Goal: Task Accomplishment & Management: Manage account settings

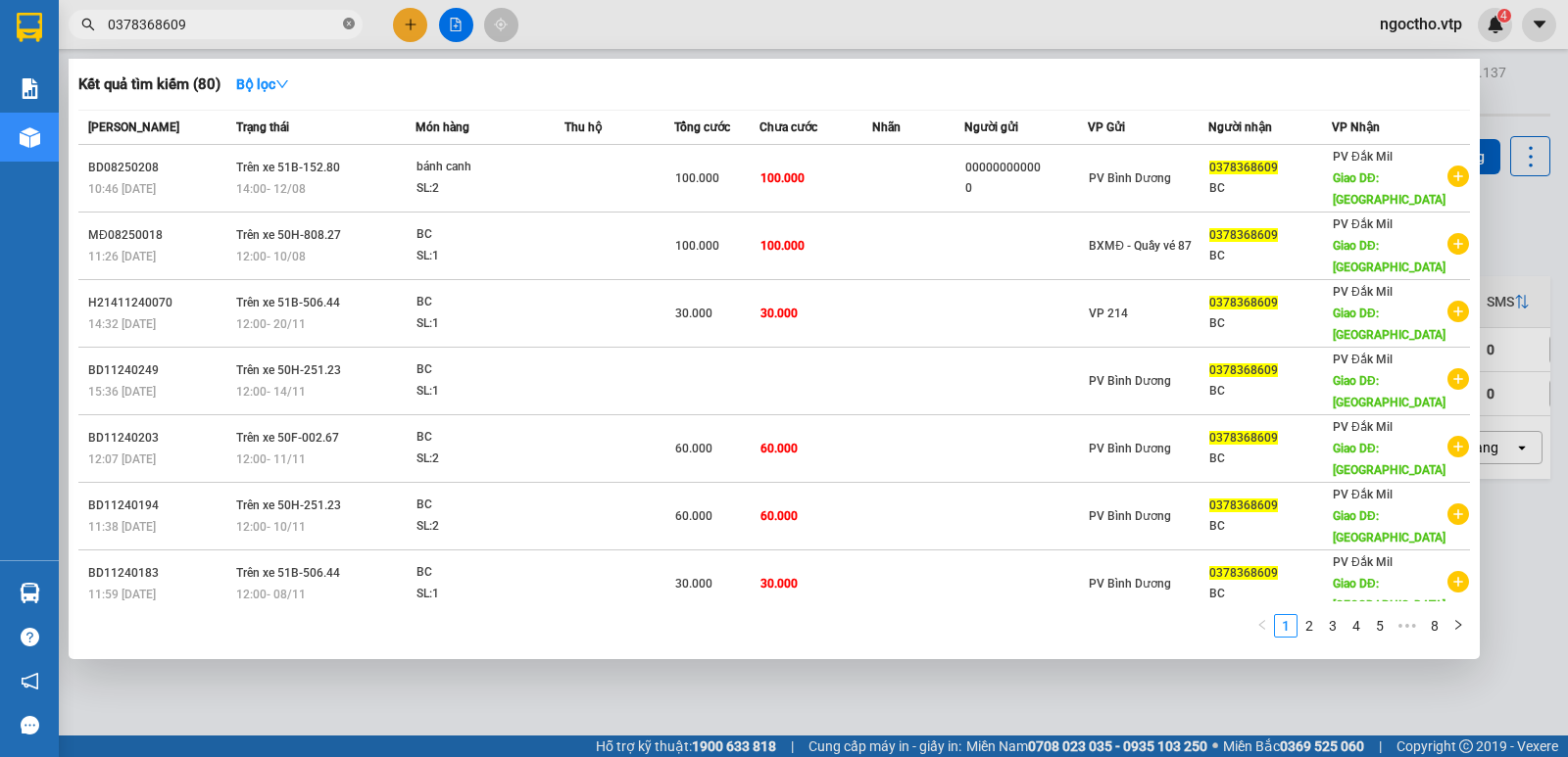
click at [343, 28] on icon "close-circle" at bounding box center [349, 24] width 12 height 12
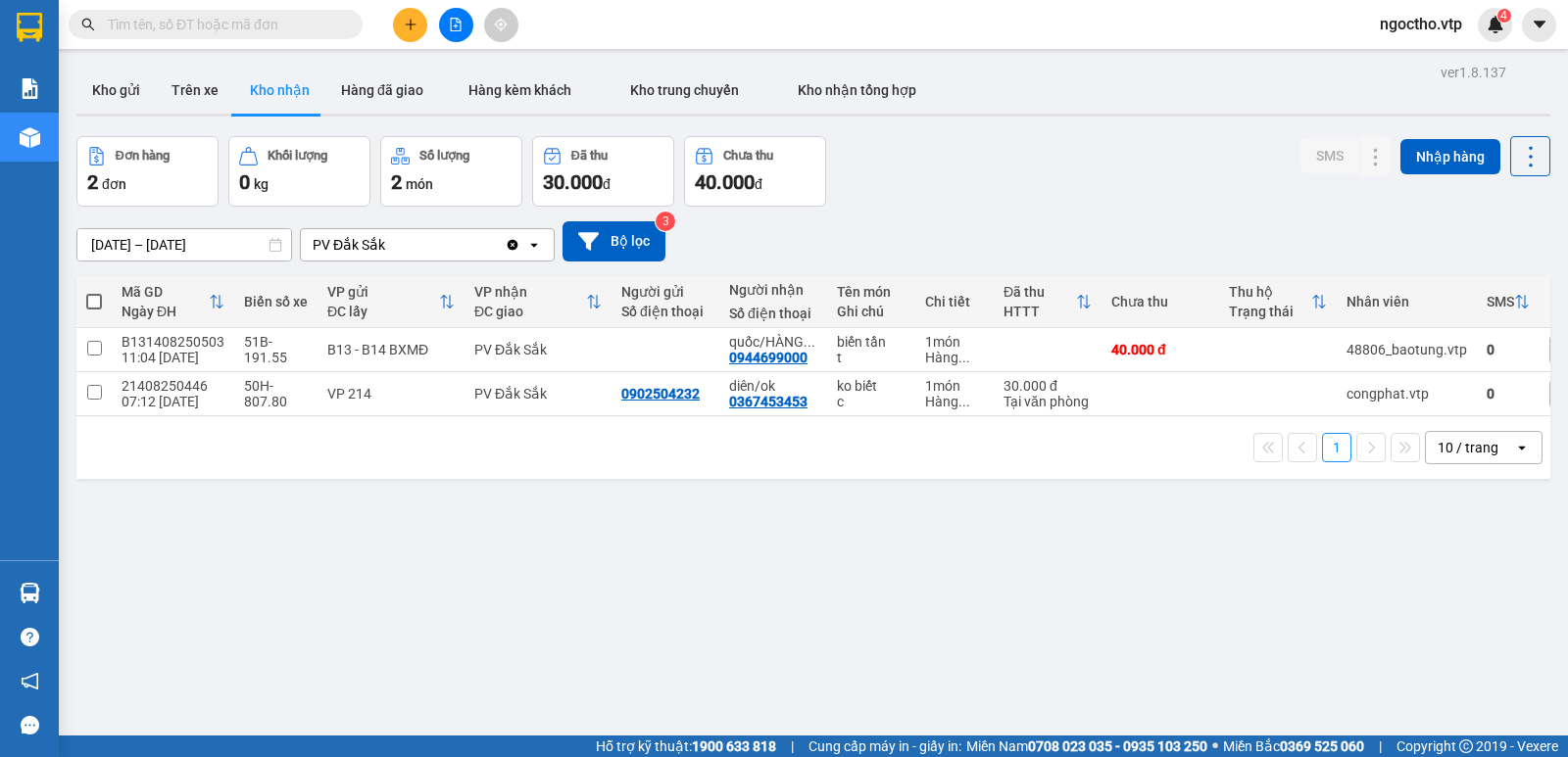
click at [120, 240] on input "[DATE] – [DATE]" at bounding box center [184, 246] width 214 height 32
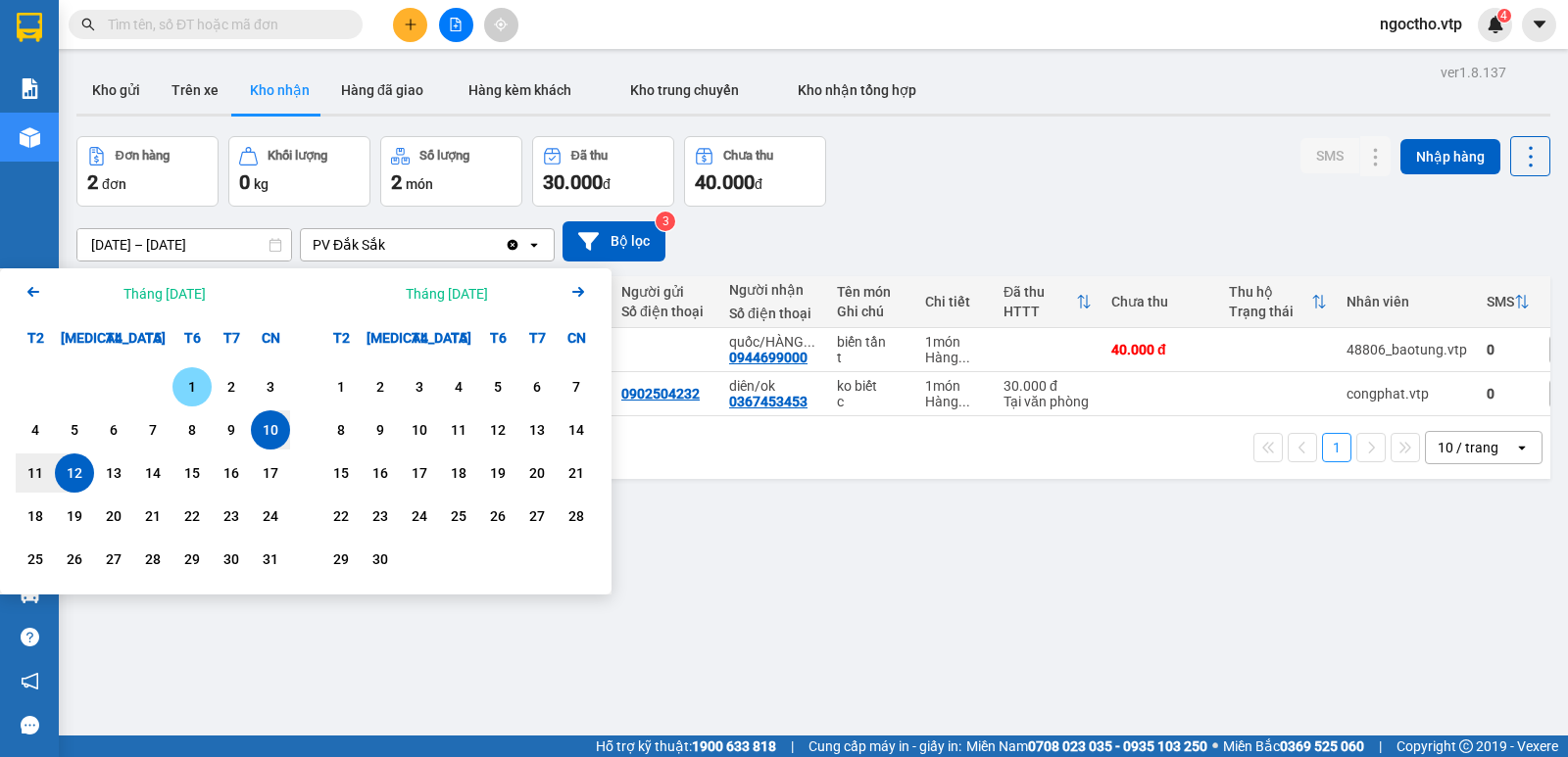
click at [188, 387] on div "1" at bounding box center [192, 387] width 28 height 24
click at [239, 243] on input "01/08/2025 – / /" at bounding box center [184, 246] width 214 height 32
click at [263, 254] on input "01/08/2025 – / /" at bounding box center [184, 246] width 214 height 32
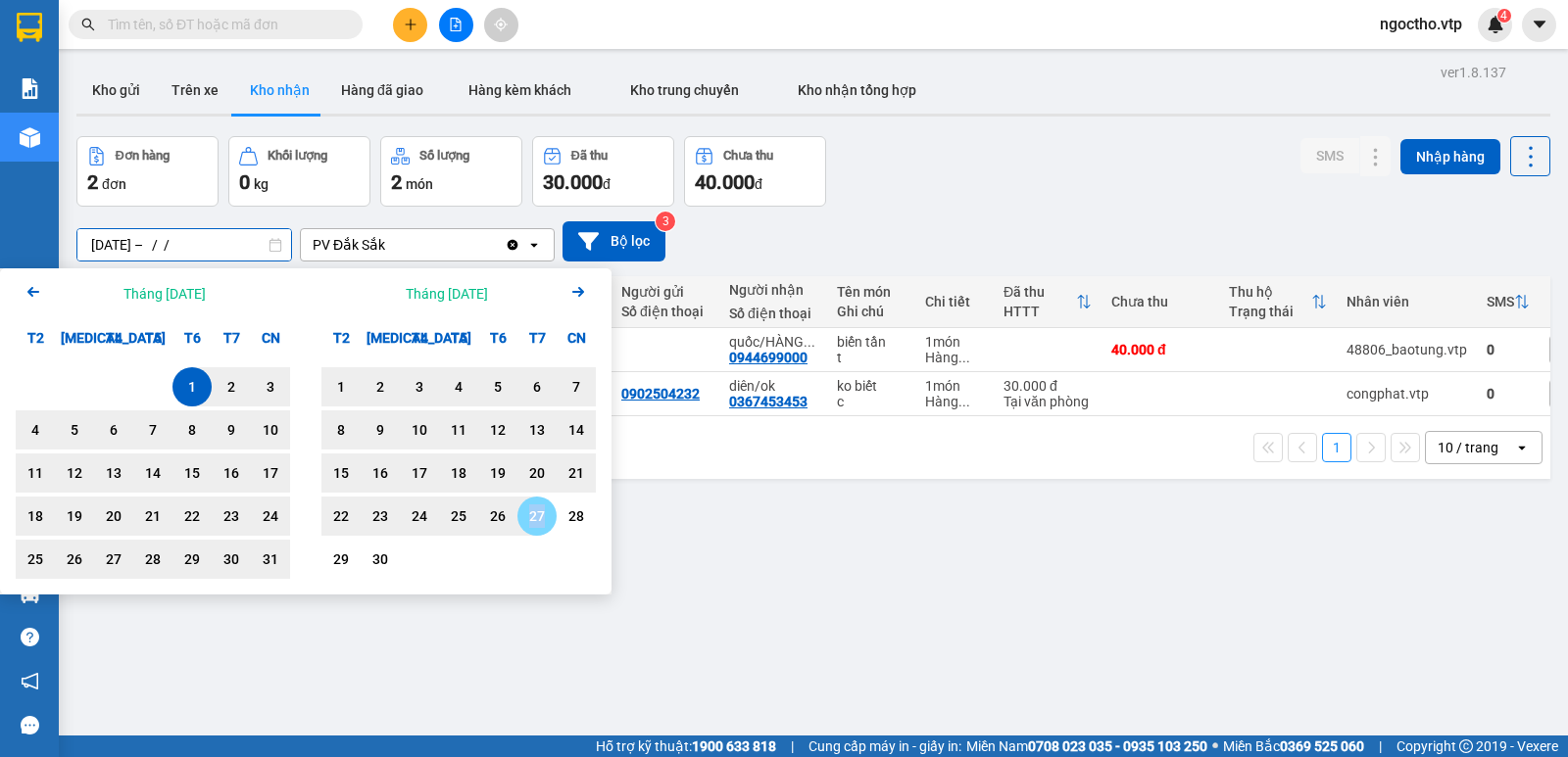
click at [532, 508] on div "27" at bounding box center [537, 516] width 28 height 24
type input "01/08/2025 – 27/09/2025"
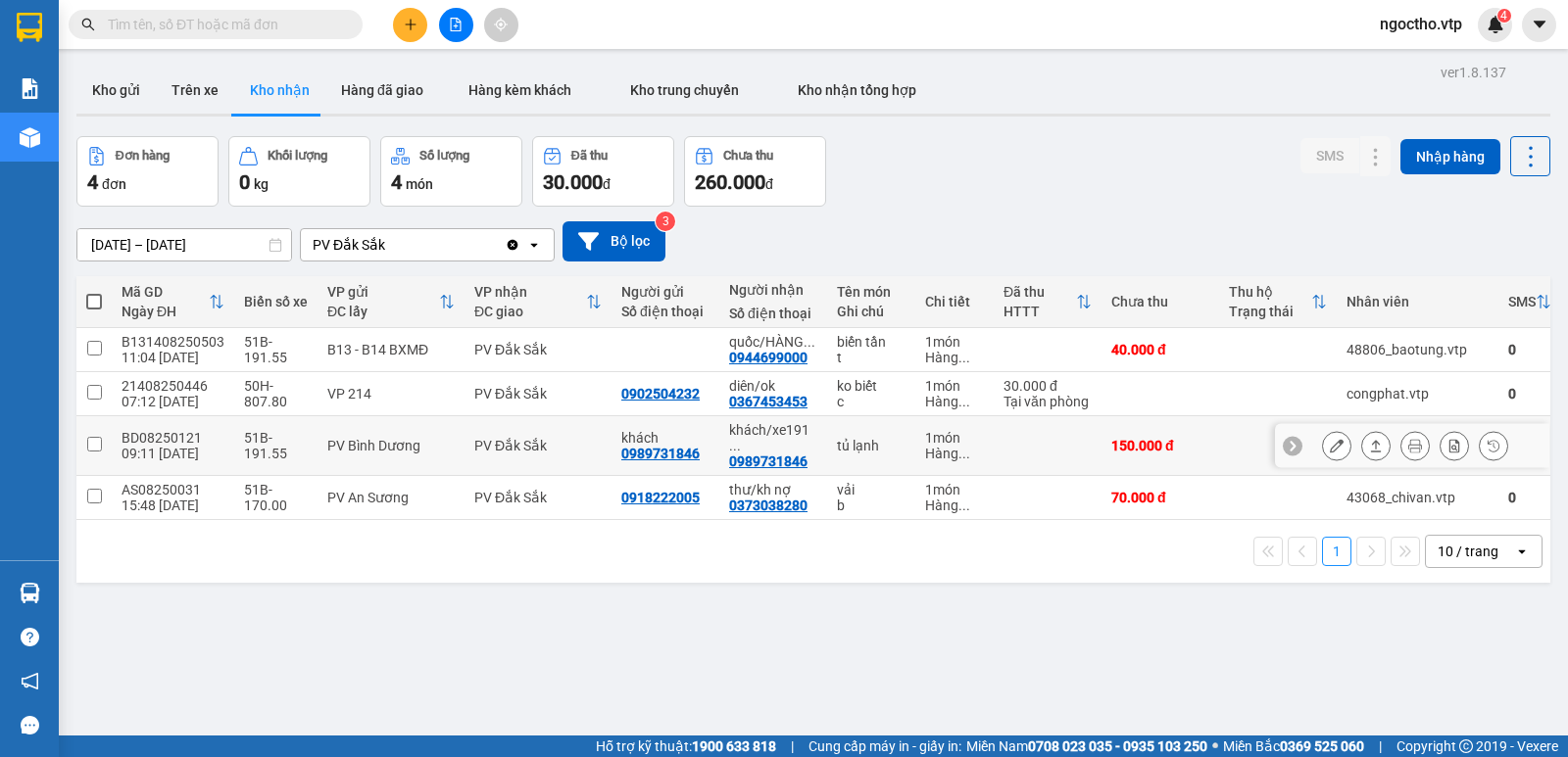
click at [1323, 451] on button at bounding box center [1337, 446] width 28 height 34
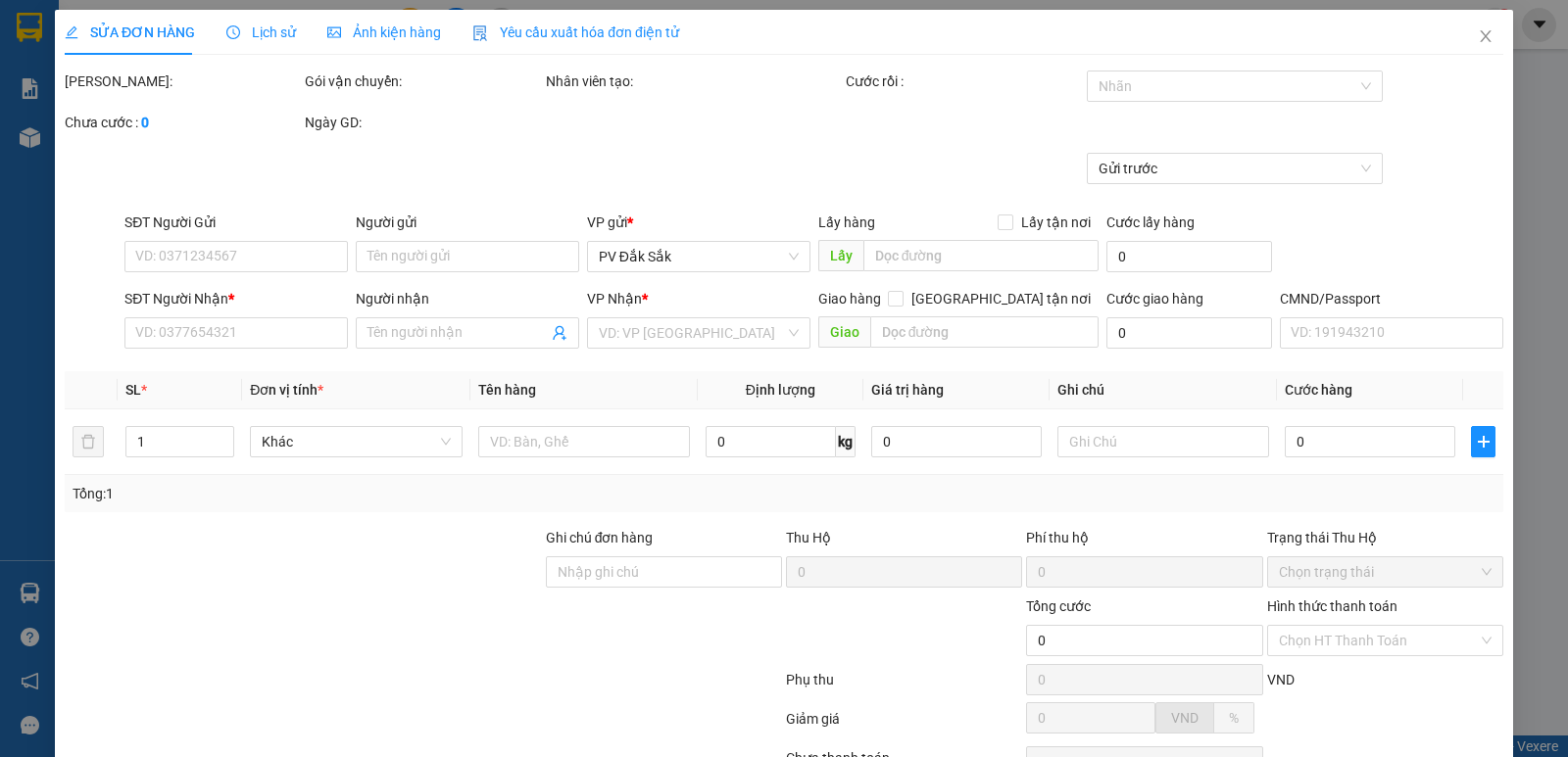
type input "0989731846"
type input "khách"
type input "0989731846"
type input "khách/xe19155 báo ko có tủ lạnh"
type input "xe19155 báo không có tủ lạnh chỉ có máy giặt"
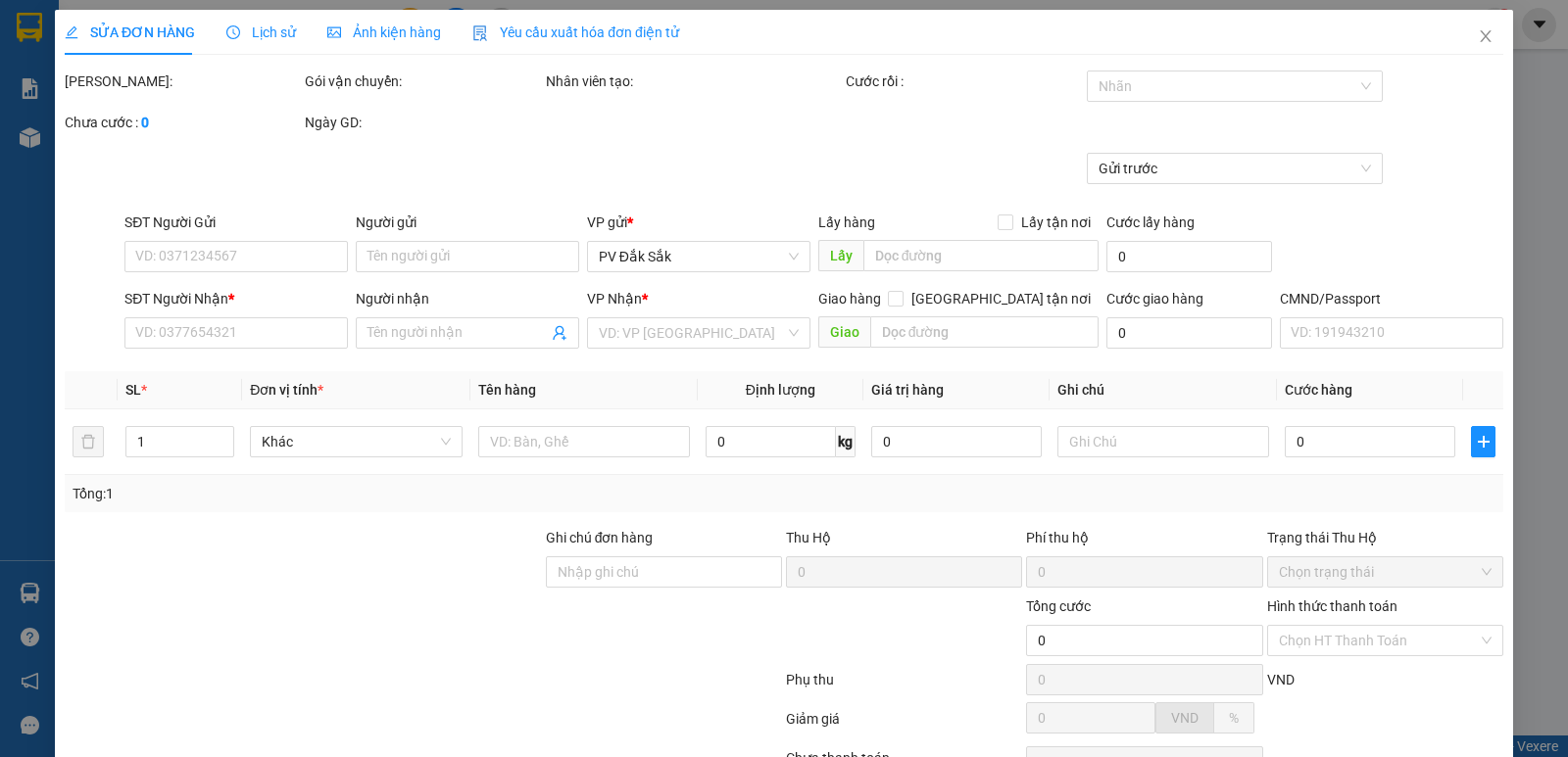
type input "150.000"
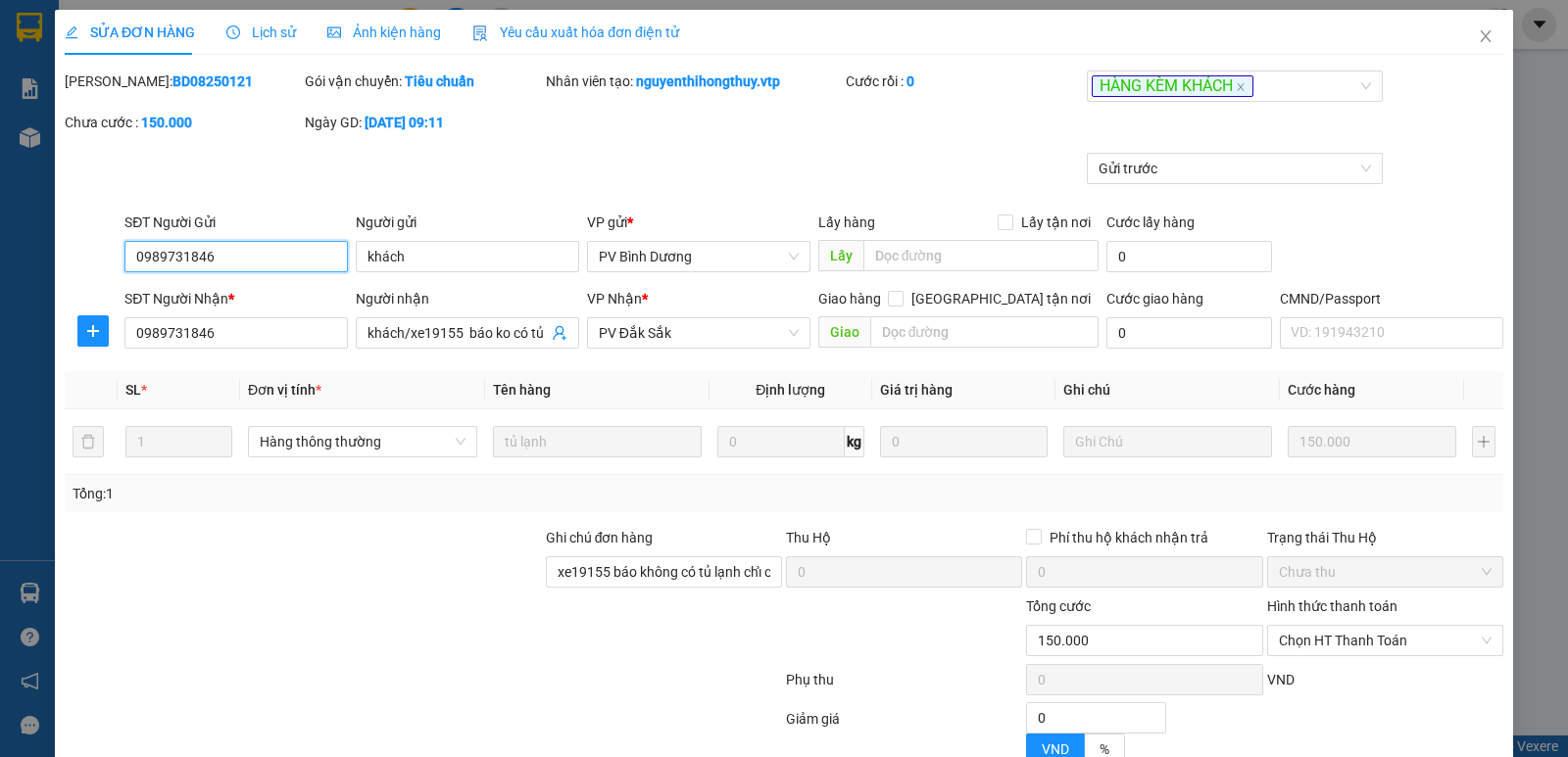
type input "7.500"
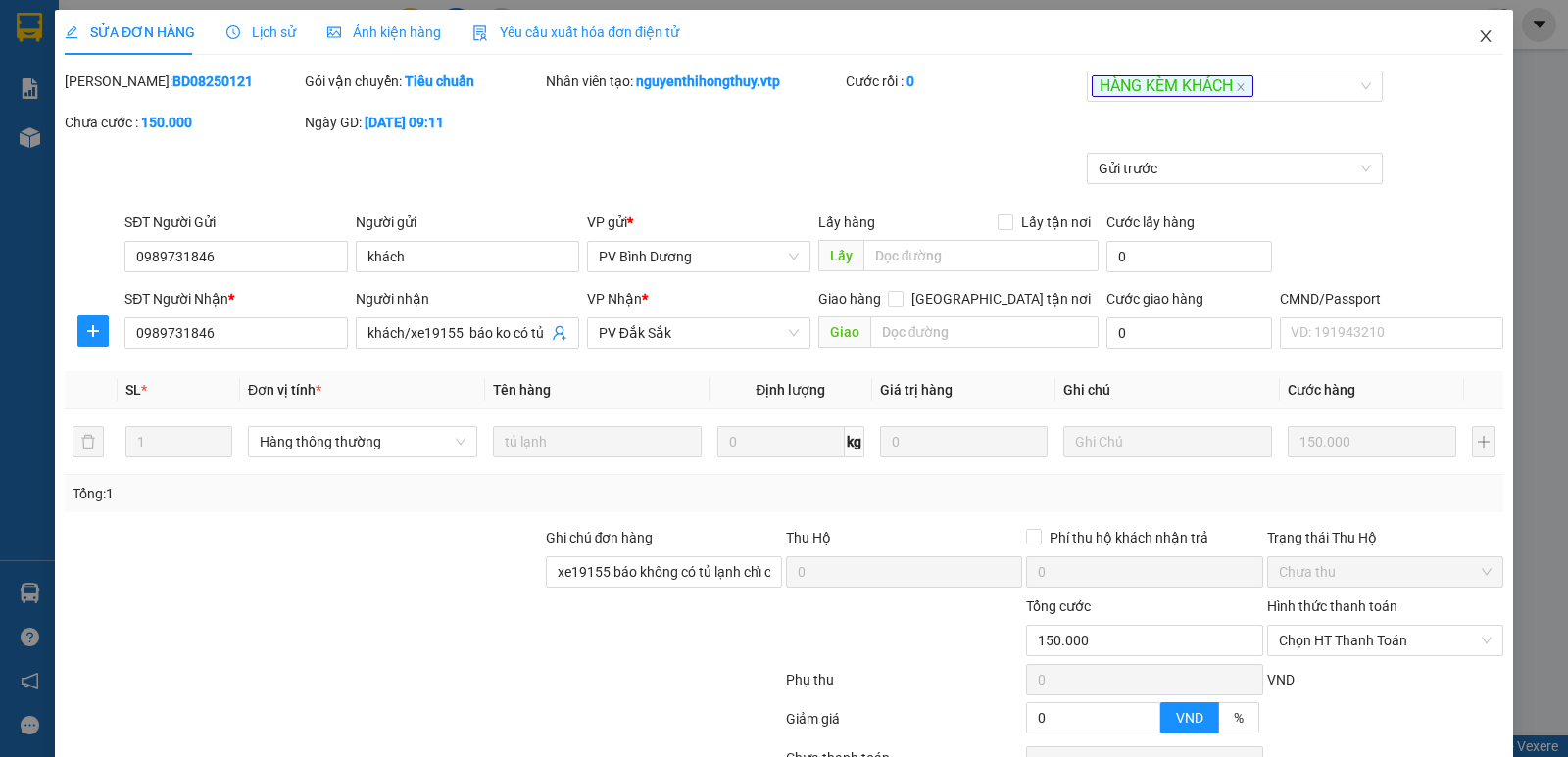
click at [1477, 35] on icon "close" at bounding box center [1485, 37] width 16 height 16
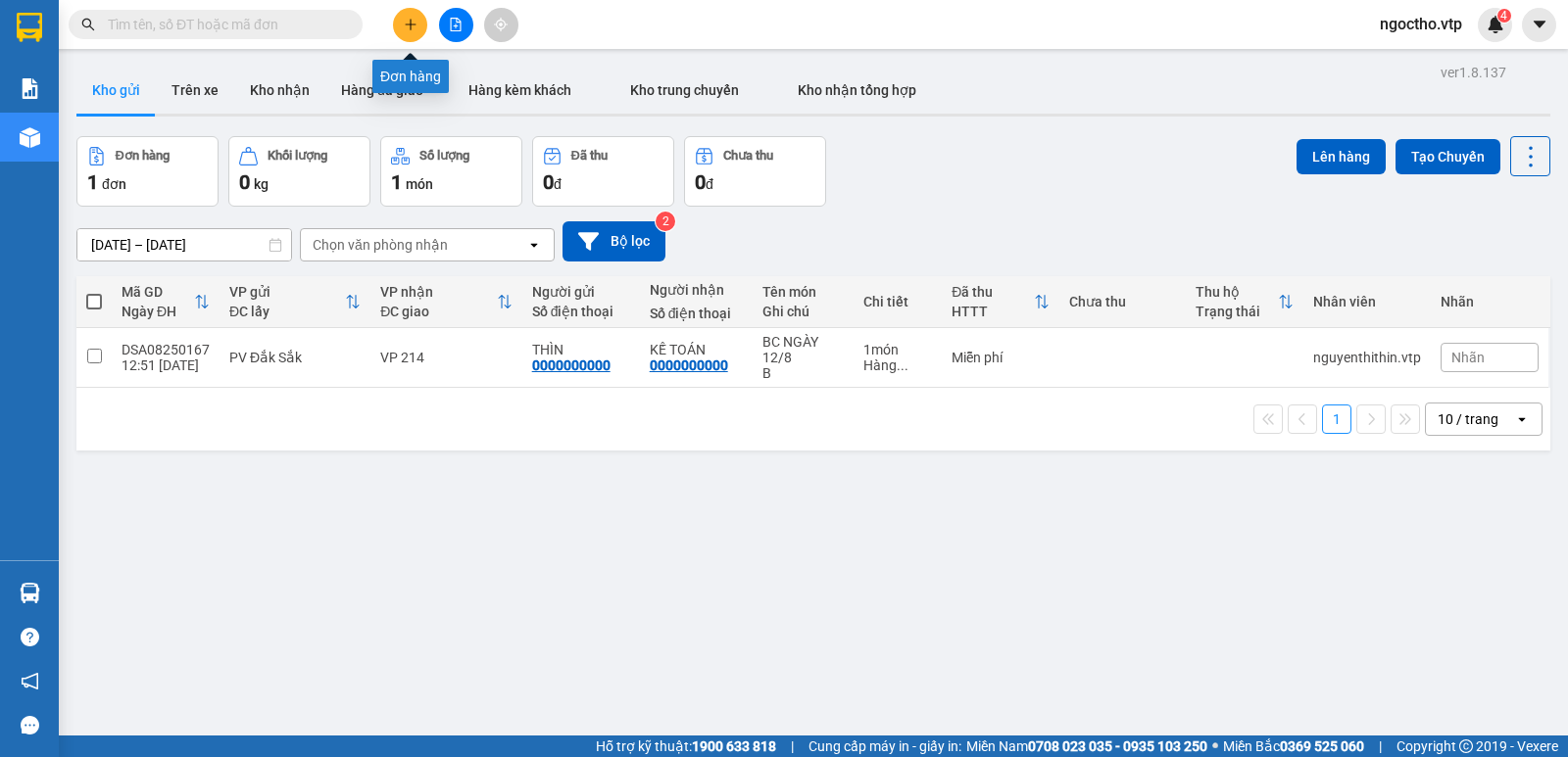
click at [416, 33] on button at bounding box center [410, 25] width 34 height 34
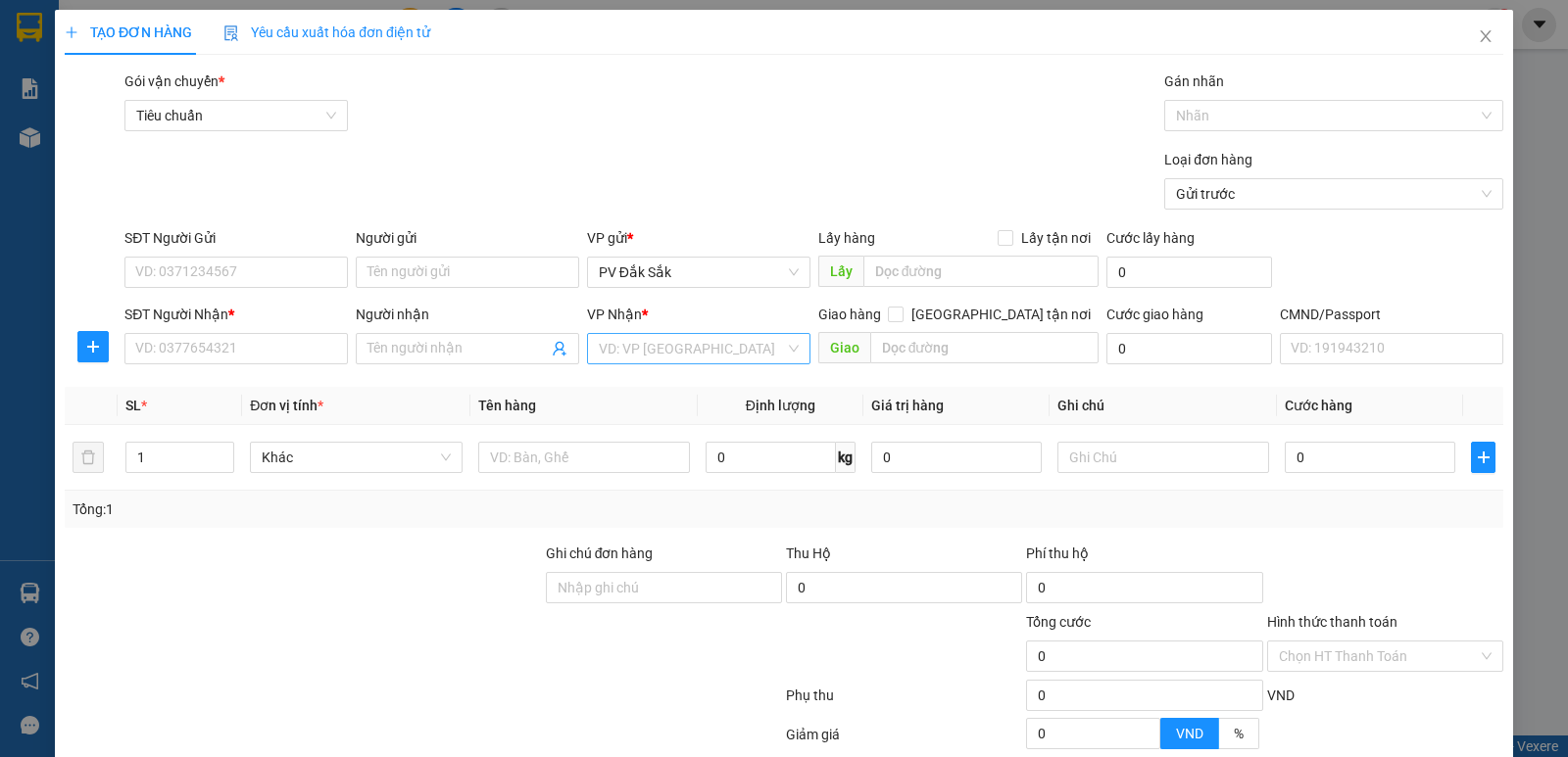
click at [649, 359] on input "search" at bounding box center [691, 349] width 186 height 30
type input "n"
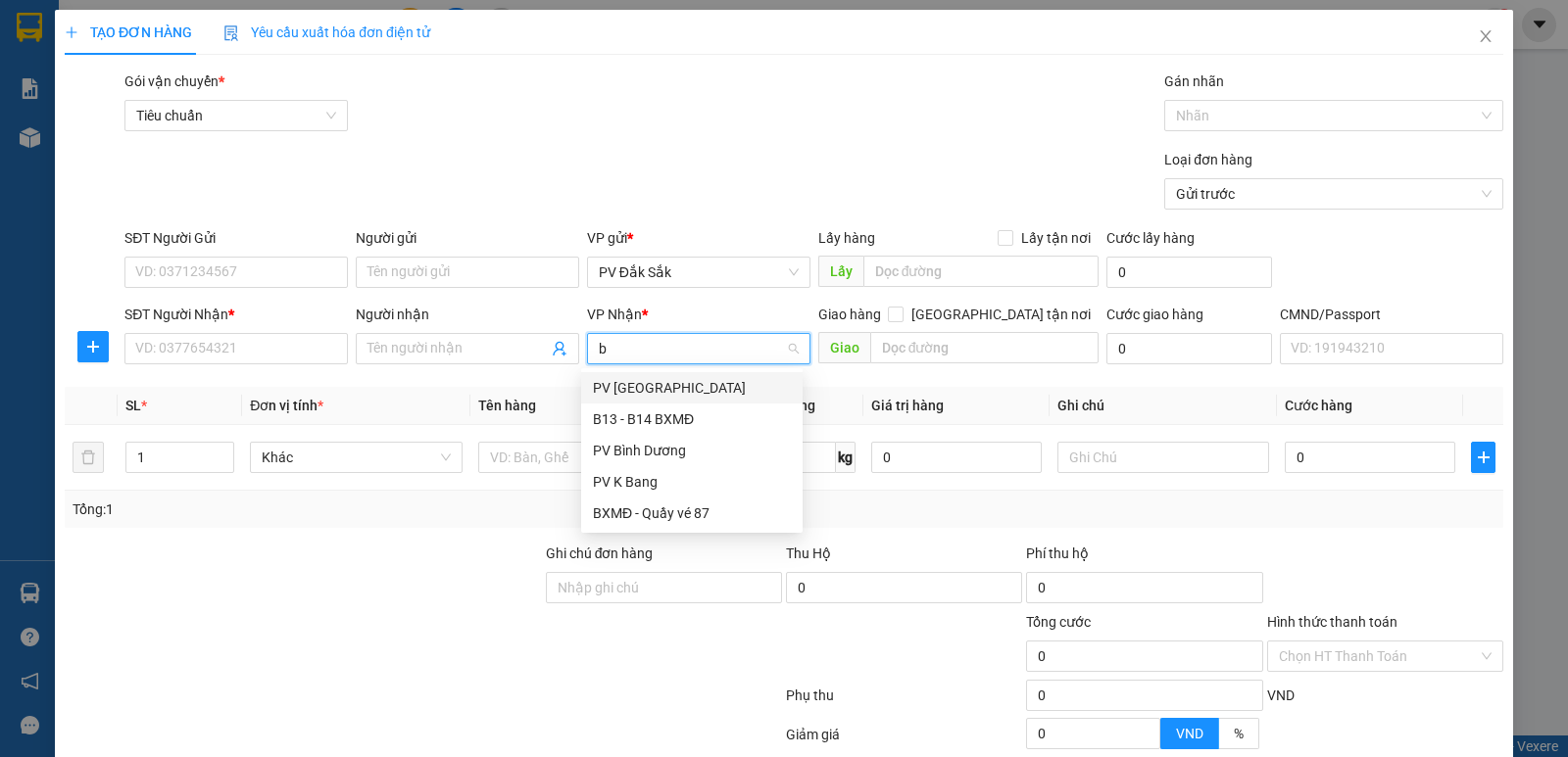
type input "bd"
drag, startPoint x: 618, startPoint y: 386, endPoint x: 643, endPoint y: 380, distance: 25.7
click at [620, 386] on div "PV Bình Dương" at bounding box center [691, 388] width 198 height 22
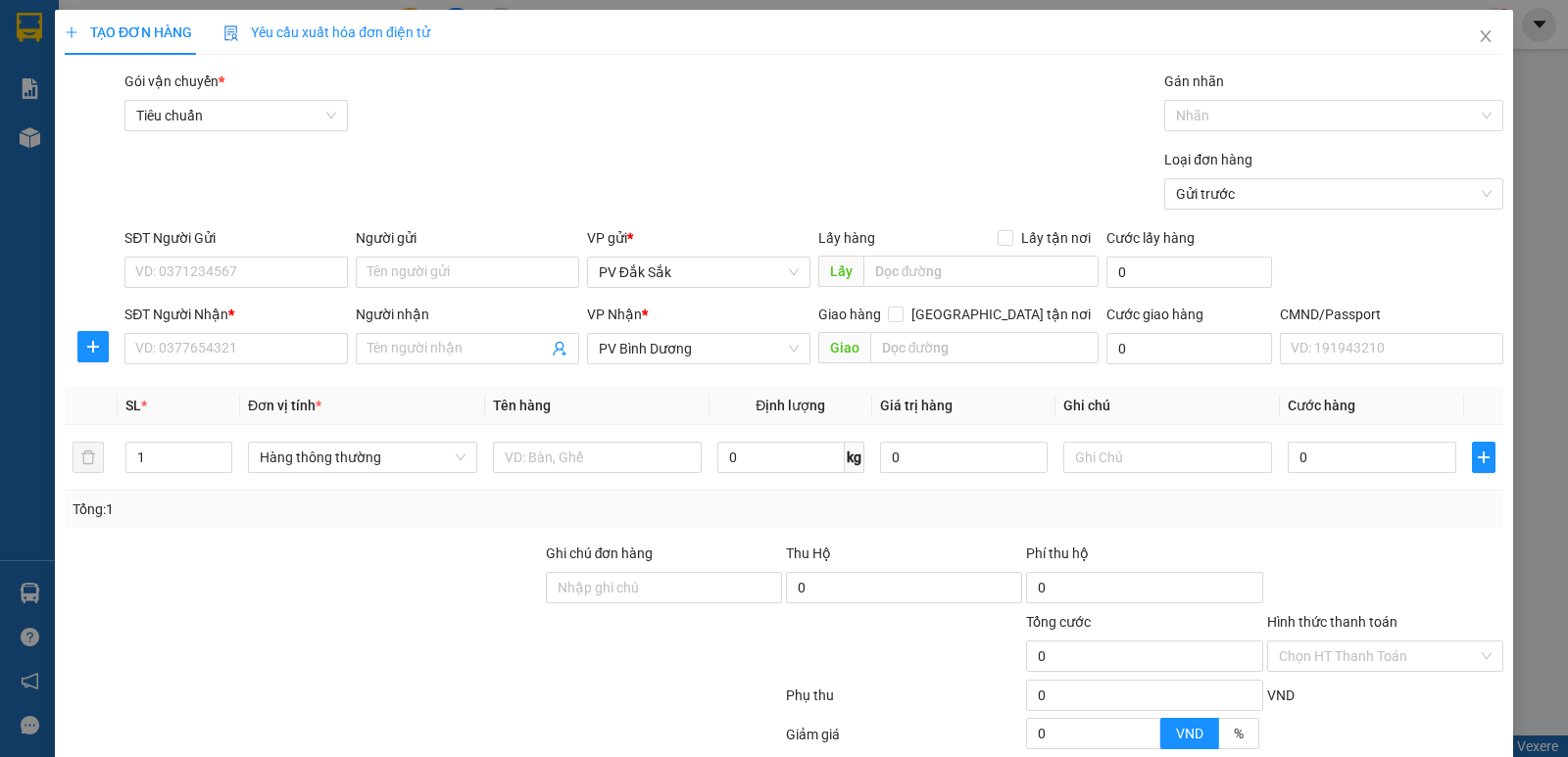
click at [971, 365] on div "Giao hàng [GEOGRAPHIC_DATA] tận nơi [GEOGRAPHIC_DATA]" at bounding box center [959, 337] width 282 height 69
click at [952, 354] on input "text" at bounding box center [985, 348] width 230 height 32
type input "chánh lưu"
click at [1085, 439] on div at bounding box center [1168, 457] width 209 height 39
click at [1086, 452] on input "text" at bounding box center [1168, 458] width 209 height 32
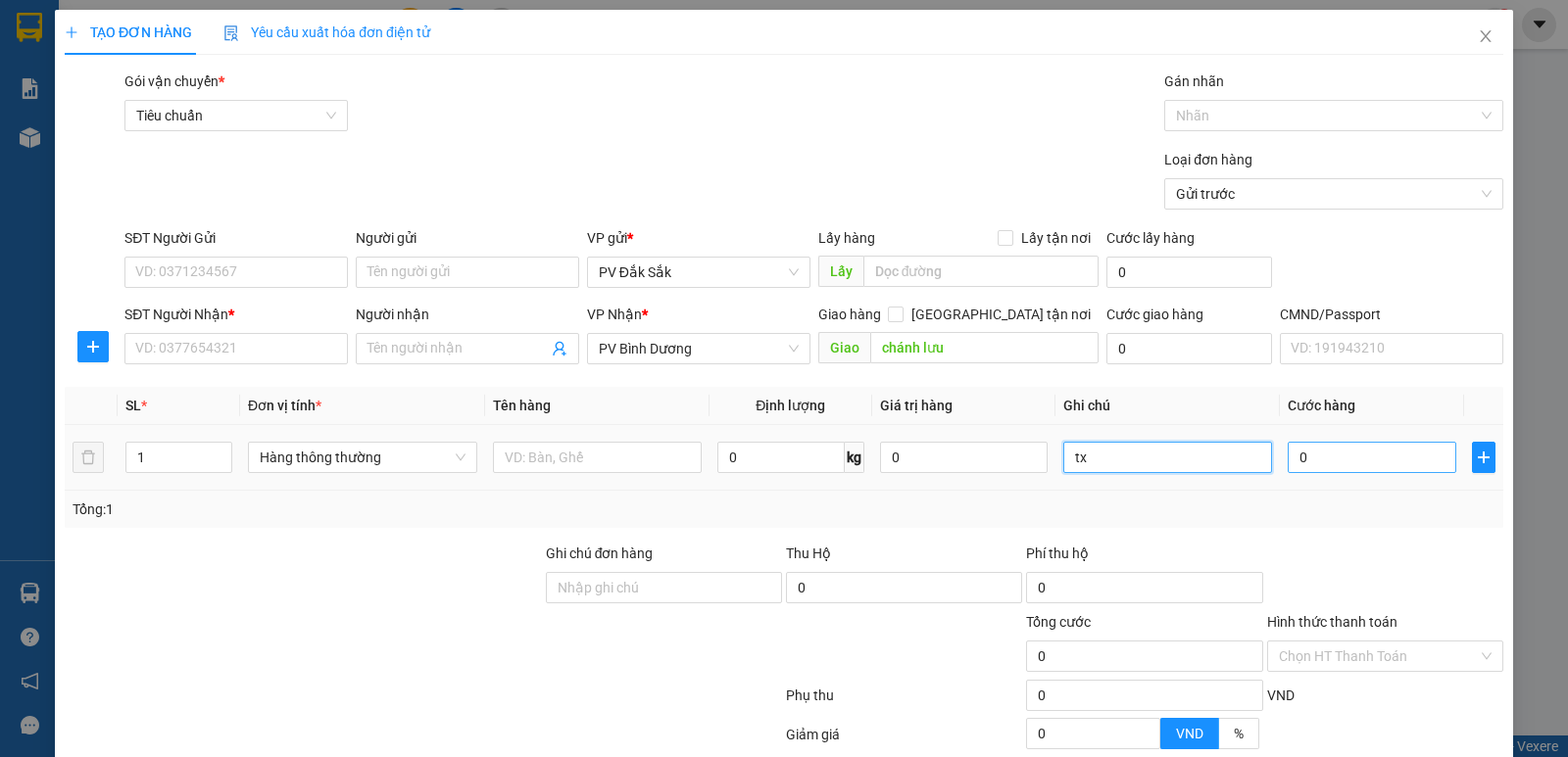
type input "tx"
click at [1358, 462] on input "0" at bounding box center [1371, 458] width 167 height 32
type input "8"
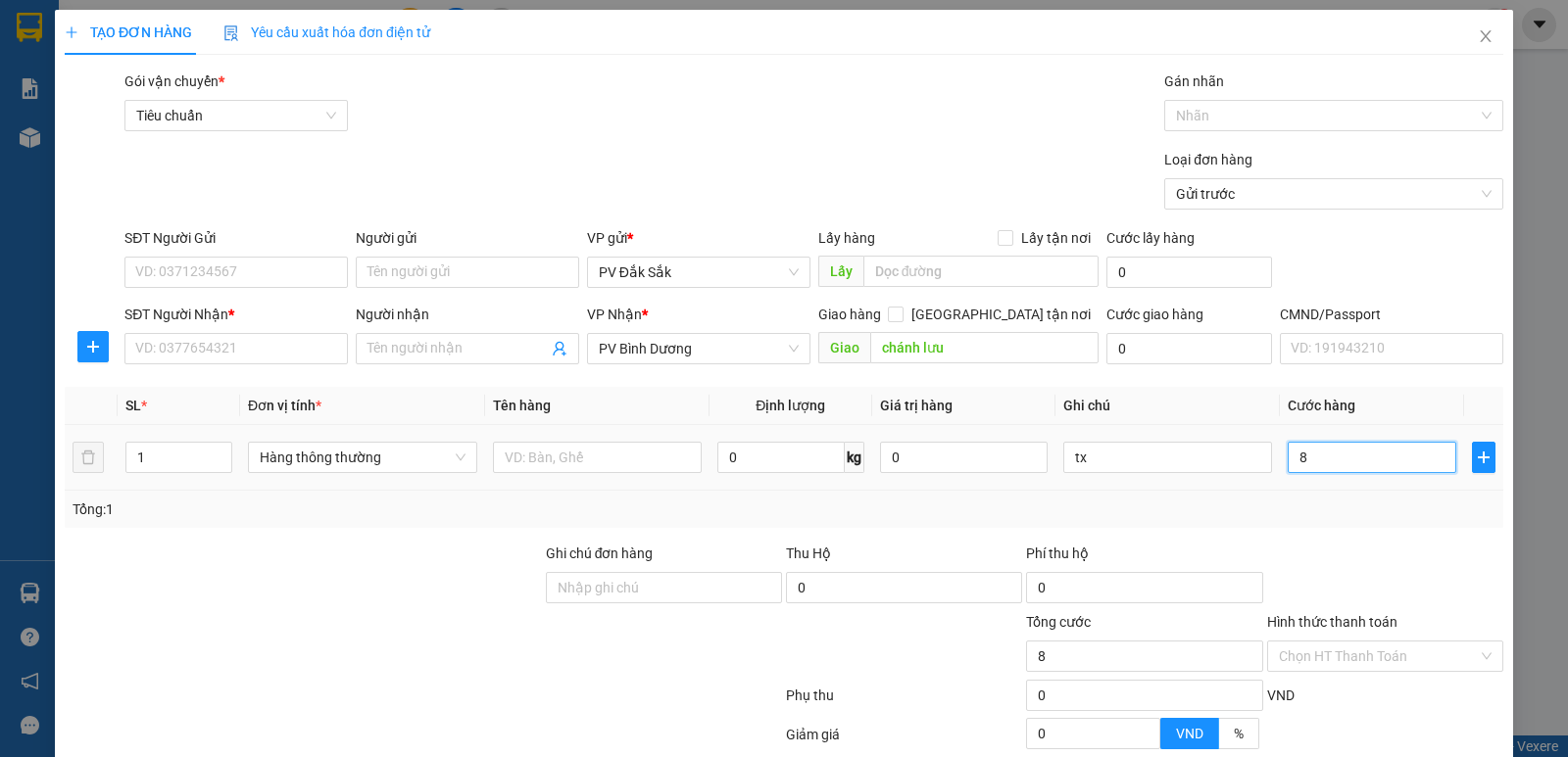
type input "80"
type input "800"
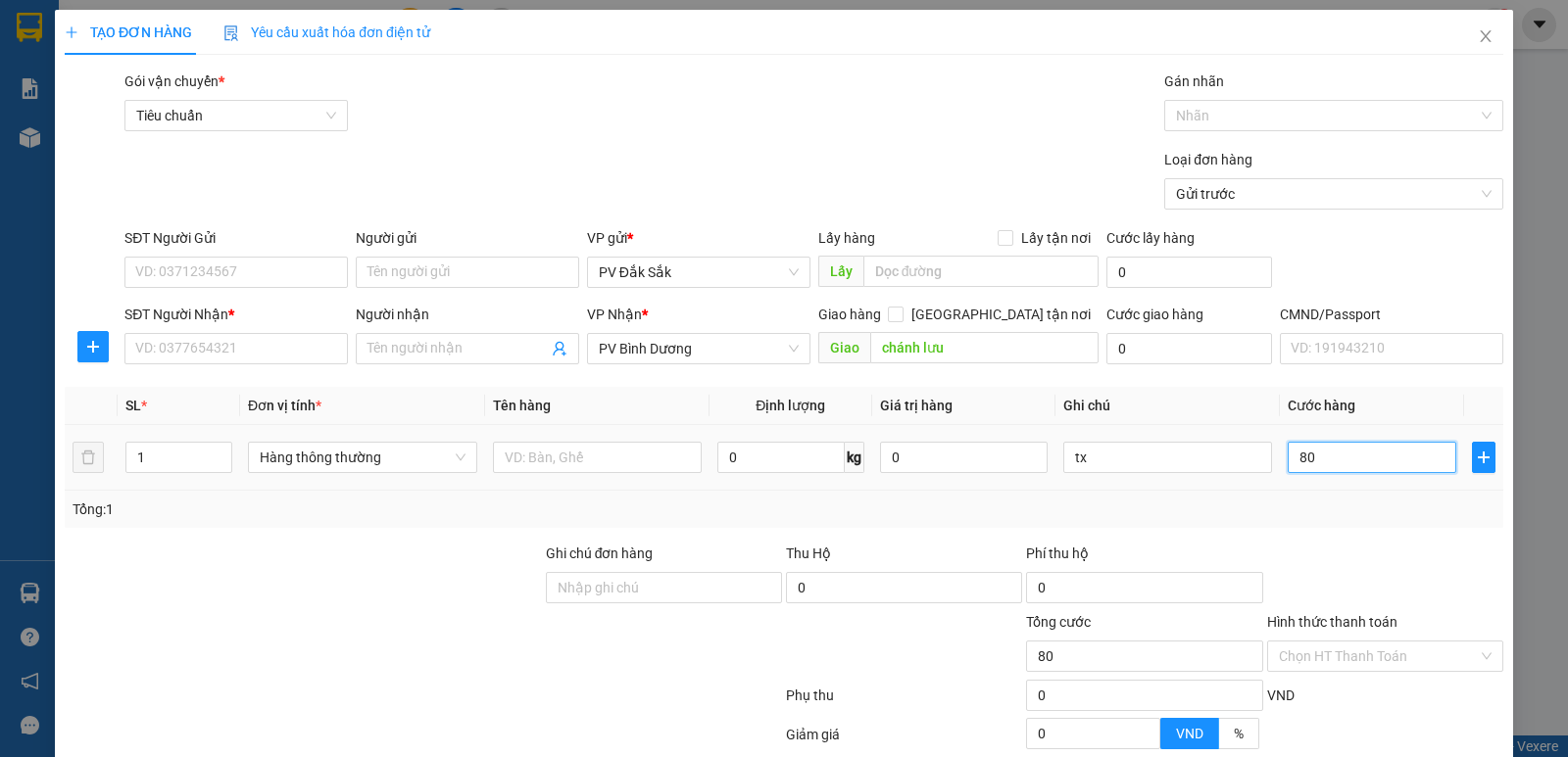
type input "800"
type input "8.000"
type input "80.000"
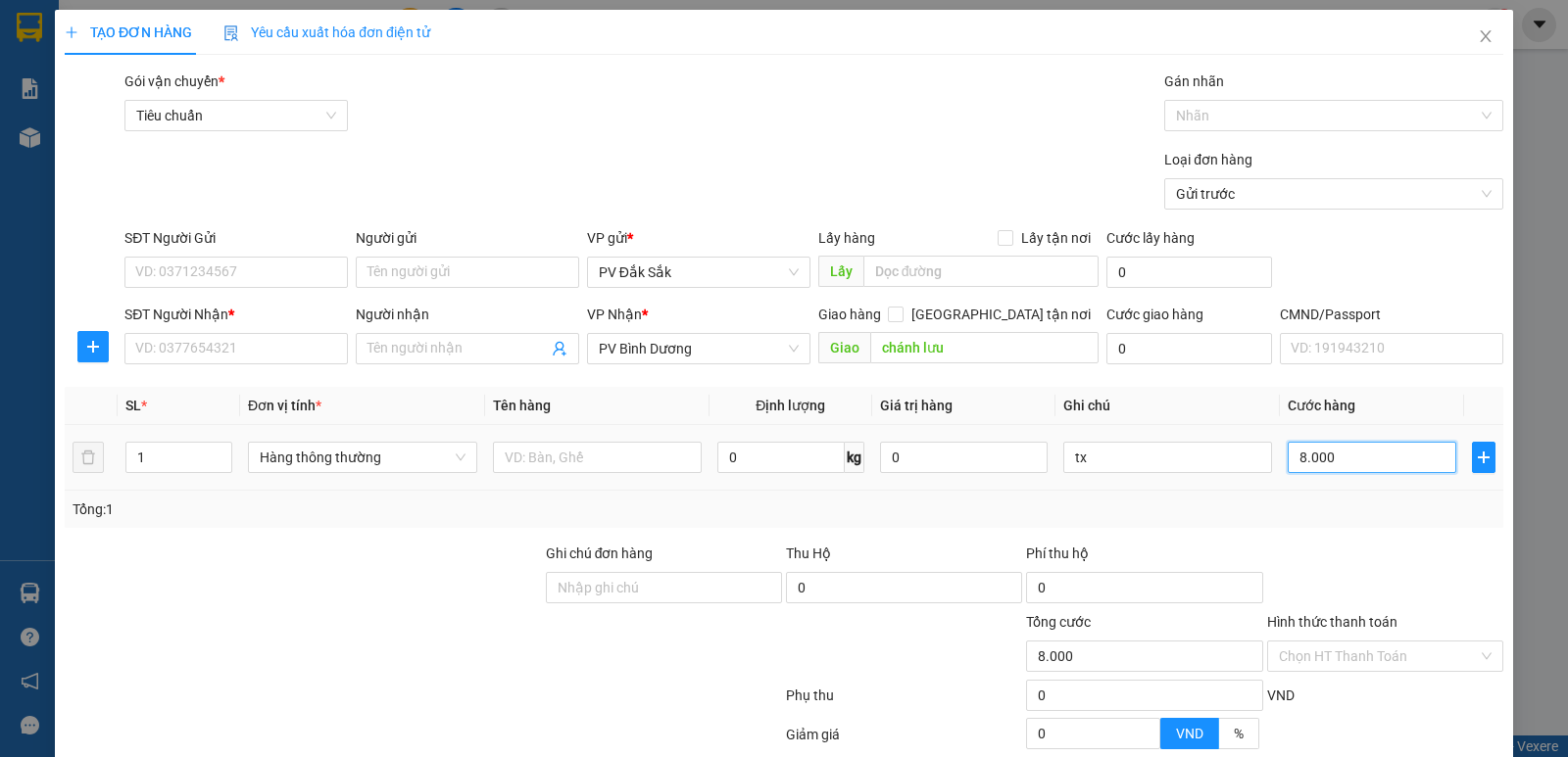
type input "80.000"
click at [535, 474] on div at bounding box center [597, 457] width 209 height 39
click at [527, 457] on input "text" at bounding box center [597, 458] width 209 height 32
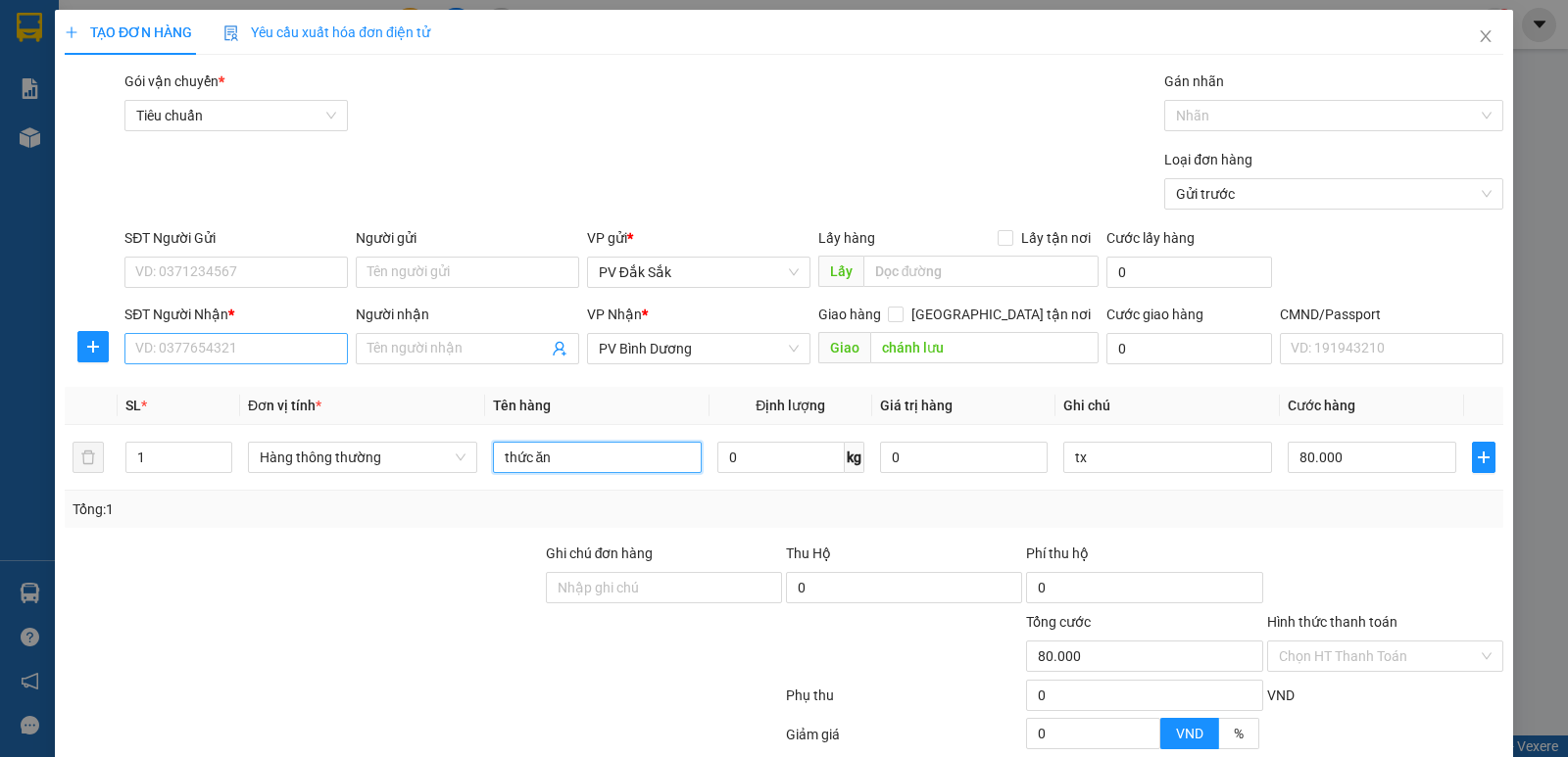
type input "thức ăn"
click at [230, 359] on input "SĐT Người Nhận *" at bounding box center [236, 349] width 224 height 32
type input "0346089512"
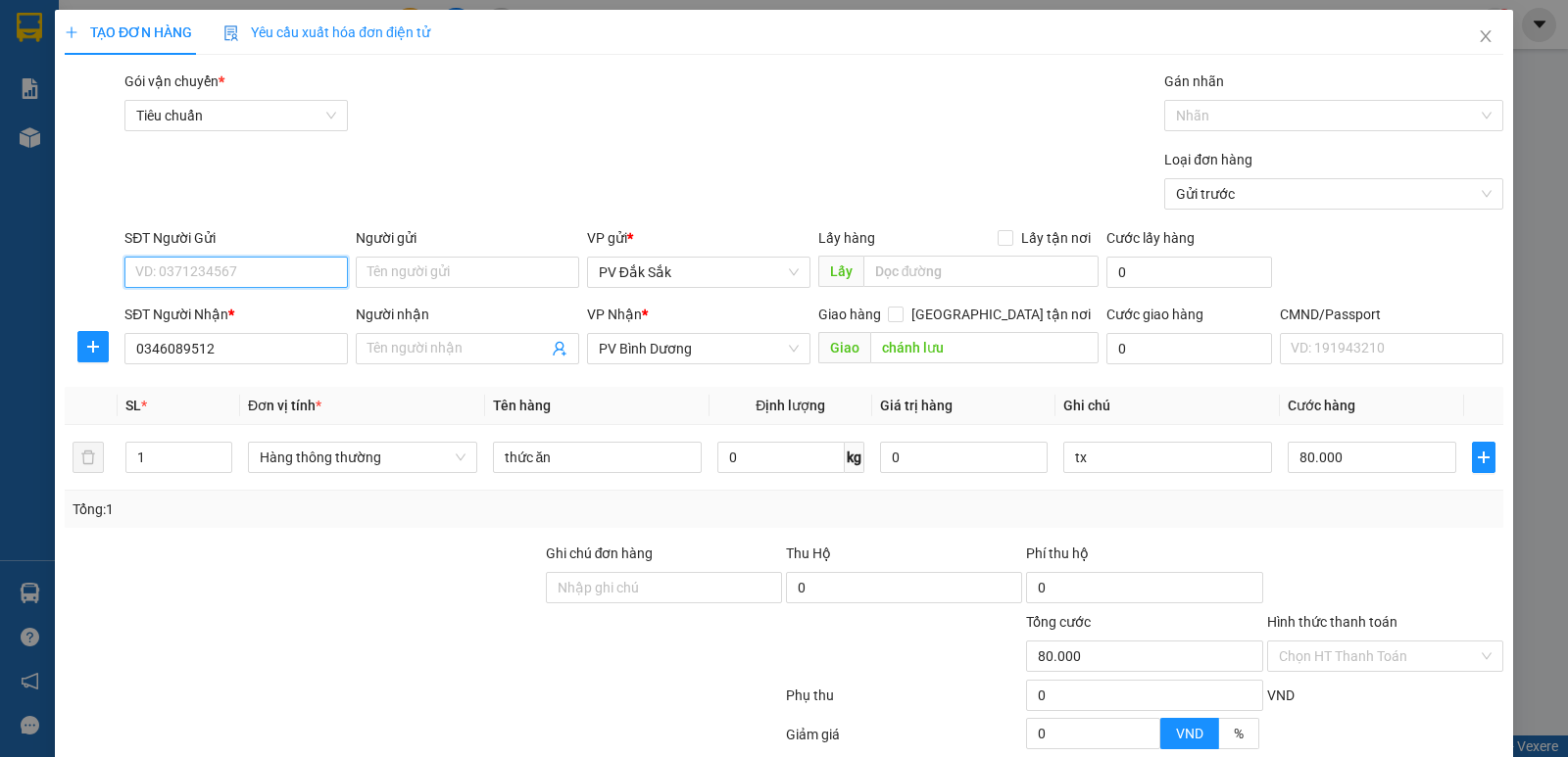
click at [146, 275] on input "SĐT Người Gửi" at bounding box center [236, 273] width 224 height 32
click at [192, 282] on input "034608912" at bounding box center [236, 273] width 224 height 32
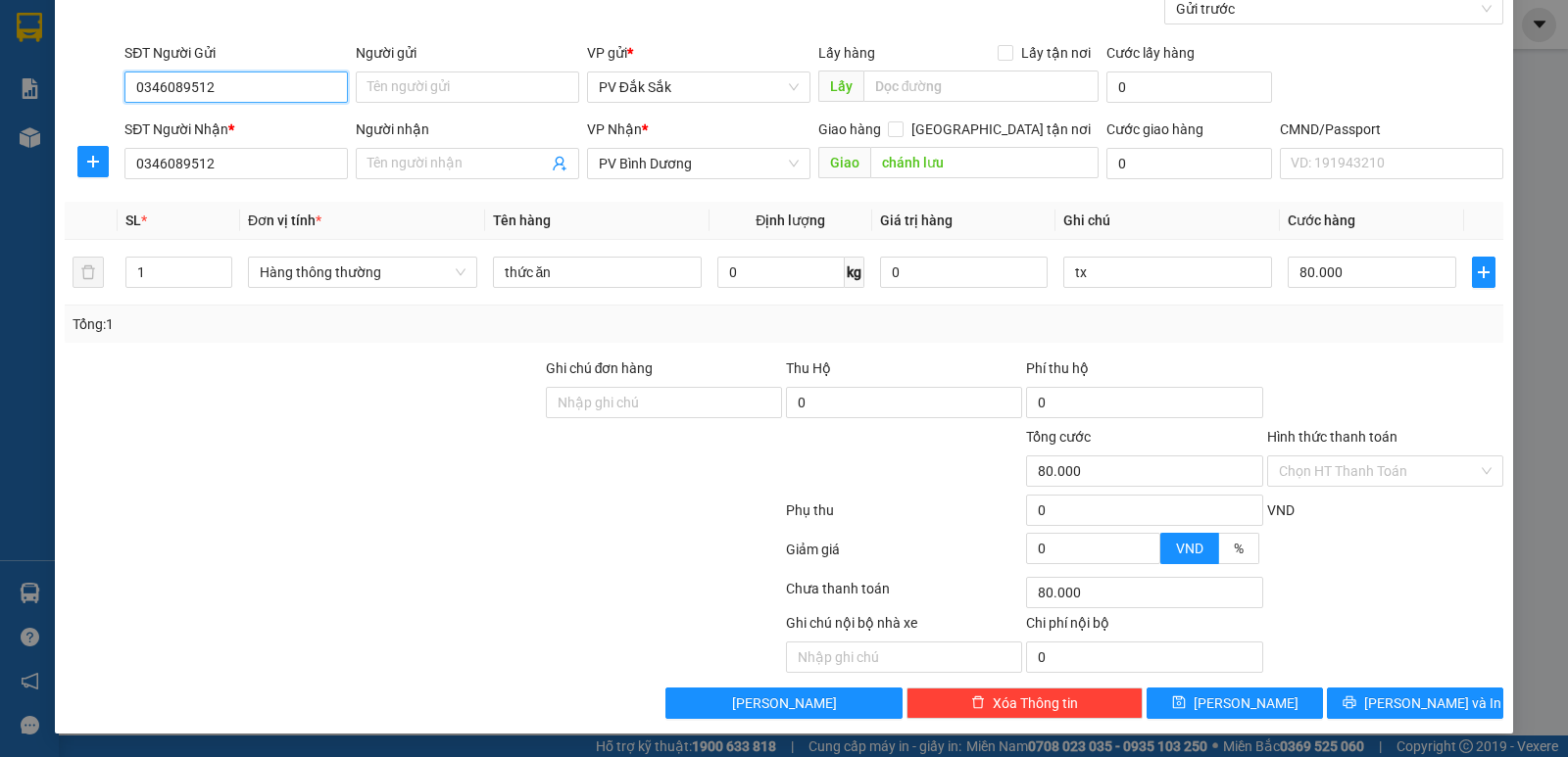
type input "0346089512"
click at [1301, 437] on label "Hình thức thanh toán" at bounding box center [1332, 437] width 130 height 16
click at [1301, 457] on input "Hình thức thanh toán" at bounding box center [1378, 472] width 199 height 30
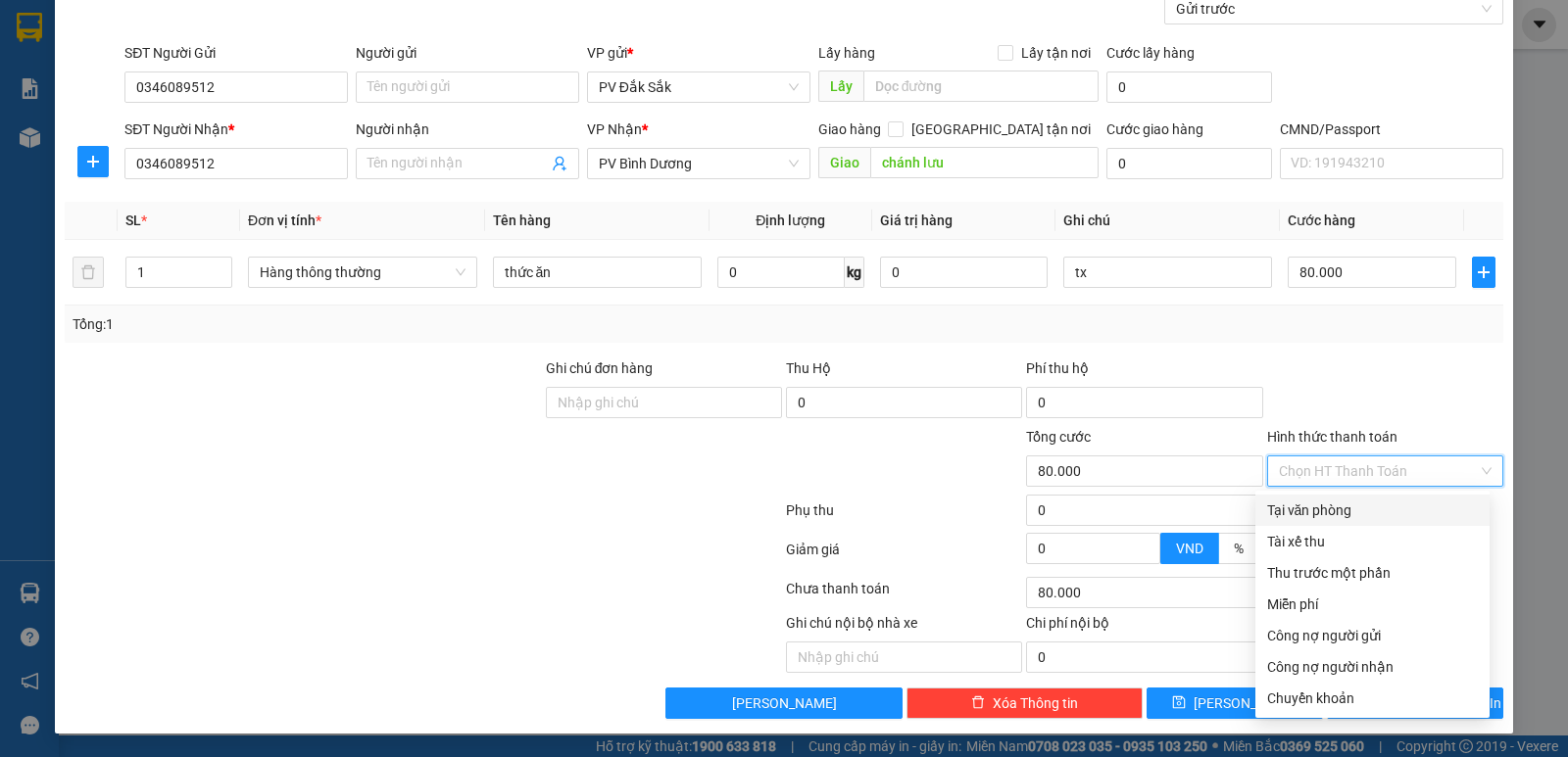
drag, startPoint x: 1312, startPoint y: 506, endPoint x: 1142, endPoint y: 541, distance: 173.6
click at [1312, 508] on div "Tại văn phòng" at bounding box center [1373, 510] width 211 height 22
type input "0"
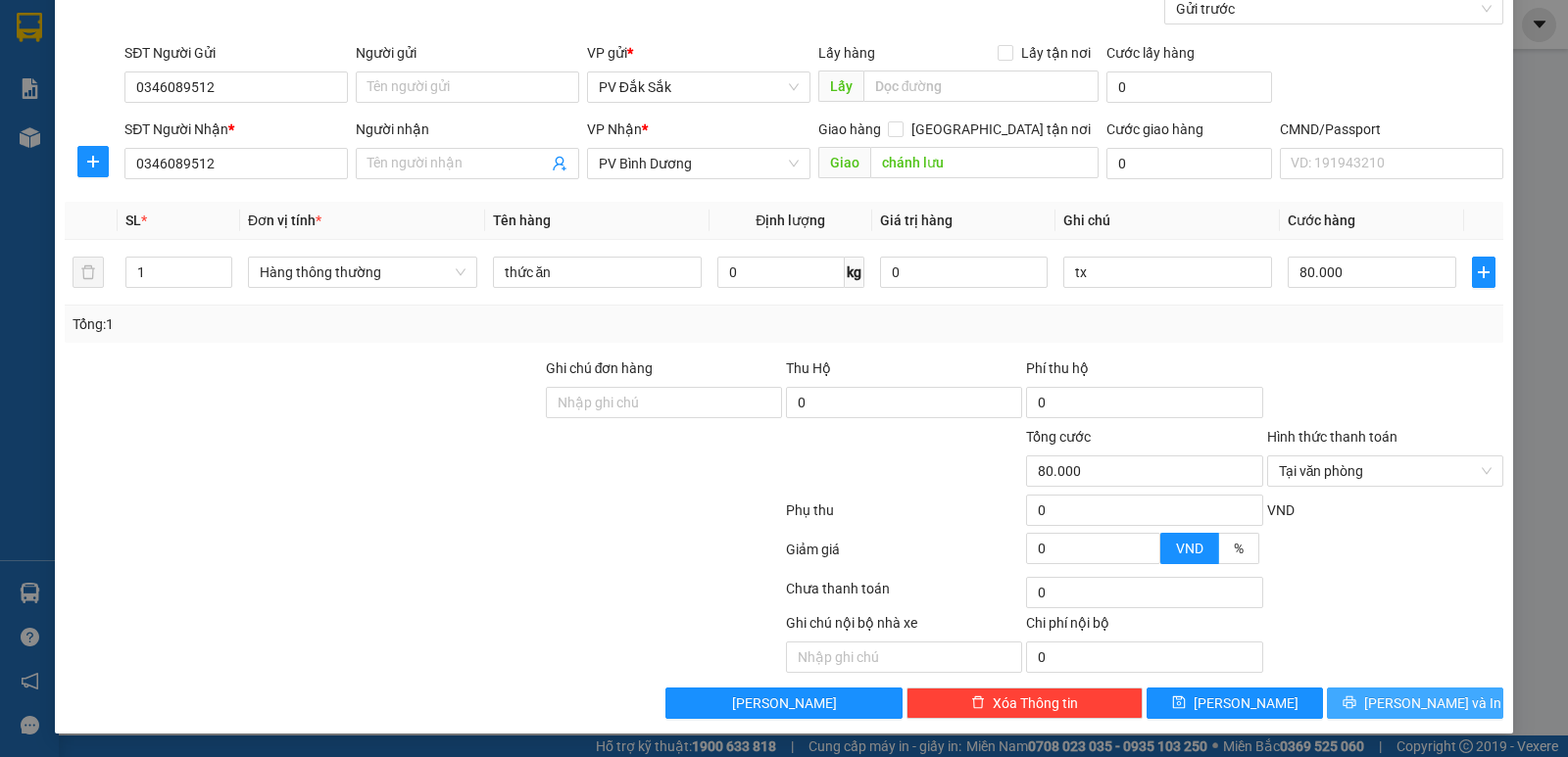
click at [1356, 702] on icon "printer" at bounding box center [1350, 702] width 14 height 14
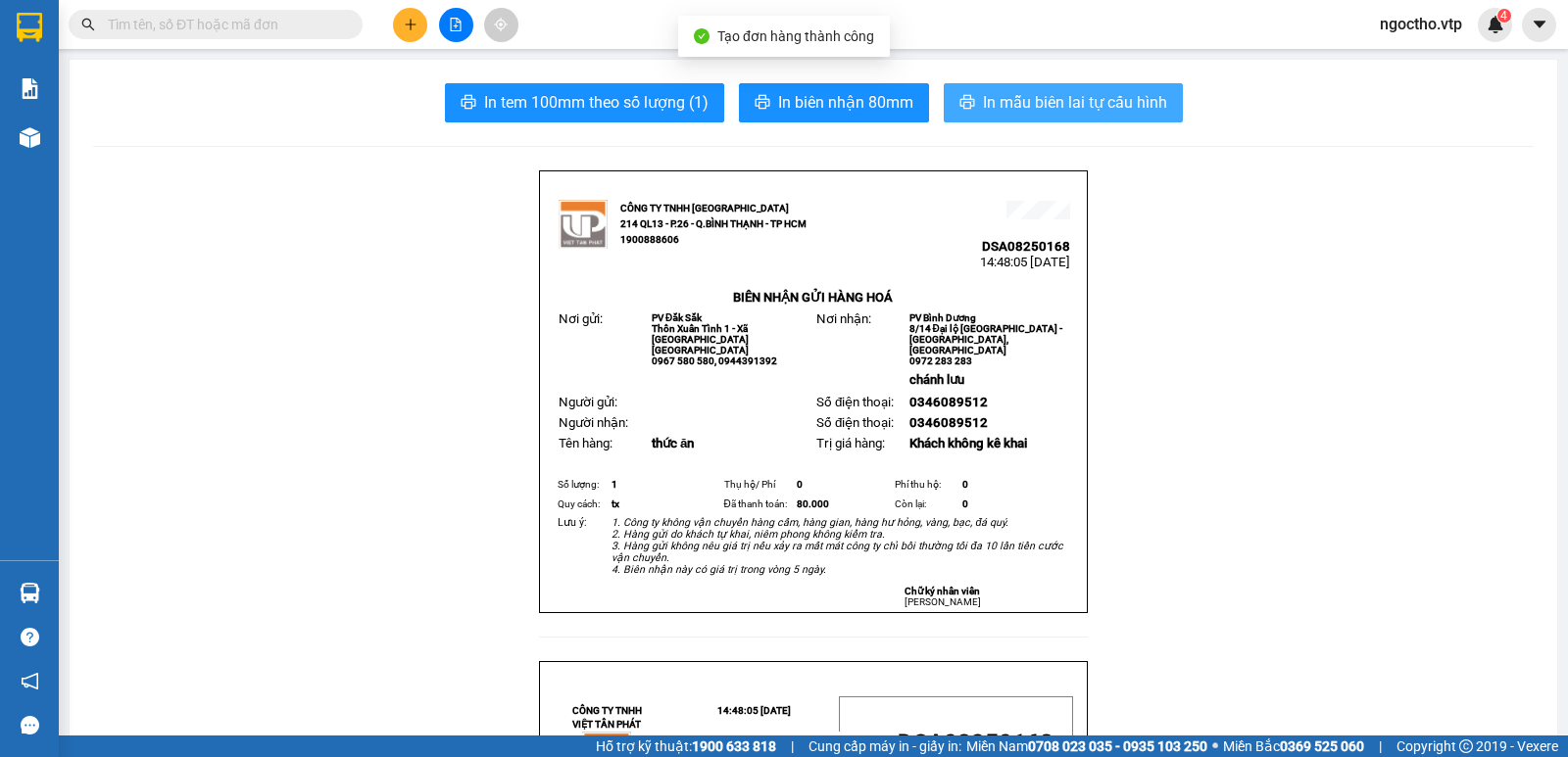
drag, startPoint x: 1090, startPoint y: 85, endPoint x: 1093, endPoint y: 122, distance: 37.1
click at [1090, 87] on button "In mẫu biên lai tự cấu hình" at bounding box center [1064, 102] width 239 height 39
click at [1098, 103] on span "In mẫu biên lai tự cấu hình" at bounding box center [1075, 102] width 184 height 25
click at [1029, 88] on button "In mẫu biên lai tự cấu hình" at bounding box center [1064, 102] width 239 height 39
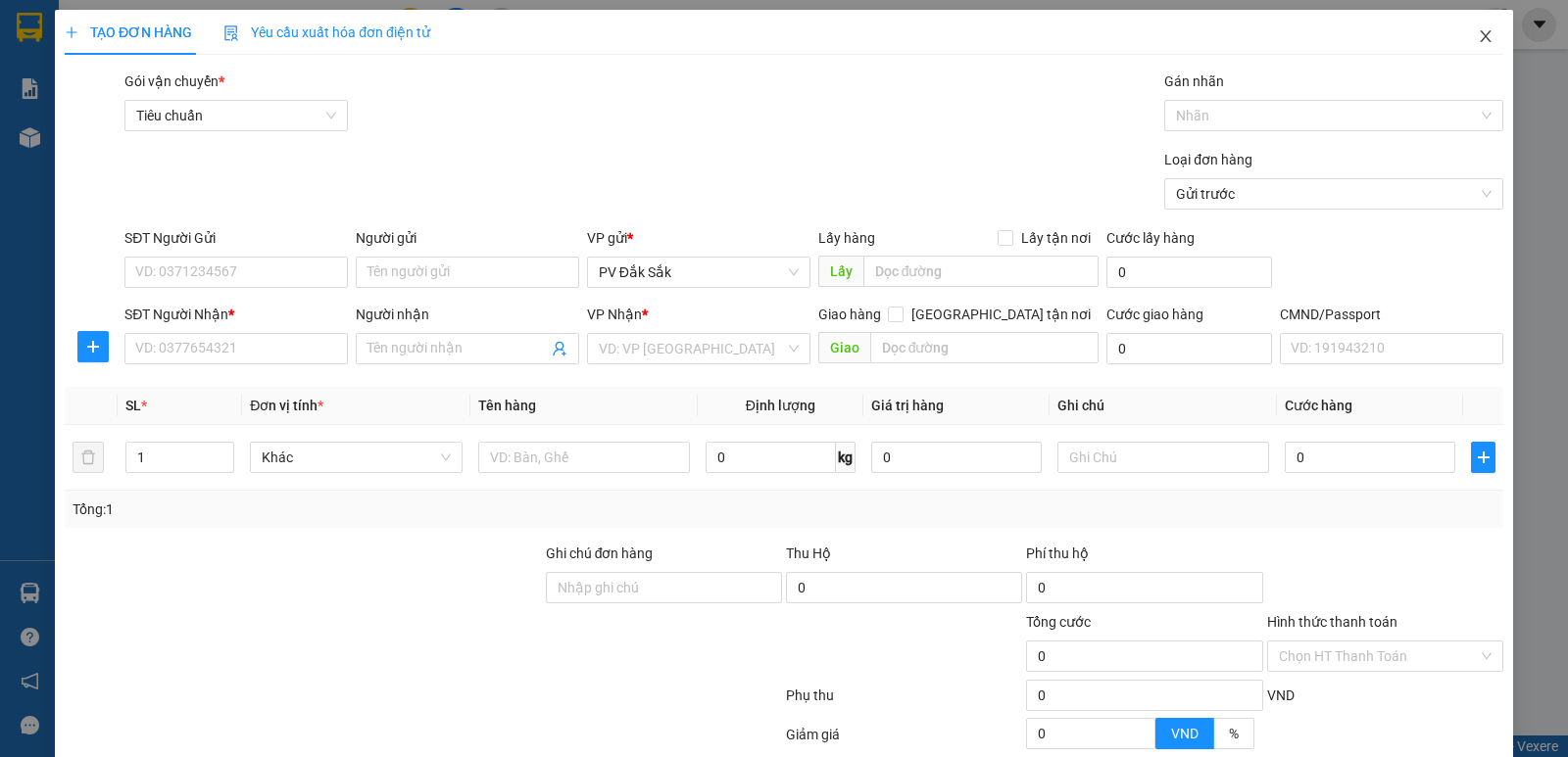
click at [1462, 35] on span "Close" at bounding box center [1485, 37] width 55 height 55
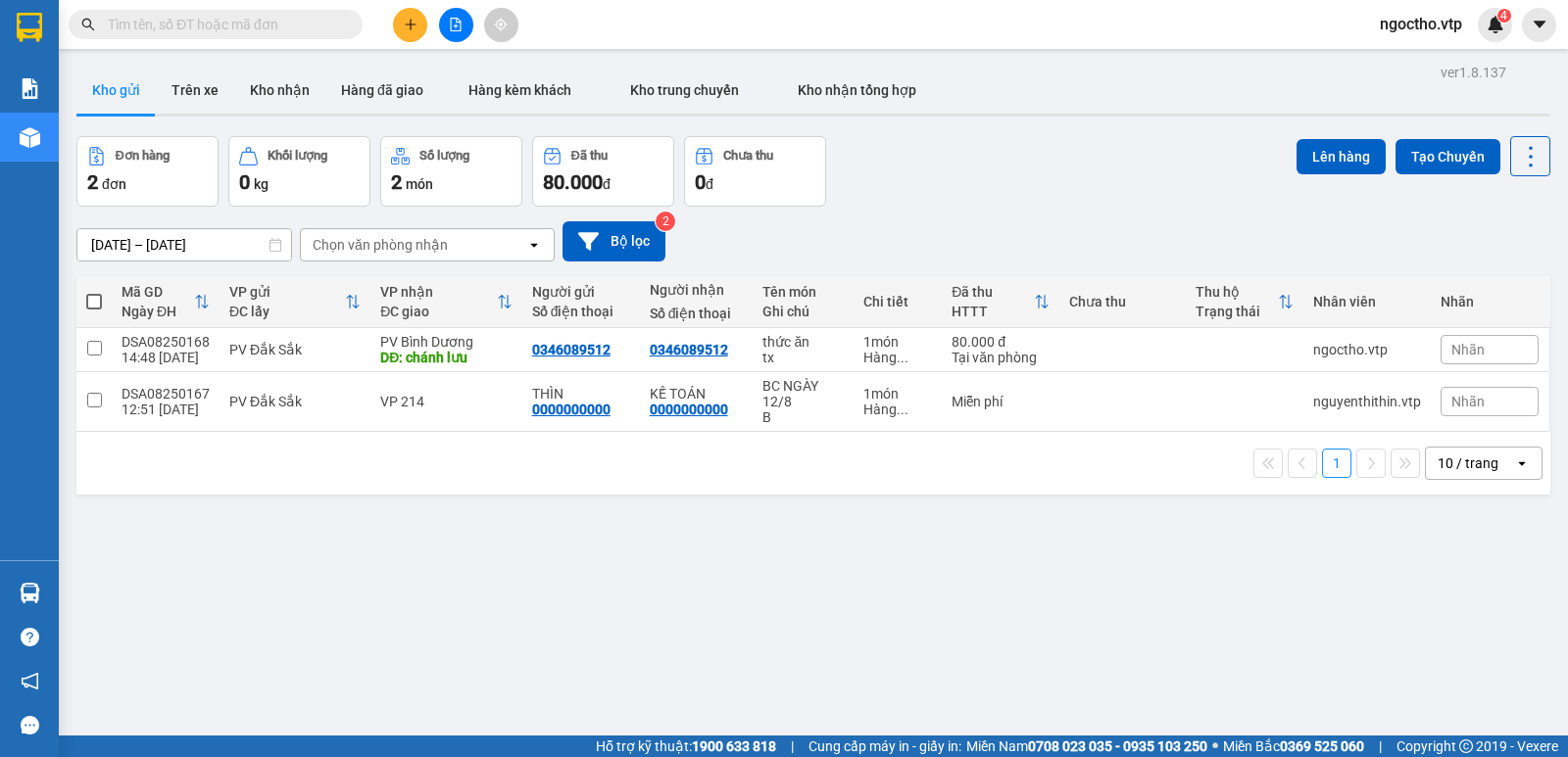
click at [424, 23] on button at bounding box center [410, 25] width 34 height 34
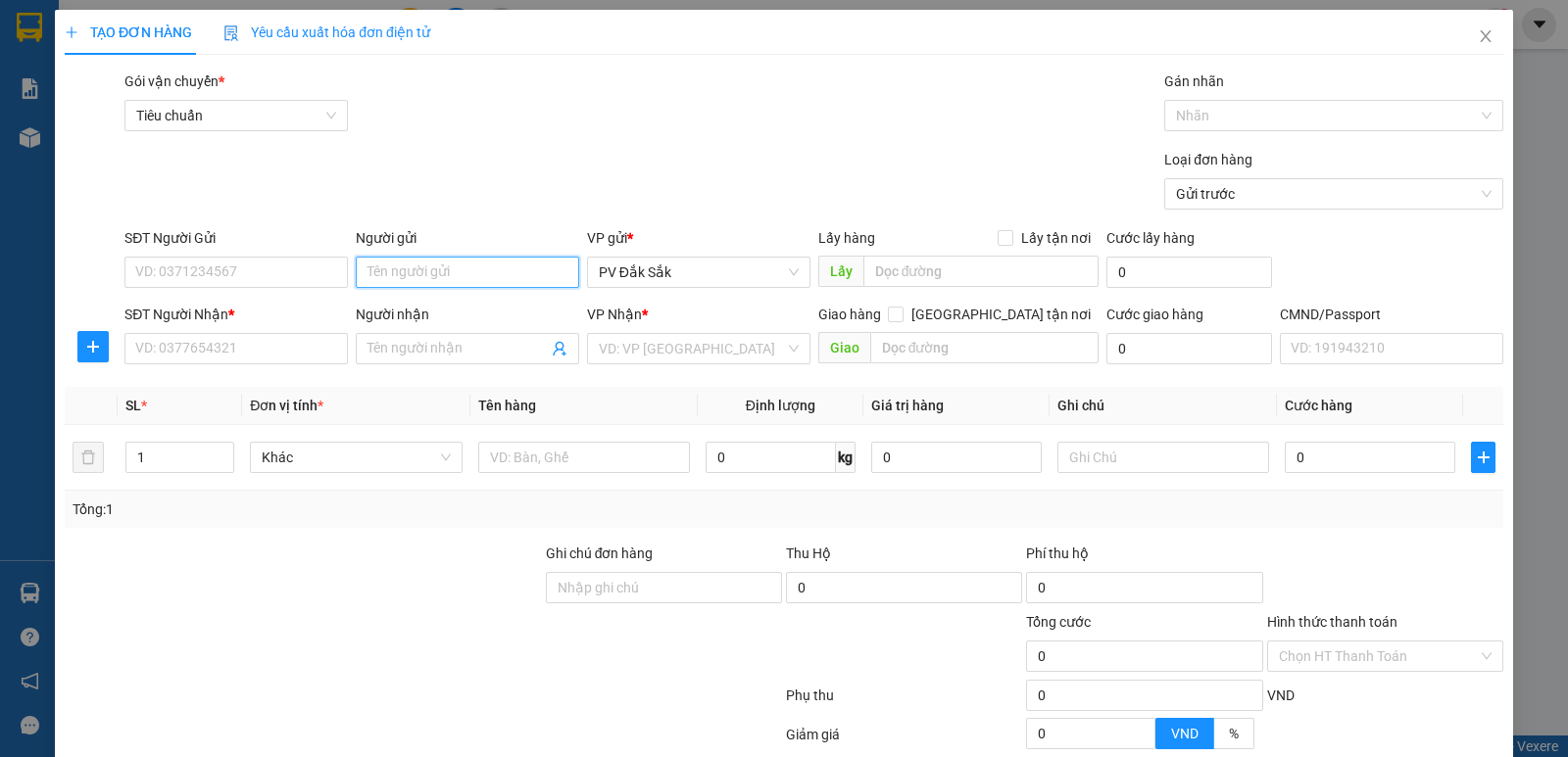
click at [402, 263] on input "Người gửi" at bounding box center [468, 273] width 224 height 32
type input "lan"
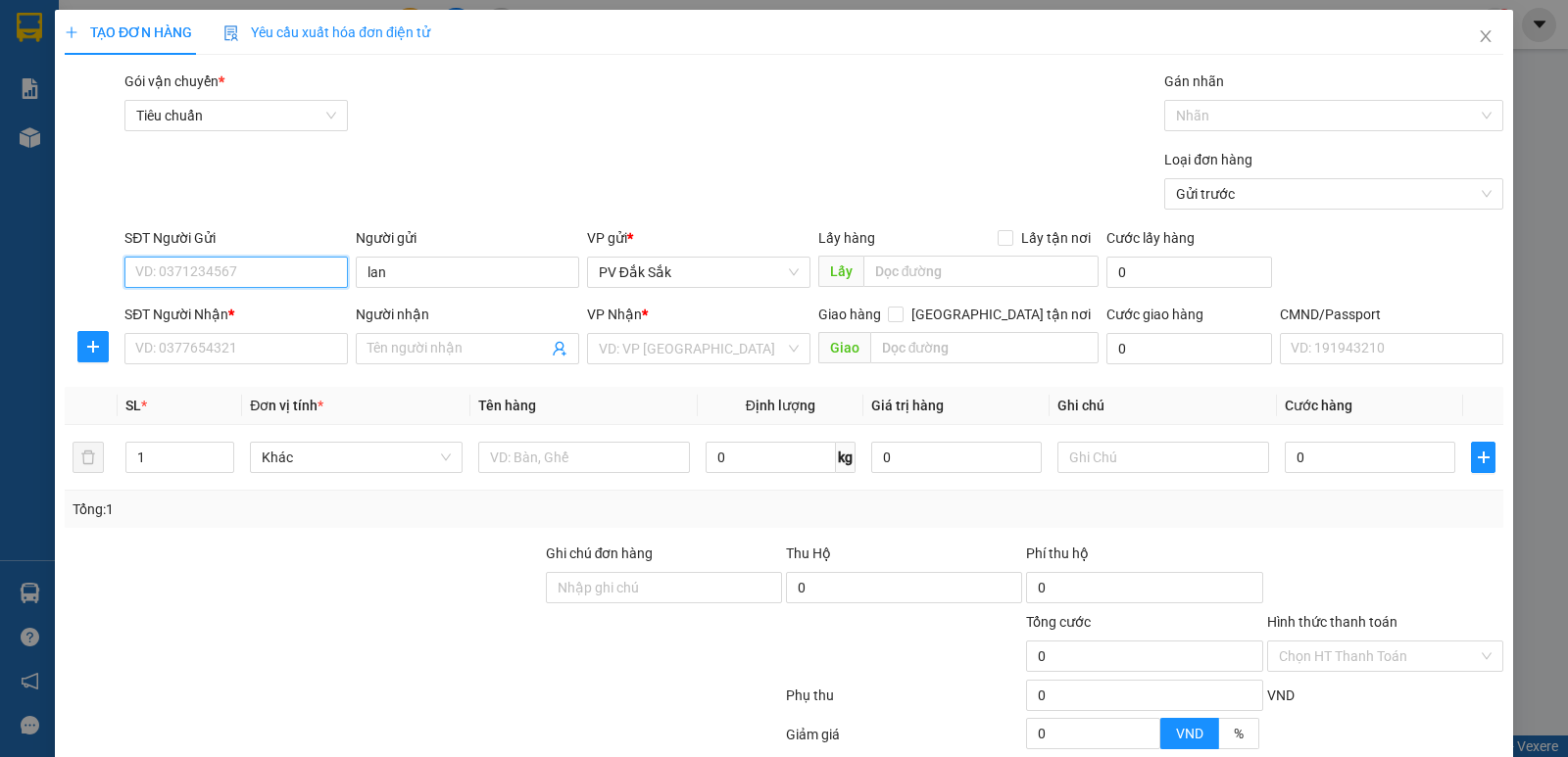
click at [231, 270] on input "SĐT Người Gửi" at bounding box center [236, 273] width 224 height 32
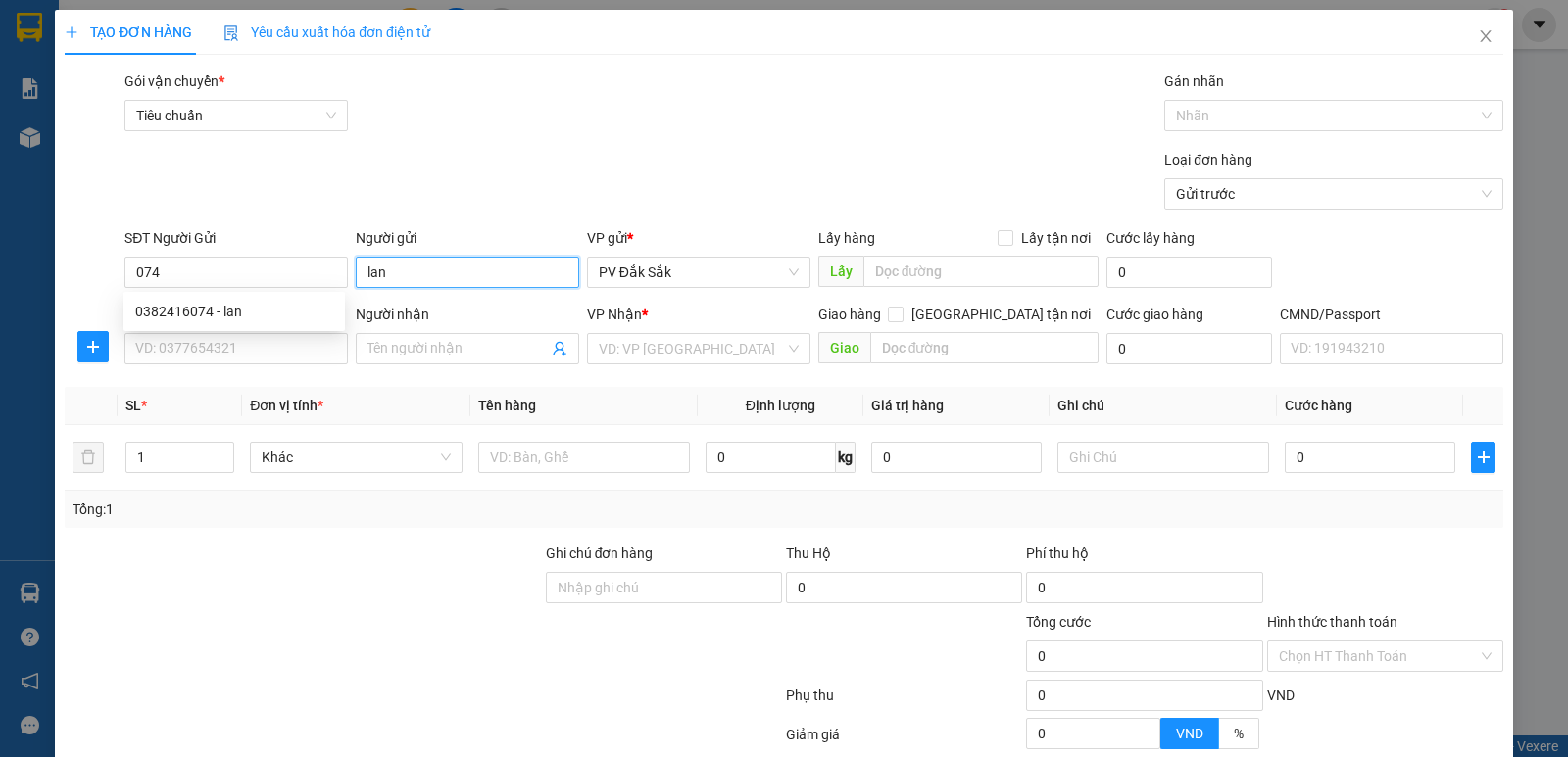
drag, startPoint x: 384, startPoint y: 275, endPoint x: 360, endPoint y: 280, distance: 24.5
click at [363, 279] on input "lan" at bounding box center [468, 273] width 224 height 32
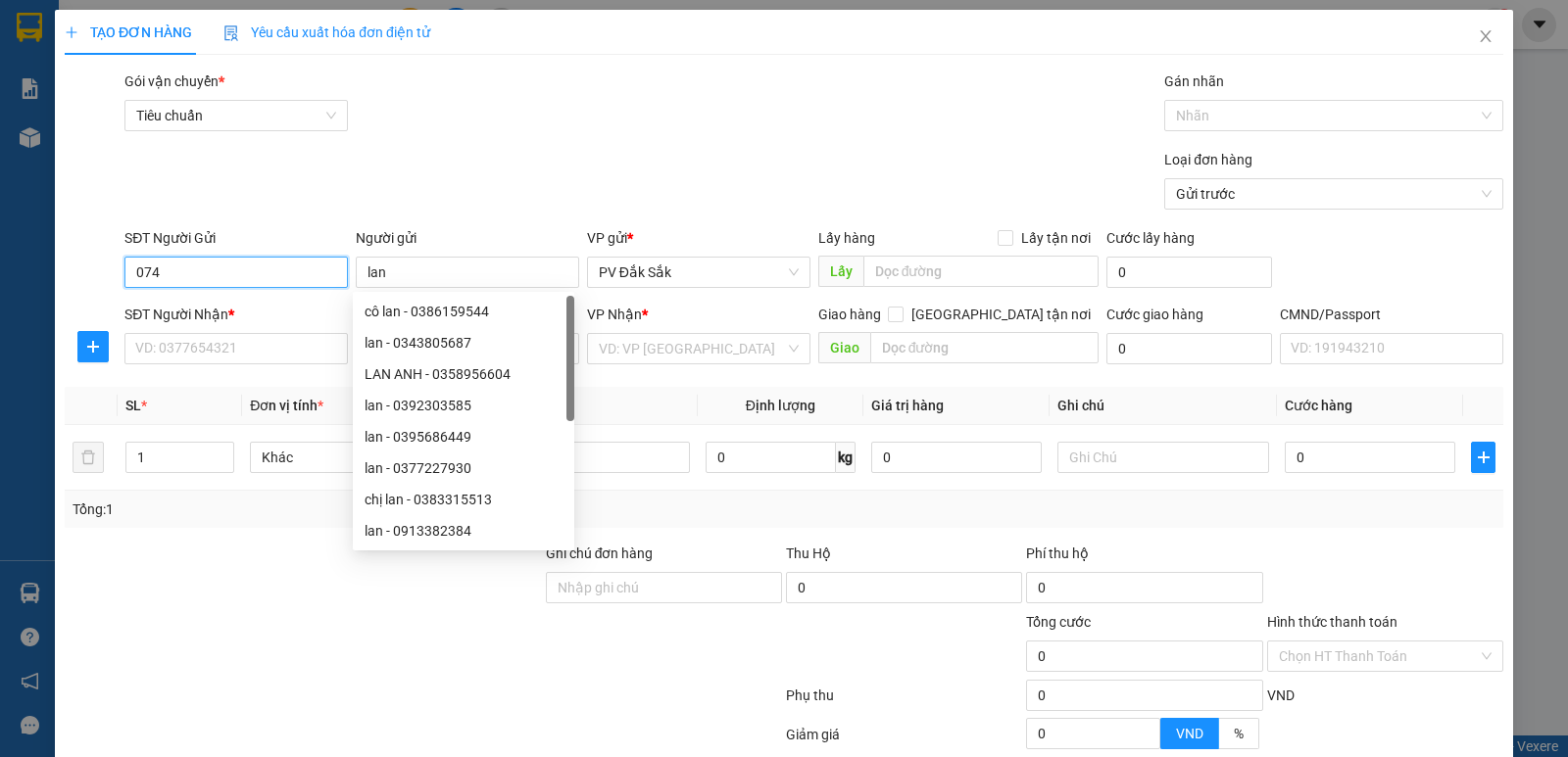
click at [223, 283] on input "074" at bounding box center [236, 273] width 224 height 32
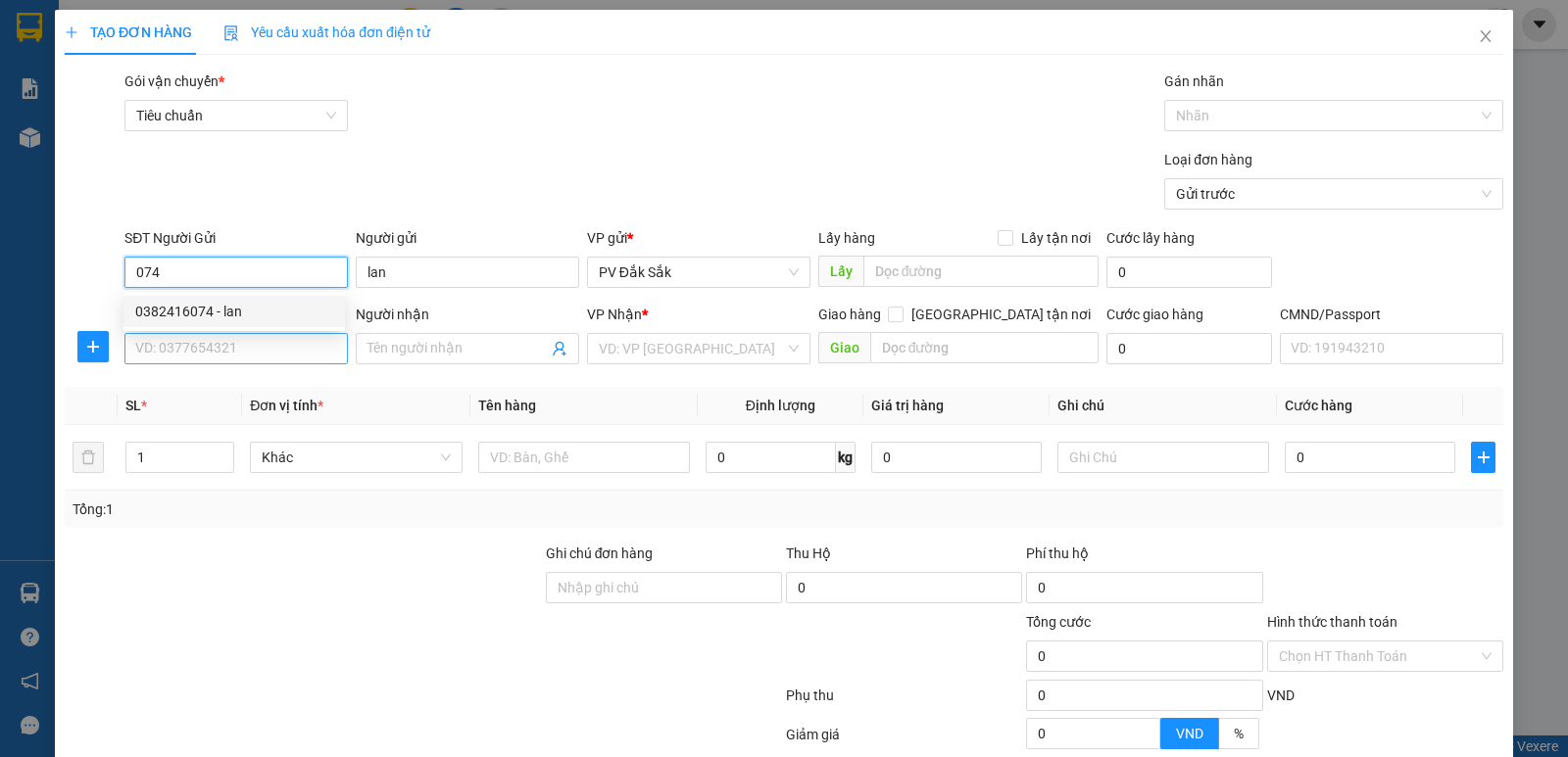
drag, startPoint x: 224, startPoint y: 308, endPoint x: 214, endPoint y: 341, distance: 34.5
click at [224, 309] on div "0382416074 - lan" at bounding box center [234, 311] width 198 height 22
type input "0382416074"
type input "0856345931"
type input "long huê"
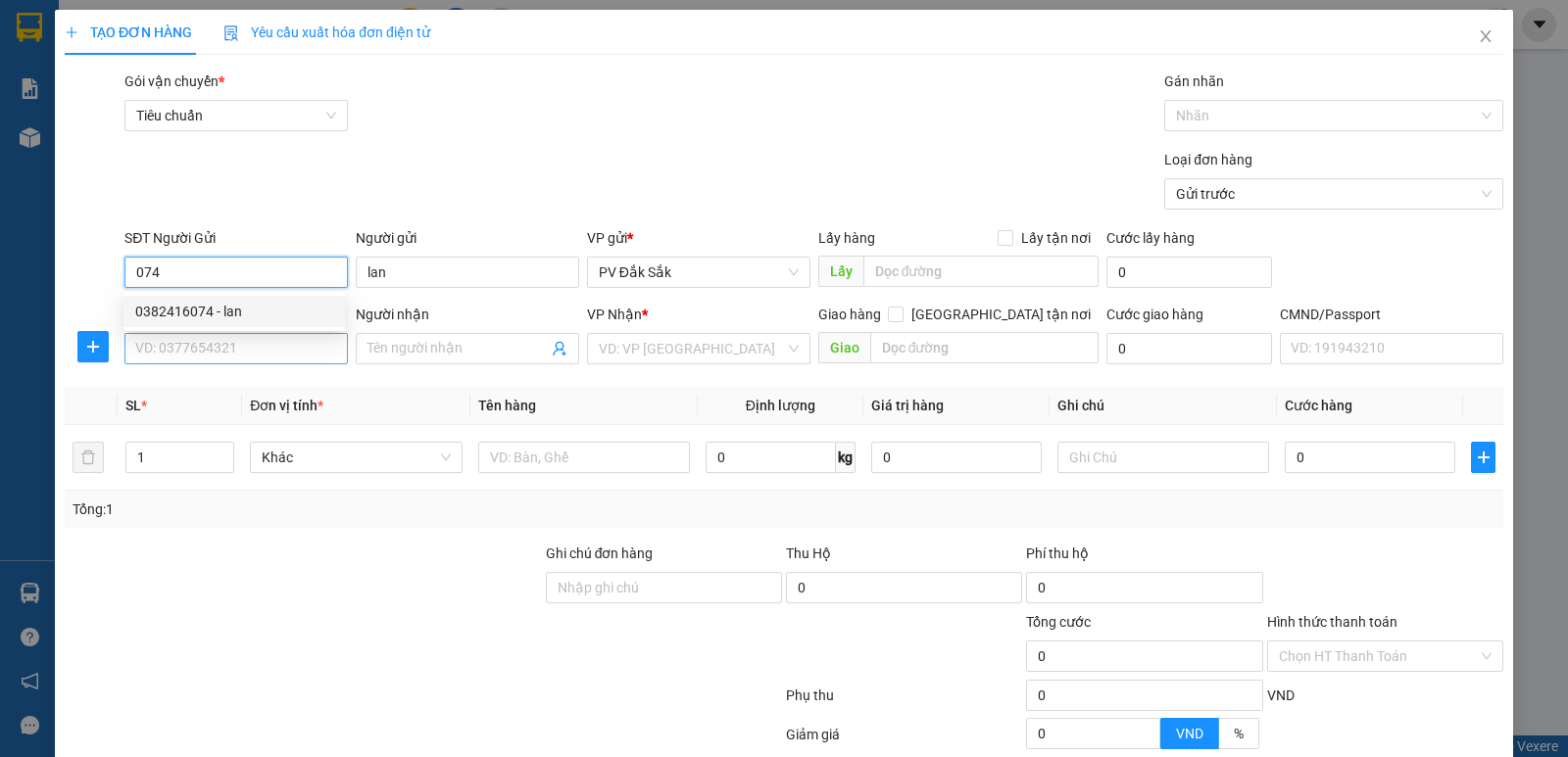
type input "CCBD NHÂN LIỀN"
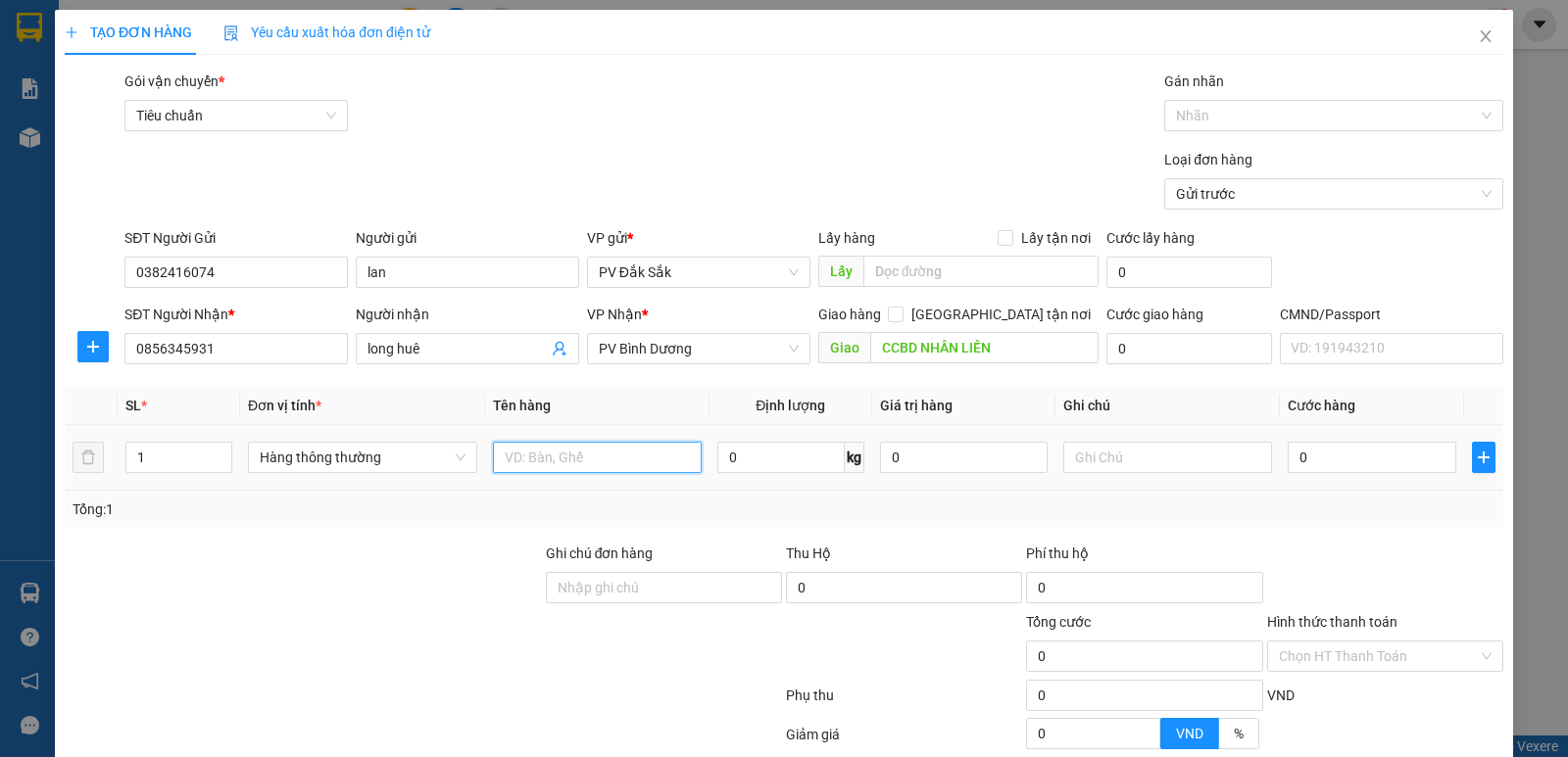
click at [548, 452] on input "text" at bounding box center [597, 458] width 209 height 32
click at [90, 470] on tr "1 Hàng thông thường 0 kg 0 0" at bounding box center [784, 459] width 1439 height 66
type input "6"
click at [523, 446] on input "text" at bounding box center [597, 458] width 209 height 32
type input "chanh dây âu"
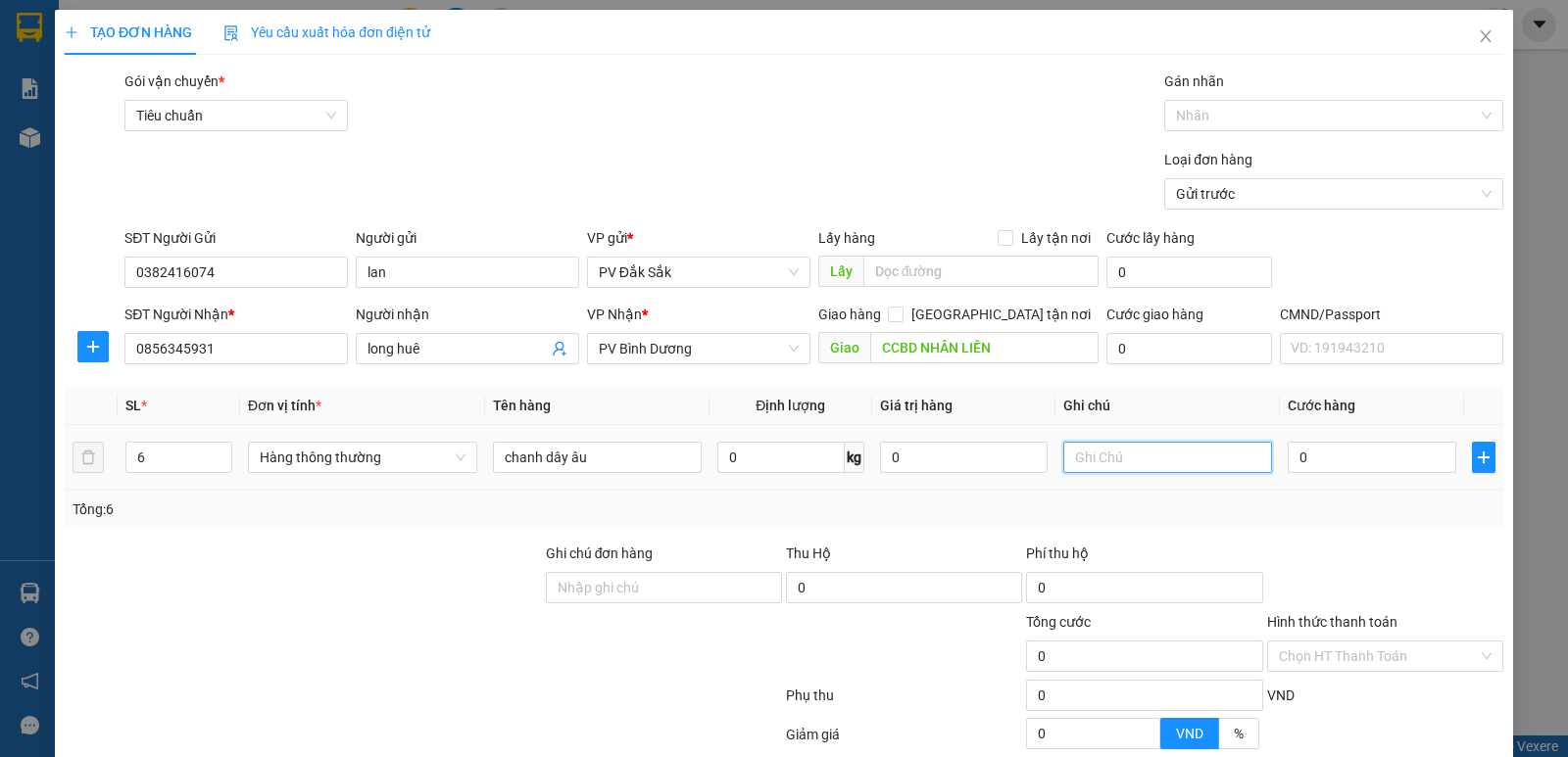
drag, startPoint x: 1077, startPoint y: 460, endPoint x: 1192, endPoint y: 388, distance: 135.7
click at [1084, 458] on input "text" at bounding box center [1168, 458] width 209 height 32
type input "t"
click at [1312, 459] on input "0" at bounding box center [1371, 458] width 167 height 32
click at [1329, 456] on input "0" at bounding box center [1371, 458] width 167 height 32
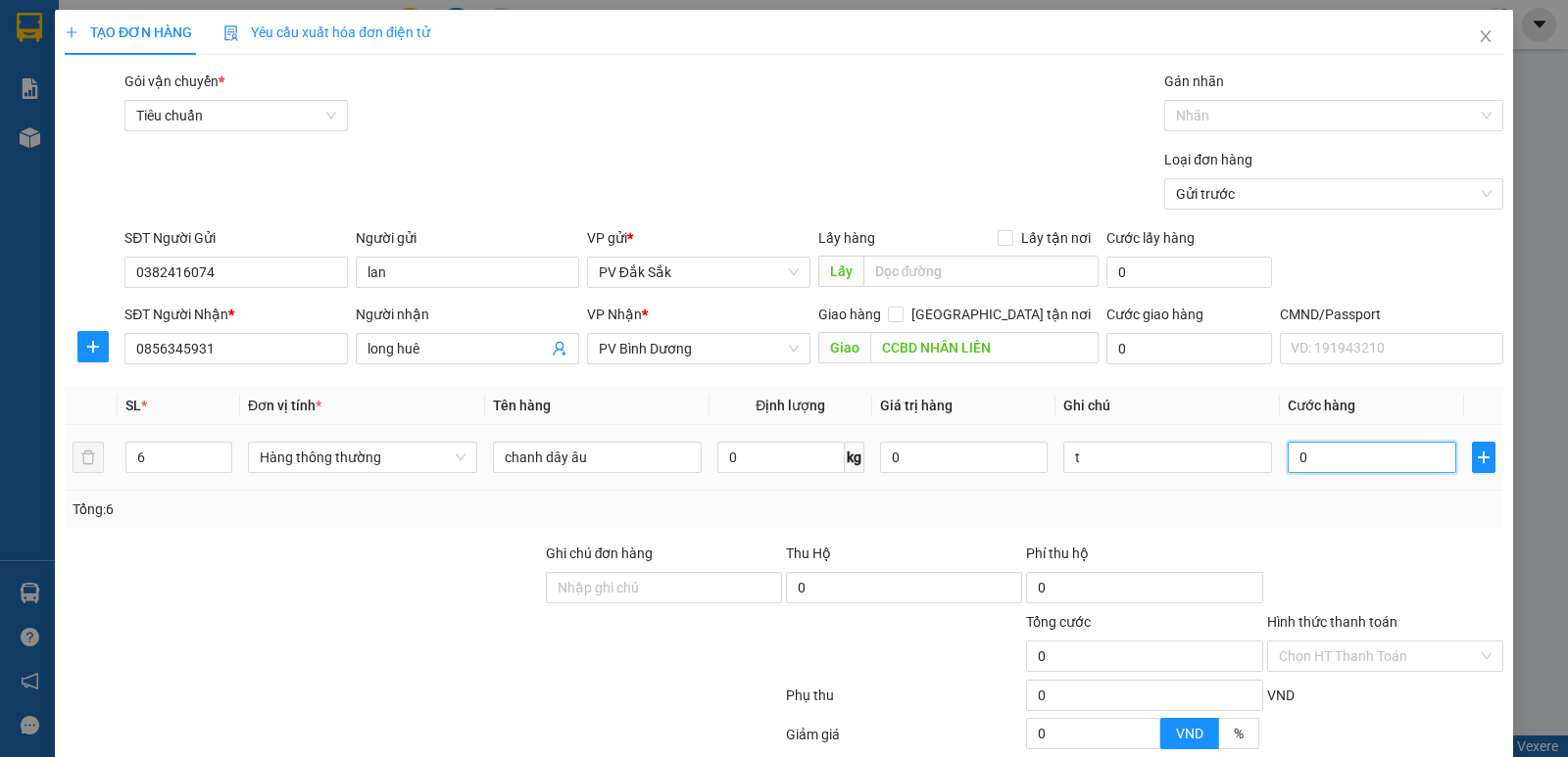
type input "03"
type input "3"
type input "036"
type input "36"
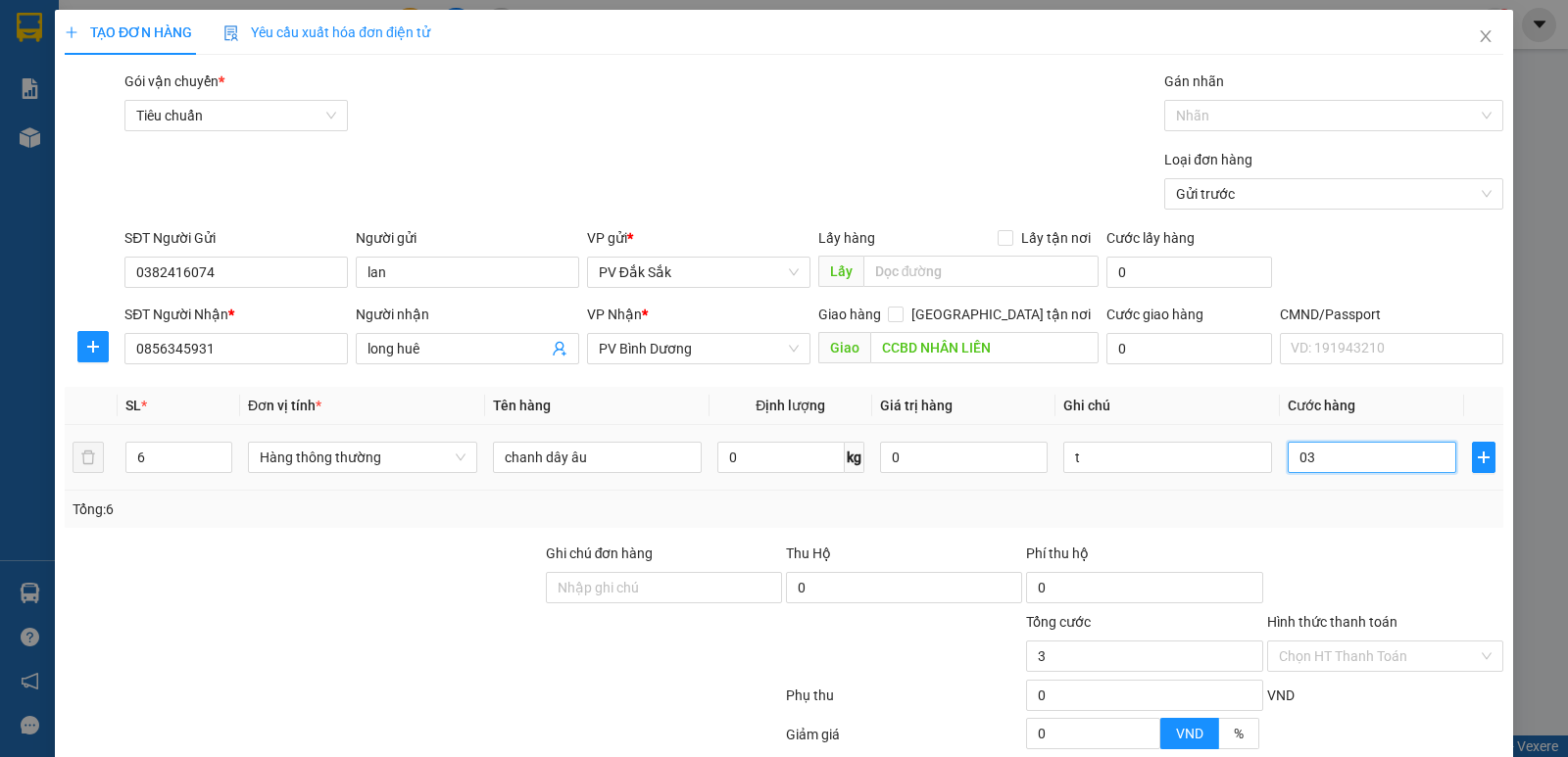
type input "36"
drag, startPoint x: 1328, startPoint y: 457, endPoint x: 1233, endPoint y: 472, distance: 96.2
click at [1236, 471] on tr "6 Hàng thông thường chanh dây âu 0 kg 0 t 036" at bounding box center [784, 459] width 1439 height 66
type input "3"
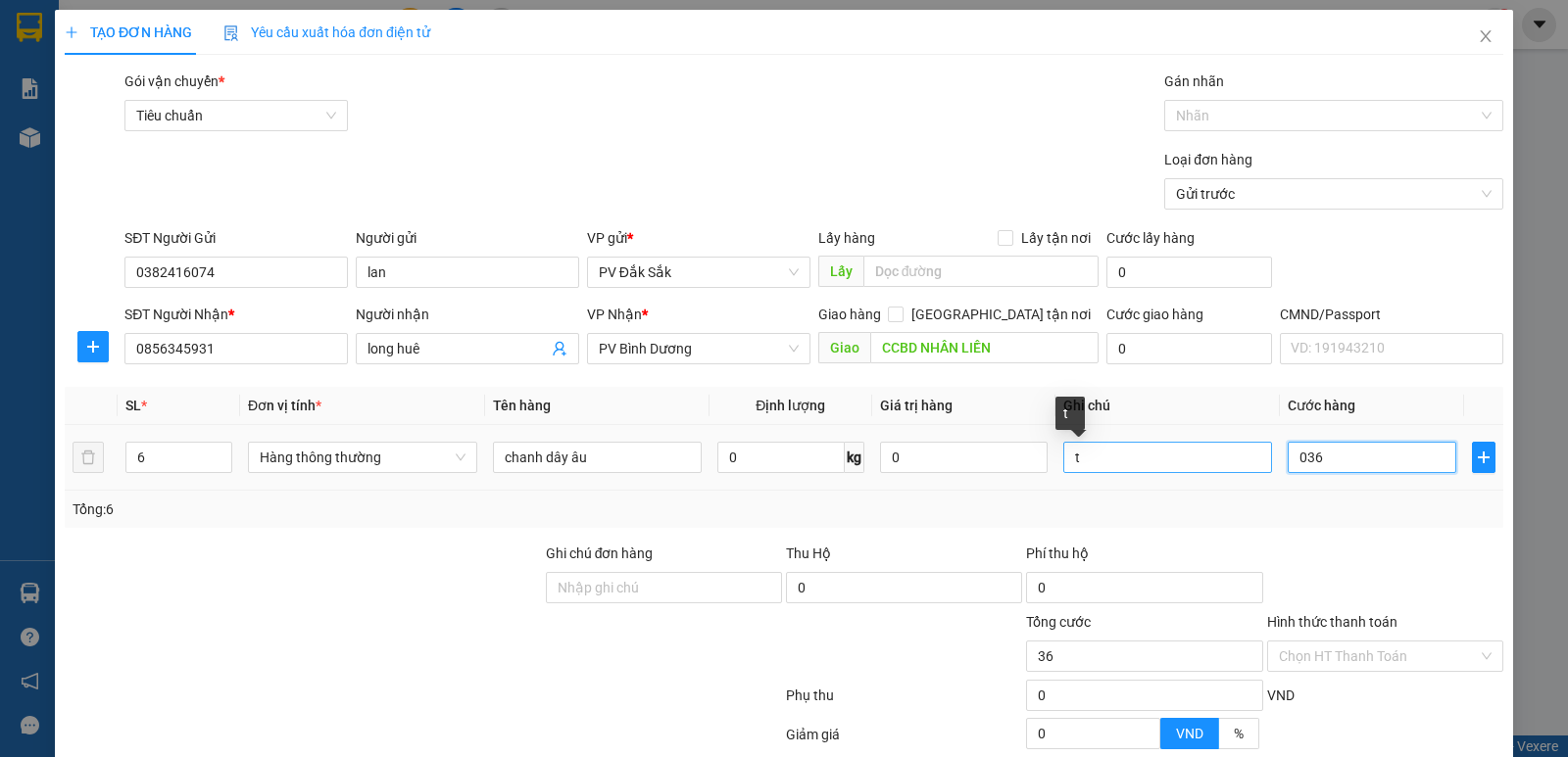
type input "3"
type input "36"
type input "360"
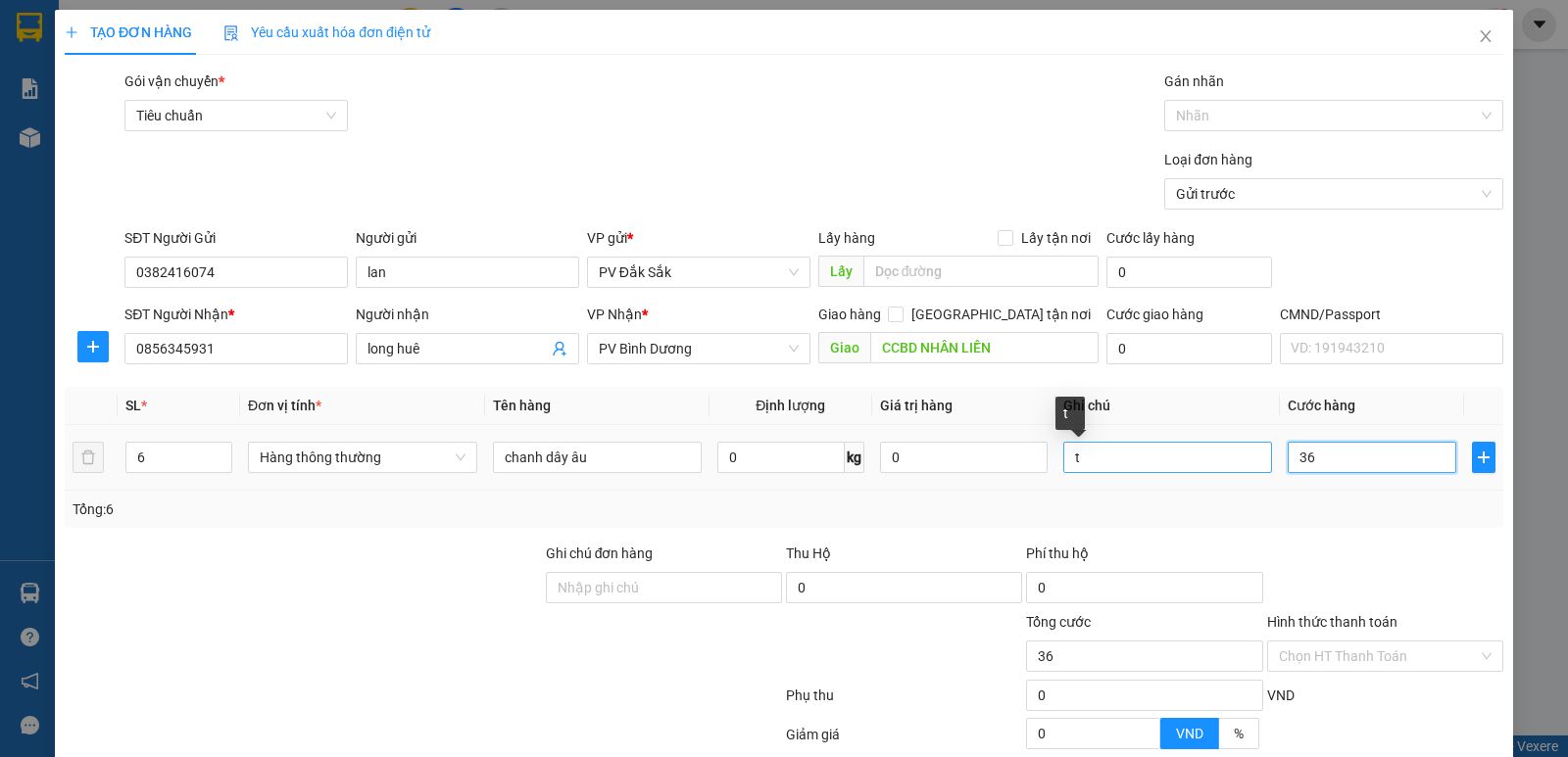
type input "360"
type input "3.600"
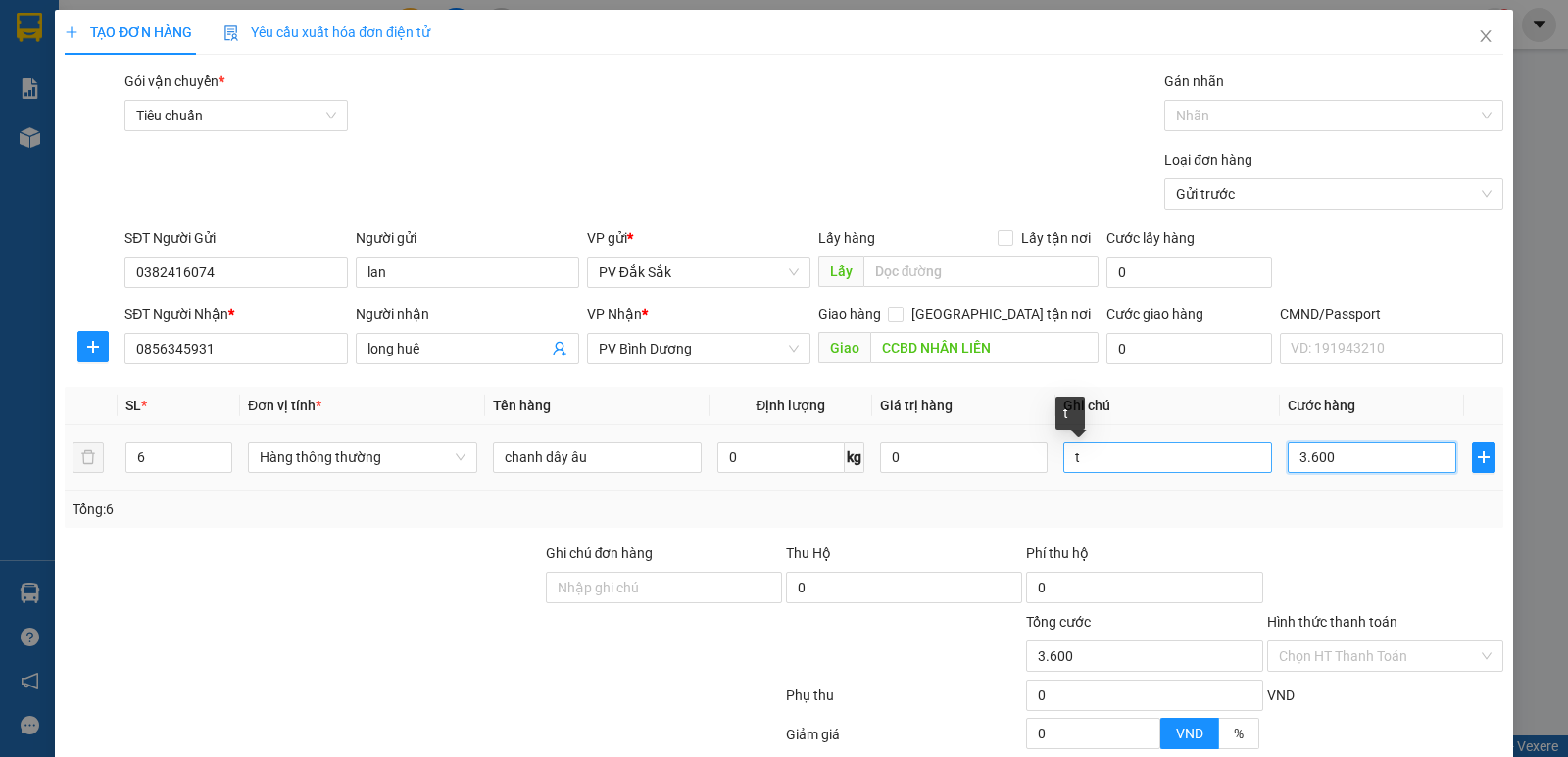
type input "36.000"
type input "360.000"
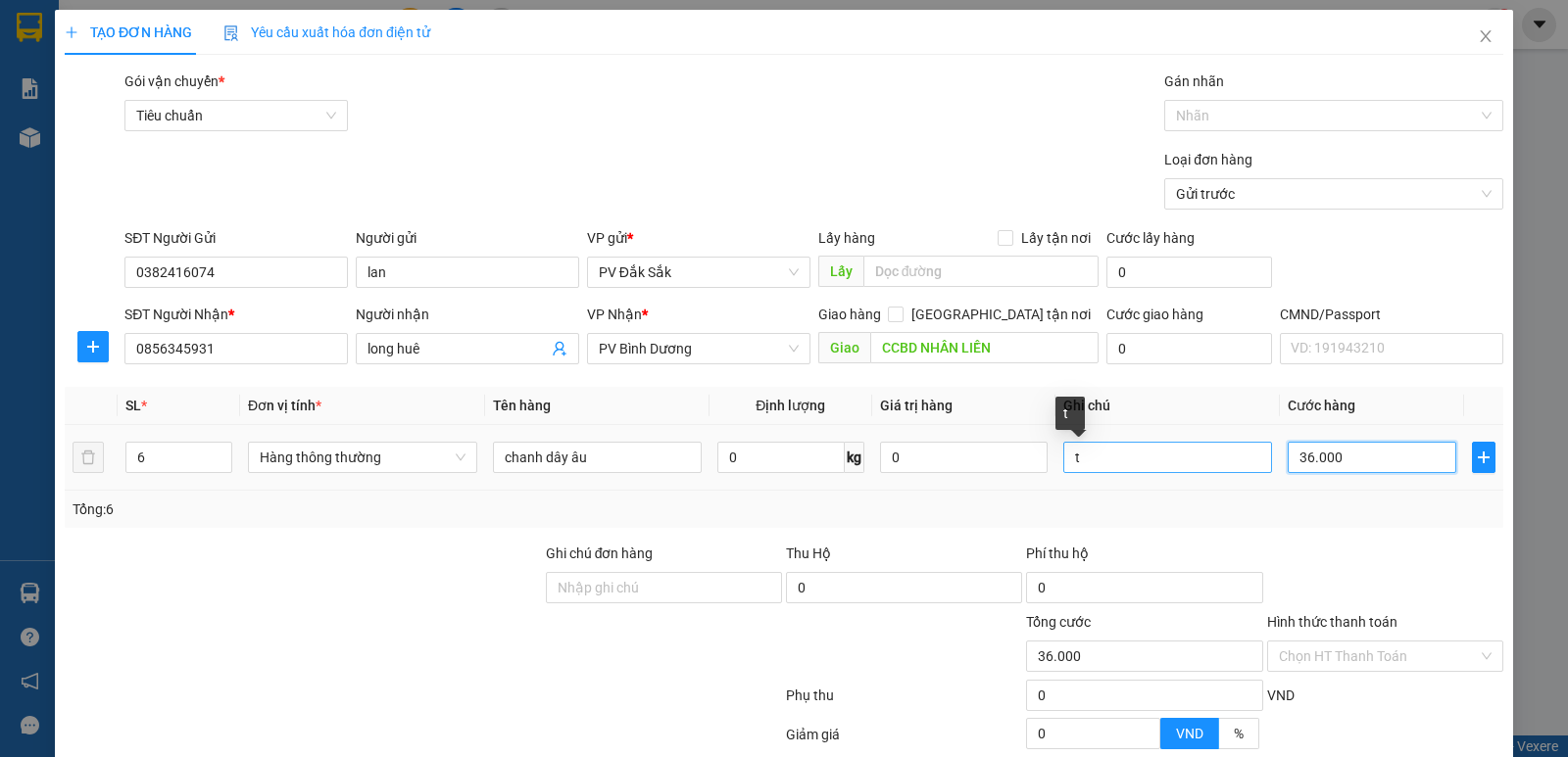
type input "360.000"
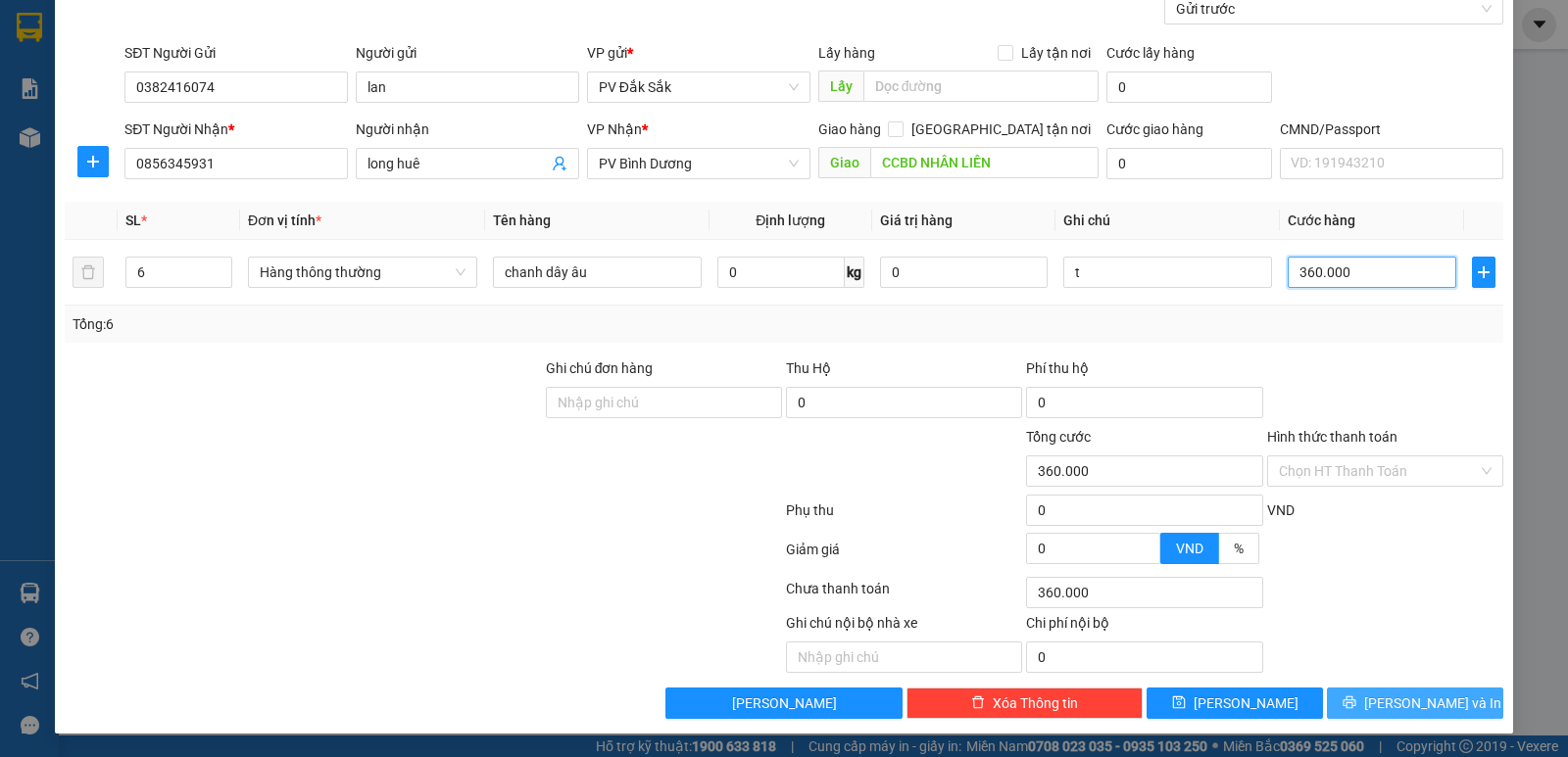
type input "360.000"
click at [1402, 700] on span "Lưu và In" at bounding box center [1433, 703] width 137 height 22
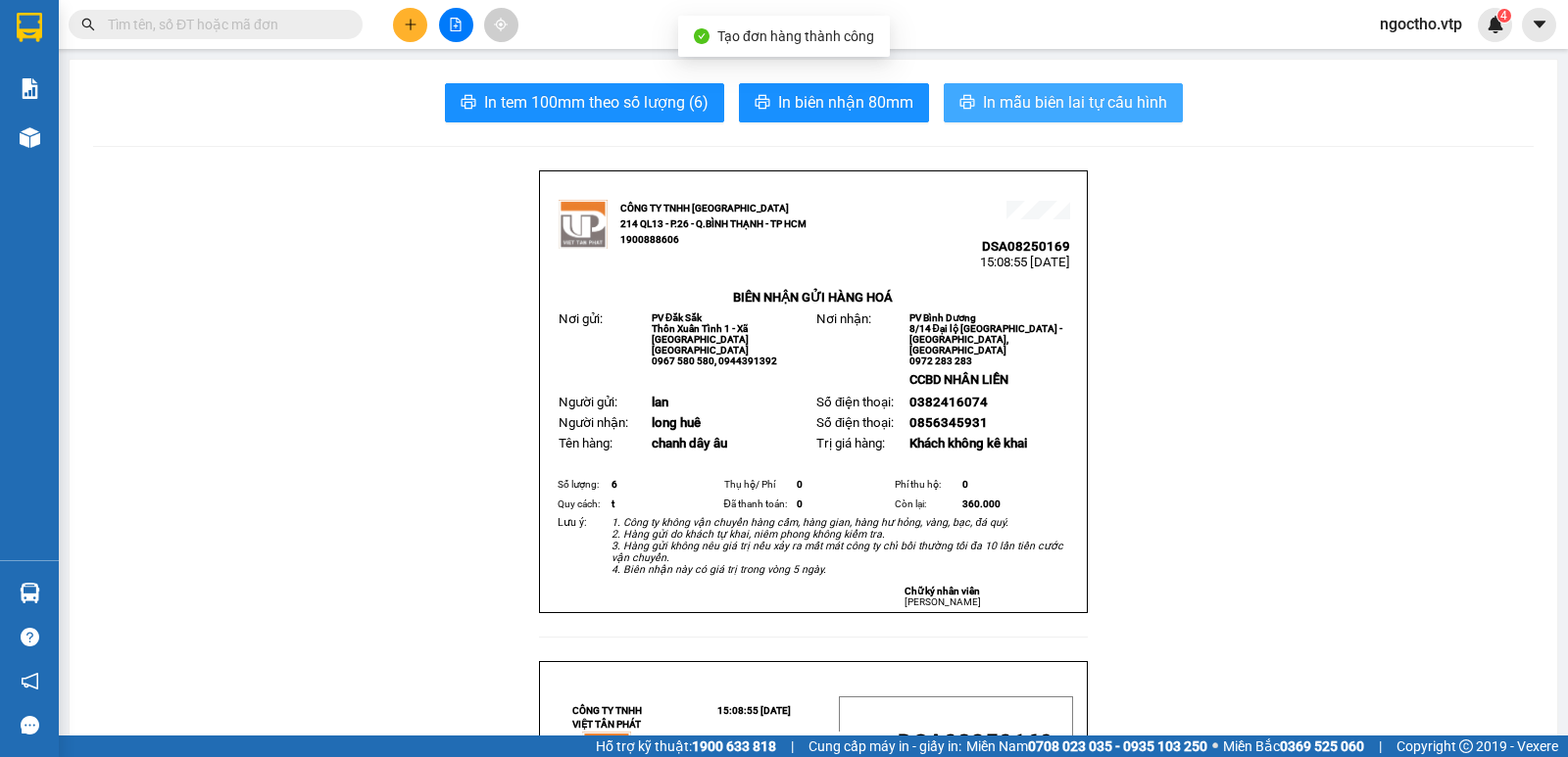
click at [1093, 105] on span "In mẫu biên lai tự cấu hình" at bounding box center [1075, 102] width 184 height 25
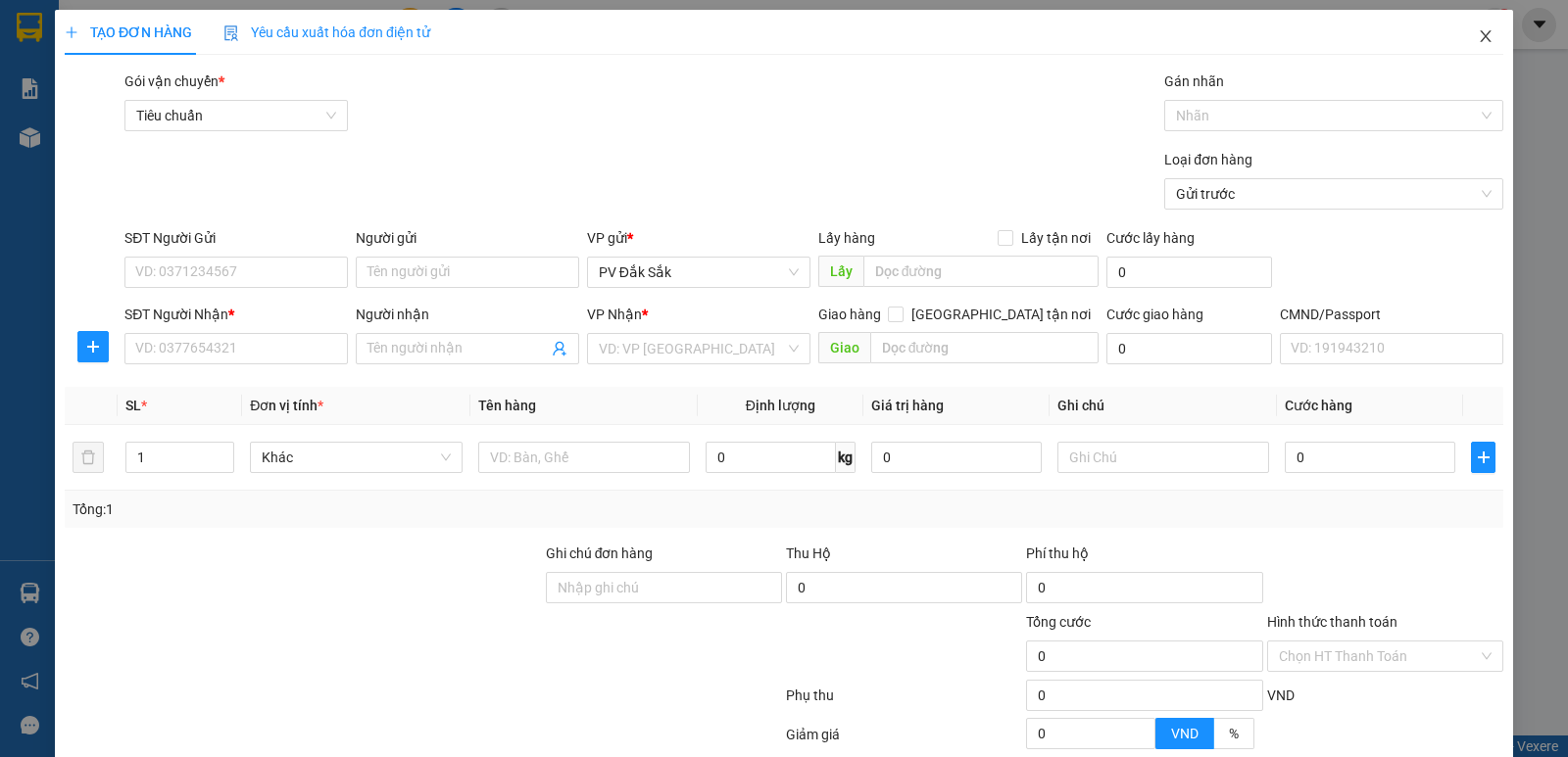
click at [1479, 34] on span "Close" at bounding box center [1485, 37] width 55 height 55
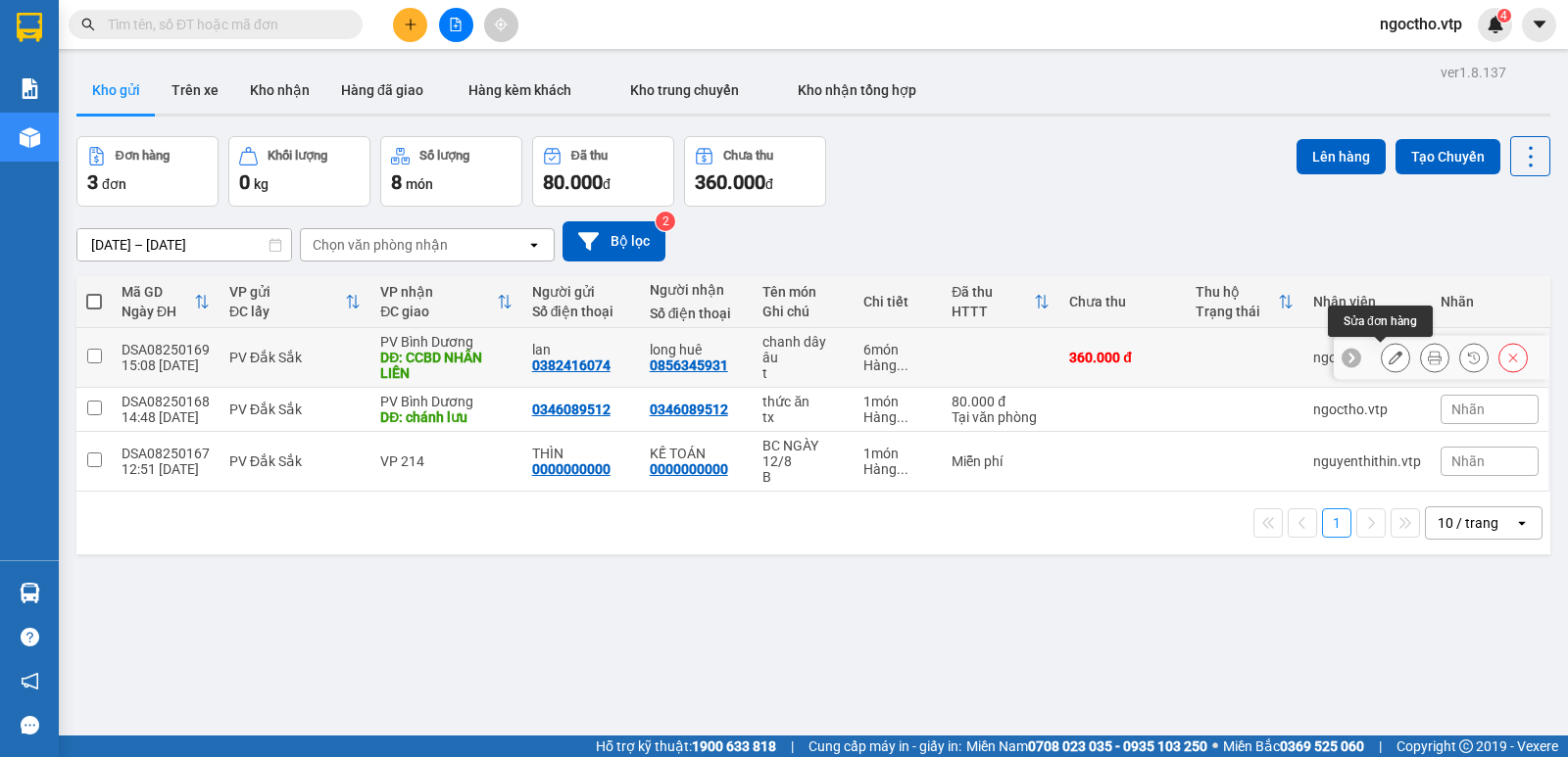
click at [1389, 356] on icon at bounding box center [1396, 358] width 14 height 14
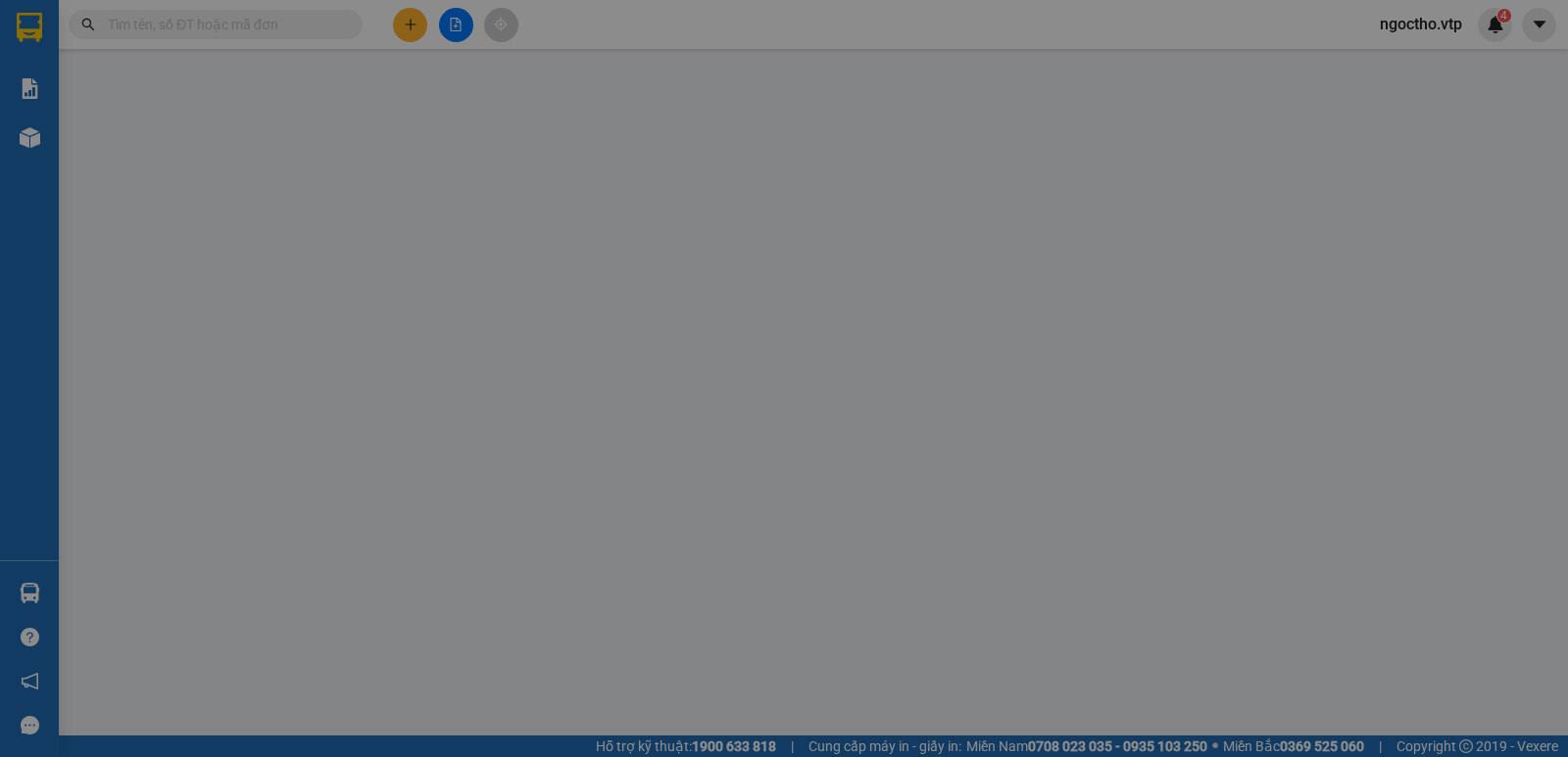
type input "0382416074"
type input "lan"
type input "0856345931"
type input "long huê"
type input "CCBD NHÂN LIỀN"
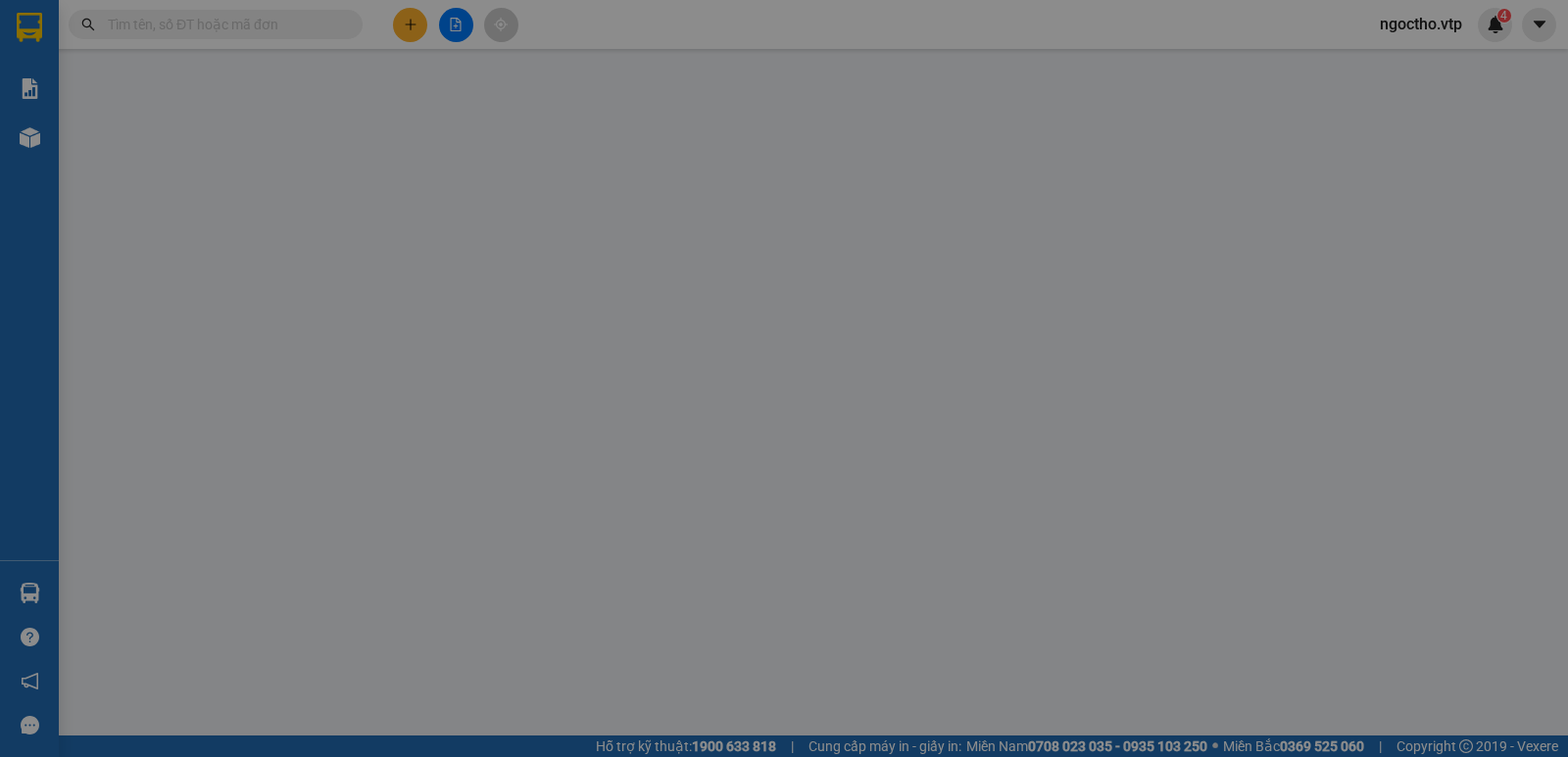
type input "360.000"
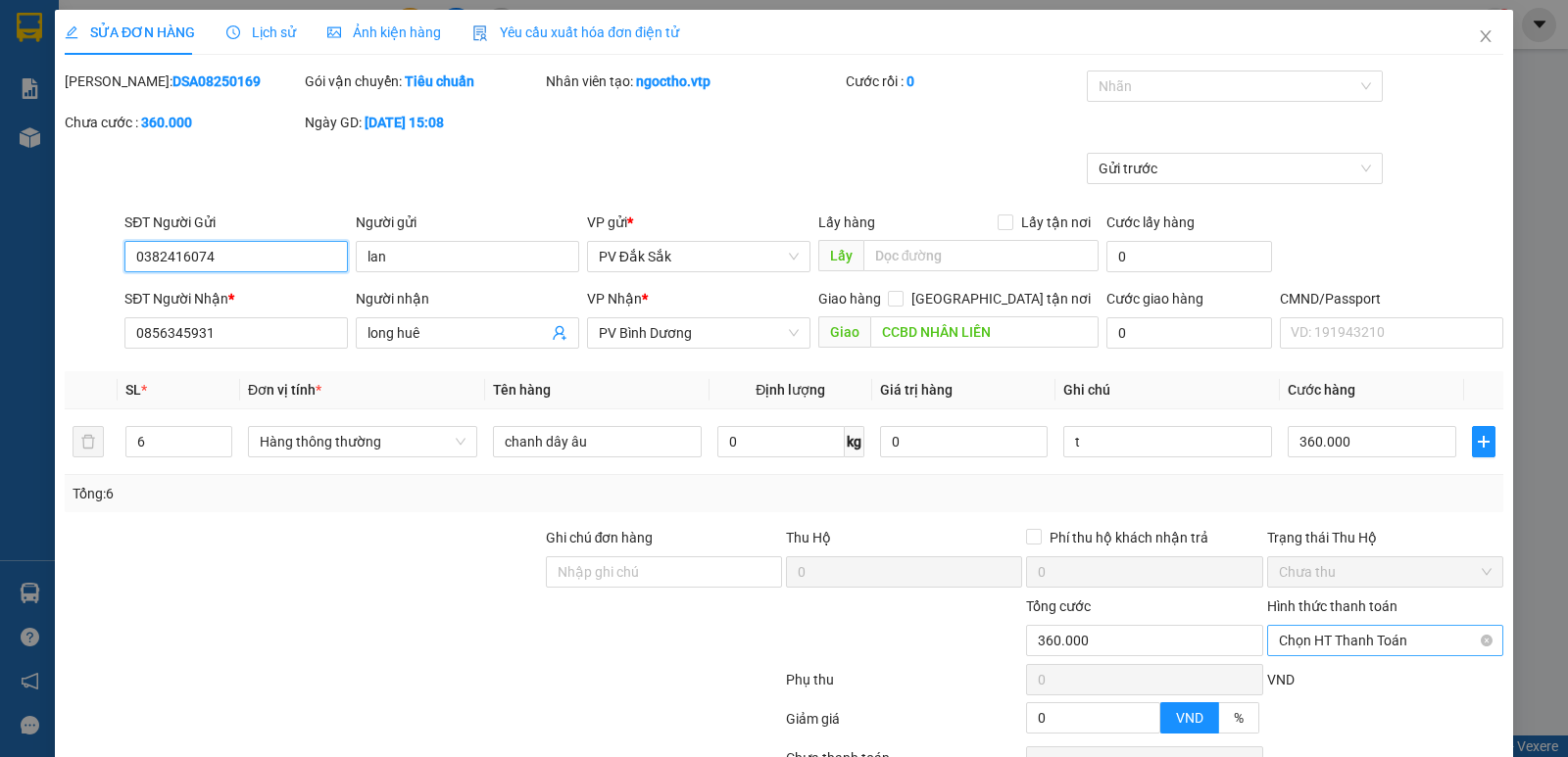
click at [1401, 644] on span "Chọn HT Thanh Toán" at bounding box center [1385, 641] width 213 height 30
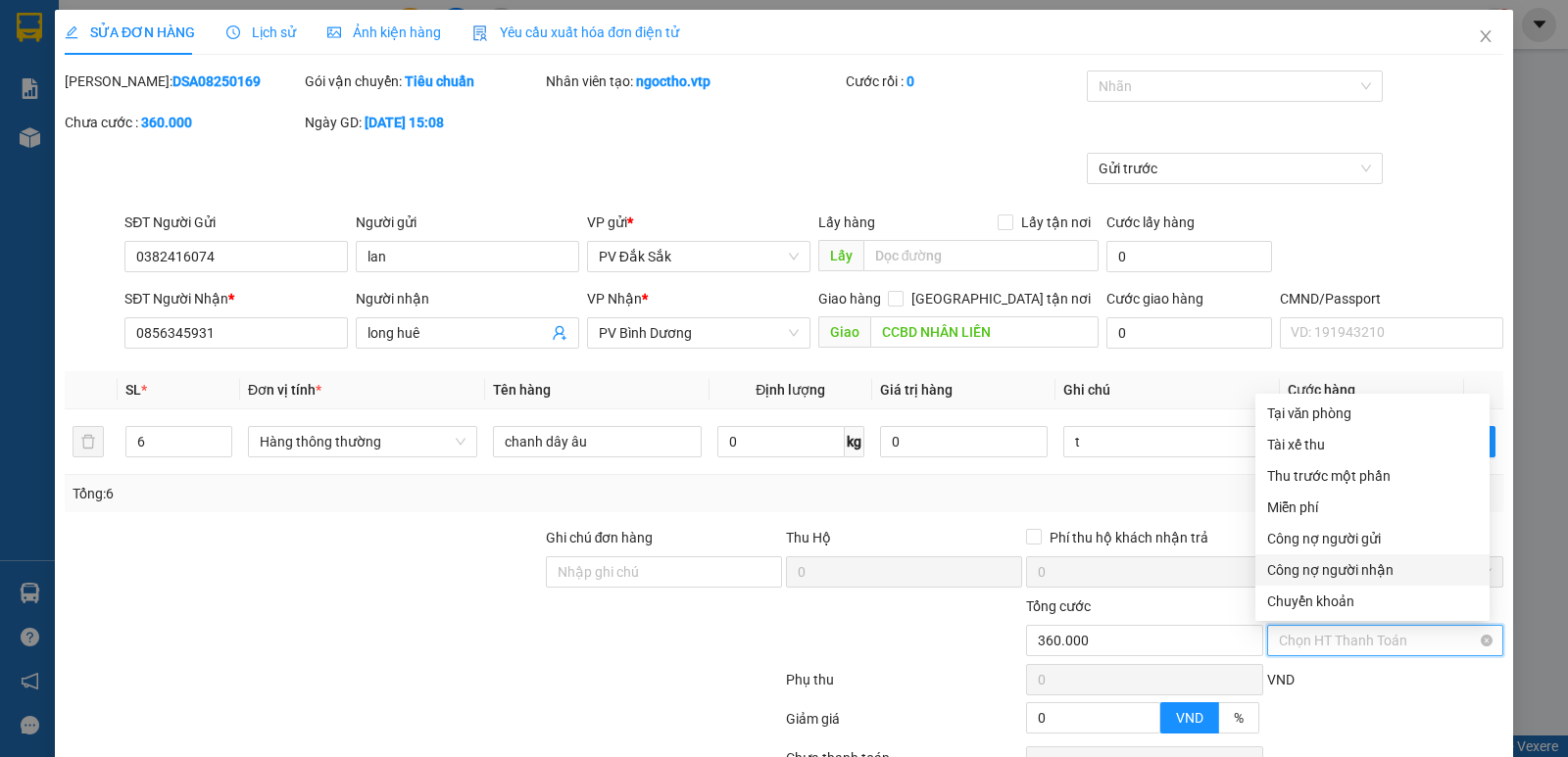
scroll to position [98, 0]
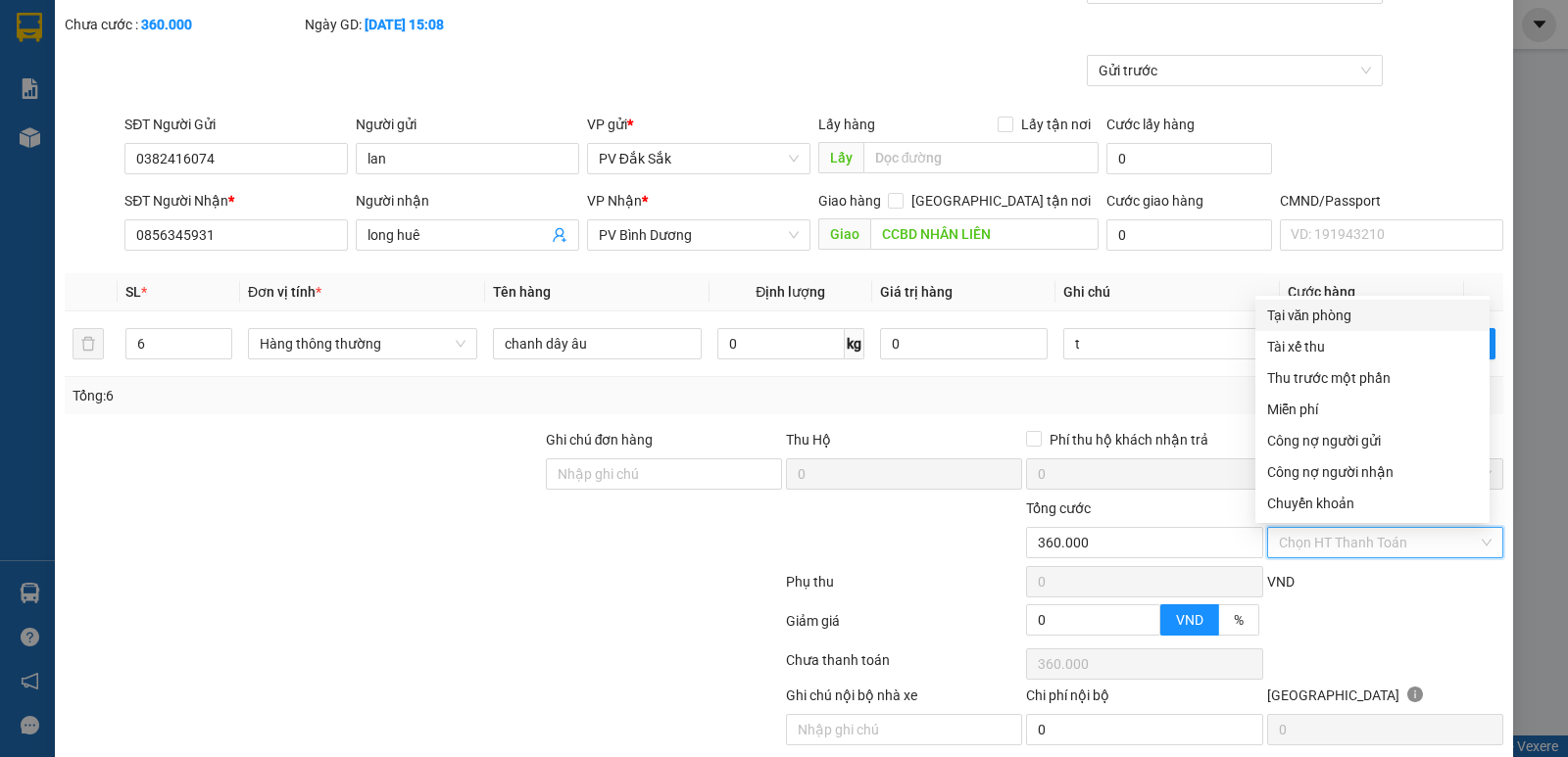
click at [1311, 312] on div "Tại văn phòng" at bounding box center [1373, 315] width 211 height 22
type input "0"
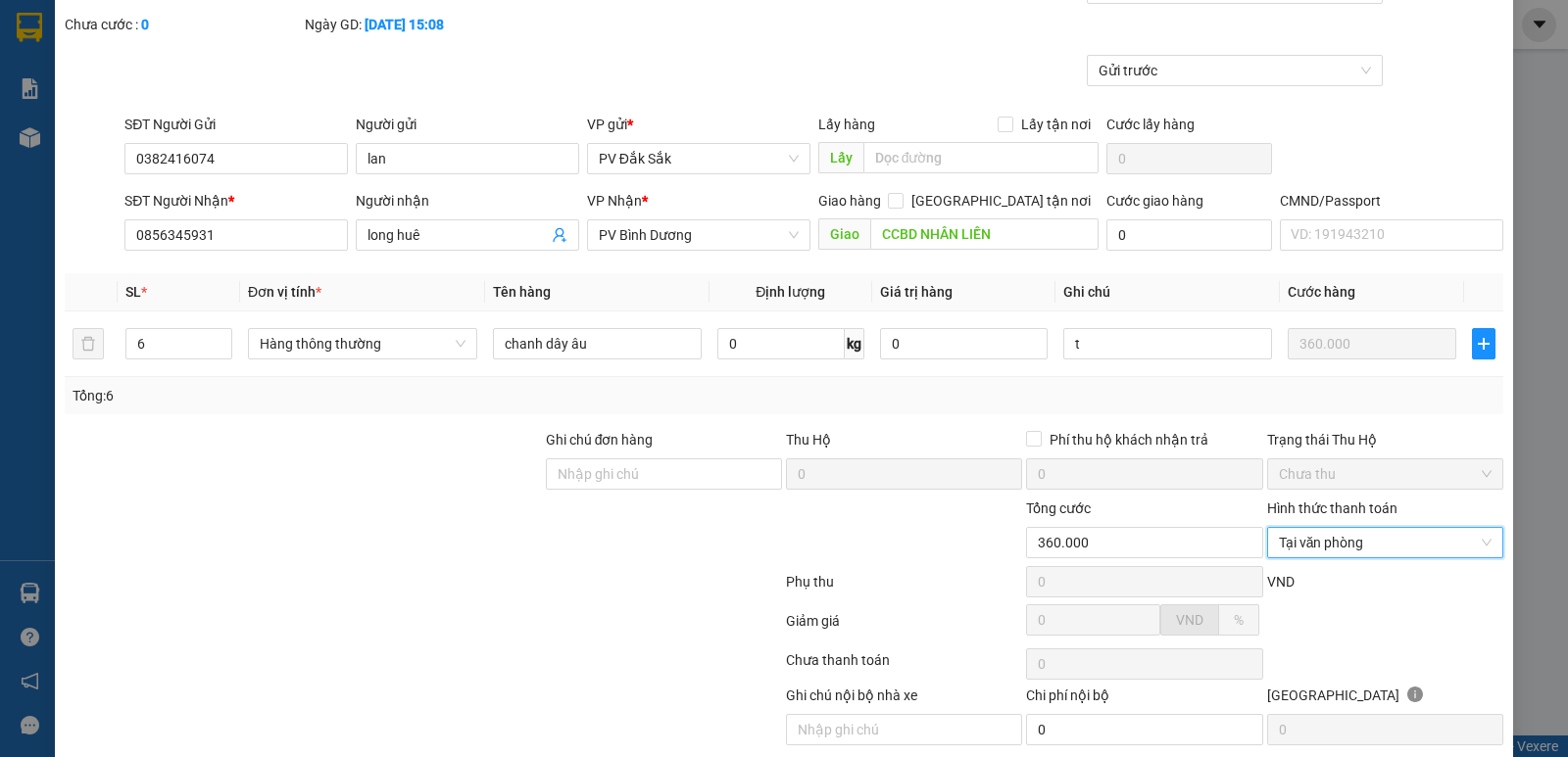
scroll to position [170, 0]
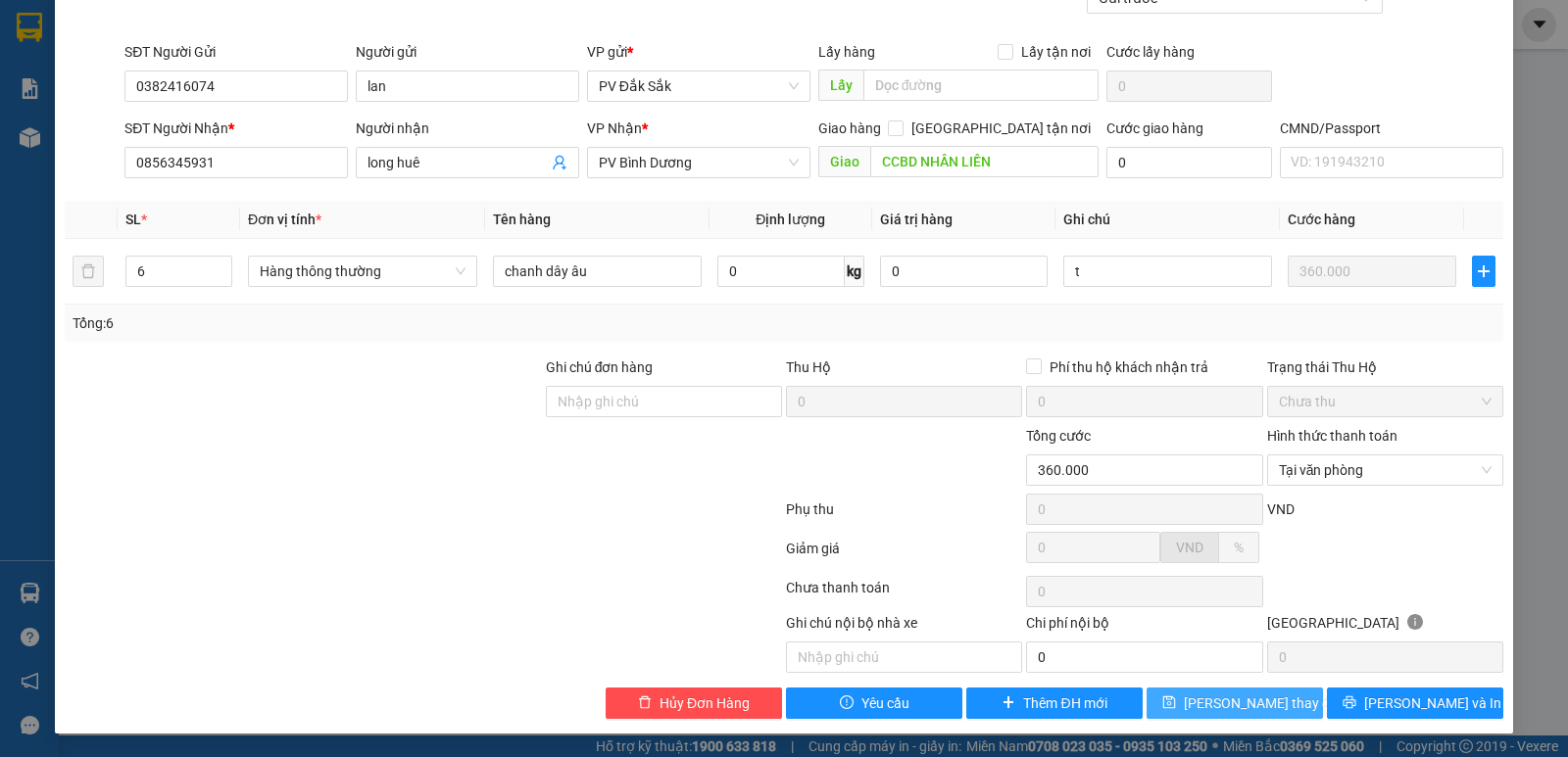
click at [1220, 696] on span "Lưu thay đổi" at bounding box center [1263, 703] width 157 height 22
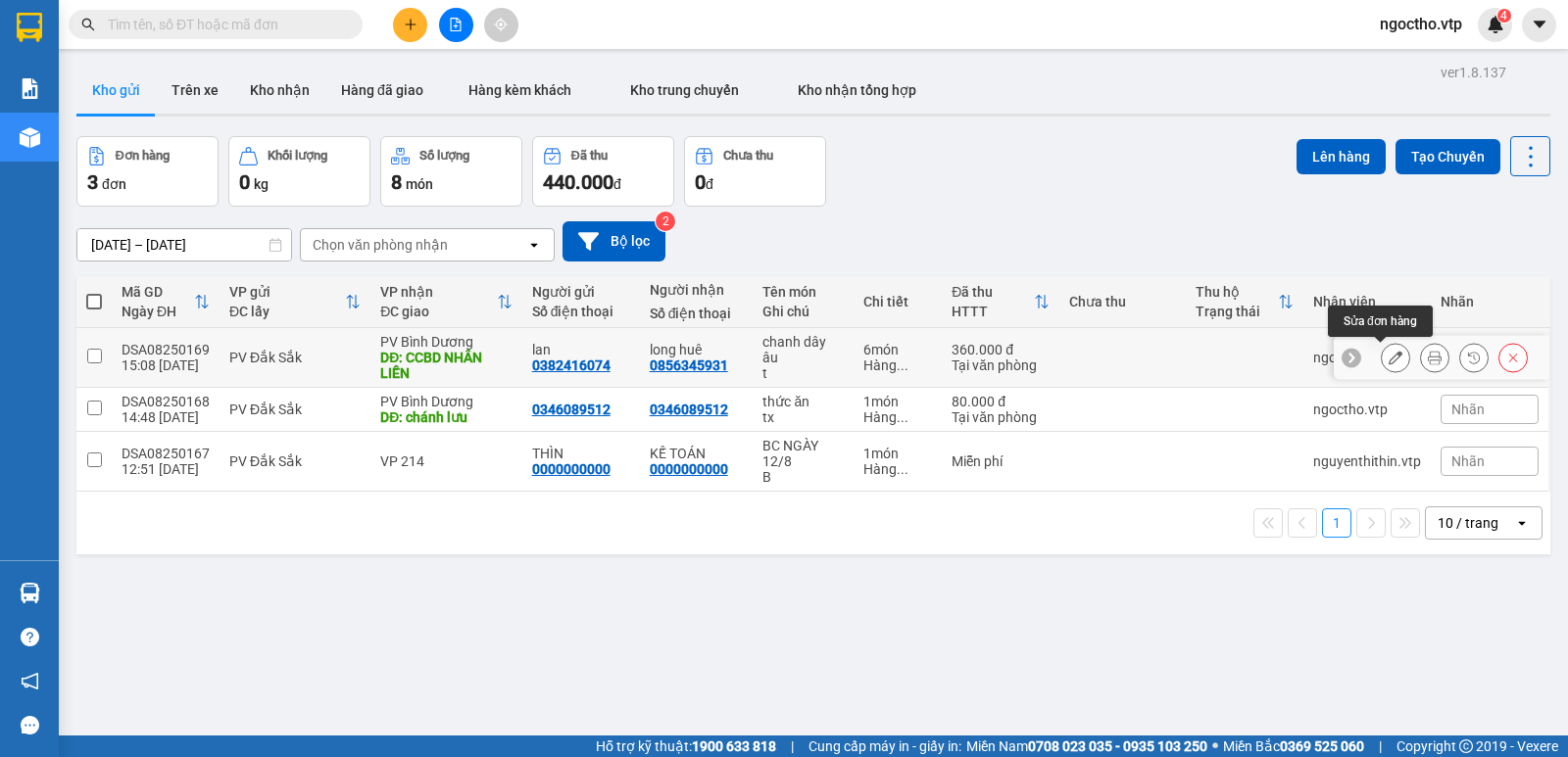
click at [1389, 361] on icon at bounding box center [1396, 358] width 14 height 14
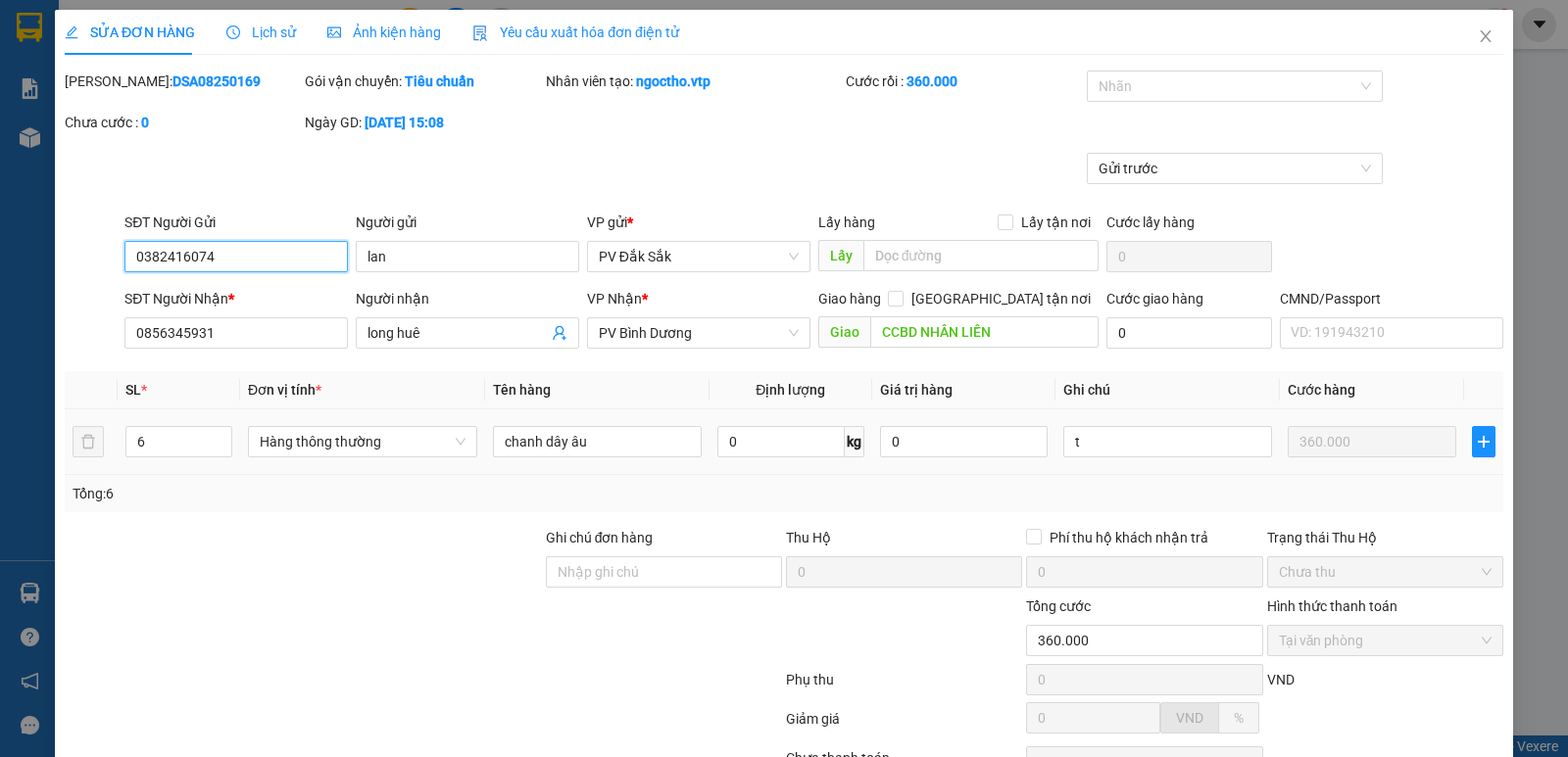
scroll to position [170, 0]
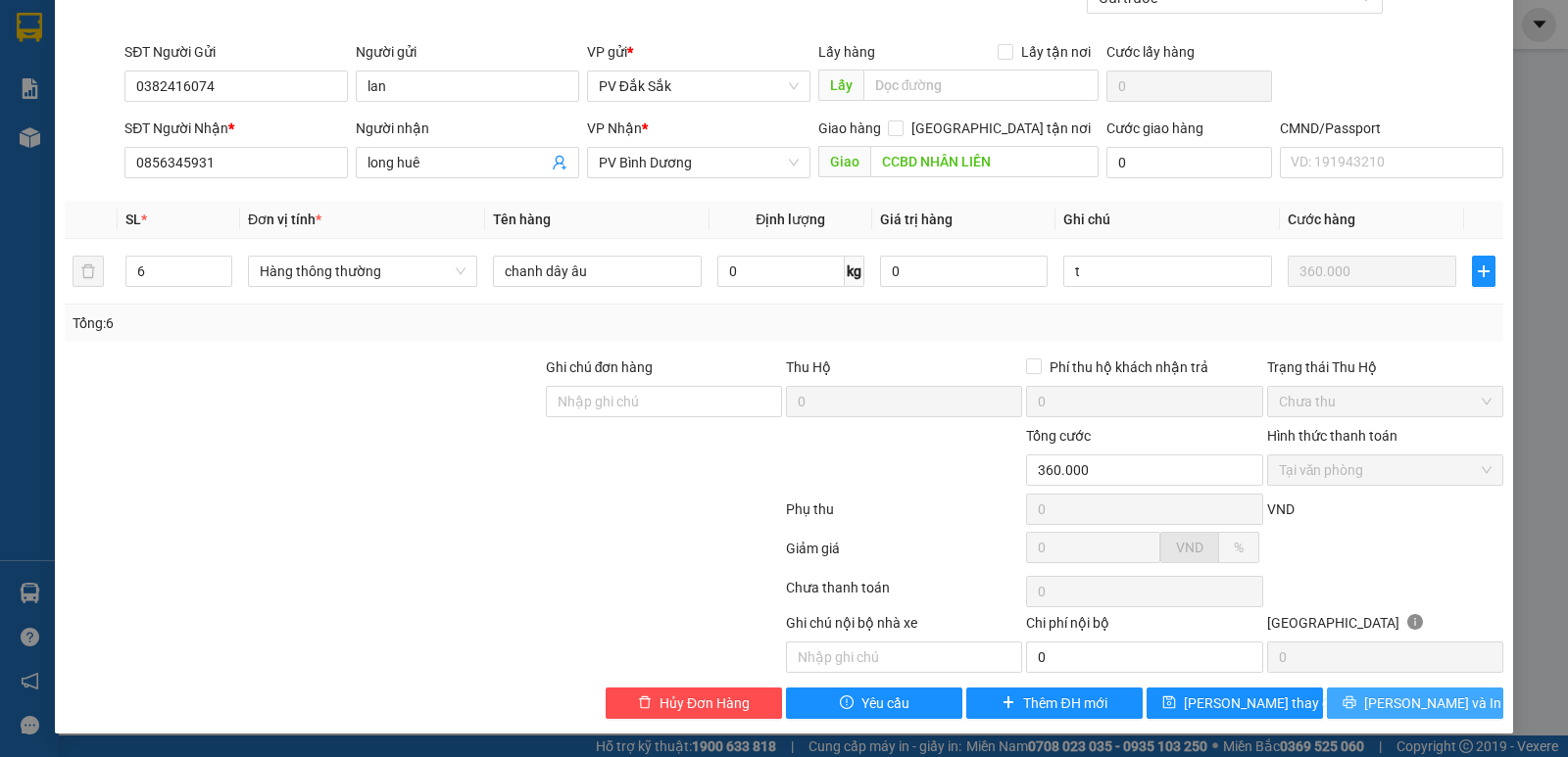
click at [1405, 703] on span "Lưu và In" at bounding box center [1433, 703] width 137 height 22
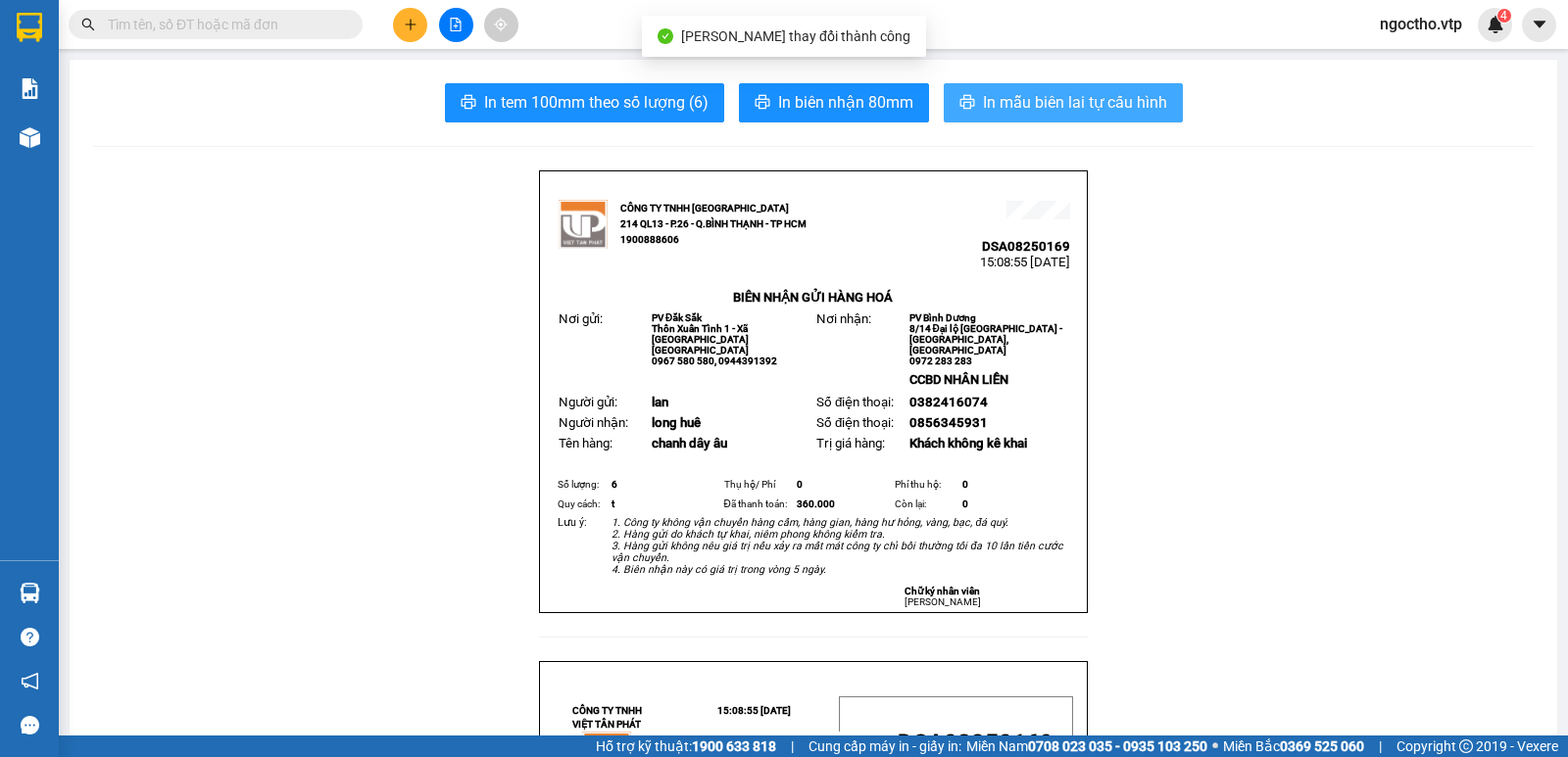
click at [998, 111] on span "In mẫu biên lai tự cấu hình" at bounding box center [1075, 102] width 184 height 25
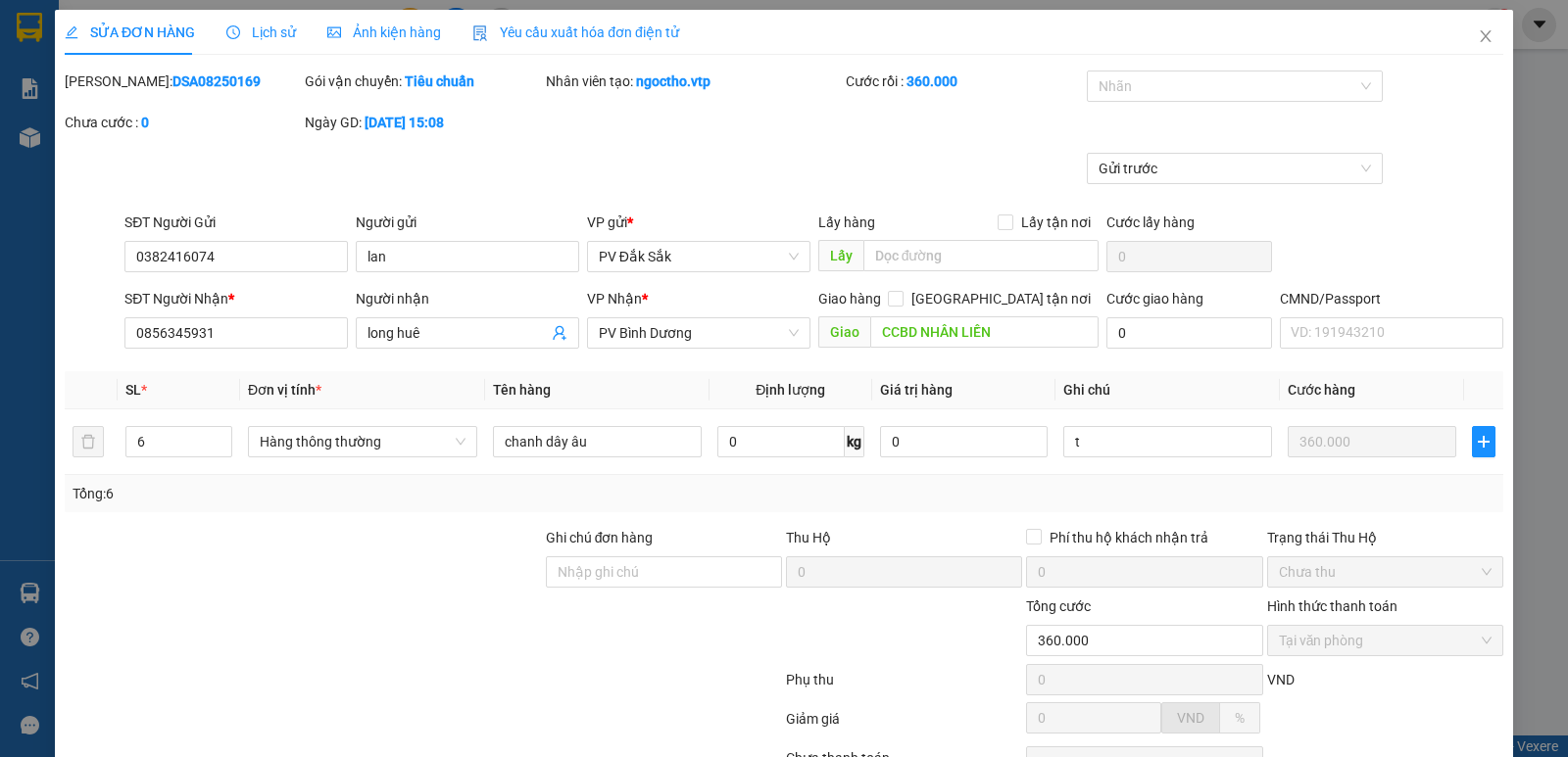
type input "0382416074"
type input "lan"
type input "0856345931"
type input "long huê"
type input "CCBD NHÂN LIỀN"
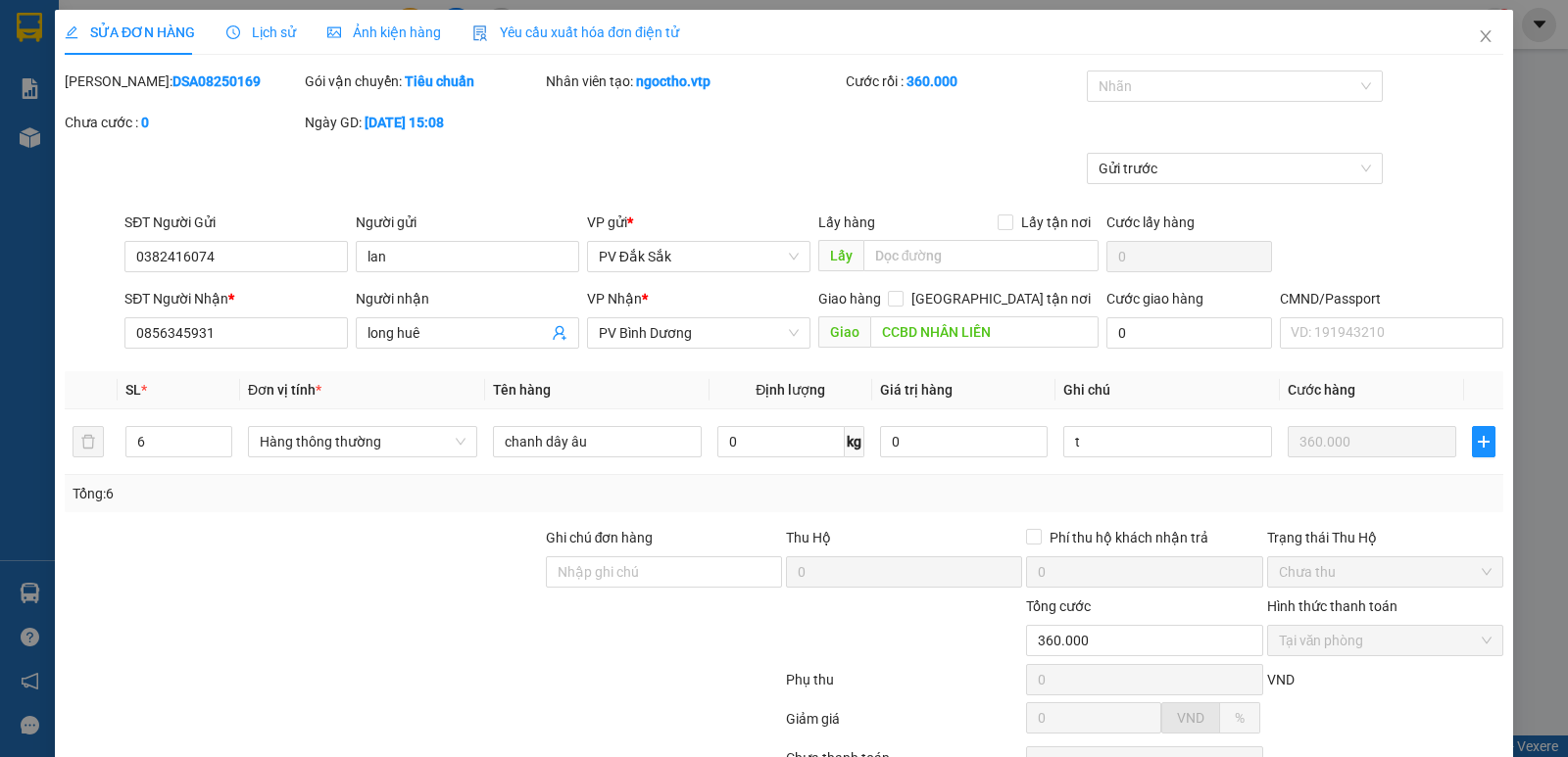
type input "360.000"
click at [1479, 33] on icon "close" at bounding box center [1484, 37] width 11 height 12
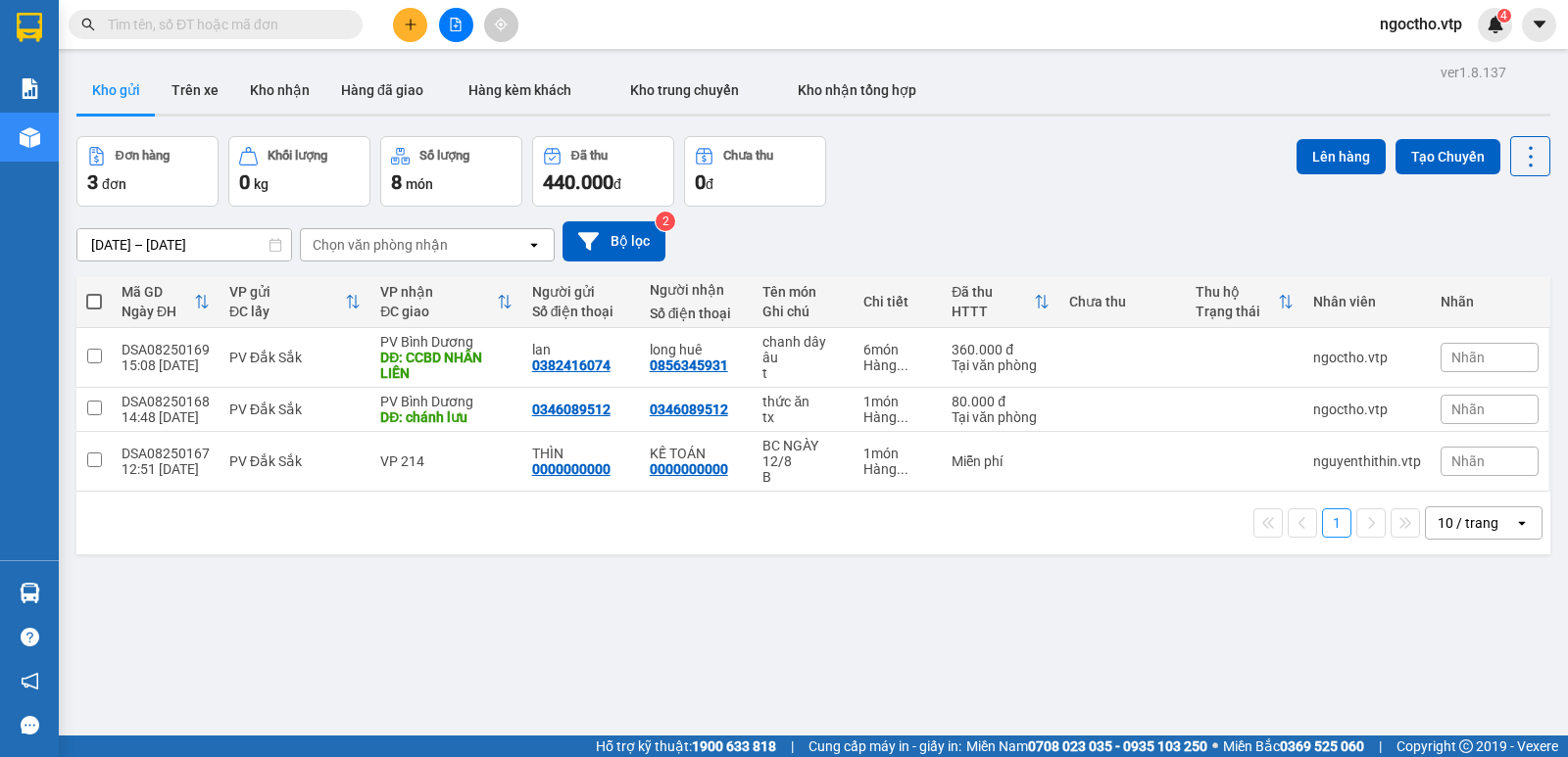
click at [403, 32] on button at bounding box center [410, 25] width 34 height 34
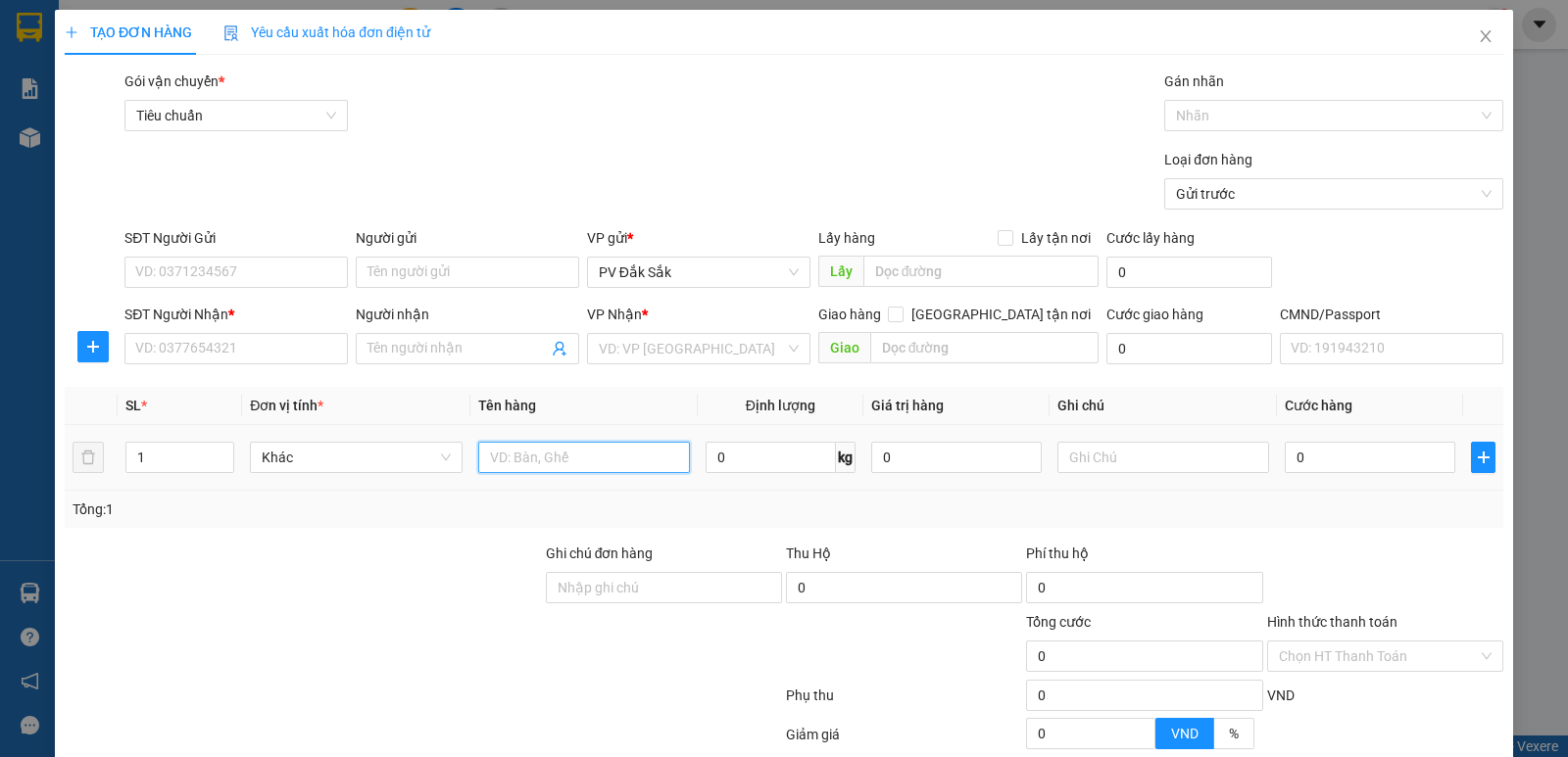
click at [536, 468] on input "text" at bounding box center [584, 458] width 212 height 32
type input "214"
click at [579, 470] on input "214" at bounding box center [584, 458] width 212 height 32
drag, startPoint x: 534, startPoint y: 454, endPoint x: 452, endPoint y: 454, distance: 82.0
click at [381, 455] on tr "1 Khác 214 0 kg 0 0" at bounding box center [784, 459] width 1439 height 66
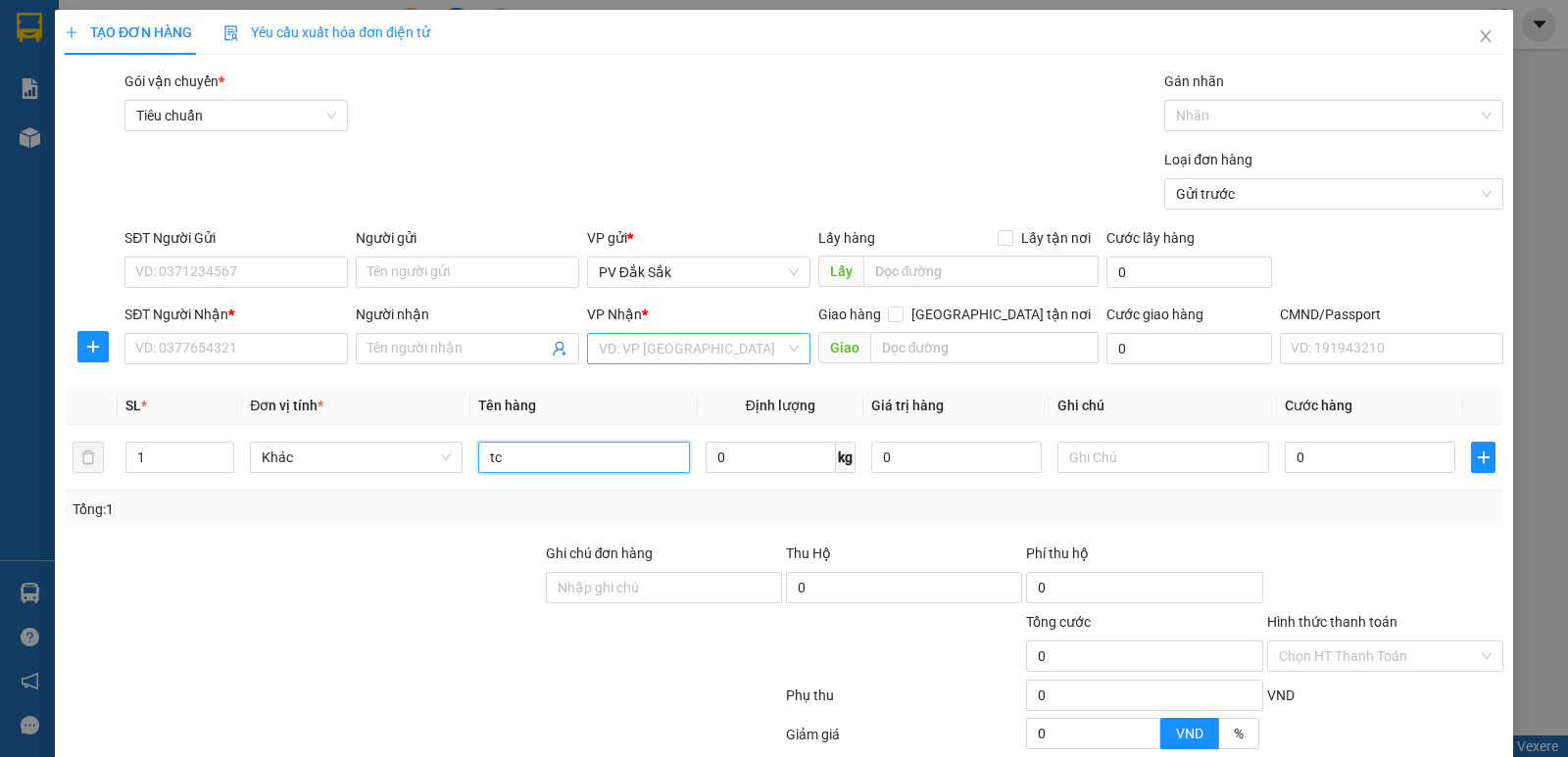
type input "tc"
click at [613, 346] on input "search" at bounding box center [691, 349] width 186 height 30
type input "214"
click at [633, 388] on div "VP 214" at bounding box center [691, 388] width 198 height 22
click at [1313, 473] on div "0" at bounding box center [1371, 457] width 167 height 39
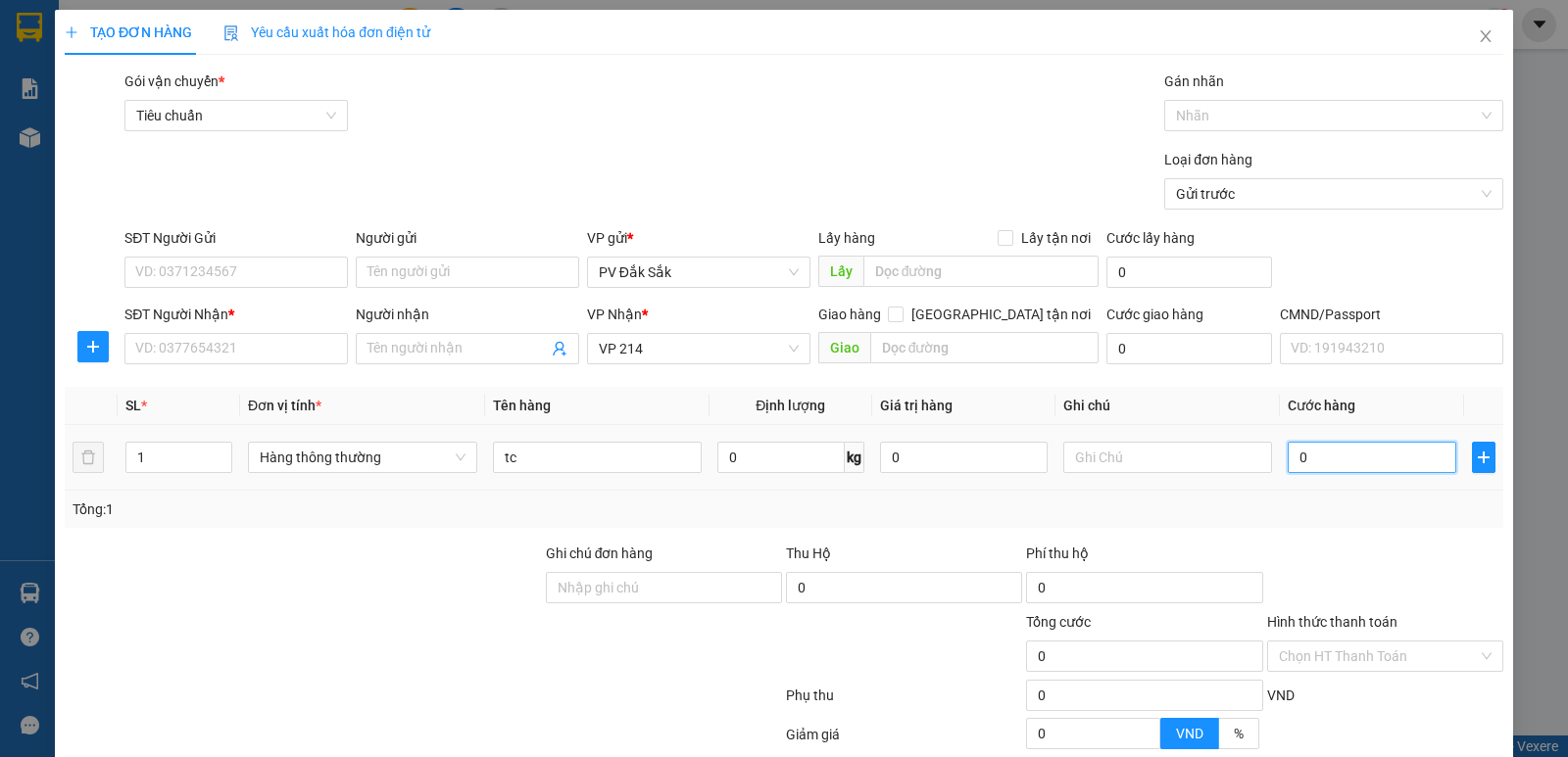
click at [1316, 460] on input "0" at bounding box center [1371, 458] width 167 height 32
type input "8"
type input "80"
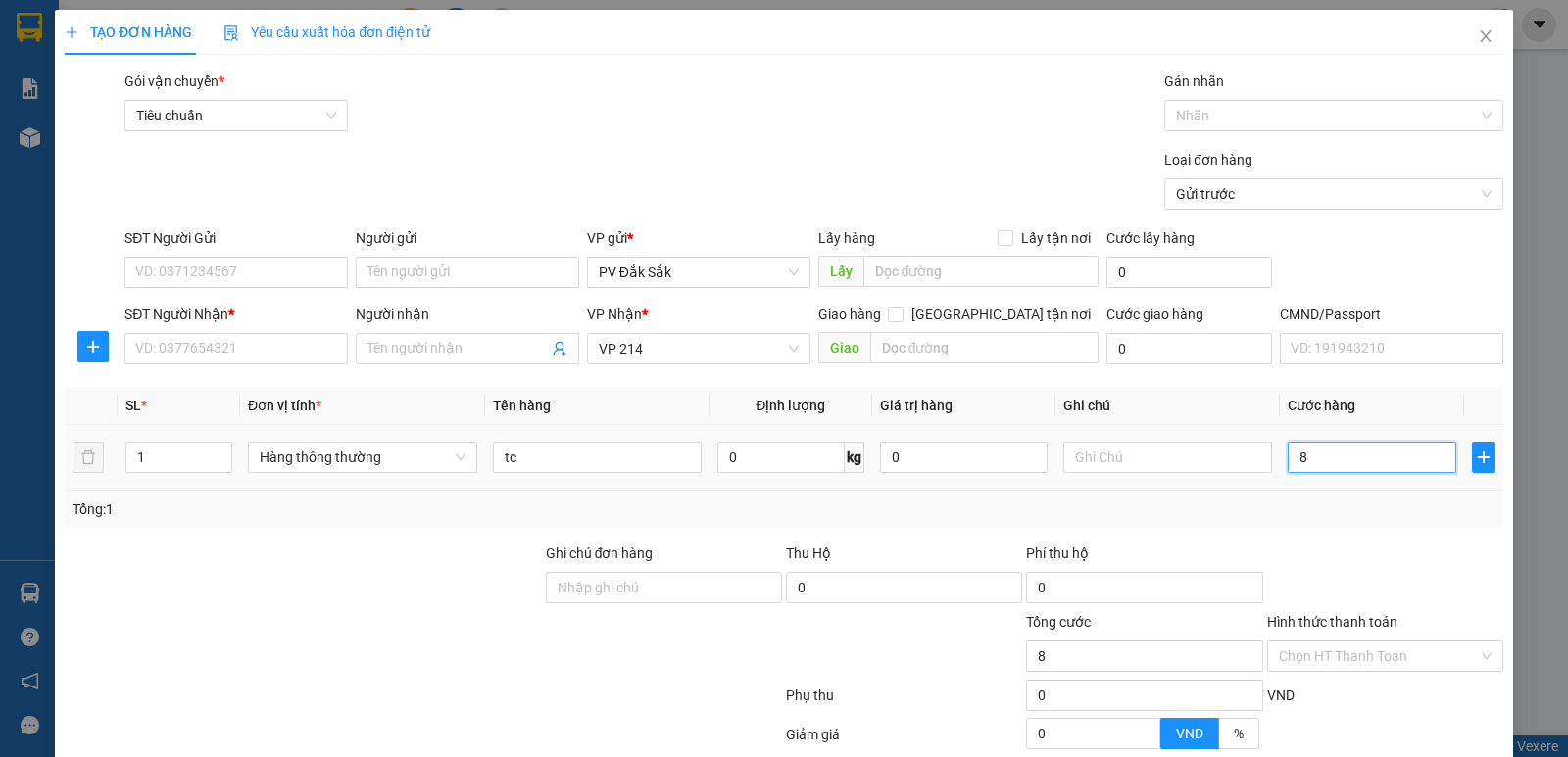
type input "80"
type input "800"
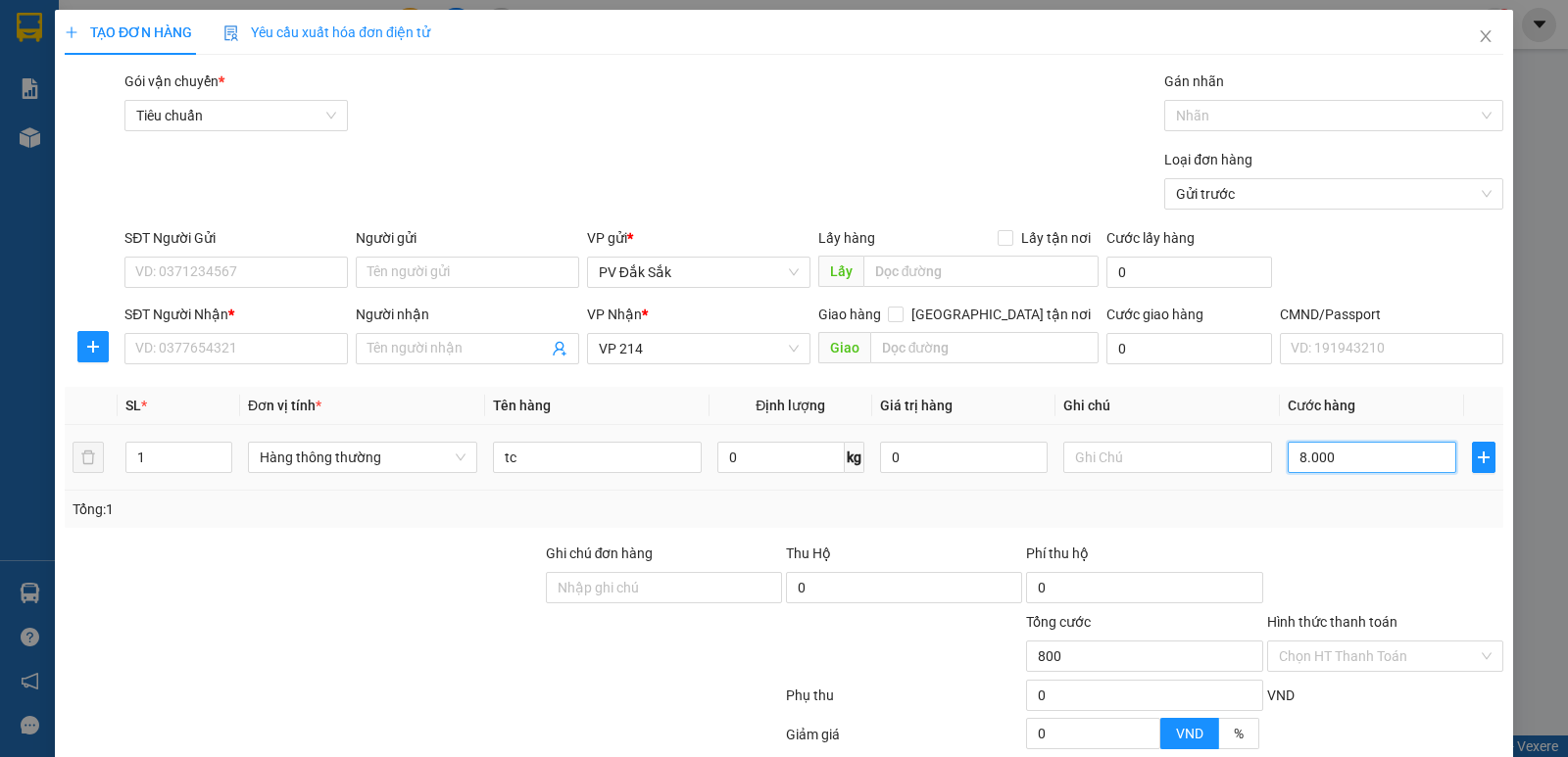
type input "80.000"
click at [1138, 465] on input "text" at bounding box center [1168, 458] width 209 height 32
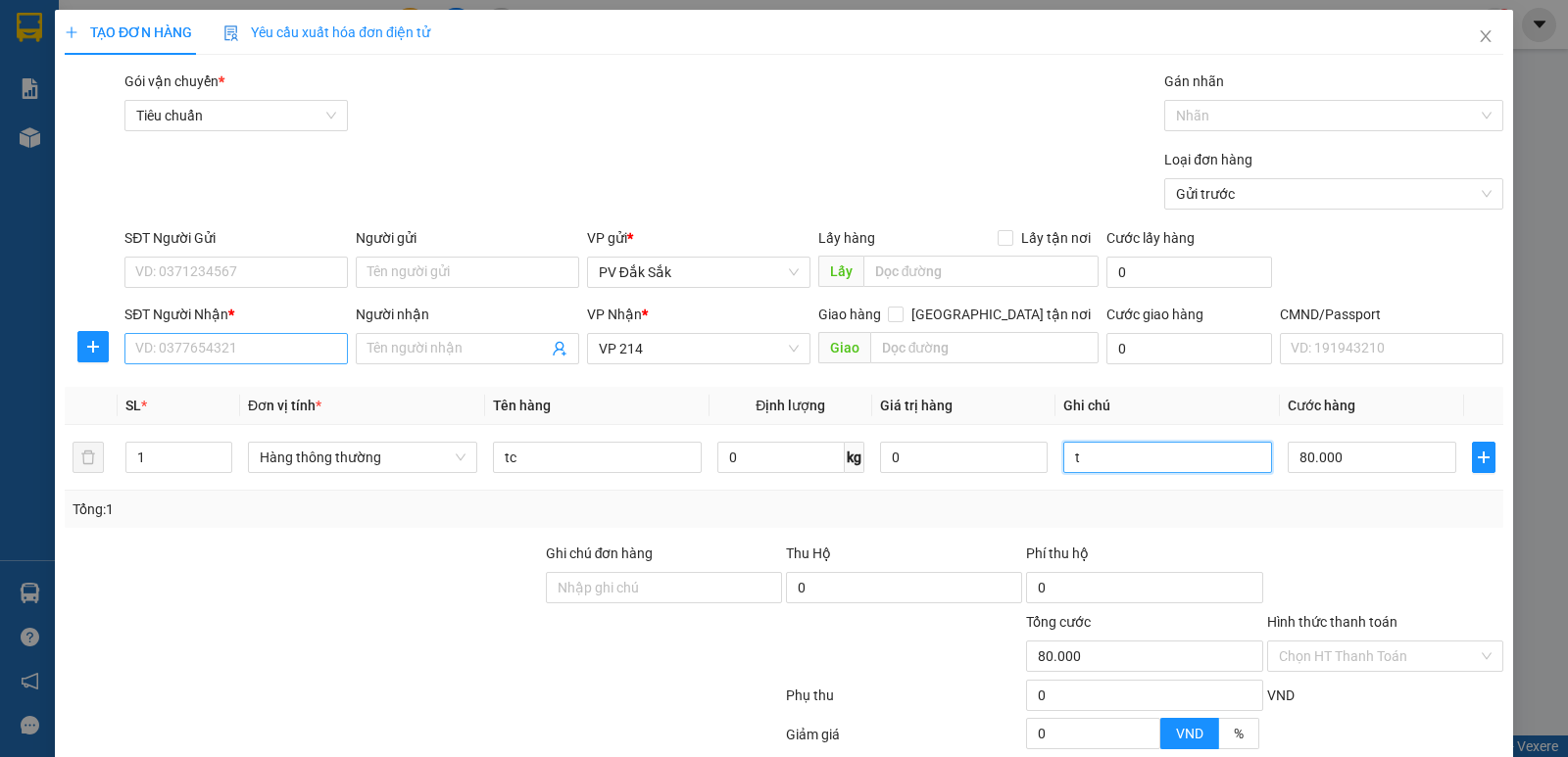
type input "t"
click at [206, 350] on input "SĐT Người Nhận *" at bounding box center [236, 349] width 224 height 32
click at [439, 547] on div at bounding box center [303, 577] width 482 height 69
click at [47, 593] on div "TẠO ĐƠN HÀNG Yêu cầu xuất hóa đơn điện tử Transit Pickup Surcharge Ids Transit …" at bounding box center [784, 378] width 1568 height 757
click at [29, 588] on div "TẠO ĐƠN HÀNG Yêu cầu xuất hóa đơn điện tử Transit Pickup Surcharge Ids Transit …" at bounding box center [784, 378] width 1568 height 757
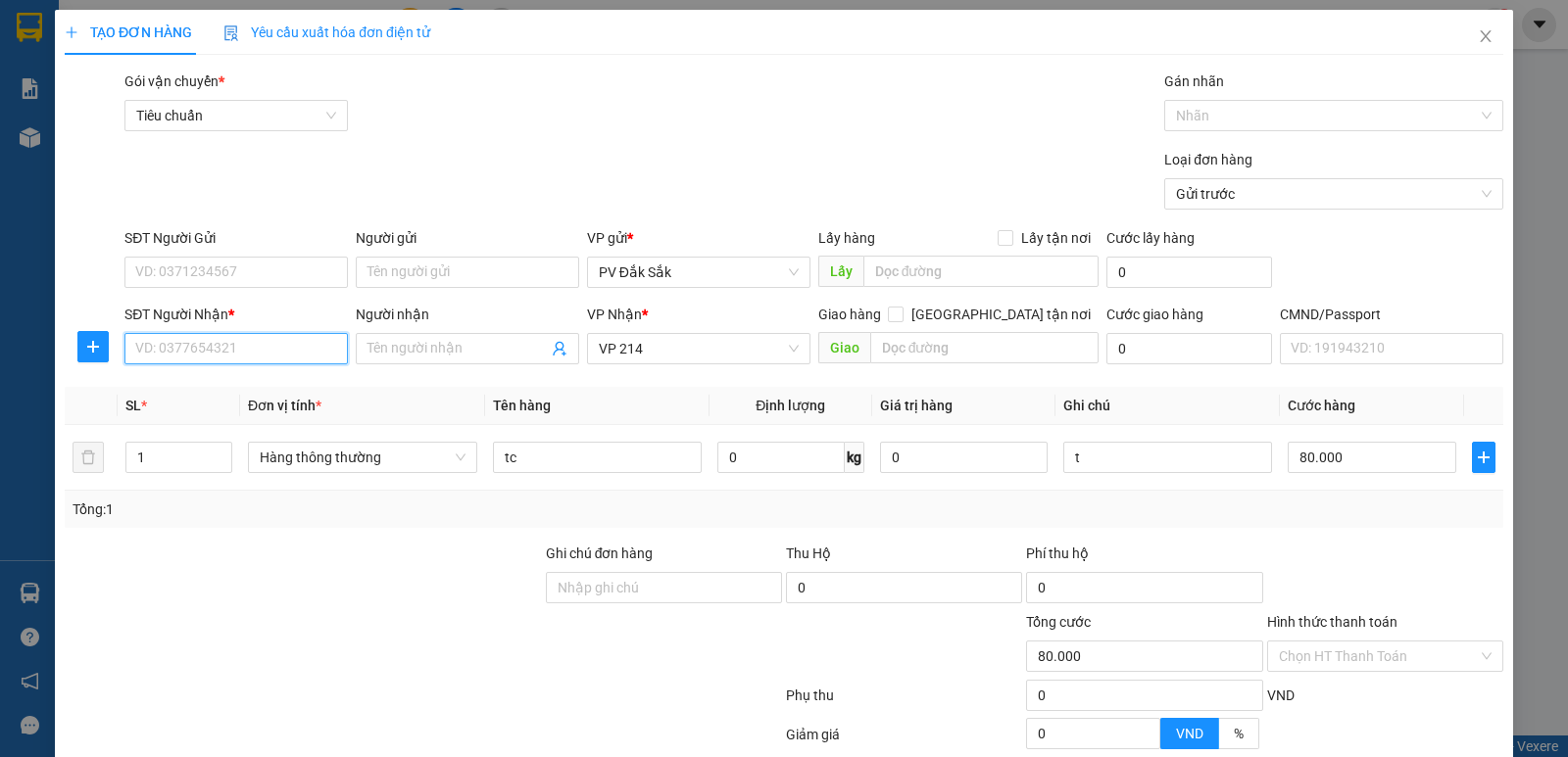
click at [199, 344] on input "SĐT Người Nhận *" at bounding box center [236, 349] width 224 height 32
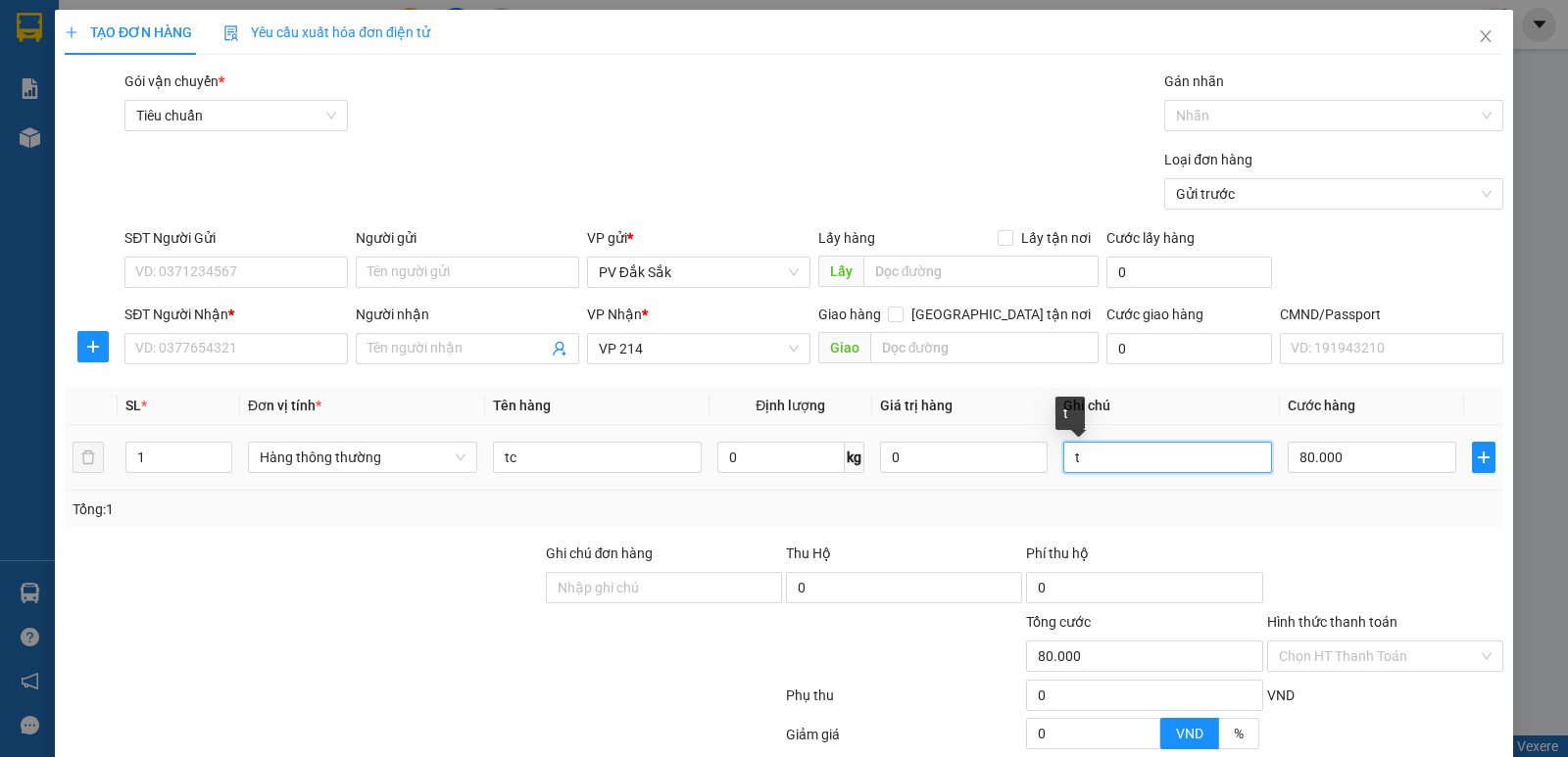
drag, startPoint x: 1110, startPoint y: 461, endPoint x: 967, endPoint y: 496, distance: 147.2
click at [967, 496] on div "SL * Đơn vị tính * Tên hàng Định lượng Giá trị hàng Ghi chú Cước hàng 1 Hàng th…" at bounding box center [784, 458] width 1439 height 141
type input "bì"
type input "3"
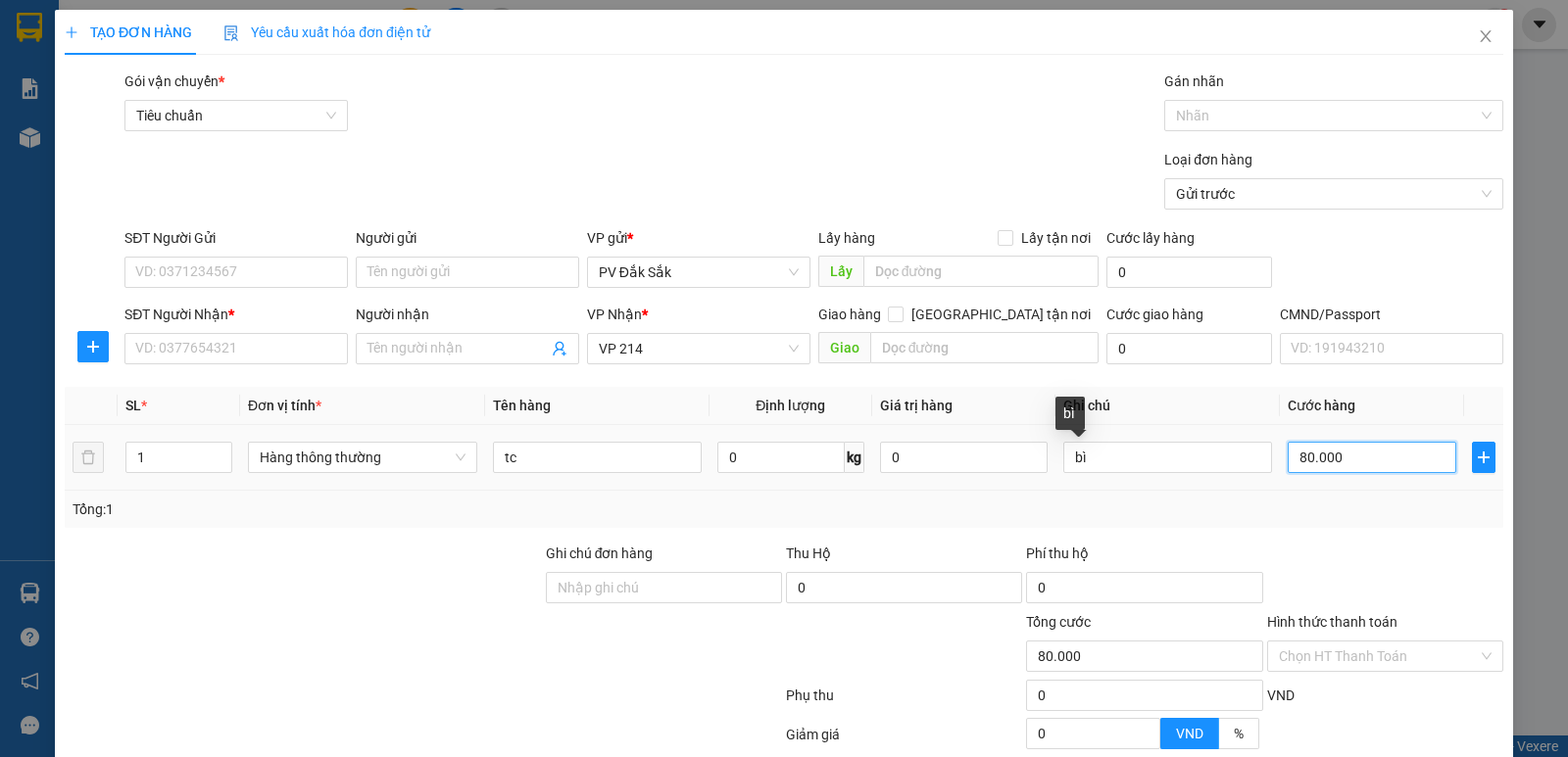
type input "3"
type input "30"
type input "300"
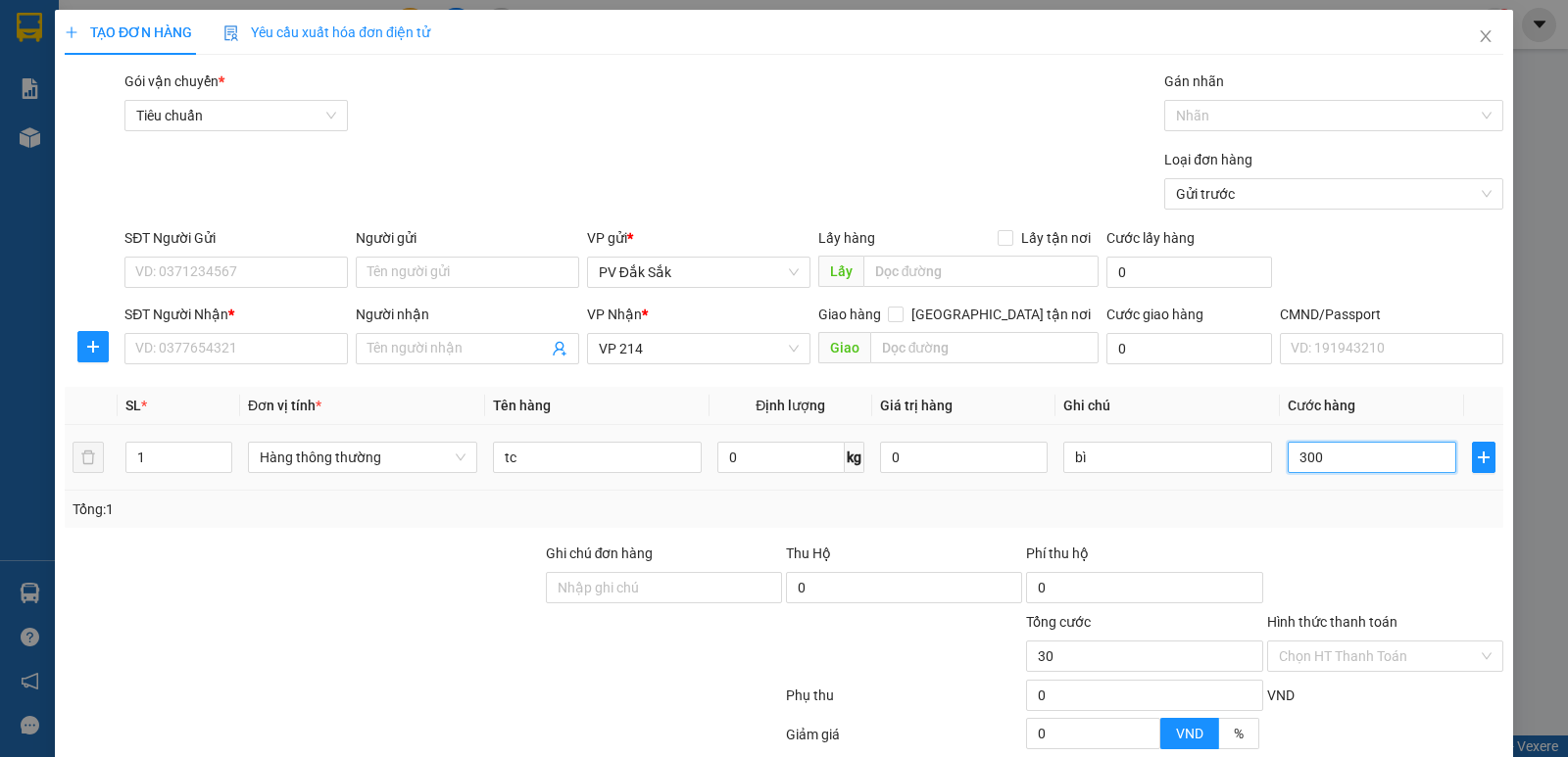
type input "300"
type input "3.000"
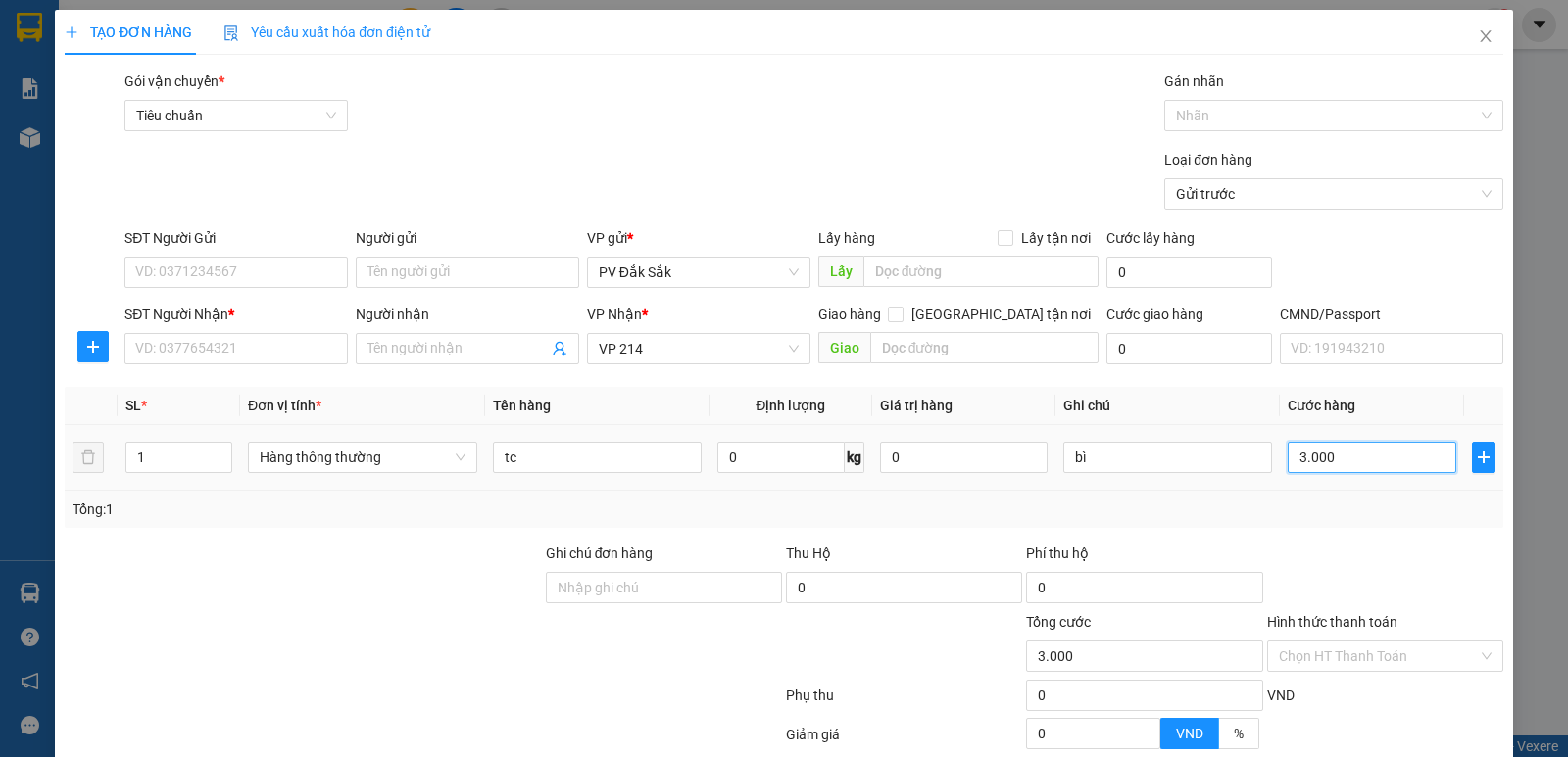
type input "30.000"
click at [160, 336] on input "SĐT Người Nhận *" at bounding box center [236, 349] width 224 height 32
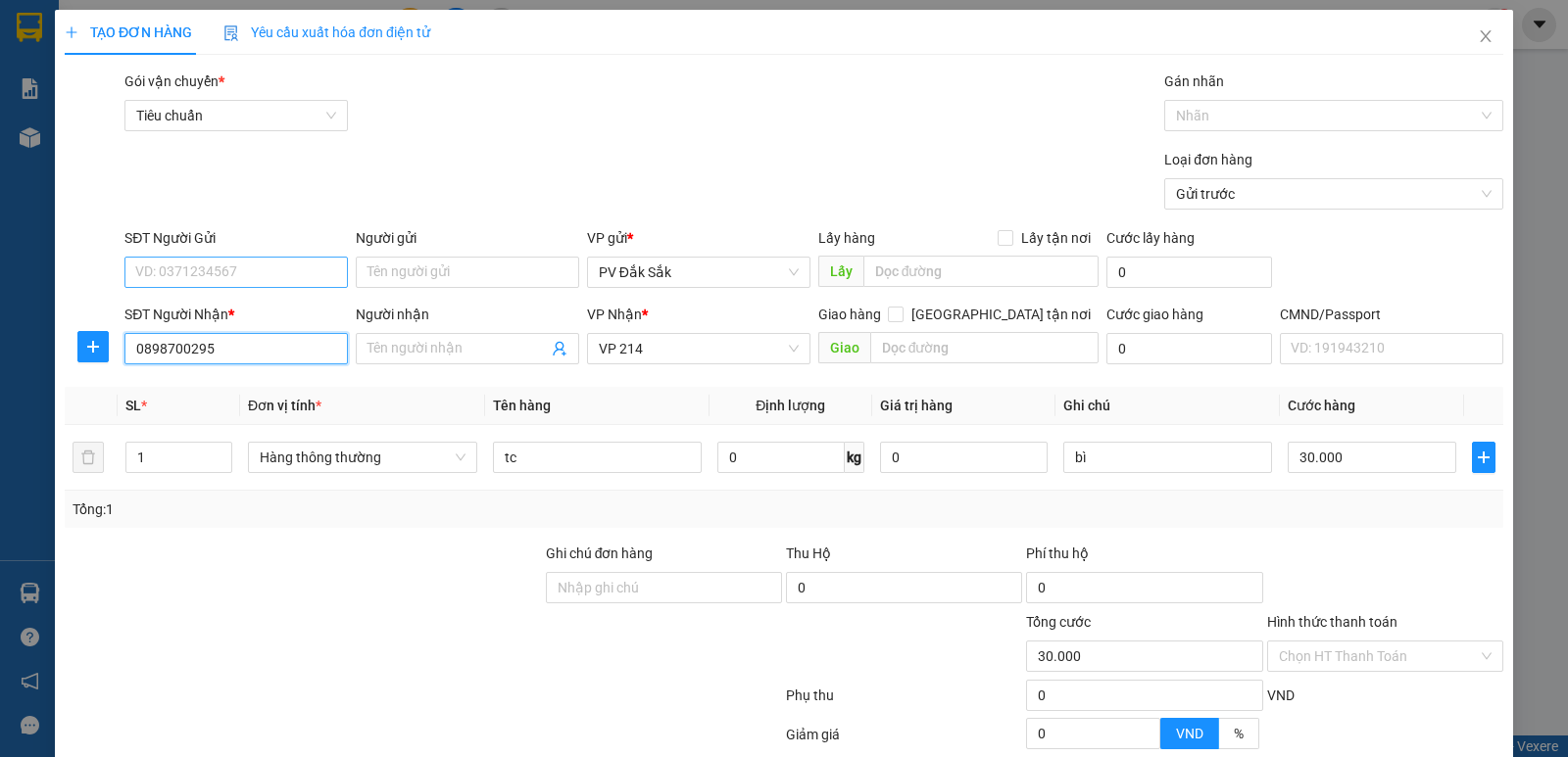
type input "0898700295"
click at [156, 268] on input "SĐT Người Gửi" at bounding box center [236, 273] width 224 height 32
type input "0378383833"
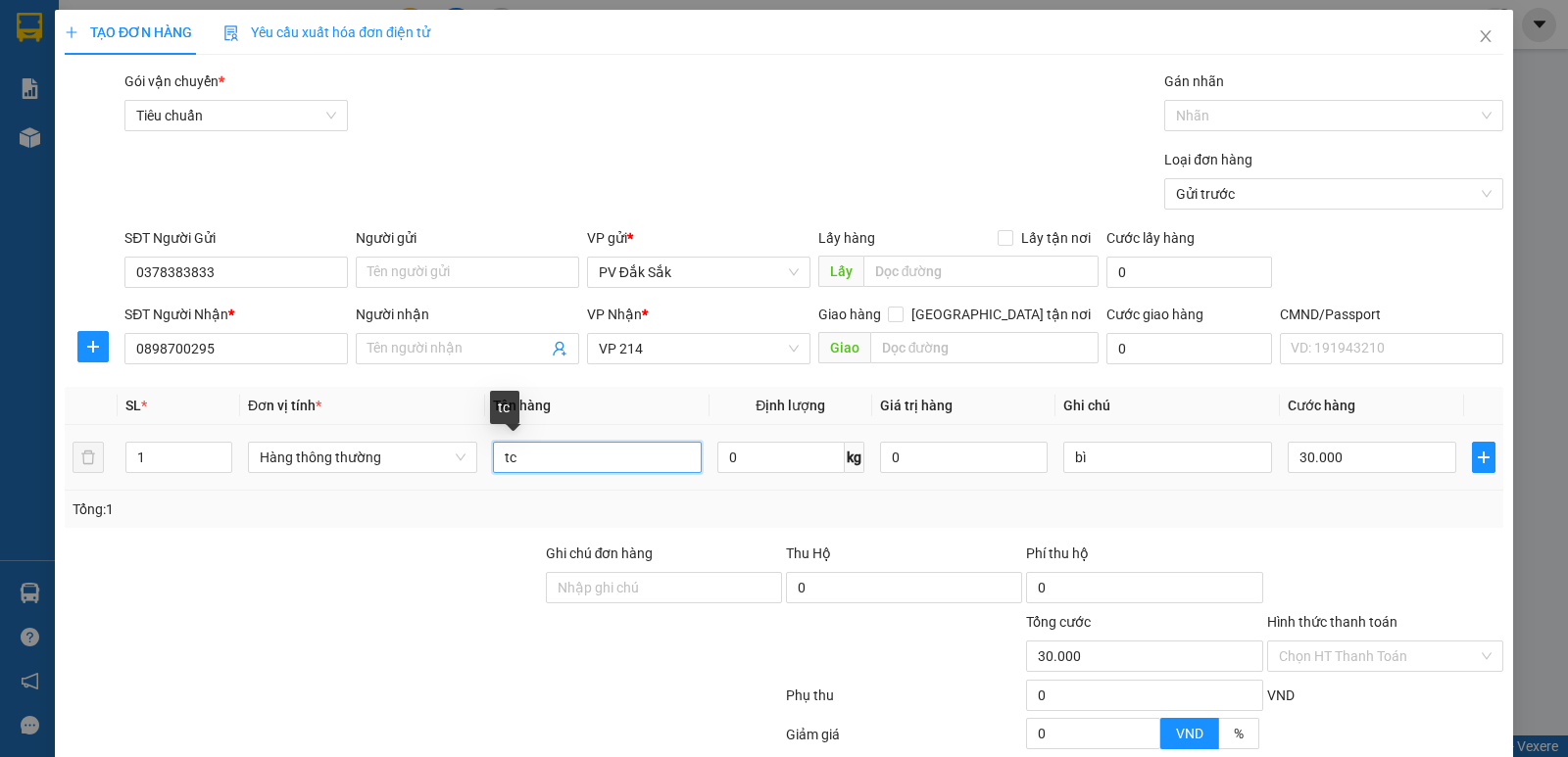
drag, startPoint x: 526, startPoint y: 460, endPoint x: 373, endPoint y: 484, distance: 154.9
click at [380, 482] on tr "1 Hàng thông thường tc 0 kg 0 bì 30.000" at bounding box center [784, 459] width 1439 height 66
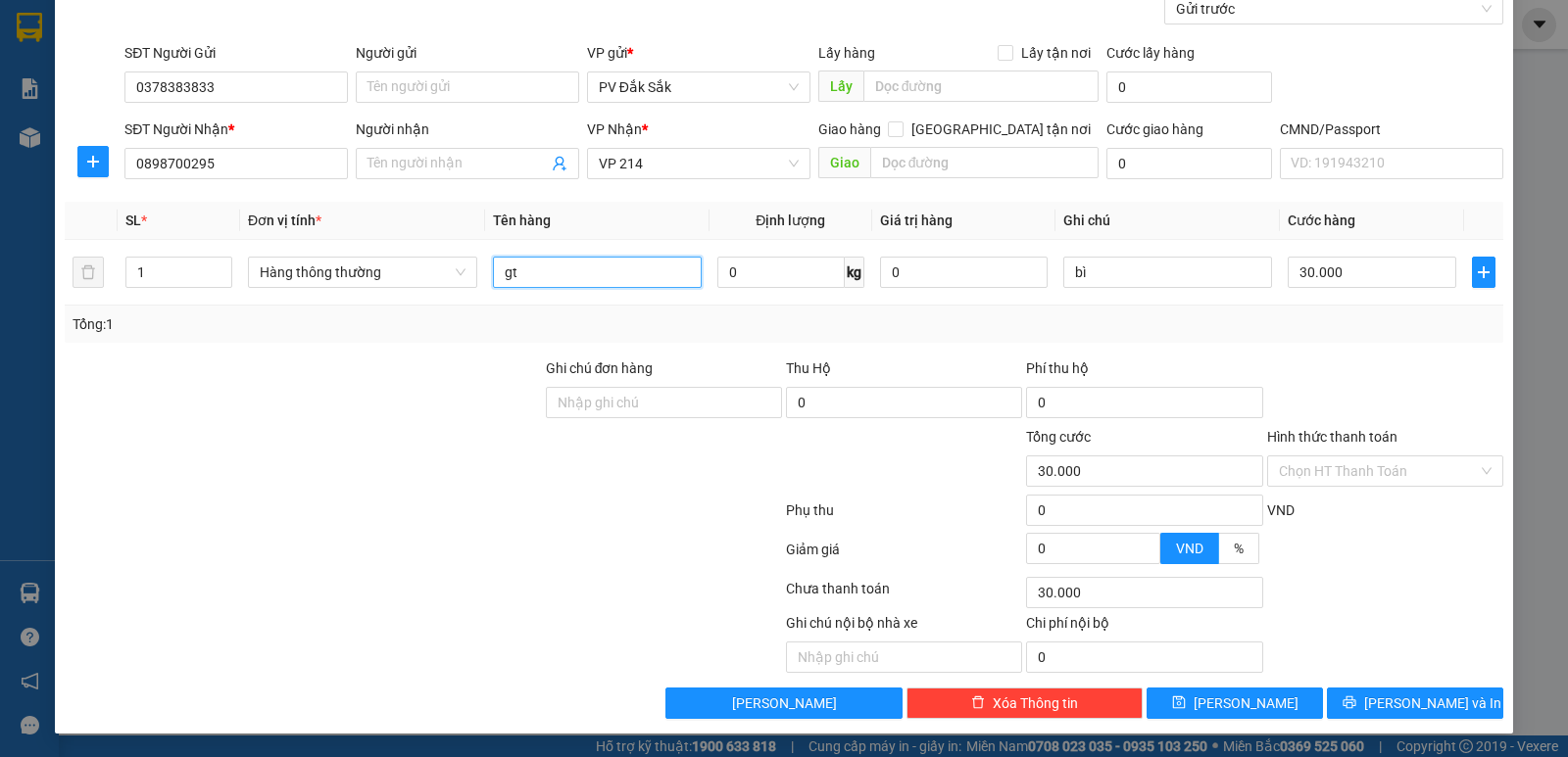
type input "gt"
drag, startPoint x: 1302, startPoint y: 437, endPoint x: 1310, endPoint y: 444, distance: 10.6
click at [1303, 439] on label "Hình thức thanh toán" at bounding box center [1332, 437] width 130 height 16
click at [1303, 457] on input "Hình thức thanh toán" at bounding box center [1378, 472] width 199 height 30
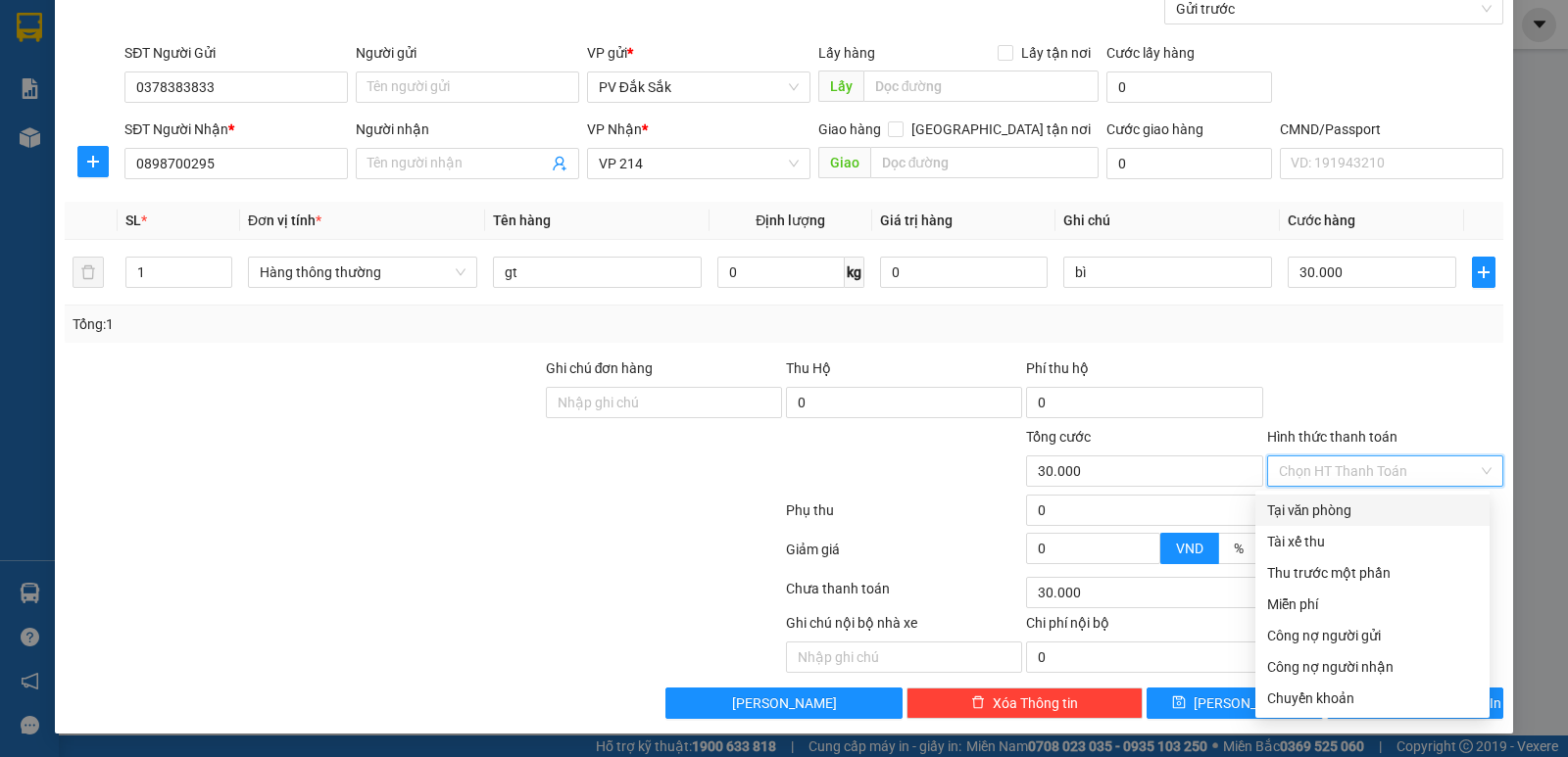
click at [1300, 519] on div "Tại văn phòng" at bounding box center [1373, 510] width 211 height 22
type input "0"
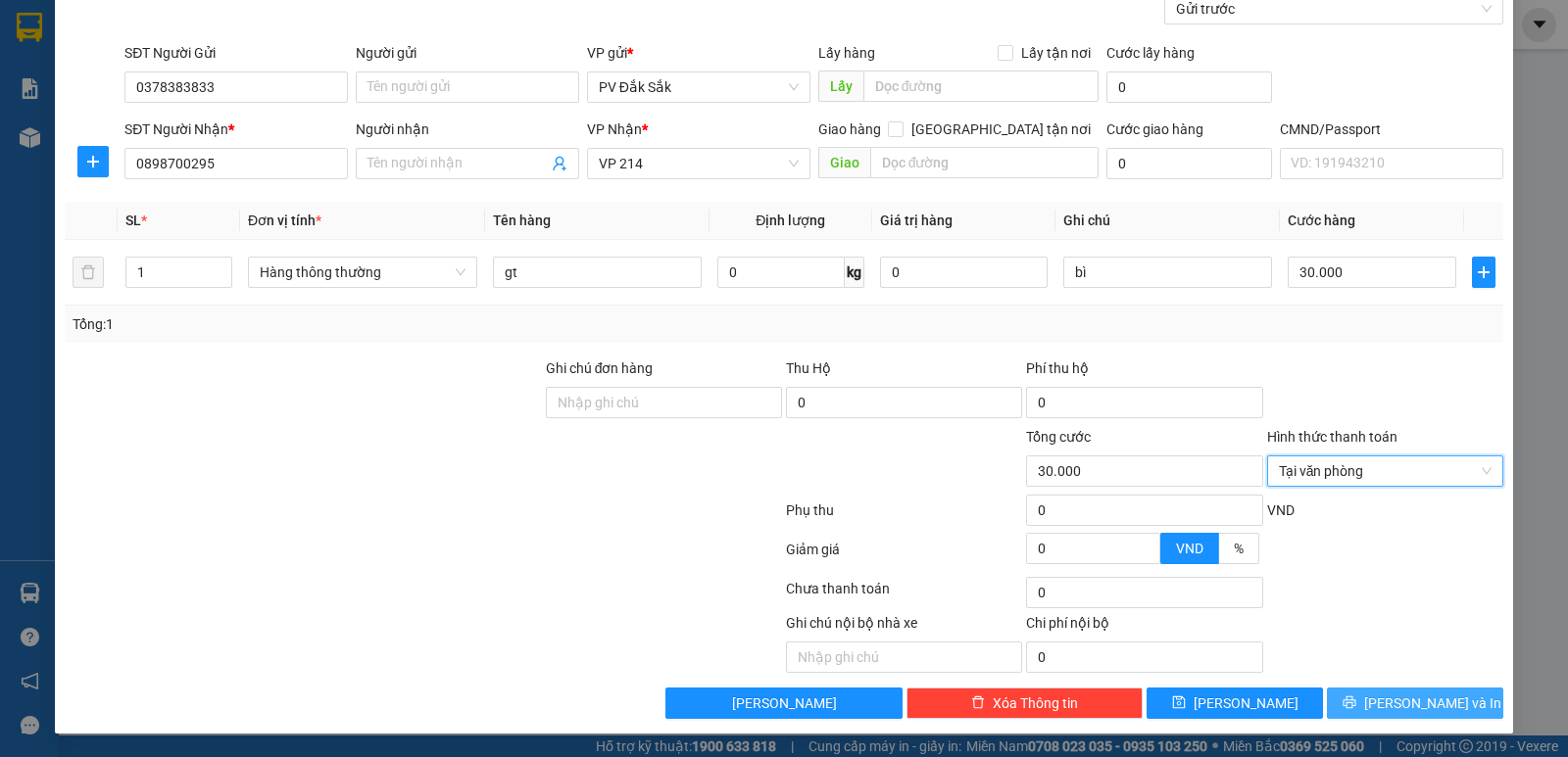
click at [1385, 706] on span "Lưu và In" at bounding box center [1433, 703] width 137 height 22
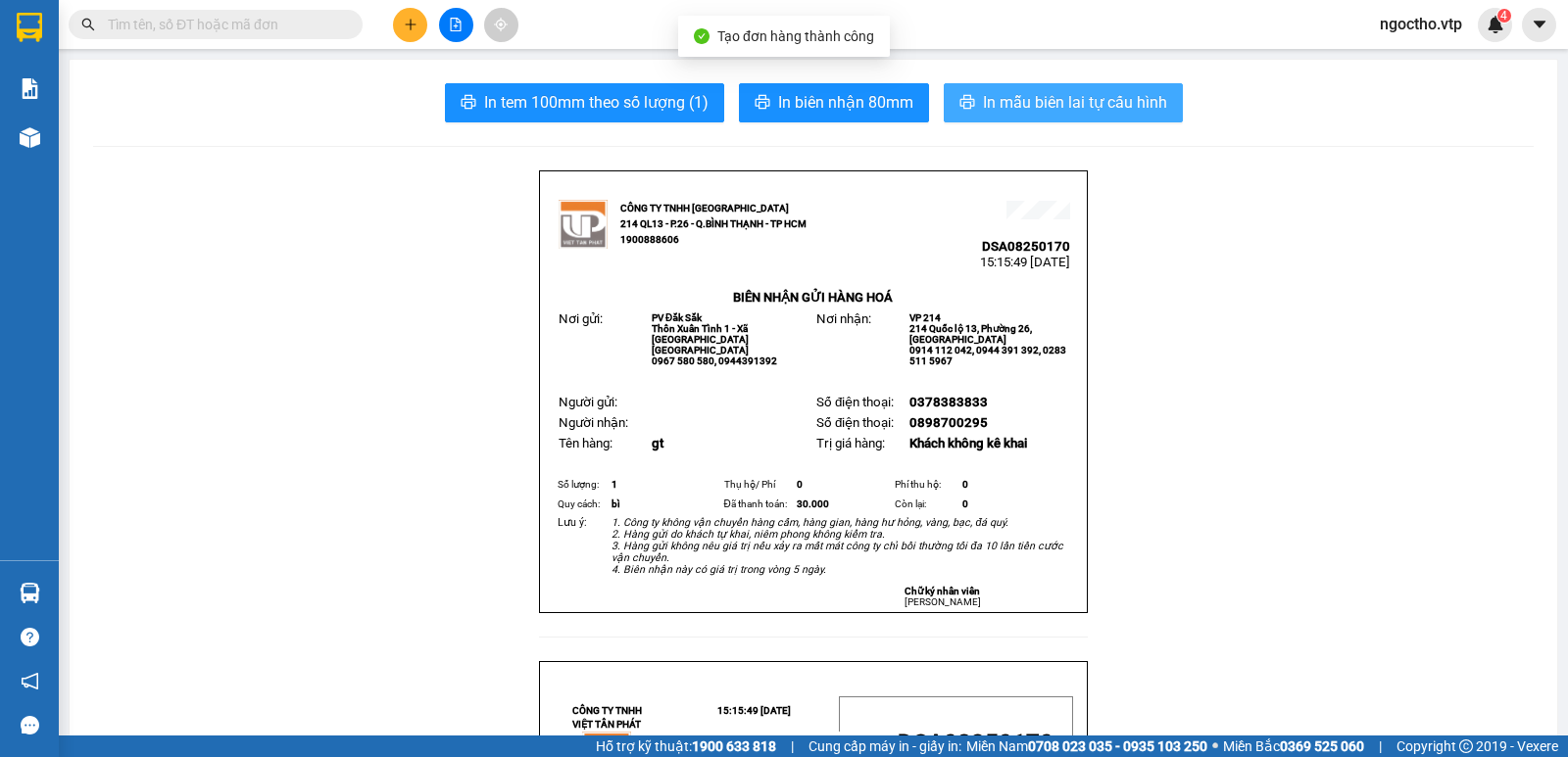
click at [1099, 108] on span "In mẫu biên lai tự cấu hình" at bounding box center [1075, 102] width 184 height 25
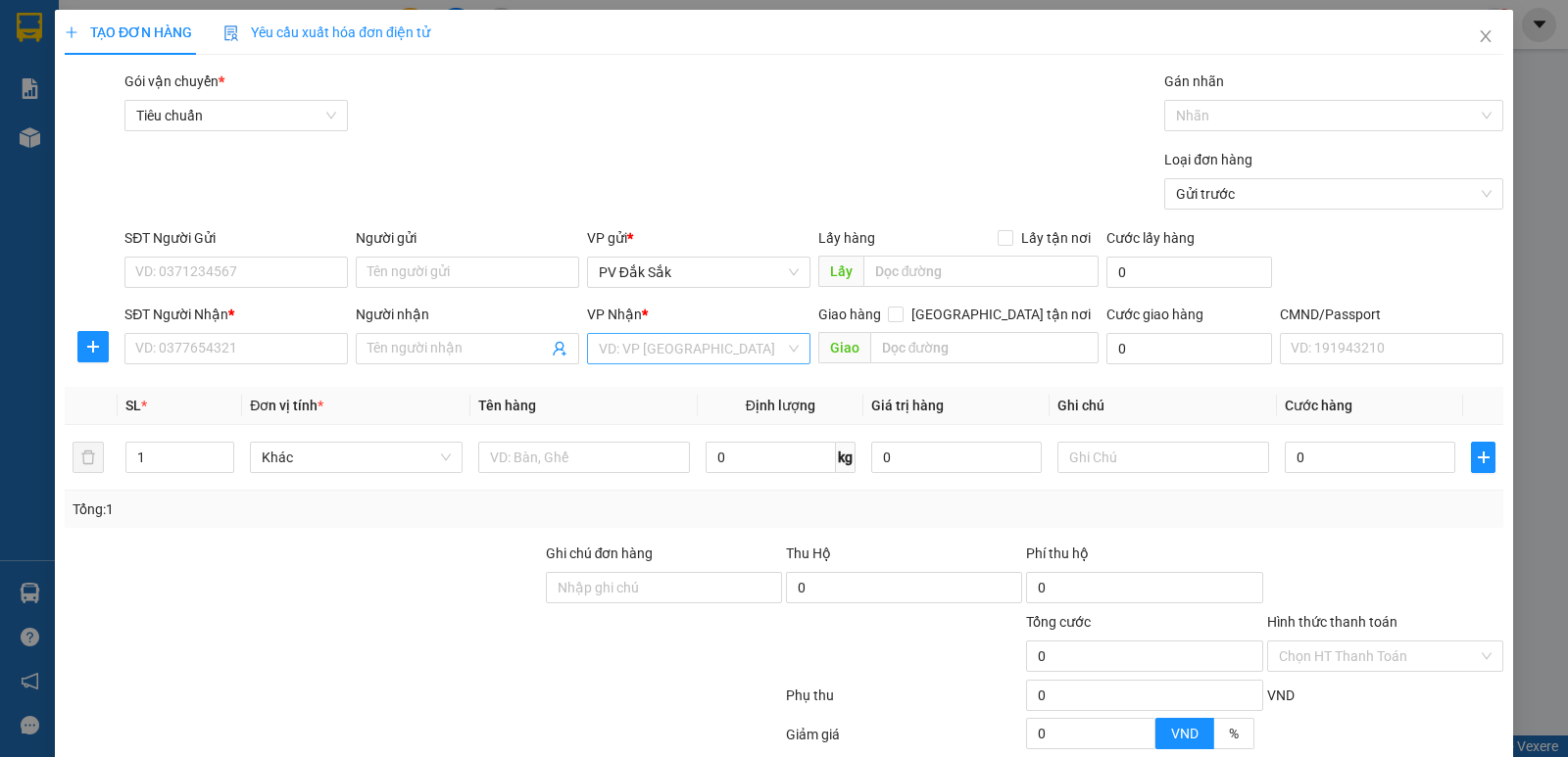
click at [652, 341] on input "search" at bounding box center [691, 349] width 186 height 30
type input "214"
click at [634, 386] on div "VP 214" at bounding box center [691, 388] width 198 height 22
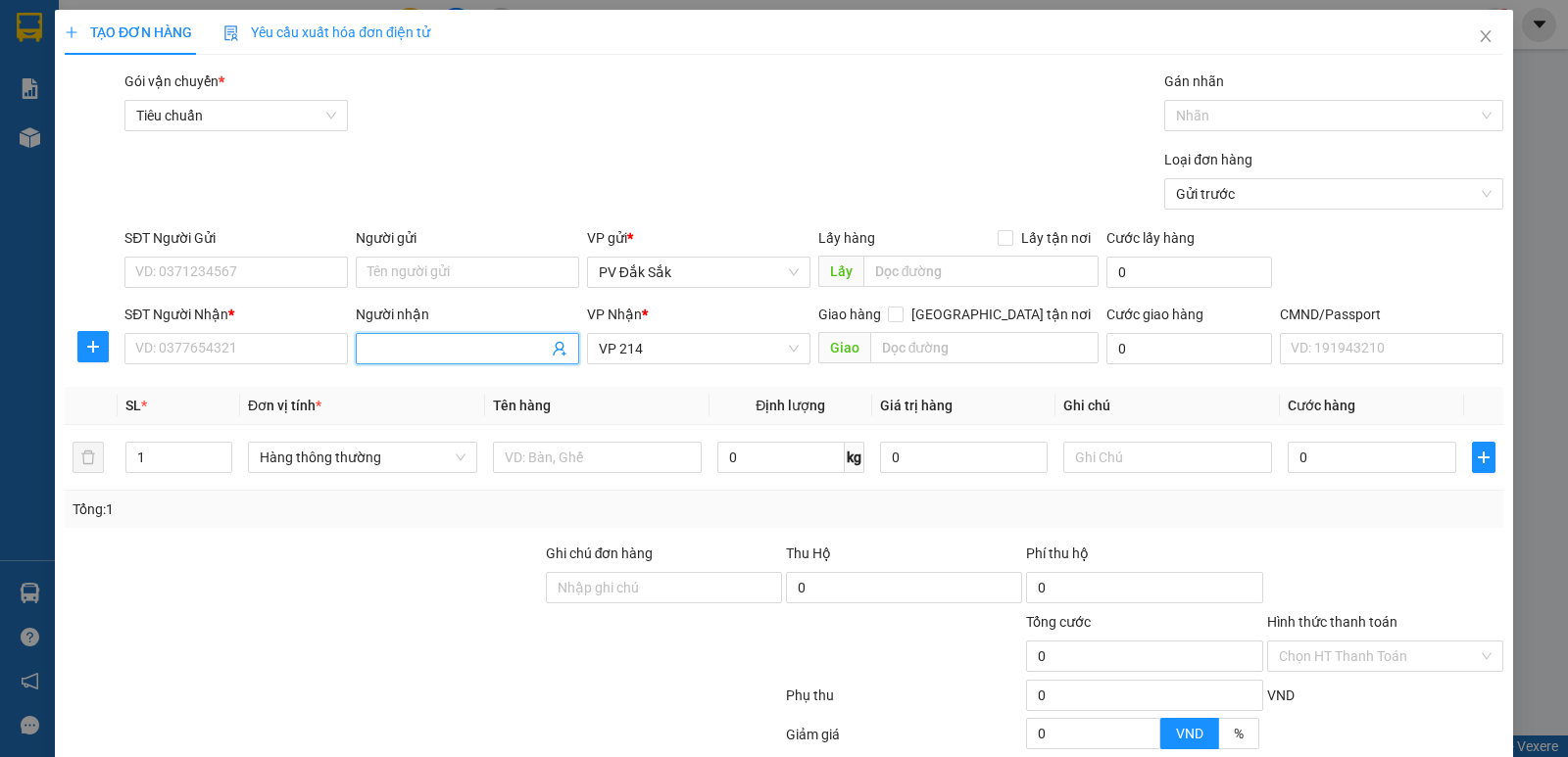
click at [379, 357] on input "Người nhận" at bounding box center [457, 349] width 180 height 22
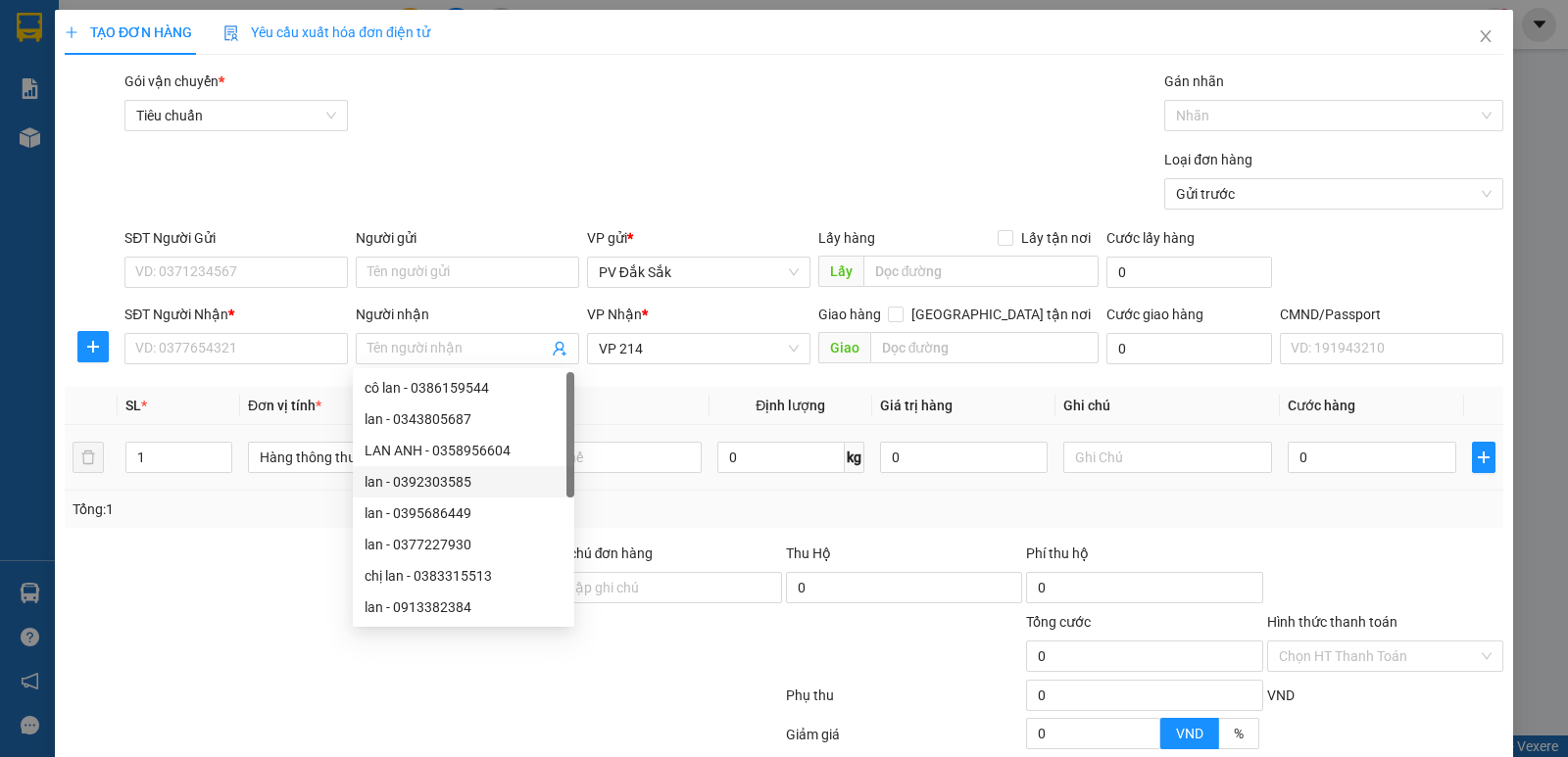
drag, startPoint x: 708, startPoint y: 498, endPoint x: 623, endPoint y: 475, distance: 88.1
click at [703, 496] on div "Tổng: 1" at bounding box center [784, 509] width 1439 height 37
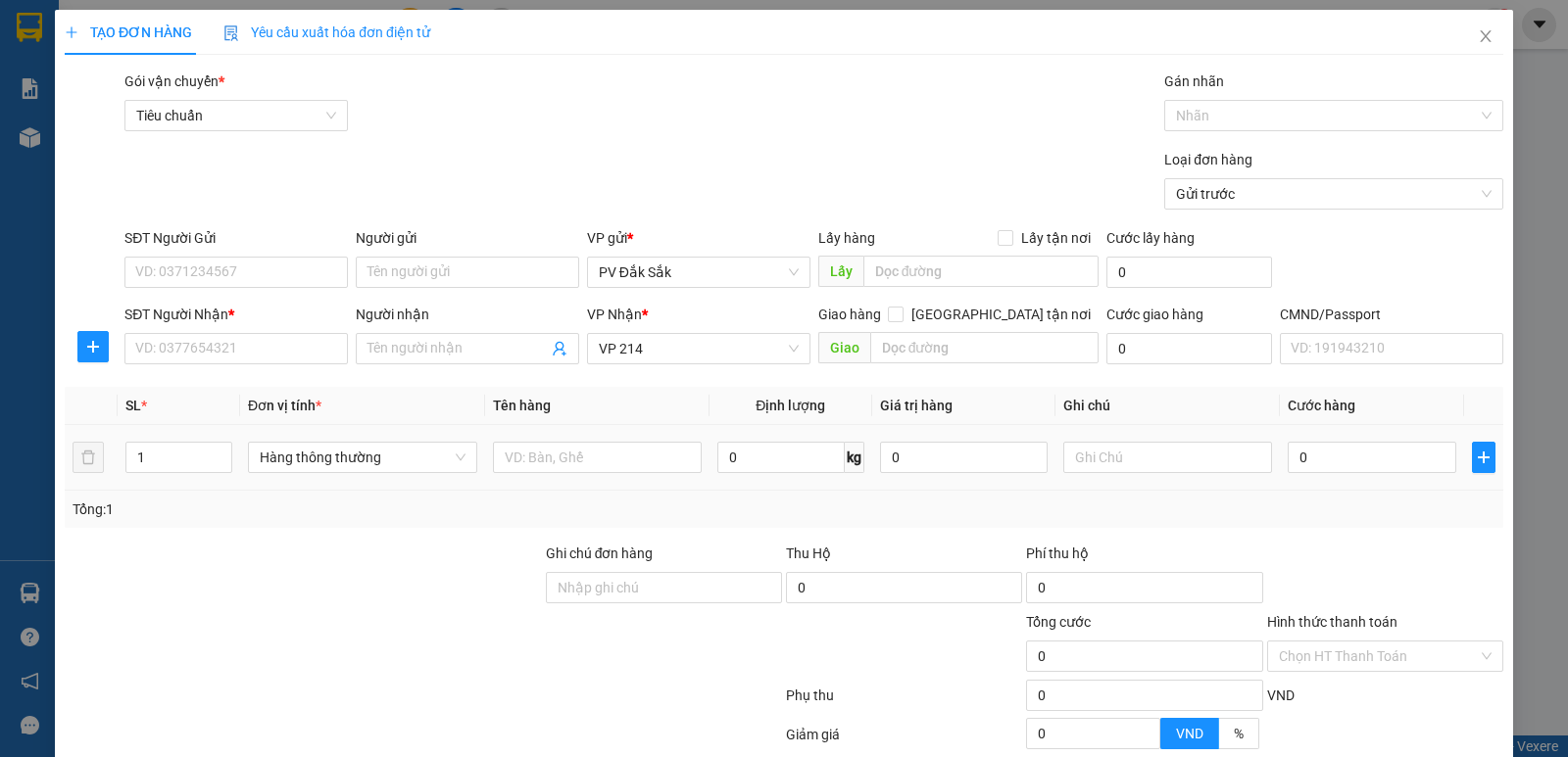
click at [542, 473] on div at bounding box center [597, 457] width 209 height 39
click at [507, 452] on input "text" at bounding box center [597, 458] width 209 height 32
type input "tc"
click at [1078, 460] on input "text" at bounding box center [1168, 458] width 209 height 32
type input "t"
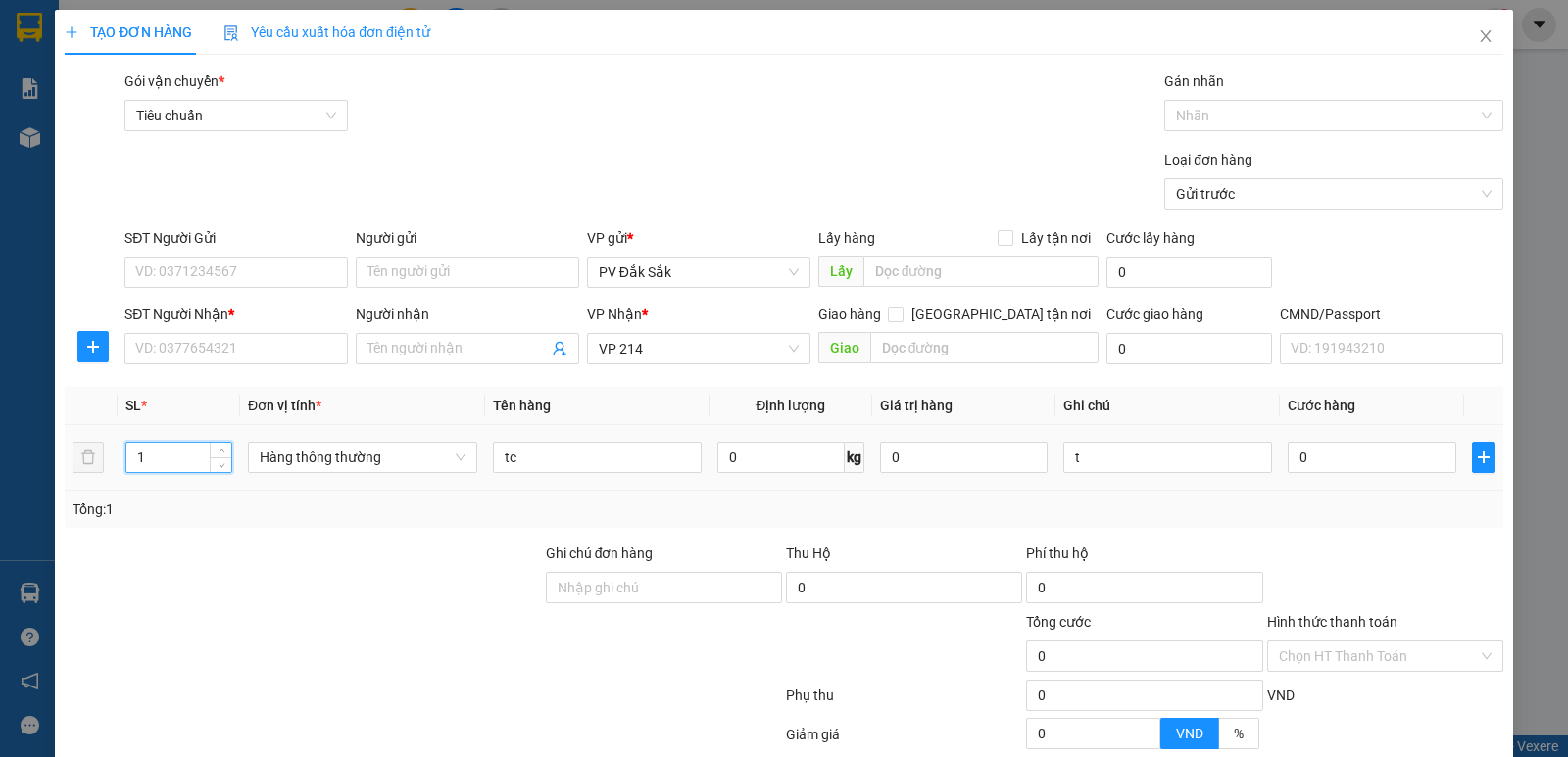
click at [188, 466] on input "1" at bounding box center [178, 458] width 104 height 30
type input "2"
click at [1344, 445] on input "0" at bounding box center [1371, 458] width 167 height 32
type input "8"
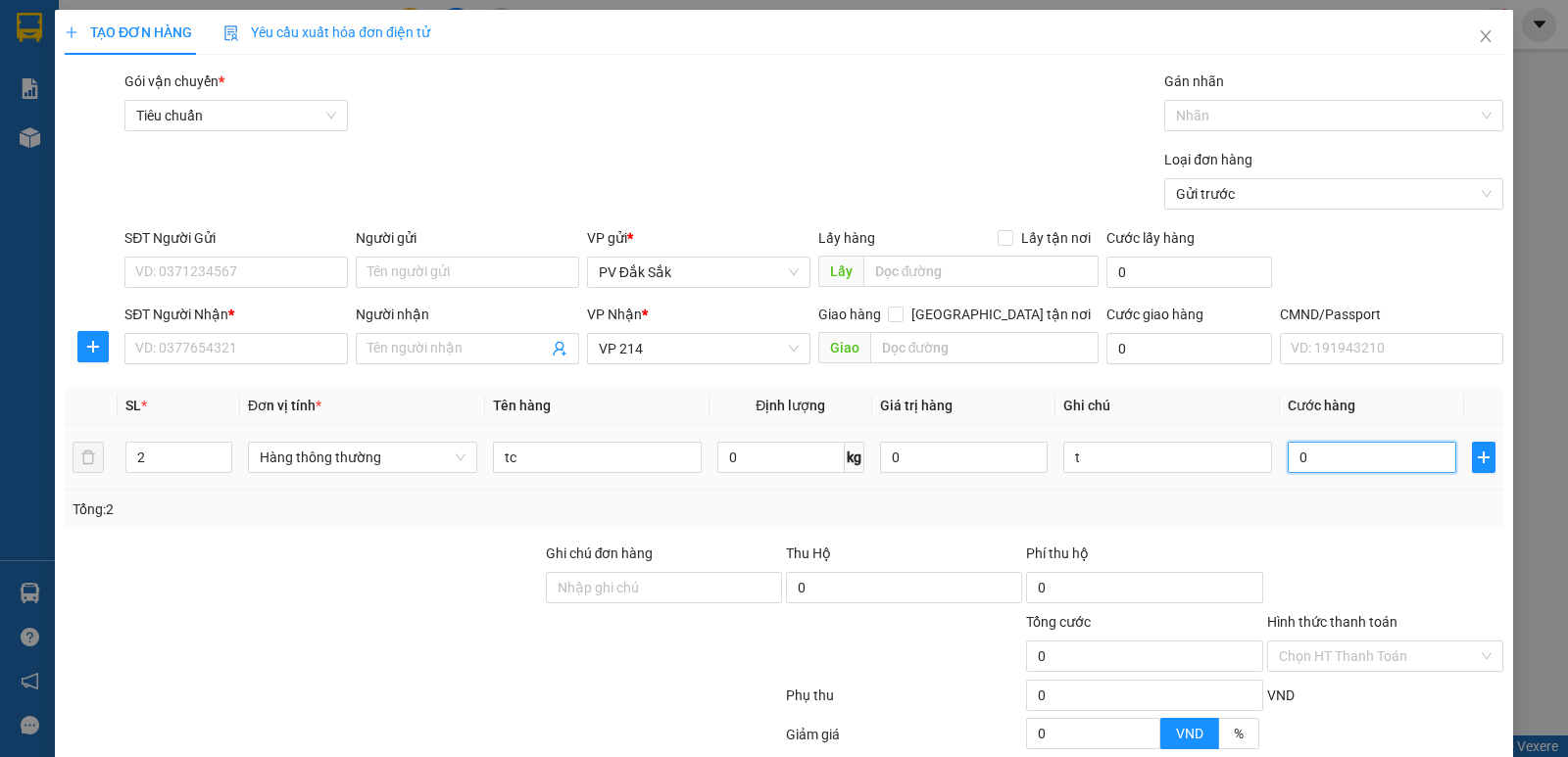
type input "8"
type input "80"
type input "800"
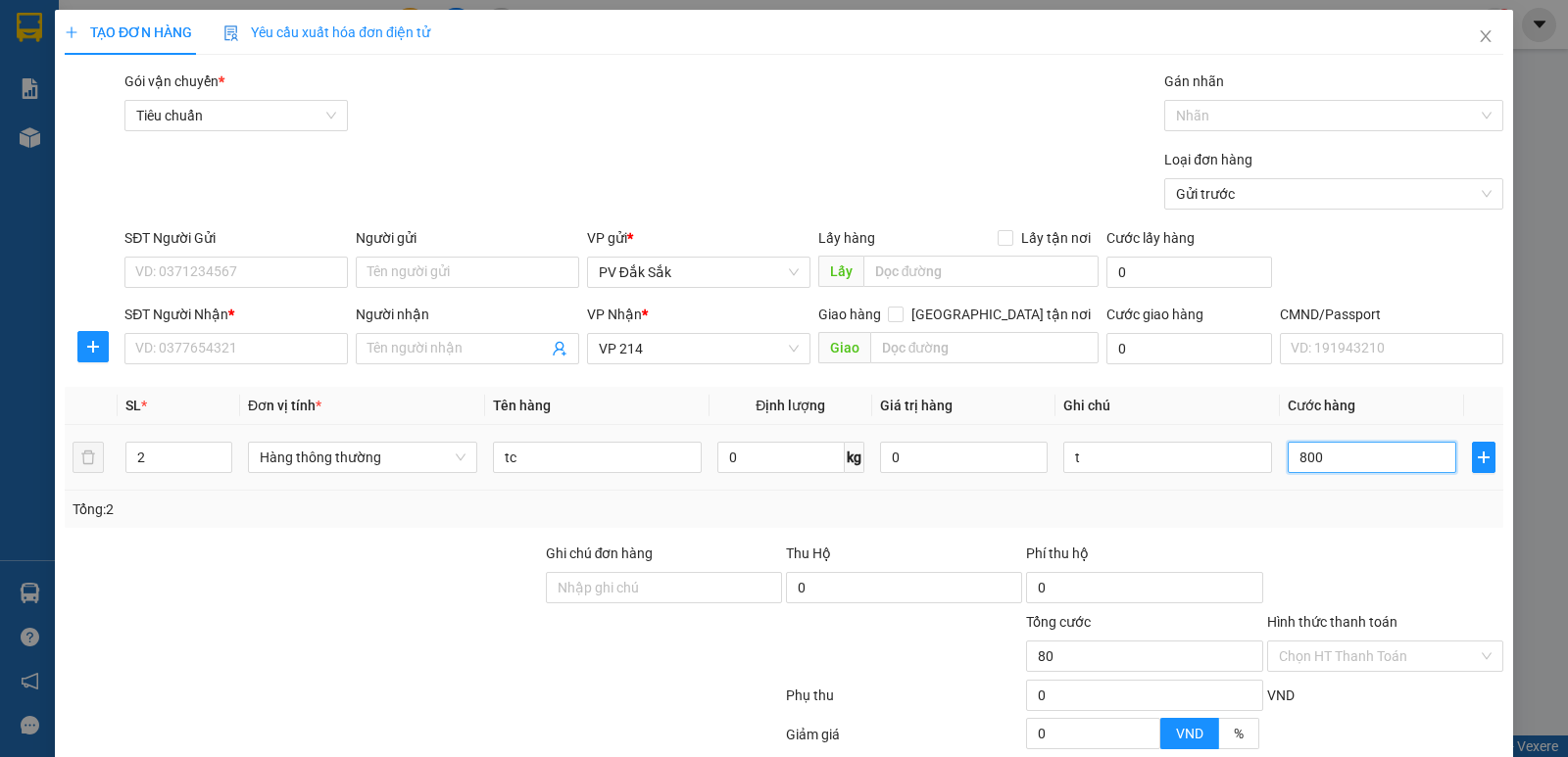
type input "800"
type input "8.000"
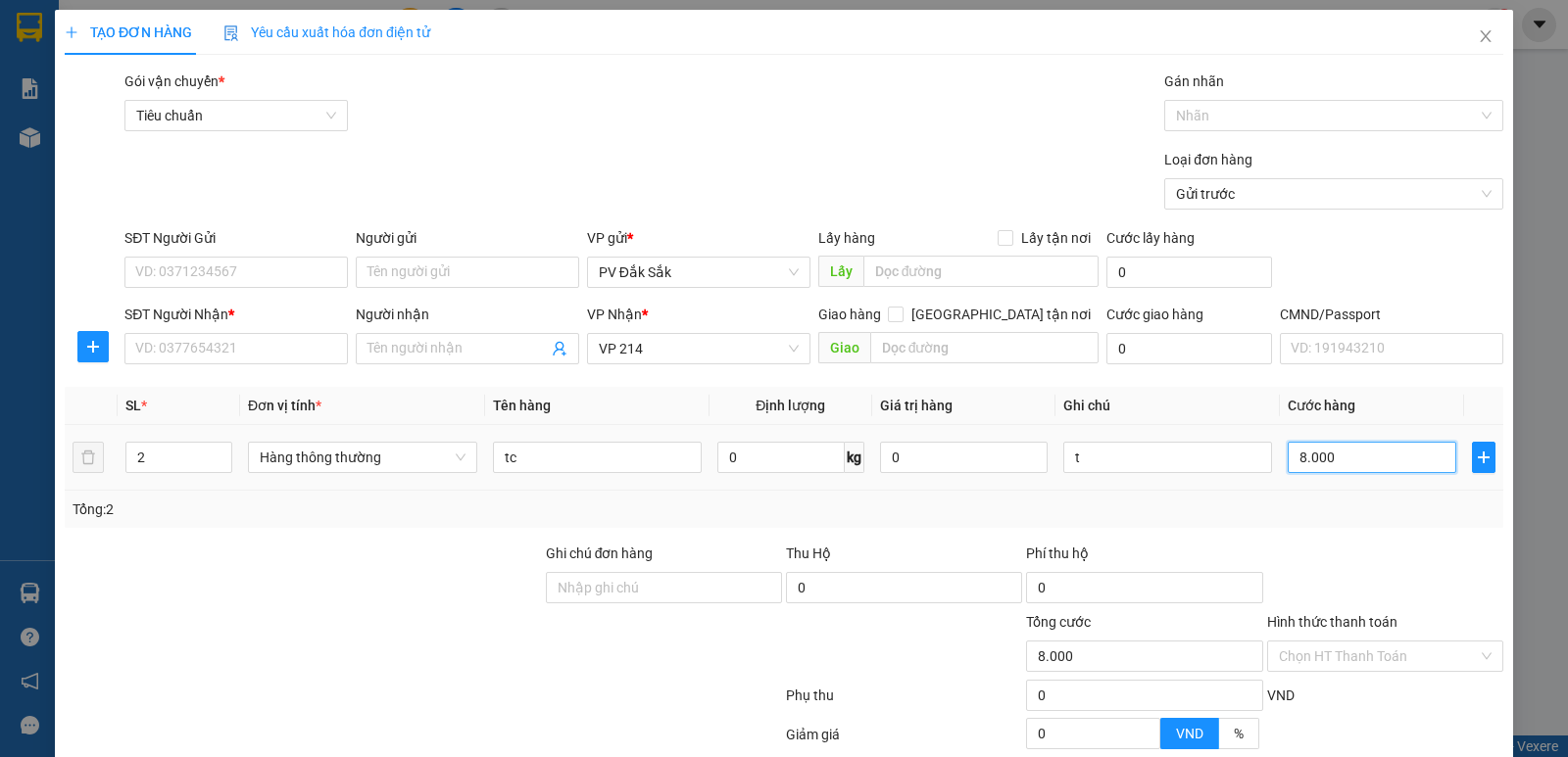
type input "80.000"
click at [227, 343] on input "SĐT Người Nhận *" at bounding box center [236, 349] width 224 height 32
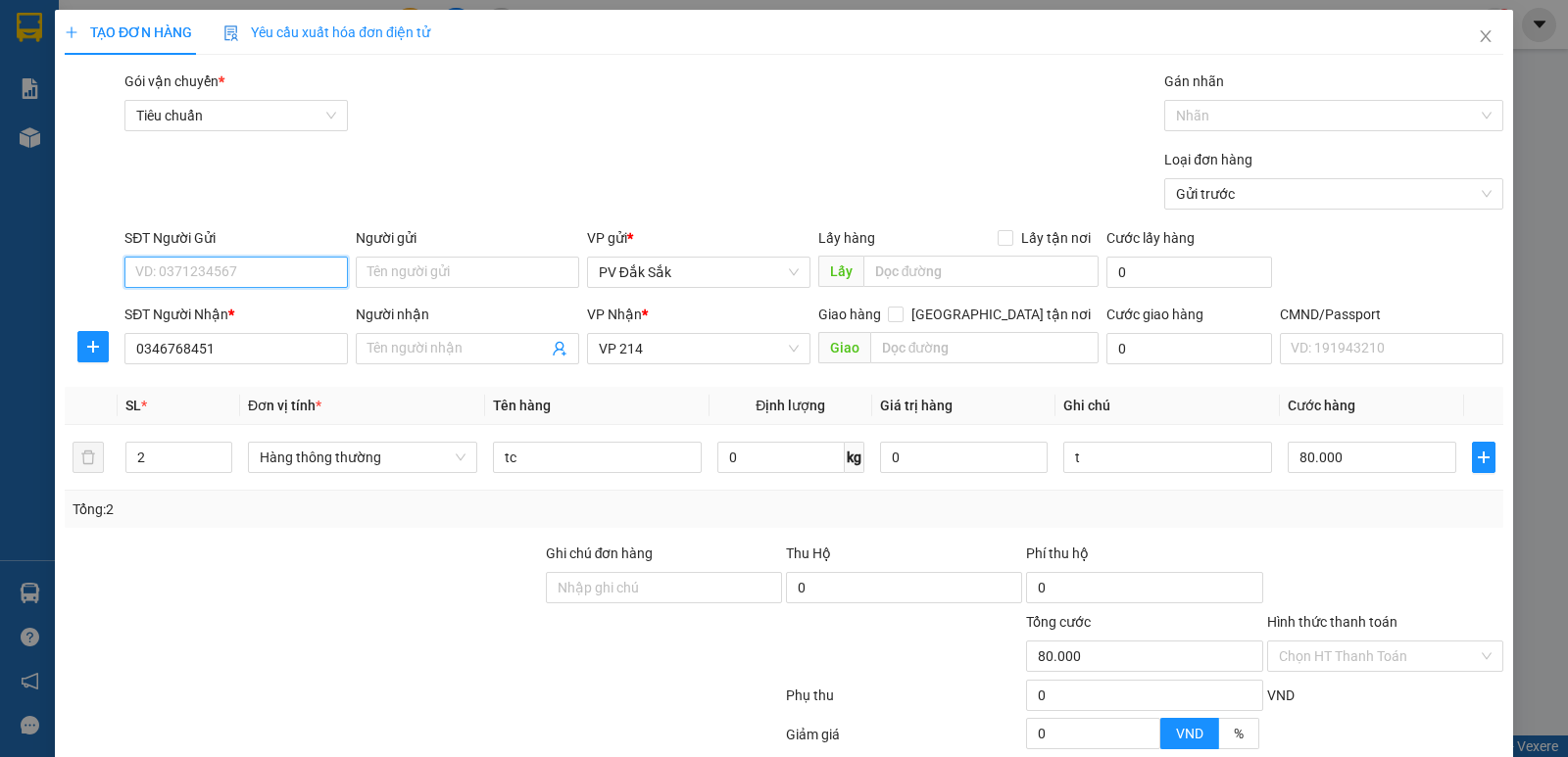
click at [194, 281] on input "SĐT Người Gửi" at bounding box center [236, 273] width 224 height 32
click at [197, 346] on input "0346768451" at bounding box center [236, 349] width 224 height 32
type input "03467684751"
click at [173, 282] on input "SĐT Người Gửi" at bounding box center [236, 273] width 224 height 32
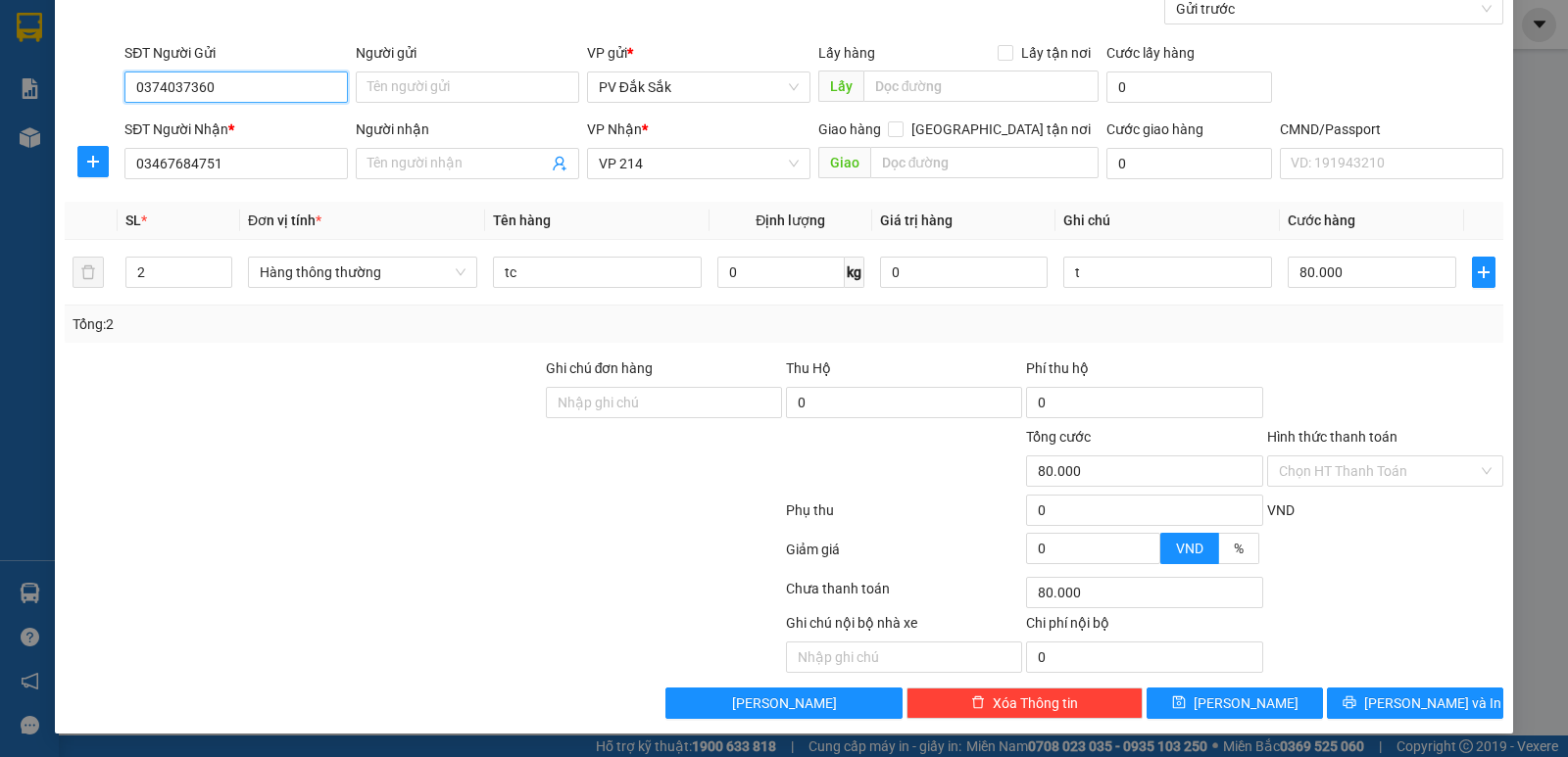
type input "0374037360"
click at [1385, 696] on span "Lưu và In" at bounding box center [1433, 703] width 137 height 22
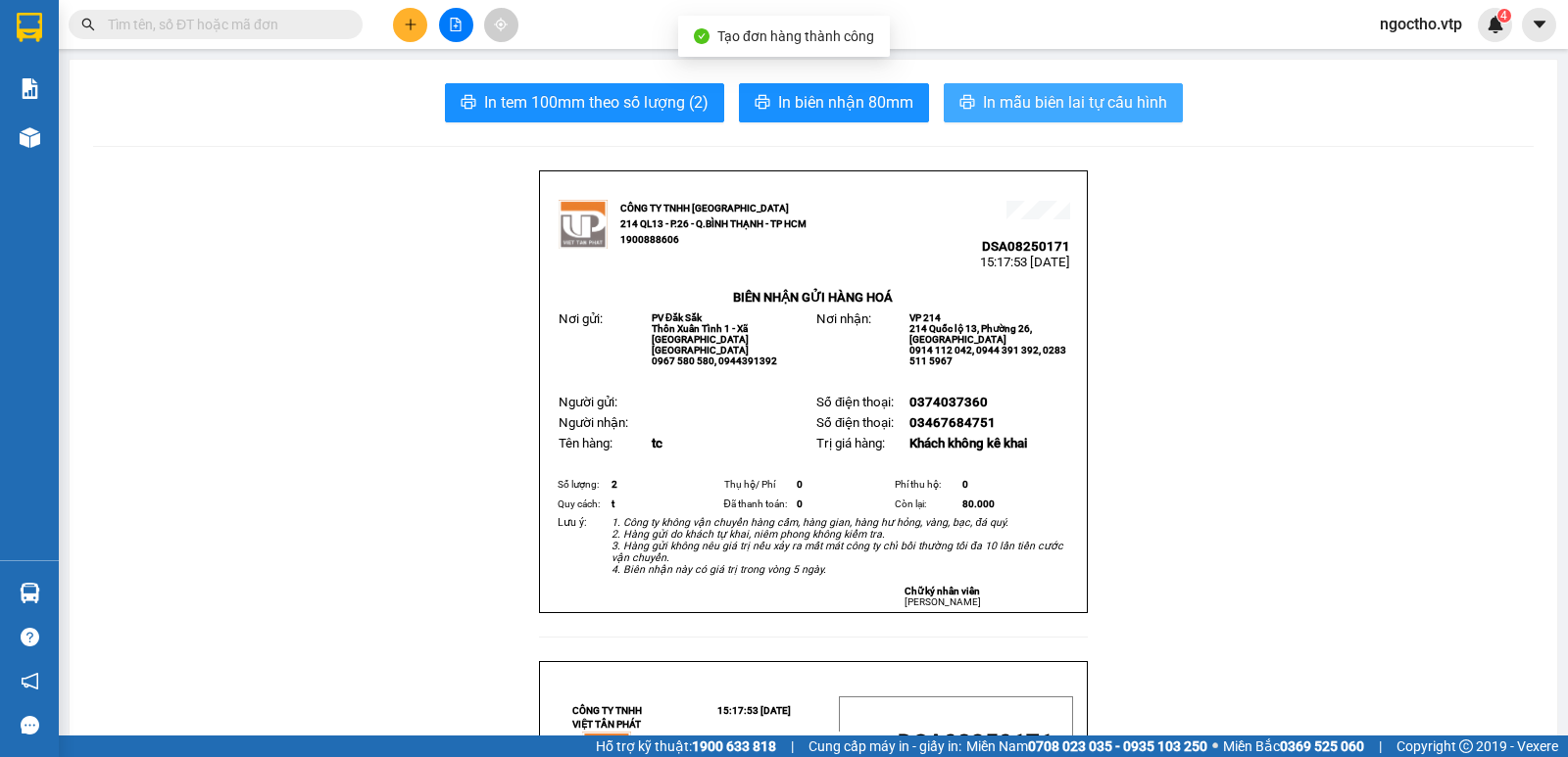
click at [1049, 107] on span "In mẫu biên lai tự cấu hình" at bounding box center [1075, 102] width 184 height 25
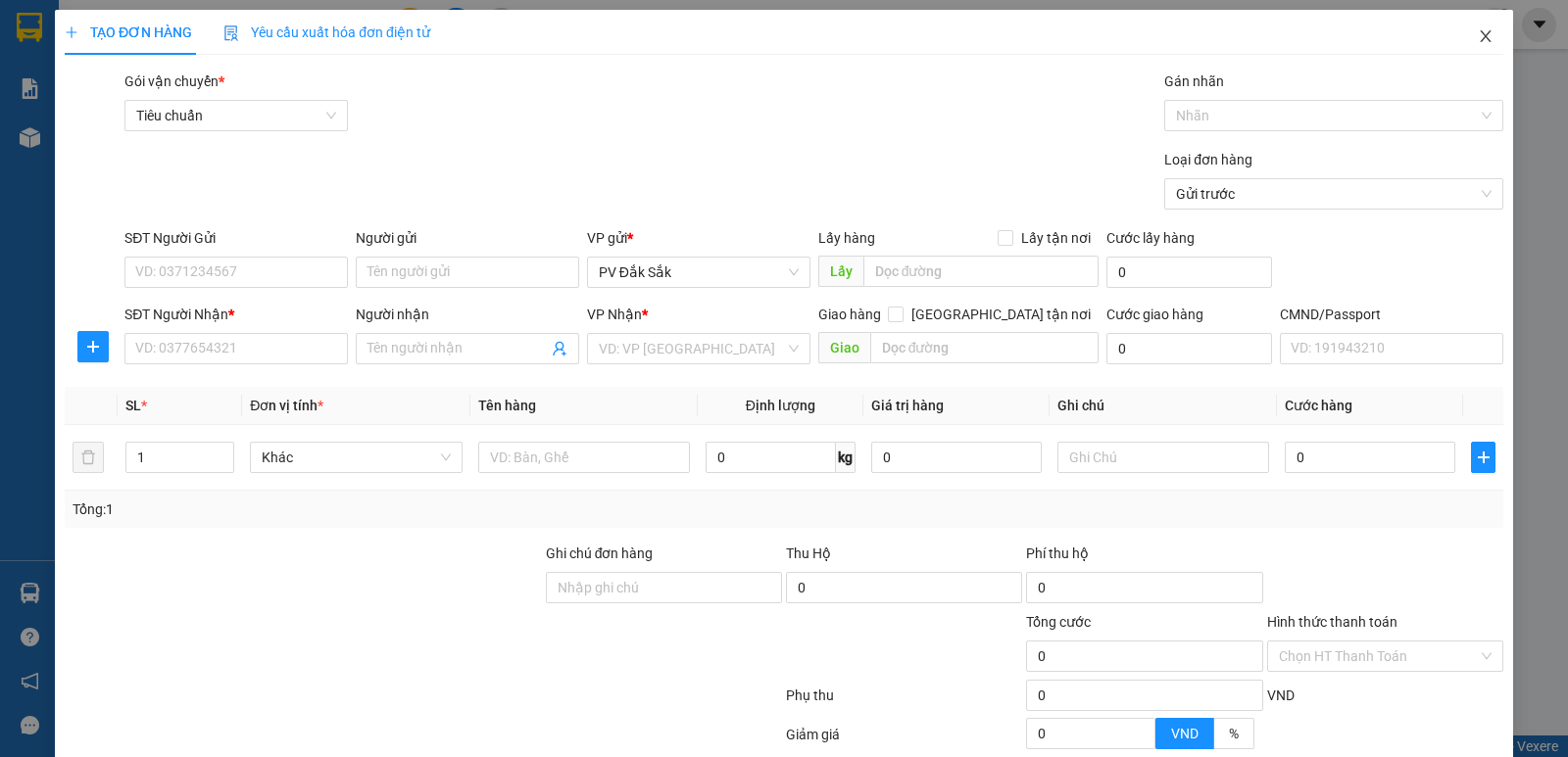
click at [1478, 31] on icon "close" at bounding box center [1485, 37] width 16 height 16
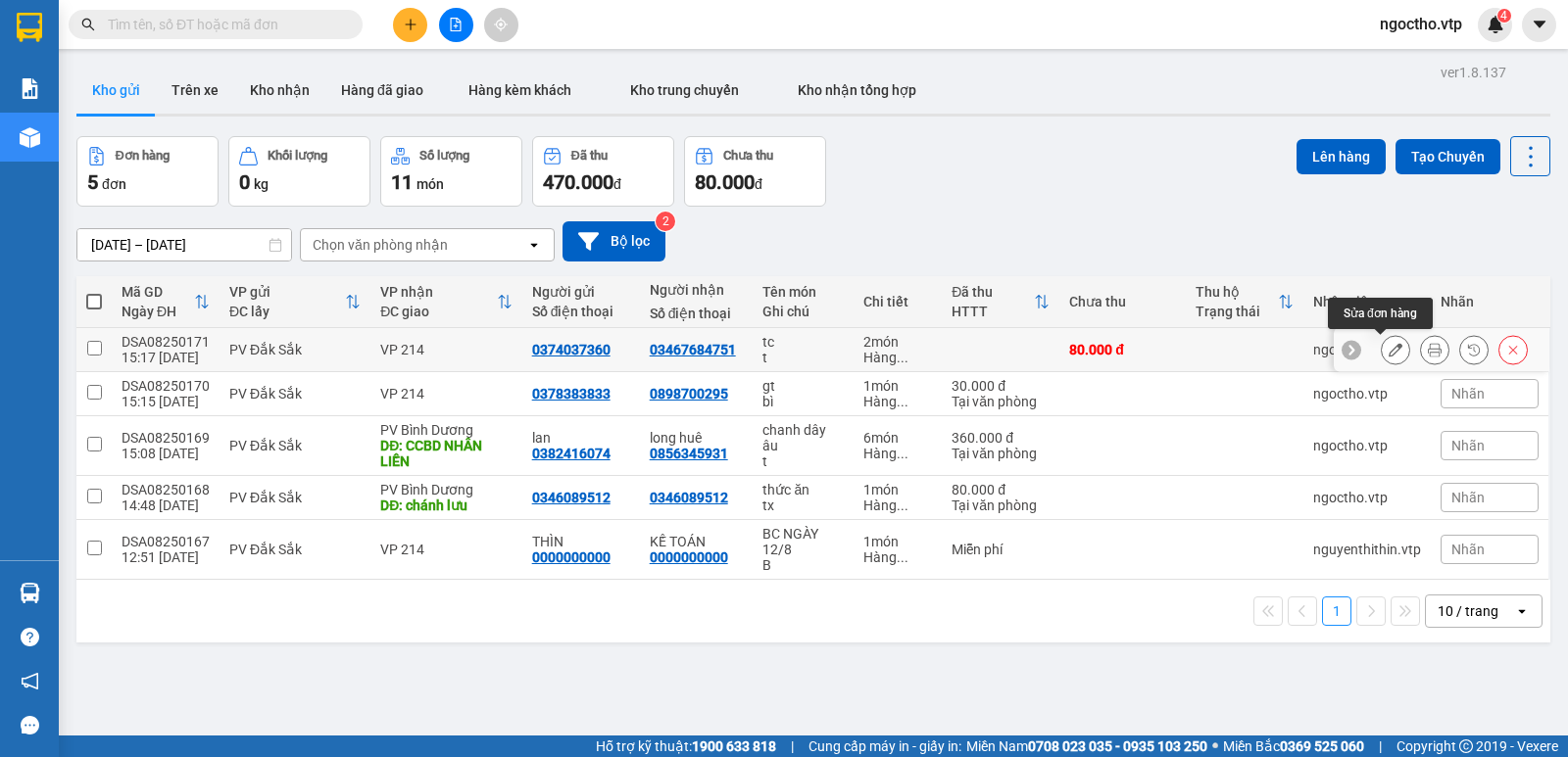
click at [1389, 349] on icon at bounding box center [1396, 350] width 14 height 14
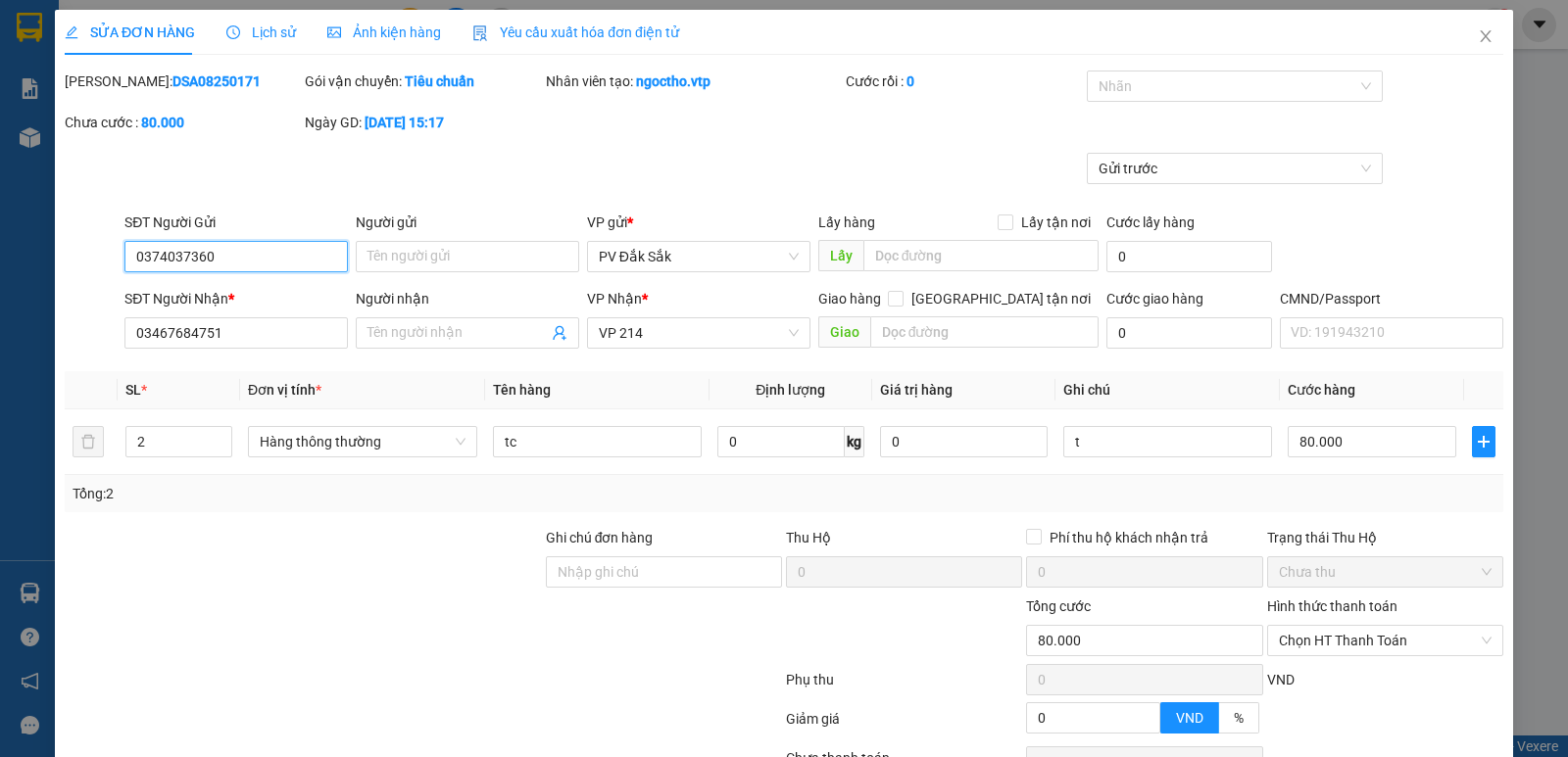
type input "0374037360"
type input "03467684751"
type input "80.000"
drag, startPoint x: 190, startPoint y: 335, endPoint x: 247, endPoint y: 353, distance: 59.8
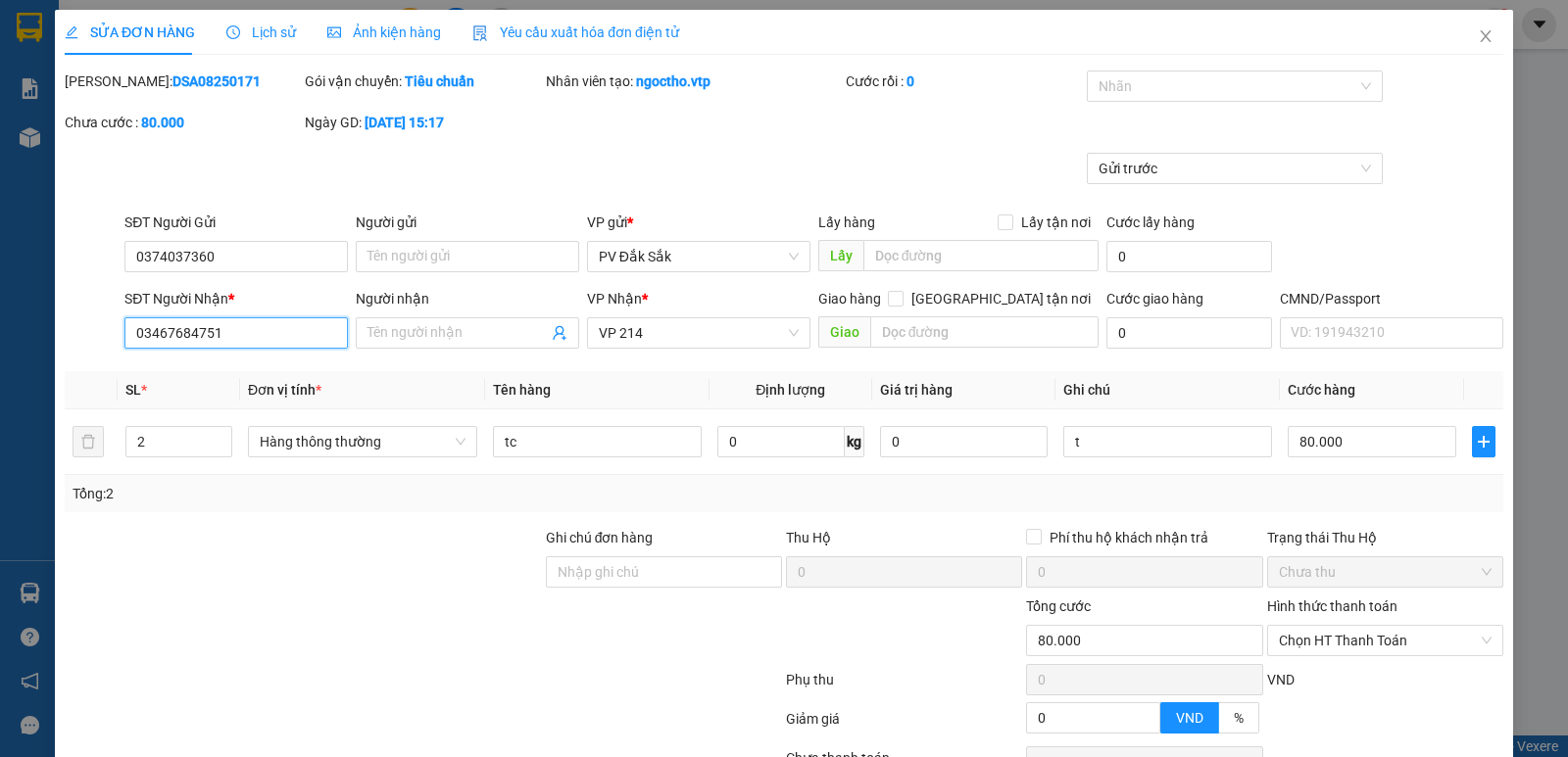
click at [192, 335] on input "03467684751" at bounding box center [236, 333] width 224 height 32
type input "0346768751"
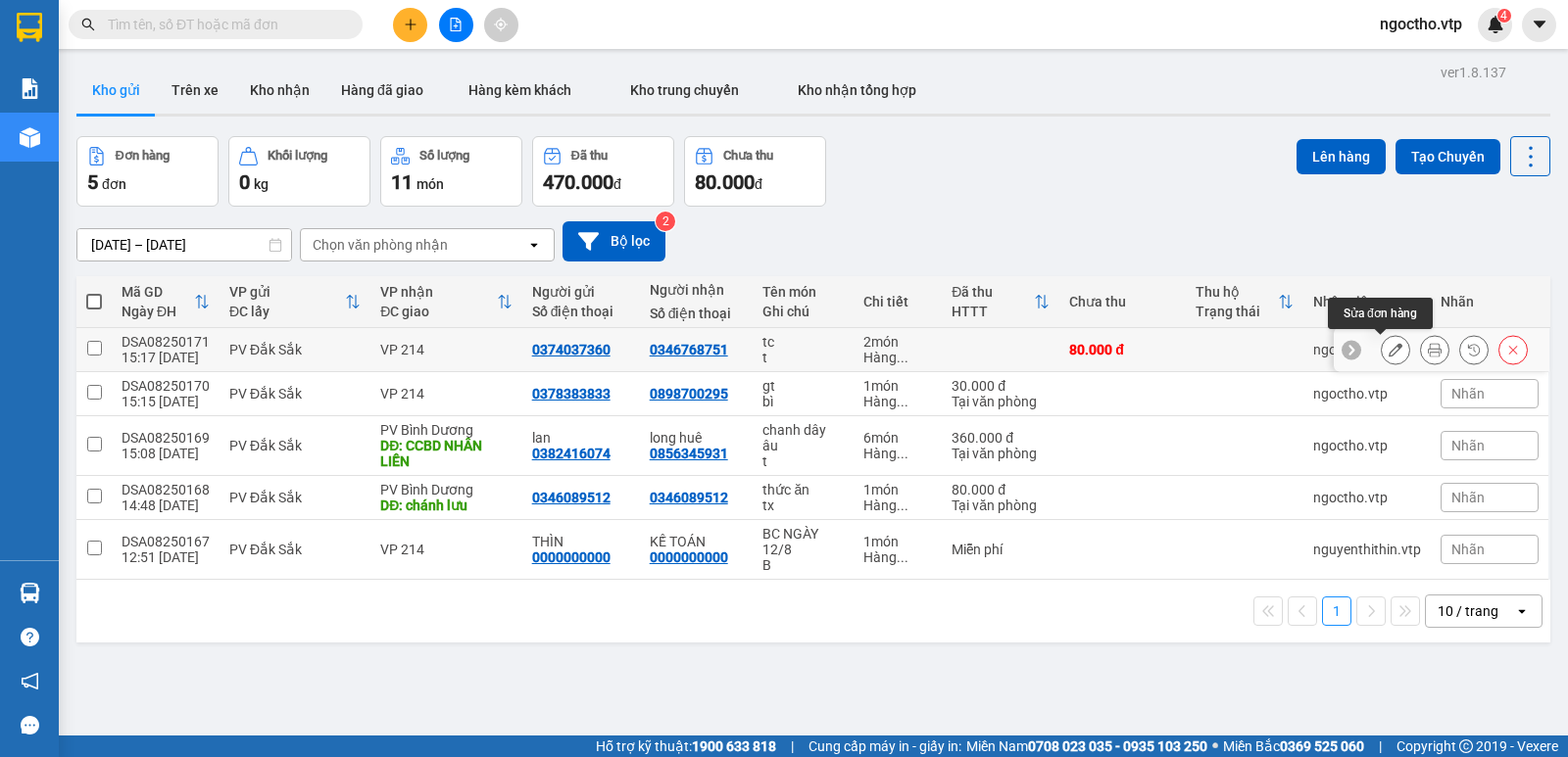
click at [1382, 351] on button at bounding box center [1396, 350] width 28 height 34
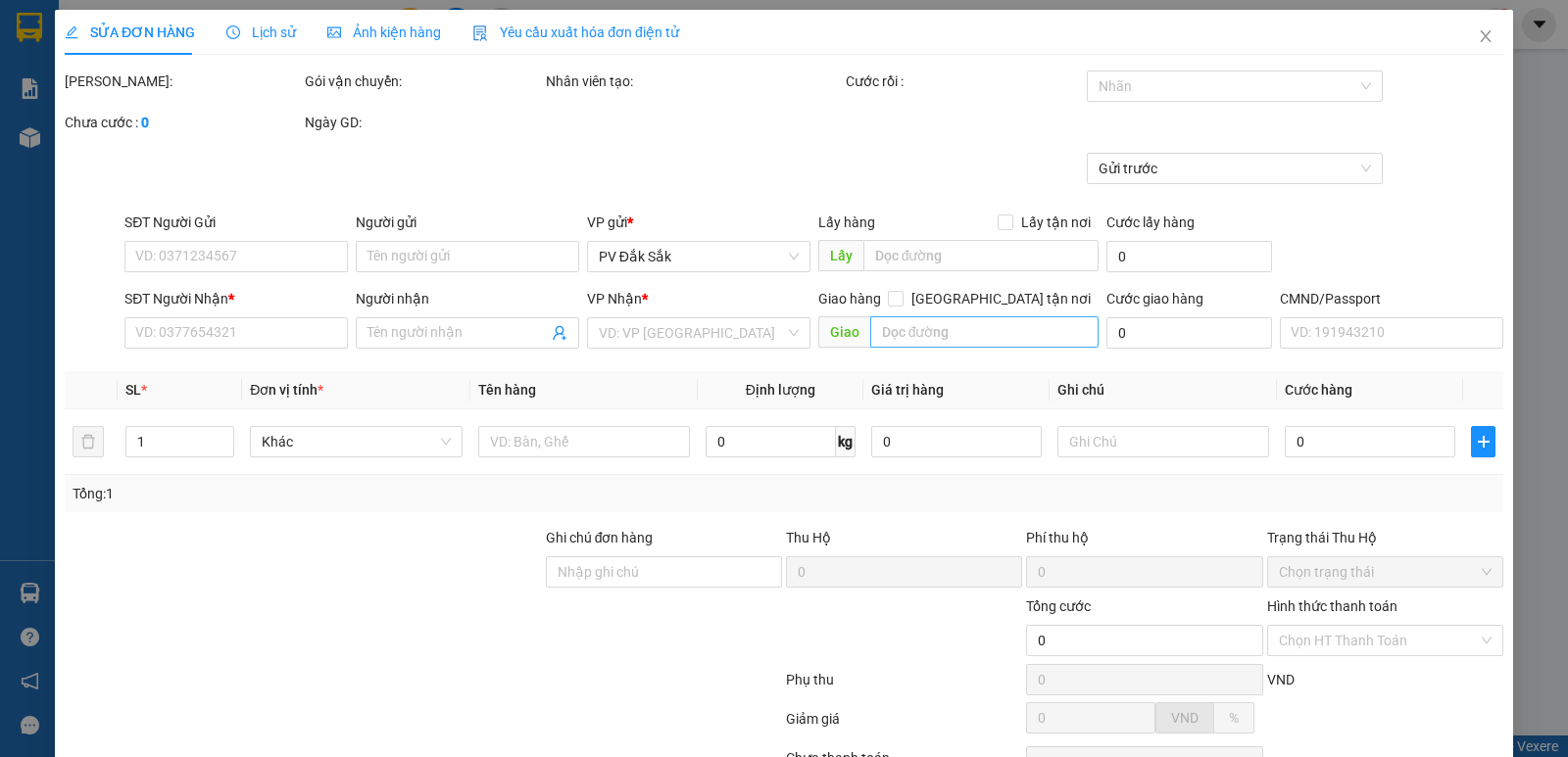
type input "0374037360"
type input "0346768751"
type input "80.000"
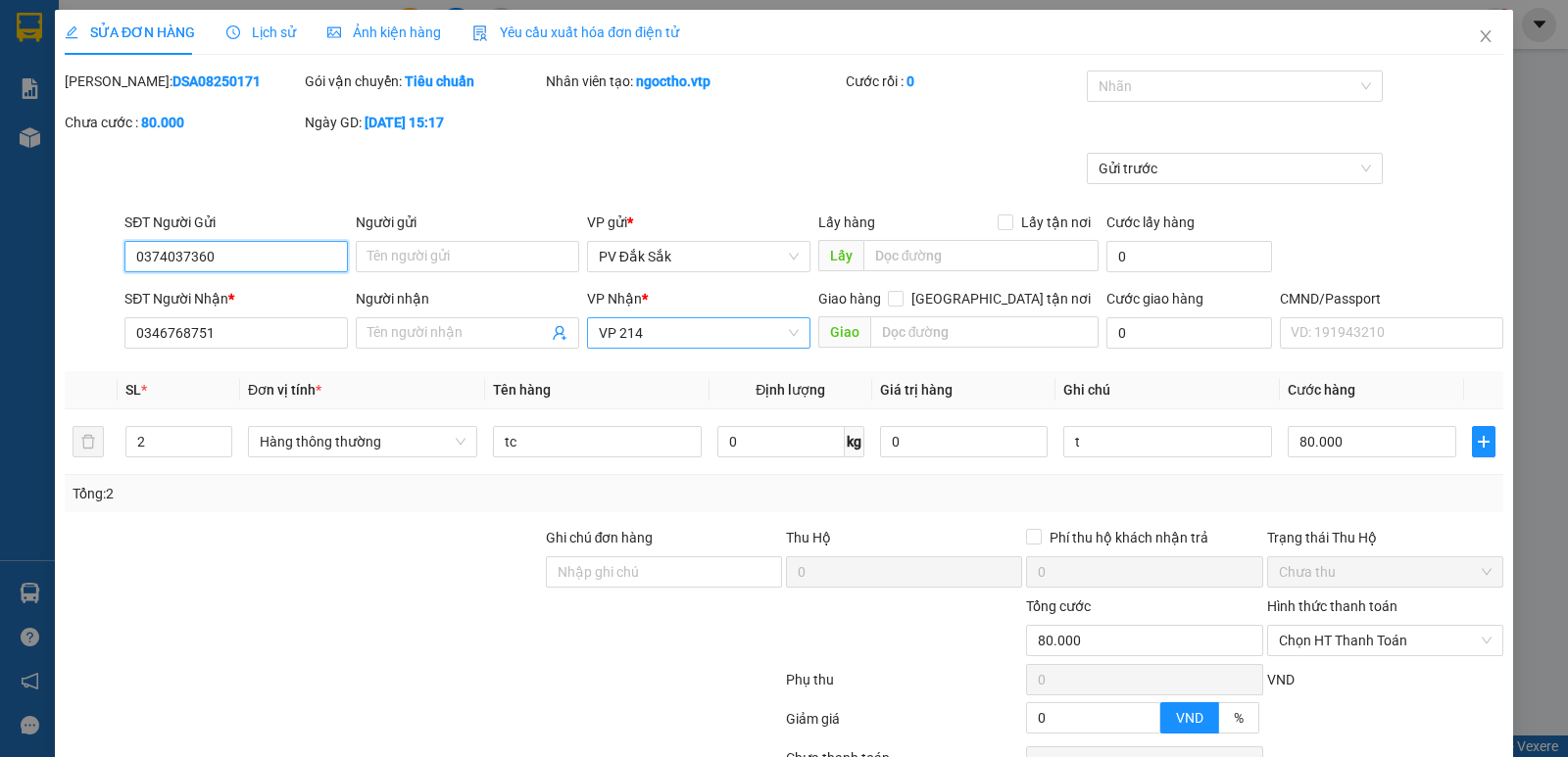
click at [648, 318] on span "VP 214" at bounding box center [698, 333] width 200 height 30
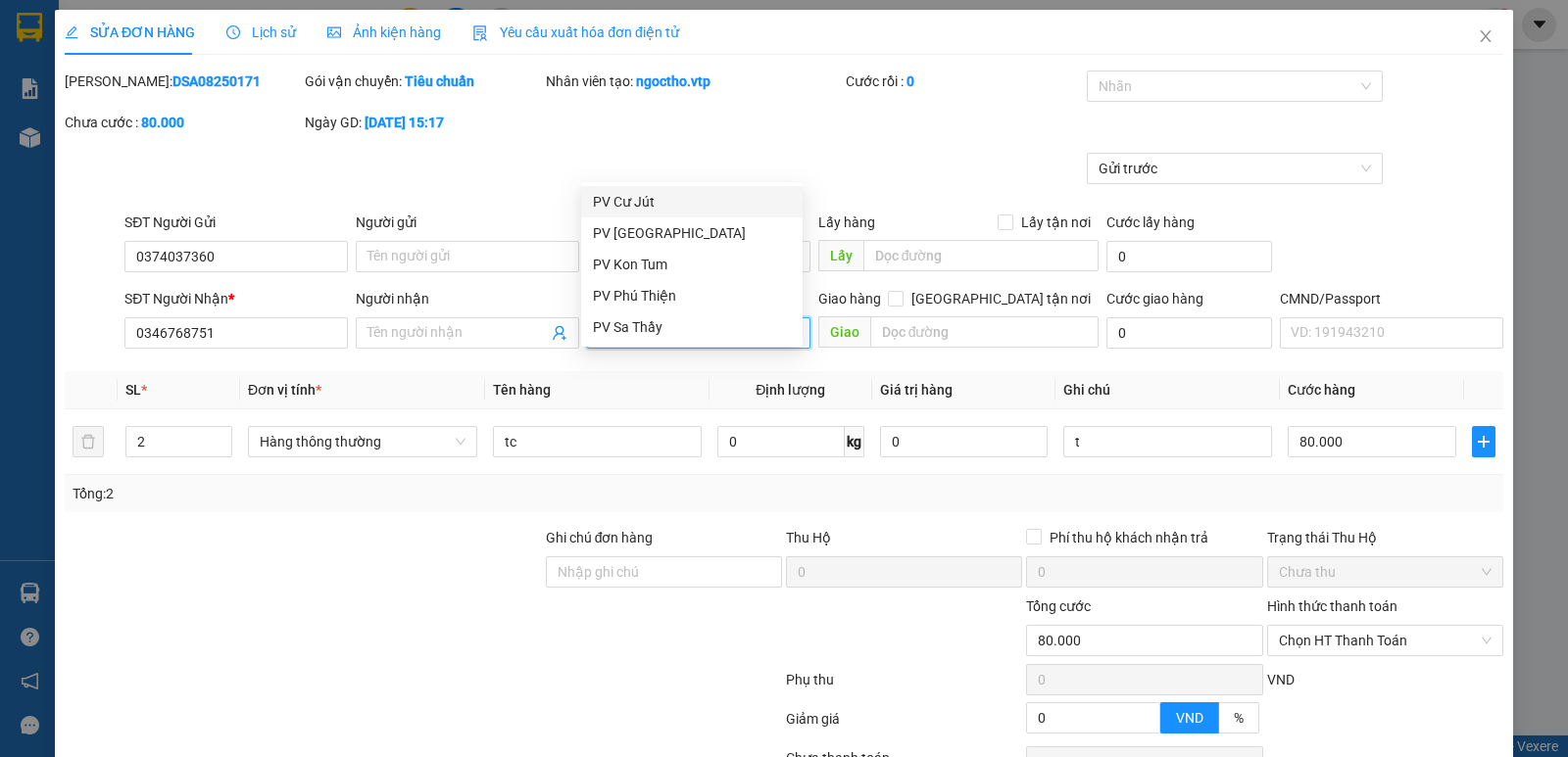
type input "tb"
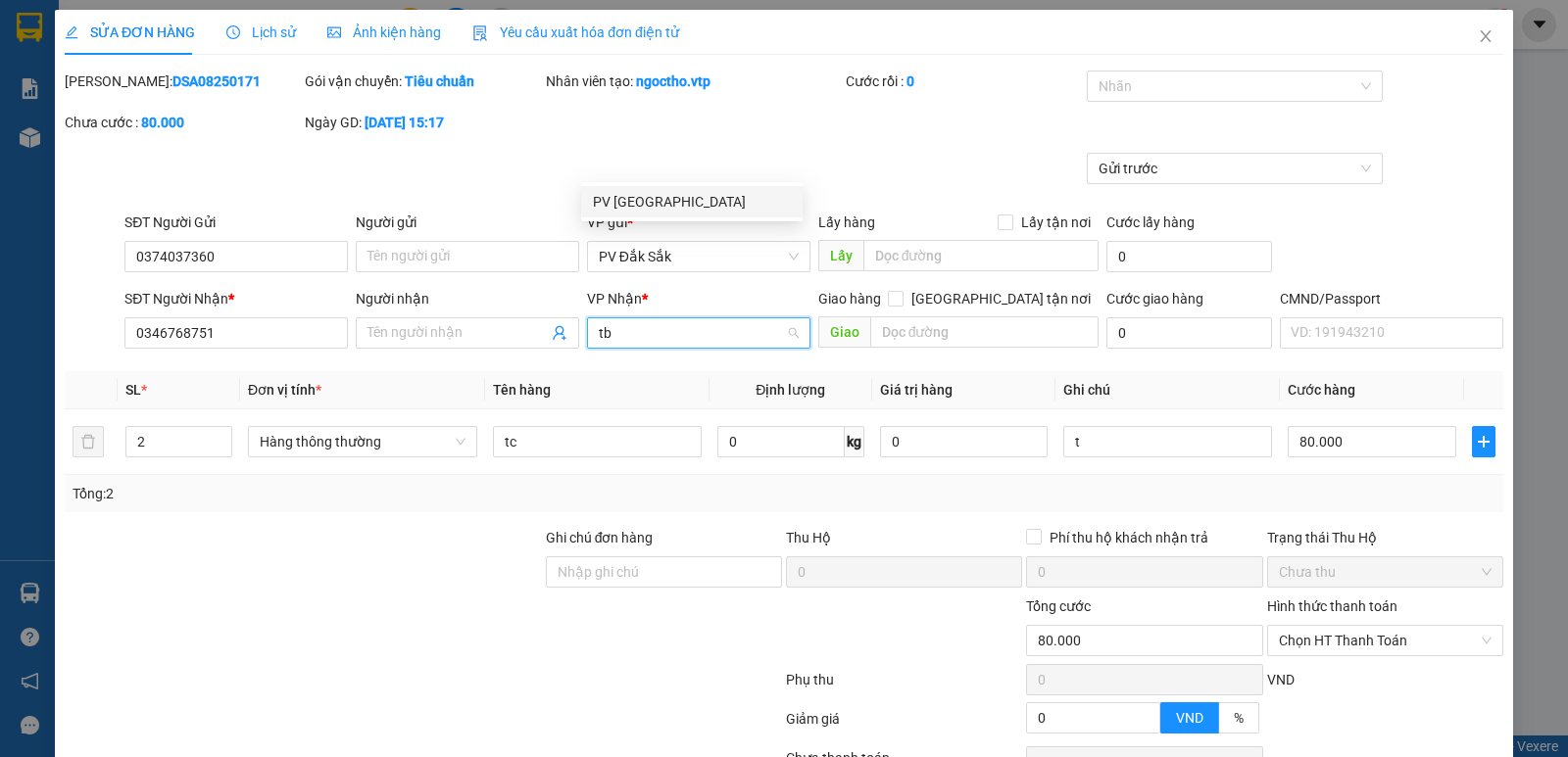
click at [645, 202] on div "PV Tân Bình" at bounding box center [691, 202] width 198 height 22
drag, startPoint x: 1386, startPoint y: 702, endPoint x: 1379, endPoint y: 692, distance: 12.2
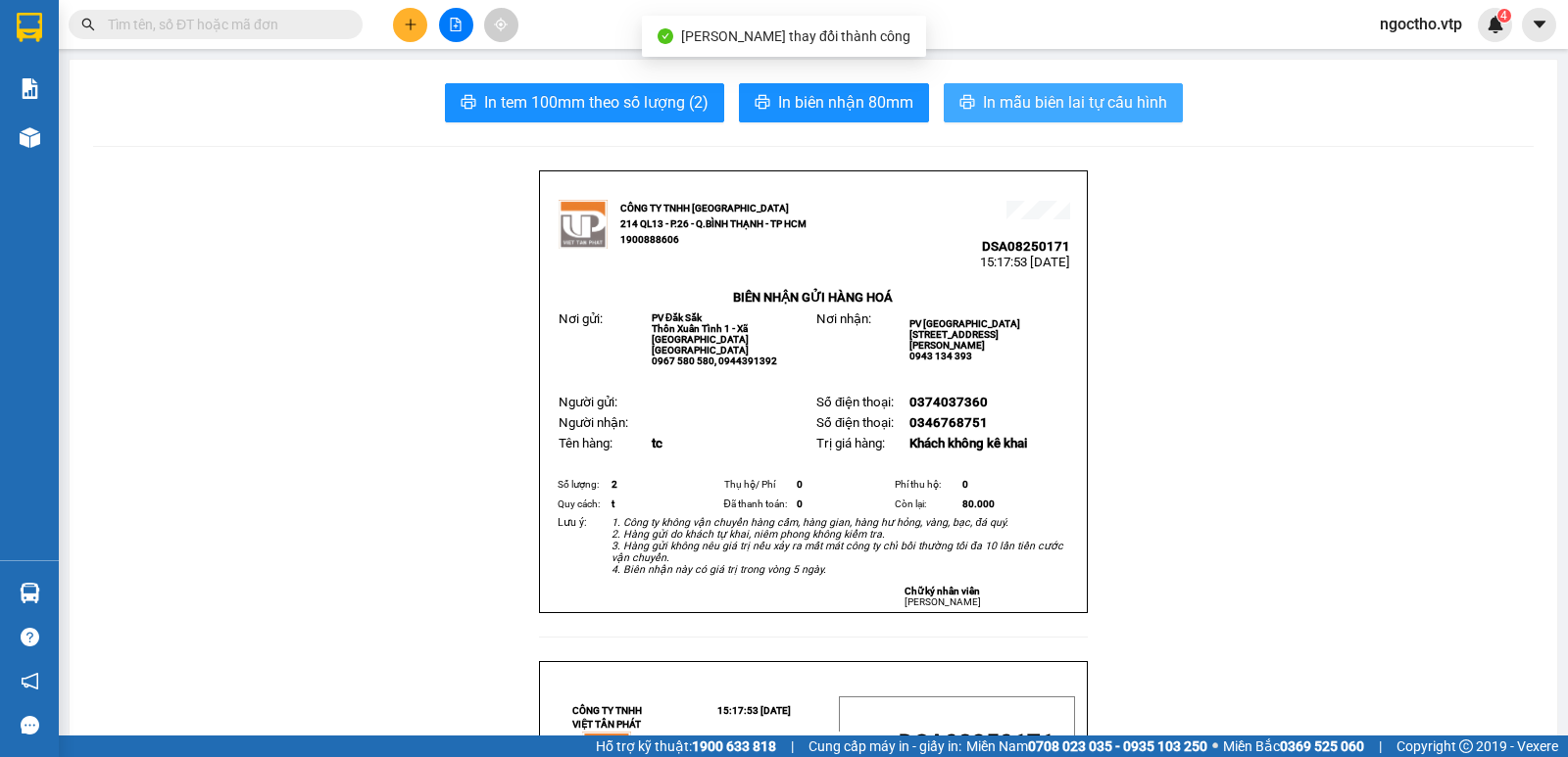
click at [1026, 113] on span "In mẫu biên lai tự cấu hình" at bounding box center [1075, 102] width 184 height 25
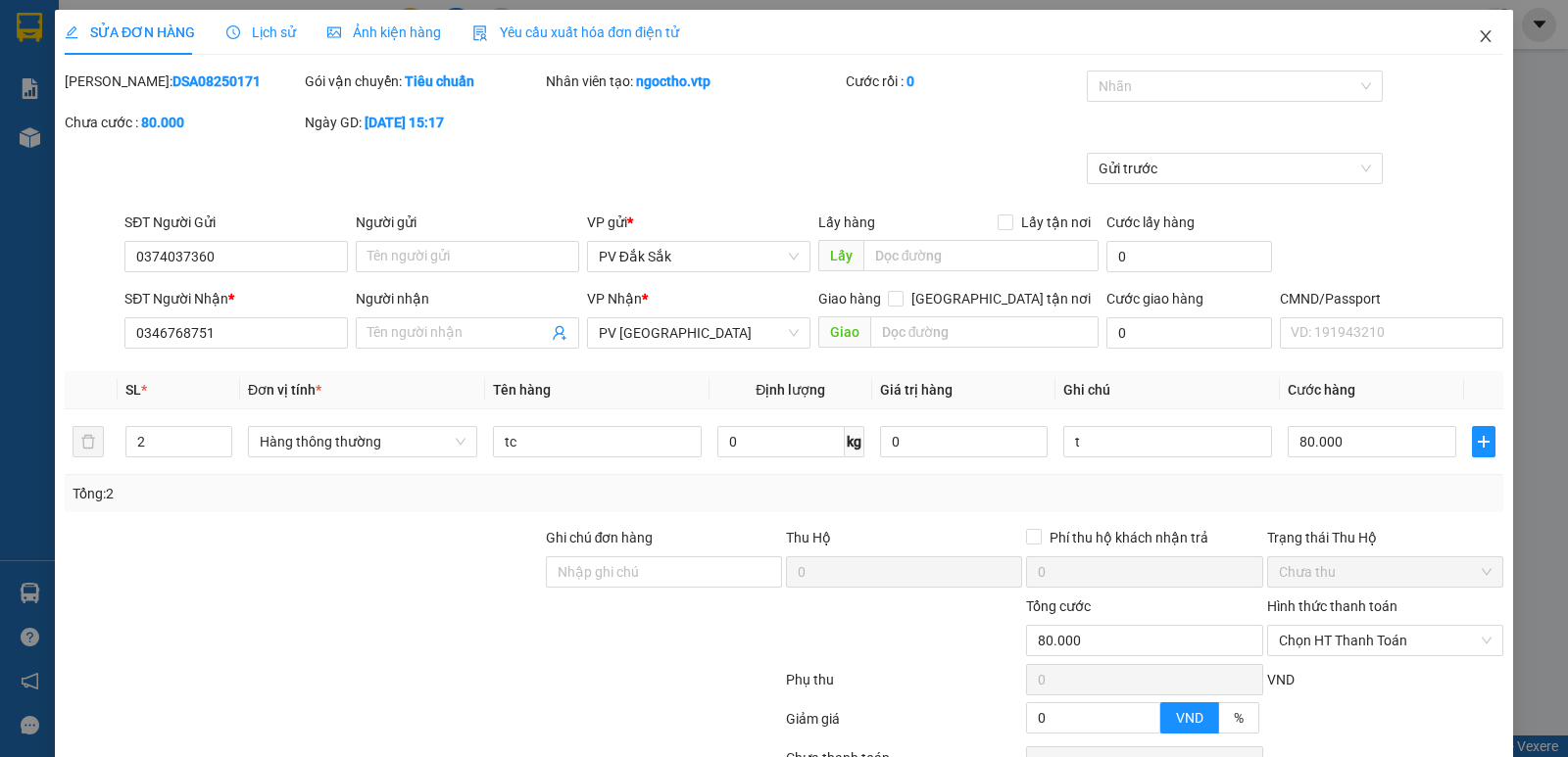
click at [1470, 45] on span "Close" at bounding box center [1485, 37] width 55 height 55
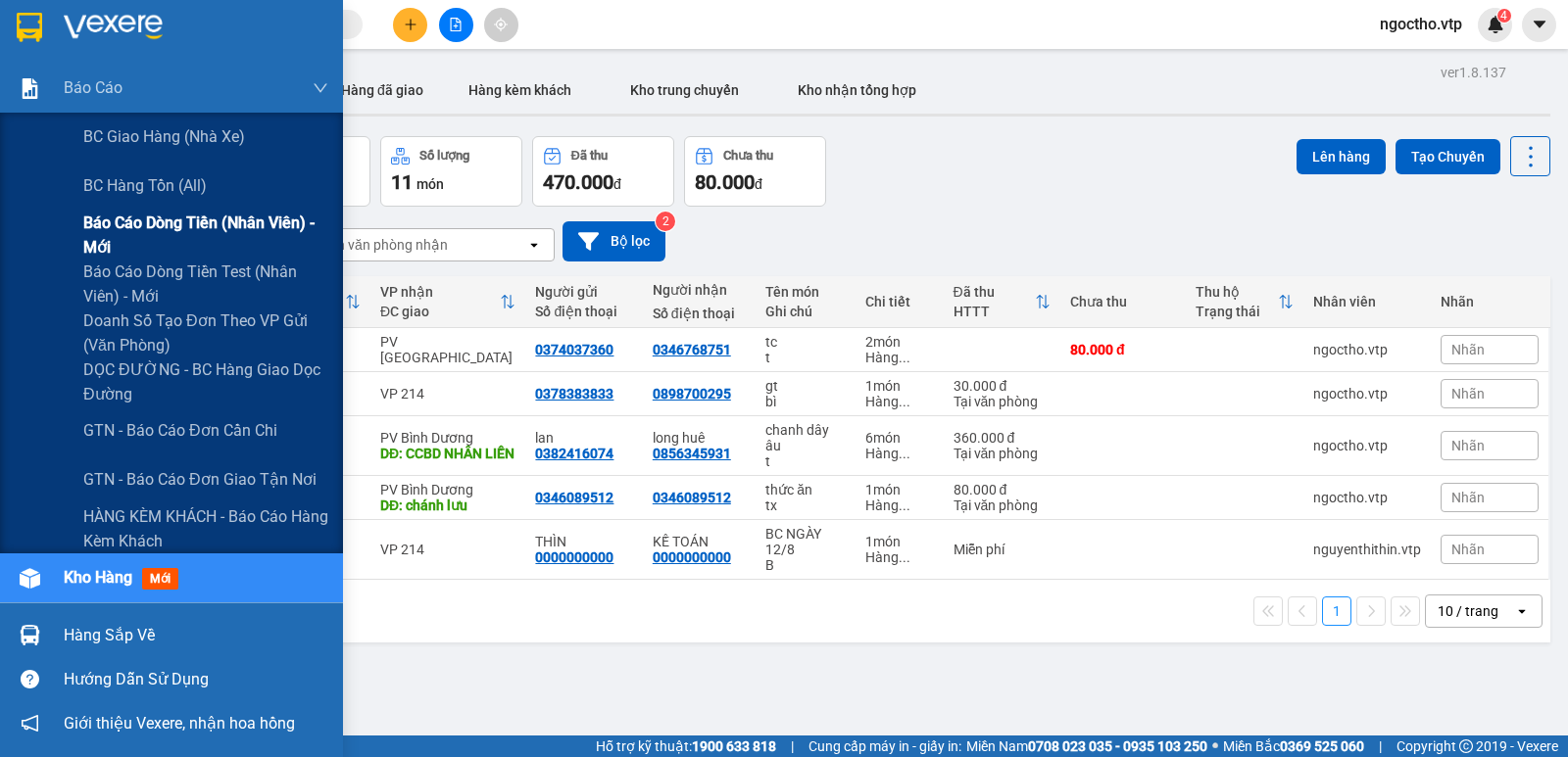
click at [126, 217] on span "Báo cáo dòng tiền (nhân viên) - mới" at bounding box center [206, 235] width 245 height 49
click at [94, 83] on span "Báo cáo" at bounding box center [93, 88] width 59 height 25
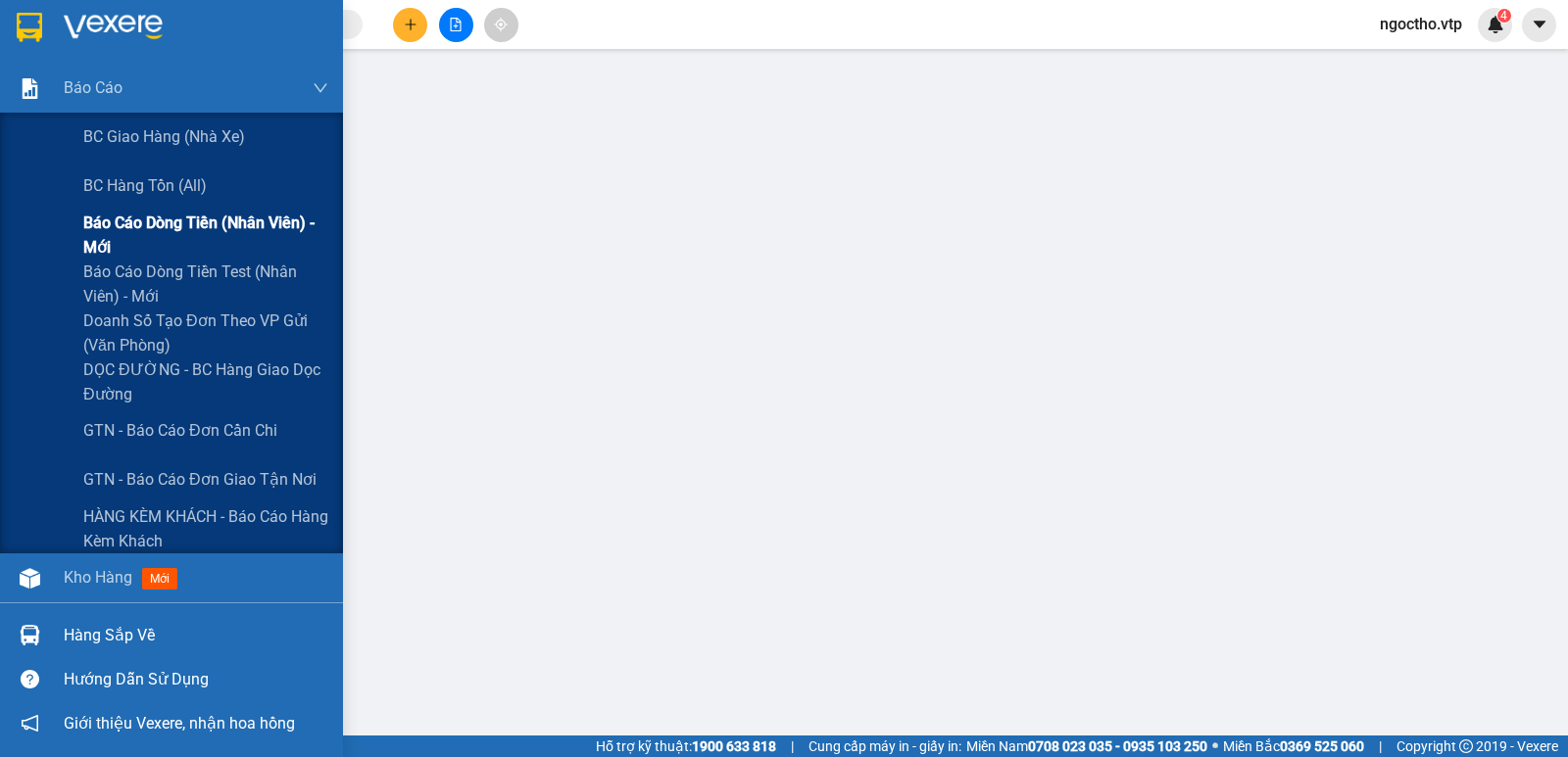
click at [148, 219] on span "Báo cáo dòng tiền (nhân viên) - mới" at bounding box center [206, 235] width 245 height 49
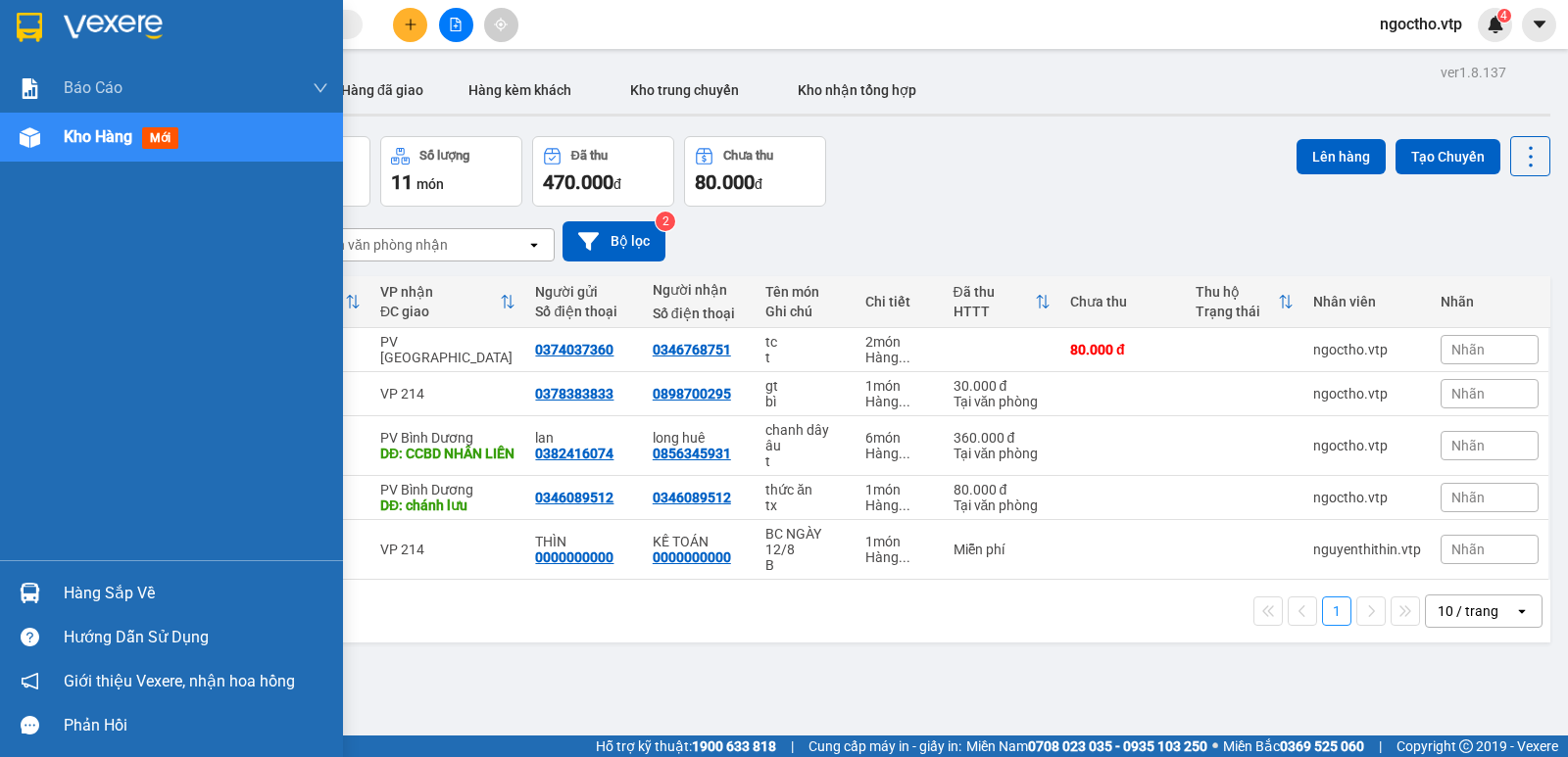
click at [130, 603] on div "Hàng sắp về" at bounding box center [196, 594] width 265 height 30
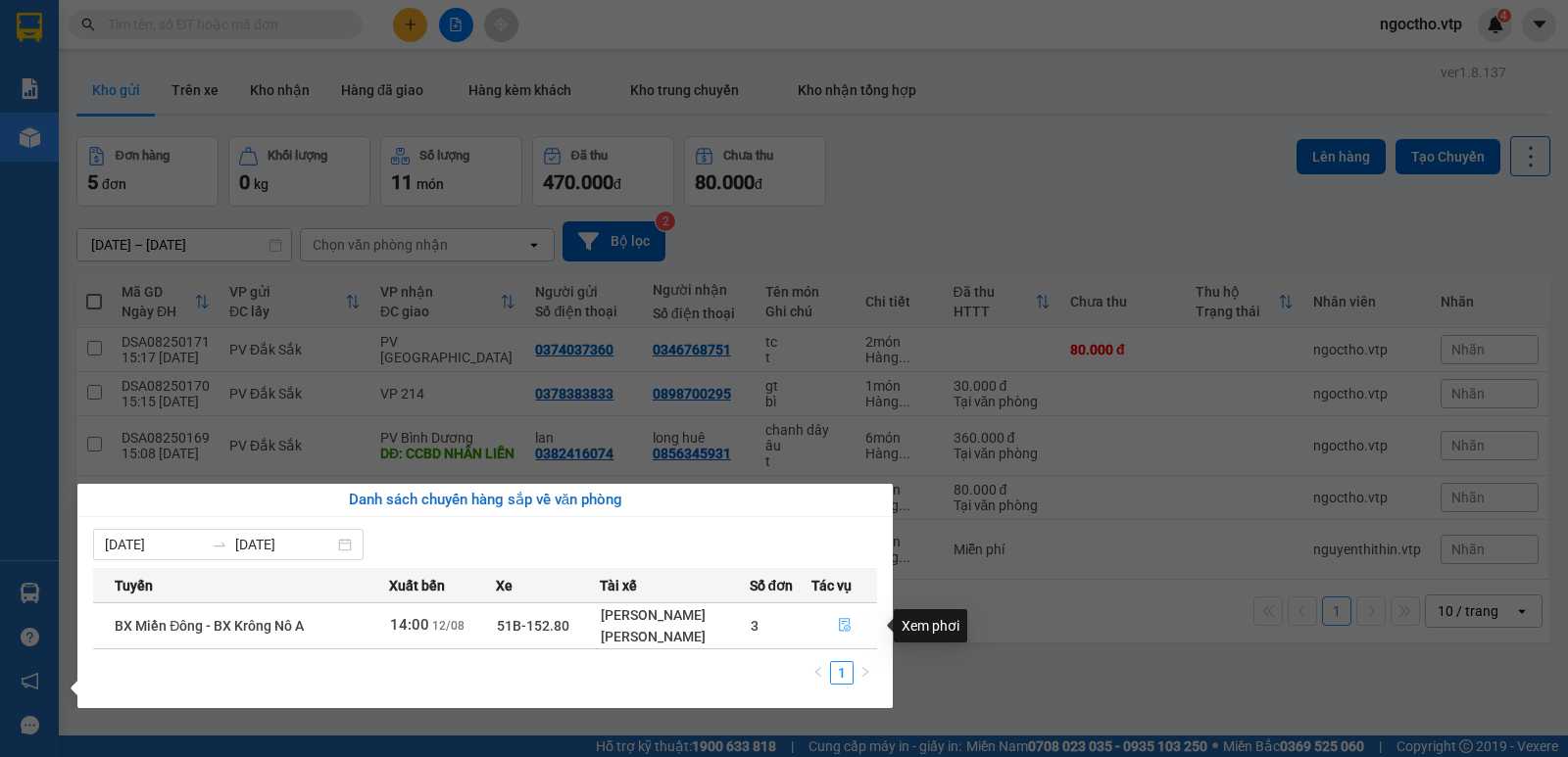
click at [833, 626] on button "button" at bounding box center [845, 627] width 64 height 32
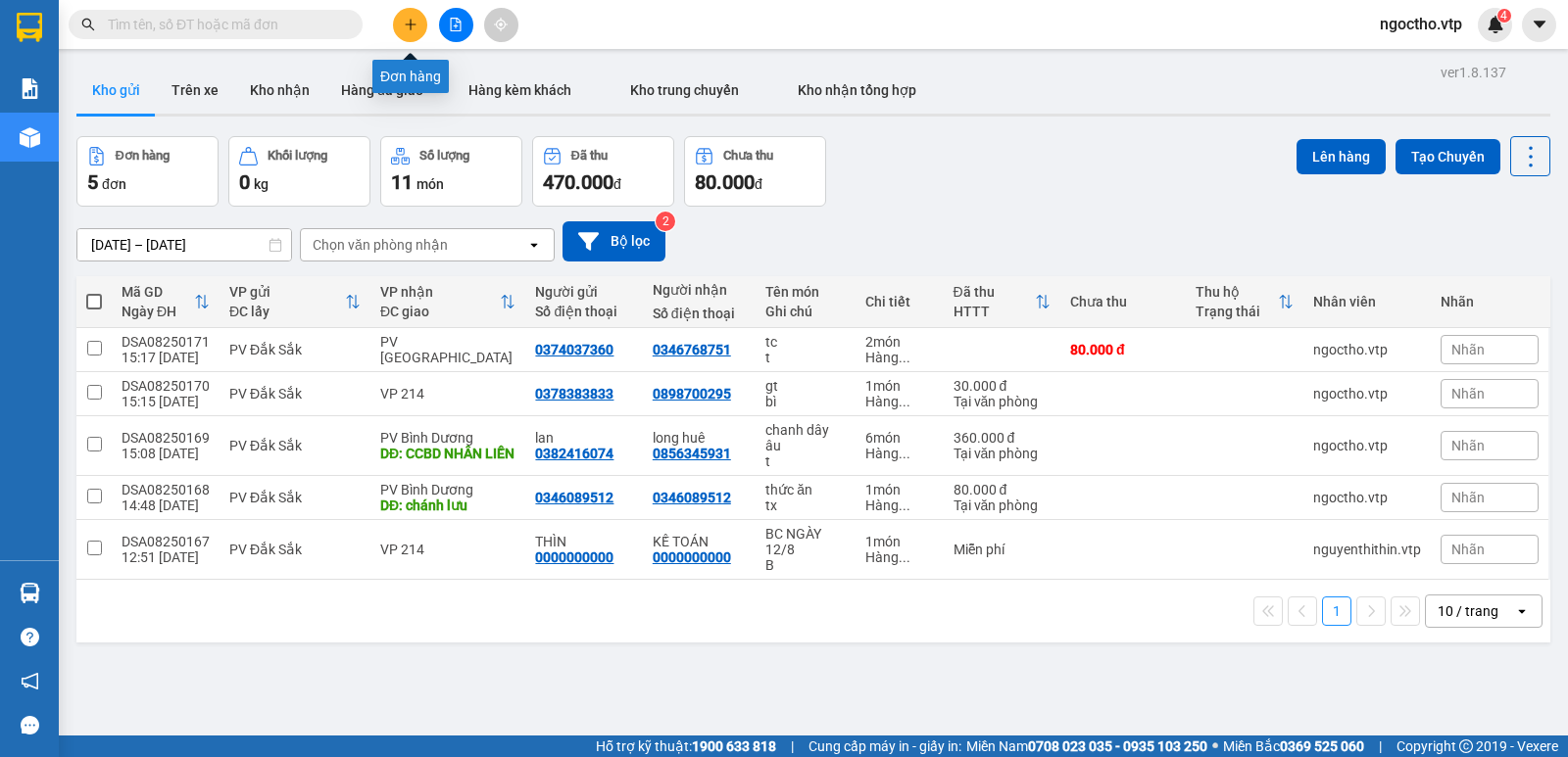
click at [409, 30] on icon "plus" at bounding box center [411, 25] width 14 height 14
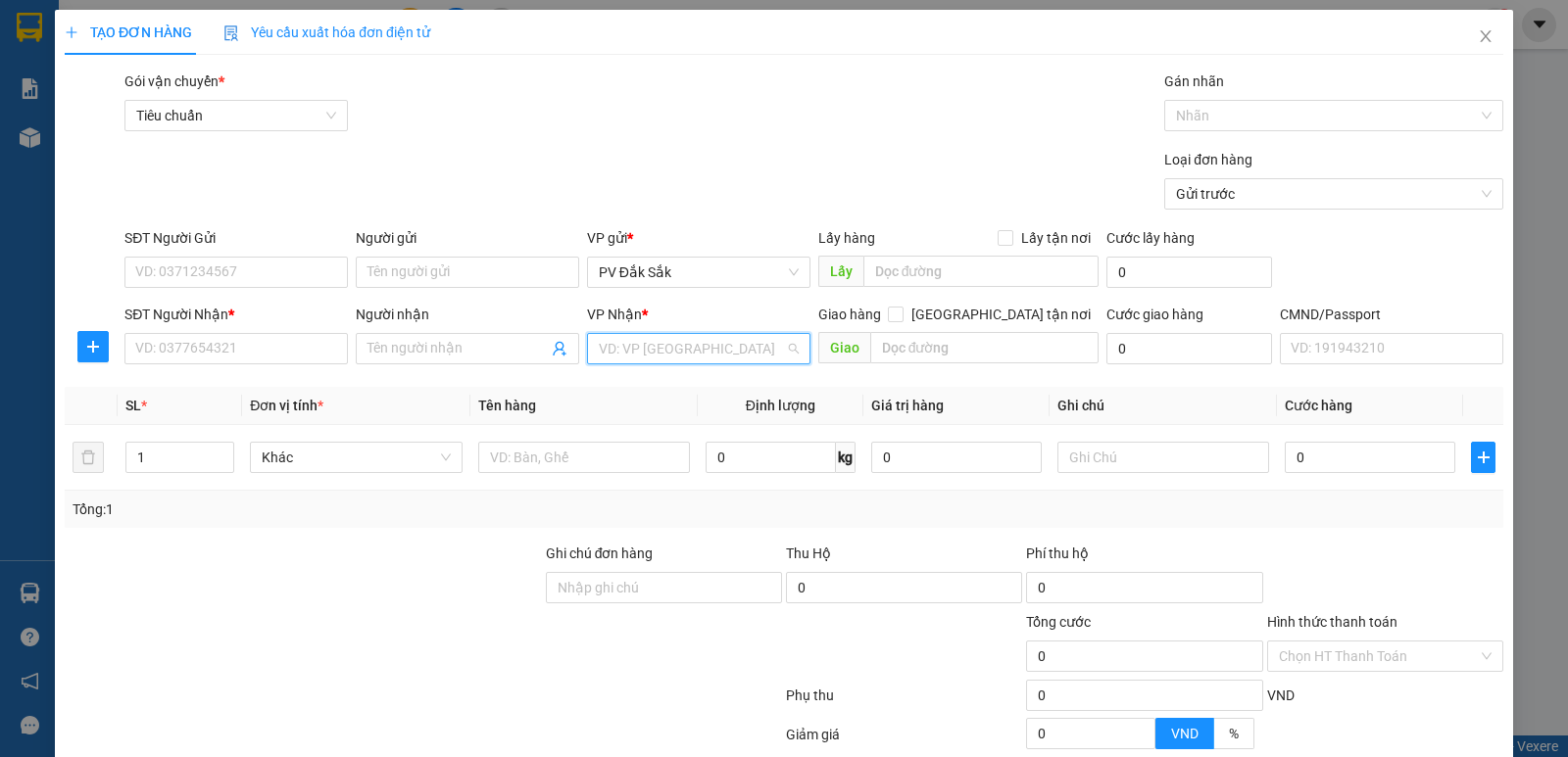
click at [621, 360] on input "search" at bounding box center [691, 349] width 186 height 30
type input "tb"
click at [643, 392] on div "PV Tân Bình" at bounding box center [691, 388] width 198 height 22
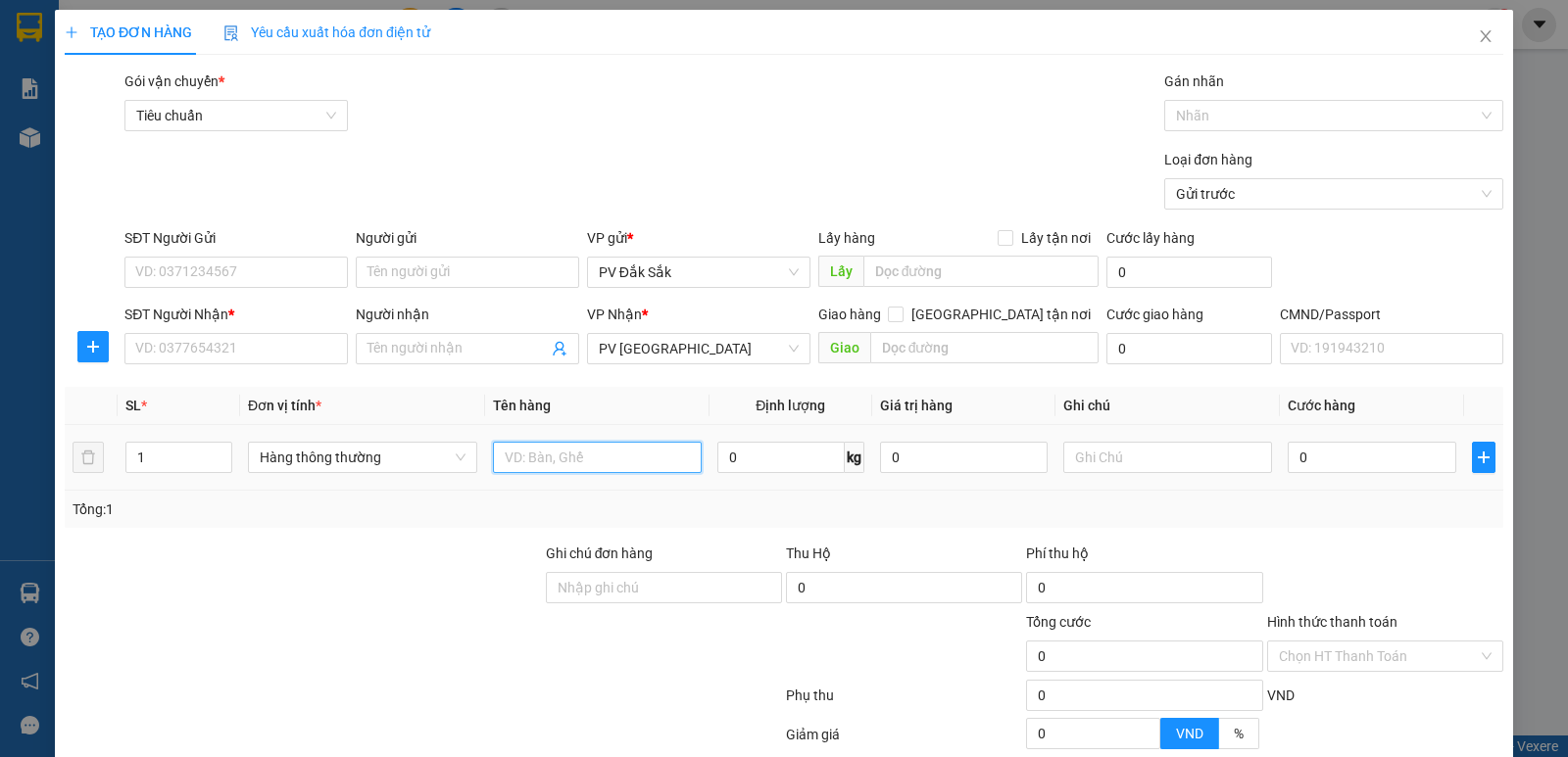
click at [535, 468] on input "text" at bounding box center [597, 458] width 209 height 32
type input "sr"
click at [1093, 461] on input "text" at bounding box center [1168, 458] width 209 height 32
type input "t"
click at [1312, 461] on input "0" at bounding box center [1371, 458] width 167 height 32
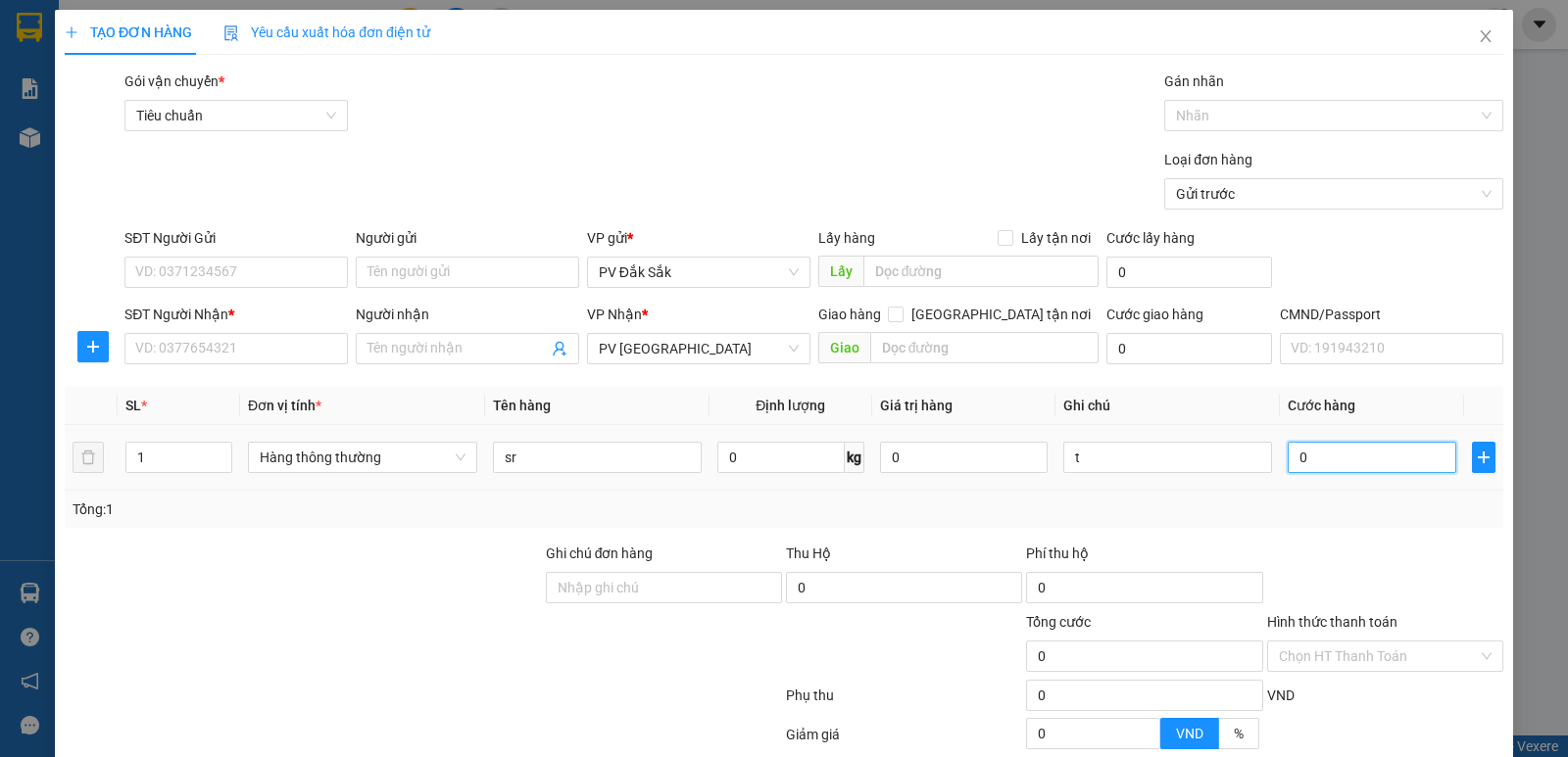
type input "4"
type input "40"
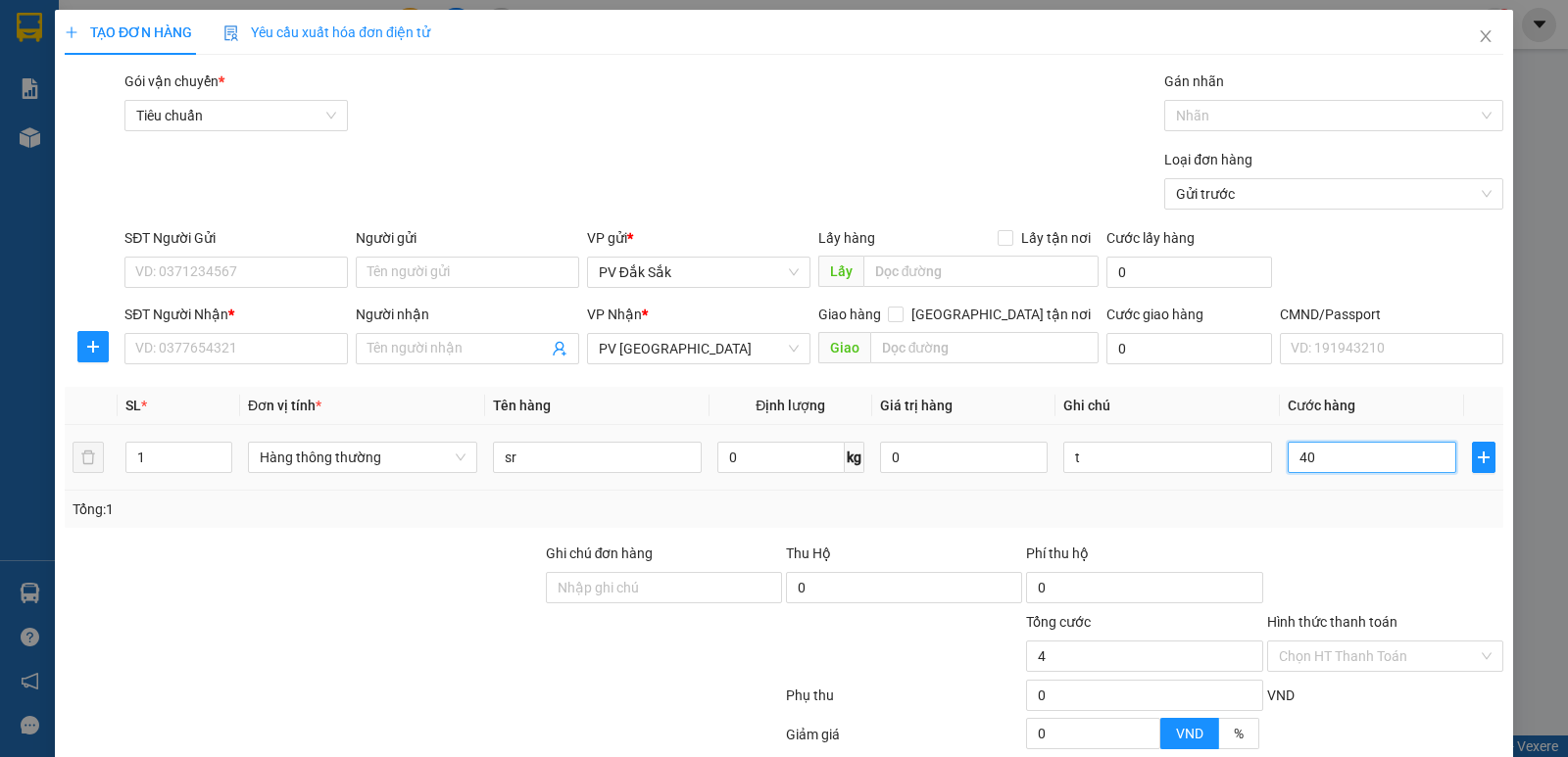
type input "40"
type input "400"
type input "4.000"
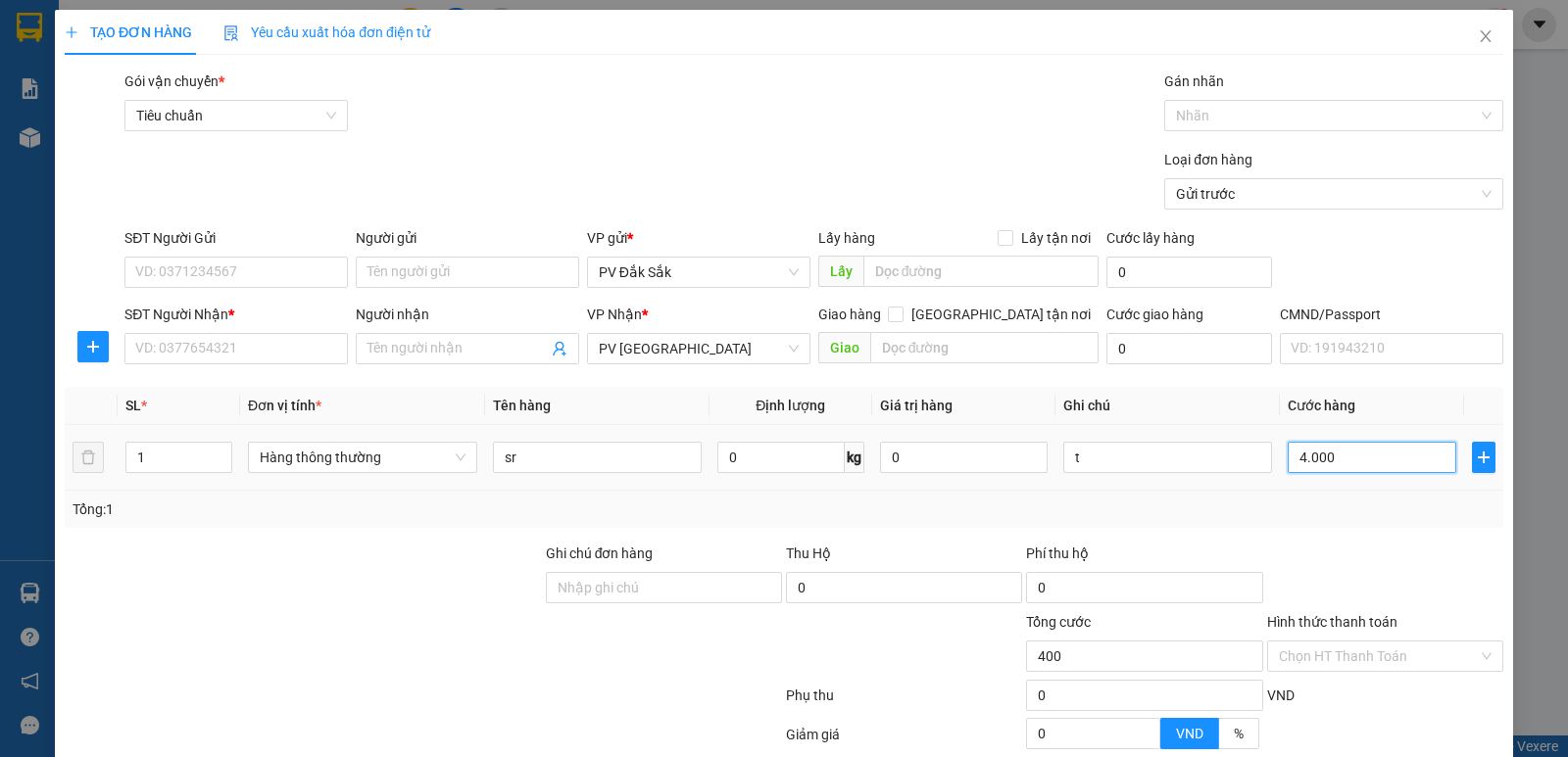
type input "4.000"
type input "40.000"
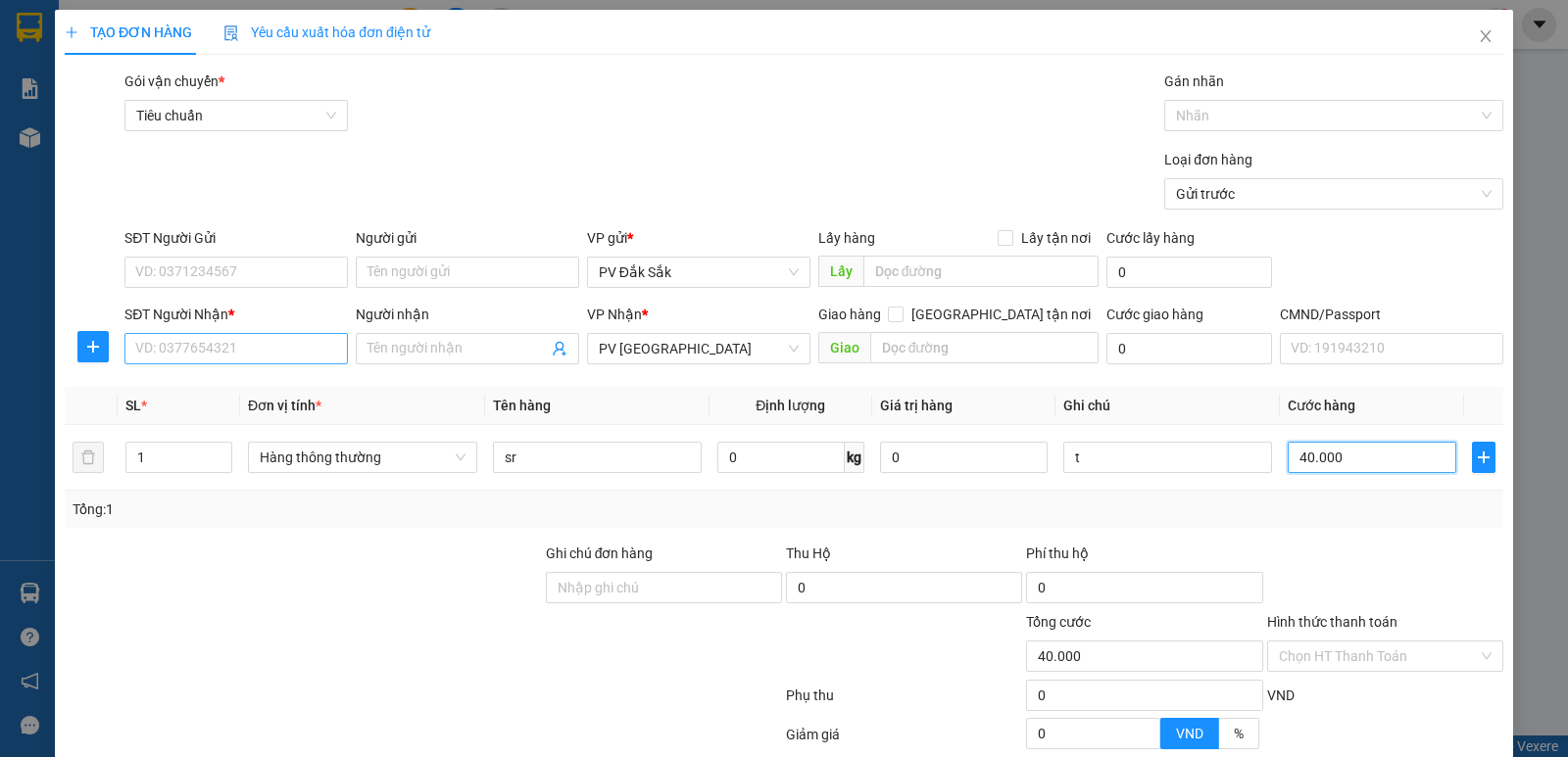
type input "40.000"
click at [198, 345] on input "SĐT Người Nhận *" at bounding box center [236, 349] width 224 height 32
type input "0353725501"
click at [140, 272] on input "SĐT Người Gửi" at bounding box center [236, 273] width 224 height 32
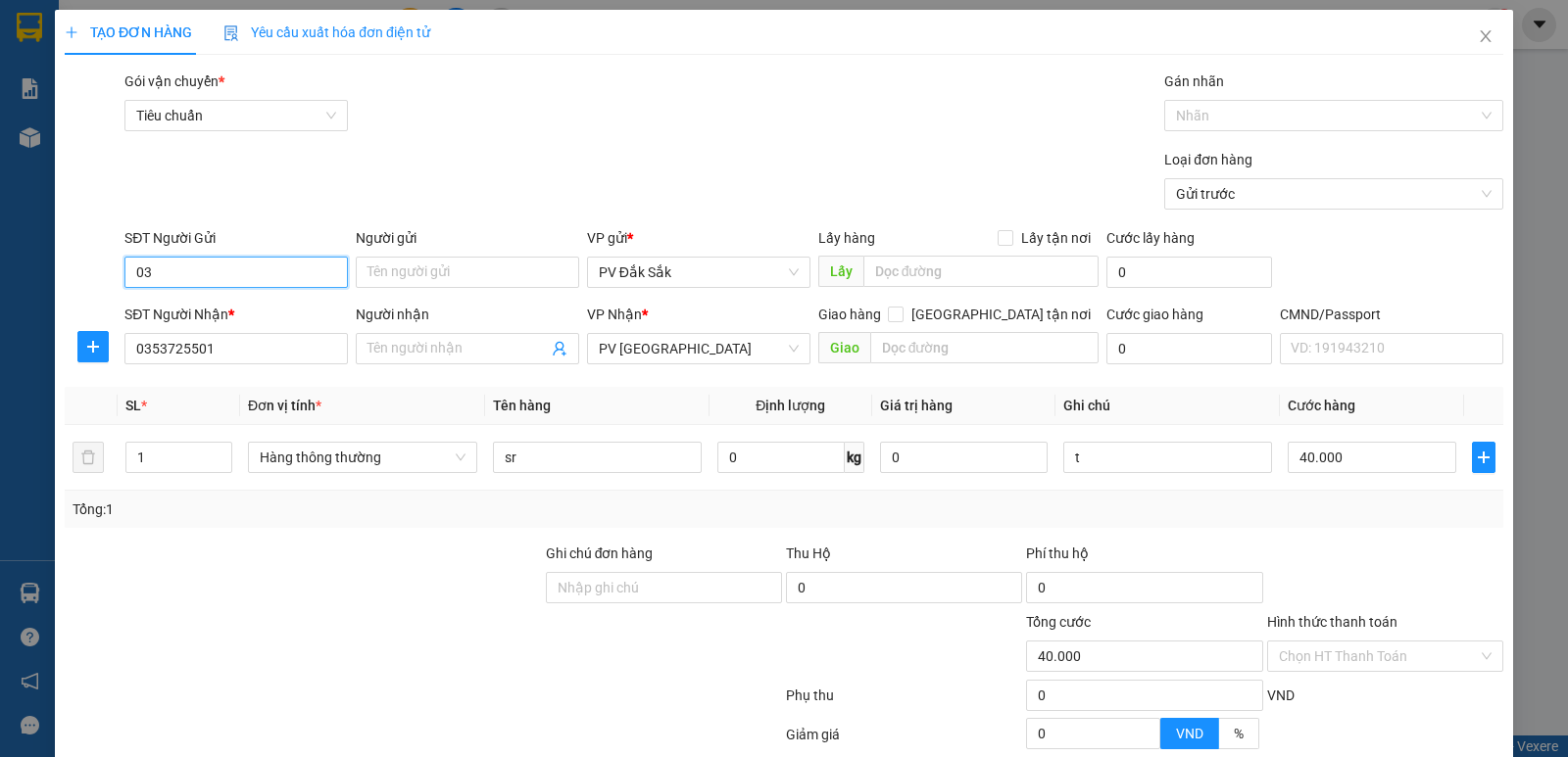
type input "0"
type input "0979975805"
click at [1351, 615] on label "Hình thức thanh toán" at bounding box center [1332, 623] width 130 height 16
click at [1351, 642] on input "Hình thức thanh toán" at bounding box center [1378, 657] width 199 height 30
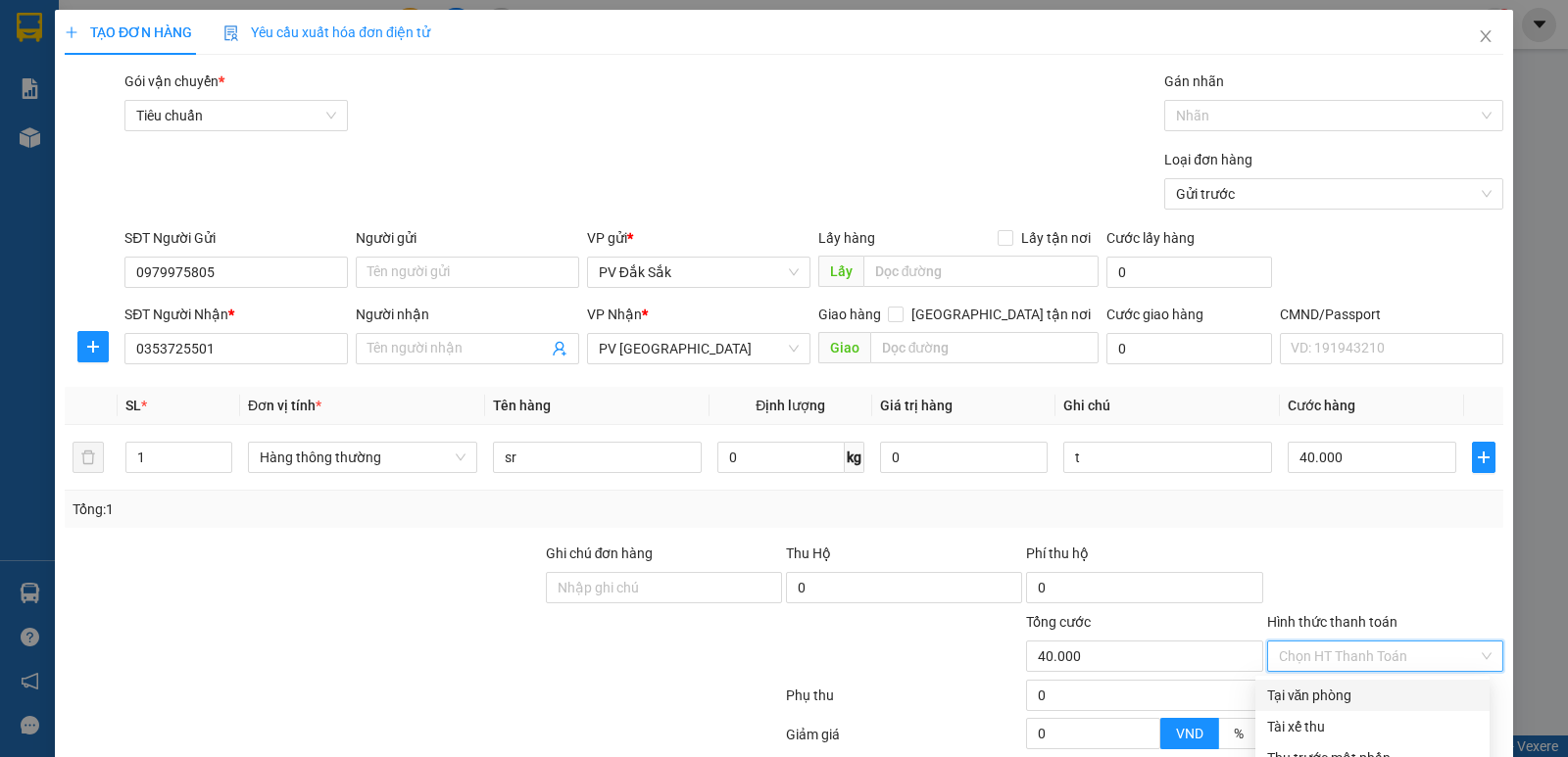
click at [1309, 685] on div "Tại văn phòng" at bounding box center [1373, 696] width 211 height 22
drag, startPoint x: 1380, startPoint y: 708, endPoint x: 1400, endPoint y: 706, distance: 20.1
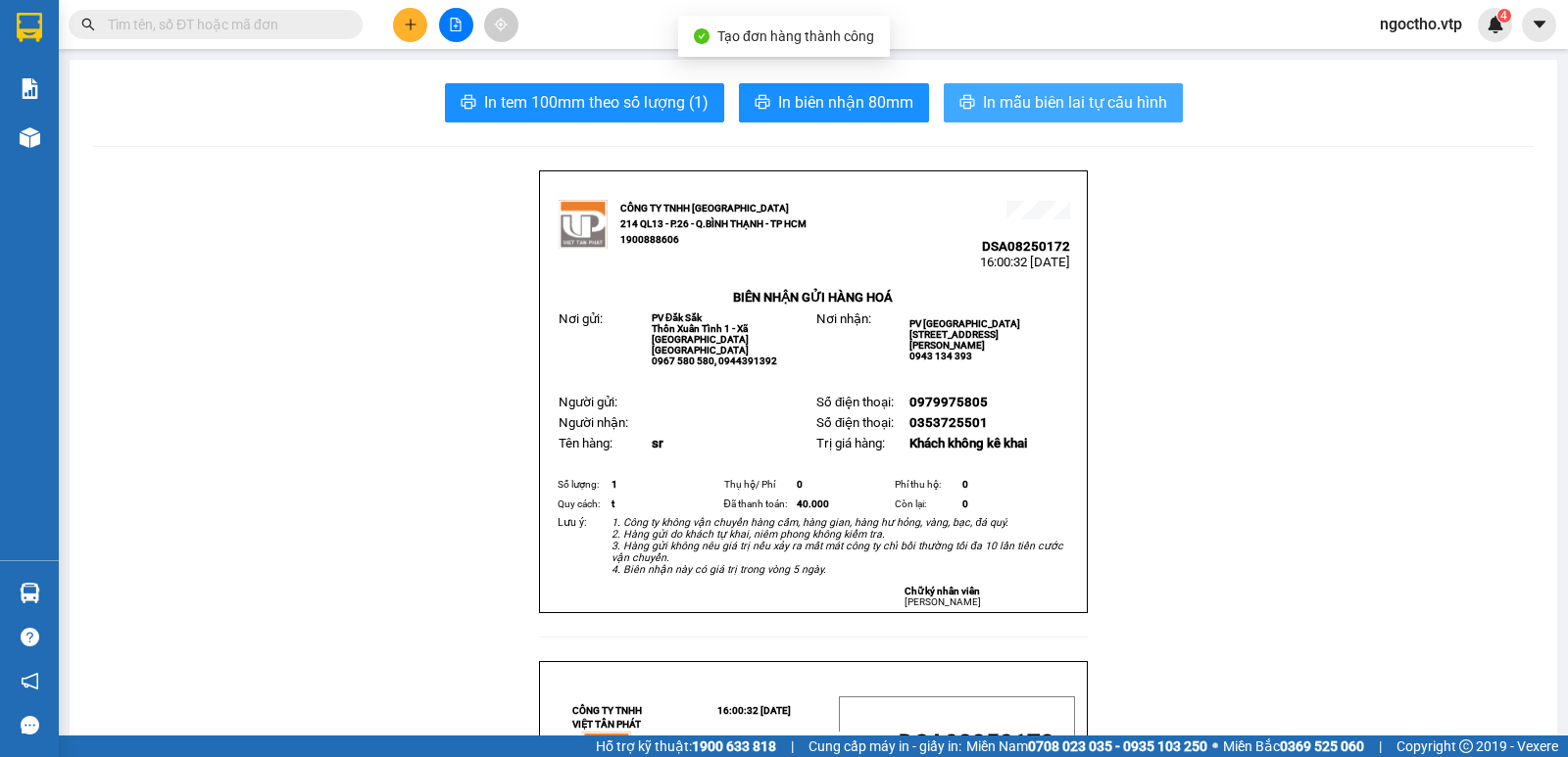
click at [1010, 115] on button "In mẫu biên lai tự cấu hình" at bounding box center [1064, 102] width 239 height 39
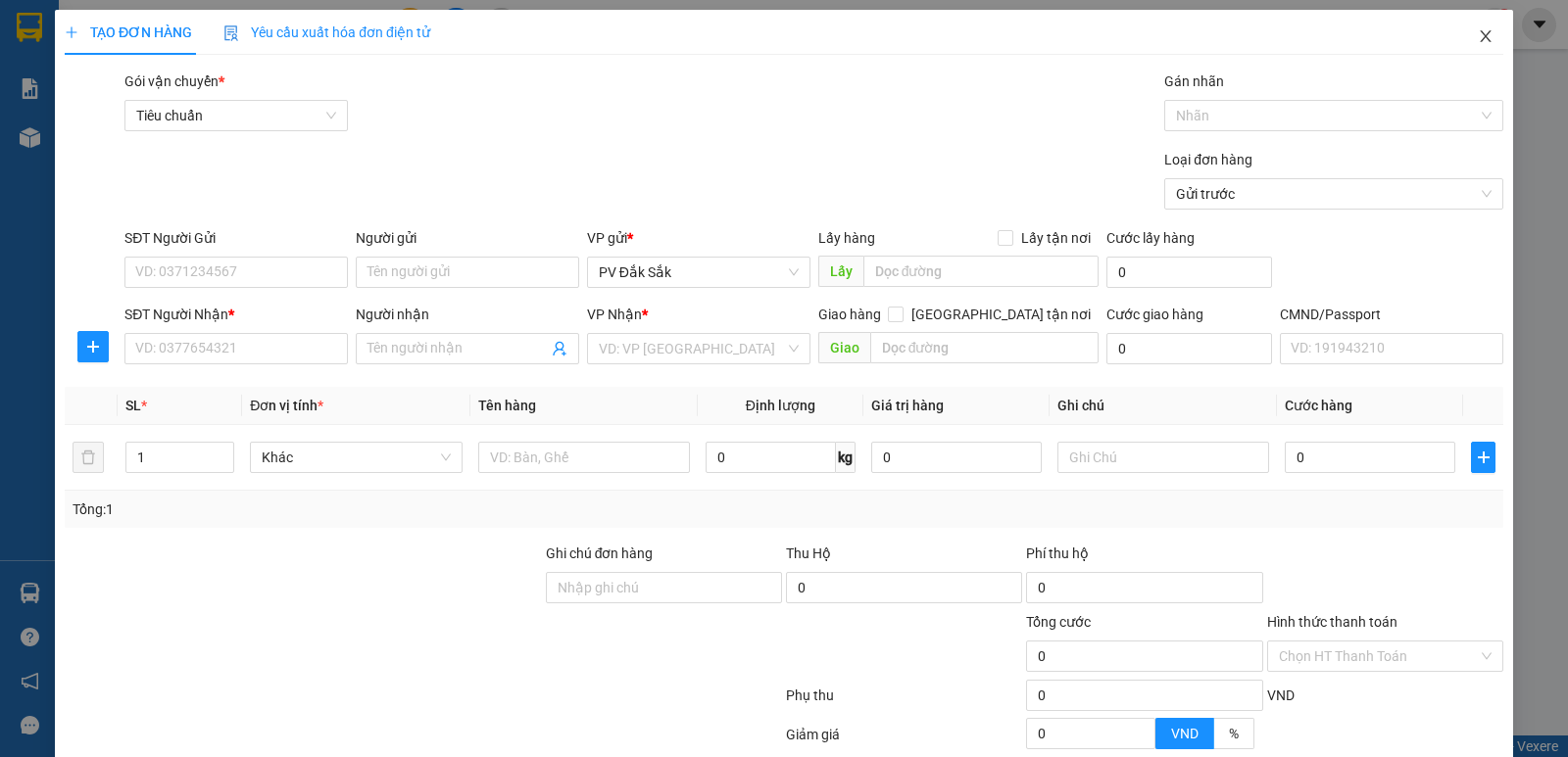
click at [1477, 36] on icon "close" at bounding box center [1485, 37] width 16 height 16
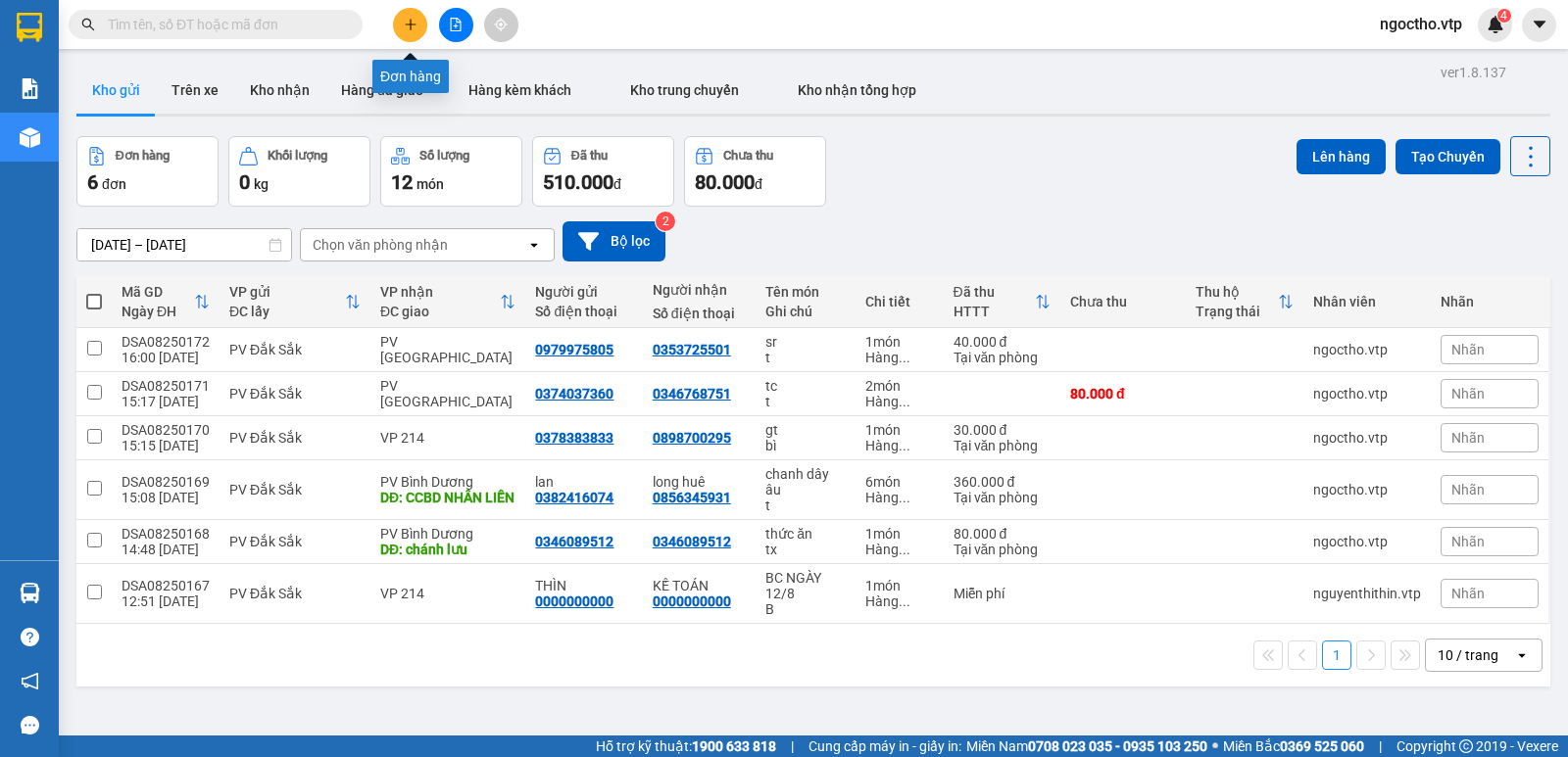
click at [404, 28] on icon "plus" at bounding box center [411, 25] width 14 height 14
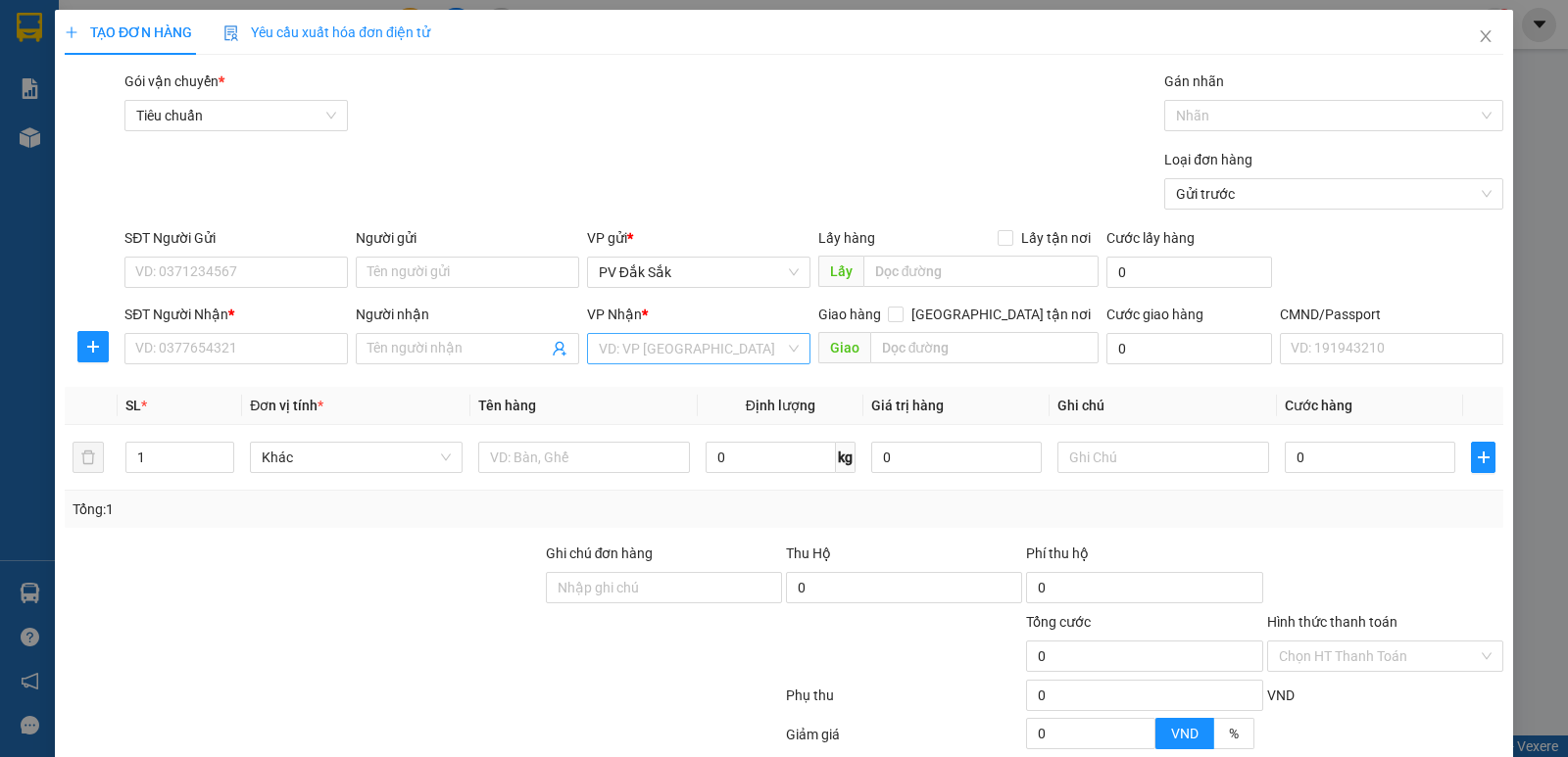
click at [650, 346] on input "search" at bounding box center [691, 349] width 186 height 30
type input "214"
drag, startPoint x: 661, startPoint y: 358, endPoint x: 470, endPoint y: 372, distance: 191.5
click at [478, 370] on div "SĐT Người Nhận * VD: 0377654321 Người nhận Tên người nhận VP Nhận * VP 214 VP 2…" at bounding box center [814, 337] width 1387 height 69
click at [505, 468] on input "text" at bounding box center [597, 458] width 209 height 32
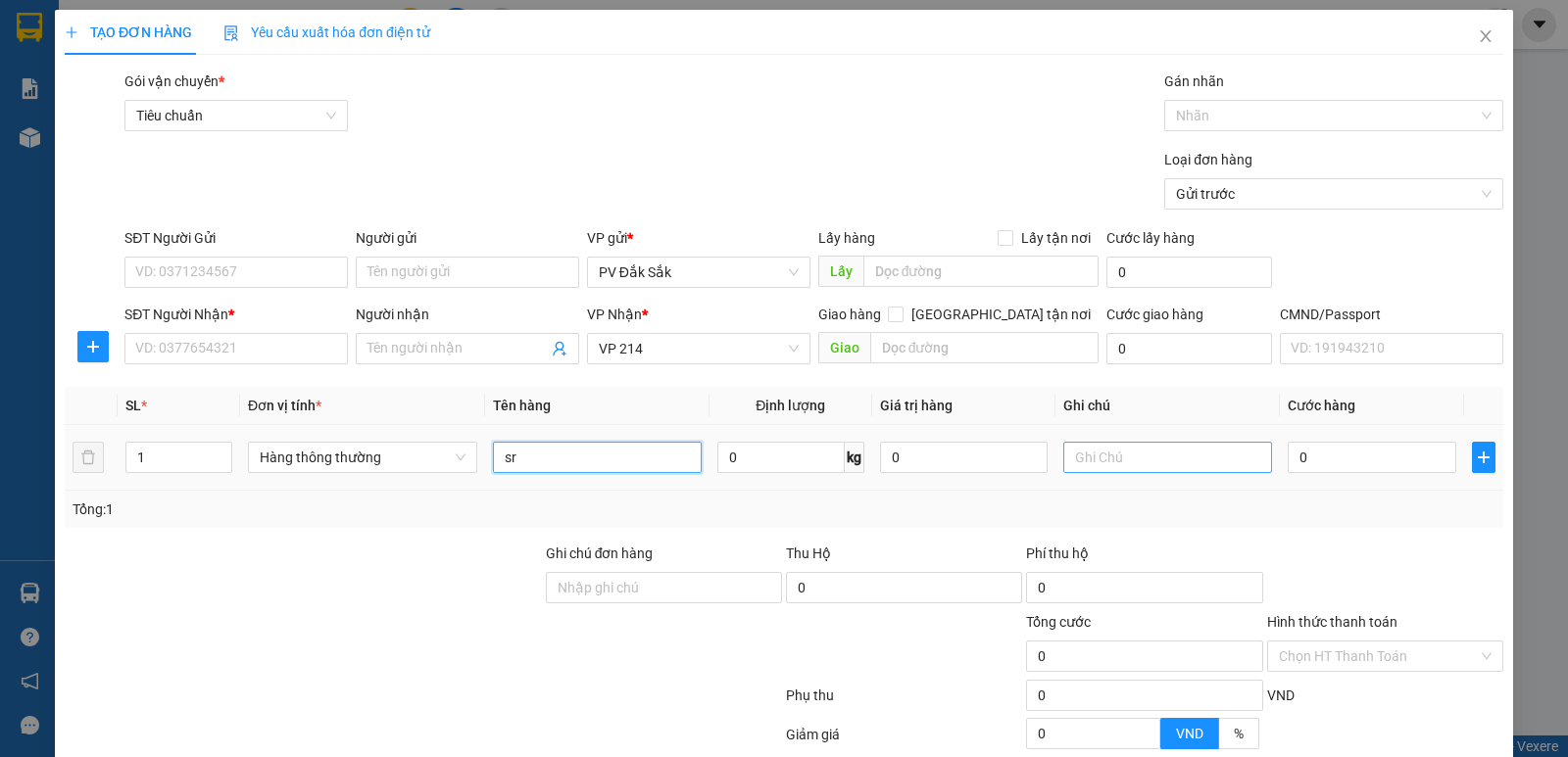
type input "sr"
click at [1101, 453] on input "text" at bounding box center [1168, 458] width 209 height 32
type input "t"
click at [1315, 451] on input "0" at bounding box center [1371, 458] width 167 height 32
type input "5"
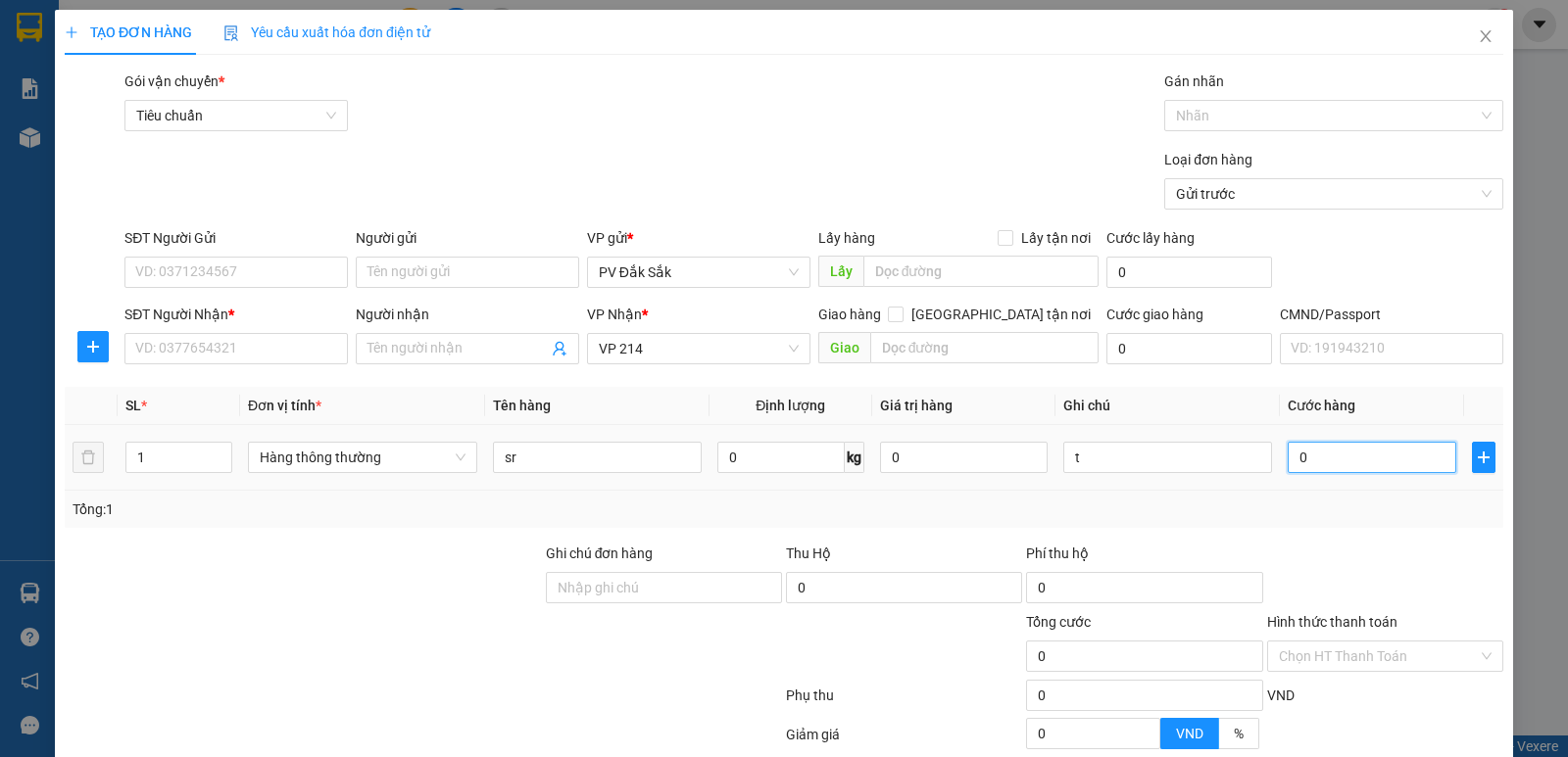
type input "5"
type input "50"
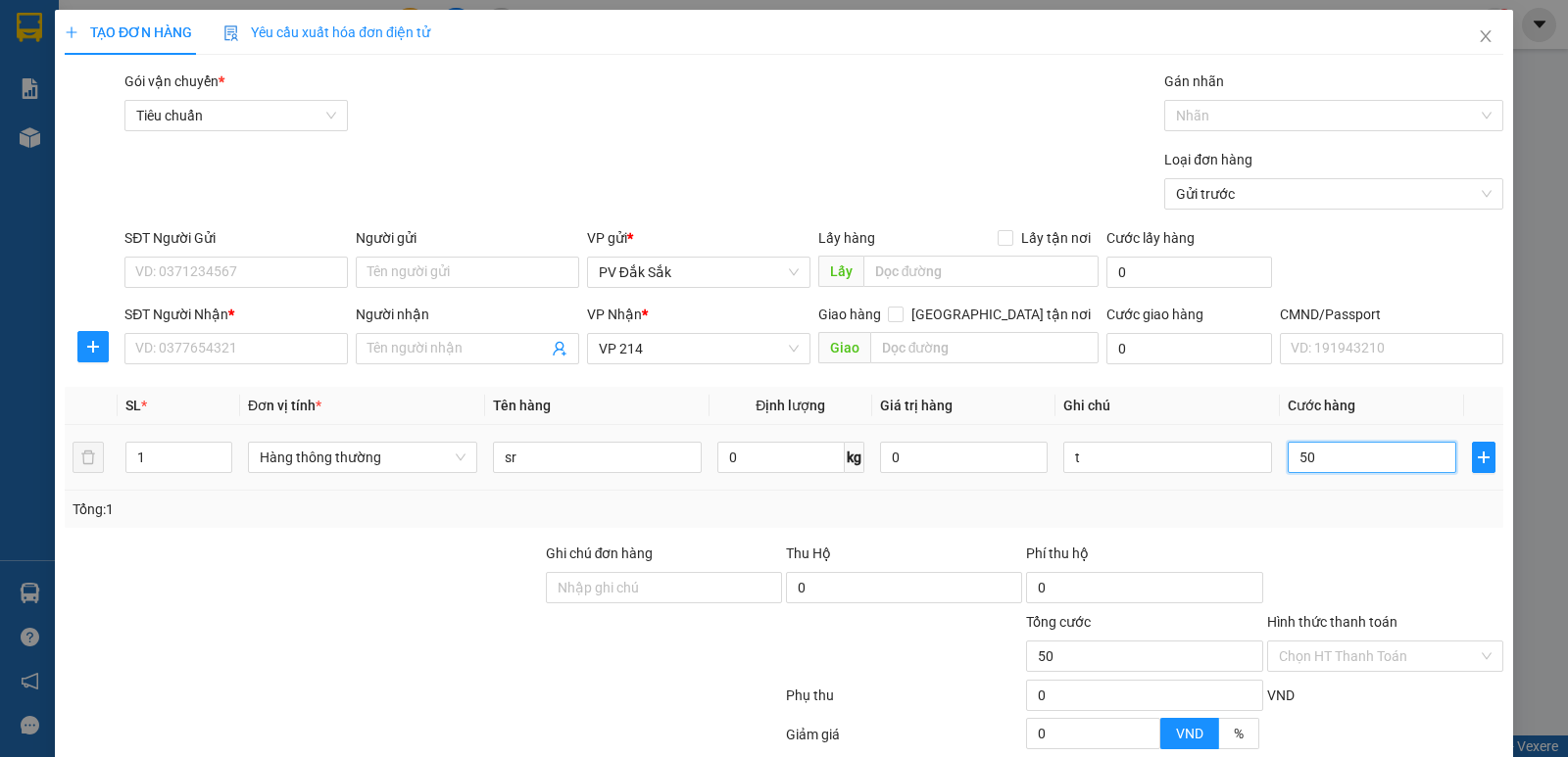
type input "500"
type input "5.000"
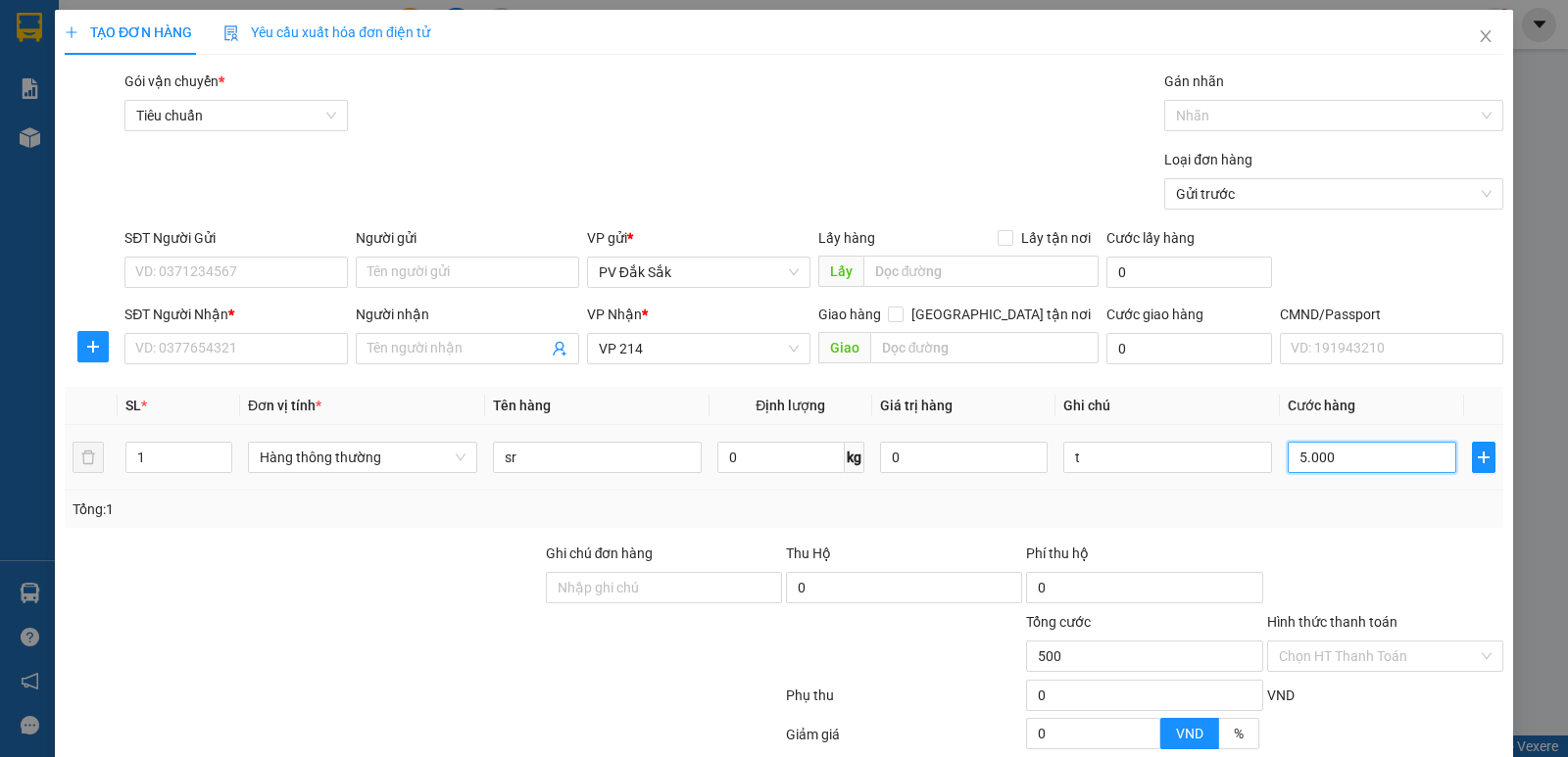
type input "5.000"
type input "50.000"
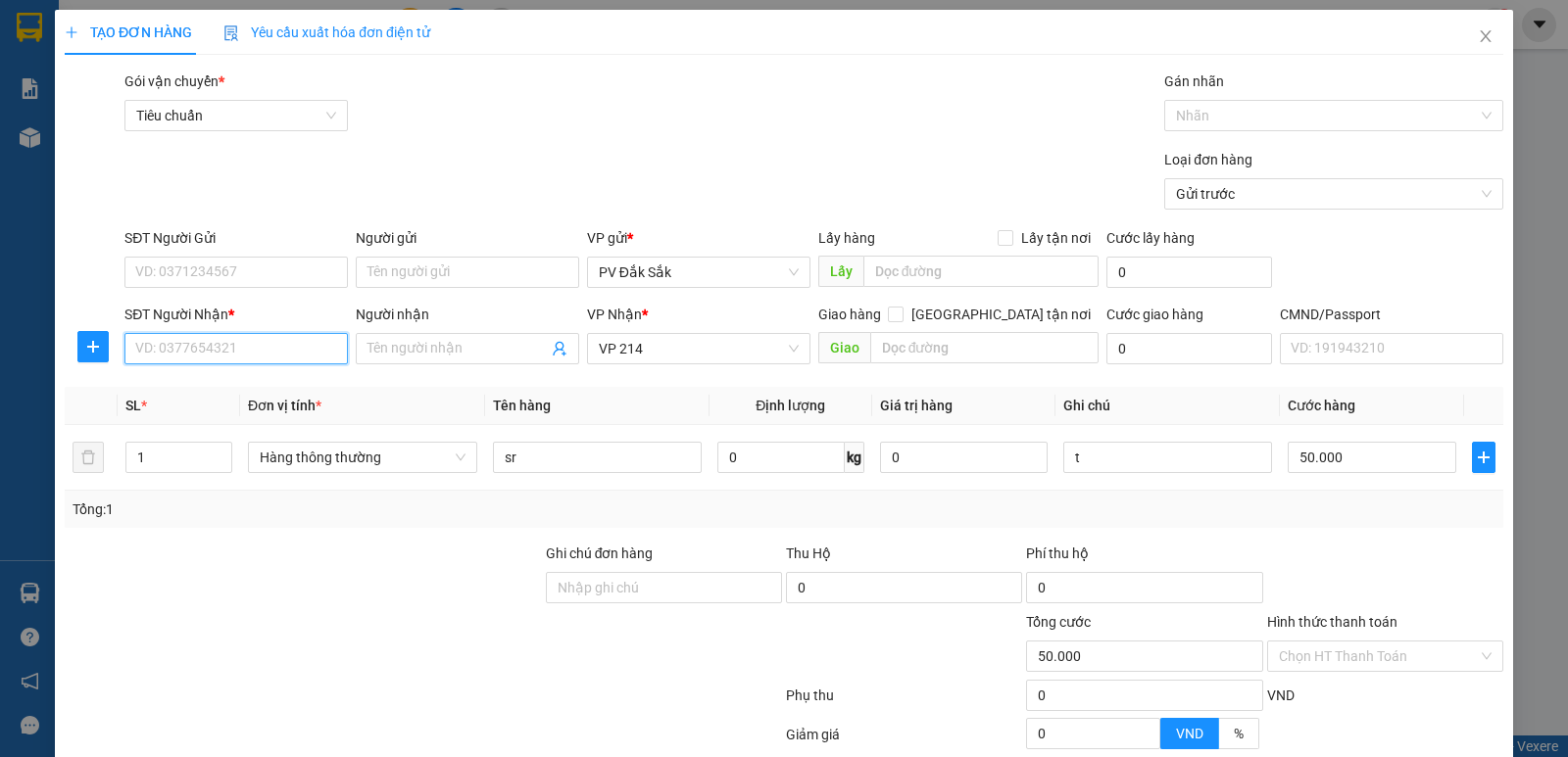
click at [236, 356] on input "SĐT Người Nhận *" at bounding box center [236, 349] width 224 height 32
click at [286, 394] on div "0888066624 - QUỲNH NGUYỆT" at bounding box center [234, 388] width 198 height 22
type input "0888066624"
type input "QUỲNH NGUYỆT"
type input "CHỢ NHẬT HUY"
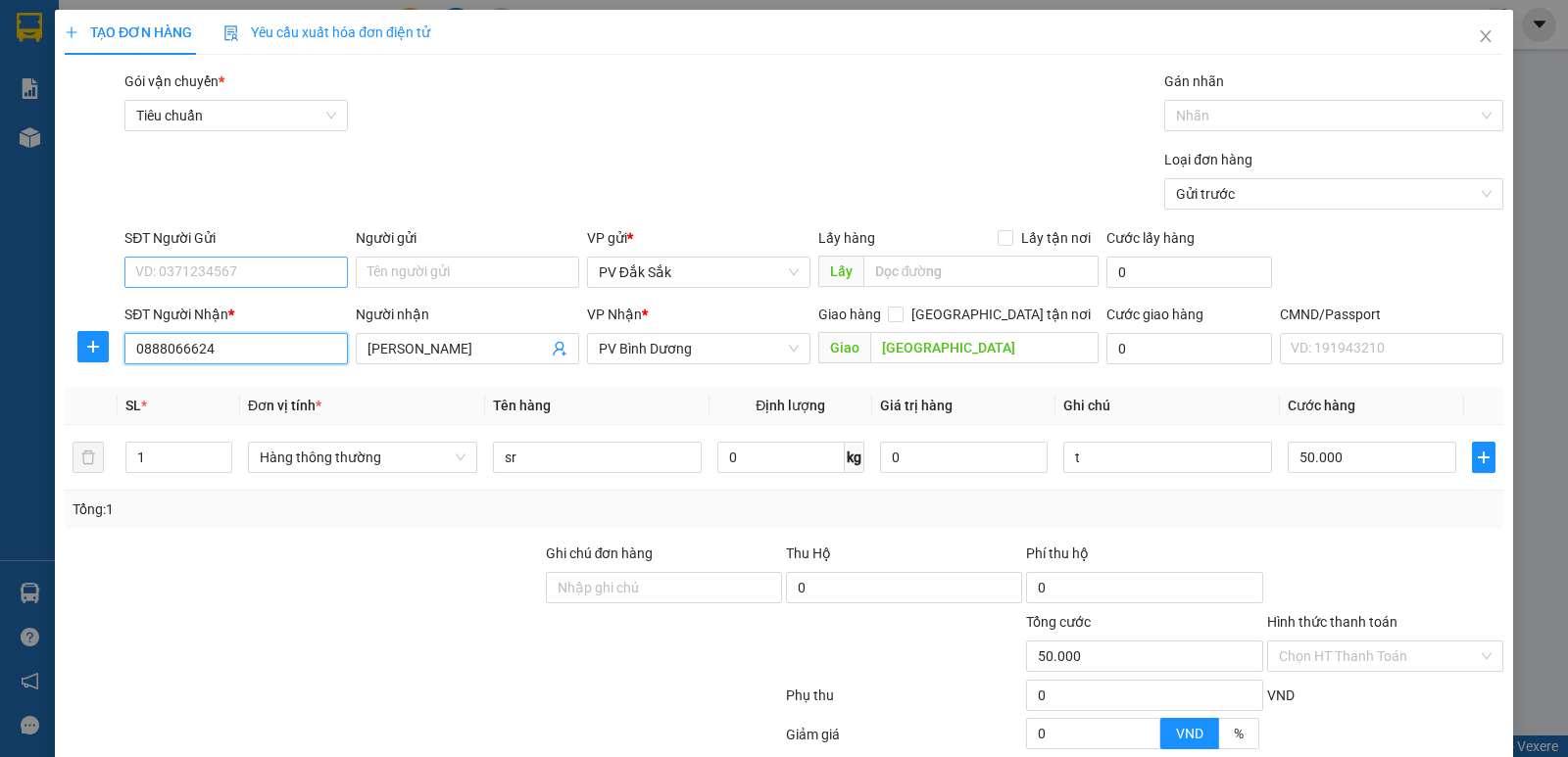
type input "0888066624"
click at [191, 275] on input "SĐT Người Gửi" at bounding box center [236, 273] width 224 height 32
click at [204, 257] on input "SĐT Người Gửi" at bounding box center [236, 273] width 224 height 32
click at [189, 284] on input "SĐT Người Gửi" at bounding box center [236, 273] width 224 height 32
click at [175, 272] on input "SĐT Người Gửi" at bounding box center [236, 273] width 224 height 32
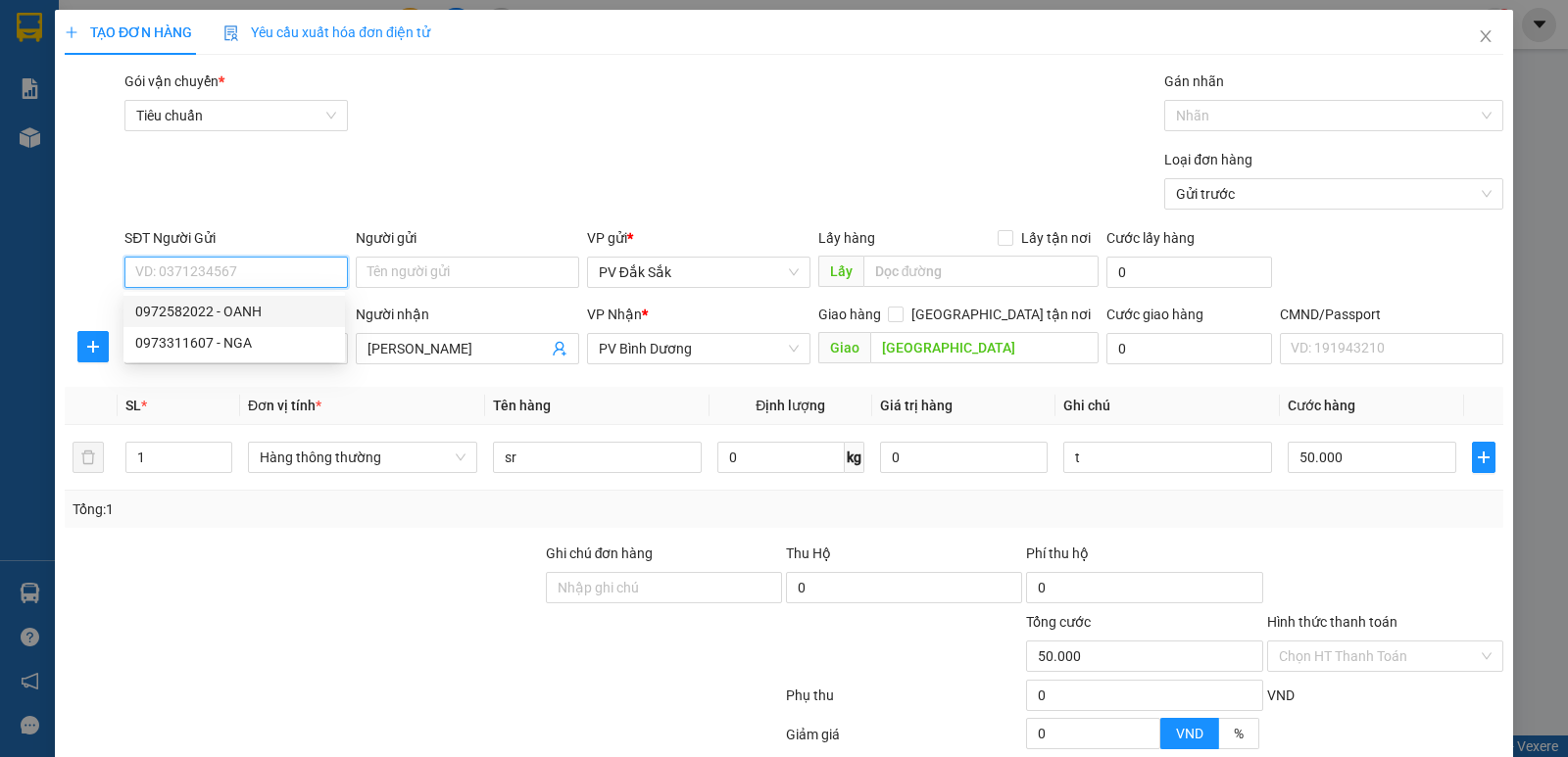
click at [230, 306] on div "0972582022 - OANH" at bounding box center [234, 311] width 198 height 22
type input "0972582022"
type input "OANH"
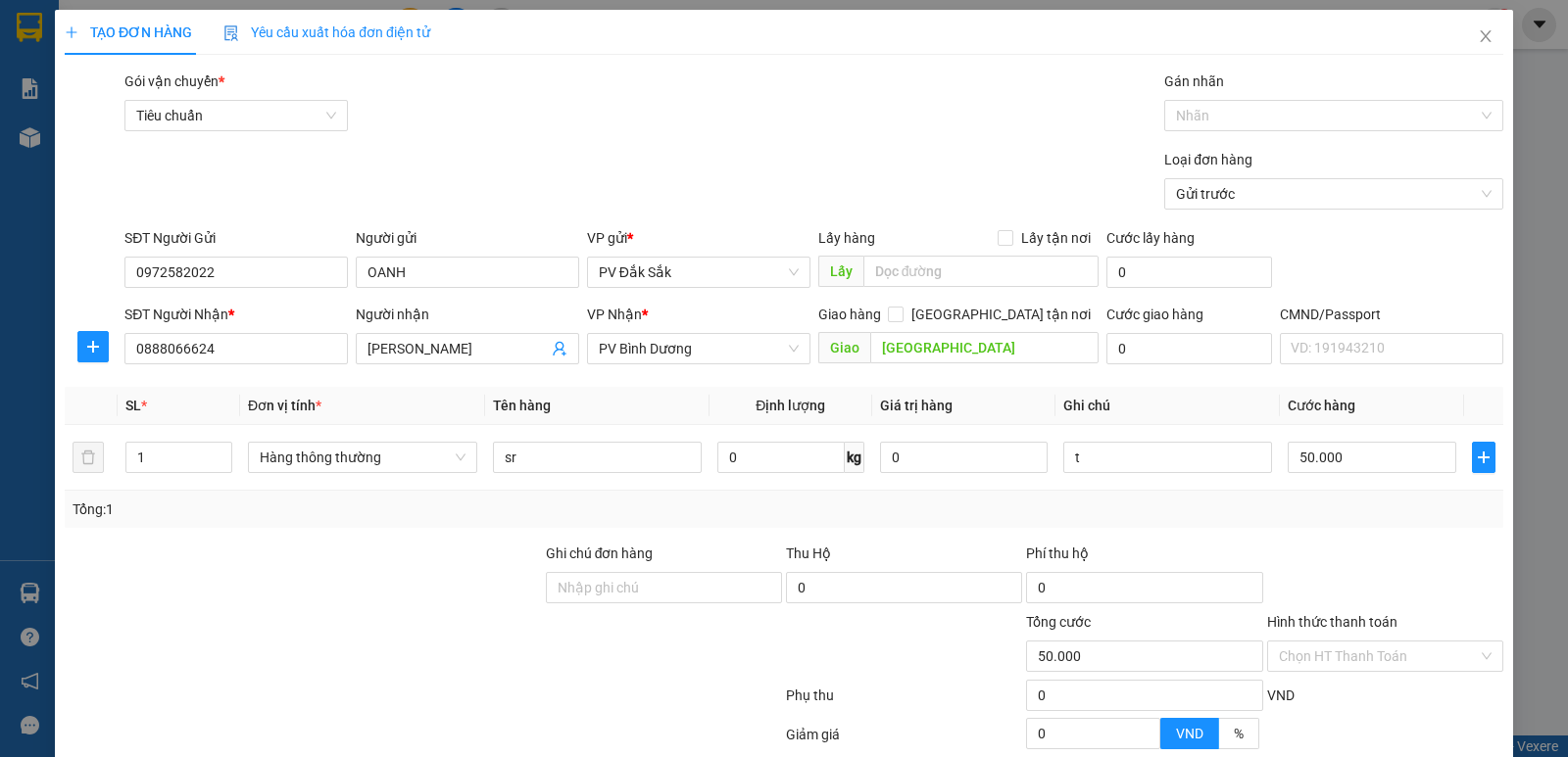
click at [1301, 615] on label "Hình thức thanh toán" at bounding box center [1332, 623] width 130 height 16
click at [1301, 642] on input "Hình thức thanh toán" at bounding box center [1378, 657] width 199 height 30
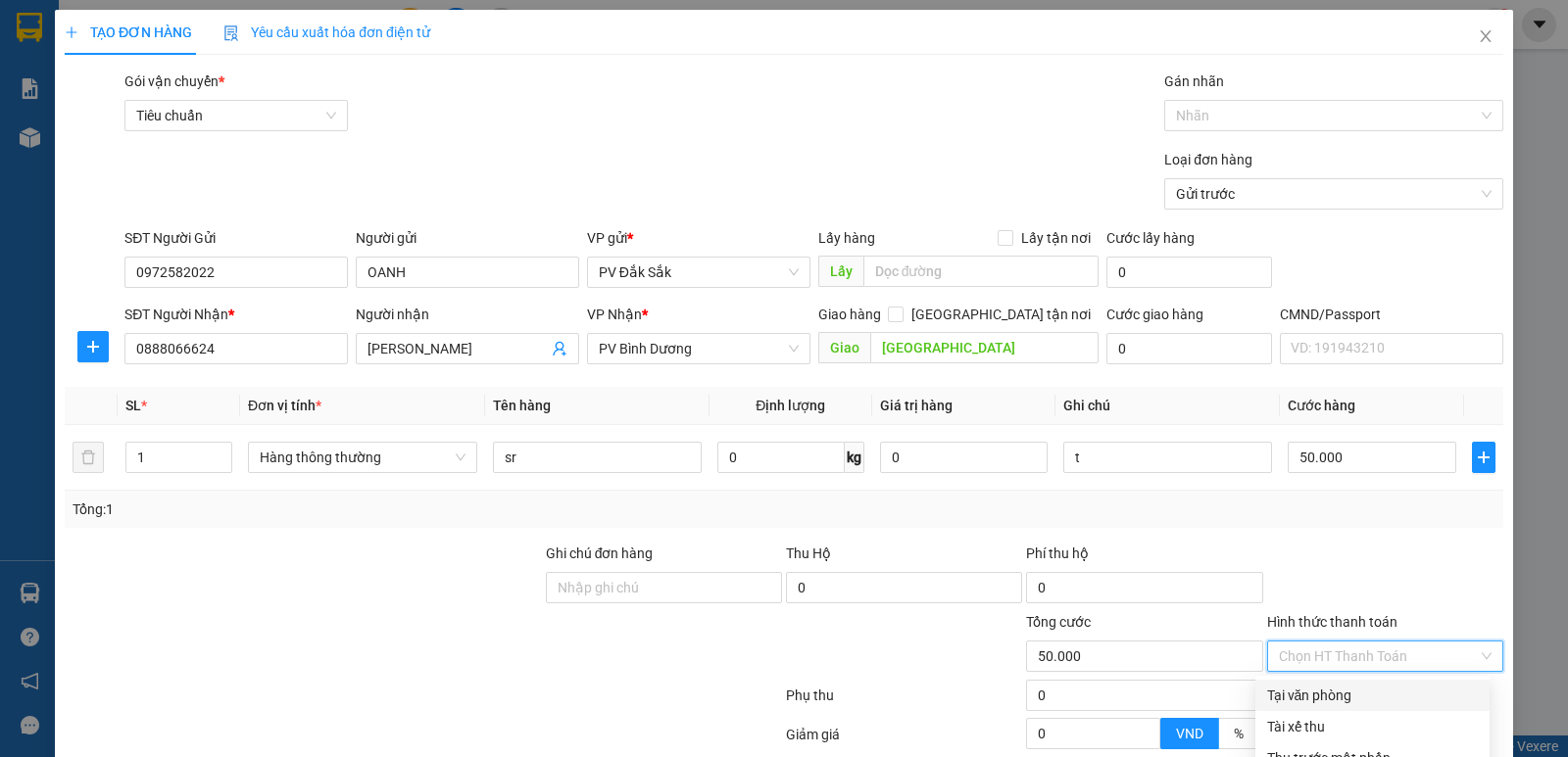
click at [1278, 685] on div "Tại văn phòng" at bounding box center [1373, 696] width 211 height 22
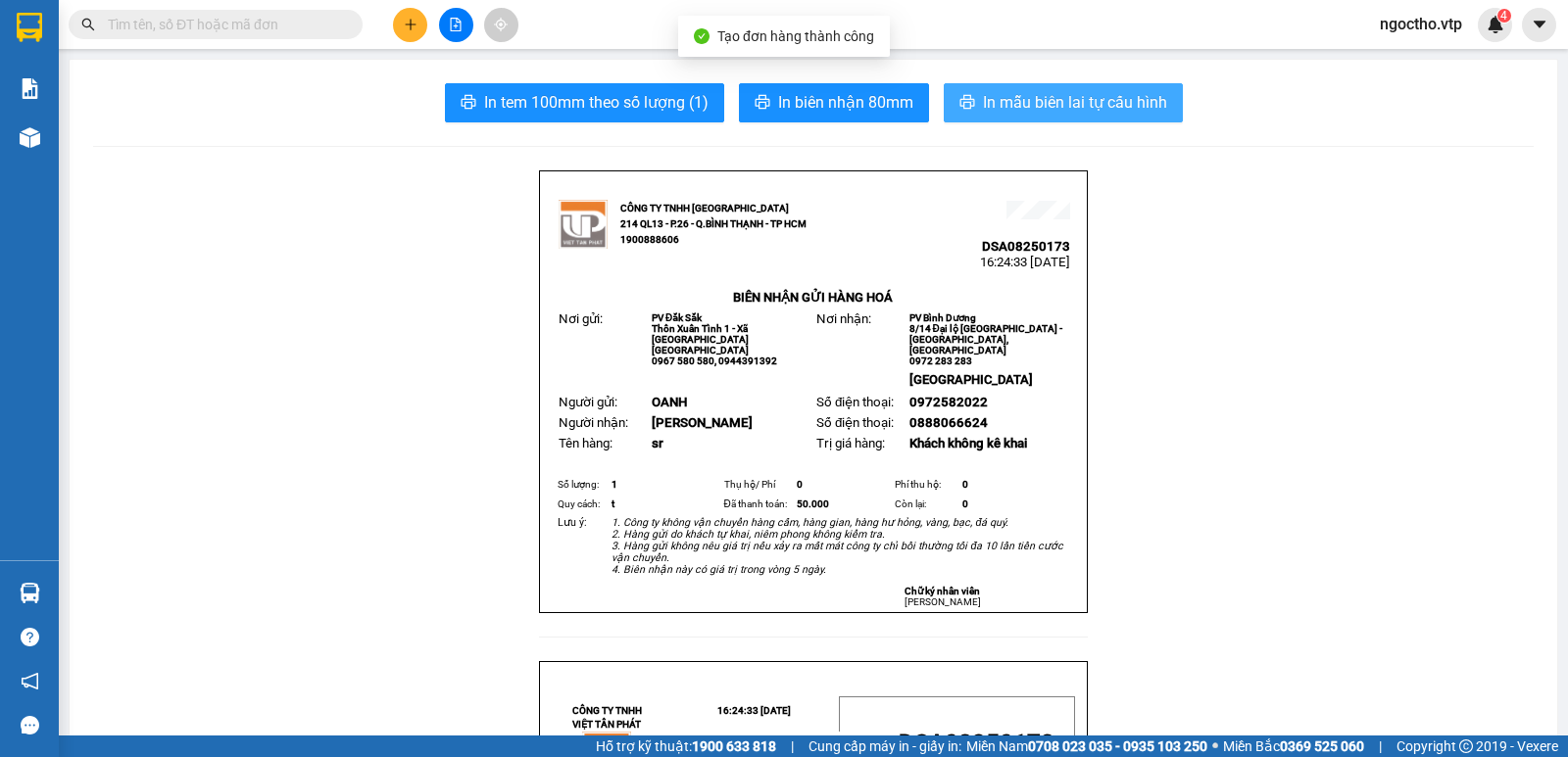
click at [1002, 112] on span "In mẫu biên lai tự cấu hình" at bounding box center [1075, 102] width 184 height 25
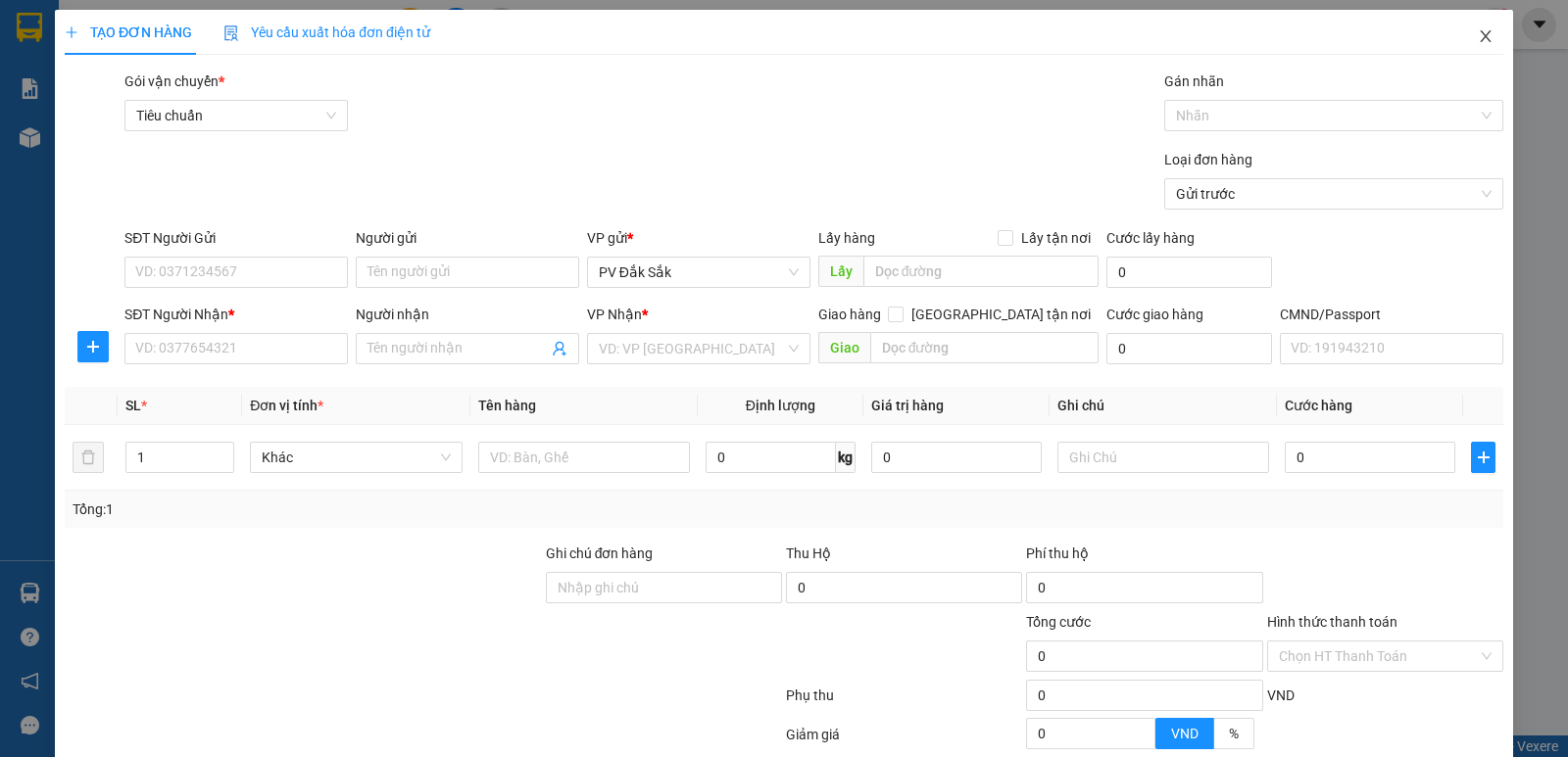
click at [1459, 41] on span "Close" at bounding box center [1485, 37] width 55 height 55
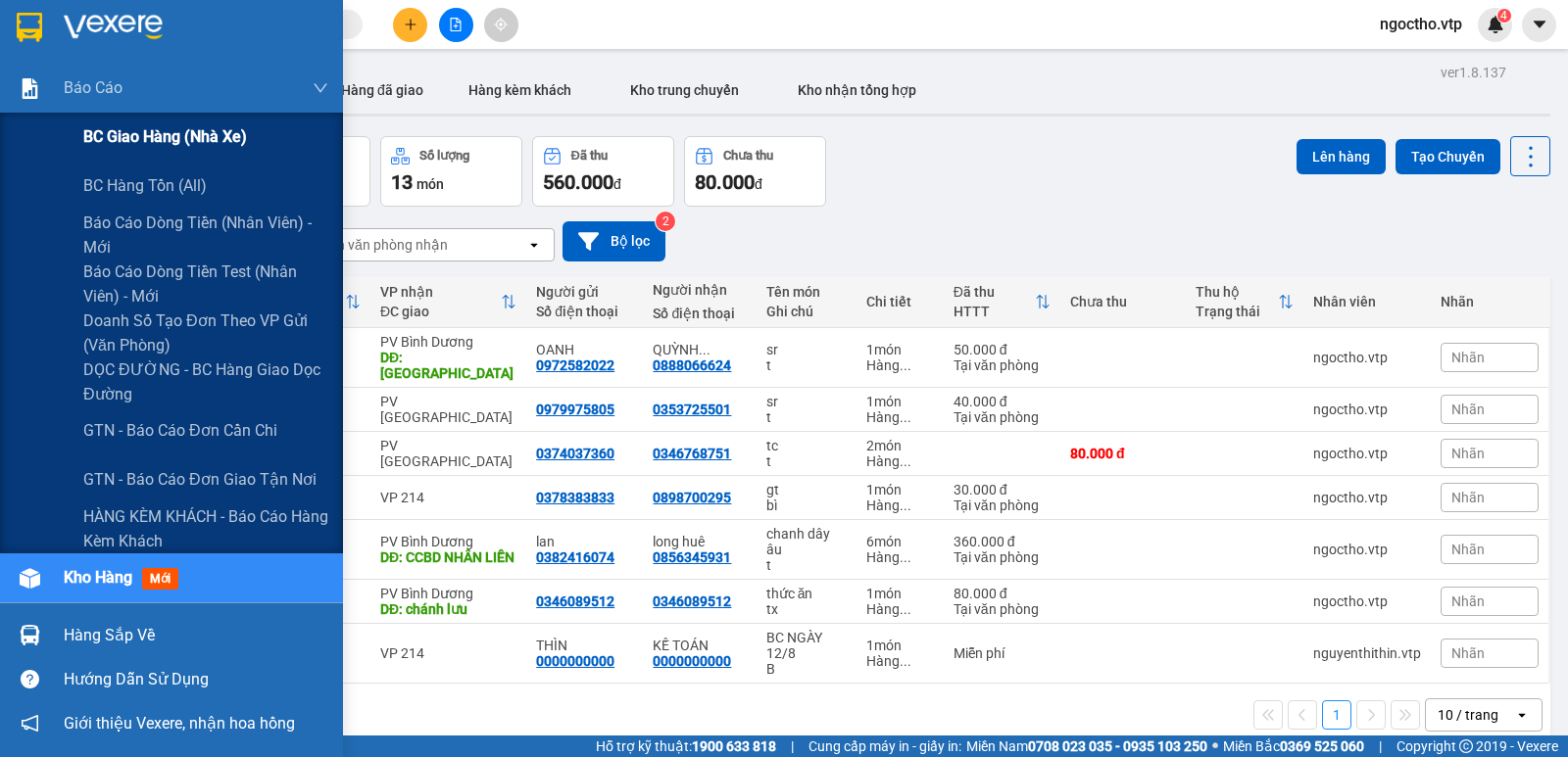
click at [90, 126] on span "BC giao hàng (nhà xe)" at bounding box center [165, 136] width 164 height 25
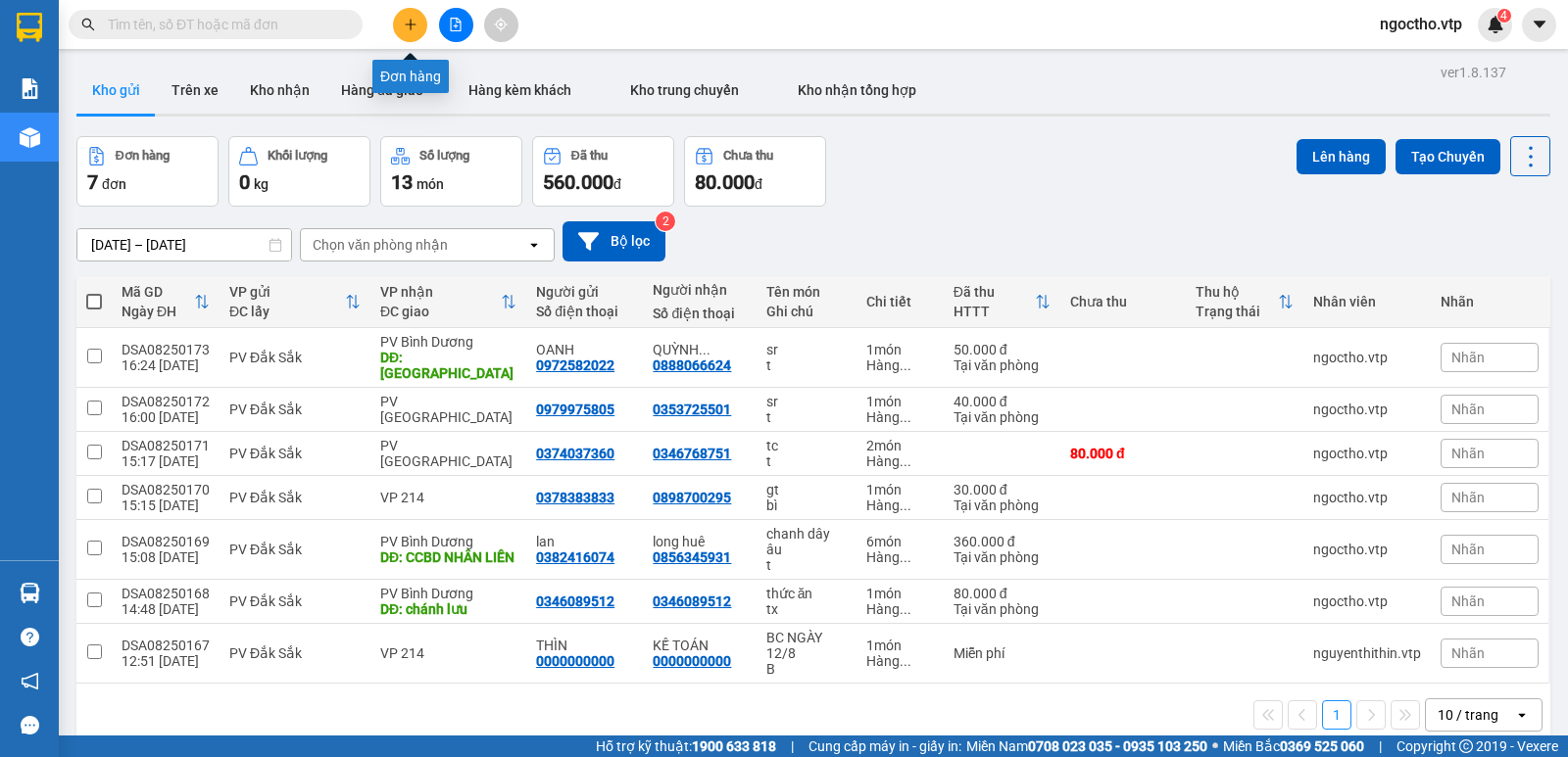
click at [416, 31] on icon "plus" at bounding box center [411, 25] width 14 height 14
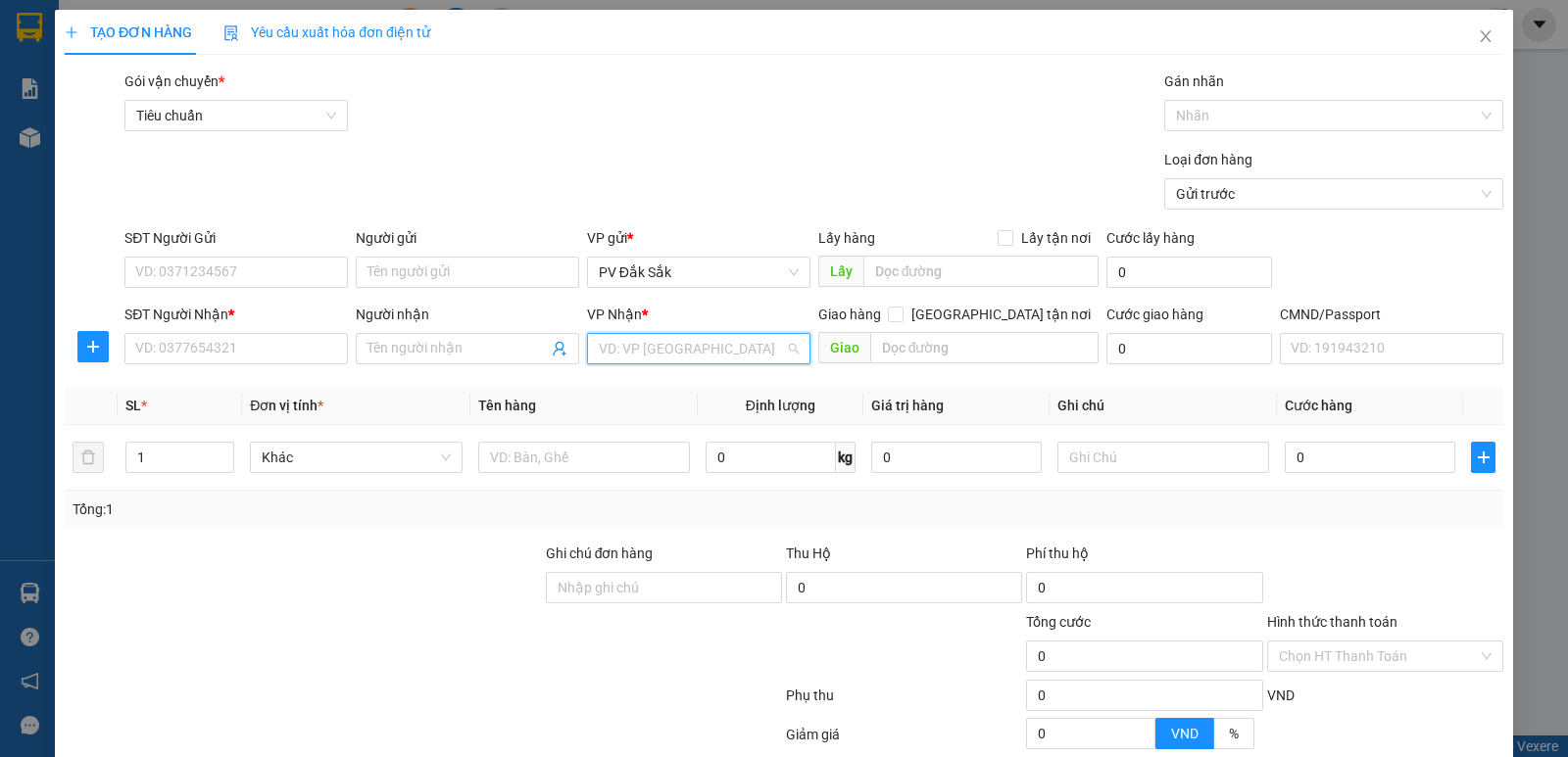
drag, startPoint x: 616, startPoint y: 342, endPoint x: 620, endPoint y: 352, distance: 10.8
click at [618, 350] on input "search" at bounding box center [691, 349] width 186 height 30
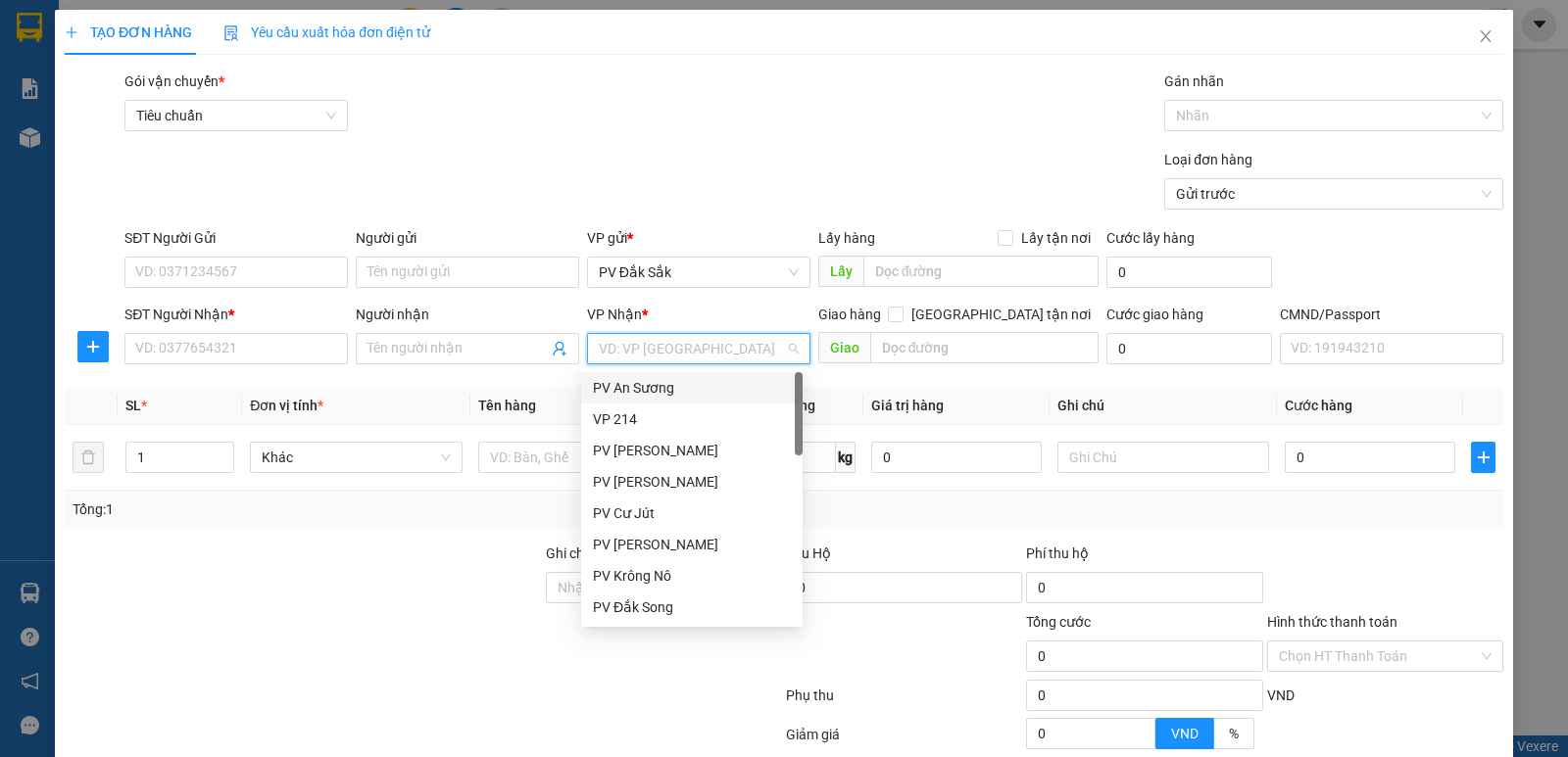
click at [628, 386] on div "PV An Sương" at bounding box center [691, 388] width 198 height 22
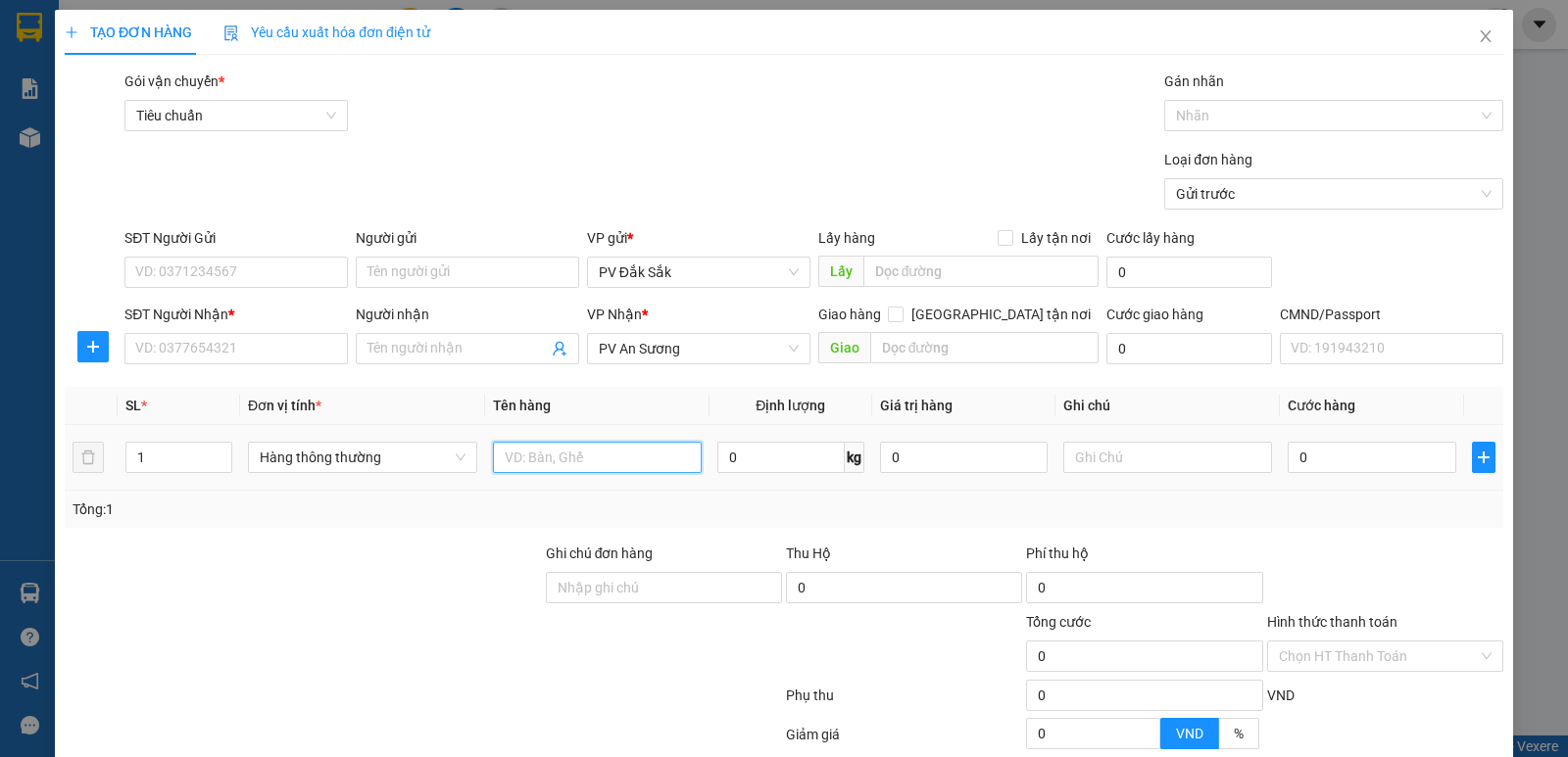
click at [559, 471] on input "text" at bounding box center [597, 458] width 209 height 32
type input "sr"
click at [1104, 460] on input "text" at bounding box center [1168, 458] width 209 height 32
type input "t"
click at [1346, 466] on input "0" at bounding box center [1371, 458] width 167 height 32
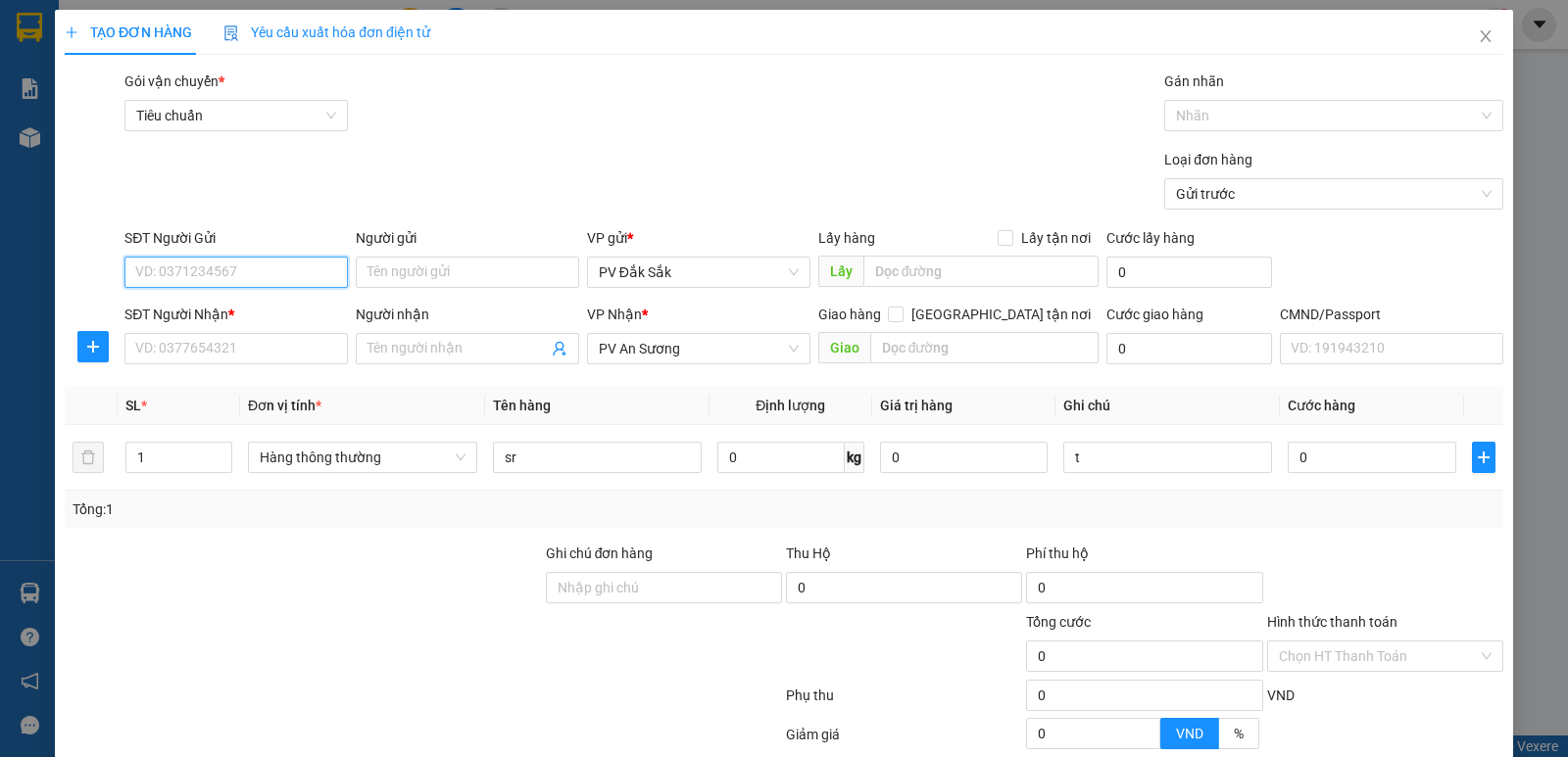
click at [171, 268] on input "SĐT Người Gửi" at bounding box center [236, 273] width 224 height 32
type input "0984742266"
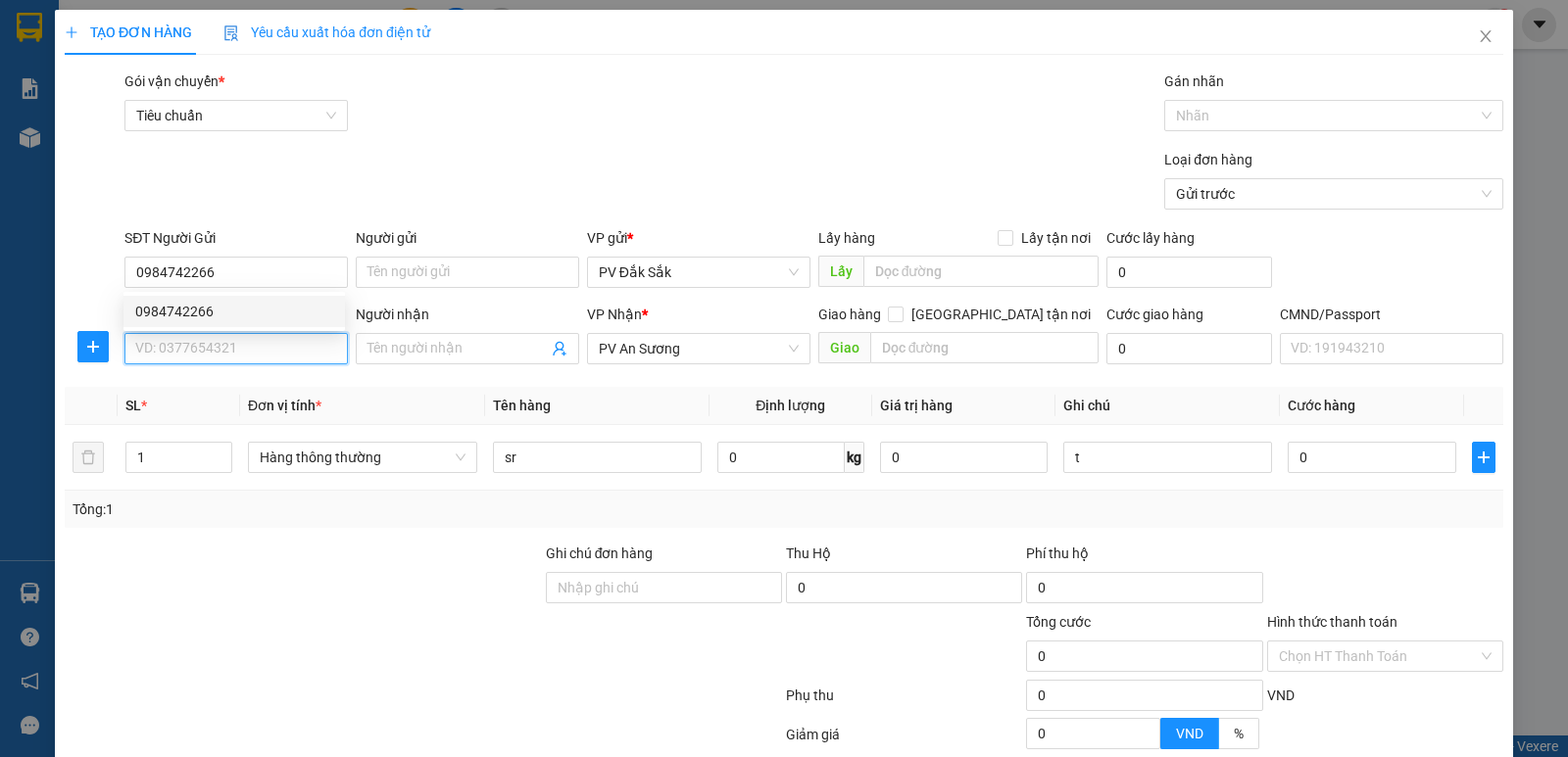
click at [187, 353] on input "SĐT Người Nhận *" at bounding box center [236, 349] width 224 height 32
type input "0907670031"
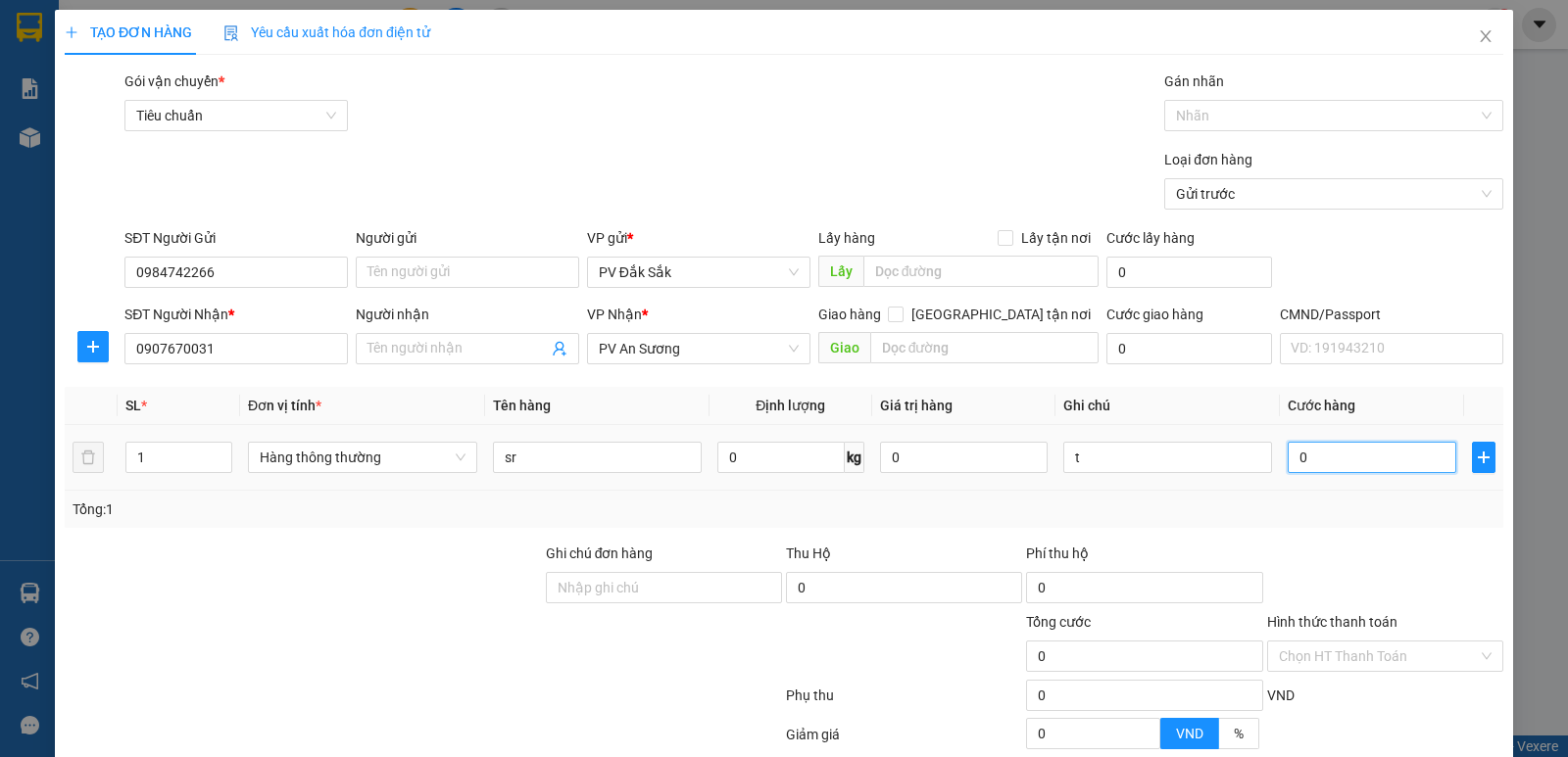
click at [1349, 458] on input "0" at bounding box center [1371, 458] width 167 height 32
type input "7"
type input "70"
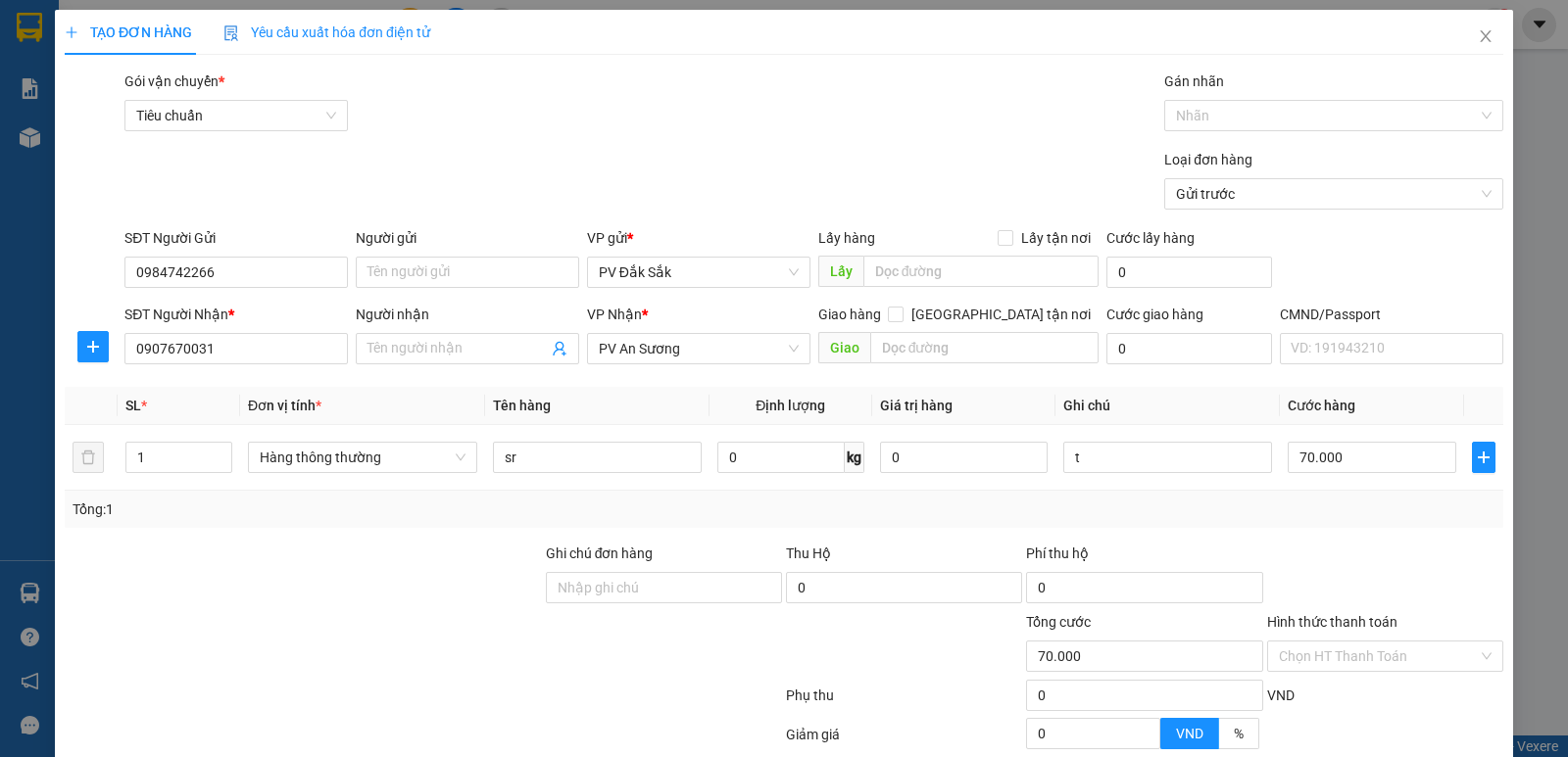
click at [1346, 622] on label "Hình thức thanh toán" at bounding box center [1332, 623] width 130 height 16
click at [1346, 642] on input "Hình thức thanh toán" at bounding box center [1378, 657] width 199 height 30
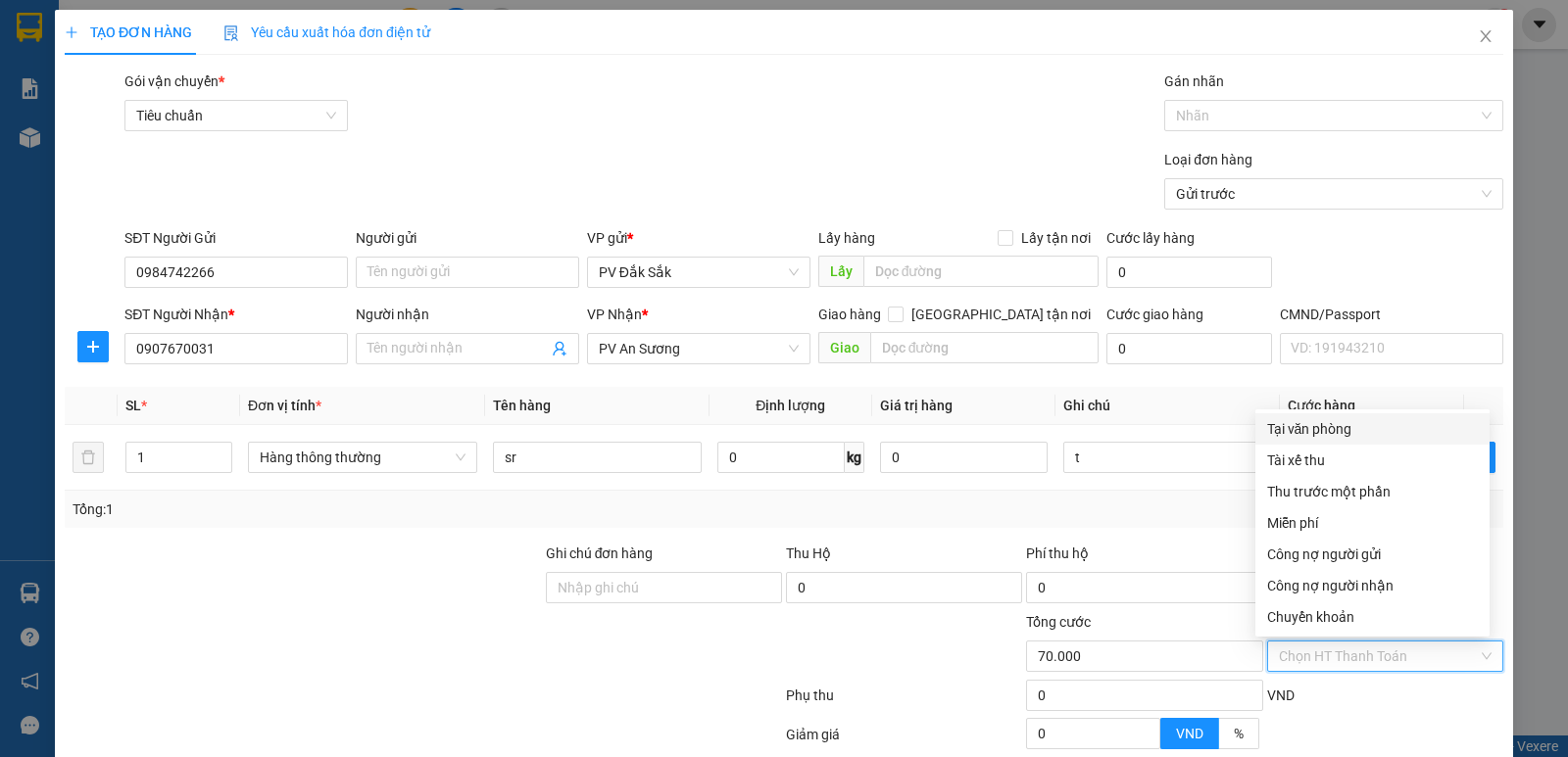
click at [1312, 438] on div "Tại văn phòng" at bounding box center [1373, 430] width 211 height 22
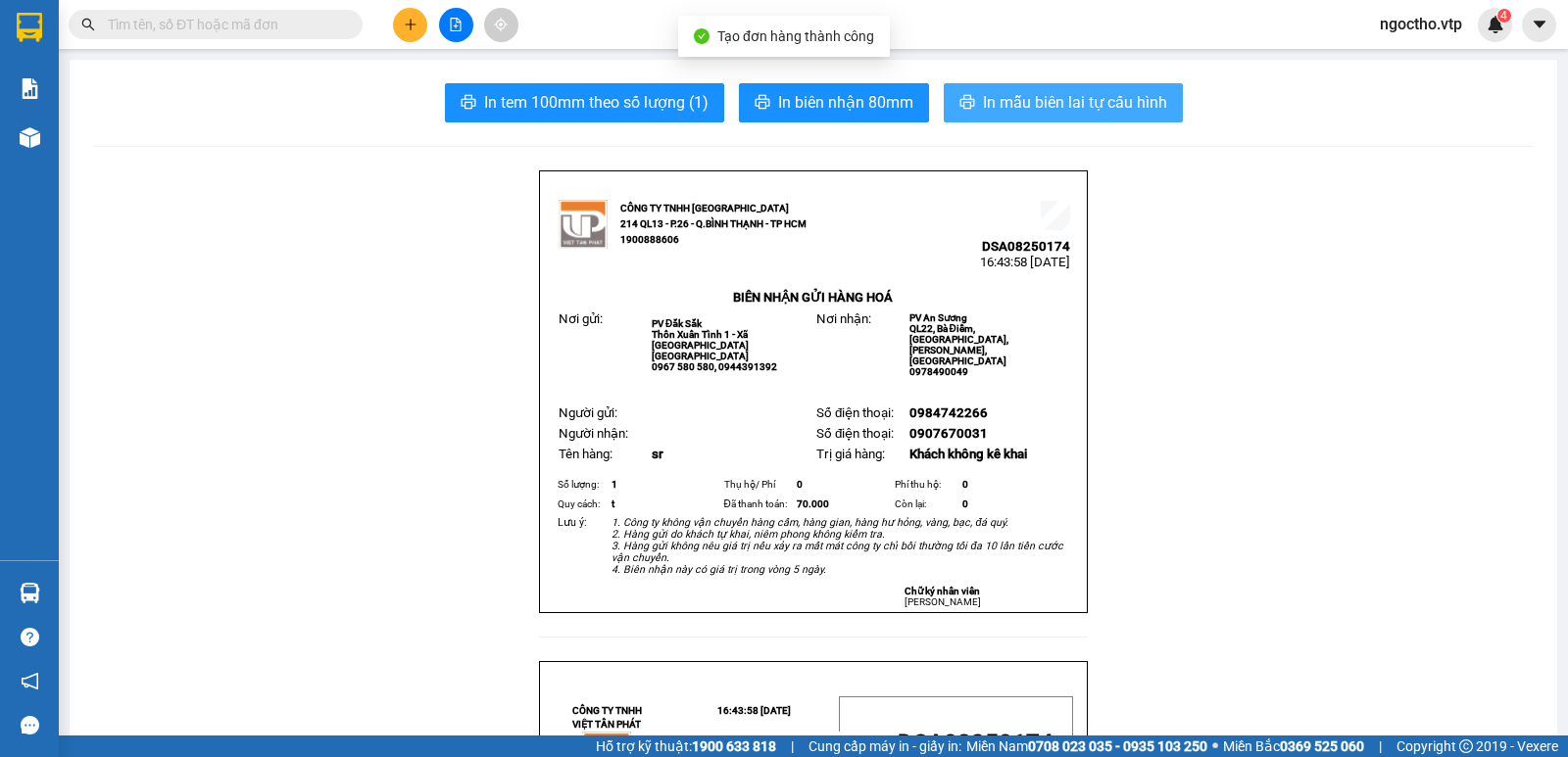
click at [1032, 99] on span "In mẫu biên lai tự cấu hình" at bounding box center [1075, 102] width 184 height 25
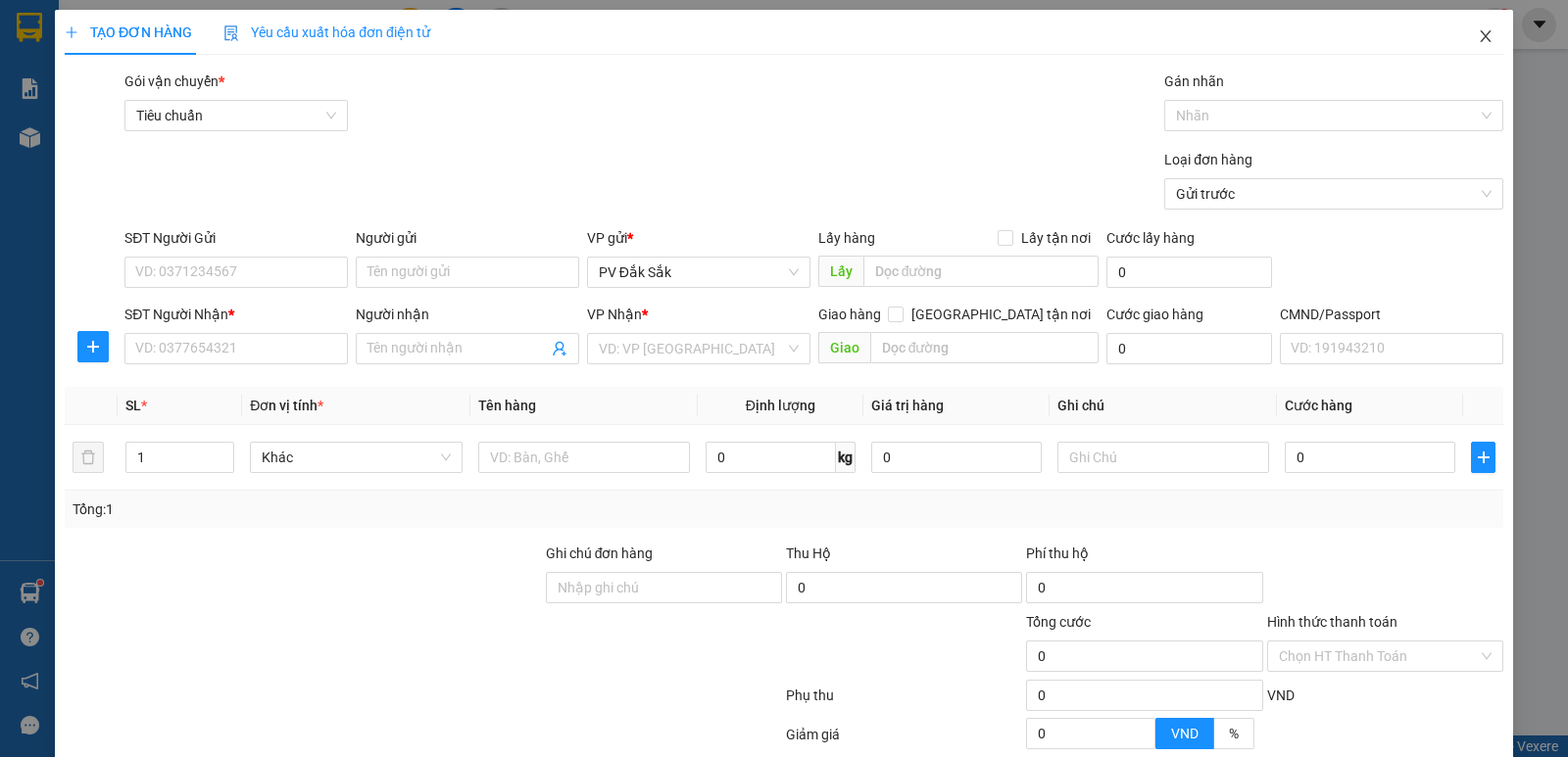
click at [1478, 35] on icon "close" at bounding box center [1485, 37] width 16 height 16
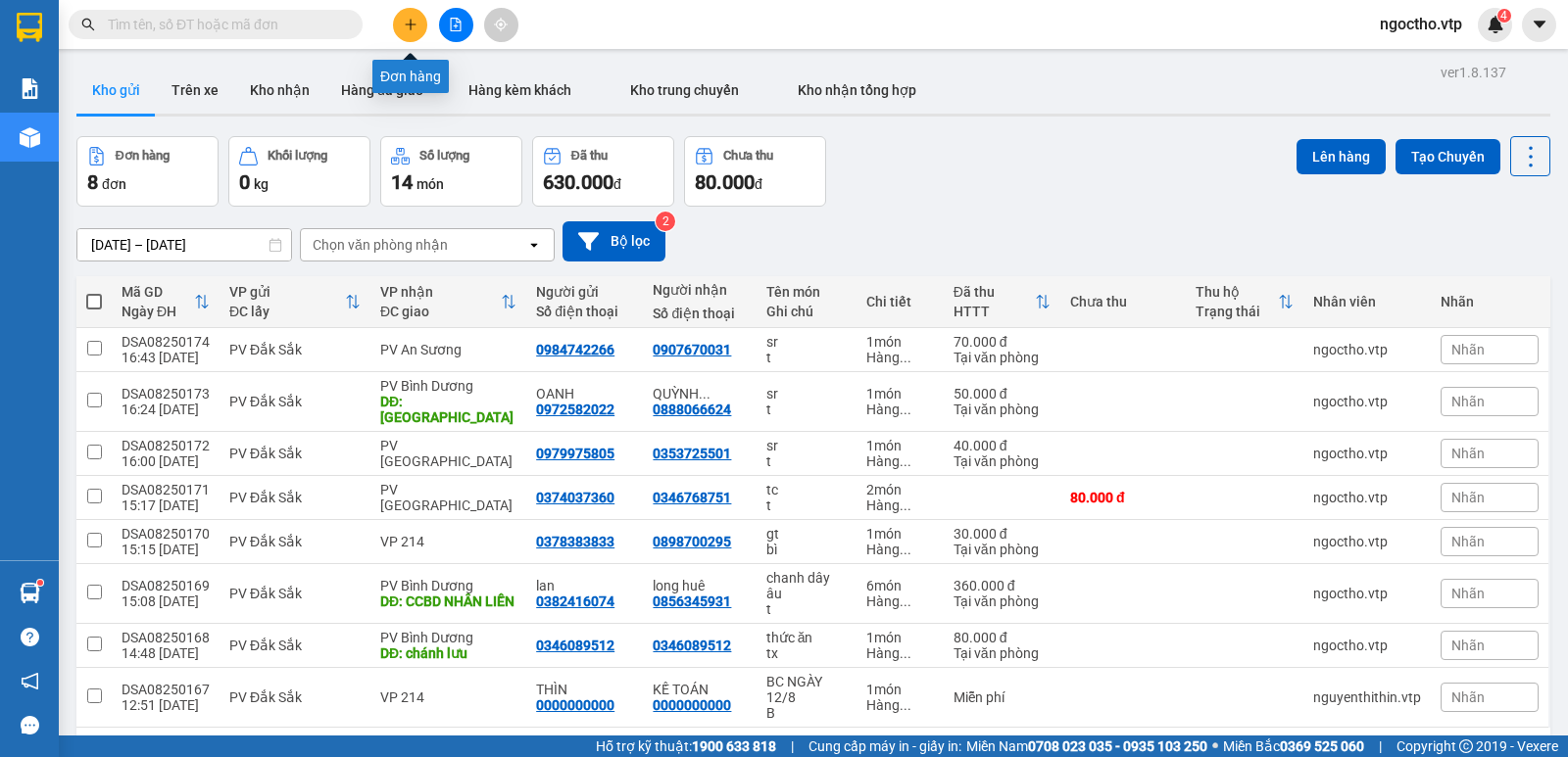
click at [413, 27] on icon "plus" at bounding box center [411, 25] width 14 height 14
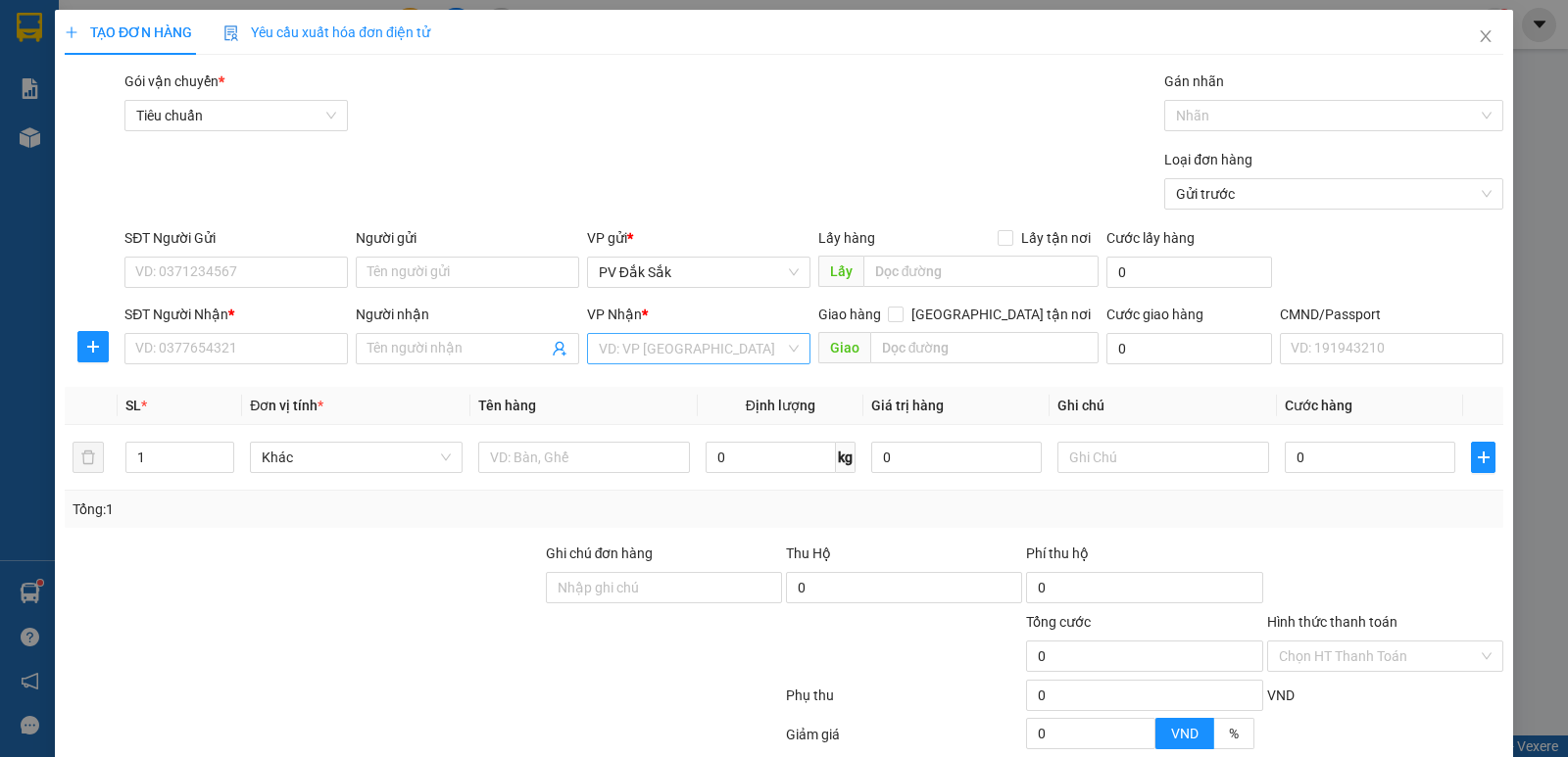
click at [613, 359] on input "search" at bounding box center [691, 349] width 186 height 30
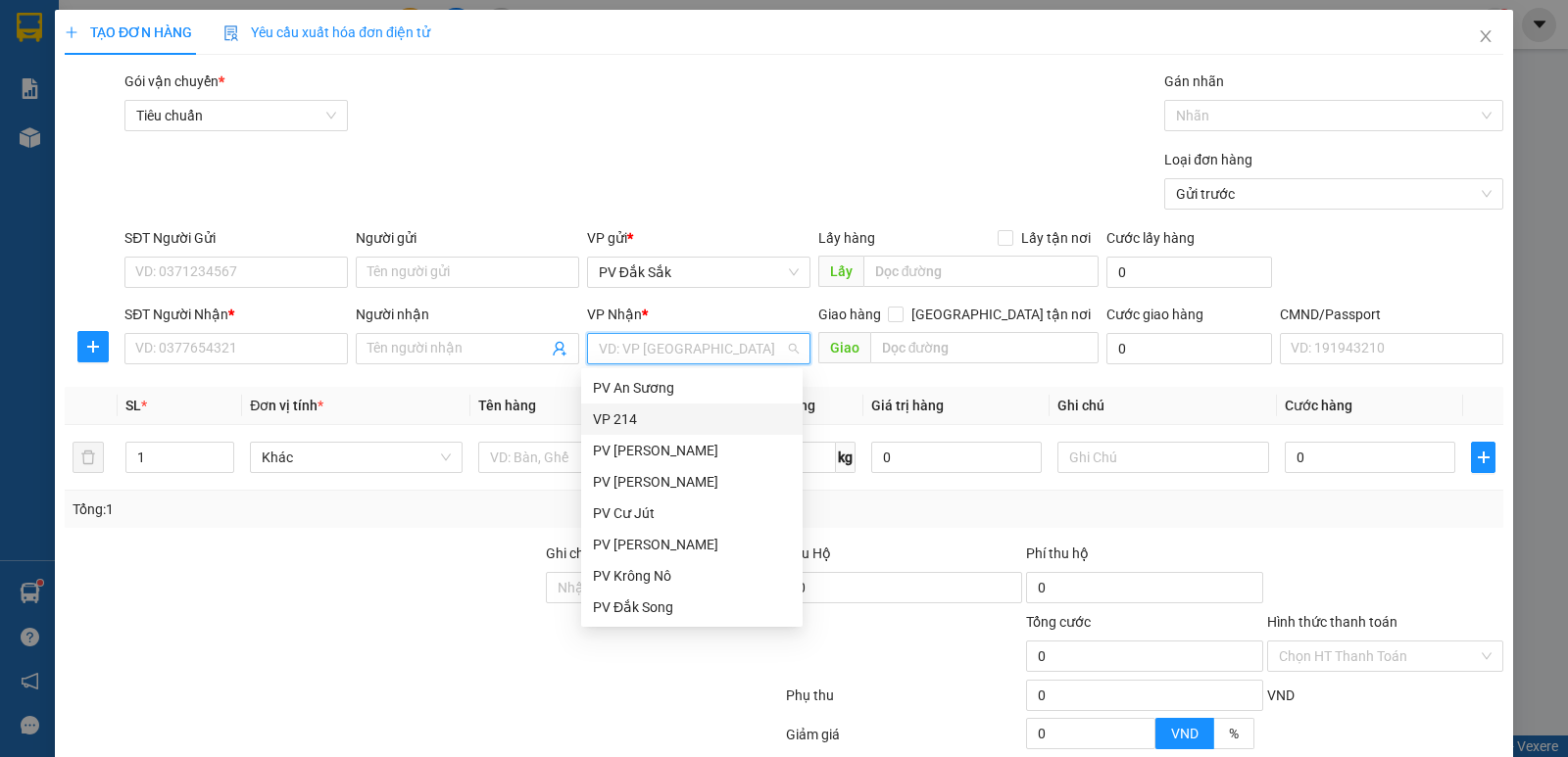
click at [637, 421] on div "VP 214" at bounding box center [691, 420] width 198 height 22
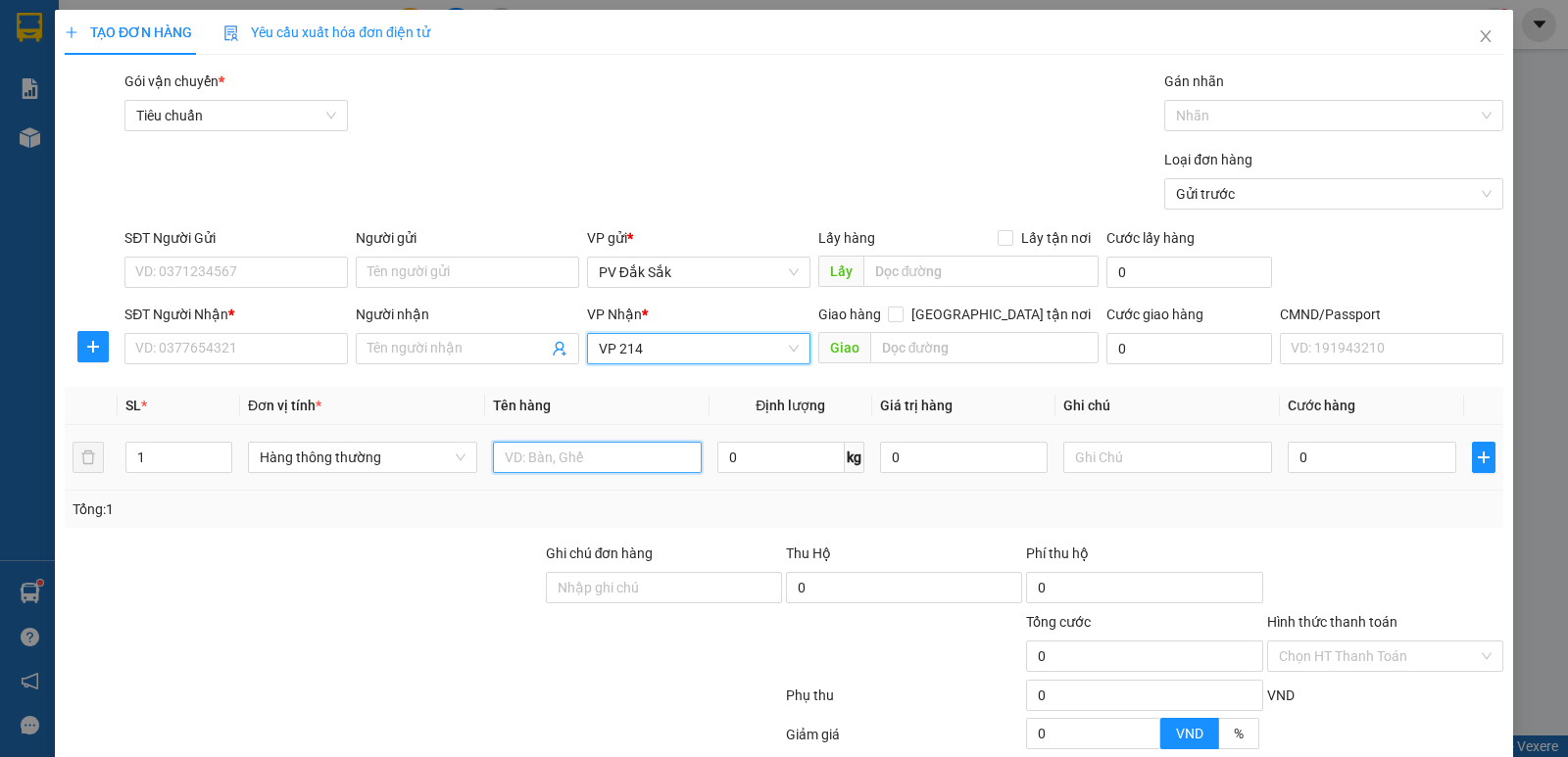
click at [509, 447] on input "text" at bounding box center [597, 458] width 209 height 32
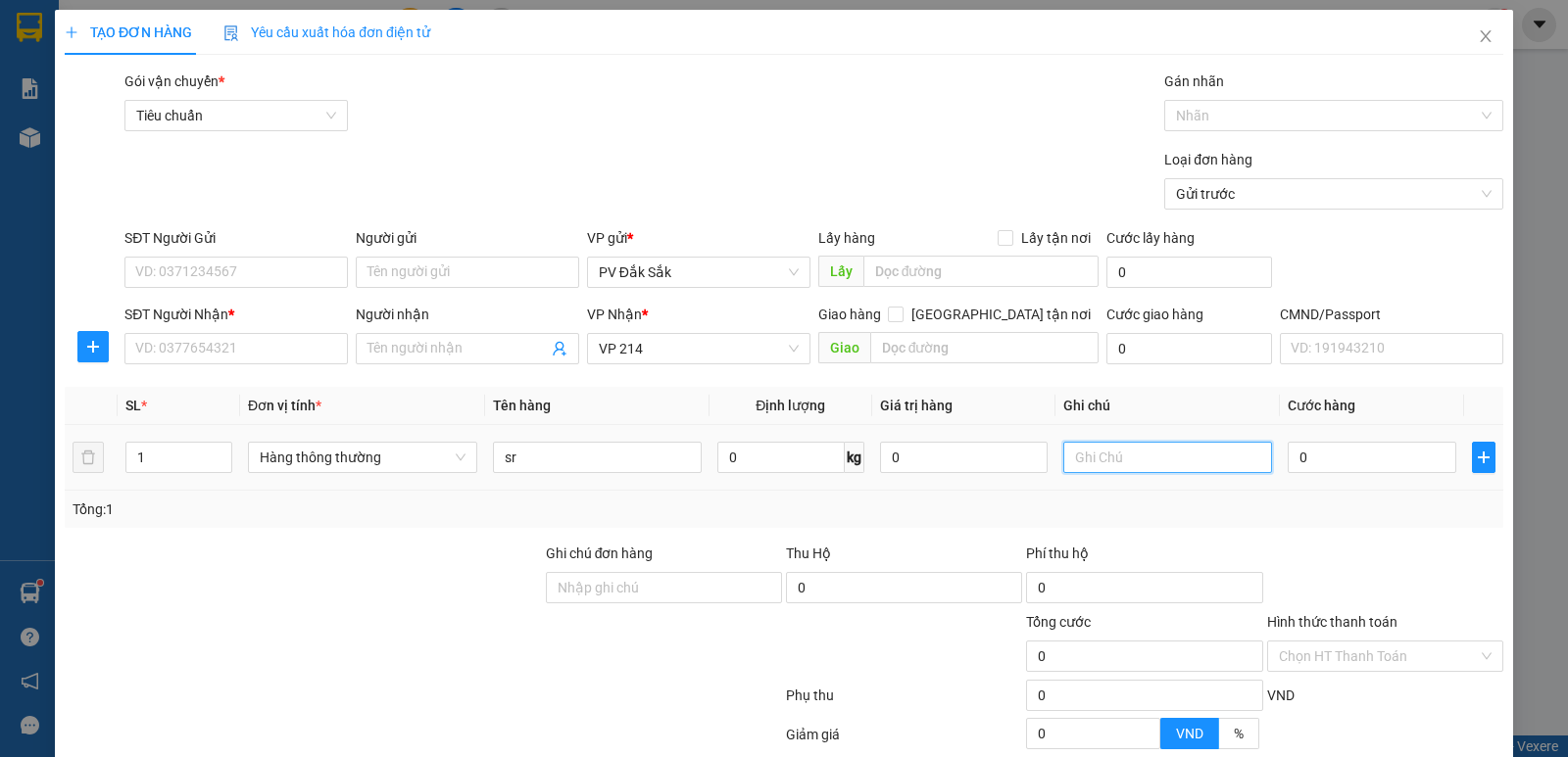
click at [1162, 455] on input "text" at bounding box center [1168, 458] width 209 height 32
click at [1316, 471] on input "0" at bounding box center [1371, 458] width 167 height 32
click at [1287, 463] on input "0" at bounding box center [1371, 458] width 167 height 32
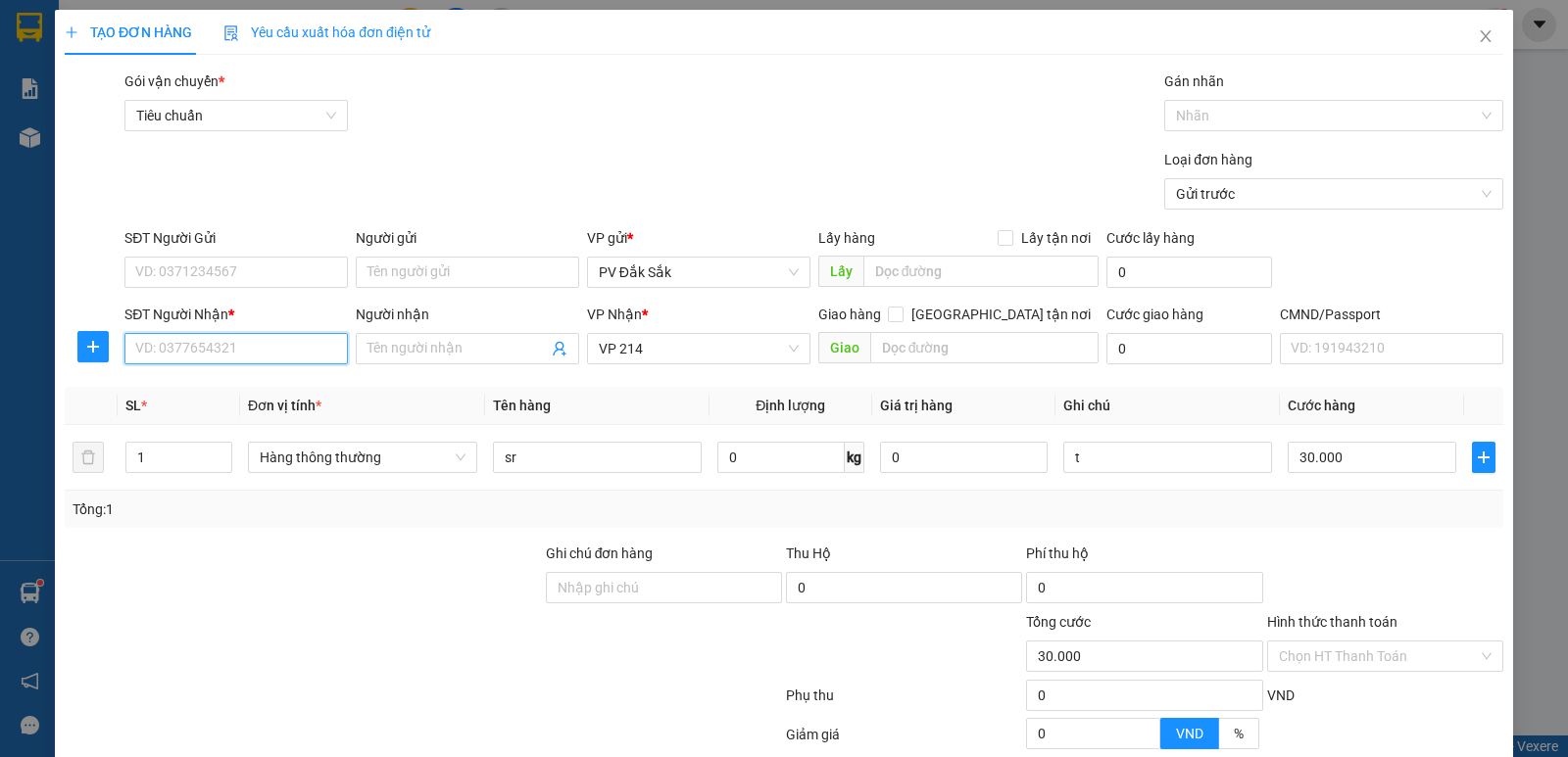
click at [196, 341] on input "SĐT Người Nhận *" at bounding box center [236, 349] width 224 height 32
drag, startPoint x: 179, startPoint y: 346, endPoint x: 246, endPoint y: 348, distance: 67.0
click at [183, 347] on input "09451558" at bounding box center [236, 349] width 224 height 32
click at [223, 271] on input "SĐT Người Gửi" at bounding box center [236, 273] width 224 height 32
click at [1324, 612] on div "Hình thức thanh toán" at bounding box center [1385, 627] width 236 height 30
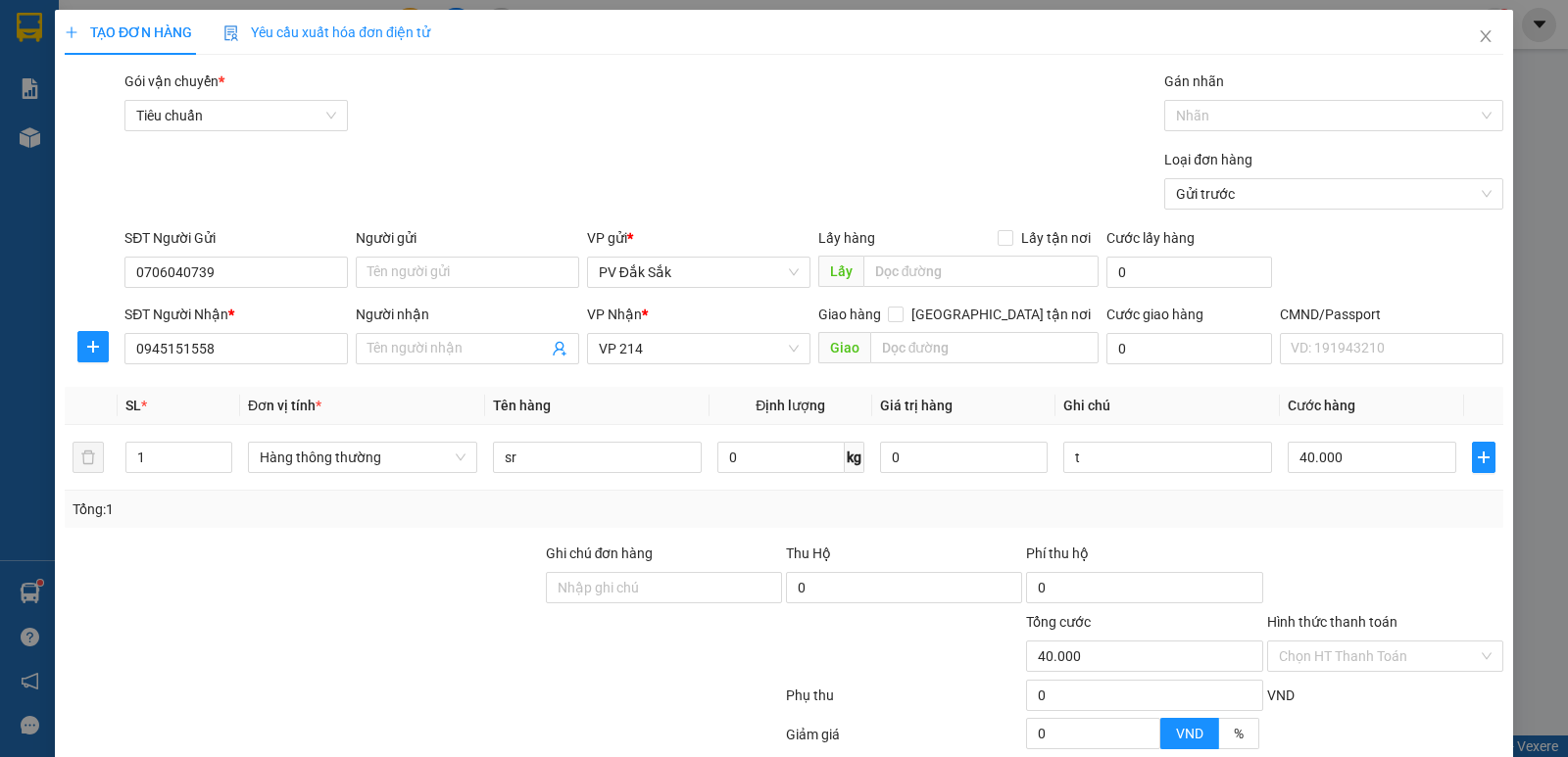
click at [1319, 615] on label "Hình thức thanh toán" at bounding box center [1332, 623] width 130 height 16
click at [1319, 642] on input "Hình thức thanh toán" at bounding box center [1378, 657] width 199 height 30
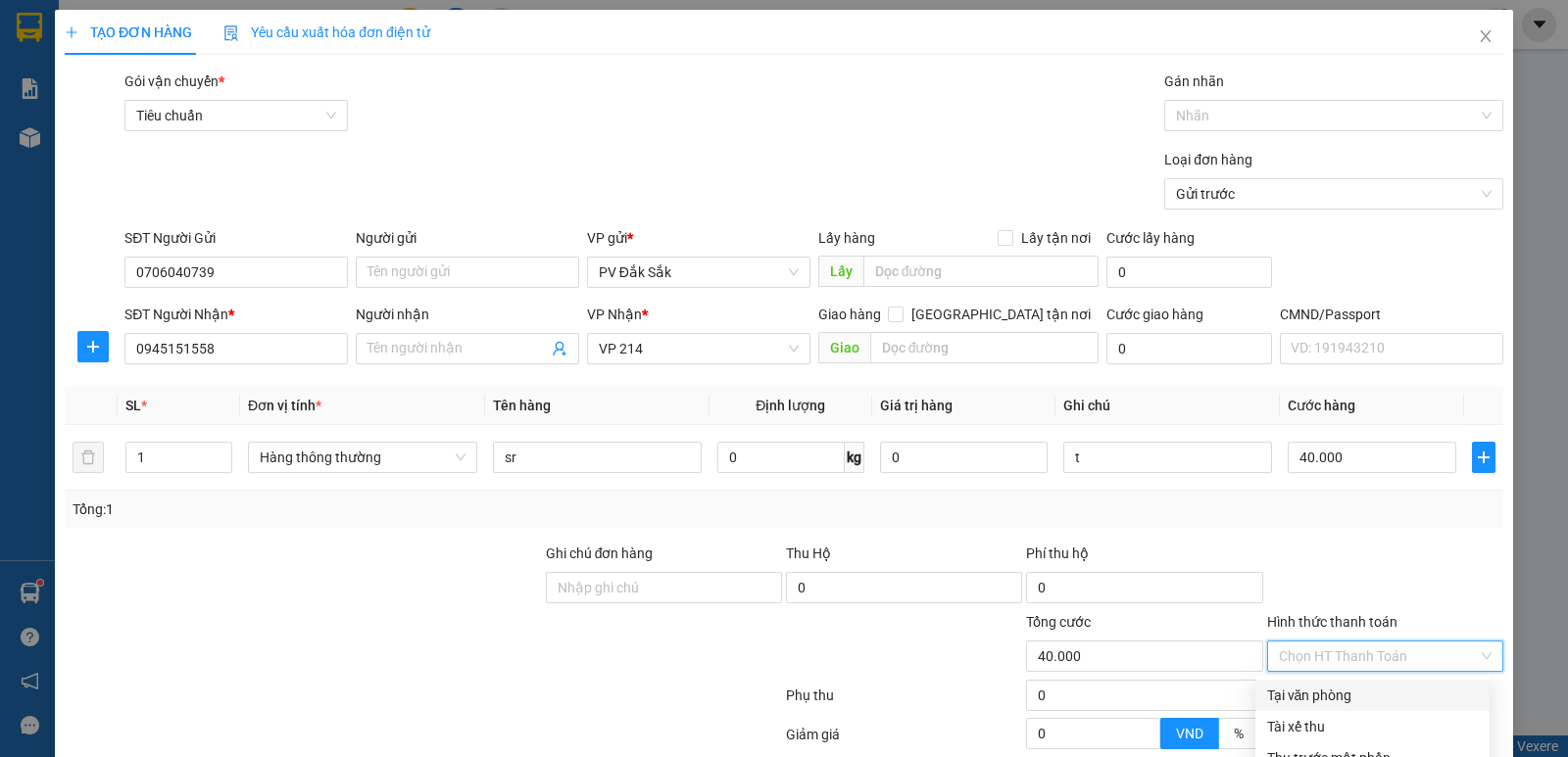
click at [1285, 685] on div "Tại văn phòng" at bounding box center [1373, 696] width 211 height 22
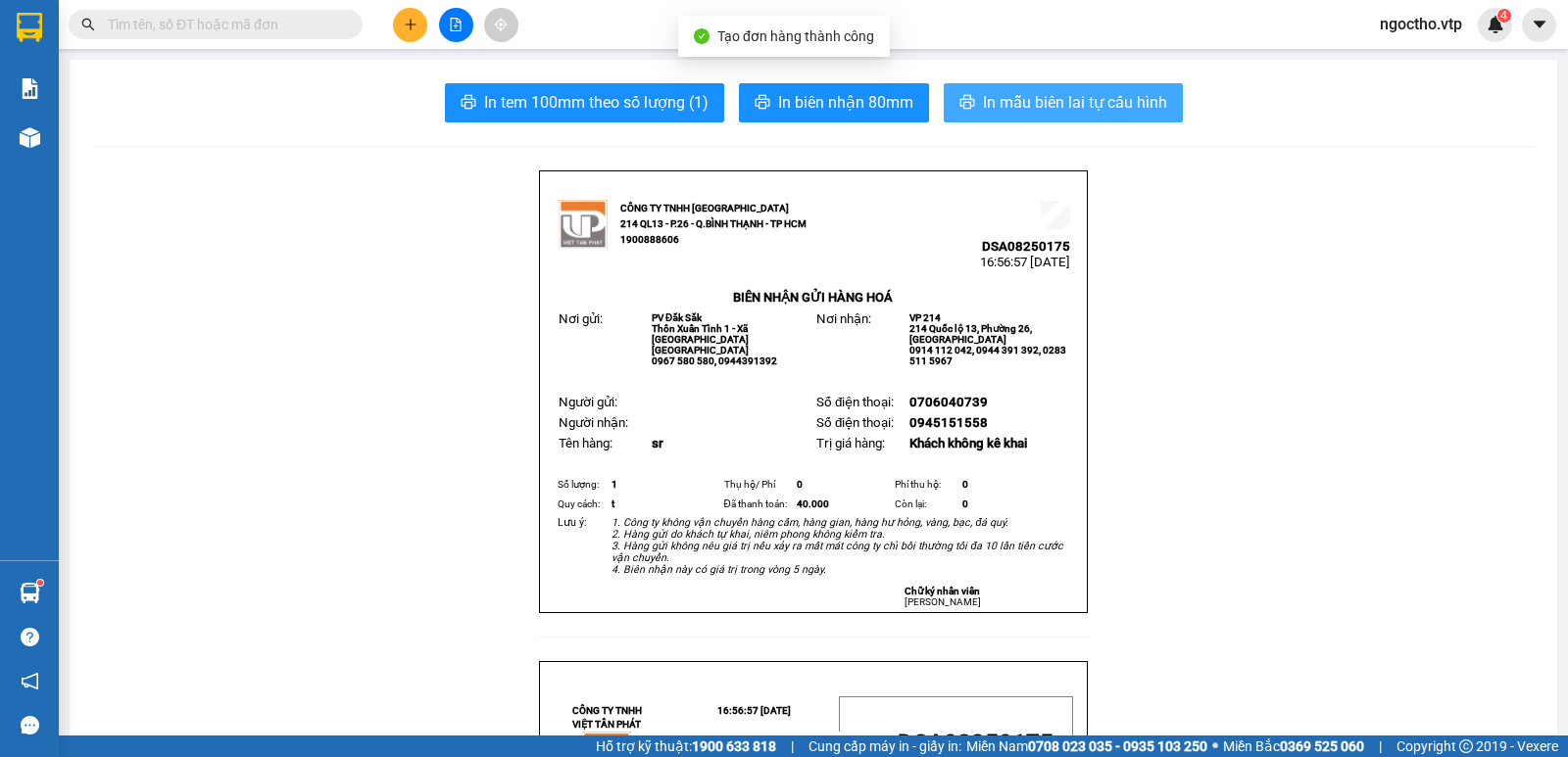
click at [1054, 109] on span "In mẫu biên lai tự cấu hình" at bounding box center [1075, 102] width 184 height 25
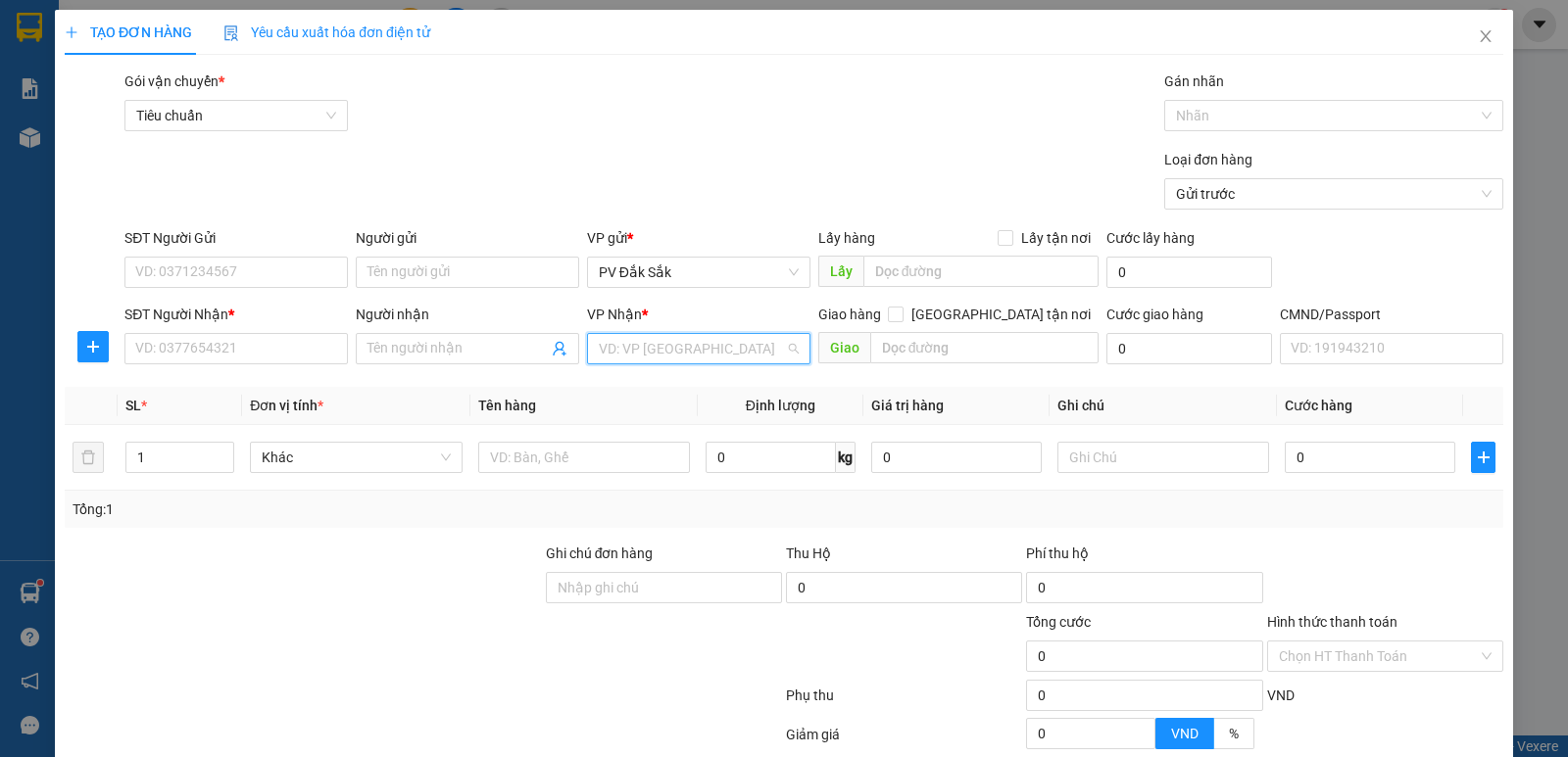
click at [646, 349] on input "search" at bounding box center [691, 349] width 186 height 30
click at [628, 383] on div "VP 214" at bounding box center [691, 388] width 198 height 22
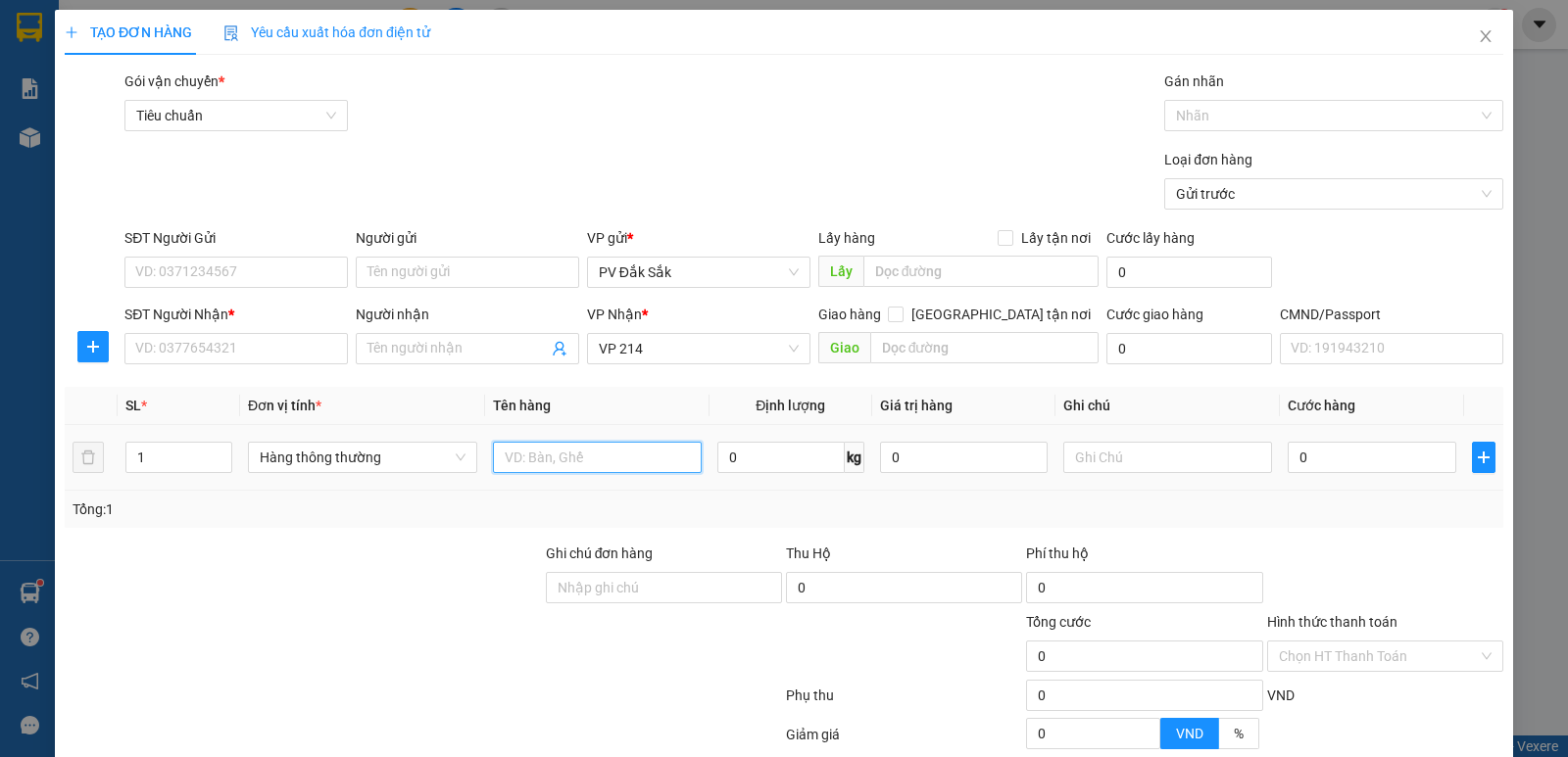
click at [509, 472] on input "text" at bounding box center [597, 458] width 209 height 32
click at [1107, 449] on input "text" at bounding box center [1168, 458] width 209 height 32
click at [1310, 464] on input "0" at bounding box center [1371, 458] width 167 height 32
click at [877, 357] on input "text" at bounding box center [985, 348] width 230 height 32
click at [978, 316] on div "Giao hàng Giao tận nơi" at bounding box center [959, 314] width 282 height 22
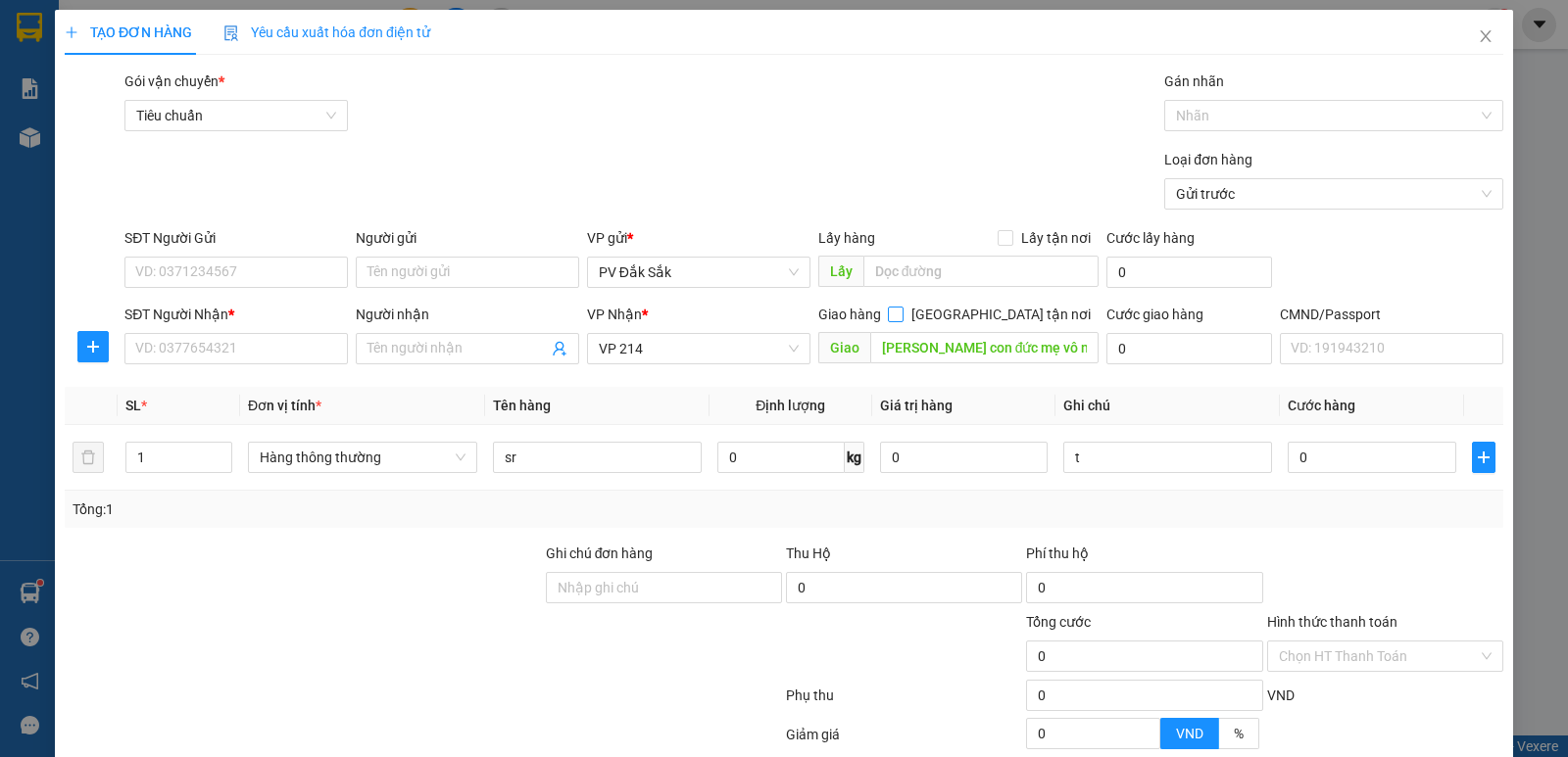
click at [901, 315] on input "Giao tận nơi" at bounding box center [894, 313] width 14 height 14
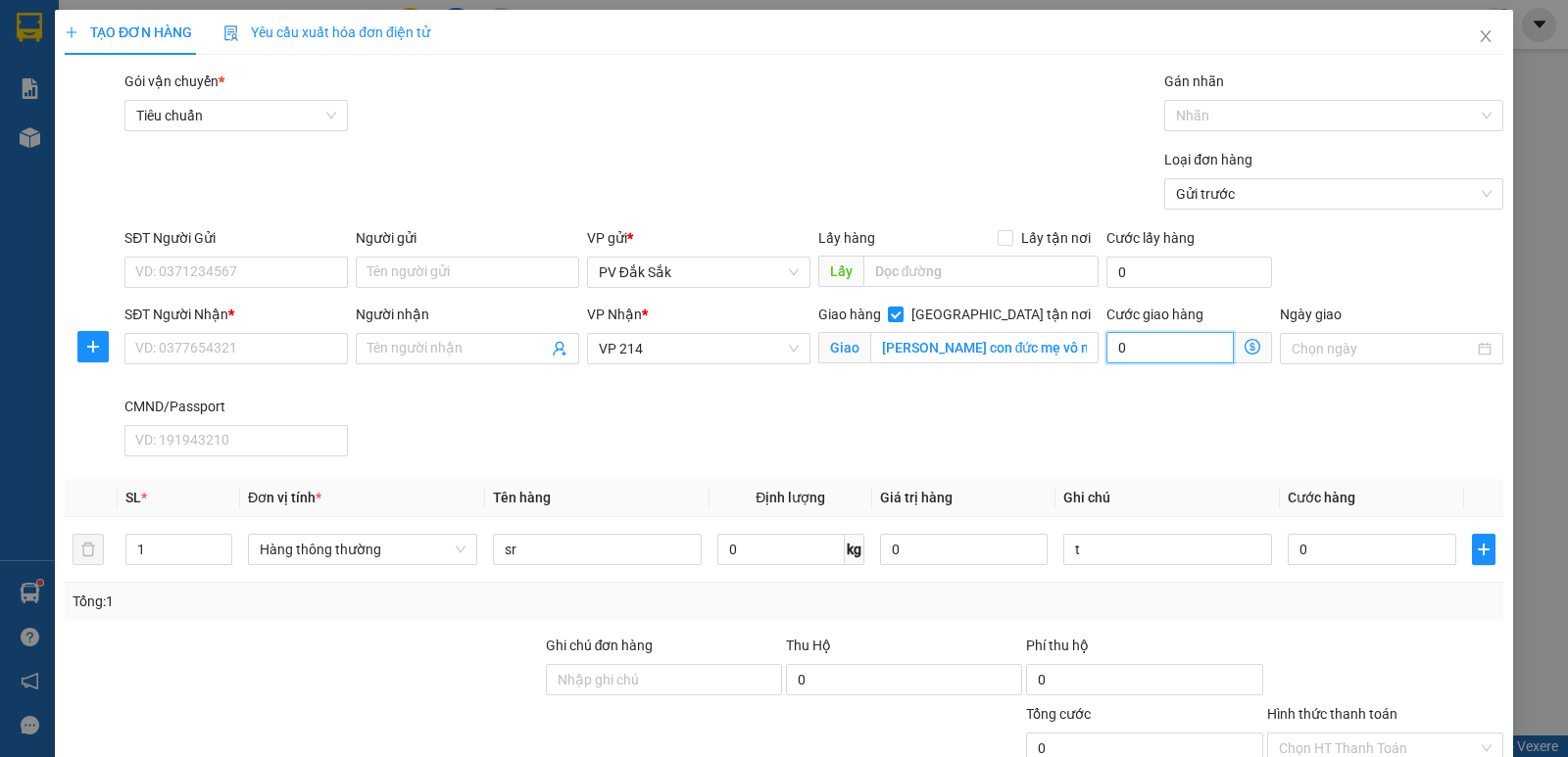
click at [1162, 345] on input "0" at bounding box center [1170, 348] width 127 height 32
click at [1338, 544] on input "0" at bounding box center [1371, 550] width 167 height 32
click at [163, 360] on input "SĐT Người Nhận *" at bounding box center [236, 349] width 224 height 32
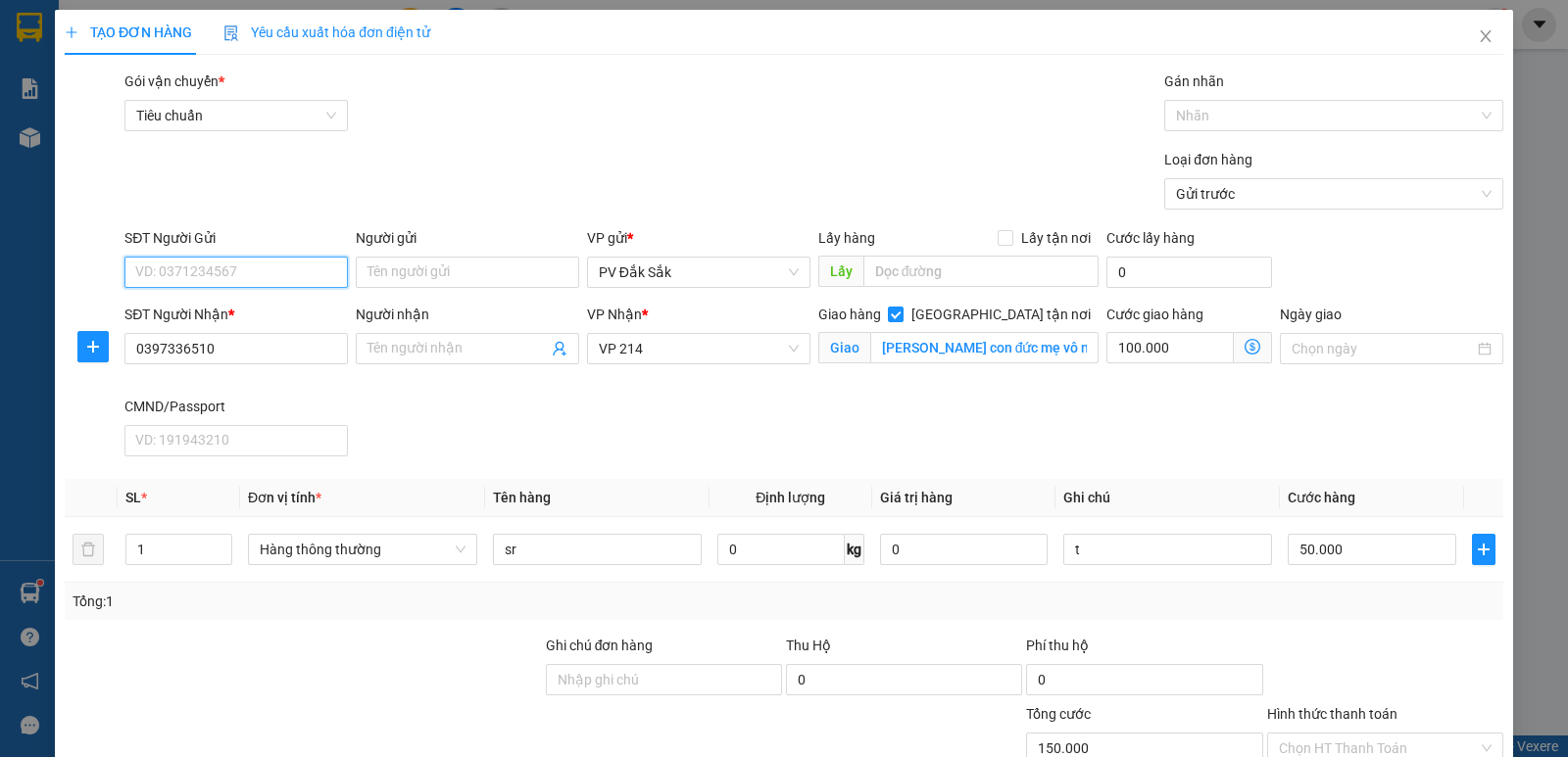
click at [213, 264] on input "SĐT Người Gửi" at bounding box center [236, 273] width 224 height 32
click at [1346, 706] on label "Hình thức thanh toán" at bounding box center [1332, 714] width 130 height 16
click at [1346, 723] on input "Hình thức thanh toán" at bounding box center [1378, 749] width 199 height 30
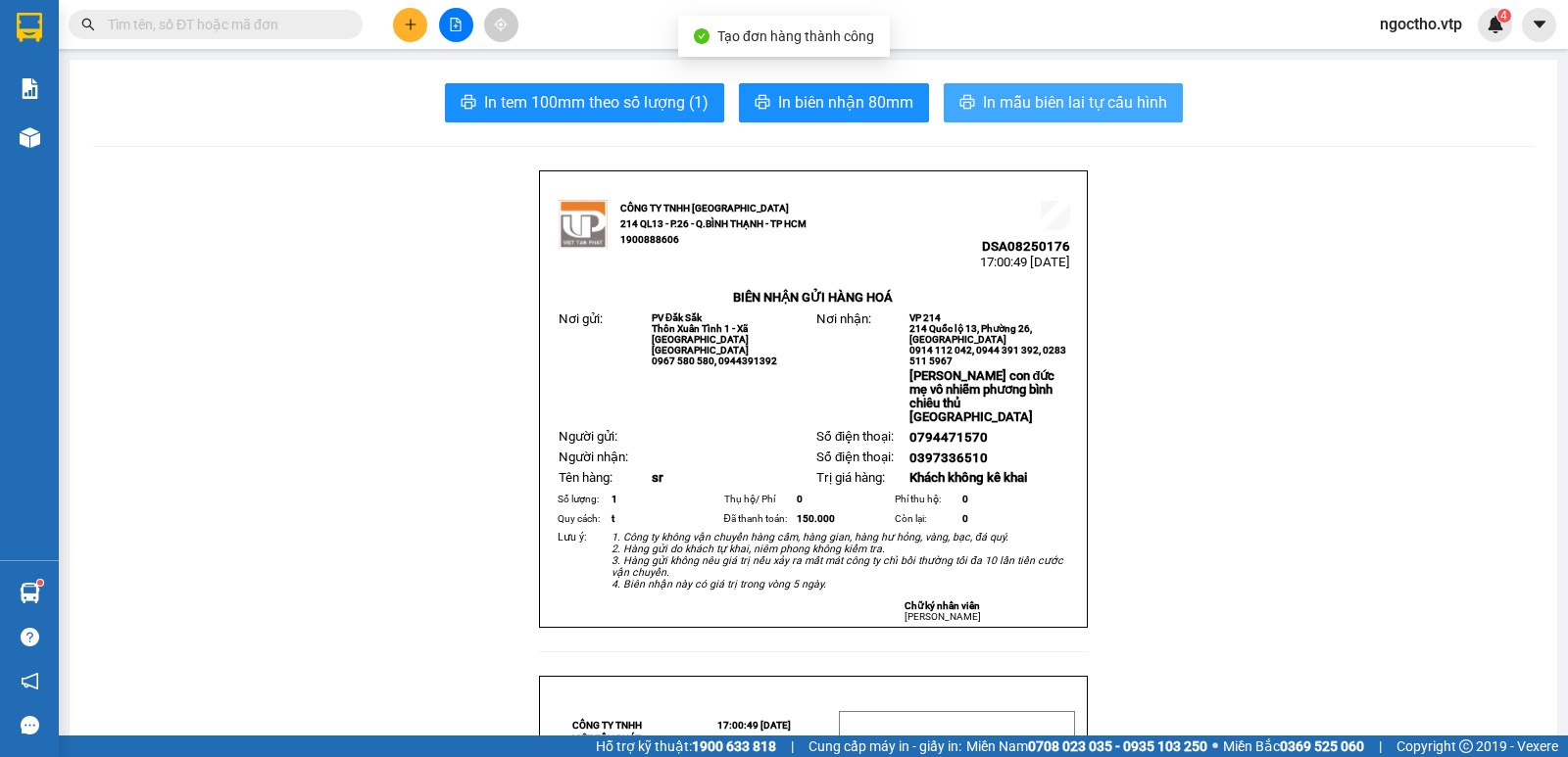
click at [1078, 114] on span "In mẫu biên lai tự cấu hình" at bounding box center [1075, 102] width 184 height 25
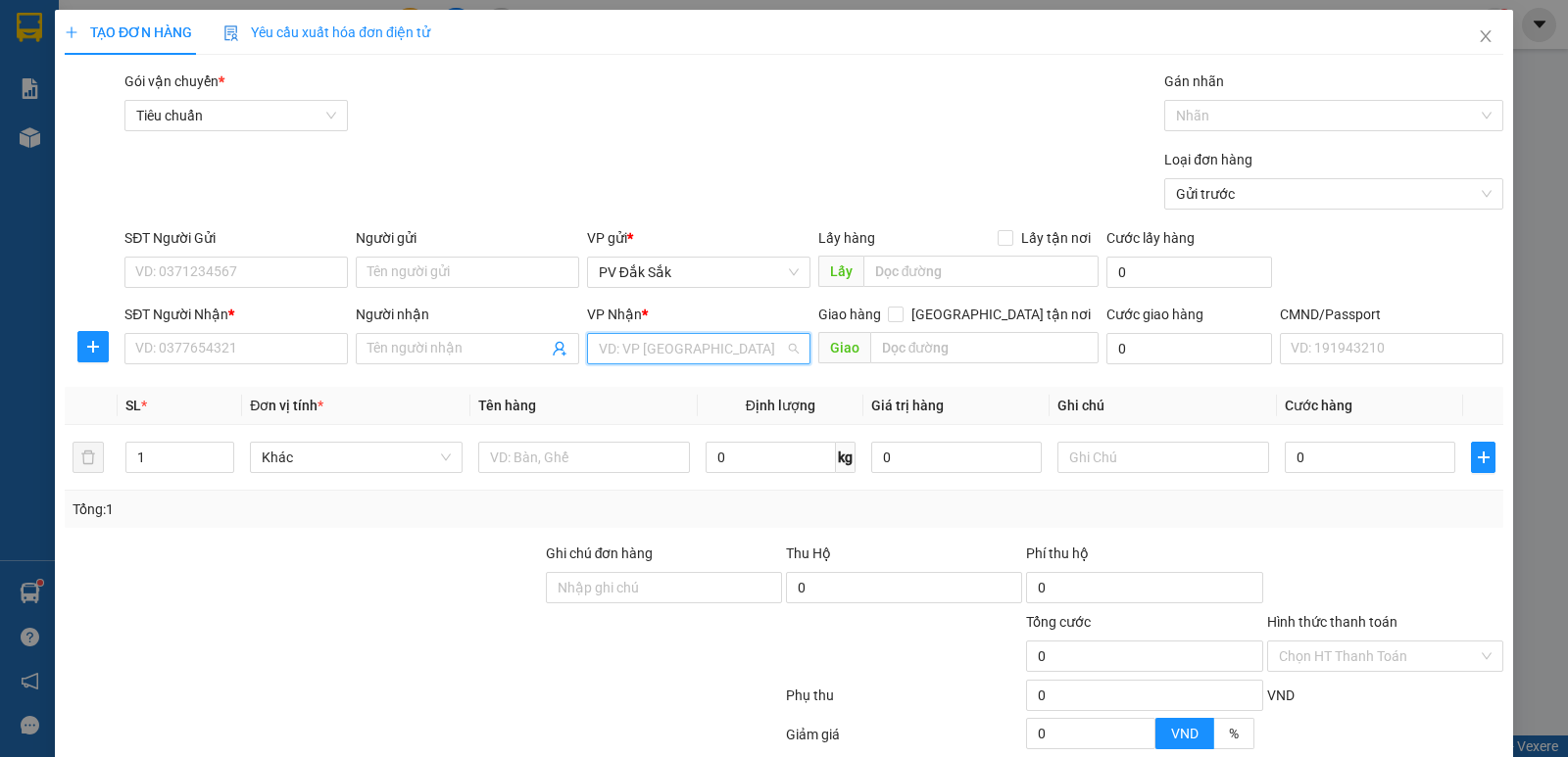
drag, startPoint x: 649, startPoint y: 357, endPoint x: 669, endPoint y: 353, distance: 20.4
click at [647, 357] on input "search" at bounding box center [691, 349] width 186 height 30
click at [650, 404] on body "Kết quả tìm kiếm ( 0 ) Bộ lọc No Data ngoctho.vtp 4 Báo cáo BC giao hàng (nhà x…" at bounding box center [784, 378] width 1568 height 757
click at [639, 325] on div "VP Nhận *" at bounding box center [698, 318] width 224 height 30
click at [630, 317] on span "VP Nhận" at bounding box center [614, 314] width 55 height 16
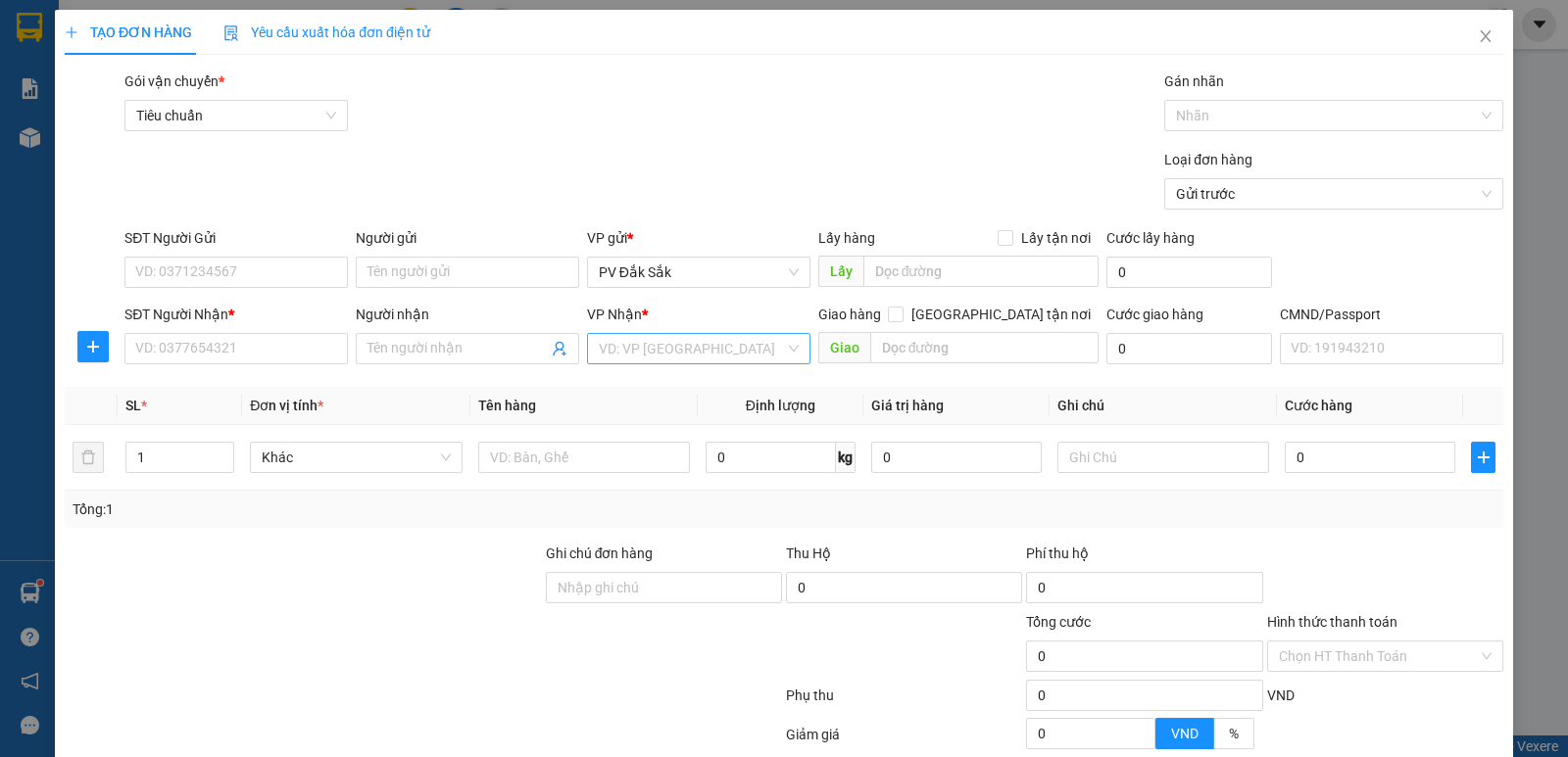
click at [611, 352] on input "search" at bounding box center [691, 349] width 186 height 30
click at [629, 403] on div "PV Bình Dương" at bounding box center [691, 388] width 222 height 32
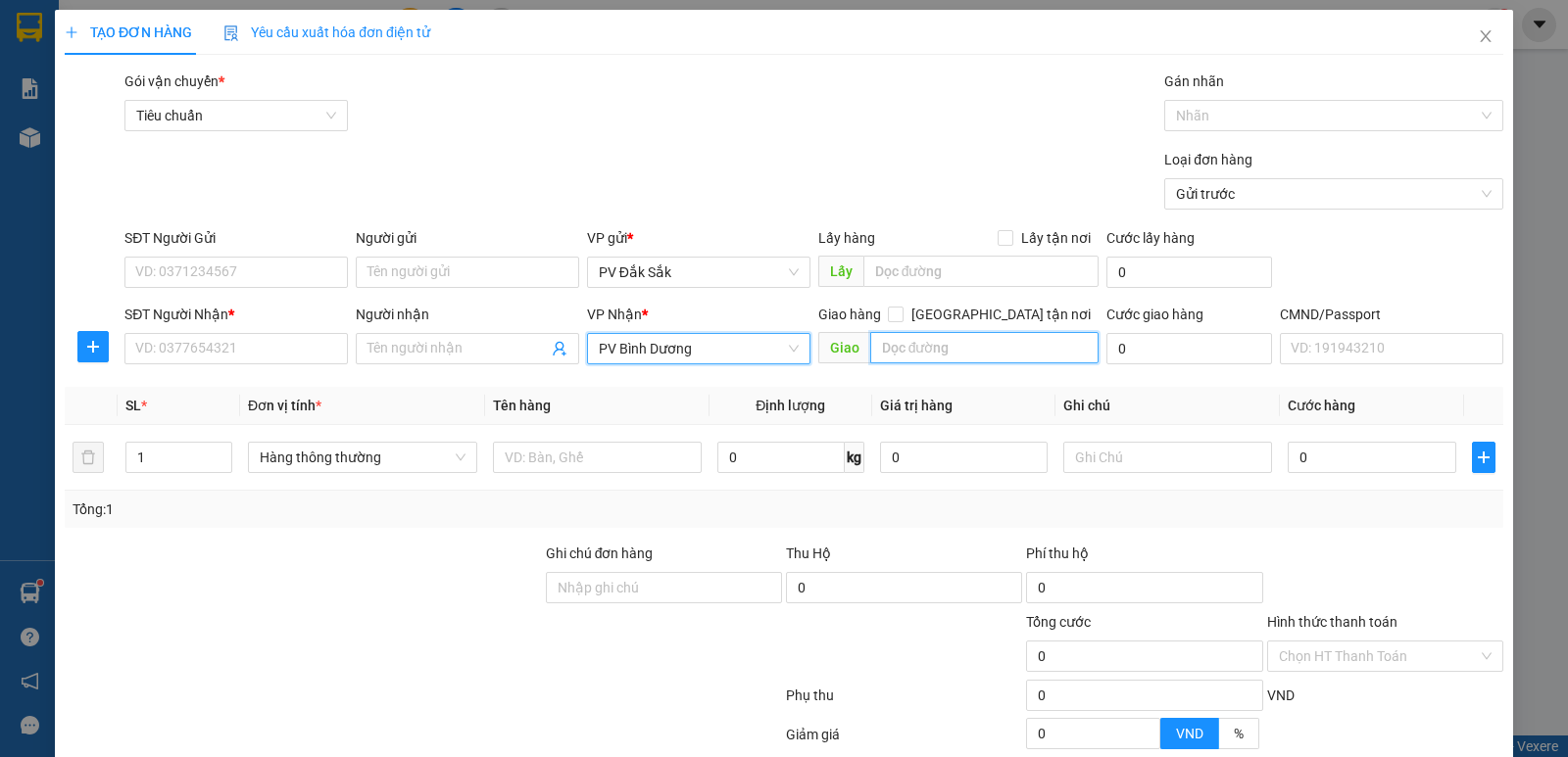
click at [920, 348] on input "text" at bounding box center [985, 348] width 230 height 32
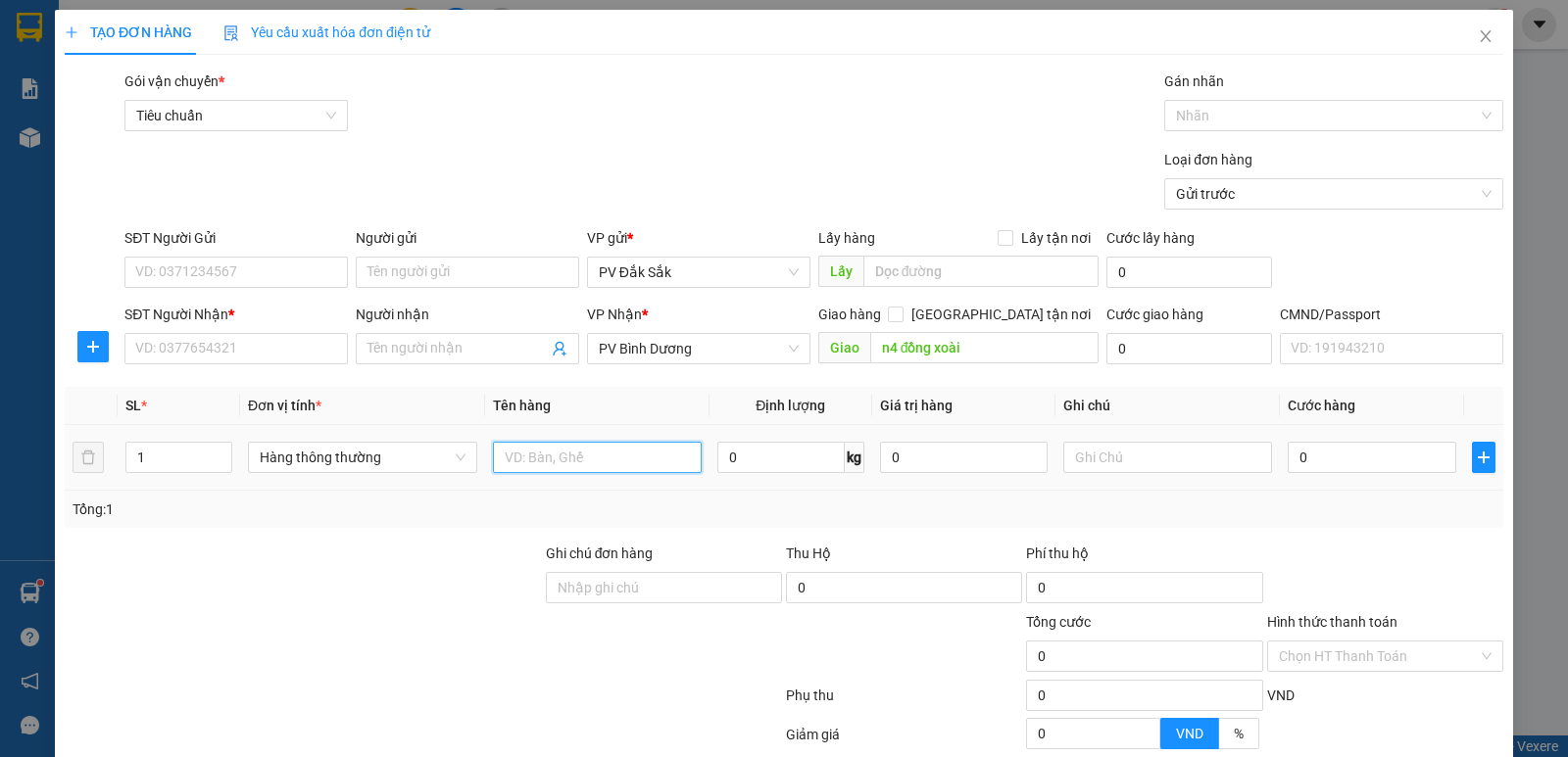
click at [612, 465] on input "text" at bounding box center [597, 458] width 209 height 32
click at [1098, 468] on input "text" at bounding box center [1168, 458] width 209 height 32
click at [145, 342] on input "SĐT Người Nhận *" at bounding box center [236, 349] width 224 height 32
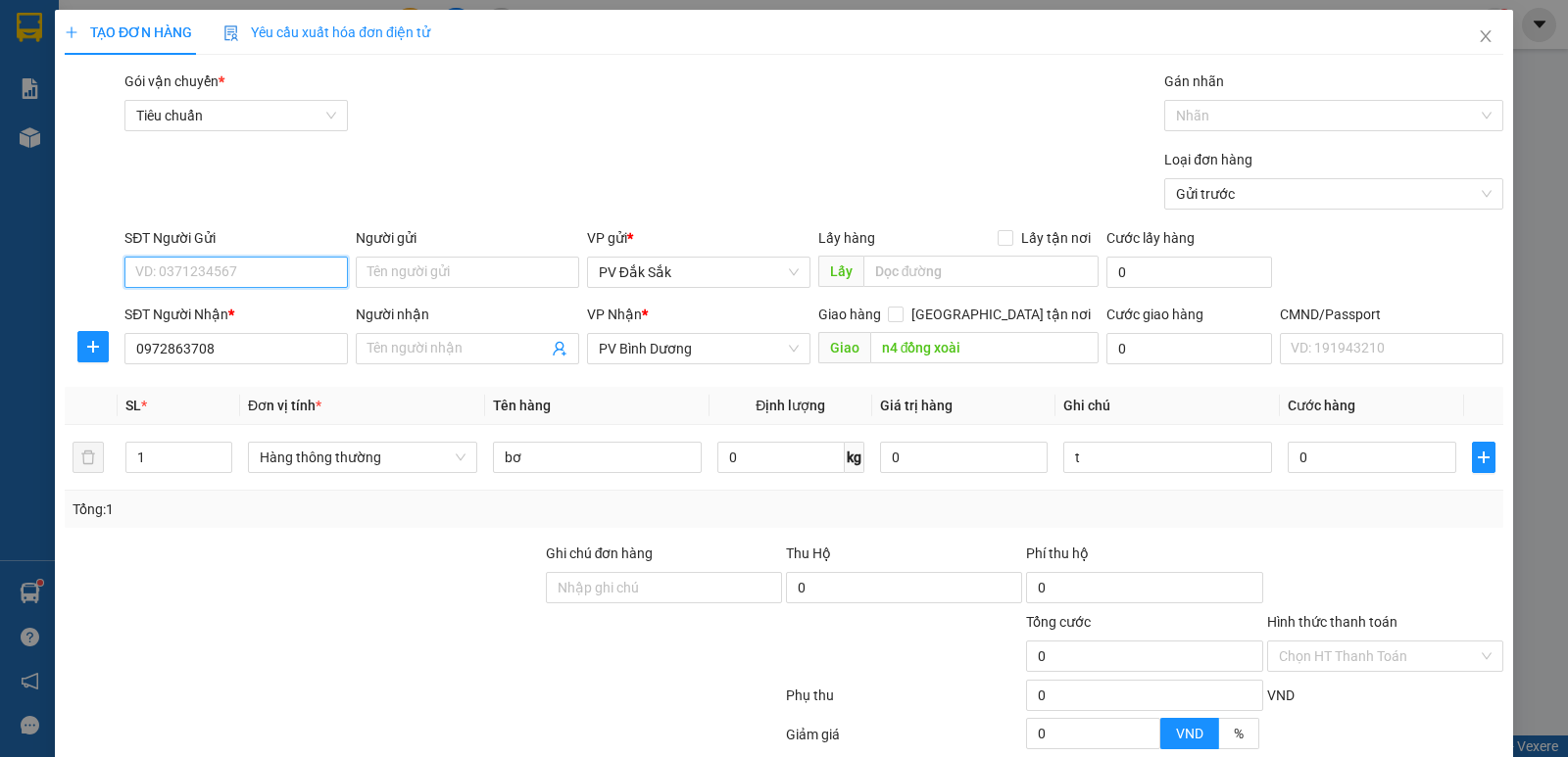
click at [158, 276] on input "SĐT Người Gửi" at bounding box center [236, 273] width 224 height 32
click at [1305, 469] on input "0" at bounding box center [1371, 458] width 167 height 32
drag, startPoint x: 1399, startPoint y: 692, endPoint x: 1410, endPoint y: 696, distance: 11.7
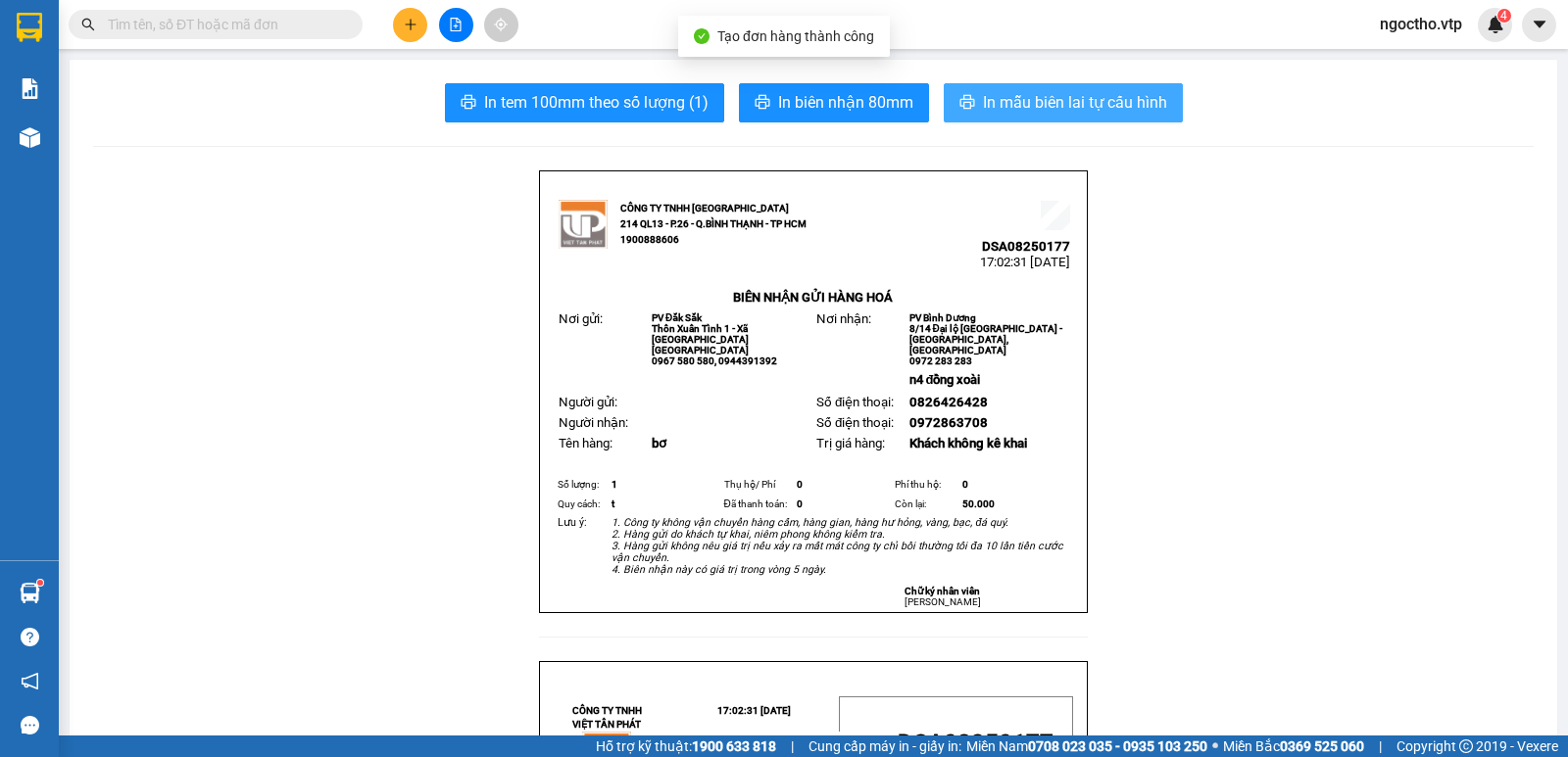
click at [1084, 93] on span "In mẫu biên lai tự cấu hình" at bounding box center [1075, 102] width 184 height 25
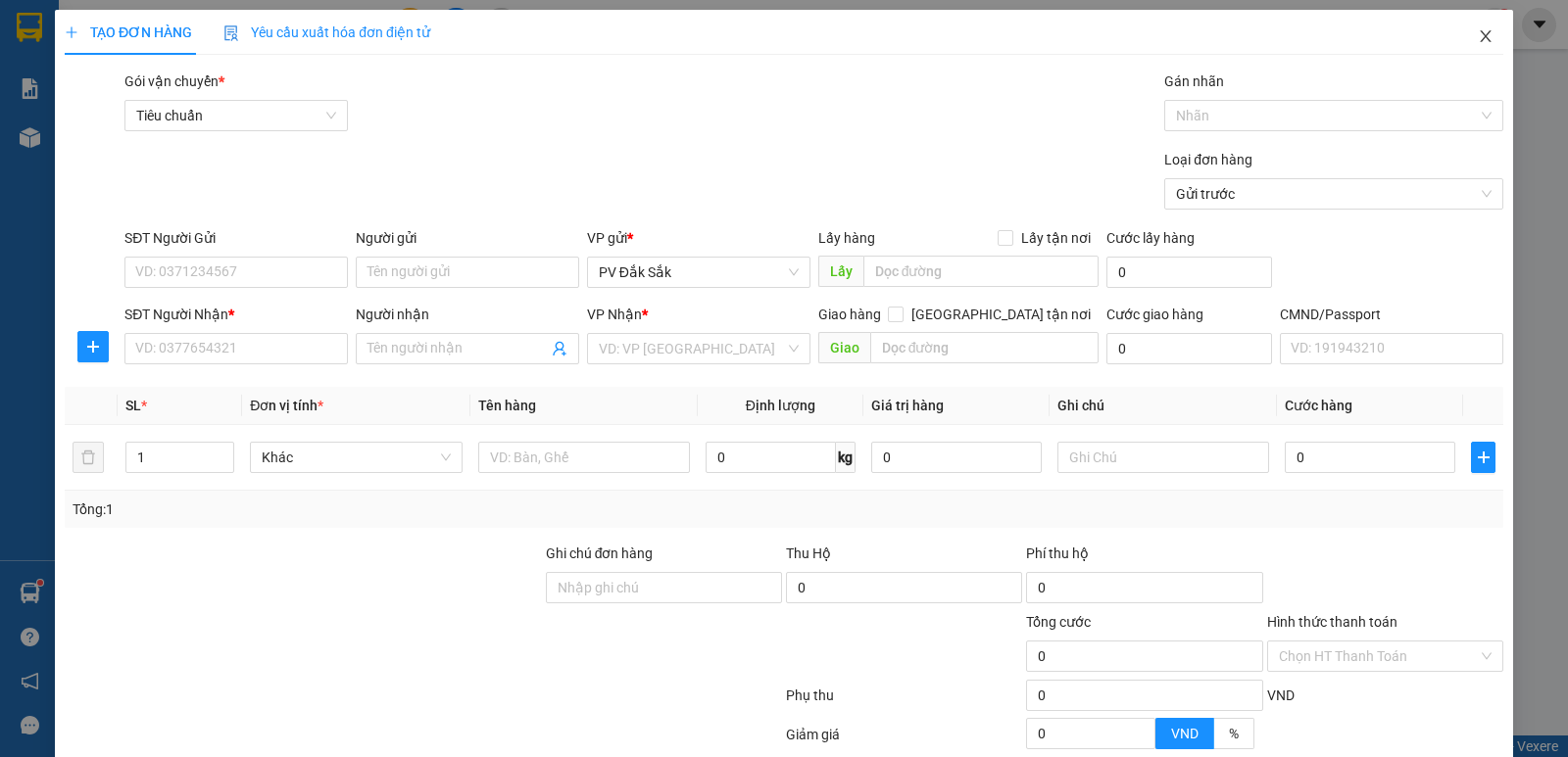
click at [1477, 44] on icon "close" at bounding box center [1485, 37] width 16 height 16
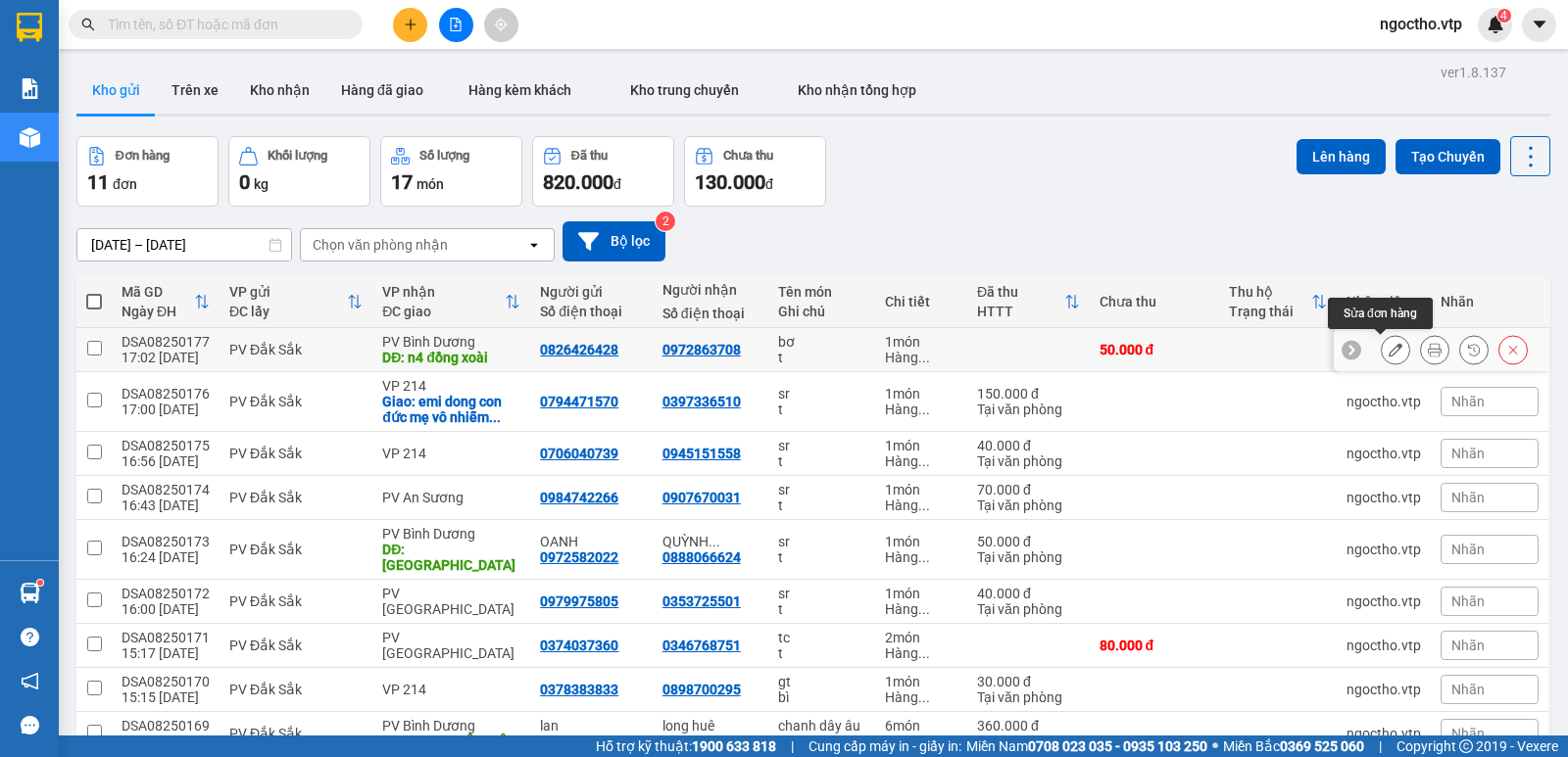
click at [1389, 351] on icon at bounding box center [1396, 350] width 14 height 14
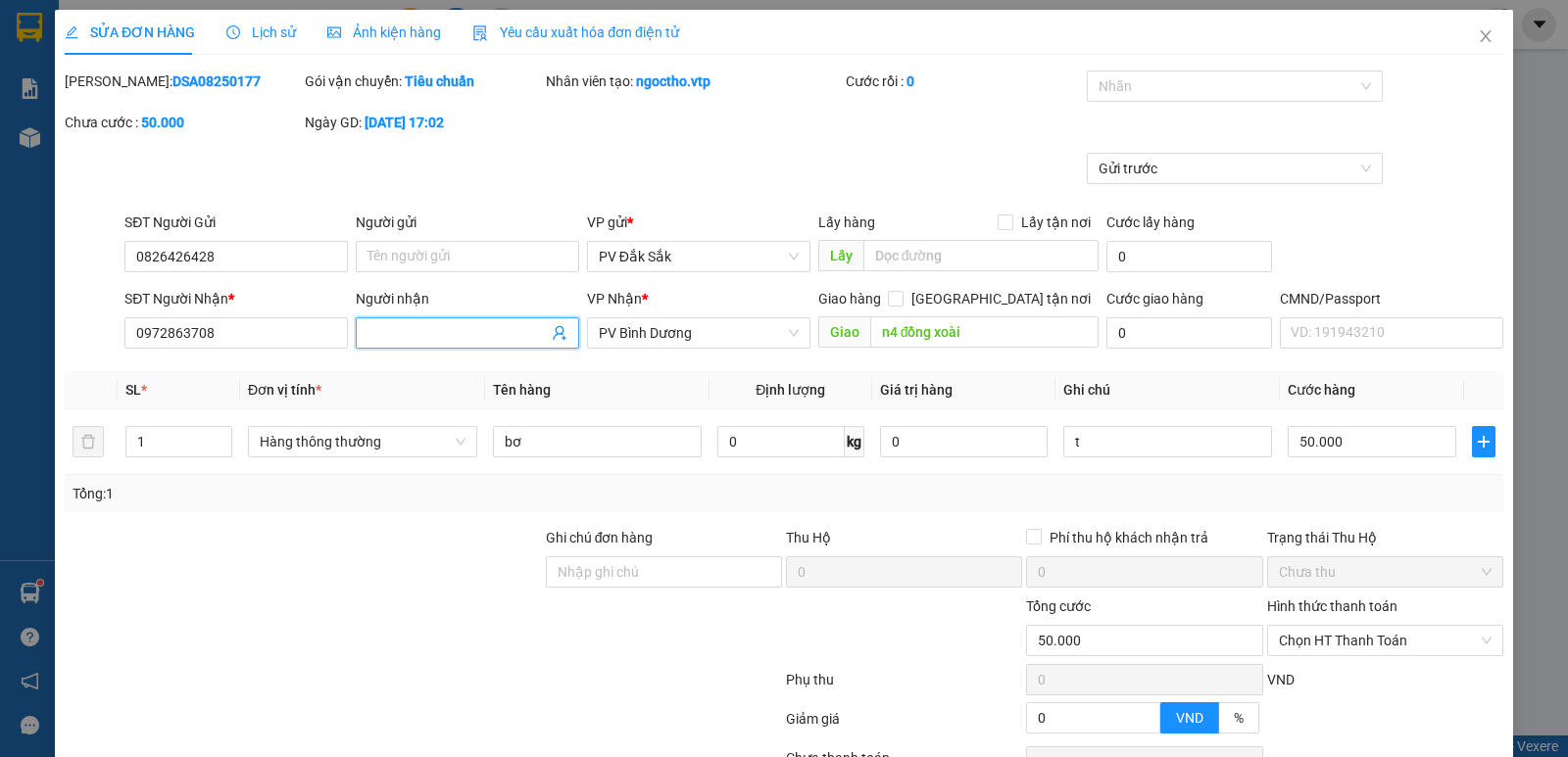
click at [415, 322] on span at bounding box center [468, 333] width 224 height 32
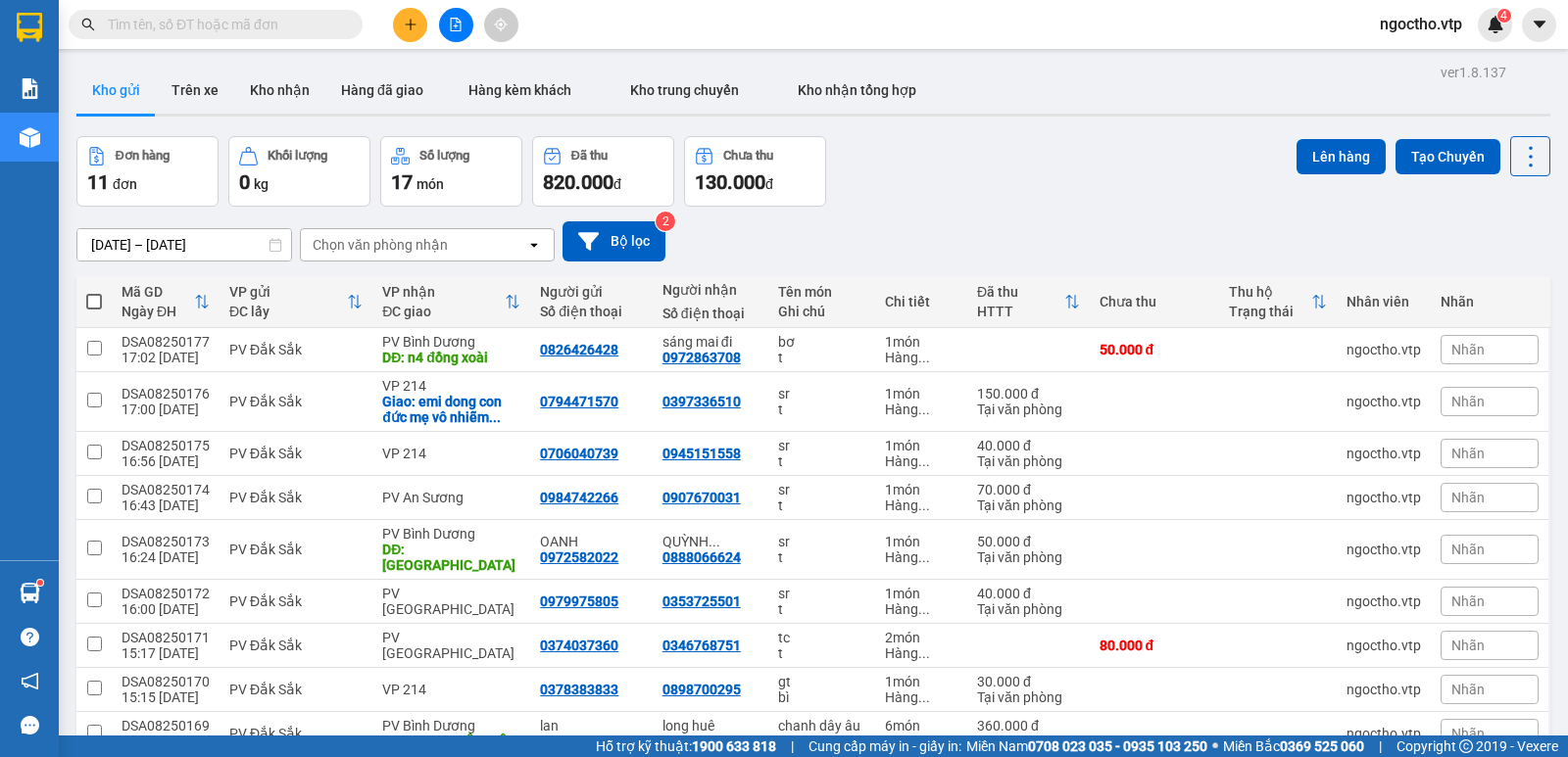
click at [402, 27] on button at bounding box center [410, 25] width 34 height 34
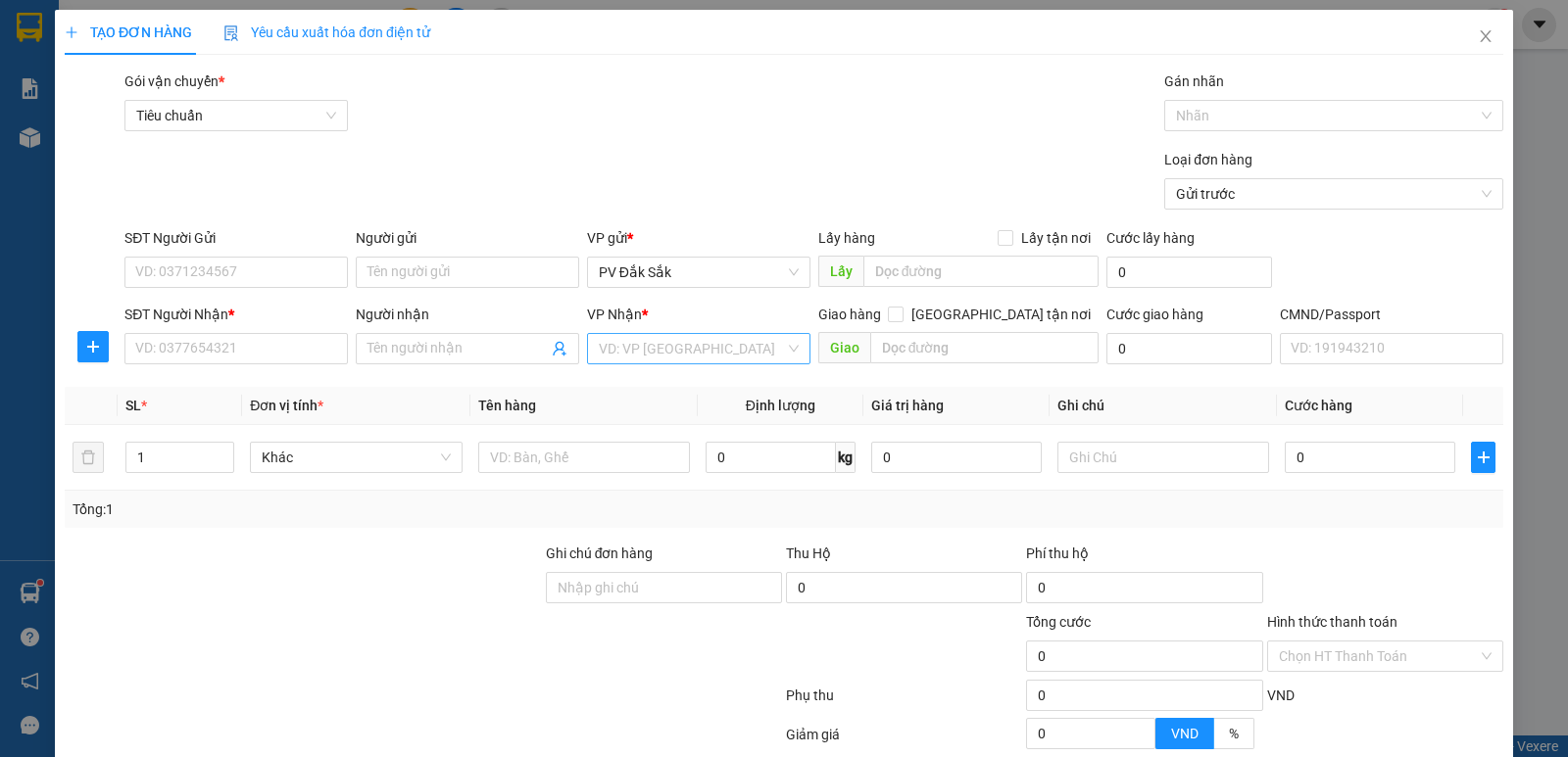
click at [619, 343] on input "search" at bounding box center [691, 349] width 186 height 30
click at [637, 388] on div "VP 214" at bounding box center [691, 388] width 198 height 22
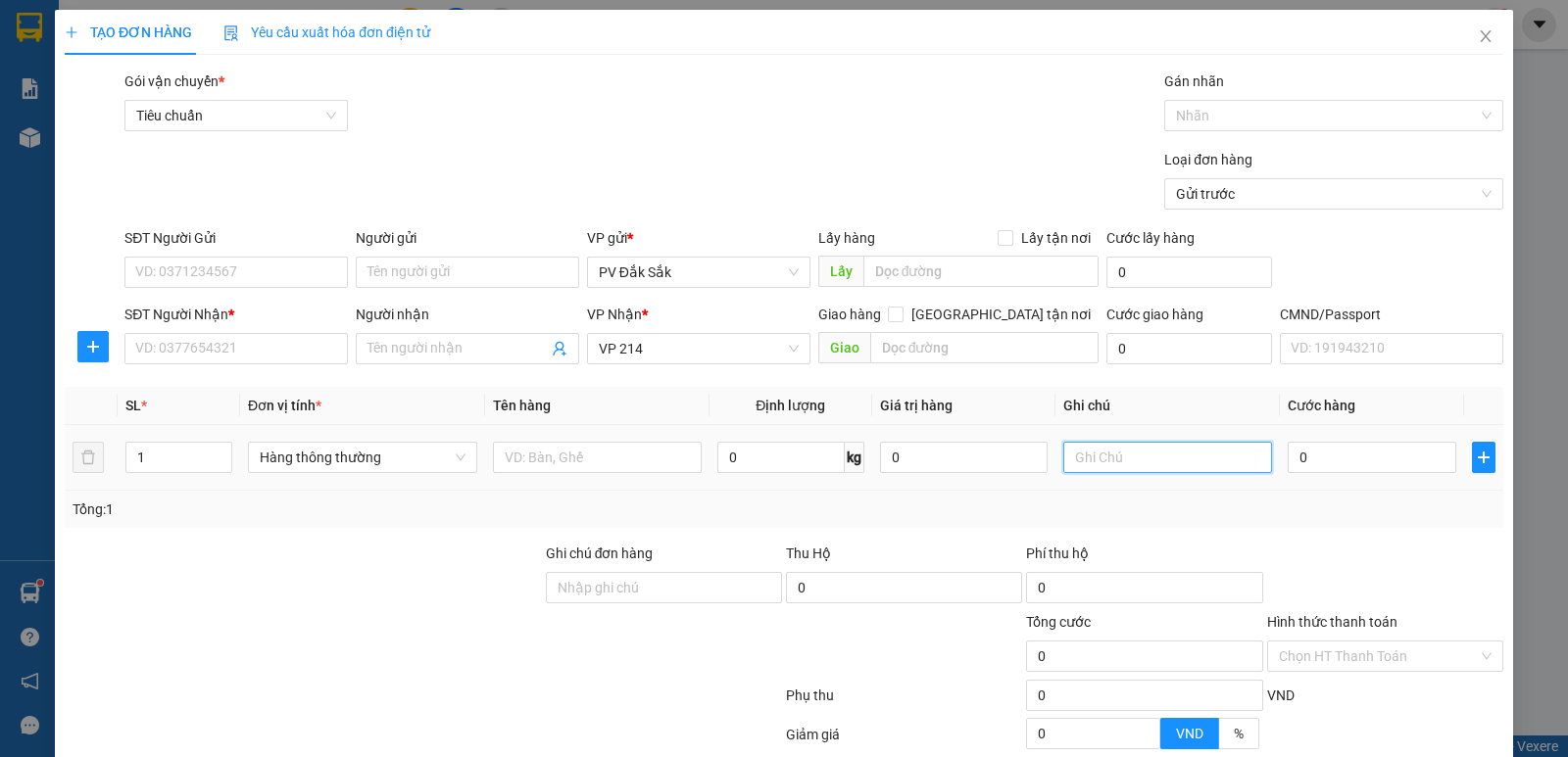
click at [1077, 459] on input "text" at bounding box center [1168, 458] width 209 height 32
click at [157, 464] on input "1" at bounding box center [178, 458] width 104 height 30
click at [531, 471] on input "text" at bounding box center [597, 458] width 209 height 32
click at [1335, 454] on input "0" at bounding box center [1371, 458] width 167 height 32
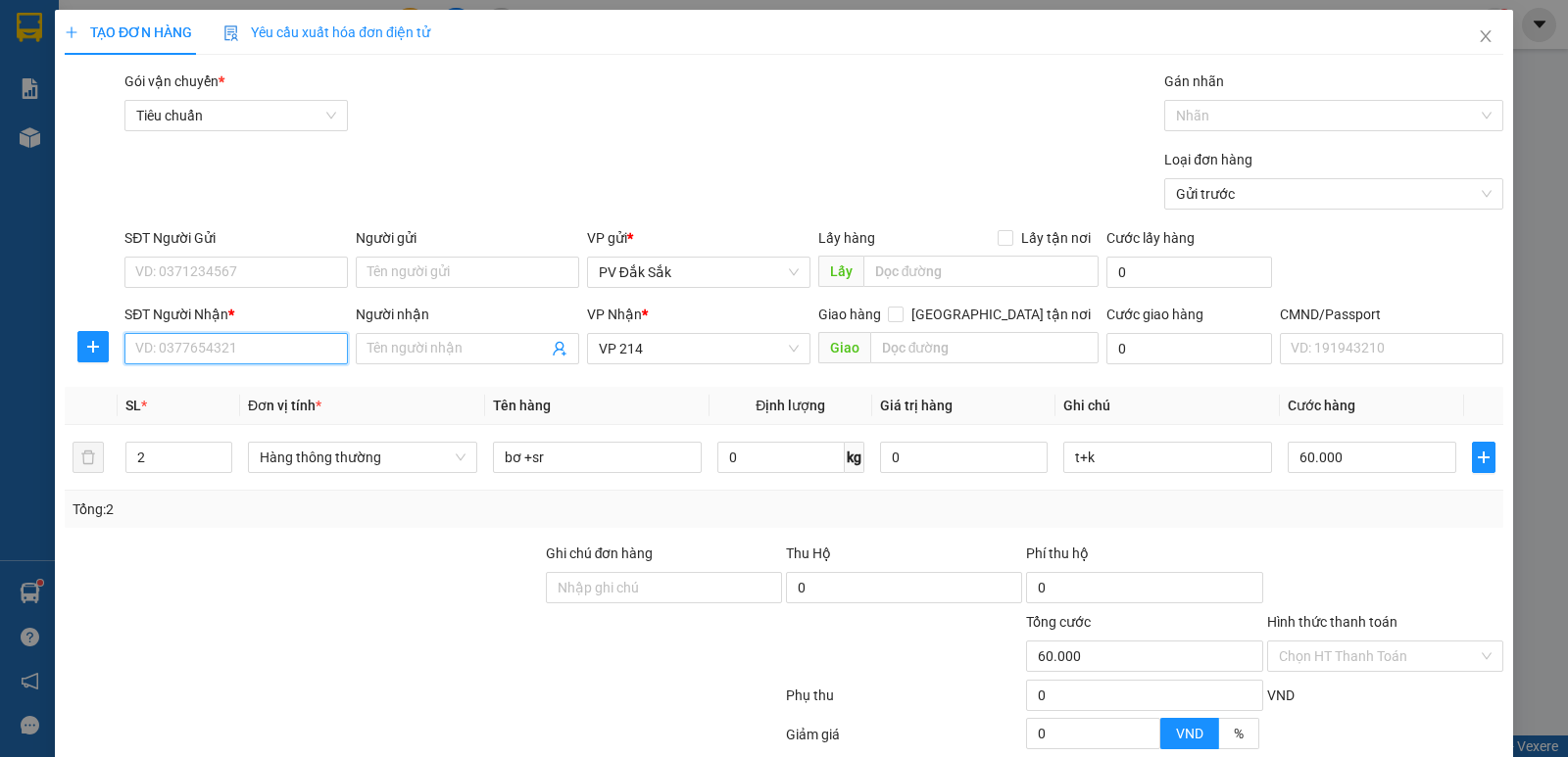
click at [160, 359] on input "SĐT Người Nhận *" at bounding box center [236, 349] width 224 height 32
click at [159, 350] on input "081840832" at bounding box center [236, 349] width 224 height 32
click at [136, 254] on div "SĐT Người Gửi" at bounding box center [236, 243] width 224 height 30
click at [152, 266] on input "SĐT Người Gửi" at bounding box center [236, 273] width 224 height 32
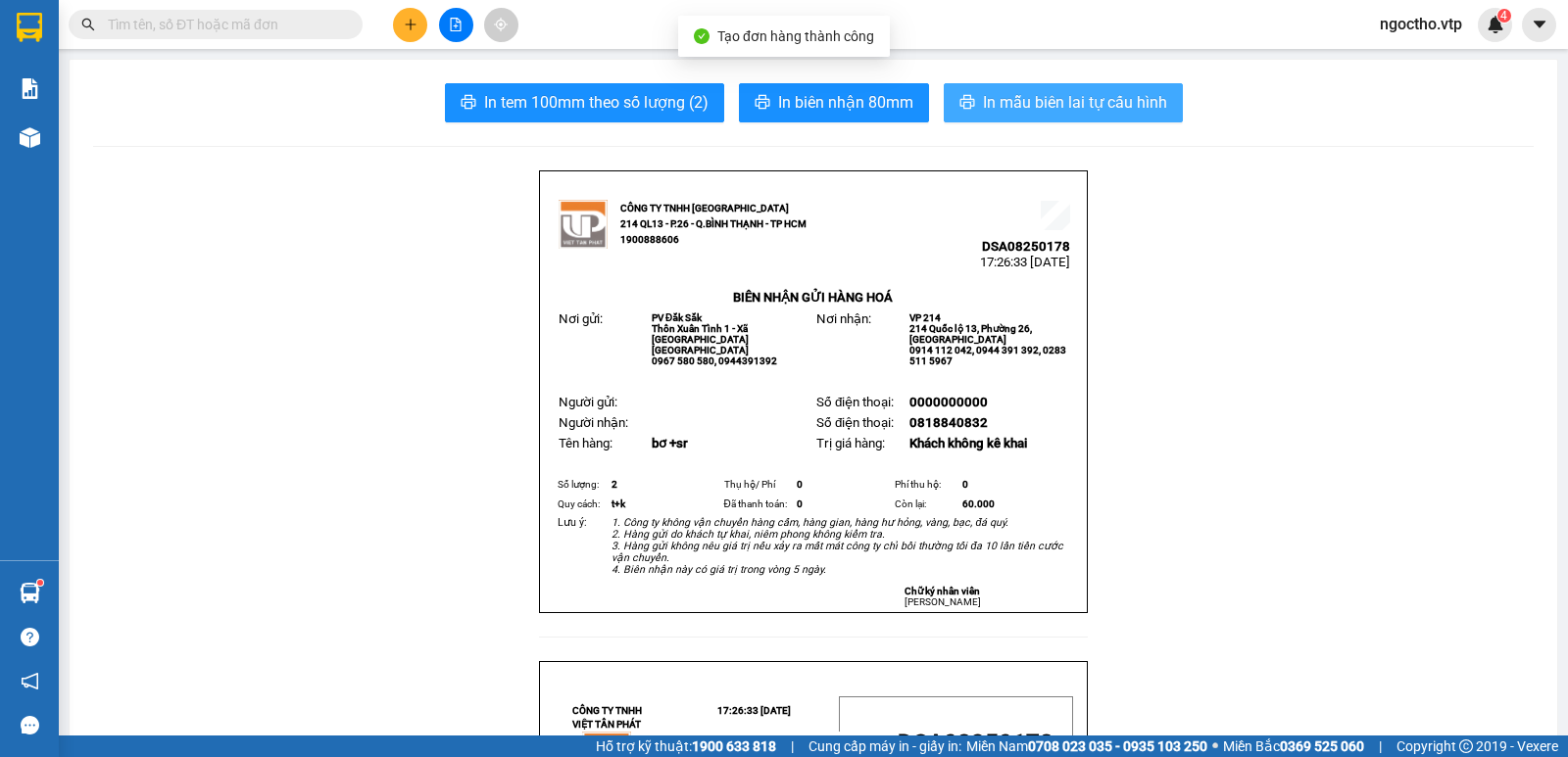
click at [1044, 104] on span "In mẫu biên lai tự cấu hình" at bounding box center [1075, 102] width 184 height 25
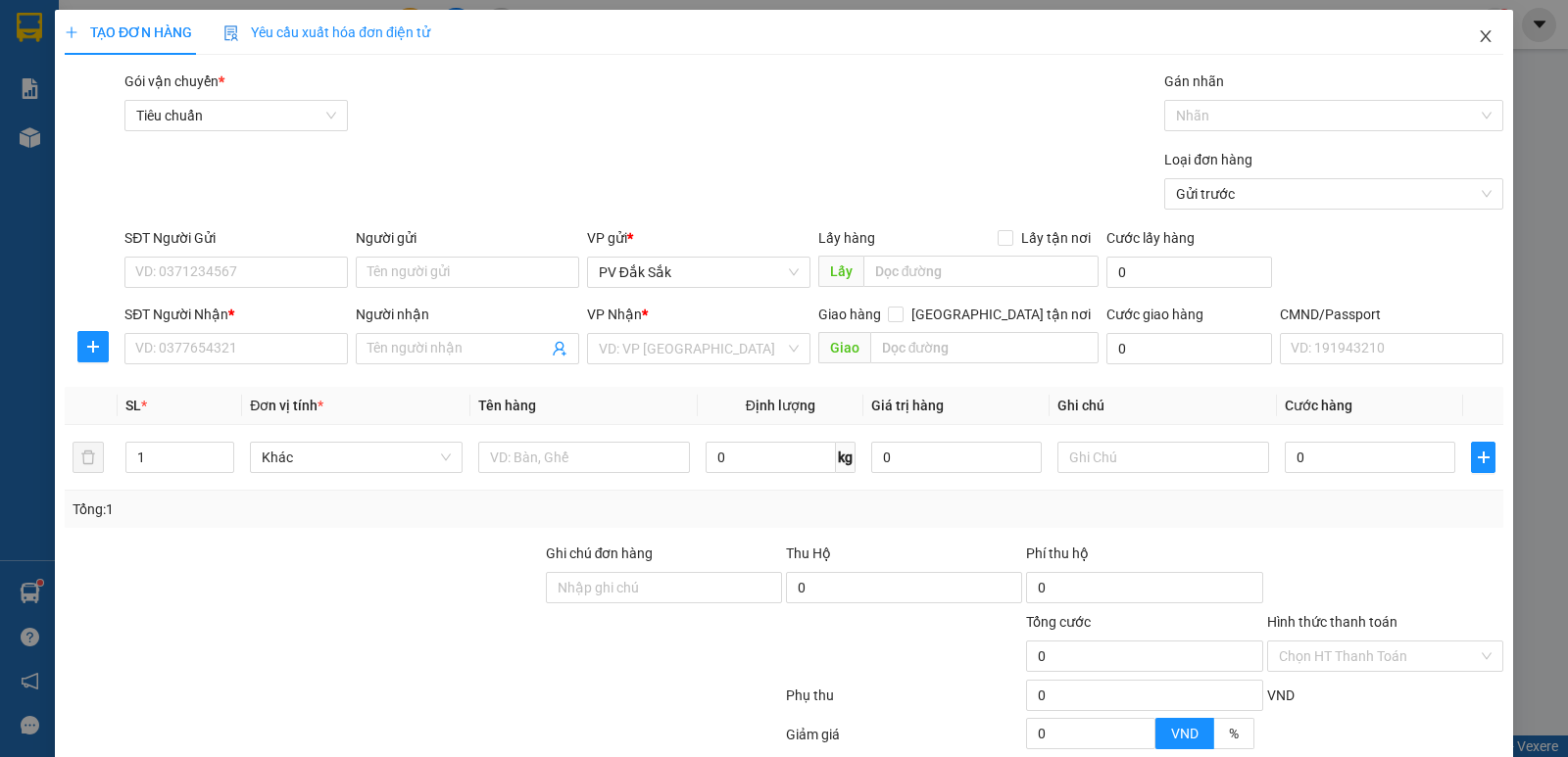
click at [1477, 30] on icon "close" at bounding box center [1485, 37] width 16 height 16
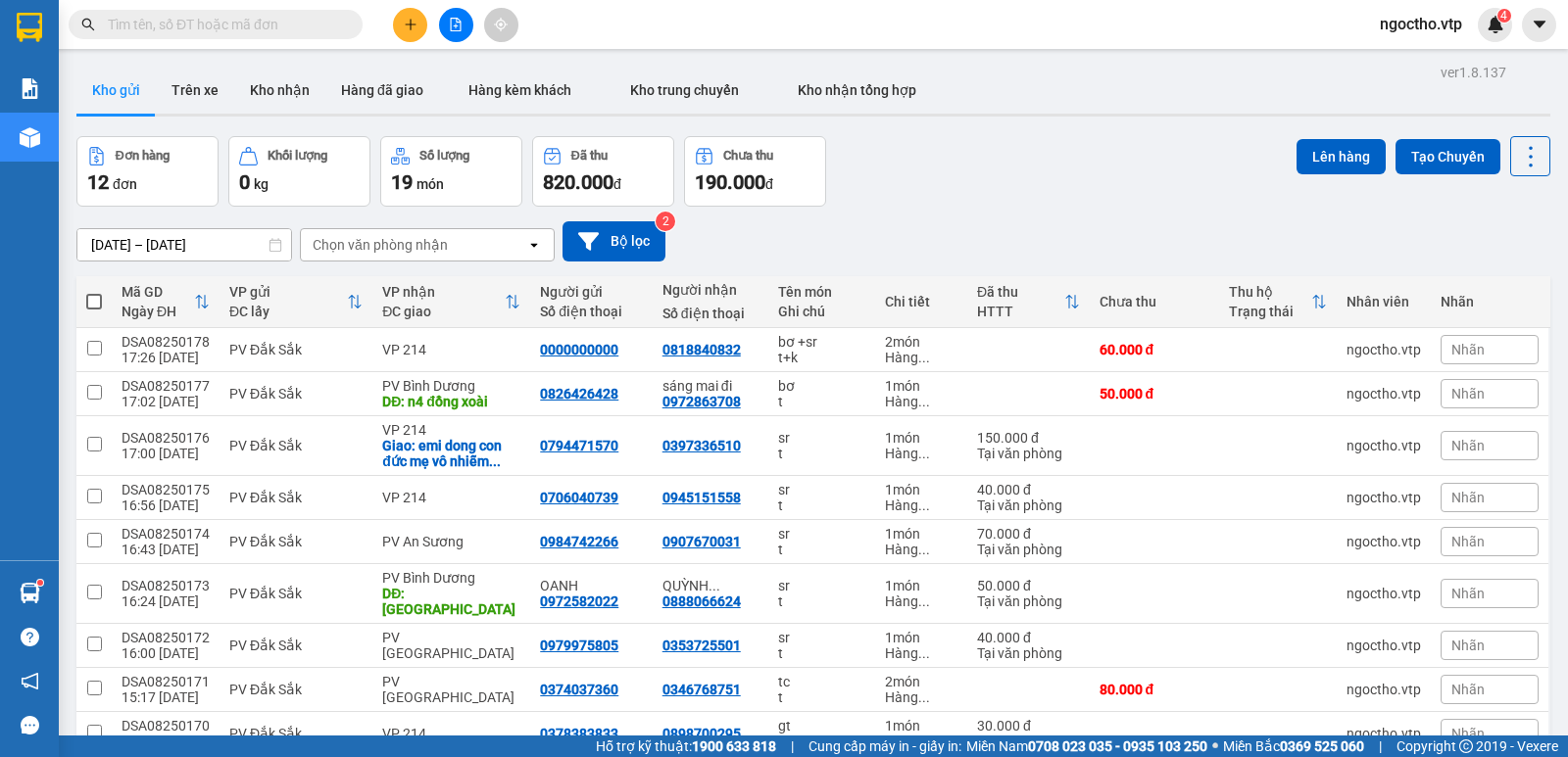
click at [407, 19] on icon "plus" at bounding box center [411, 25] width 14 height 14
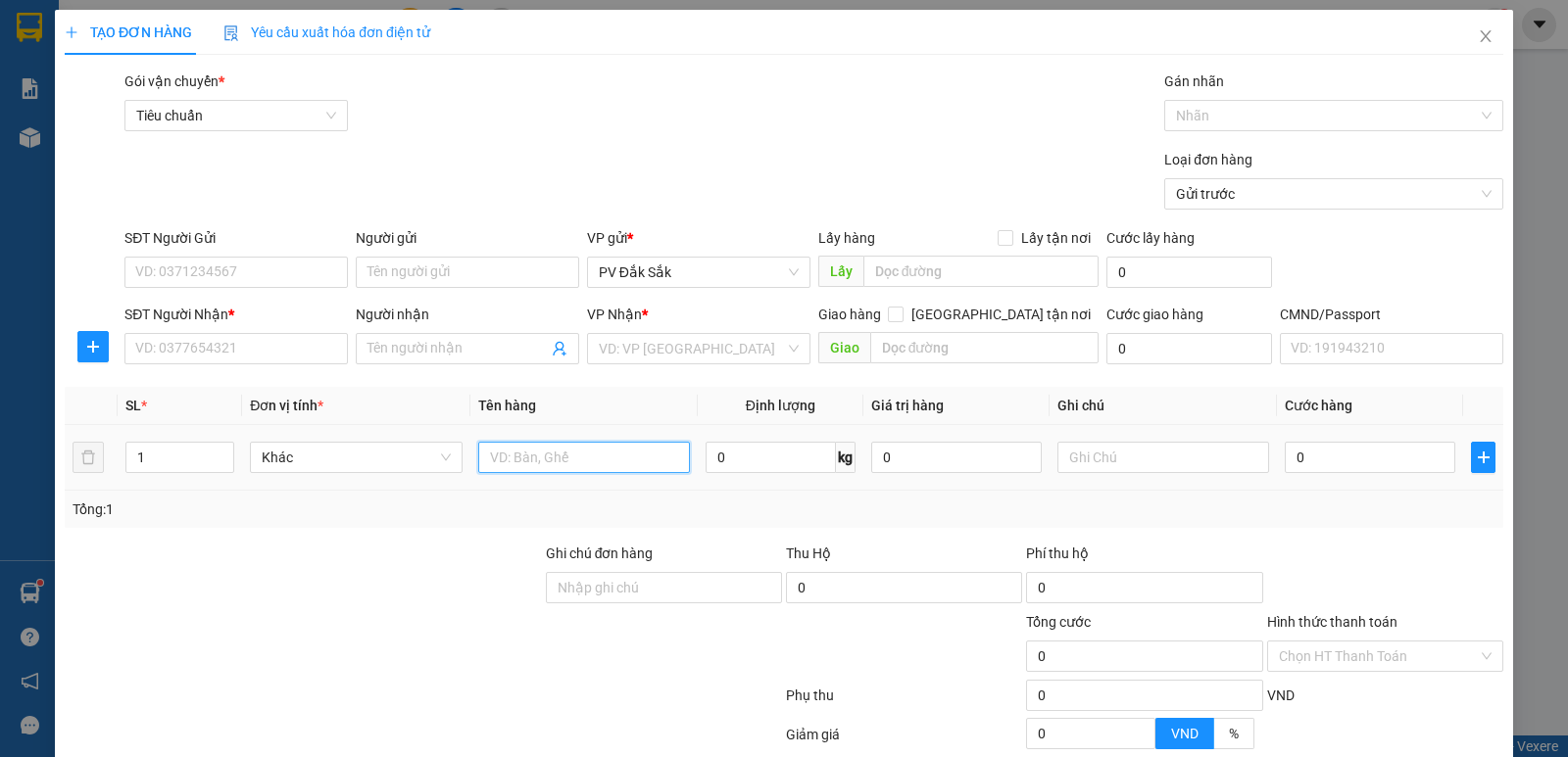
click at [504, 443] on input "text" at bounding box center [584, 458] width 212 height 32
click at [1116, 454] on input "text" at bounding box center [1163, 458] width 212 height 32
drag, startPoint x: 523, startPoint y: 464, endPoint x: 441, endPoint y: 475, distance: 82.7
click at [444, 473] on tr "1 Khác bơ 0 kg 0 t 0" at bounding box center [784, 459] width 1439 height 66
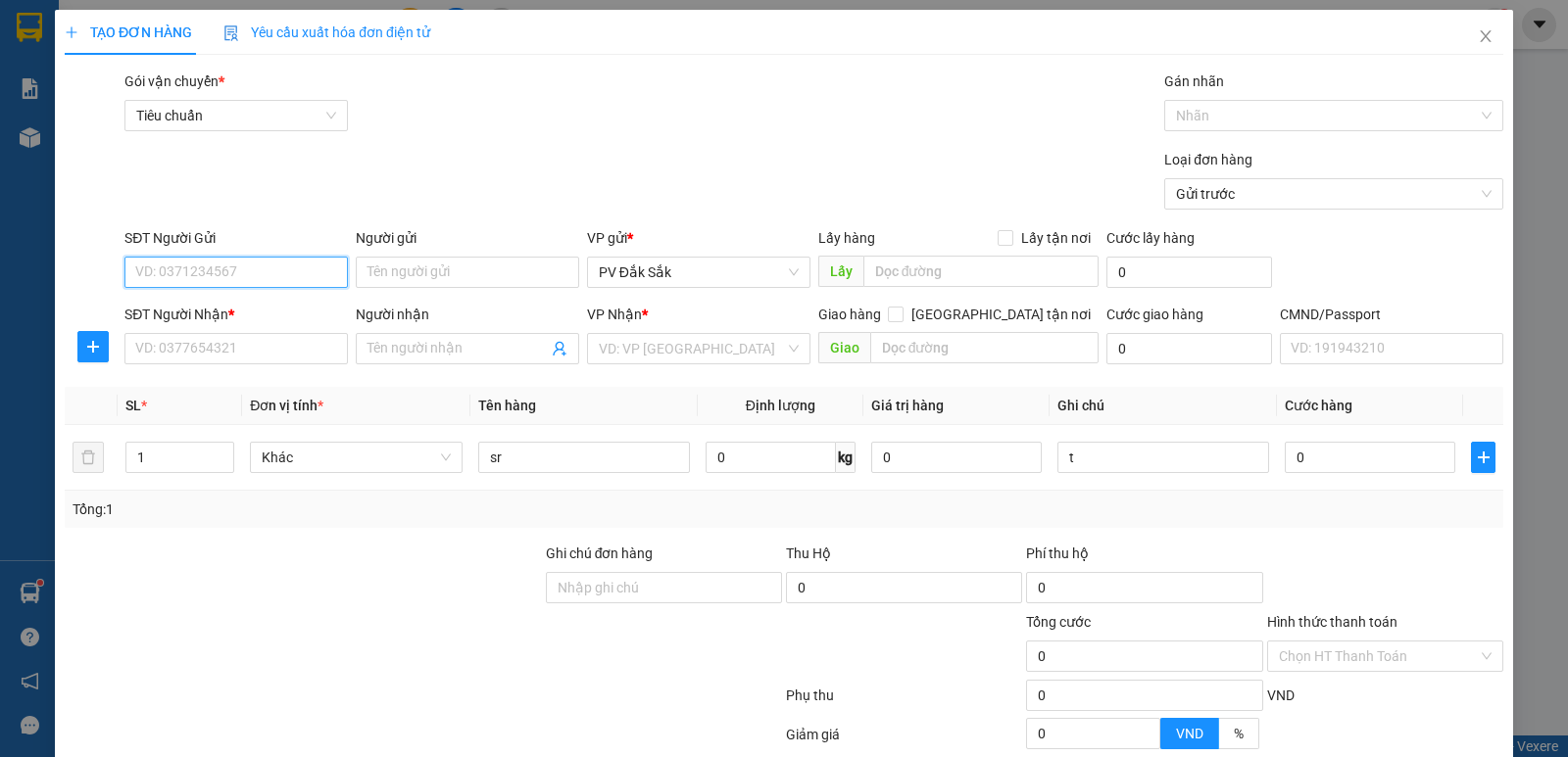
click at [202, 278] on input "SĐT Người Gửi" at bounding box center [236, 273] width 224 height 32
click at [686, 356] on input "search" at bounding box center [691, 349] width 186 height 30
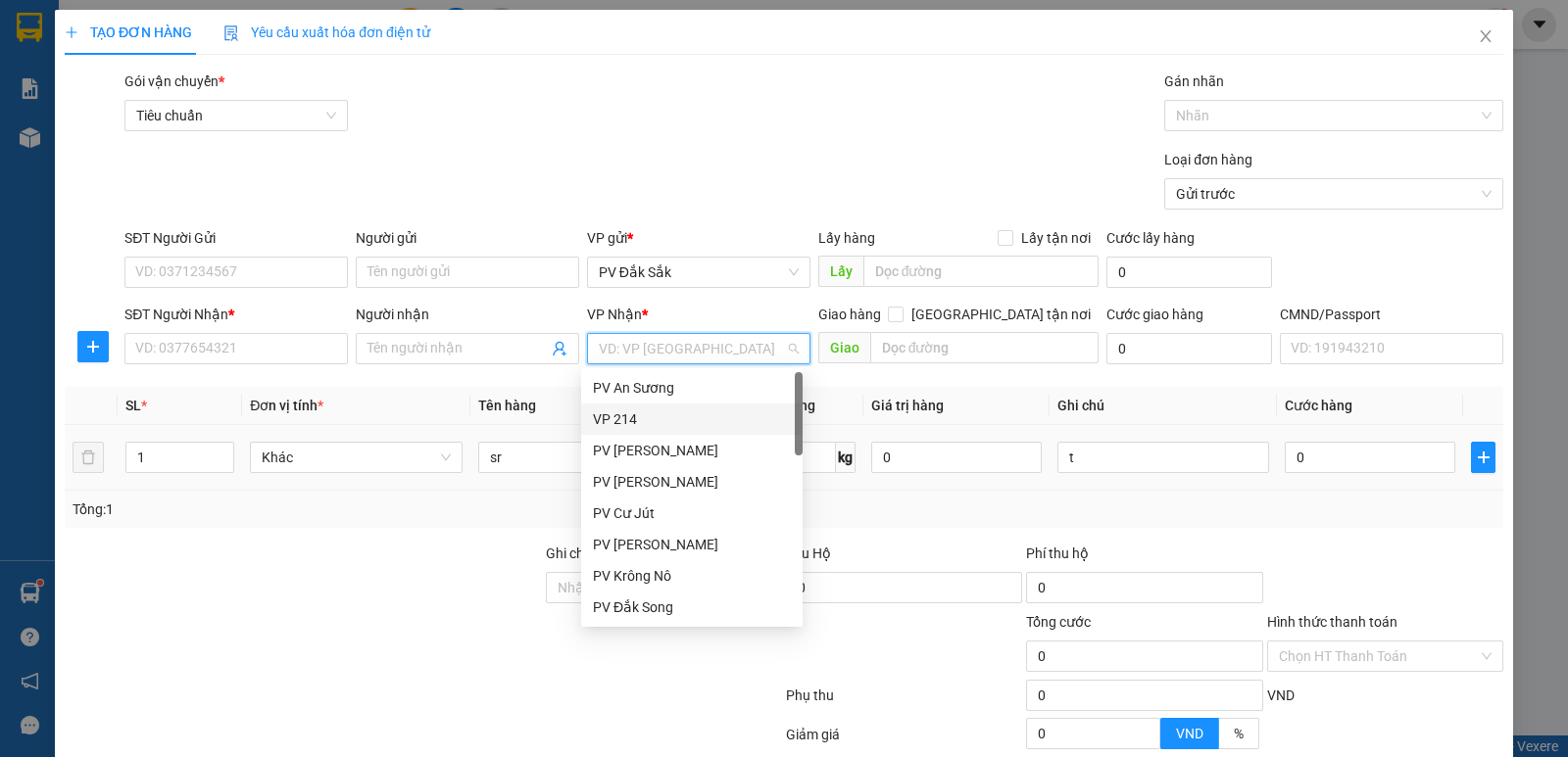
click at [639, 429] on div "VP 214" at bounding box center [691, 420] width 222 height 32
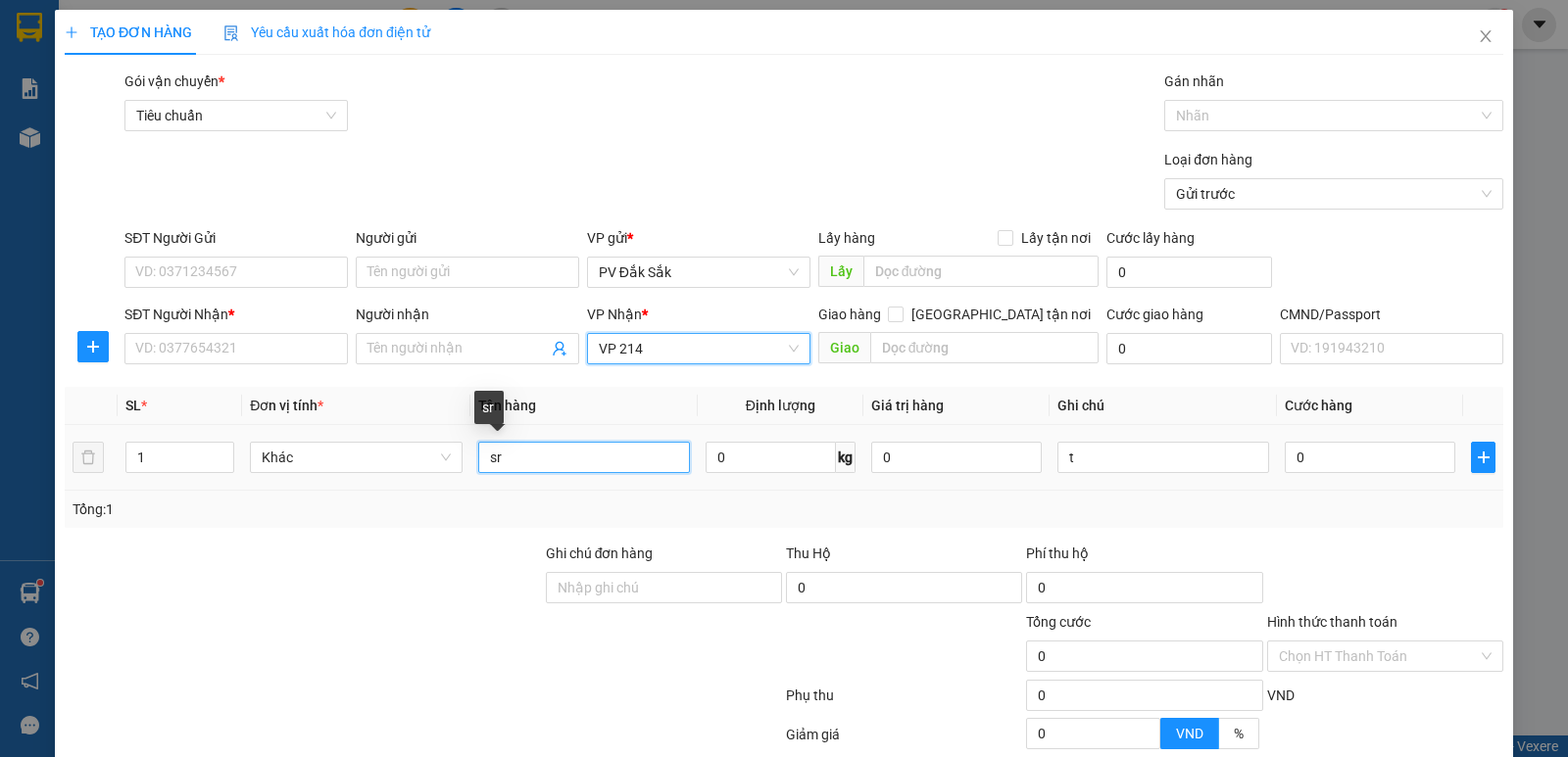
click at [530, 453] on input "sr" at bounding box center [584, 458] width 212 height 32
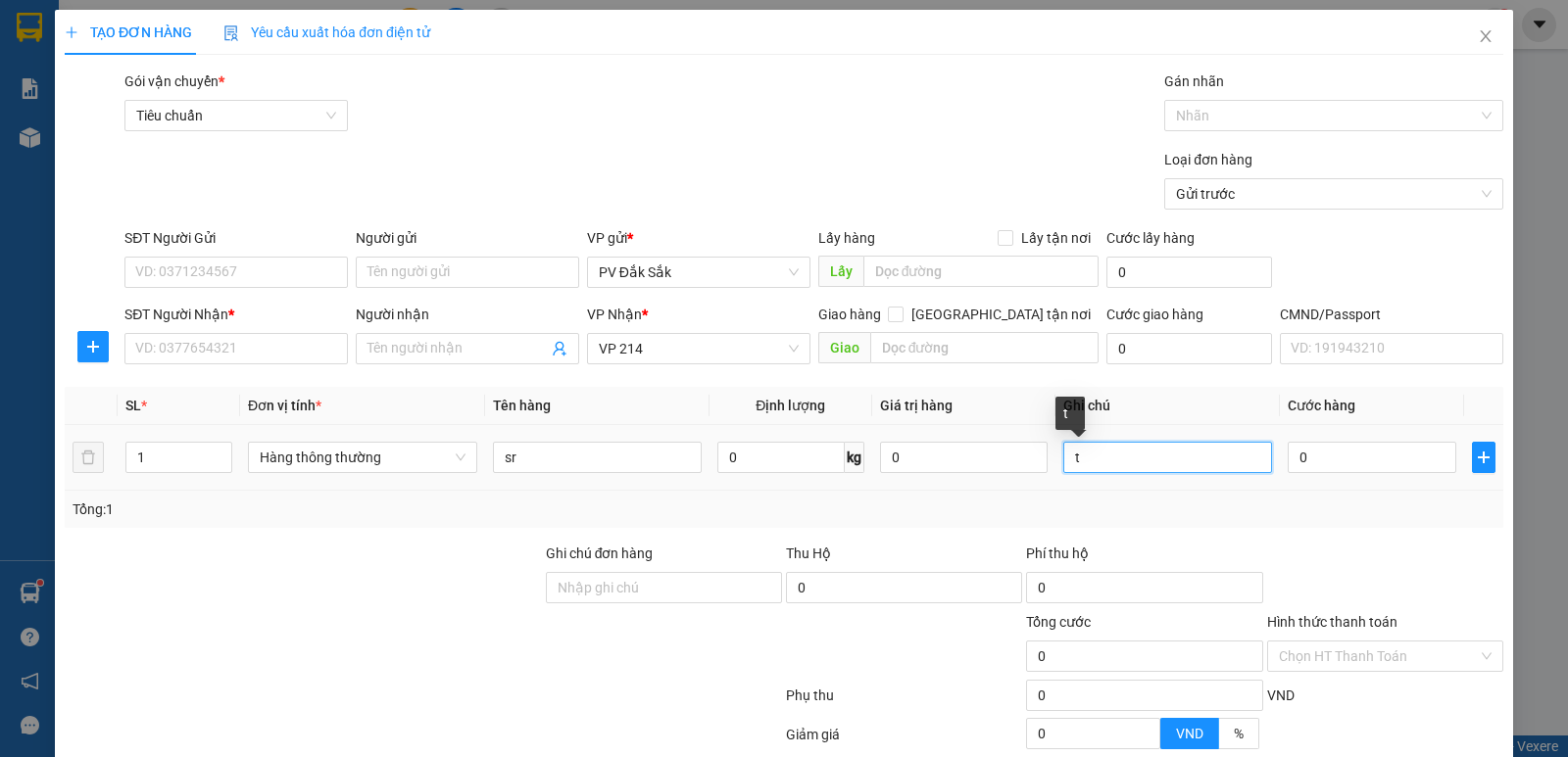
click at [1089, 471] on input "t" at bounding box center [1168, 458] width 209 height 32
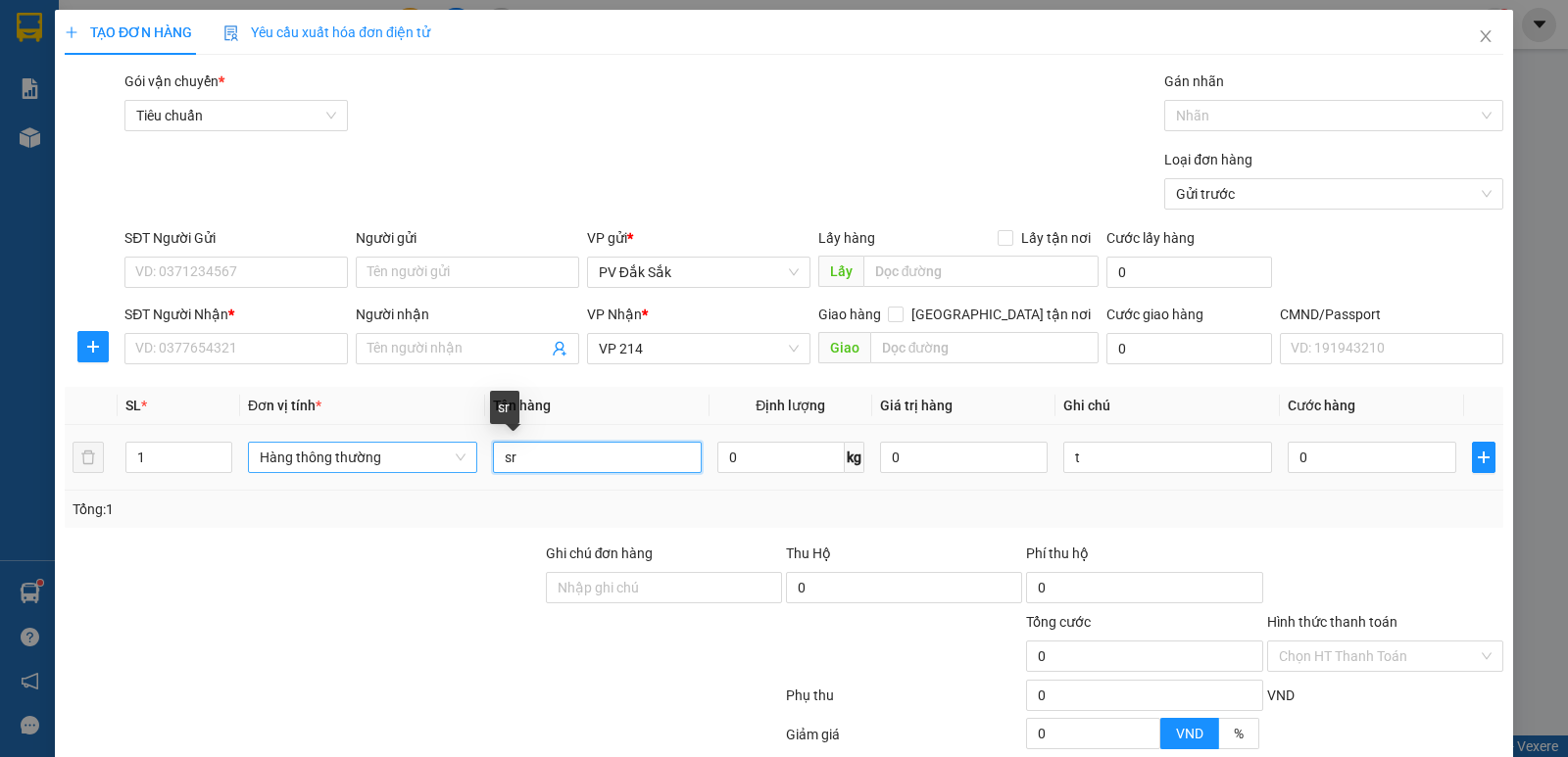
drag, startPoint x: 571, startPoint y: 464, endPoint x: 333, endPoint y: 462, distance: 238.0
click at [365, 462] on tr "1 Hàng thông thường sr 0 kg 0 t 0" at bounding box center [784, 459] width 1439 height 66
click at [161, 331] on div "SĐT Người Nhận *" at bounding box center [236, 318] width 224 height 30
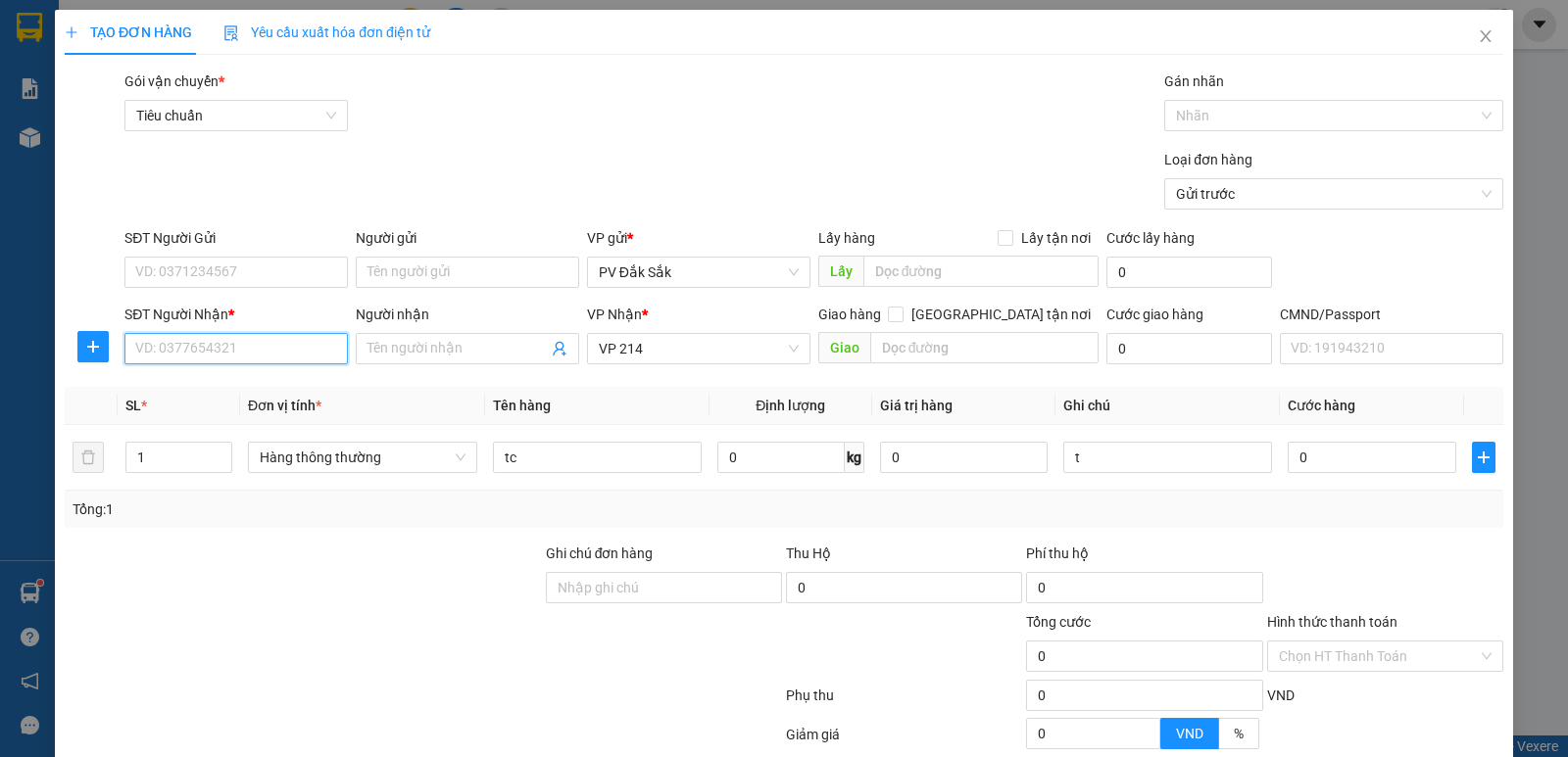
click at [129, 353] on input "SĐT Người Nhận *" at bounding box center [236, 349] width 224 height 32
click at [179, 285] on input "SĐT Người Gửi" at bounding box center [236, 273] width 224 height 32
click at [169, 263] on input "SĐT Người Gửi" at bounding box center [236, 273] width 224 height 32
click at [1308, 454] on input "0" at bounding box center [1371, 458] width 167 height 32
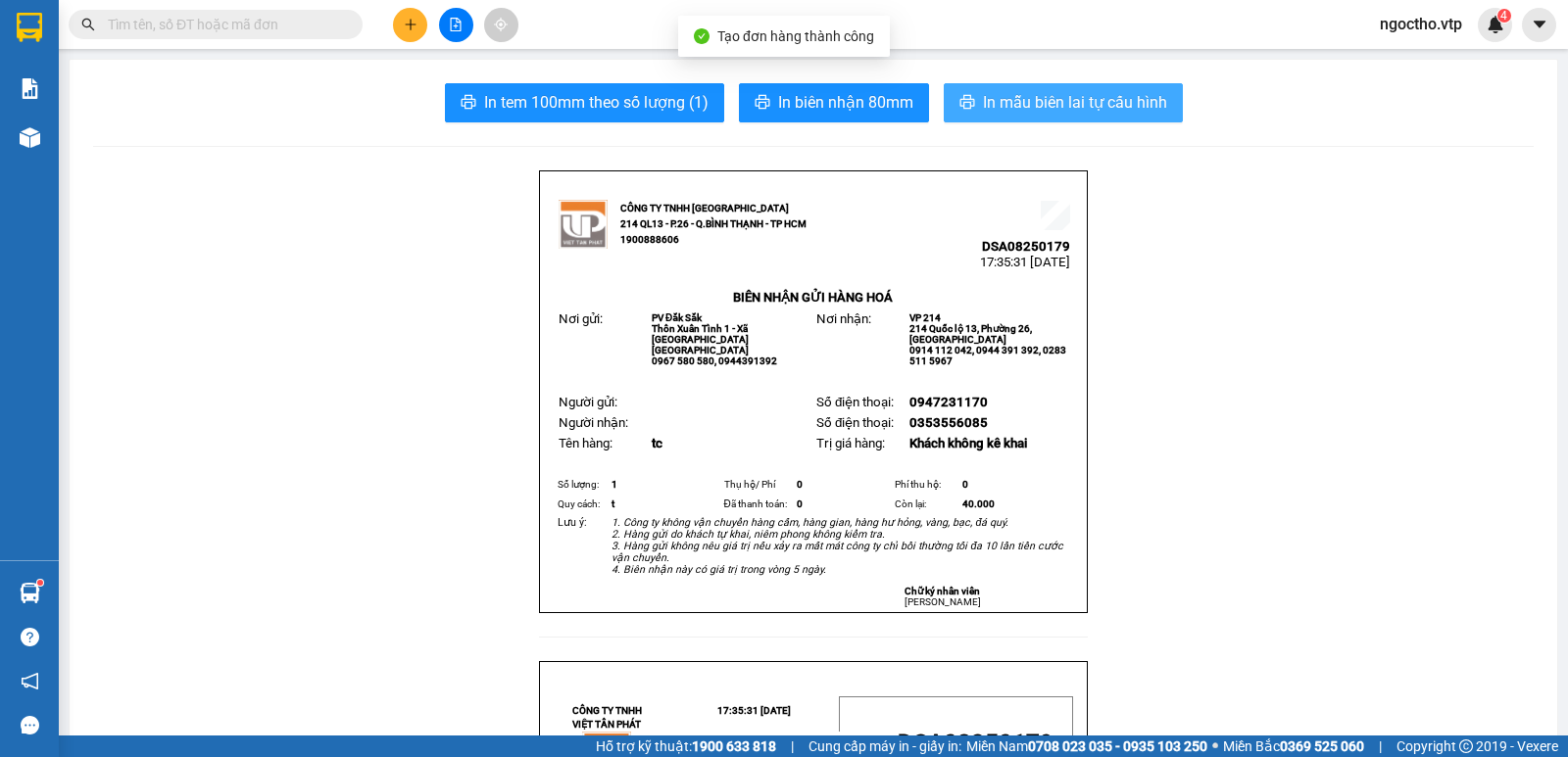
click at [1047, 88] on button "In mẫu biên lai tự cấu hình" at bounding box center [1064, 102] width 239 height 39
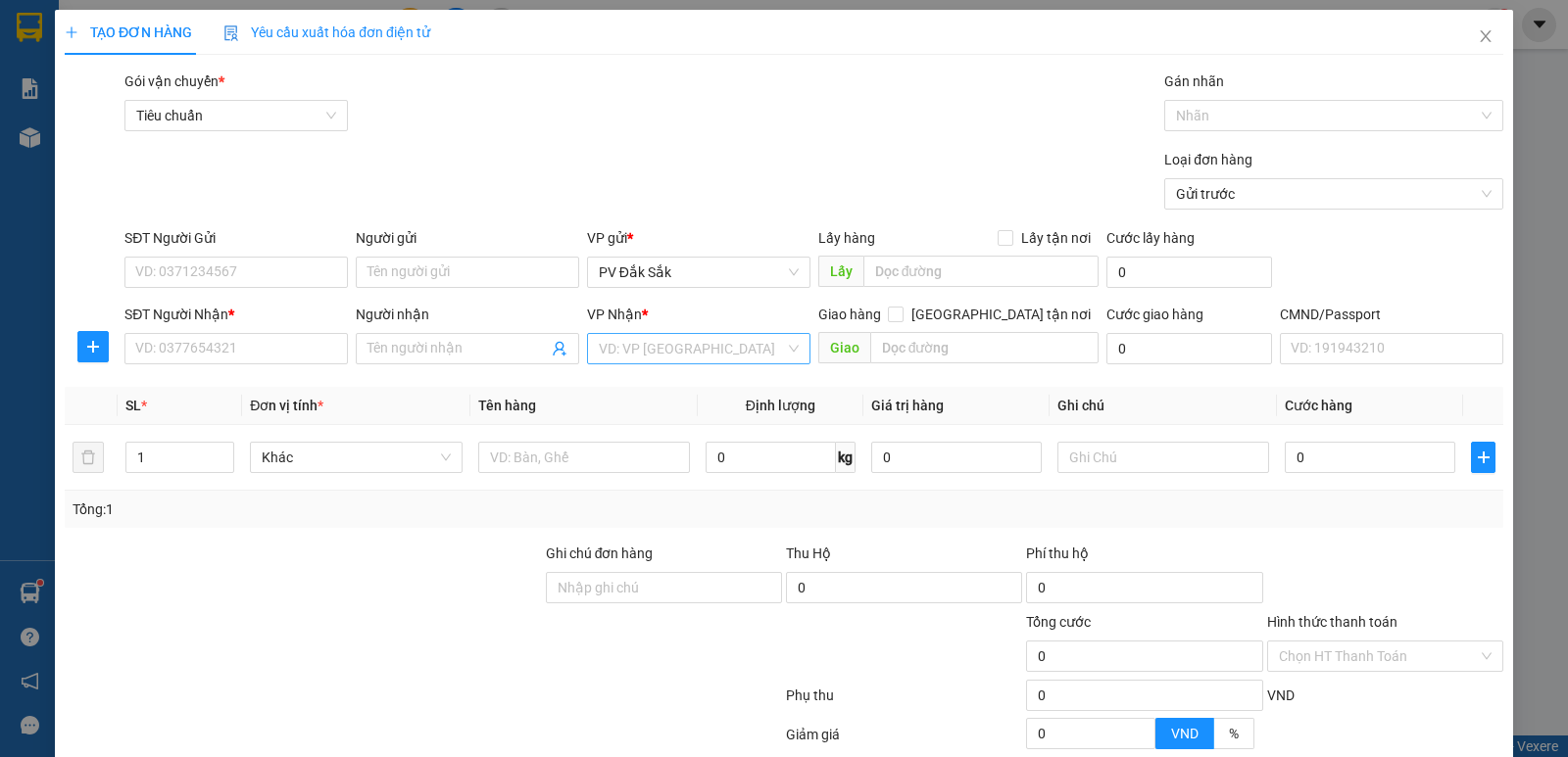
click at [621, 358] on input "search" at bounding box center [691, 349] width 186 height 30
drag, startPoint x: 500, startPoint y: 457, endPoint x: 521, endPoint y: 455, distance: 21.1
click at [505, 457] on input "text" at bounding box center [584, 458] width 212 height 32
click at [152, 467] on input "1" at bounding box center [179, 458] width 106 height 30
click at [1093, 469] on input "text" at bounding box center [1163, 458] width 212 height 32
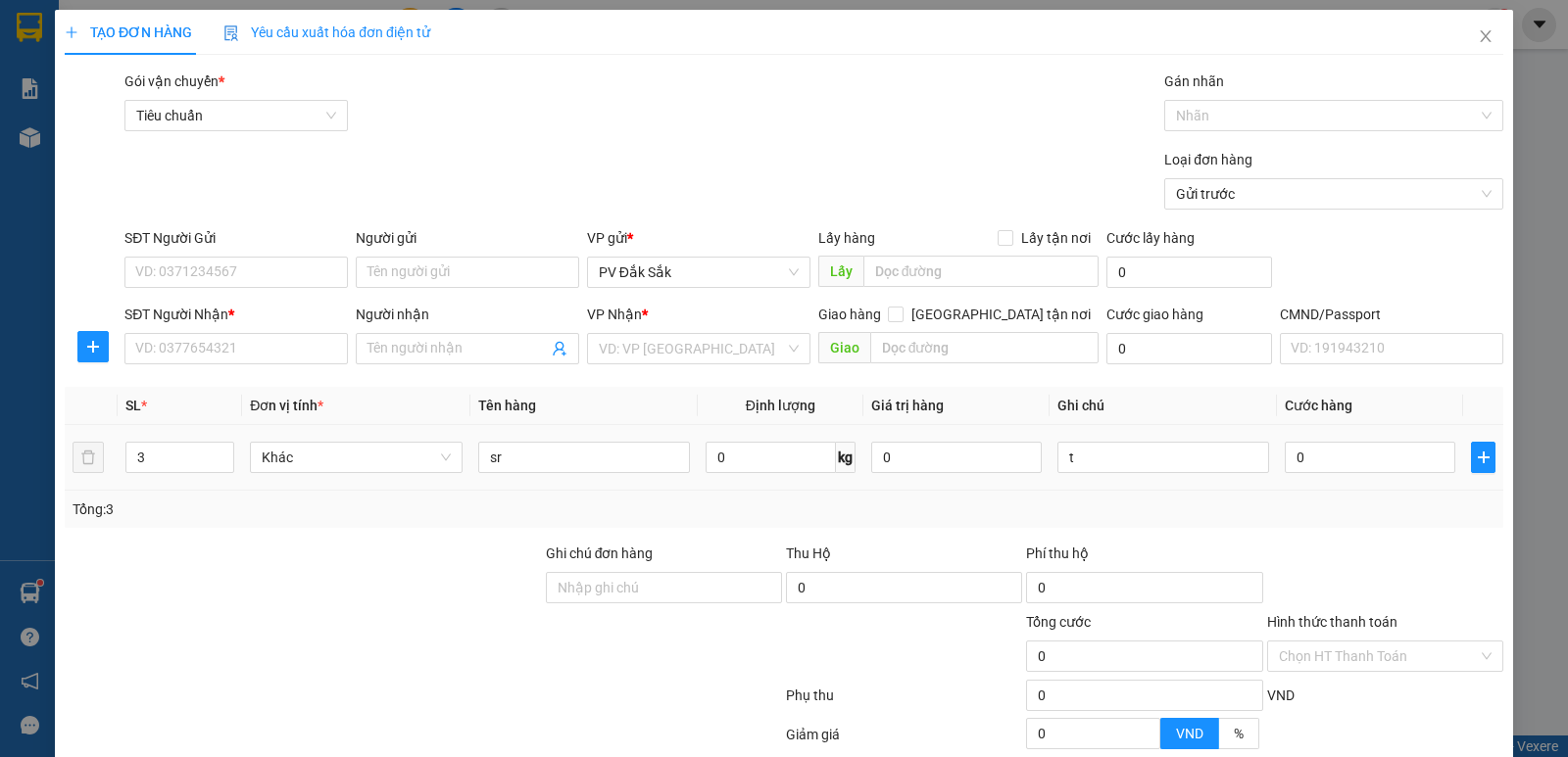
click at [1377, 473] on div "0" at bounding box center [1369, 457] width 170 height 39
click at [1333, 444] on input "0" at bounding box center [1369, 458] width 170 height 32
click at [192, 259] on input "SĐT Người Gửi" at bounding box center [236, 273] width 224 height 32
click at [90, 456] on tr "3 Khác sr 0 kg 0 t 240.000" at bounding box center [784, 459] width 1439 height 66
click at [513, 455] on input "sr" at bounding box center [584, 458] width 212 height 32
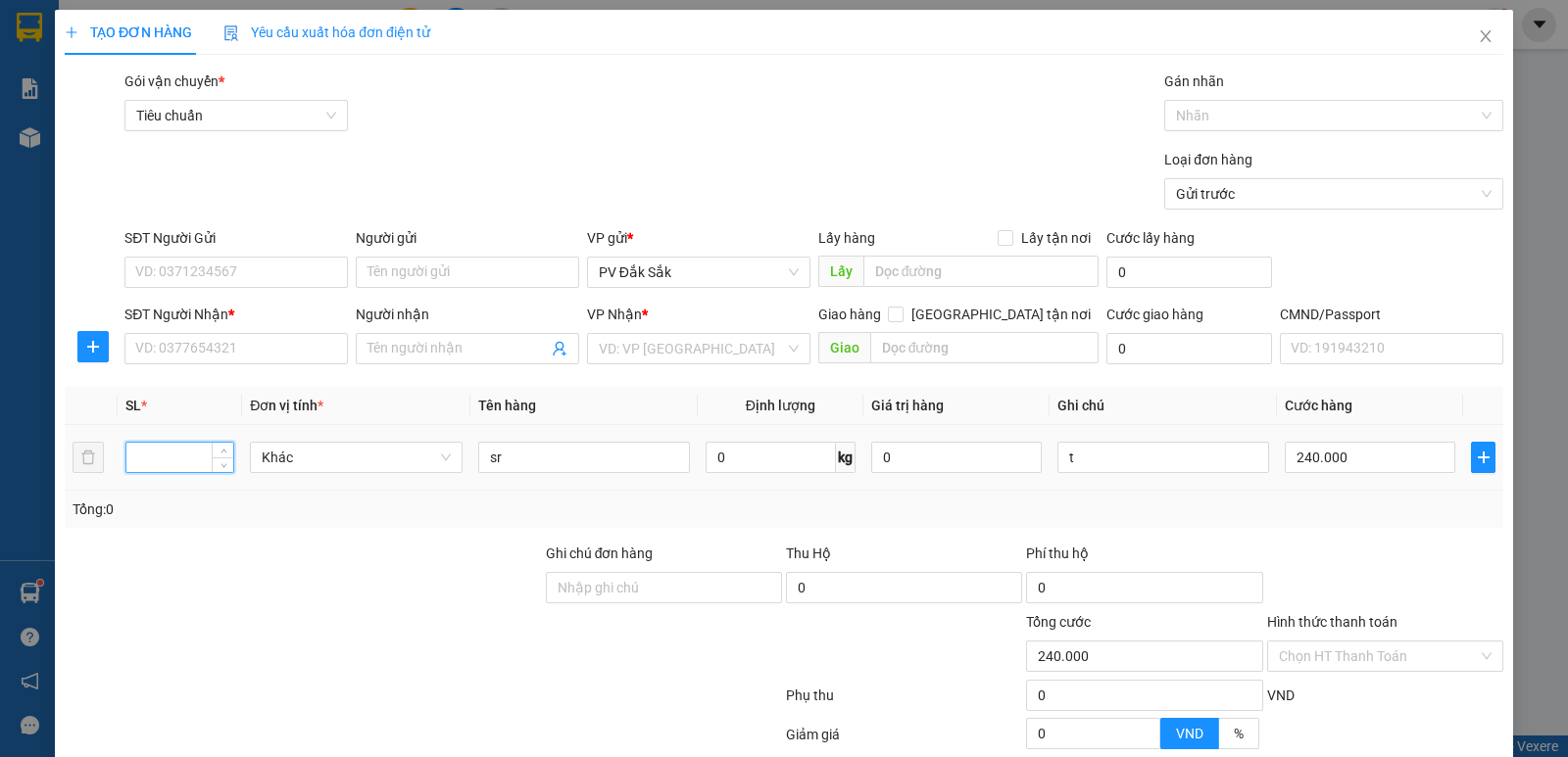
click at [198, 452] on input "number" at bounding box center [179, 458] width 106 height 30
click at [166, 453] on input "number" at bounding box center [179, 458] width 106 height 30
click at [1084, 451] on input "t" at bounding box center [1163, 458] width 212 height 32
click at [614, 358] on input "search" at bounding box center [691, 349] width 186 height 30
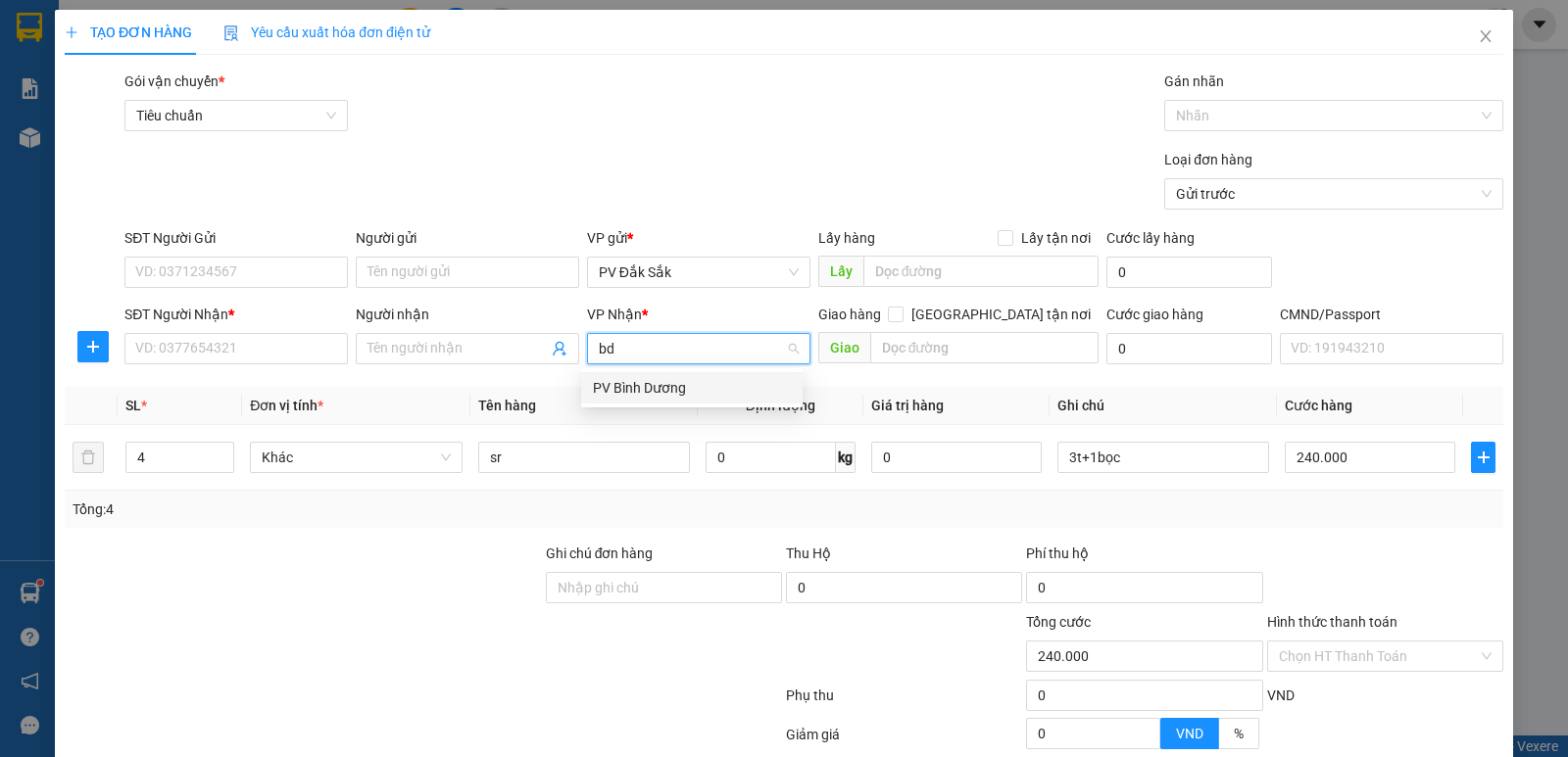
click at [673, 376] on div "PV Bình Dương" at bounding box center [691, 388] width 222 height 32
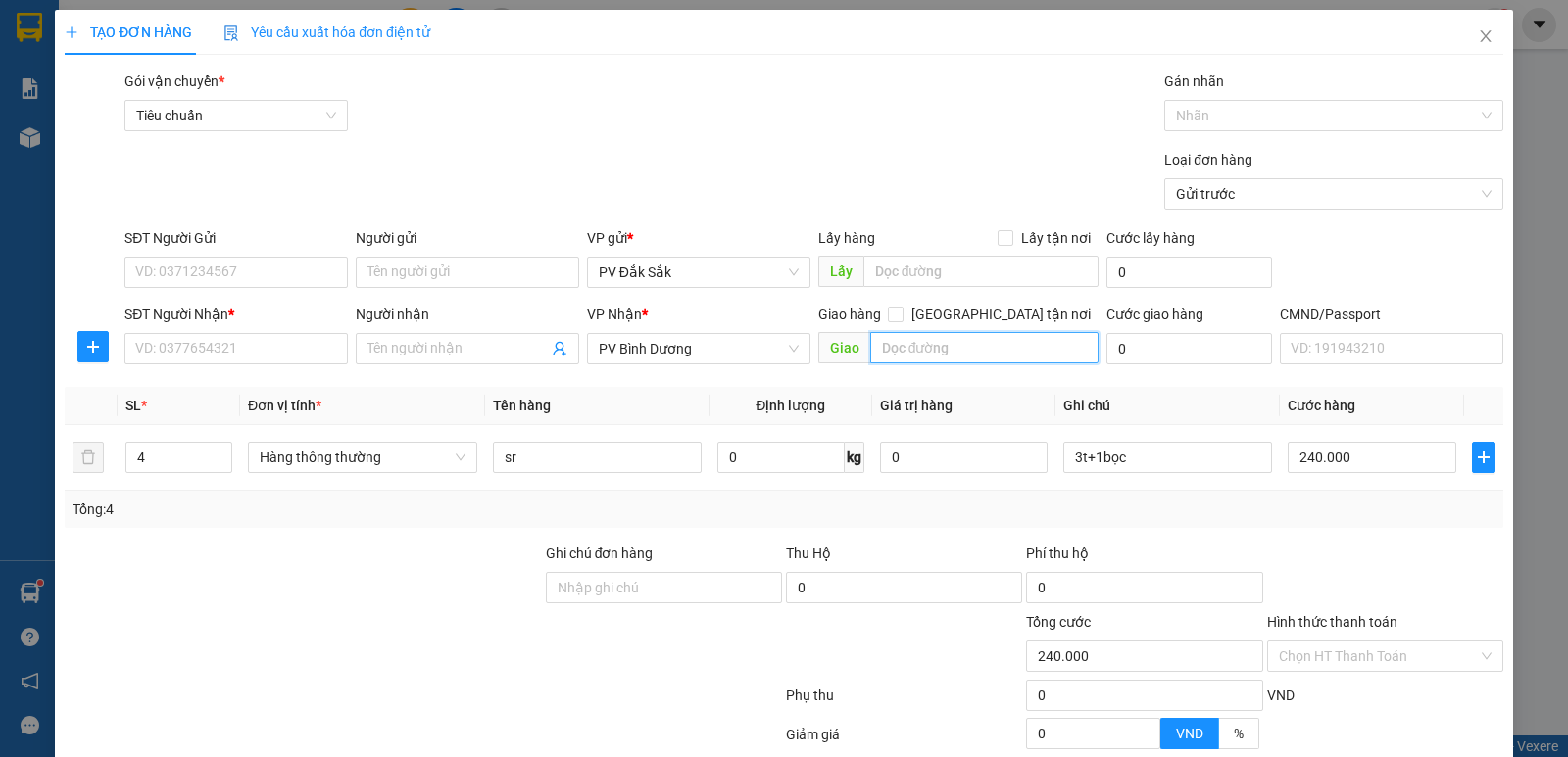
click at [920, 358] on input "text" at bounding box center [985, 348] width 230 height 32
click at [418, 351] on input "Người nhận" at bounding box center [457, 349] width 180 height 22
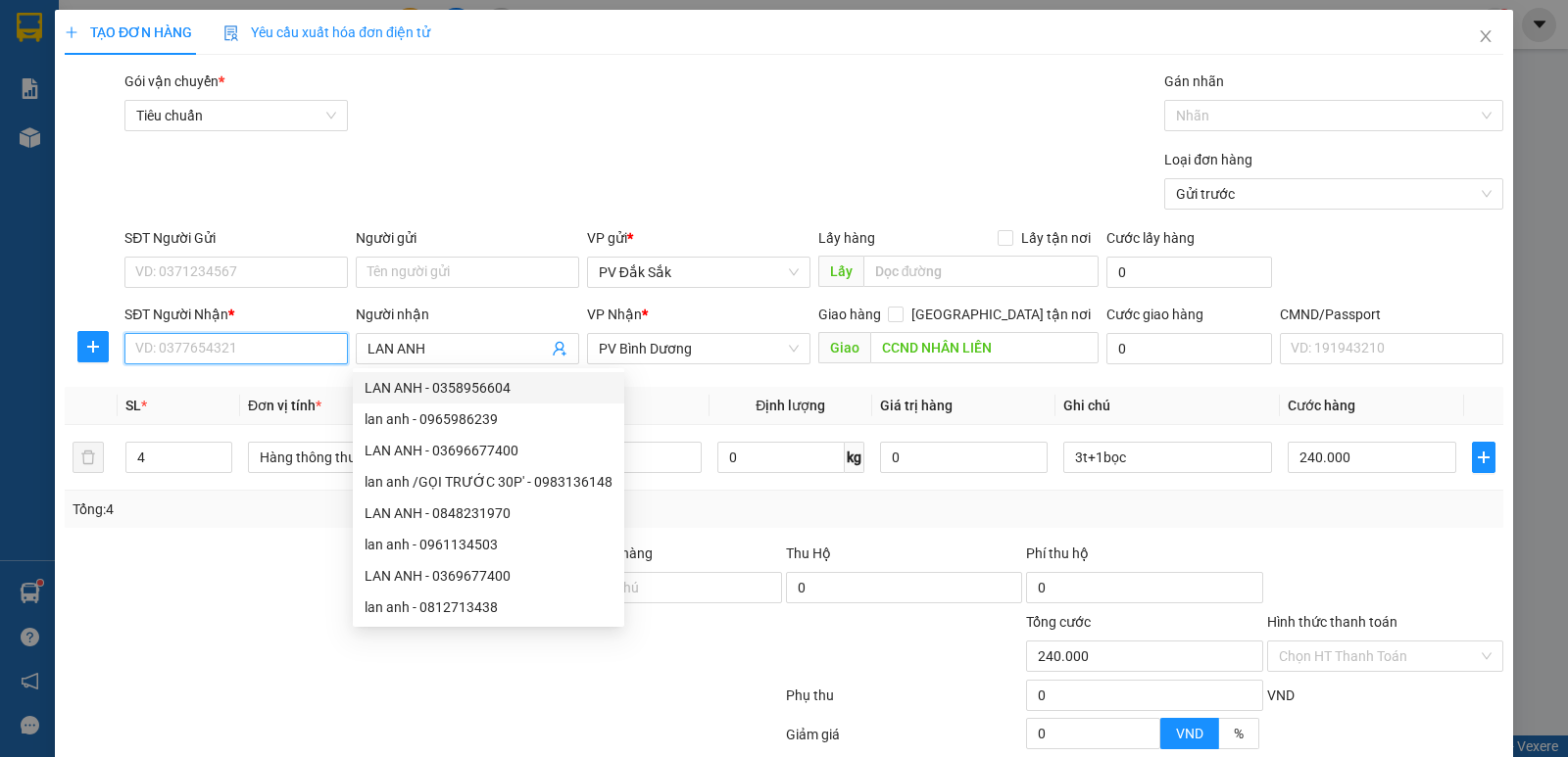
click at [191, 350] on input "SĐT Người Nhận *" at bounding box center [236, 349] width 224 height 32
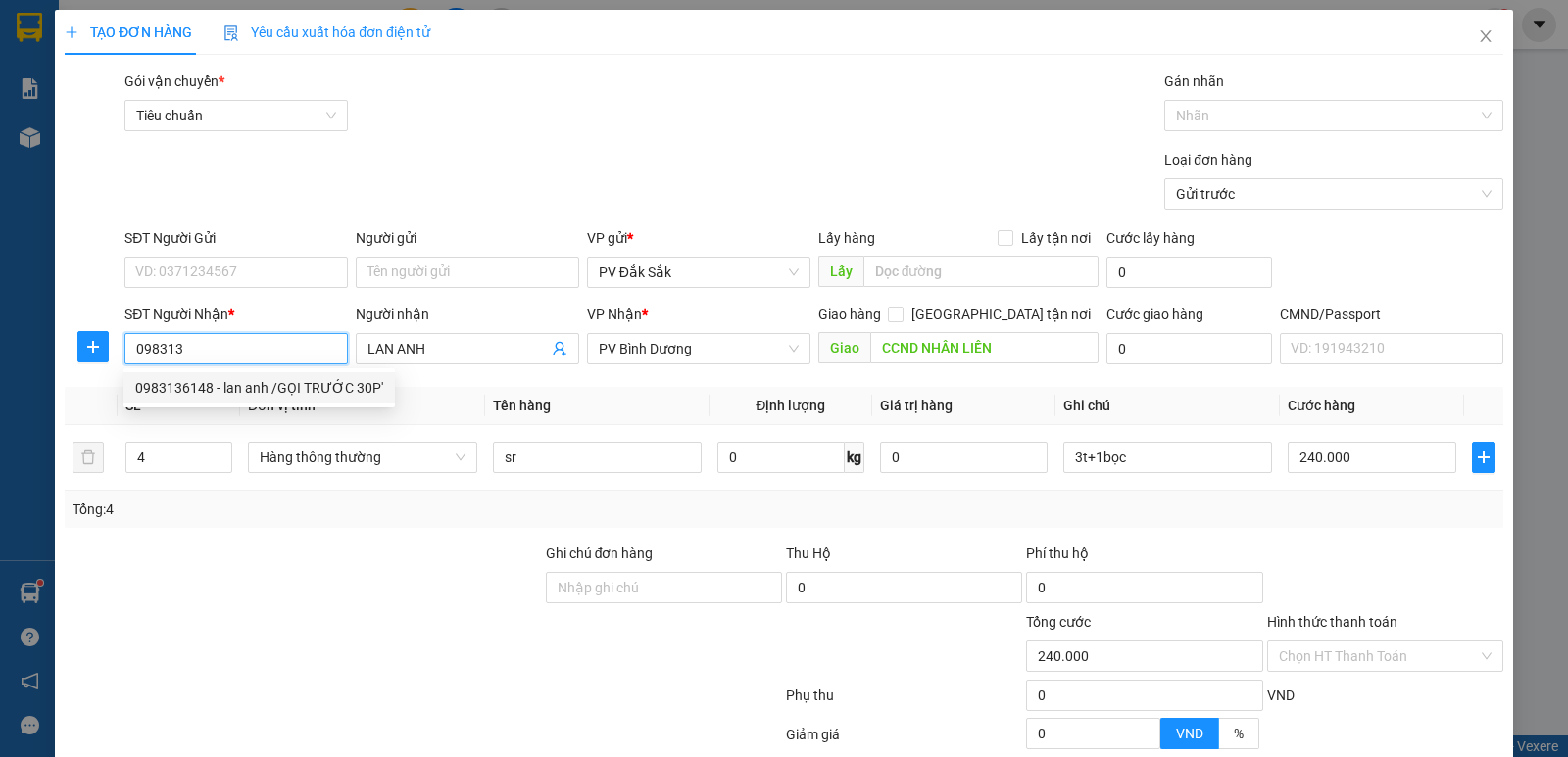
click at [241, 387] on div "0983136148 - lan anh /GỌI TRƯỚC 30P'" at bounding box center [259, 388] width 248 height 22
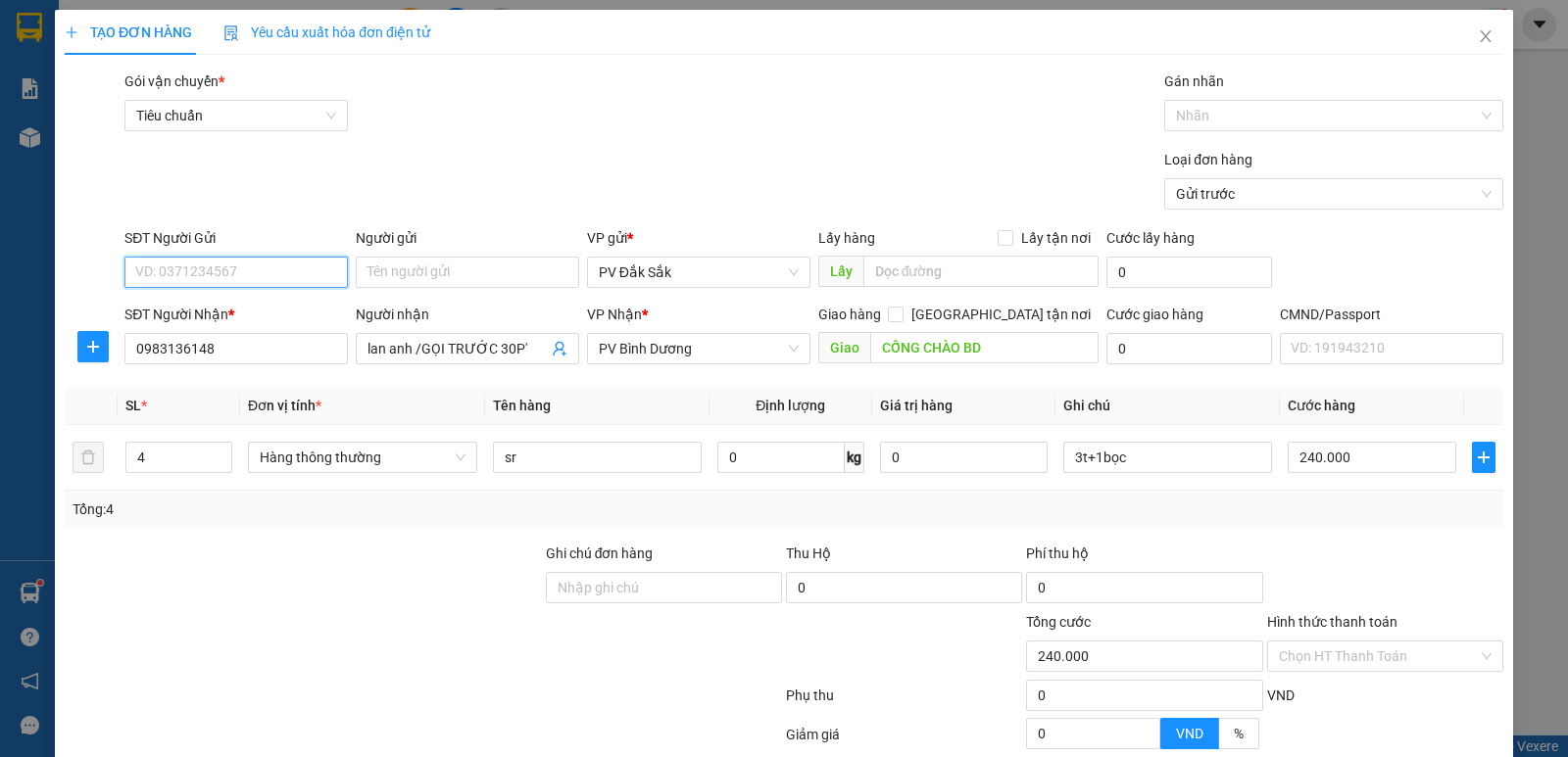
click at [172, 270] on input "SĐT Người Gửi" at bounding box center [236, 273] width 224 height 32
click at [195, 302] on div "0833622648 - huy" at bounding box center [234, 311] width 198 height 22
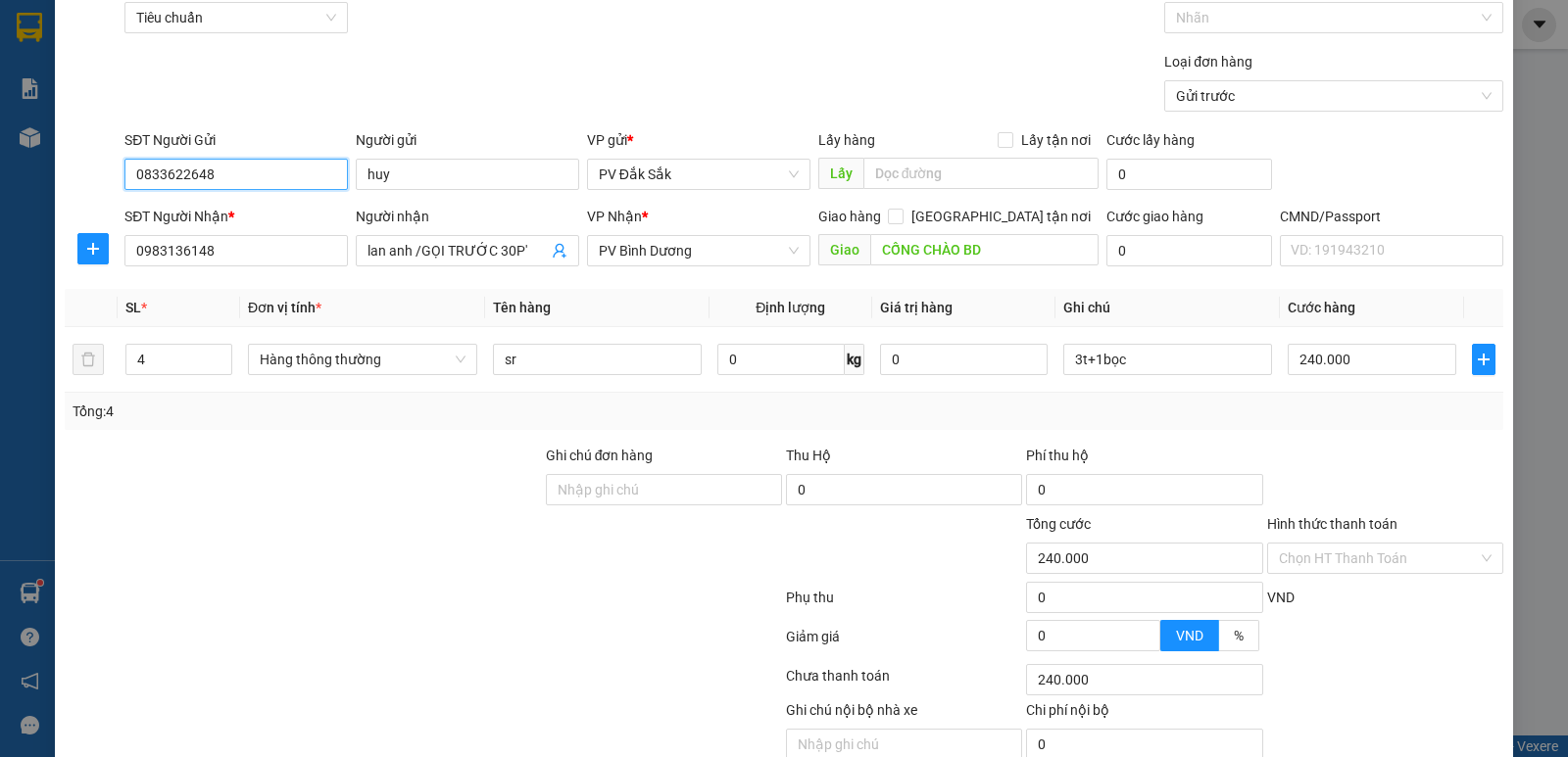
scroll to position [185, 0]
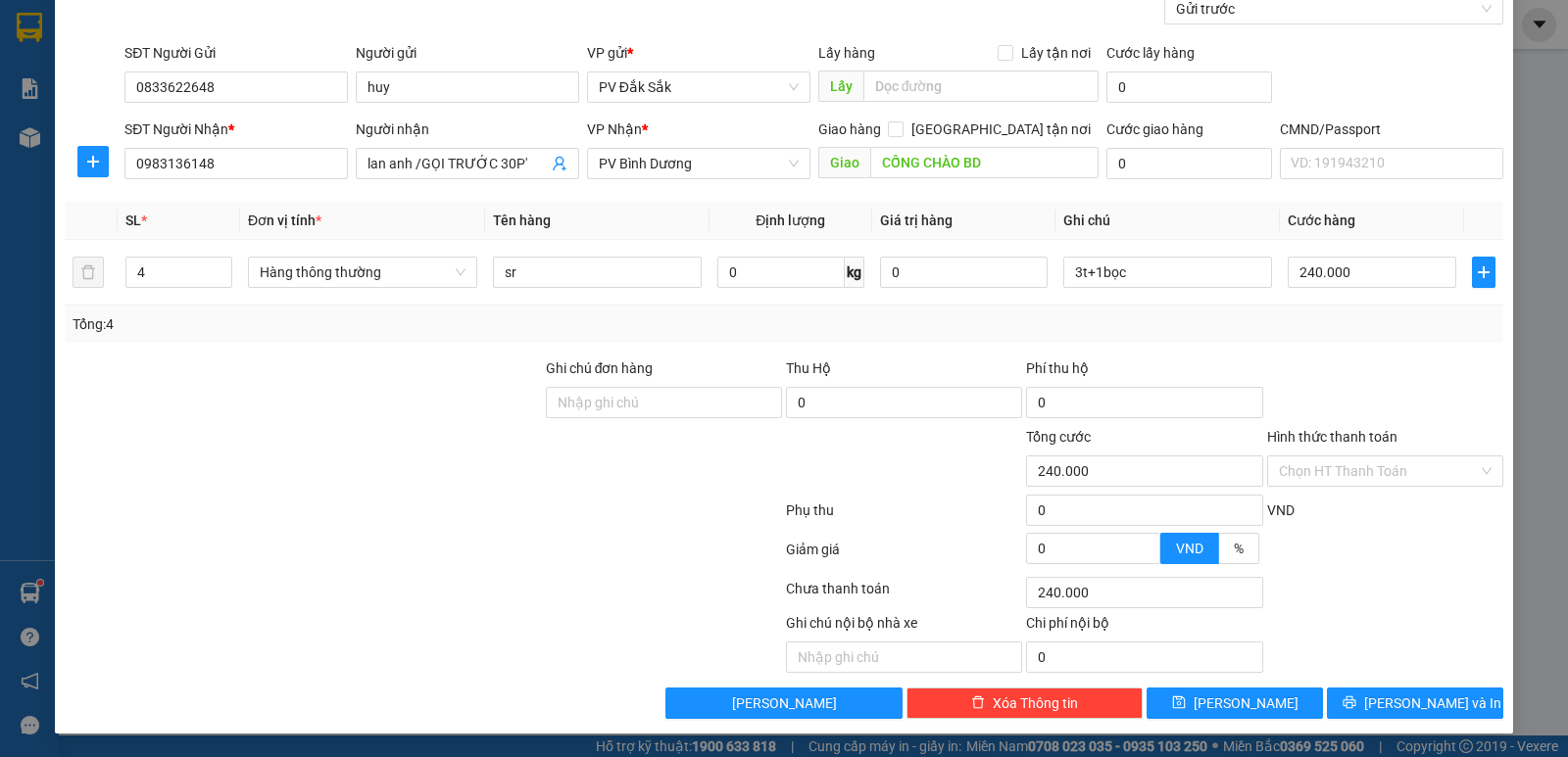
click at [1315, 443] on label "Hình thức thanh toán" at bounding box center [1332, 437] width 130 height 16
click at [1315, 457] on input "Hình thức thanh toán" at bounding box center [1378, 472] width 199 height 30
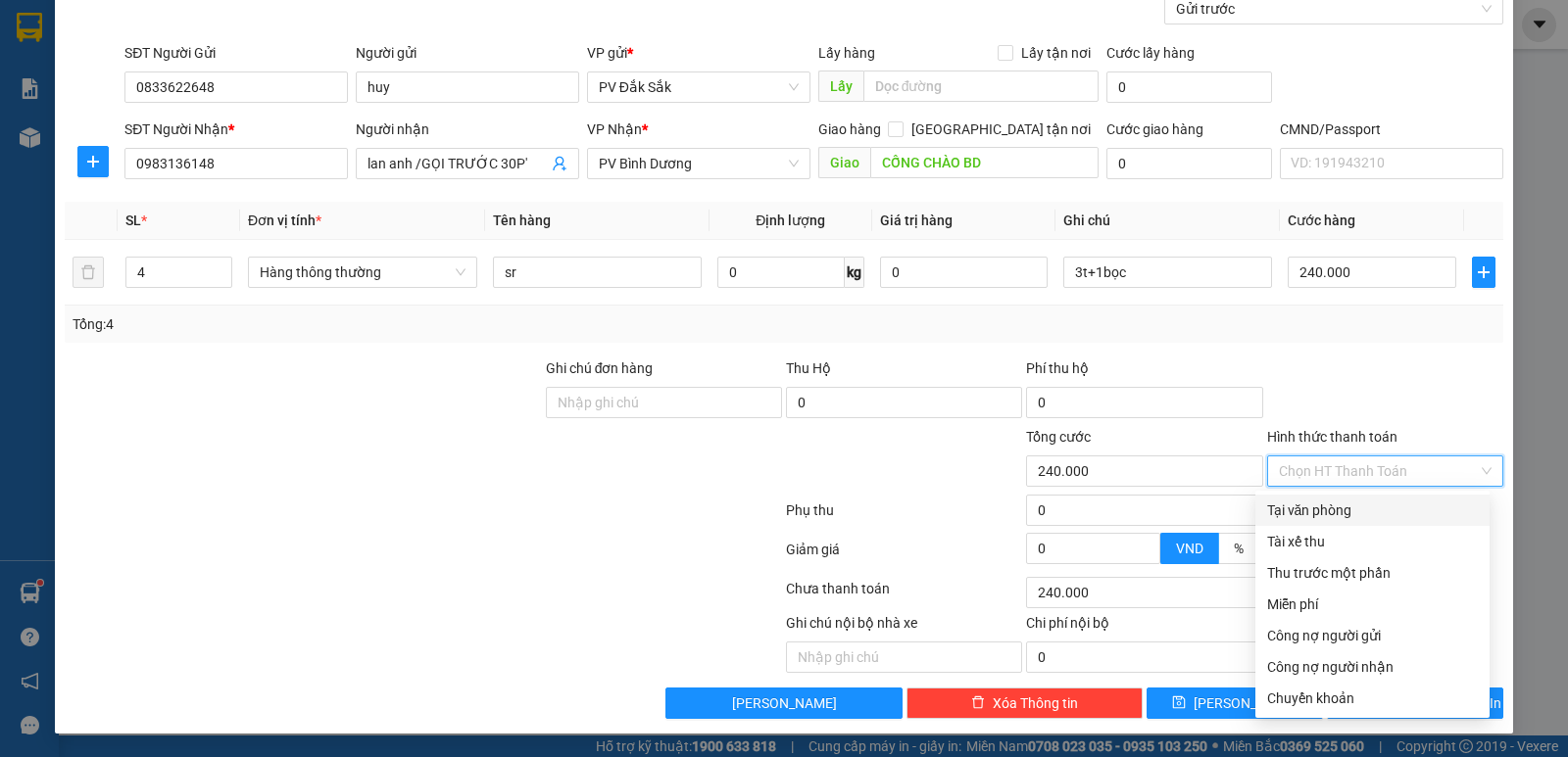
click at [1299, 515] on div "Tại văn phòng" at bounding box center [1373, 510] width 211 height 22
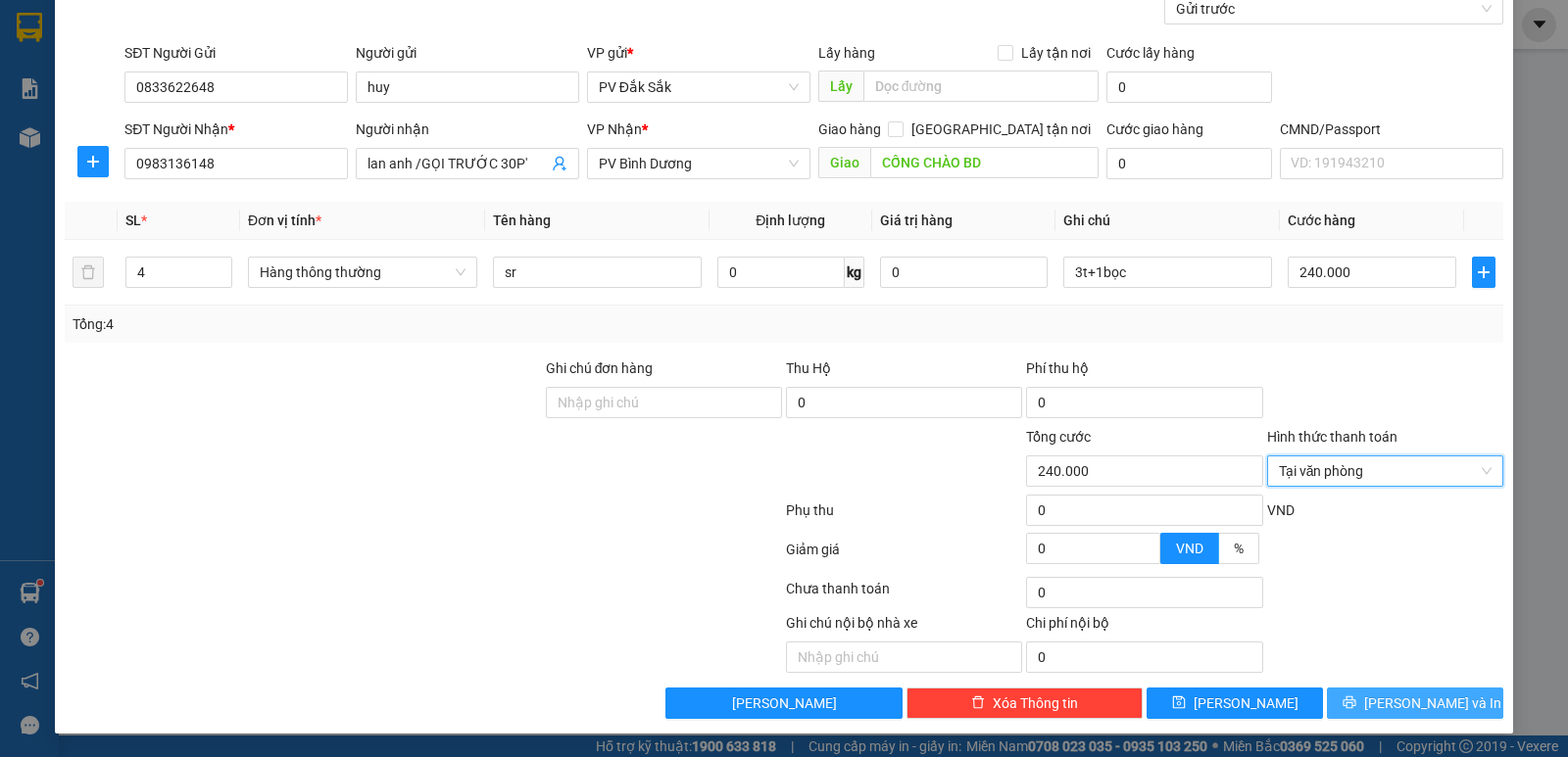
click at [1410, 712] on span "Lưu và In" at bounding box center [1433, 703] width 137 height 22
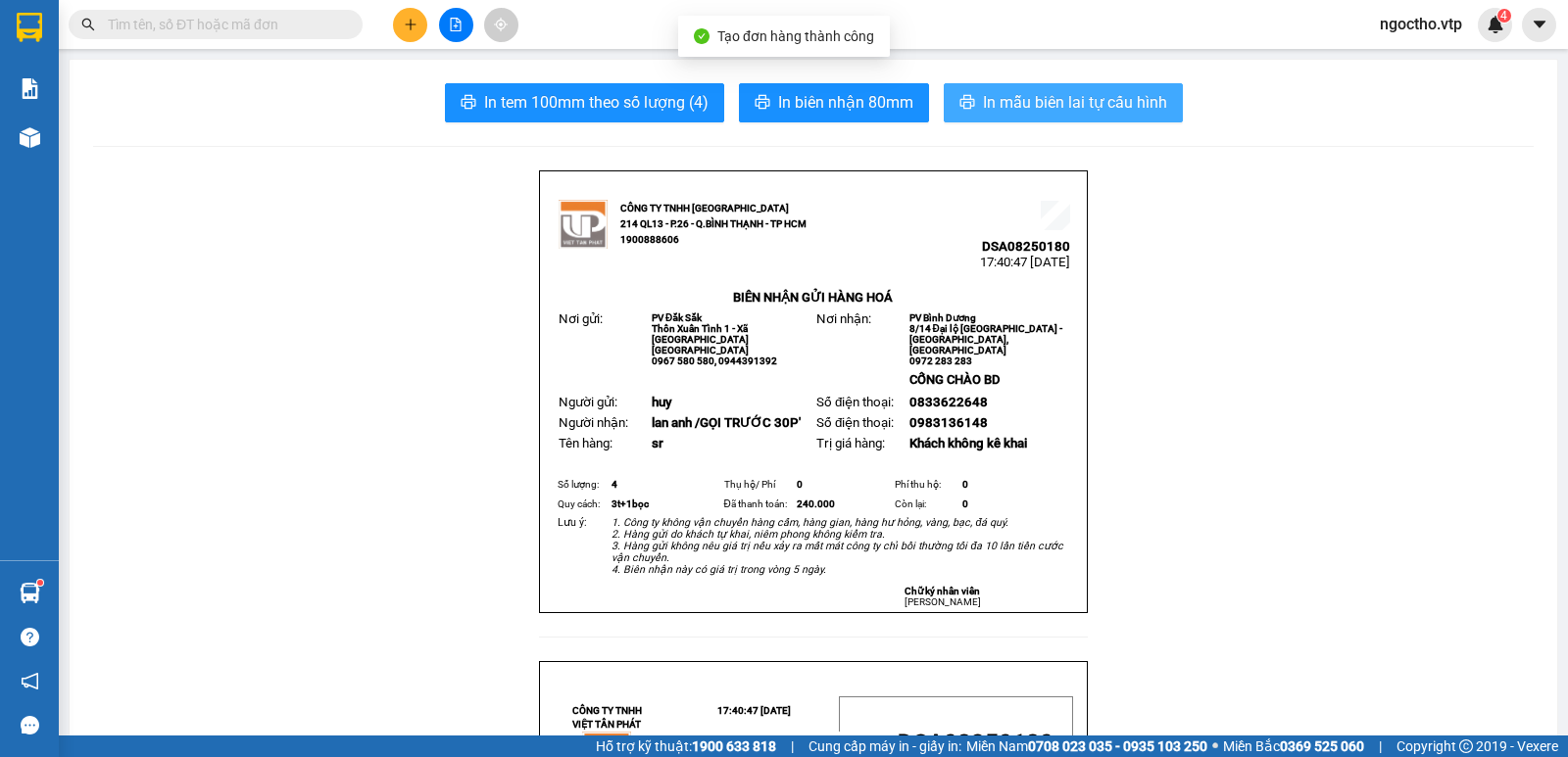
click at [1106, 98] on span "In mẫu biên lai tự cấu hình" at bounding box center [1075, 102] width 184 height 25
click at [1099, 101] on span "In mẫu biên lai tự cấu hình" at bounding box center [1075, 102] width 184 height 25
click at [1067, 109] on span "In mẫu biên lai tự cấu hình" at bounding box center [1075, 102] width 184 height 25
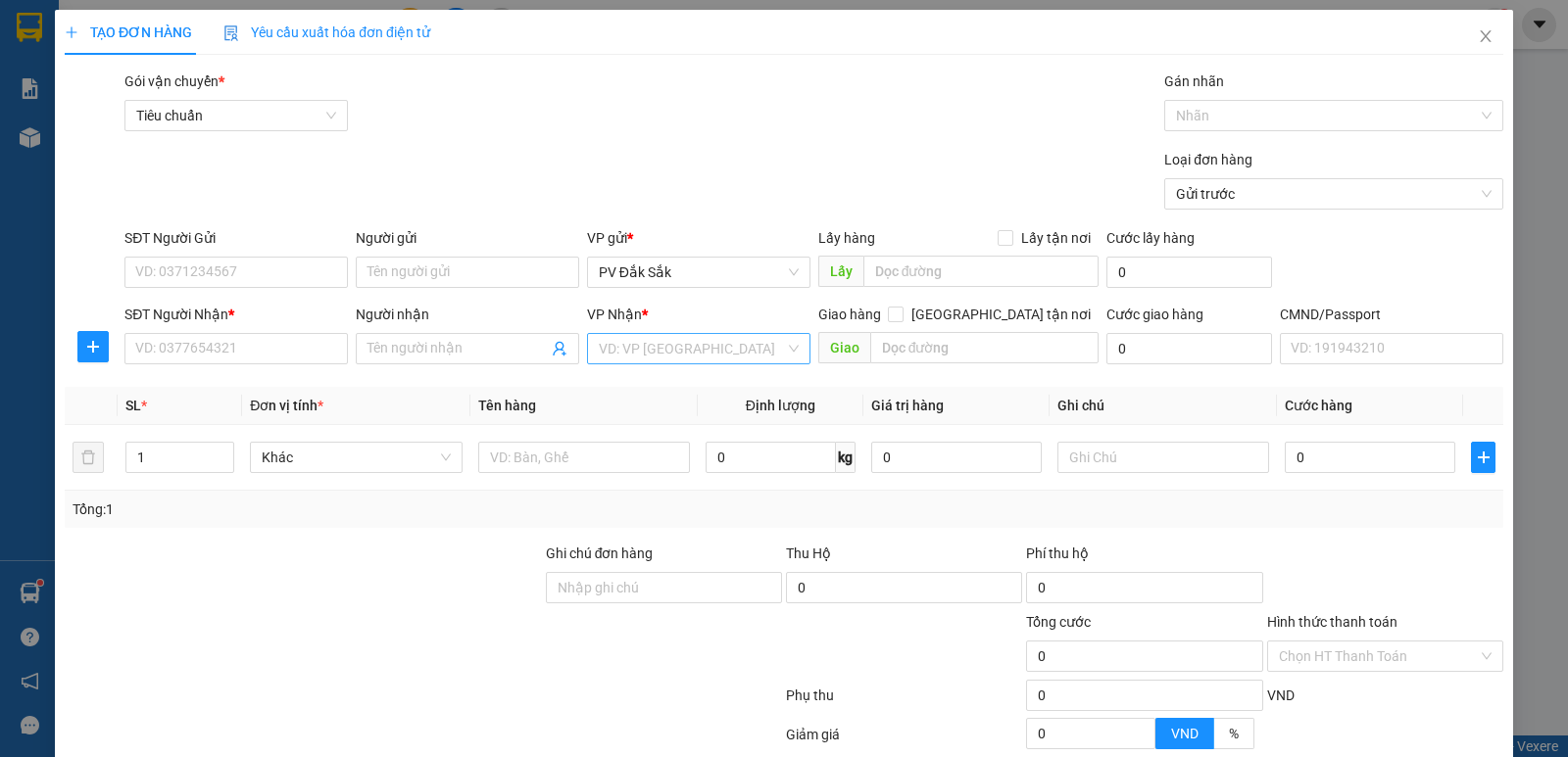
click at [638, 343] on input "search" at bounding box center [691, 349] width 186 height 30
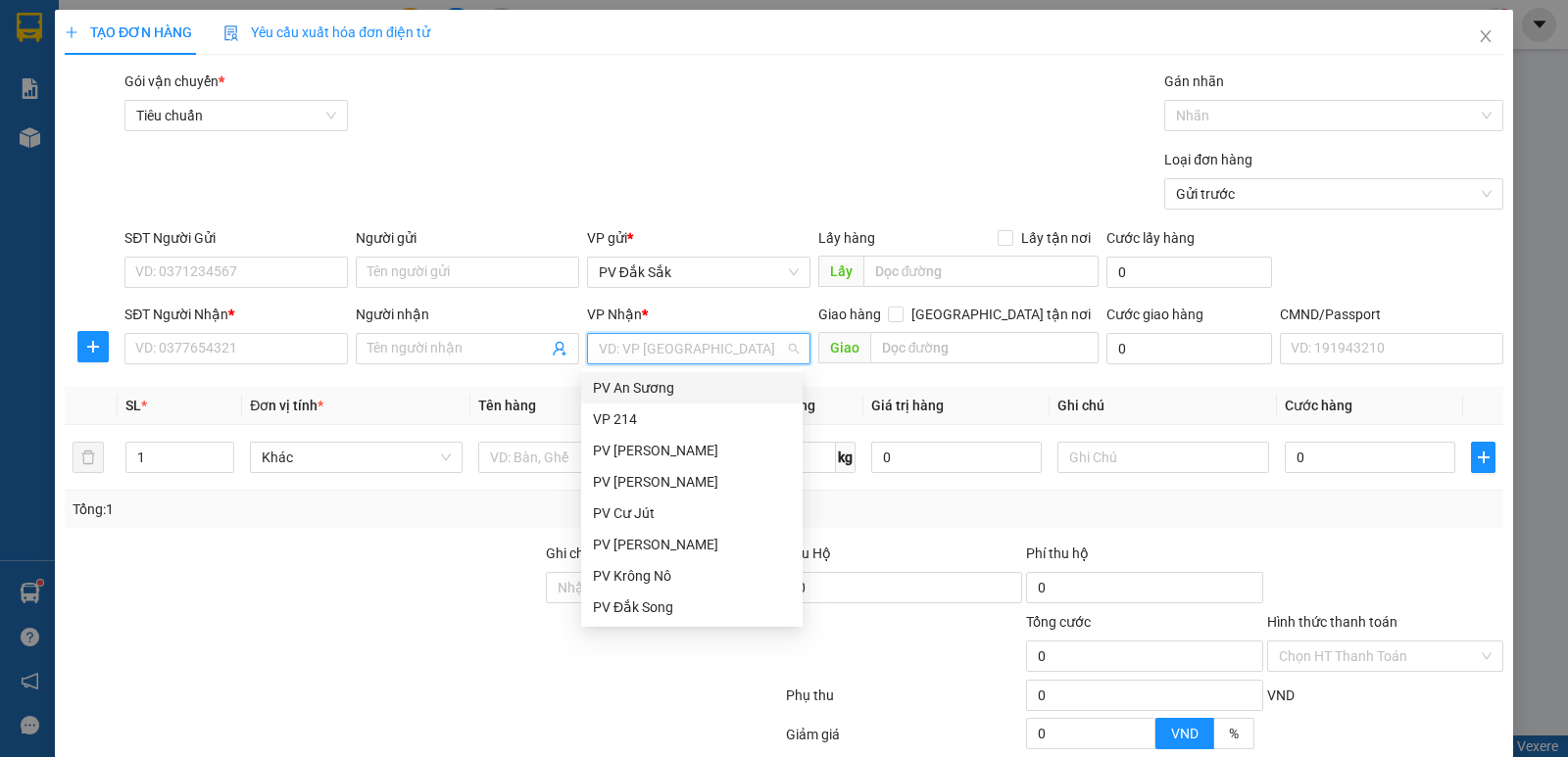
click at [621, 342] on input "search" at bounding box center [691, 349] width 186 height 30
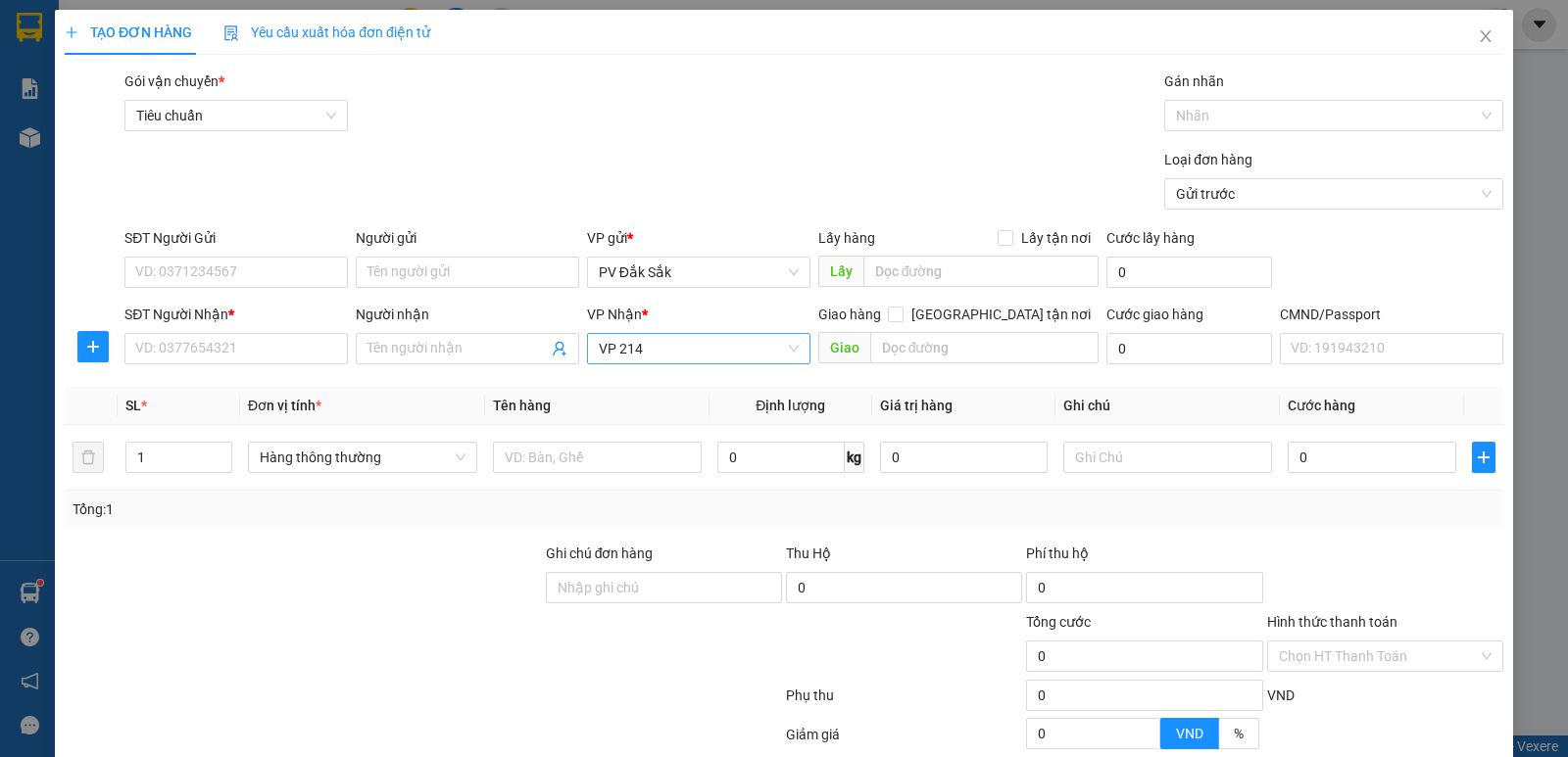
drag, startPoint x: 647, startPoint y: 329, endPoint x: 654, endPoint y: 344, distance: 16.6
click at [647, 330] on div "VP Nhận *" at bounding box center [698, 318] width 224 height 30
click at [871, 343] on input "text" at bounding box center [985, 348] width 230 height 32
click at [140, 356] on input "SĐT Người Nhận *" at bounding box center [236, 349] width 224 height 32
click at [205, 280] on input "SĐT Người Gửi" at bounding box center [236, 273] width 224 height 32
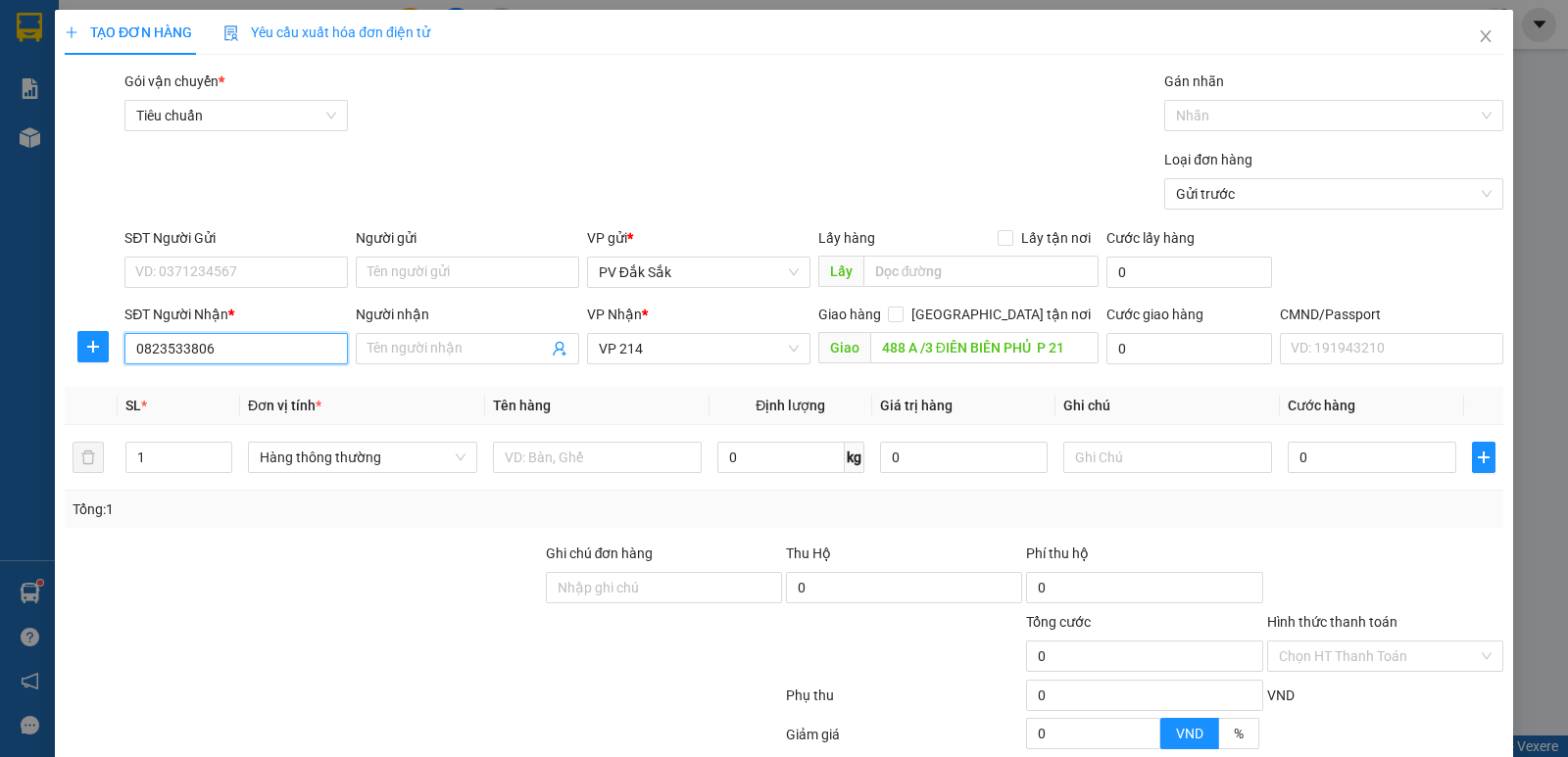
click at [165, 352] on input "0823533806" at bounding box center [236, 349] width 224 height 32
click at [206, 387] on div "0828533806" at bounding box center [234, 388] width 198 height 22
click at [405, 347] on input "Người nhận" at bounding box center [457, 349] width 180 height 22
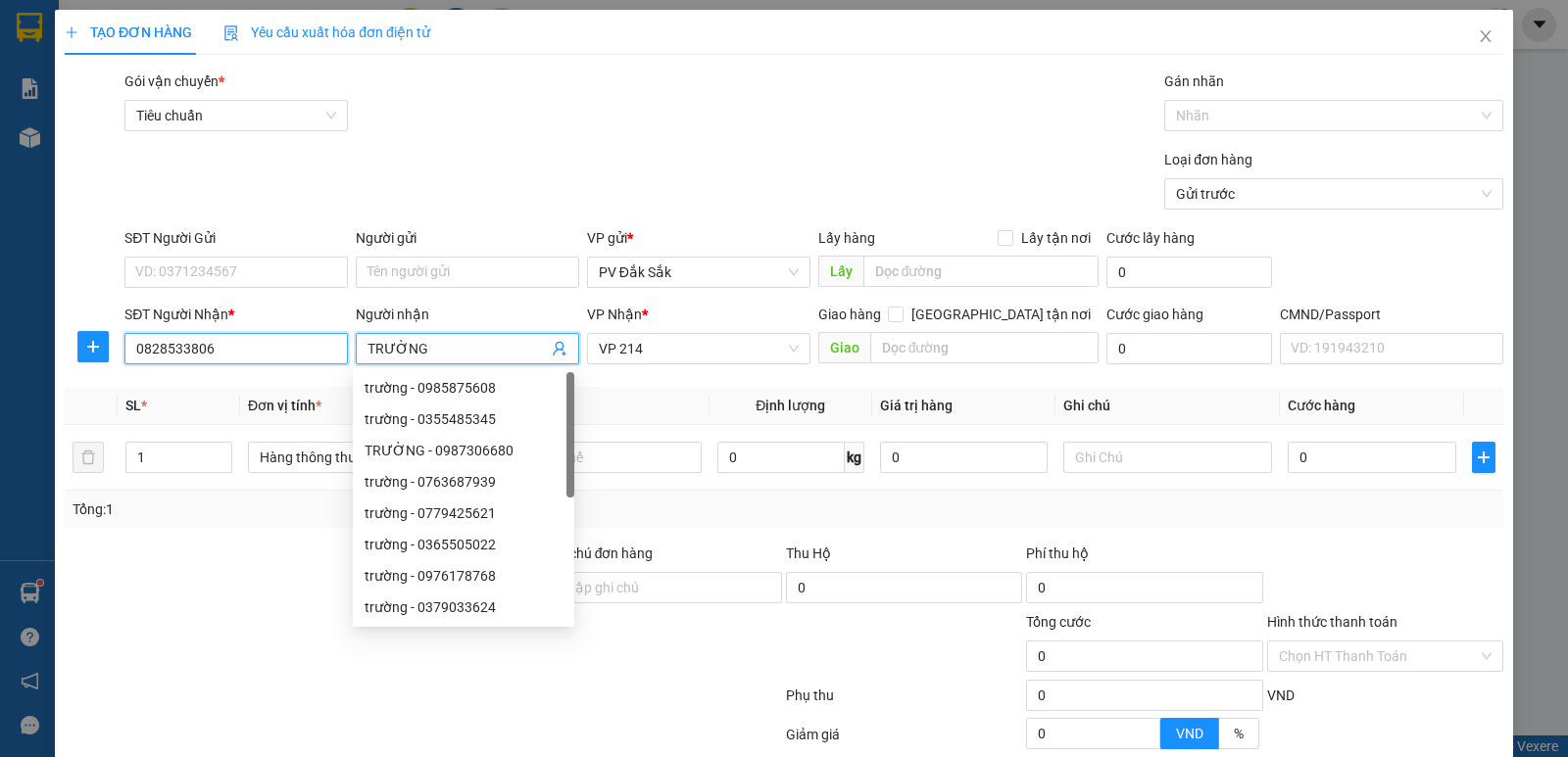
click at [253, 351] on input "0828533806" at bounding box center [236, 349] width 224 height 32
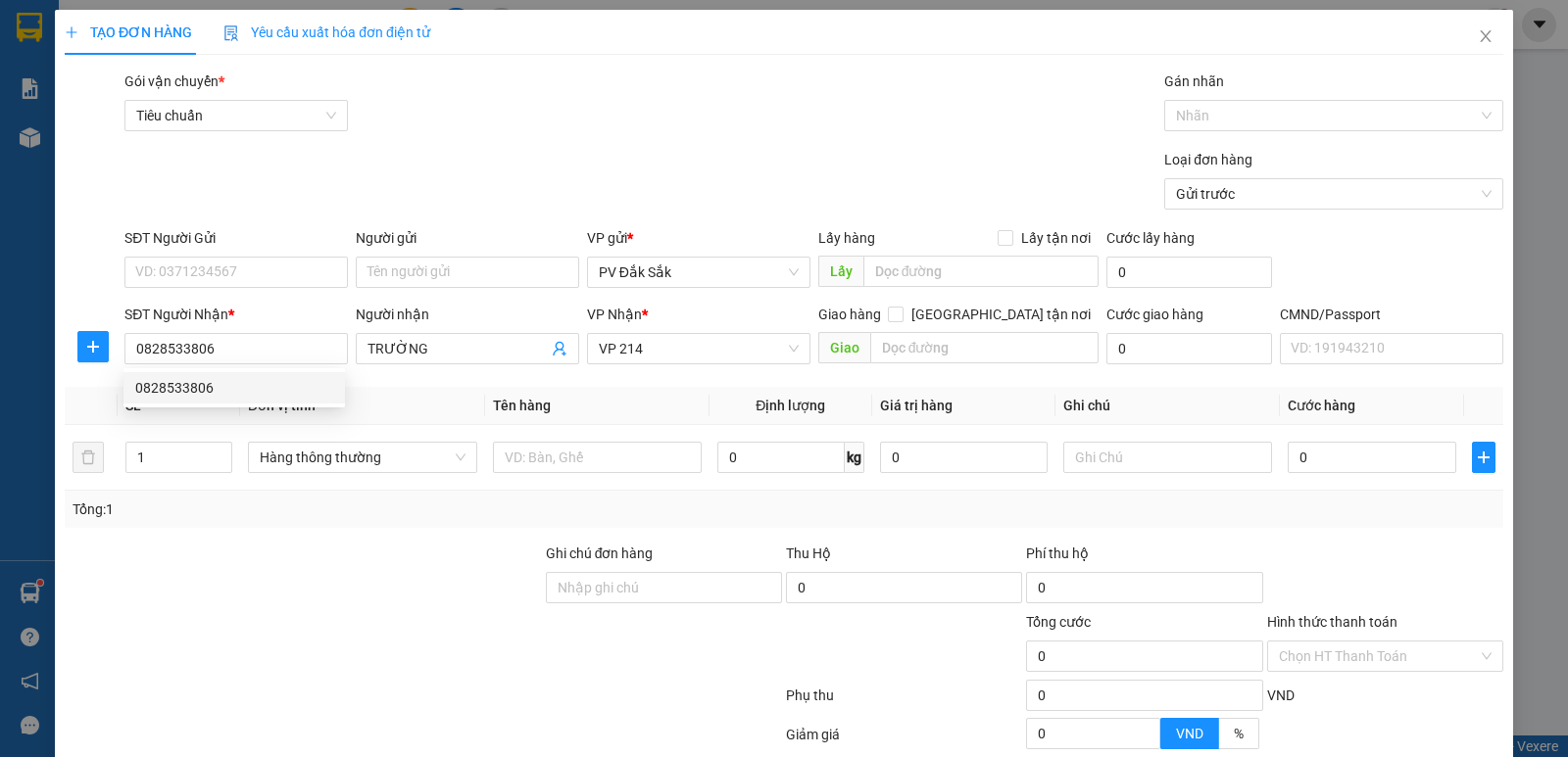
click at [904, 363] on div "Giao" at bounding box center [959, 349] width 282 height 32
click at [892, 350] on input "text" at bounding box center [985, 348] width 230 height 32
click at [901, 314] on input "Giao tận nơi" at bounding box center [894, 313] width 14 height 14
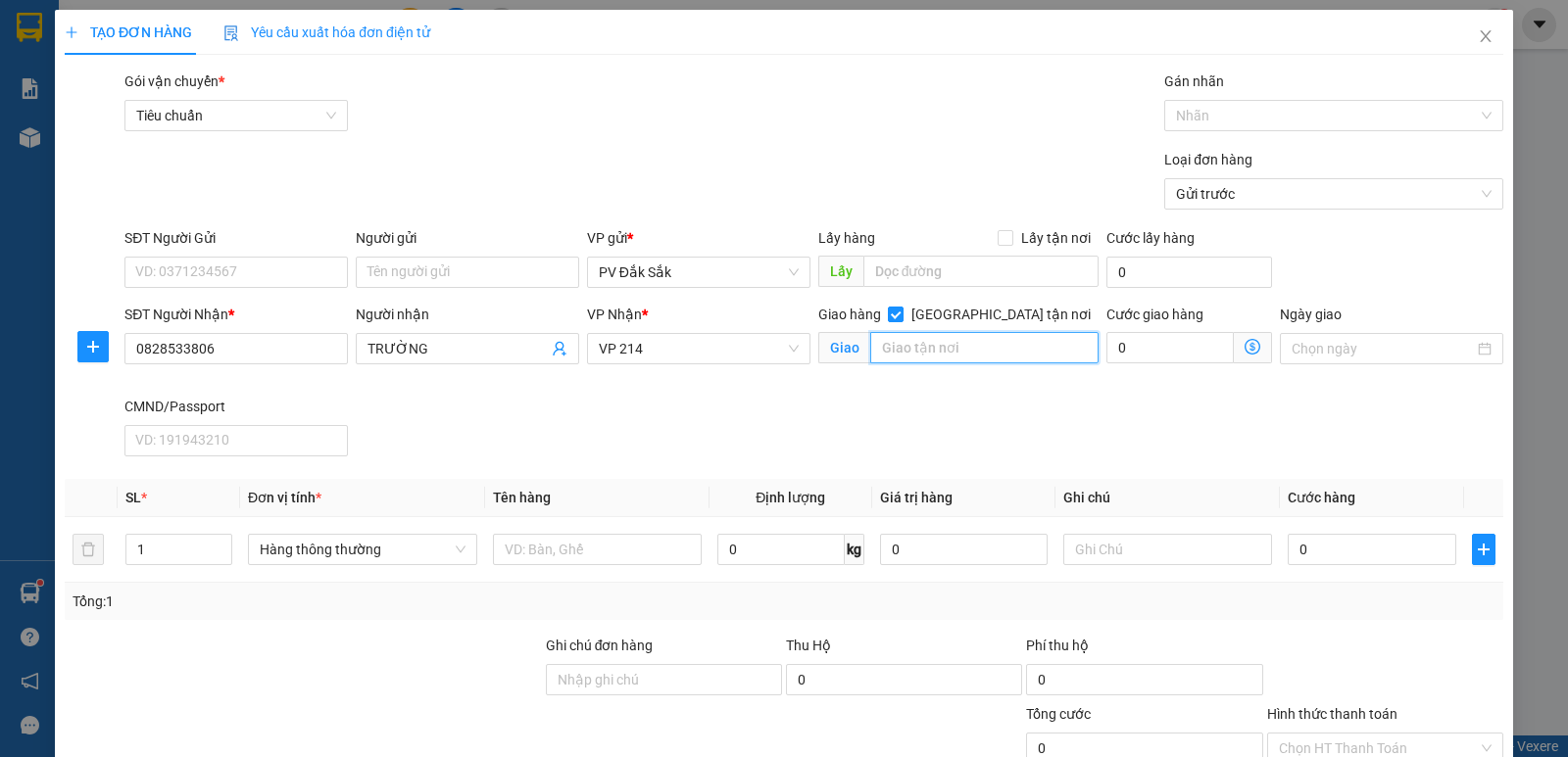
click at [935, 337] on input "text" at bounding box center [985, 348] width 230 height 32
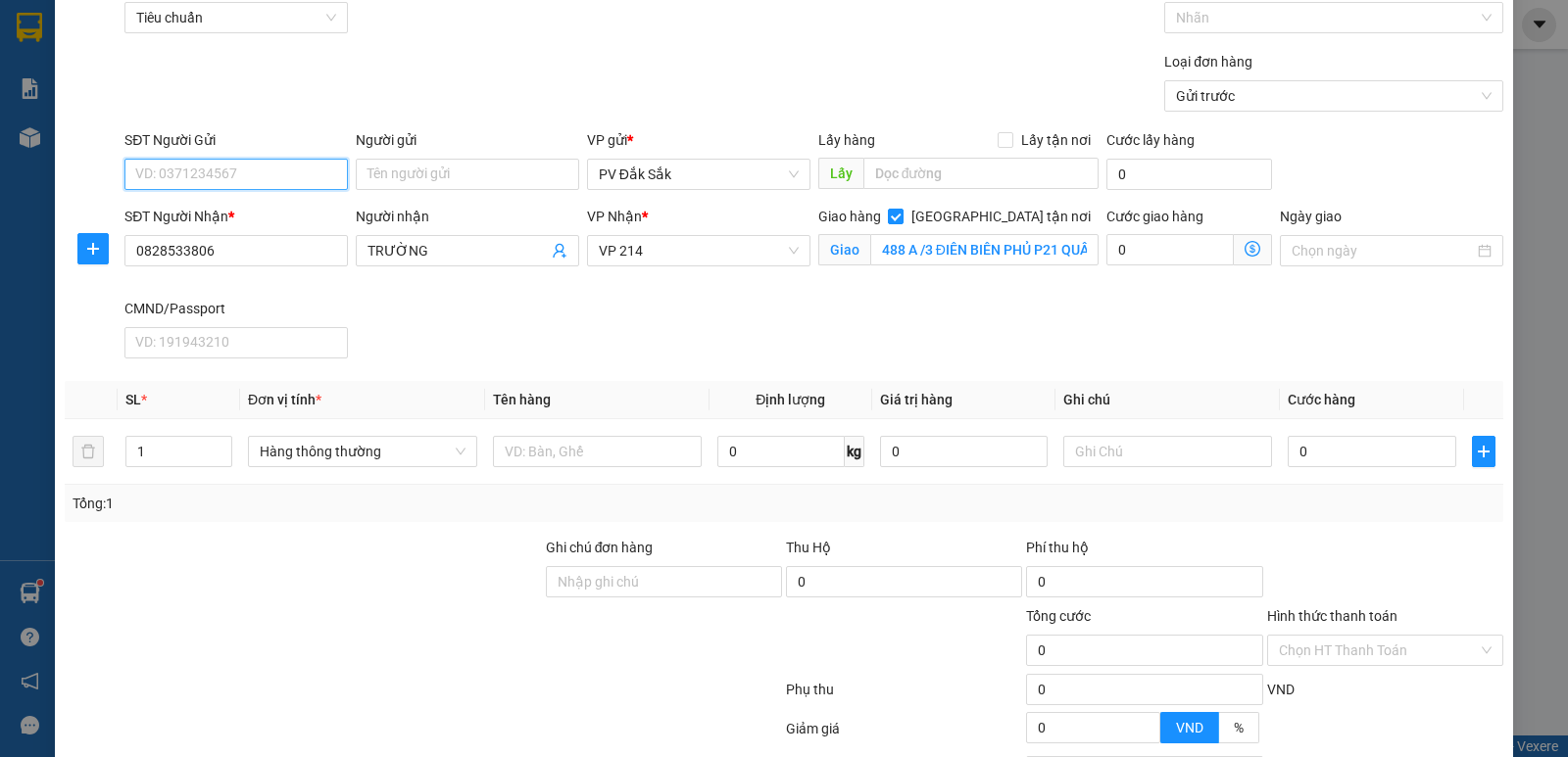
click at [223, 183] on input "SĐT Người Gửi" at bounding box center [236, 175] width 224 height 32
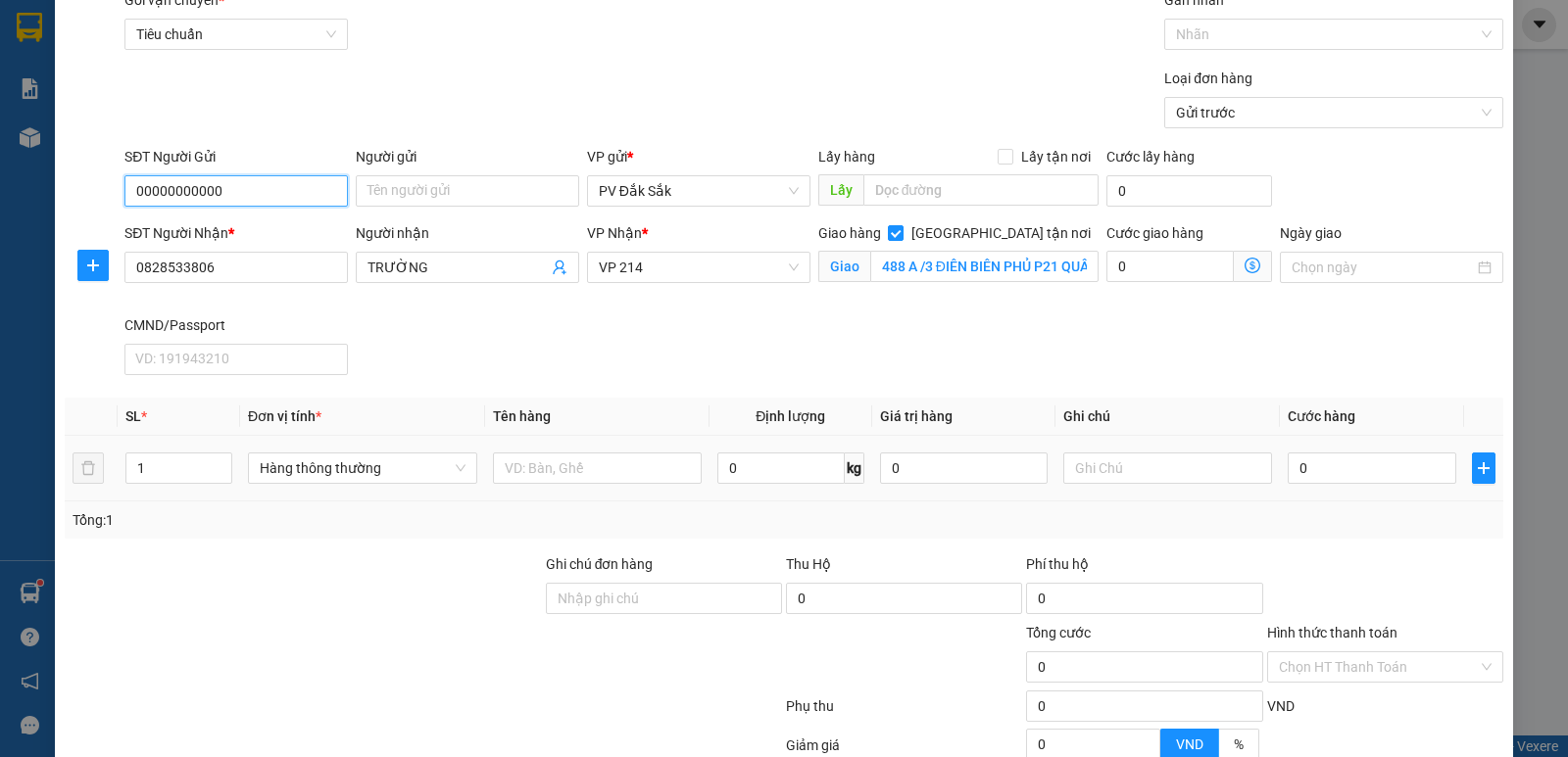
scroll to position [278, 0]
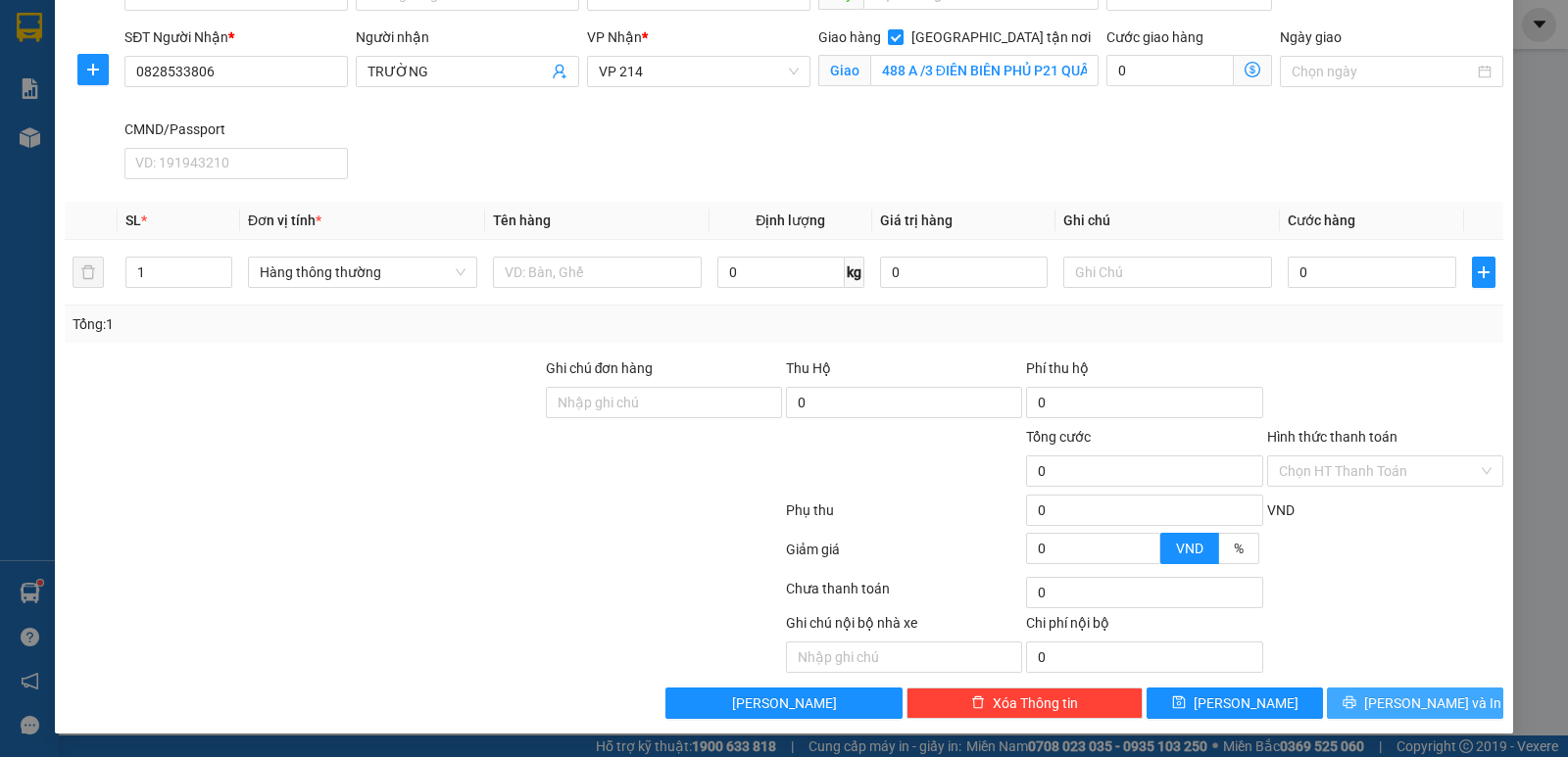
click at [1378, 707] on button "Lưu và In" at bounding box center [1415, 704] width 176 height 32
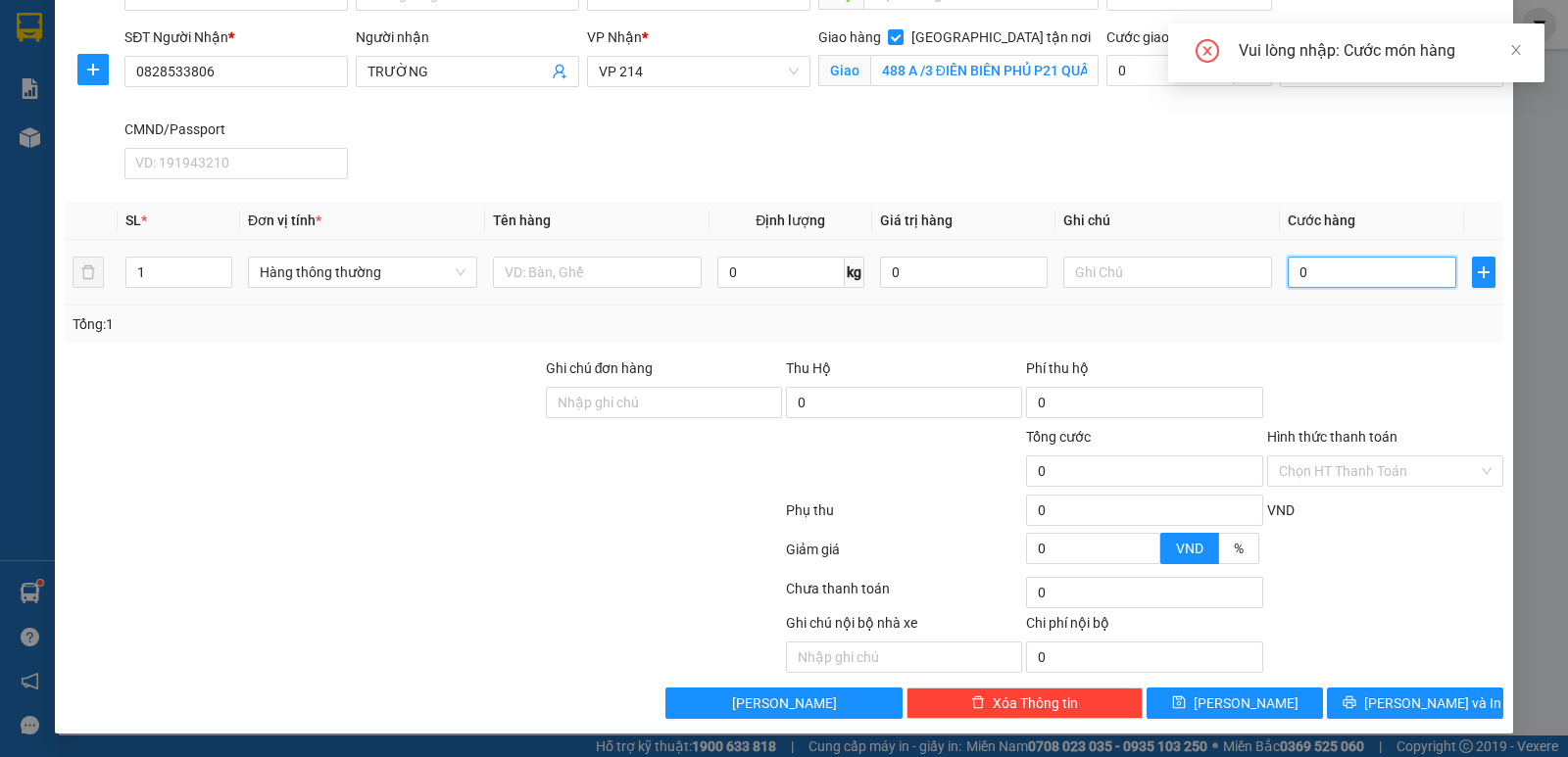
click at [1313, 267] on input "0" at bounding box center [1371, 273] width 167 height 32
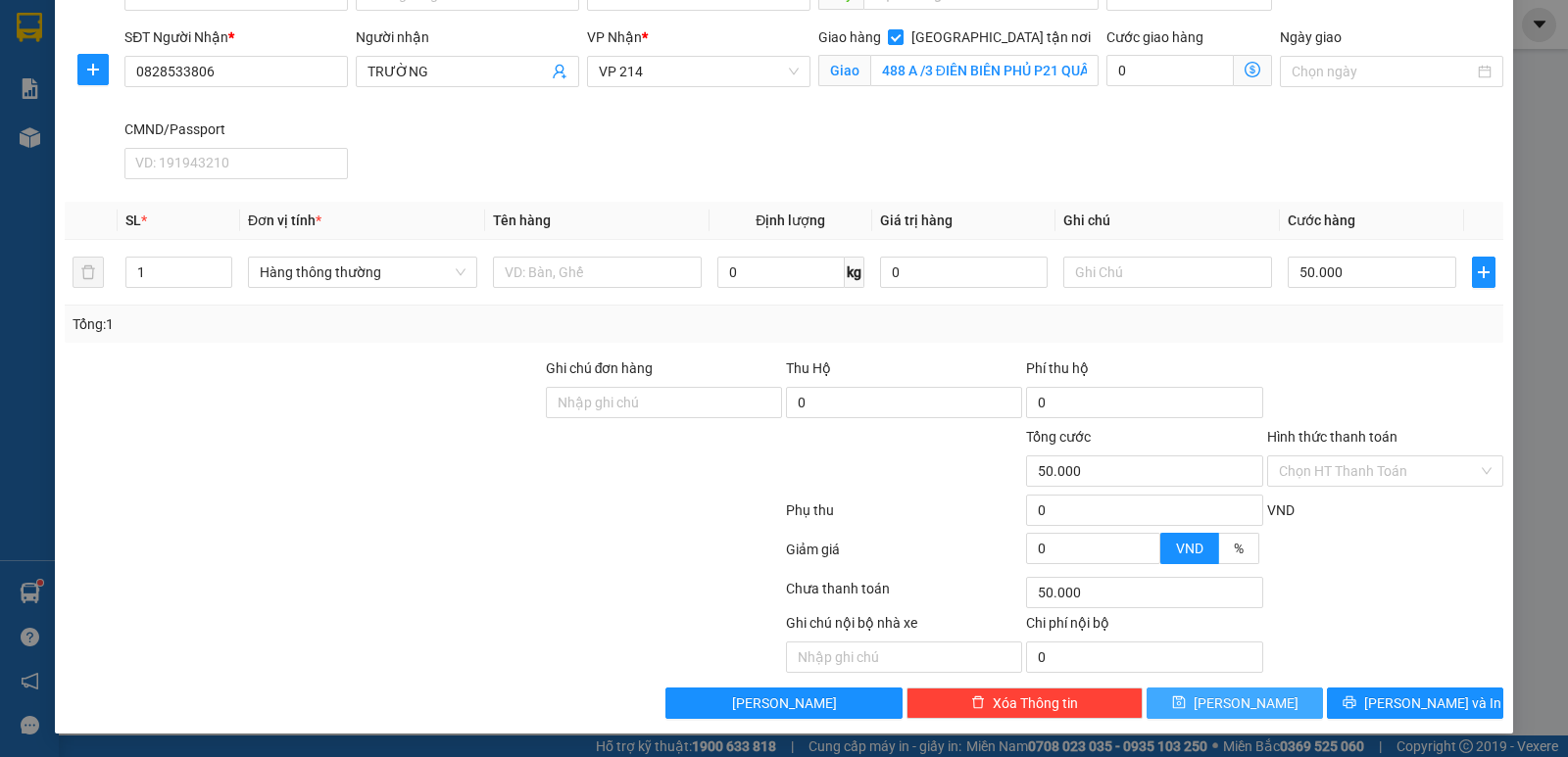
click at [1222, 702] on span "Lưu" at bounding box center [1246, 703] width 104 height 22
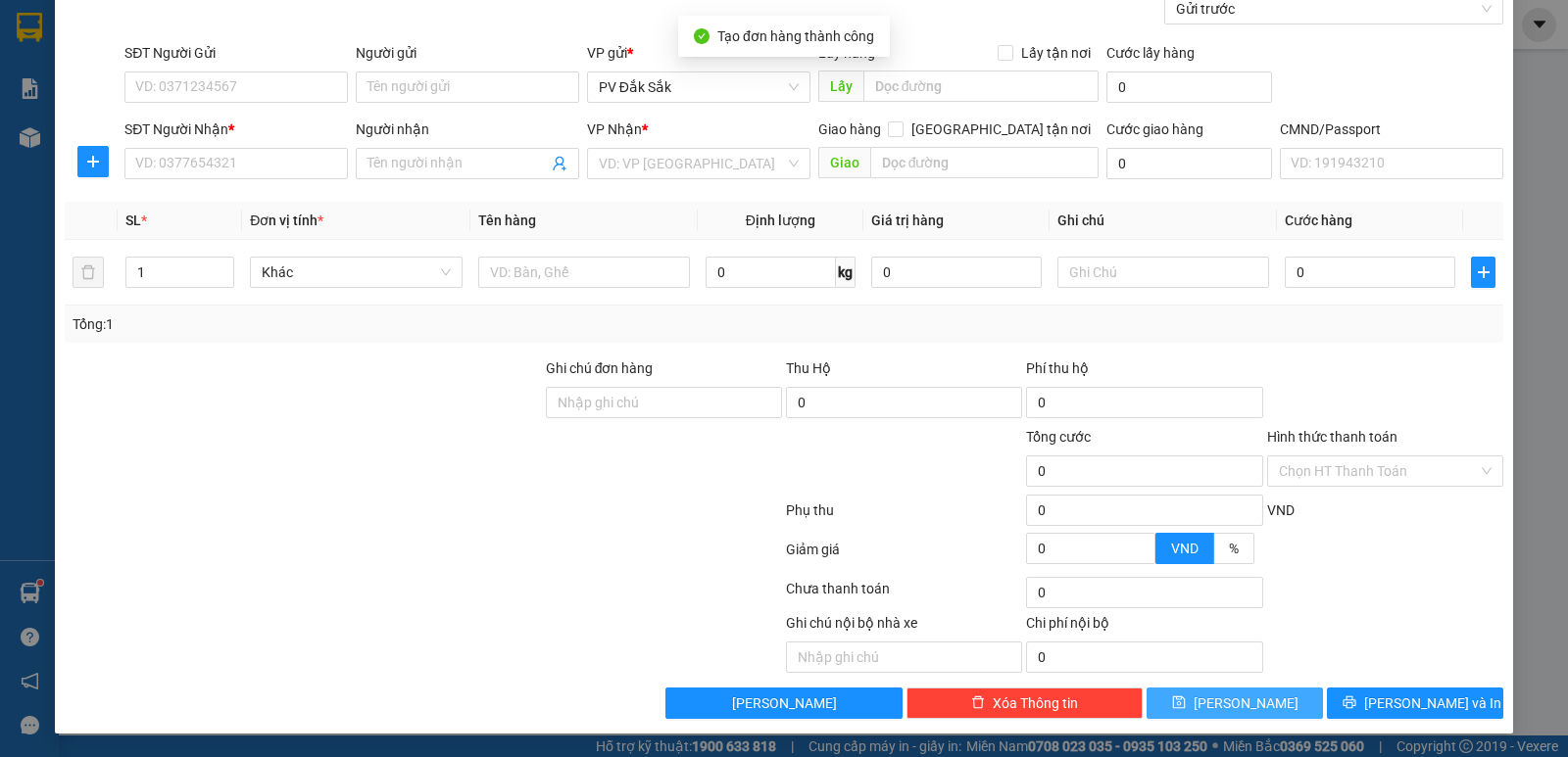
scroll to position [0, 0]
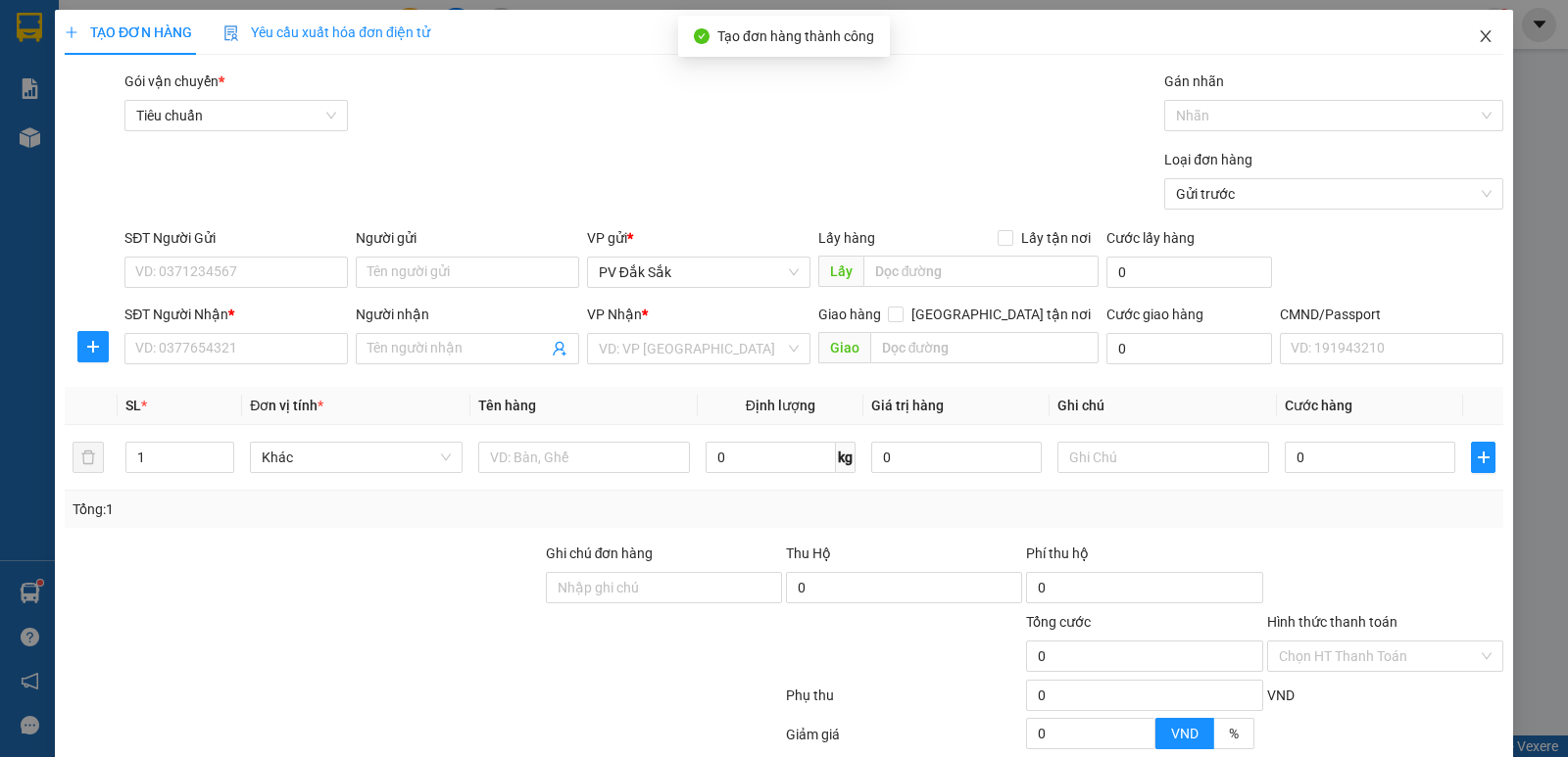
click at [1480, 34] on span "Close" at bounding box center [1485, 37] width 55 height 55
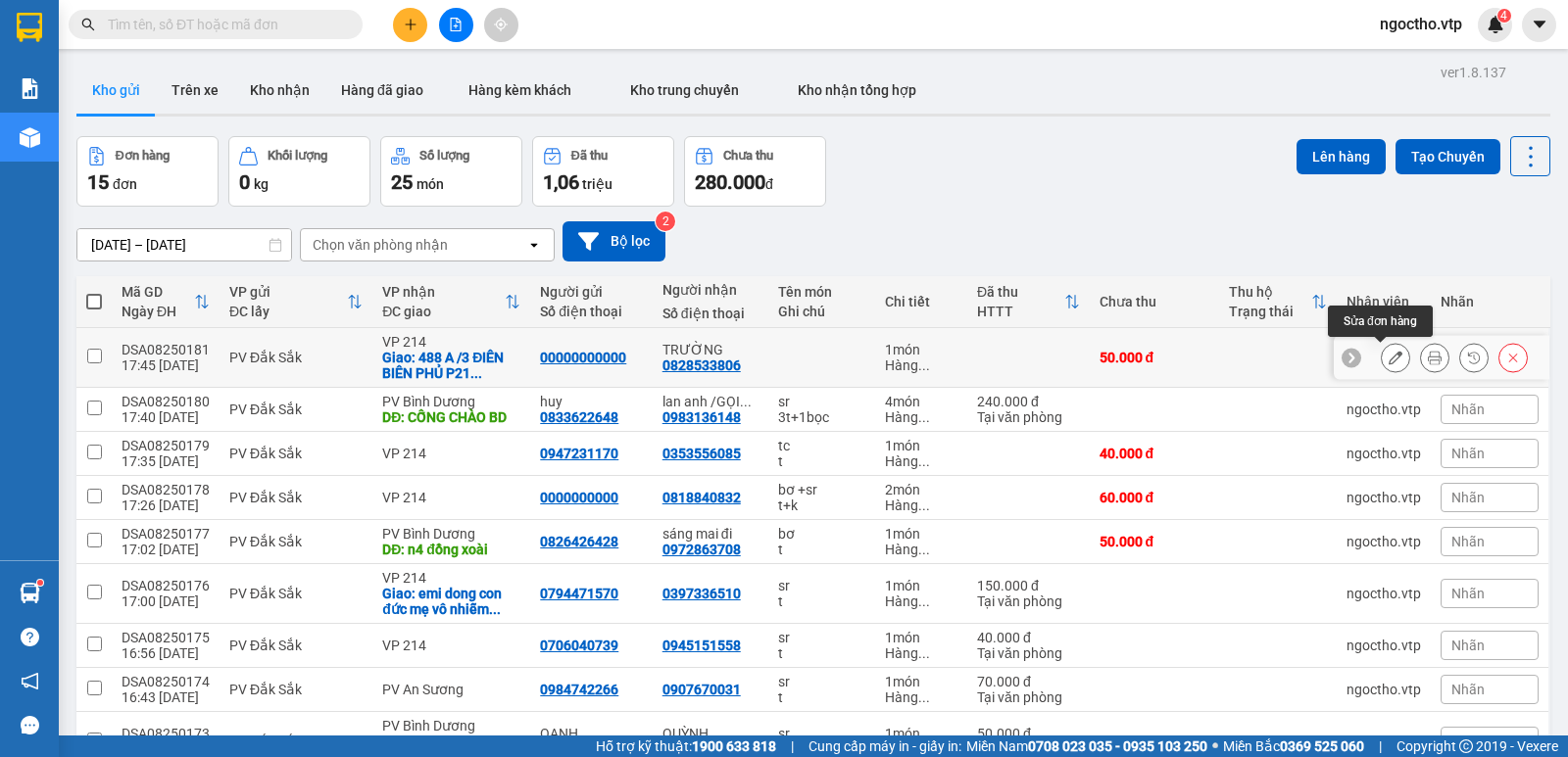
click at [1389, 359] on icon at bounding box center [1396, 358] width 14 height 14
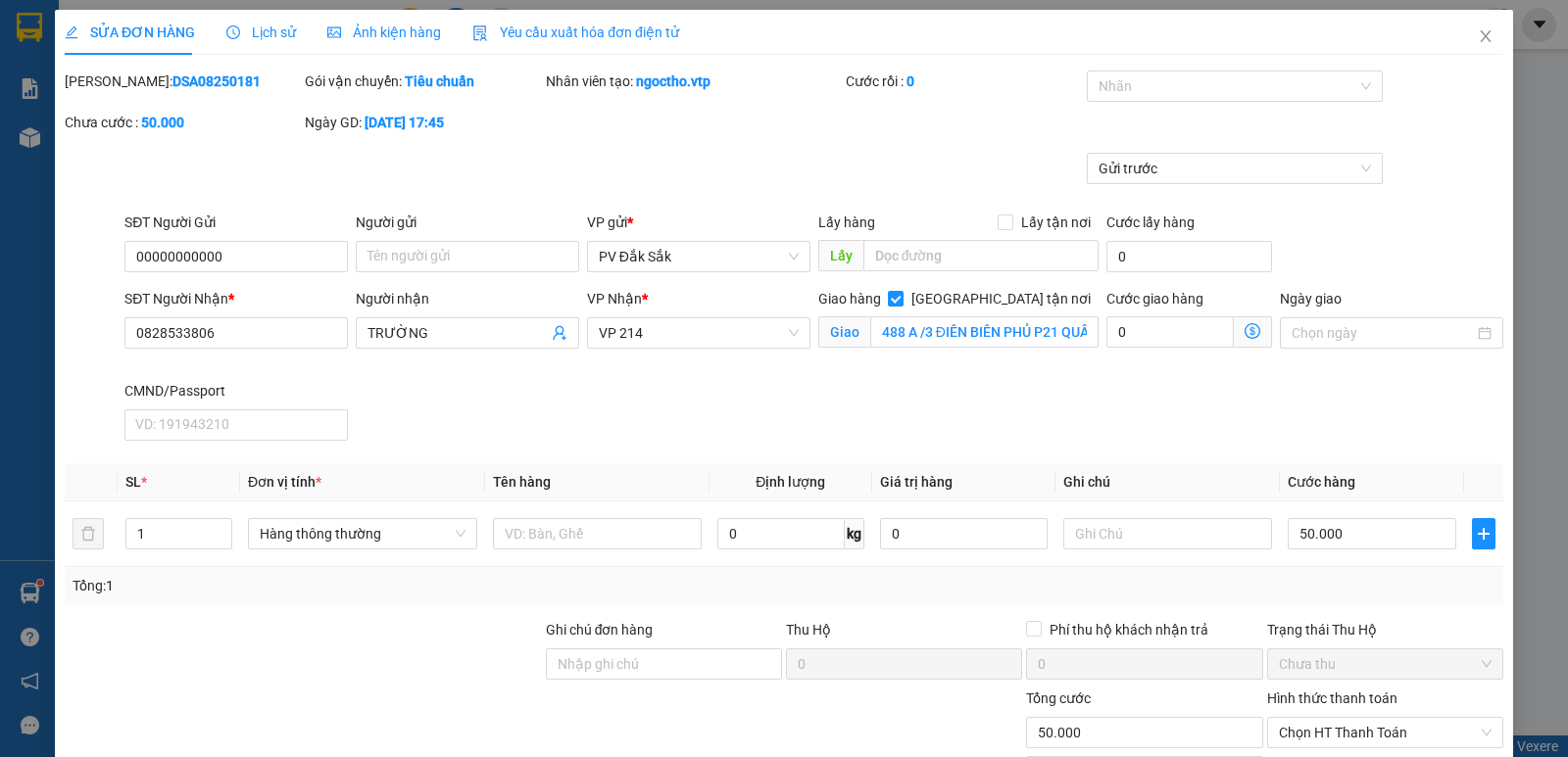
click at [1102, 326] on div "Cước giao hàng 0" at bounding box center [1189, 334] width 173 height 93
drag, startPoint x: 1087, startPoint y: 334, endPoint x: 1108, endPoint y: 341, distance: 22.1
click at [1088, 334] on div "Giao hàng Giao tận nơi Giao 488 A /3 ĐIÊN BIÊN PHỦ P21 QUÂN" at bounding box center [959, 334] width 290 height 93
click at [1083, 331] on input "488 A /3 ĐIÊN BIÊN PHỦ P21 QUÂN" at bounding box center [985, 332] width 230 height 32
drag, startPoint x: 261, startPoint y: 259, endPoint x: 0, endPoint y: 185, distance: 271.3
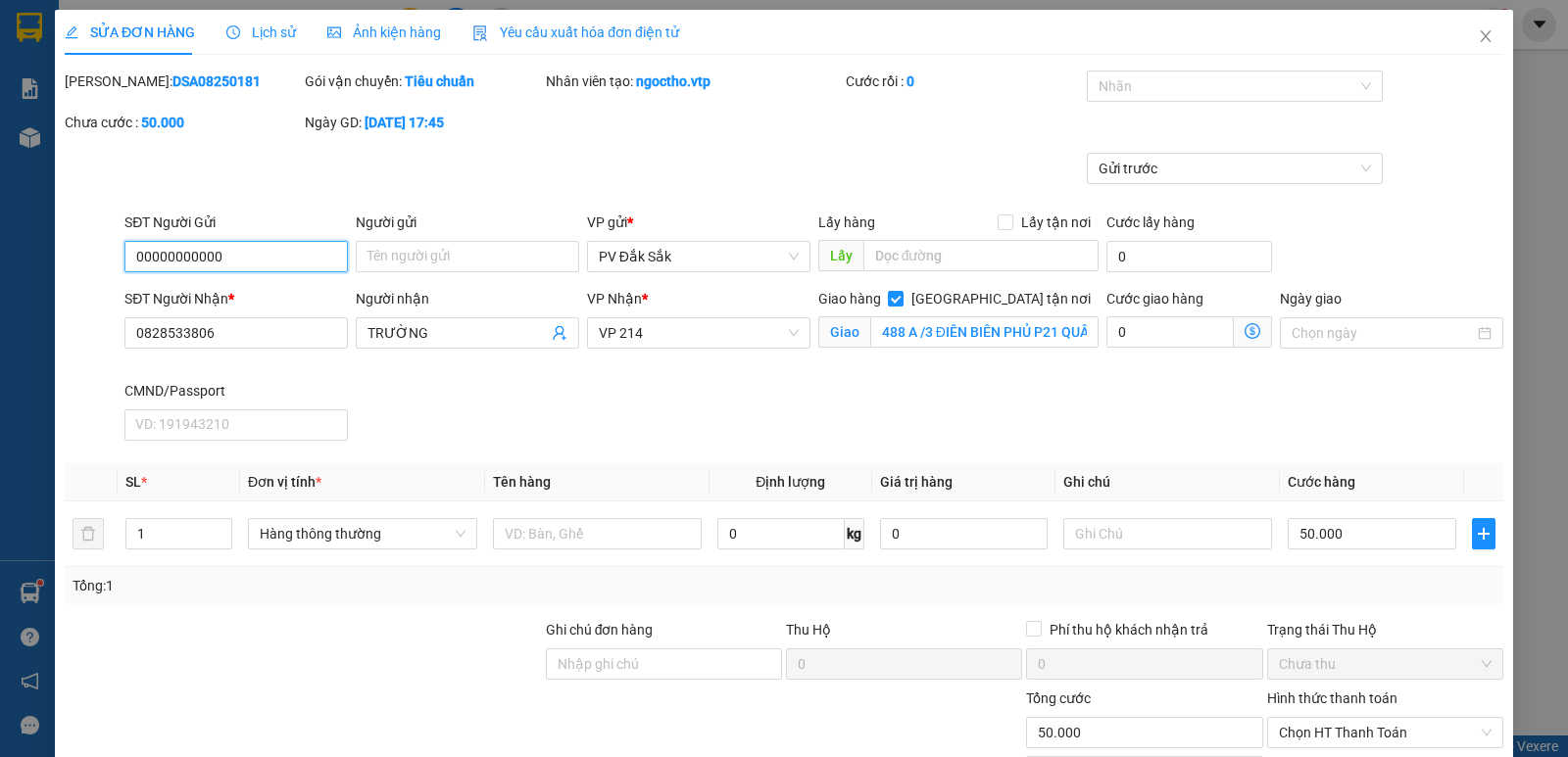
click at [0, 193] on div "SỬA ĐƠN HÀNG Lịch sử Ảnh kiện hàng Yêu cầu xuất hóa đơn điện tử Total Paid Fee …" at bounding box center [784, 378] width 1568 height 757
drag, startPoint x: 1278, startPoint y: 329, endPoint x: 1217, endPoint y: 338, distance: 61.7
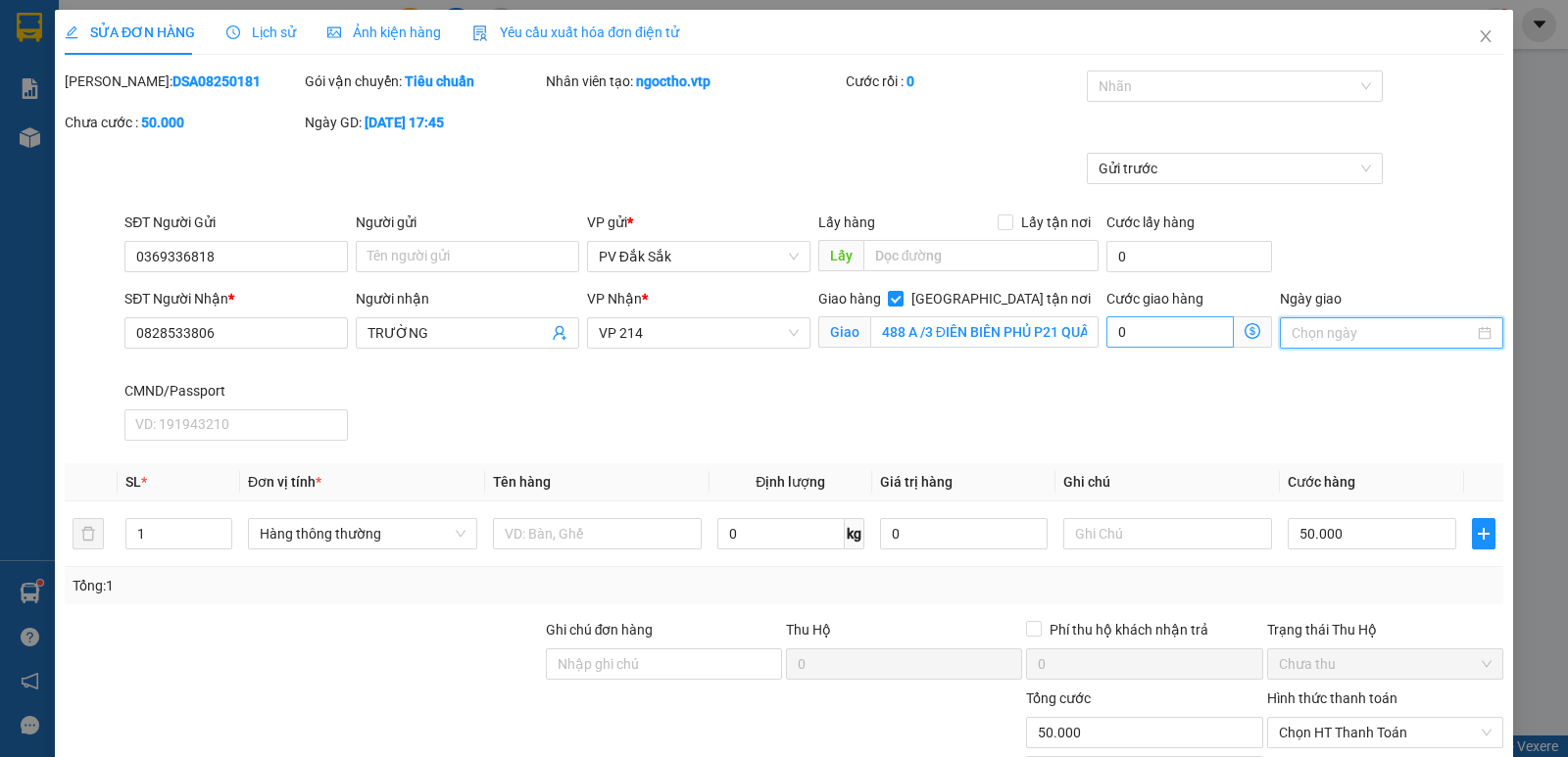
click at [1279, 329] on div at bounding box center [1391, 333] width 224 height 32
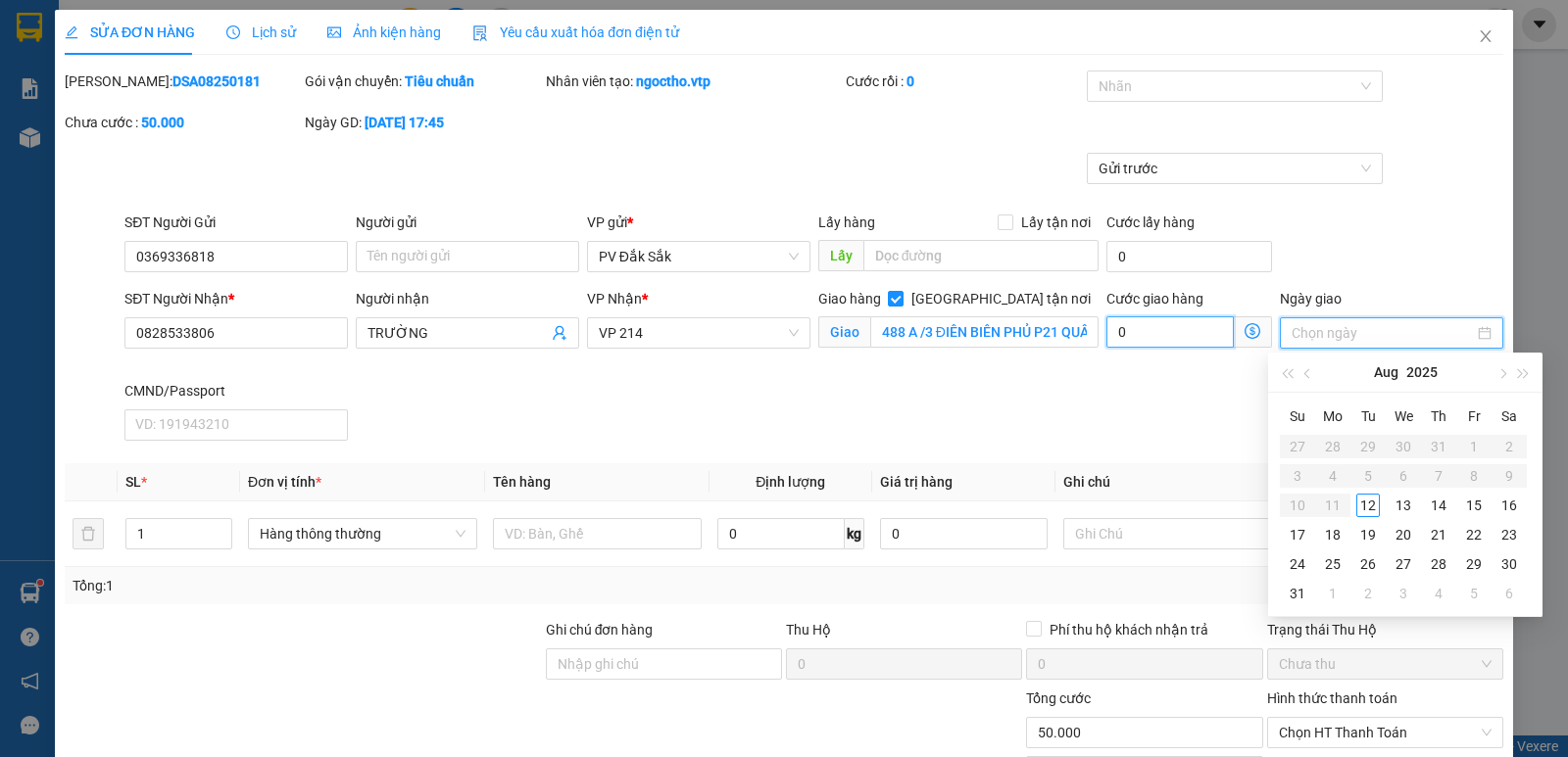
drag, startPoint x: 1149, startPoint y: 334, endPoint x: 1187, endPoint y: 337, distance: 38.1
click at [1149, 335] on input "0" at bounding box center [1170, 332] width 127 height 32
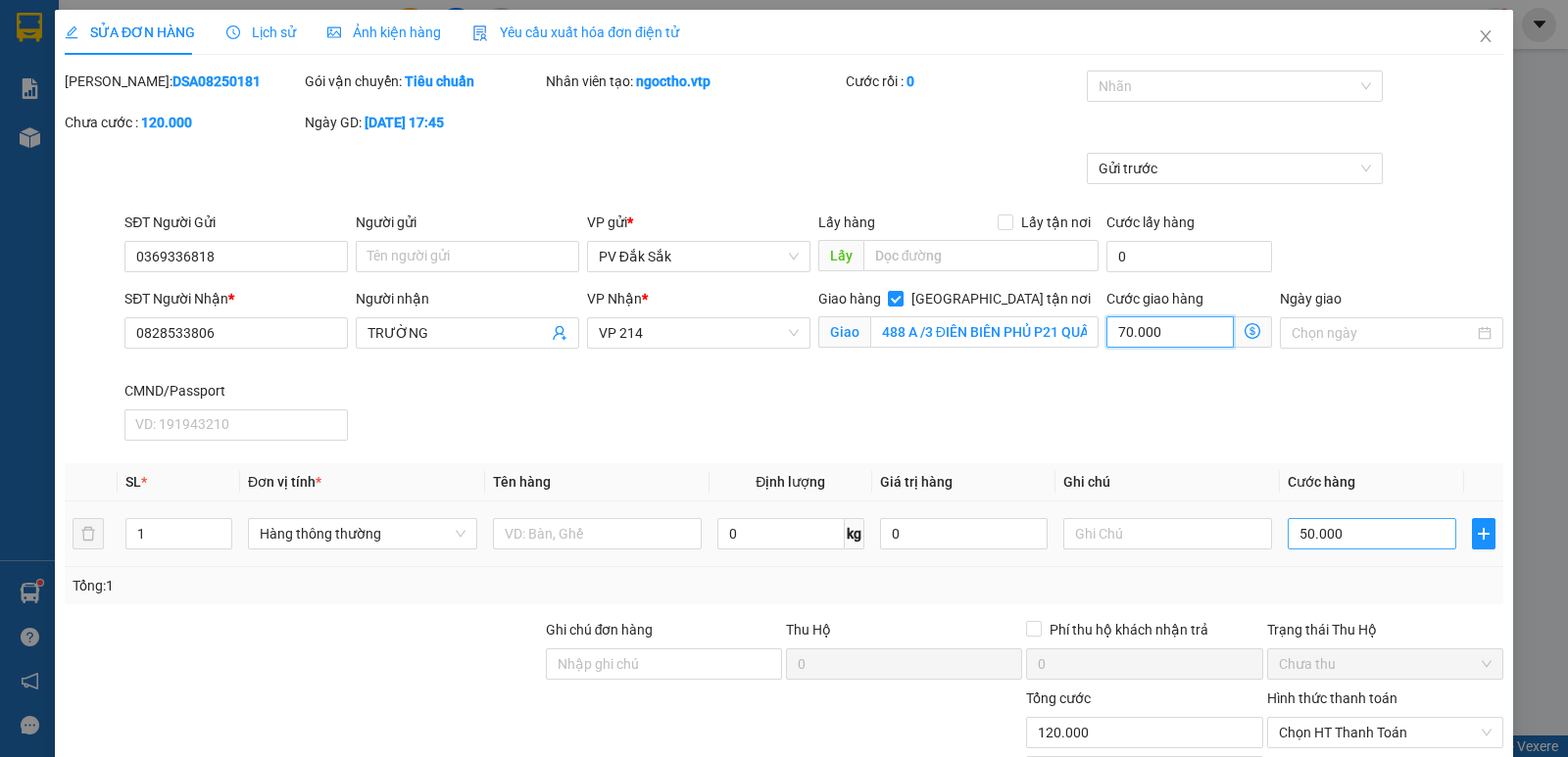
scroll to position [196, 0]
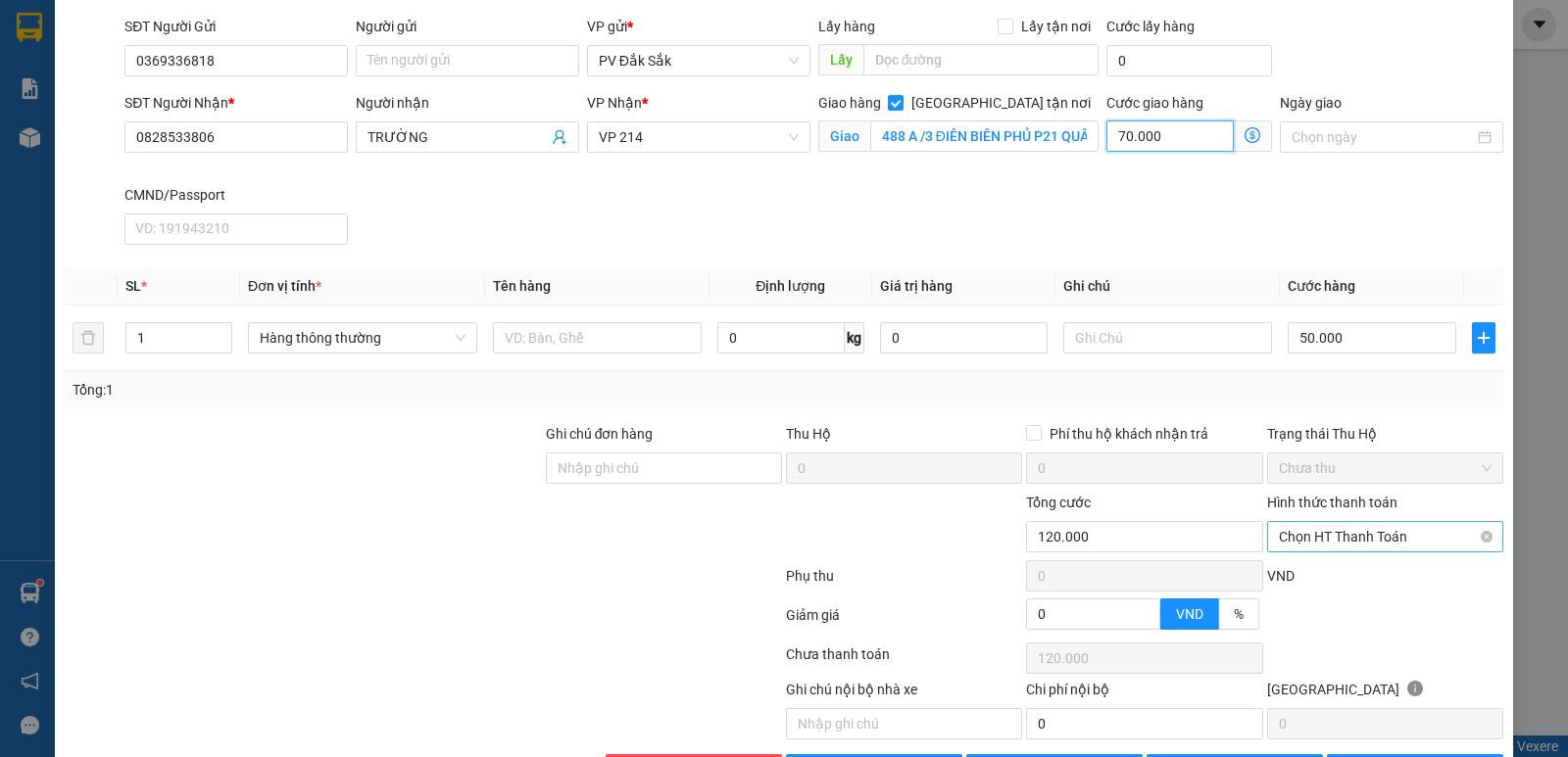
click at [1325, 533] on span "Chọn HT Thanh Toán" at bounding box center [1385, 537] width 213 height 30
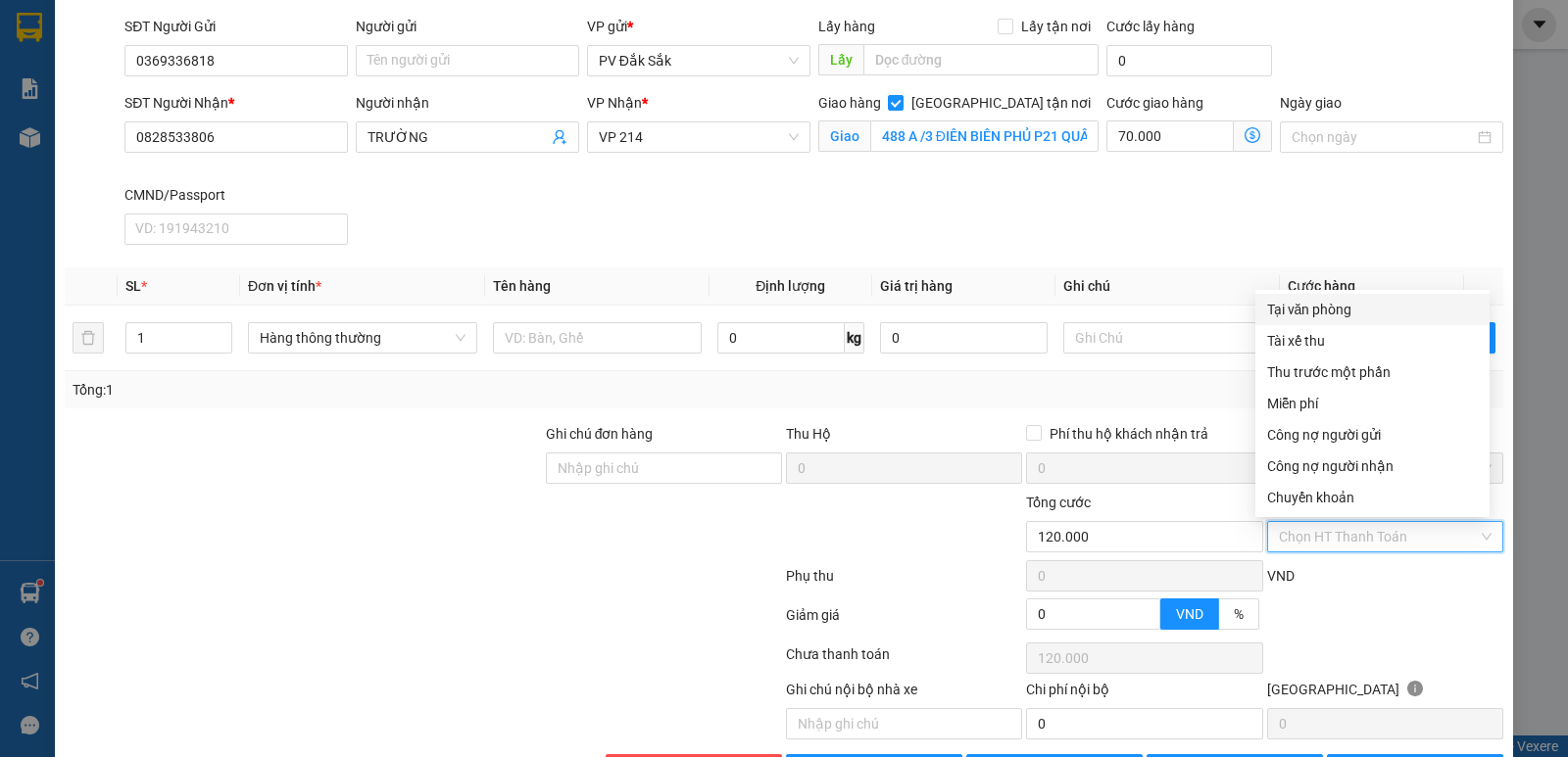
click at [1288, 312] on div "Tại văn phòng" at bounding box center [1373, 309] width 211 height 22
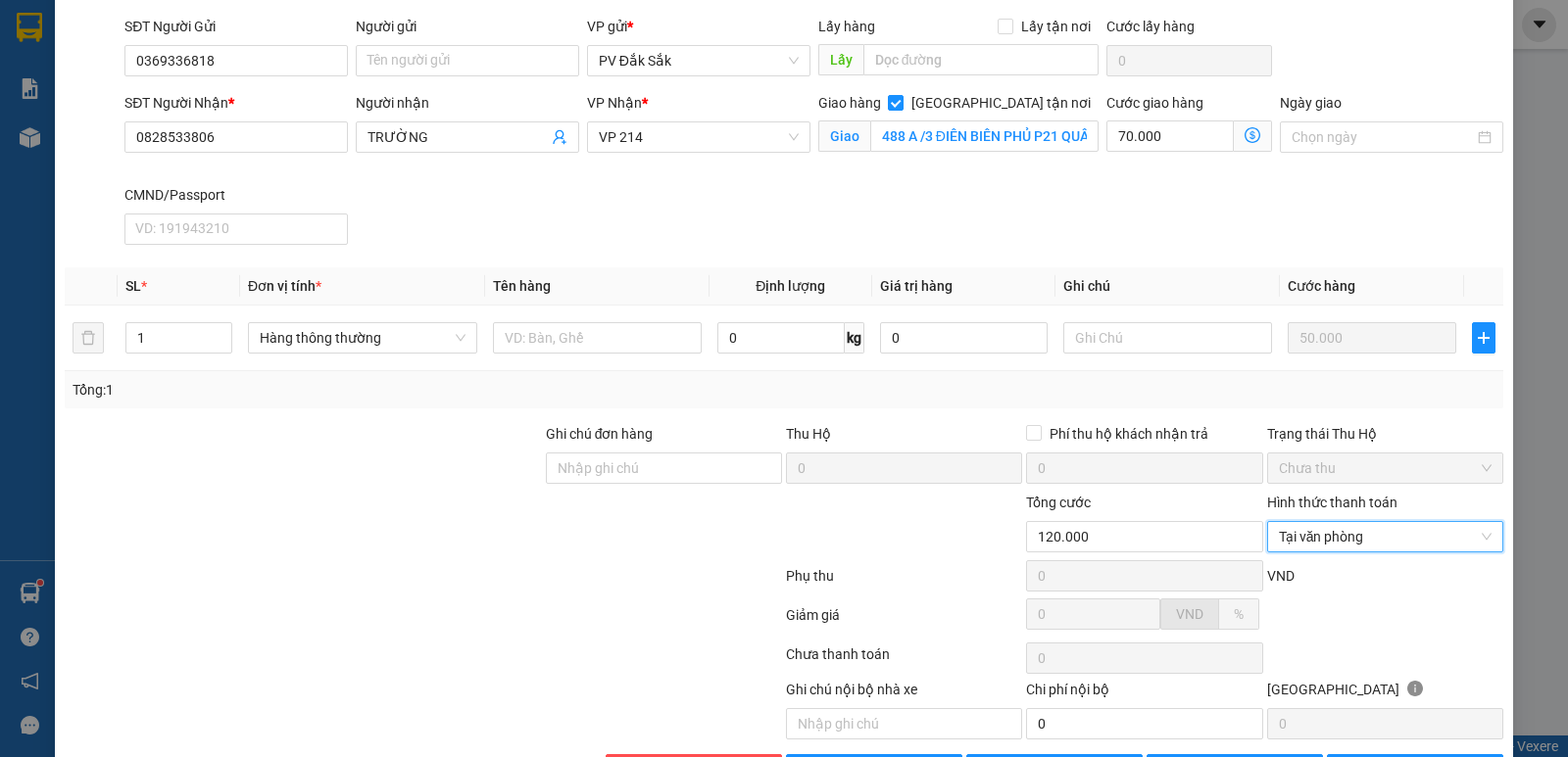
scroll to position [263, 0]
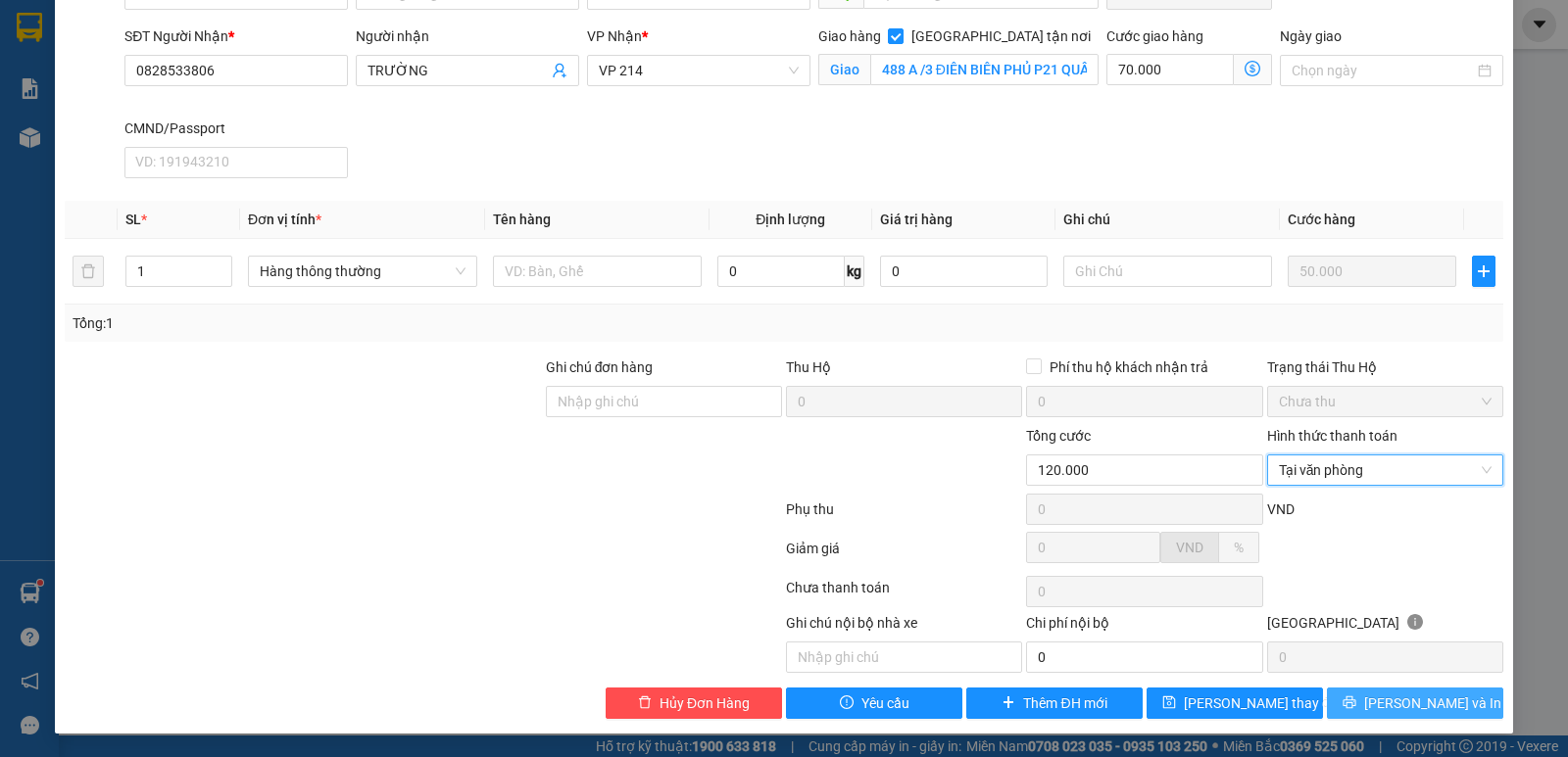
click at [1397, 708] on span "Lưu và In" at bounding box center [1433, 703] width 137 height 22
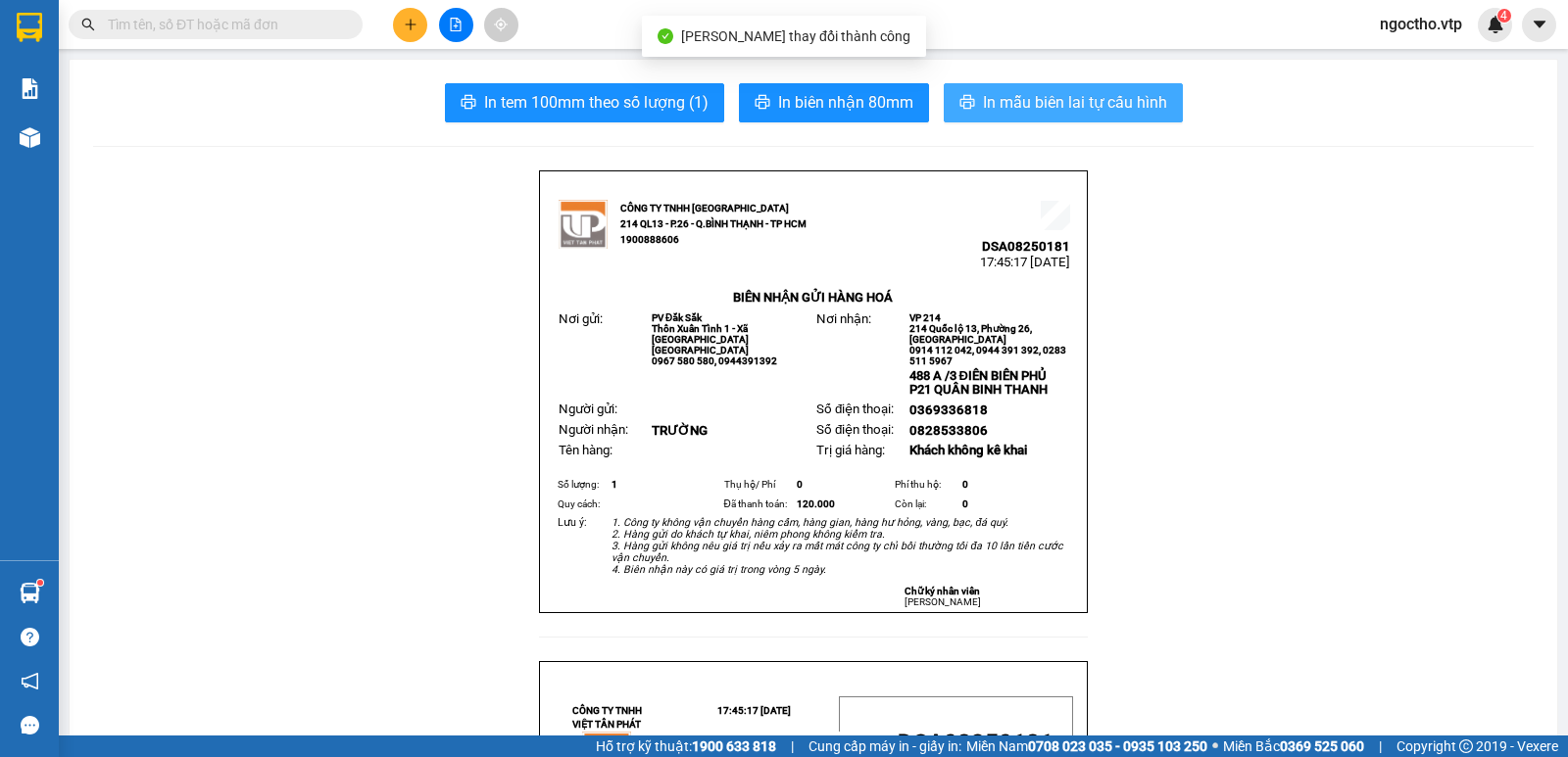
drag, startPoint x: 1099, startPoint y: 104, endPoint x: 1078, endPoint y: 149, distance: 49.7
click at [1099, 105] on span "In mẫu biên lai tự cấu hình" at bounding box center [1075, 102] width 184 height 25
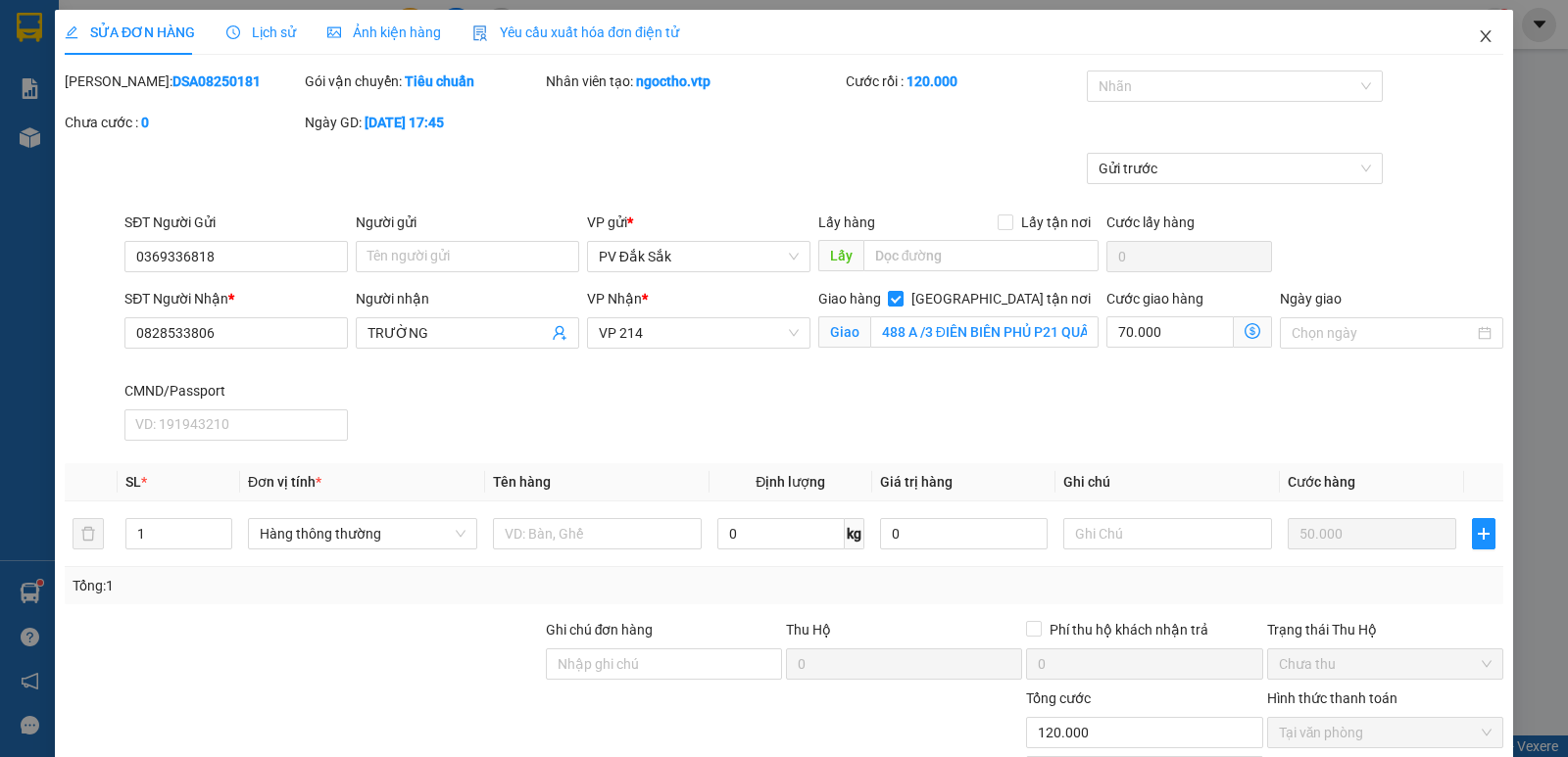
click at [1467, 24] on span "Close" at bounding box center [1485, 37] width 55 height 55
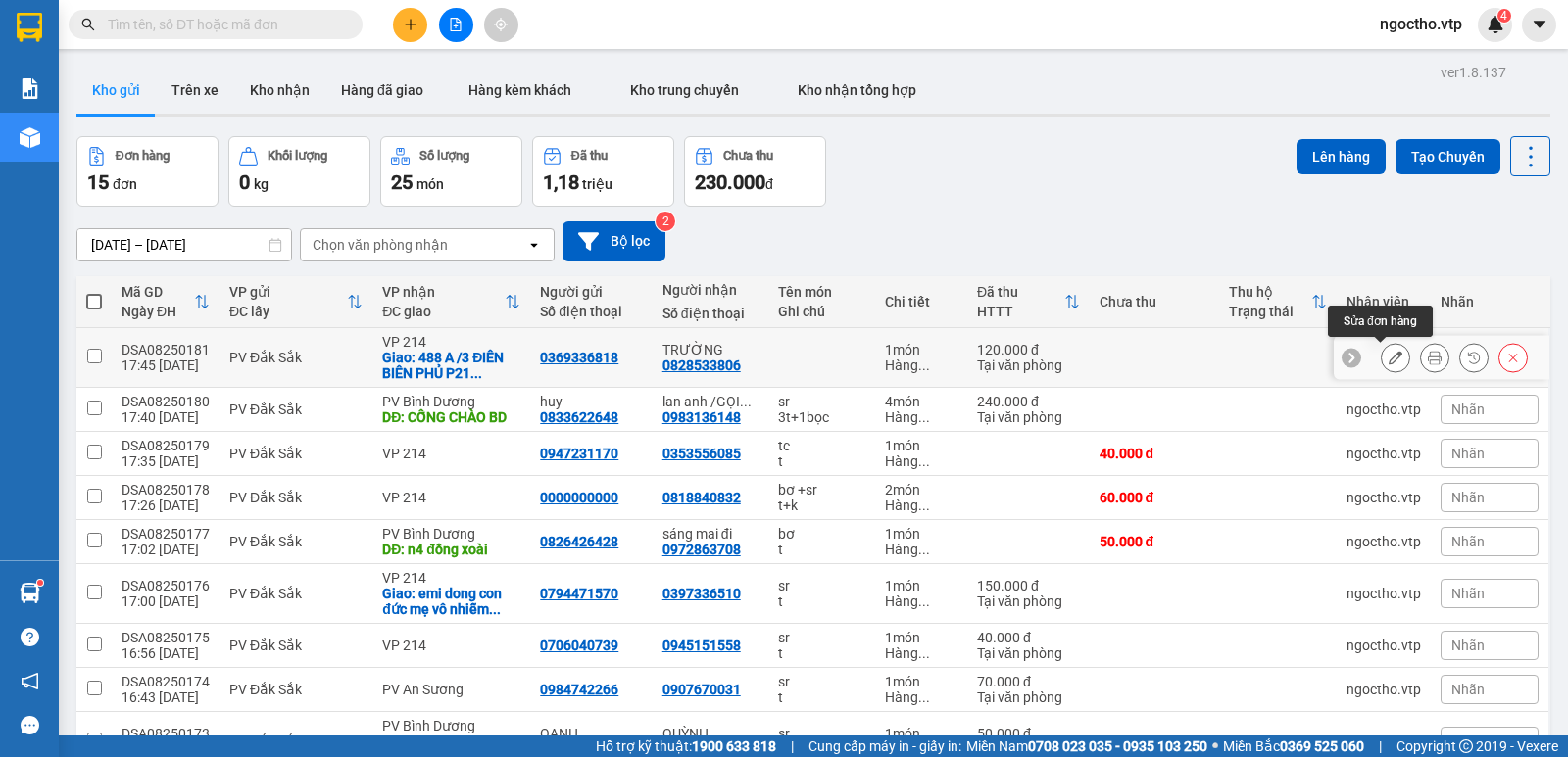
click at [1382, 361] on button at bounding box center [1396, 358] width 28 height 34
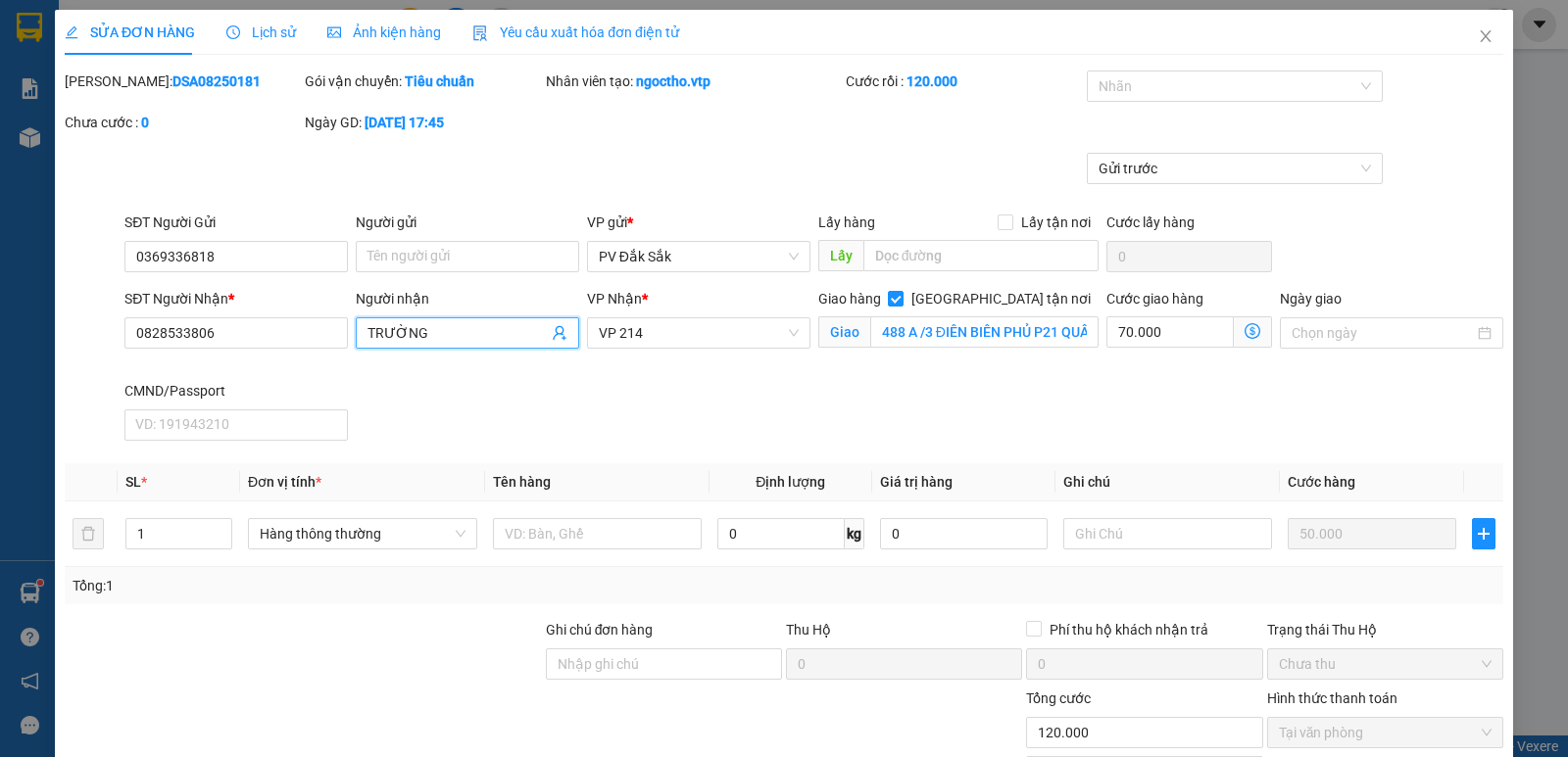
click at [447, 331] on input "TRƯỜNG" at bounding box center [457, 333] width 180 height 22
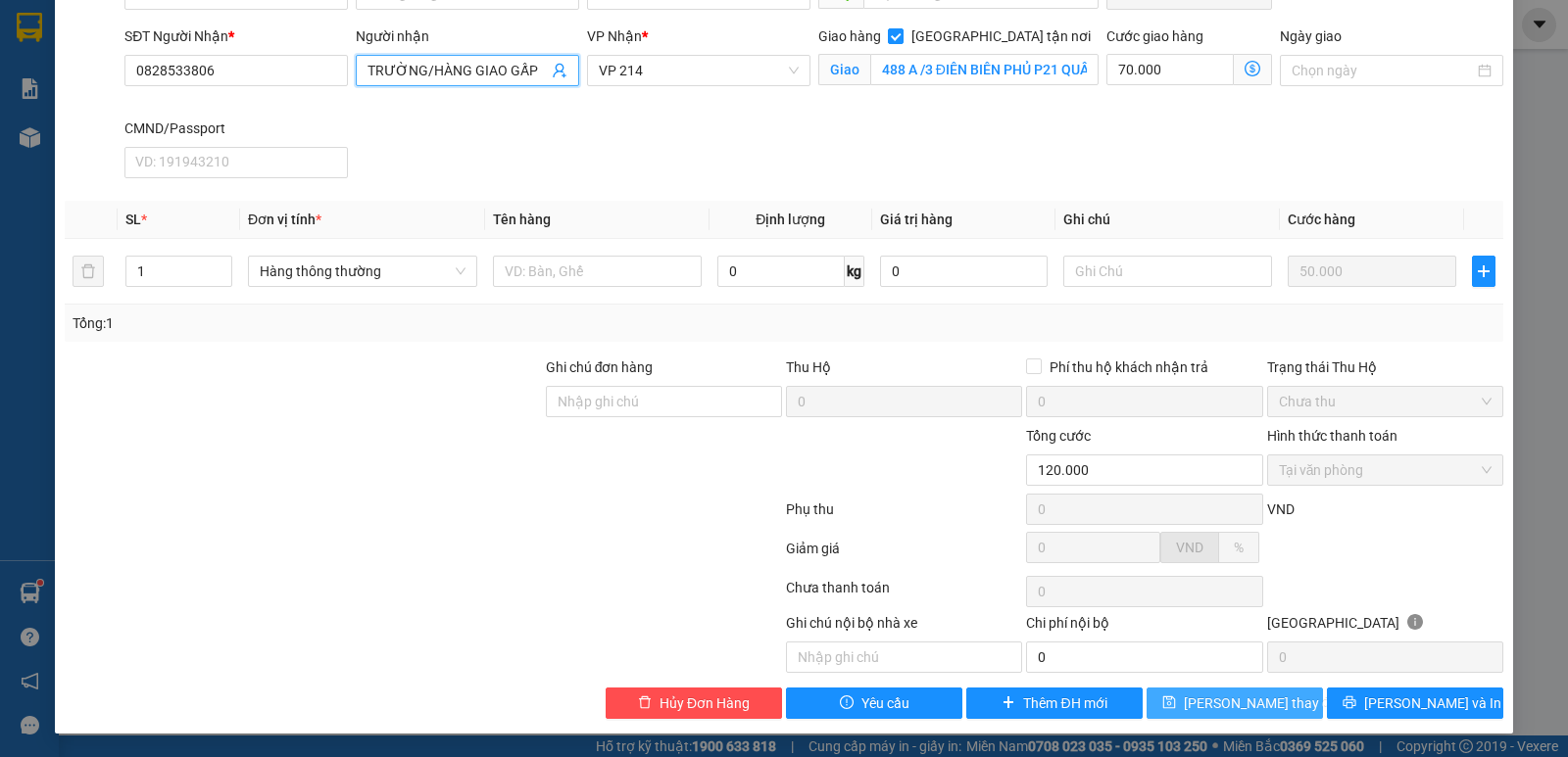
click at [1221, 708] on span "Lưu thay đổi" at bounding box center [1263, 703] width 157 height 22
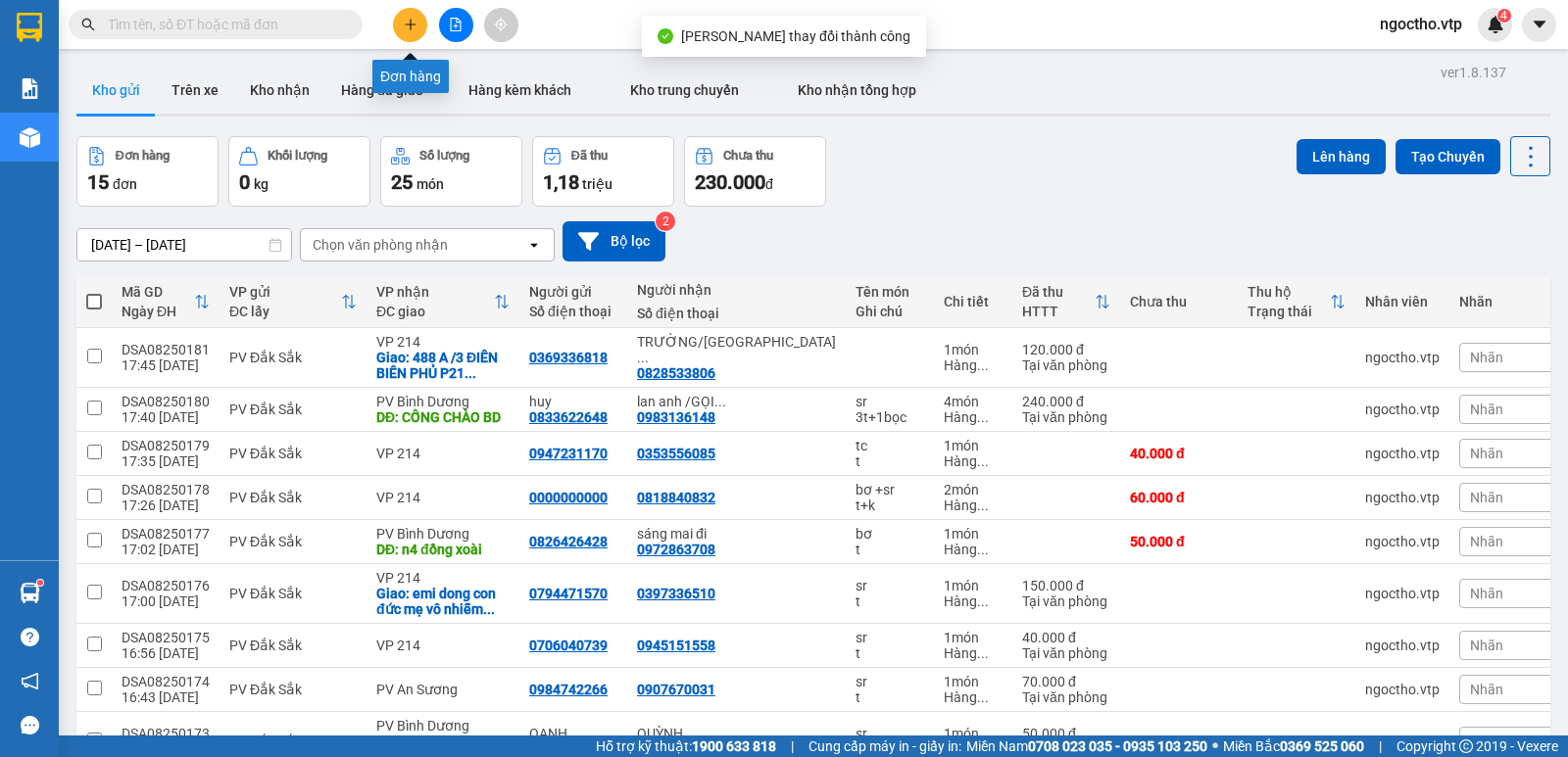
click at [408, 27] on icon "plus" at bounding box center [411, 25] width 14 height 14
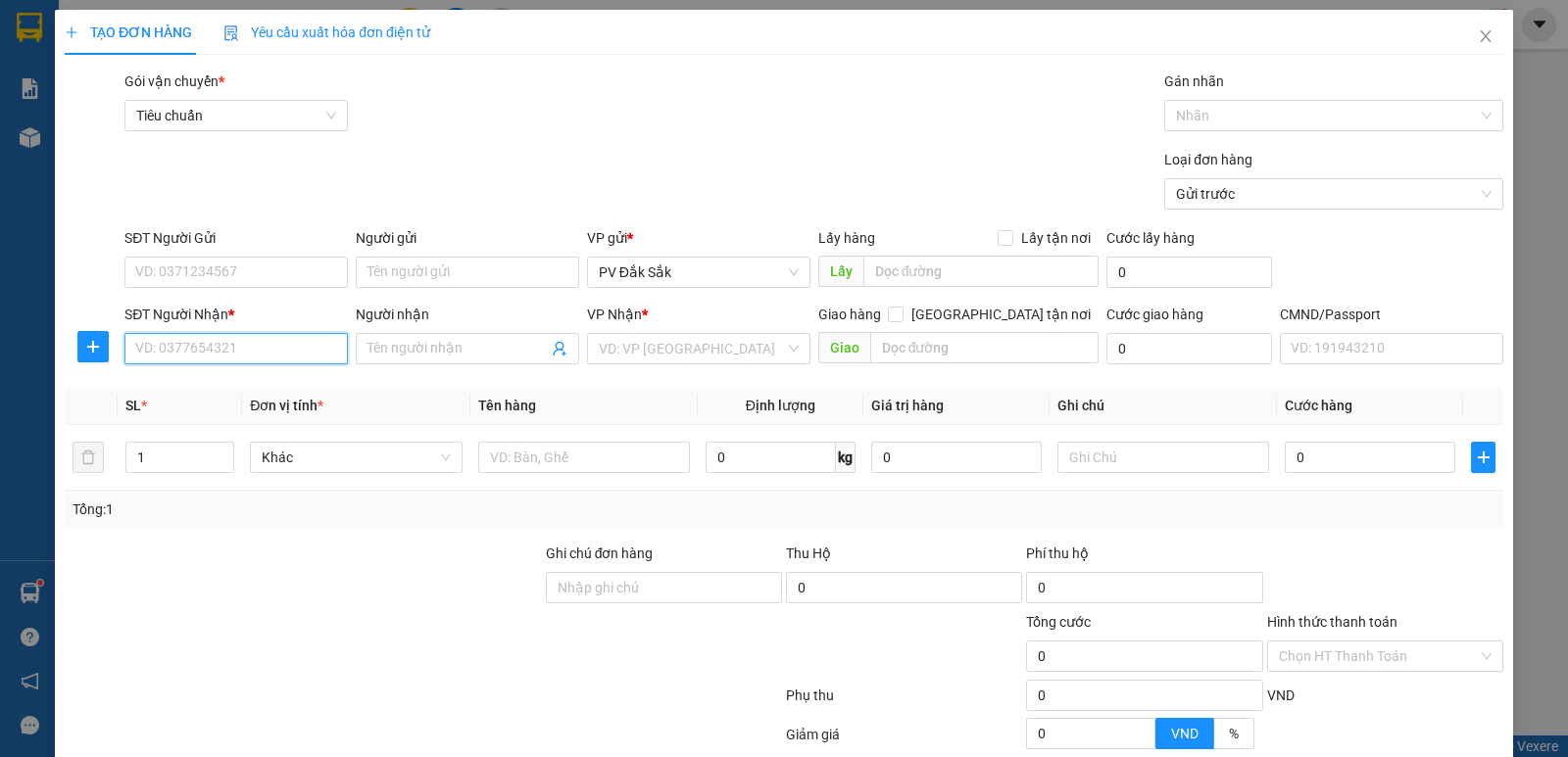
click at [218, 344] on input "SĐT Người Nhận *" at bounding box center [236, 349] width 224 height 32
click at [635, 360] on input "search" at bounding box center [691, 349] width 186 height 30
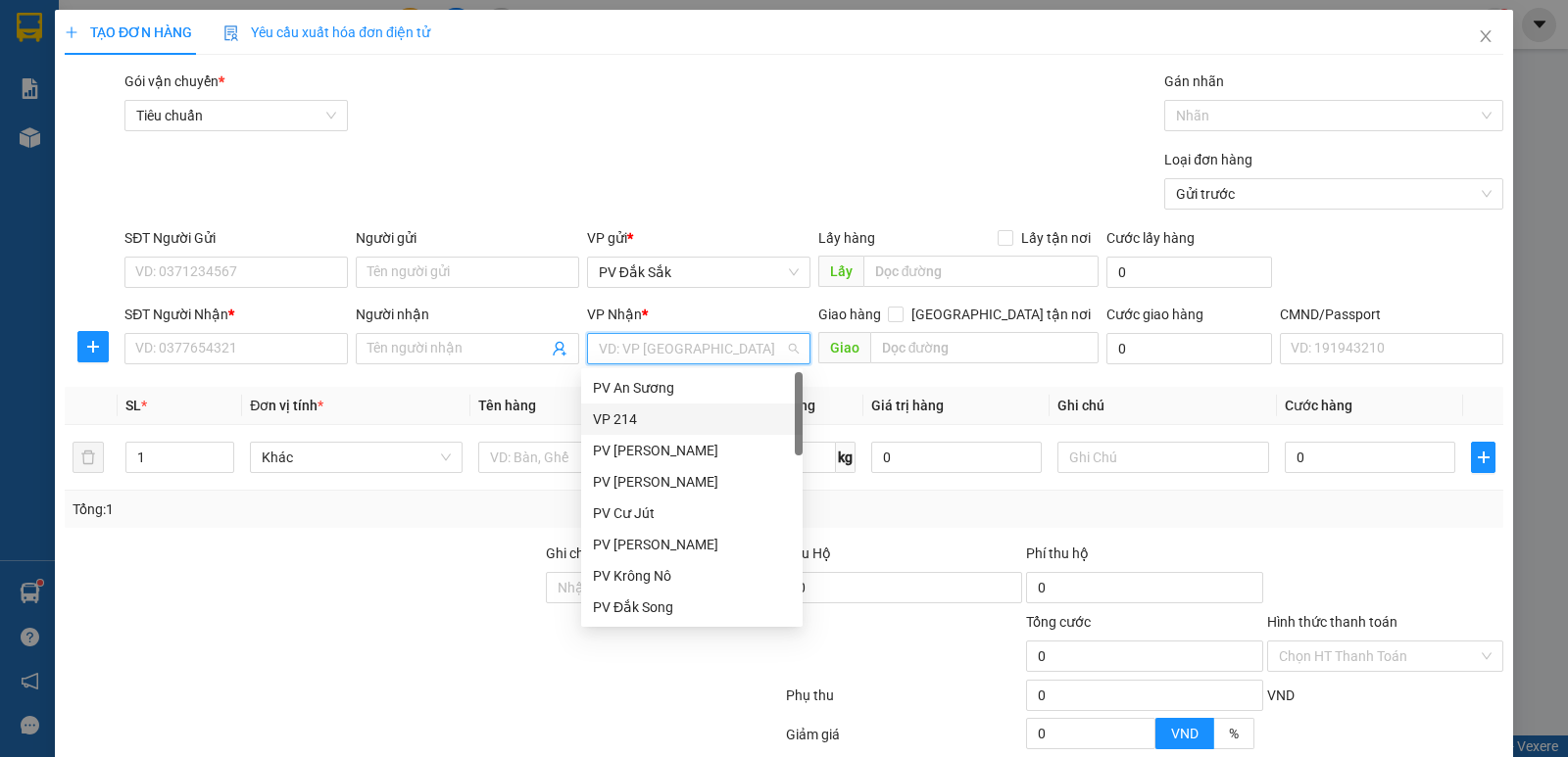
click at [662, 421] on div "VP 214" at bounding box center [691, 420] width 198 height 22
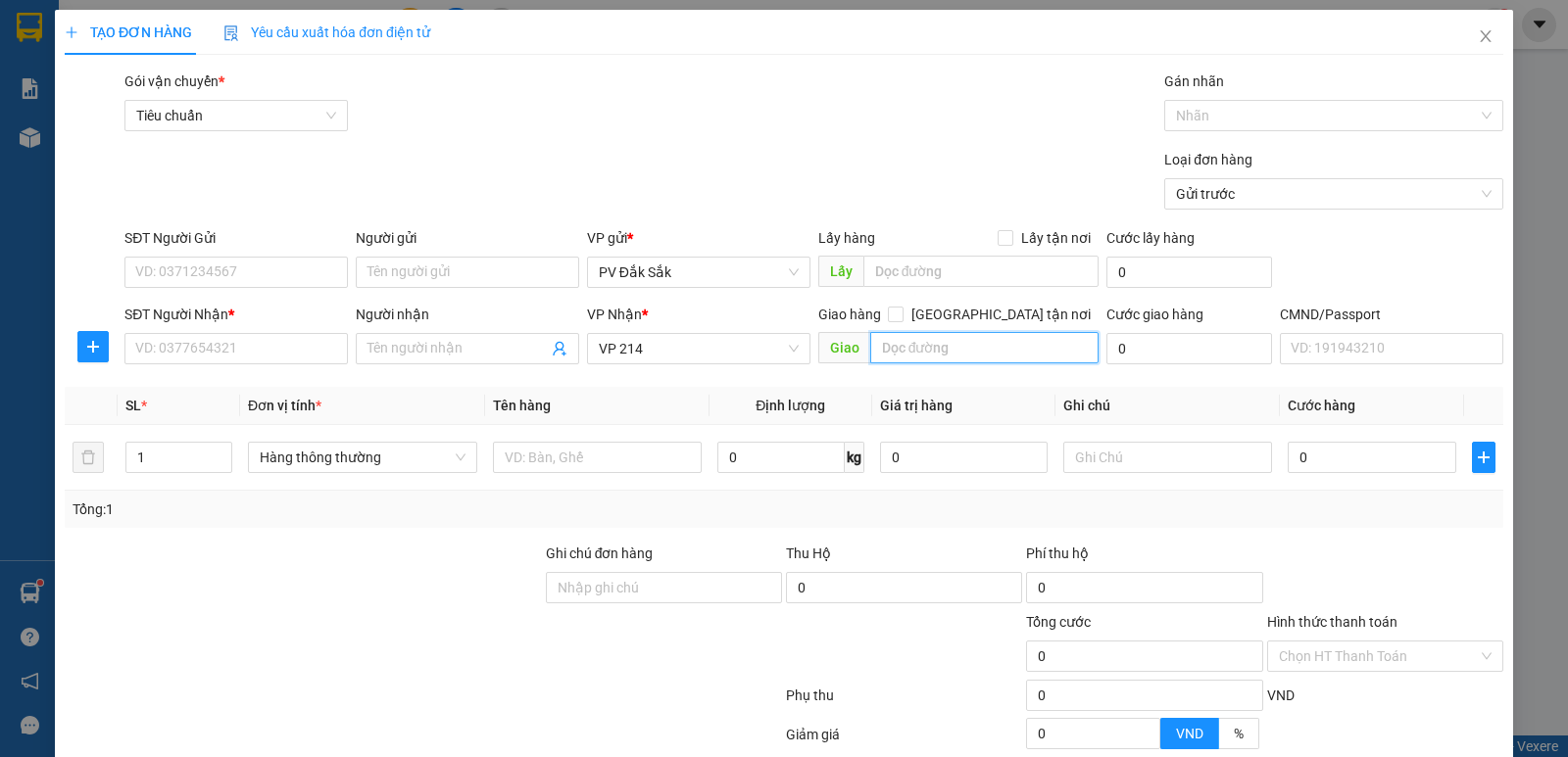
click at [898, 356] on input "text" at bounding box center [985, 348] width 230 height 32
type input "167 BUI VĂN BA P TÂN THUÂN ĐÔNG Q7"
click at [207, 365] on div "SĐT Người Nhận * VD: 0377654321" at bounding box center [236, 337] width 224 height 69
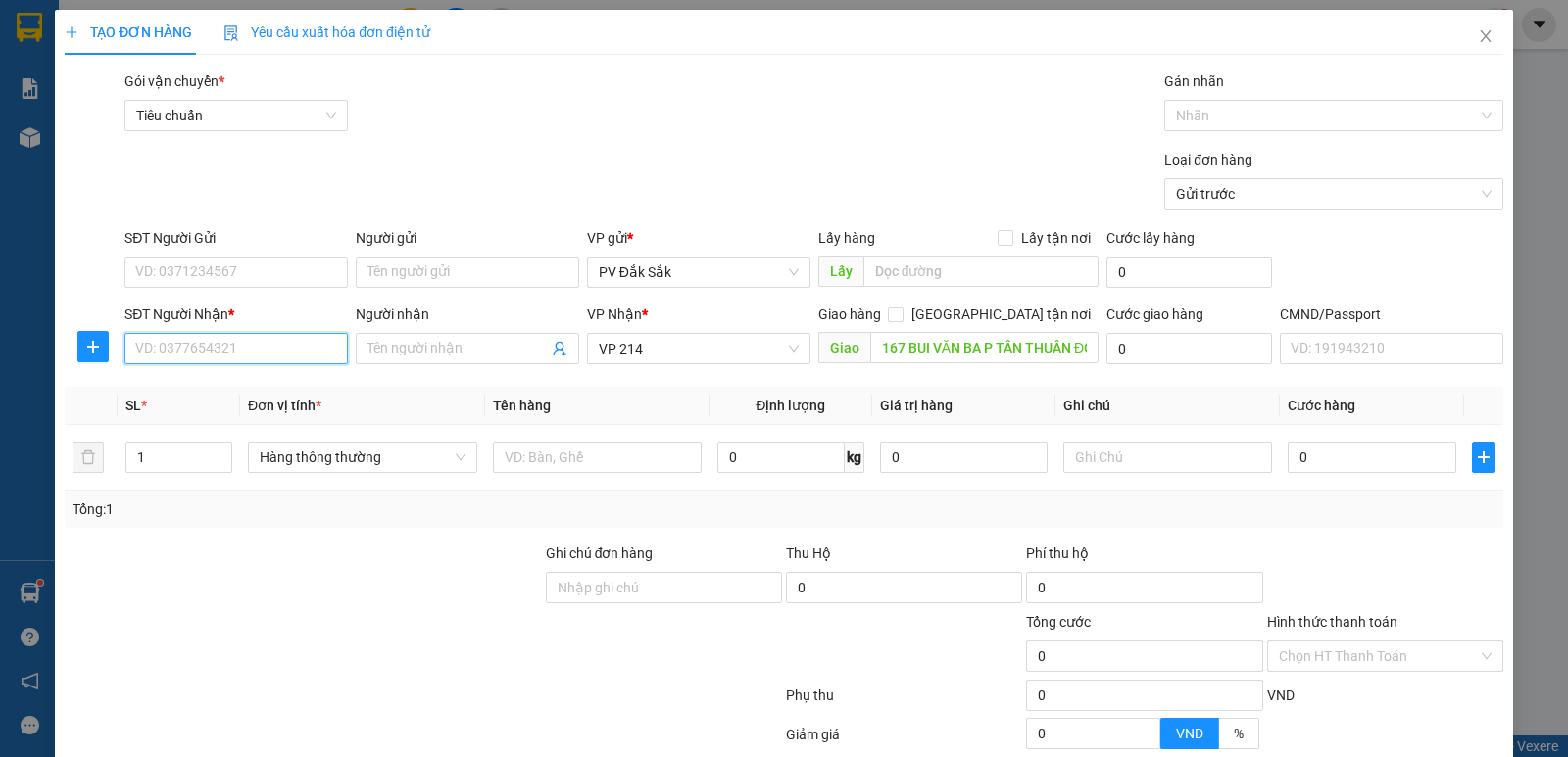
click at [210, 350] on input "SĐT Người Nhận *" at bounding box center [236, 349] width 224 height 32
type input "0962440418"
click at [242, 267] on input "SĐT Người Gửi" at bounding box center [236, 273] width 224 height 32
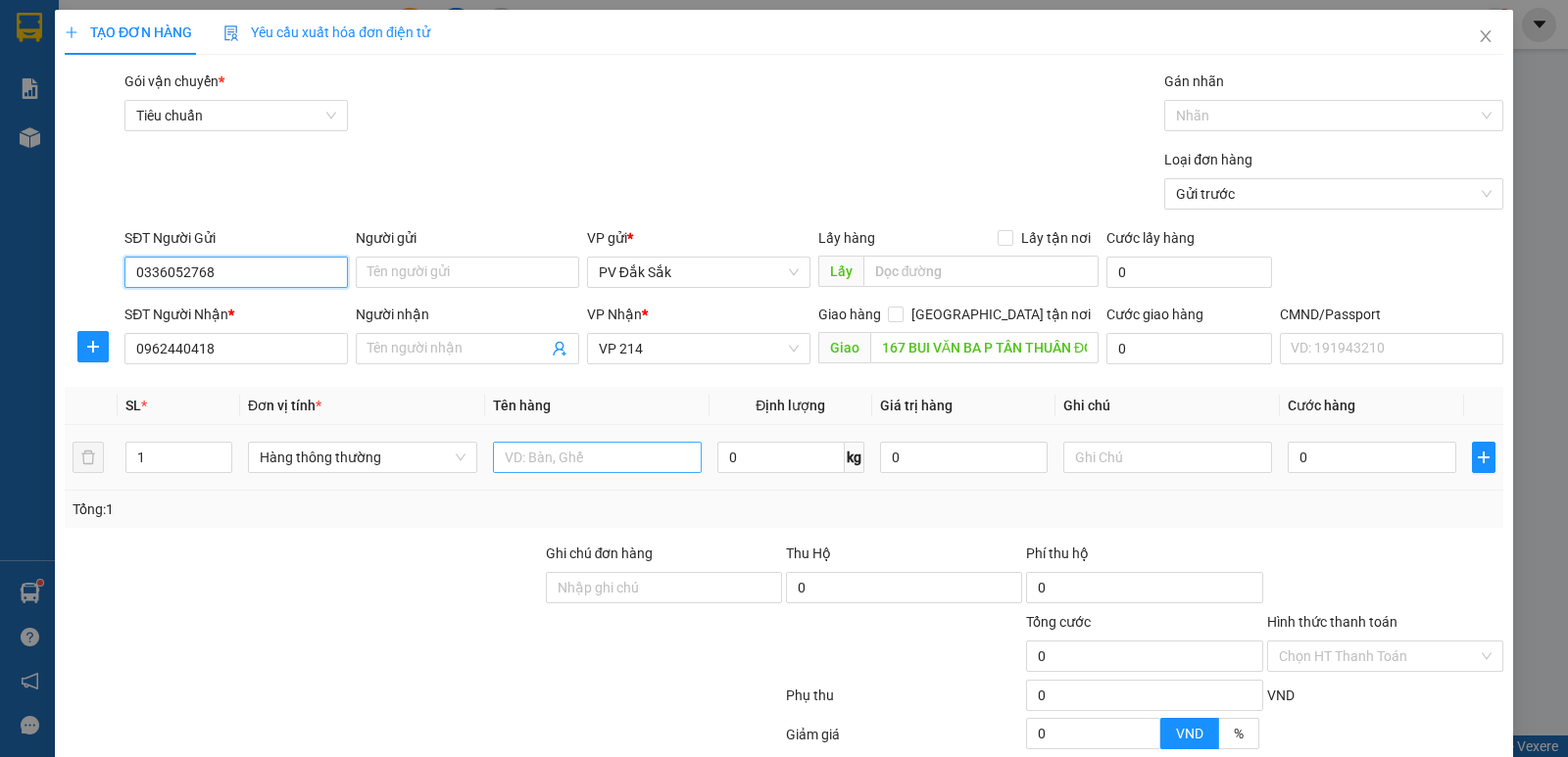
type input "0336052768"
click at [554, 466] on input "text" at bounding box center [597, 458] width 209 height 32
type input "D"
type input "Đ"
type input "D"
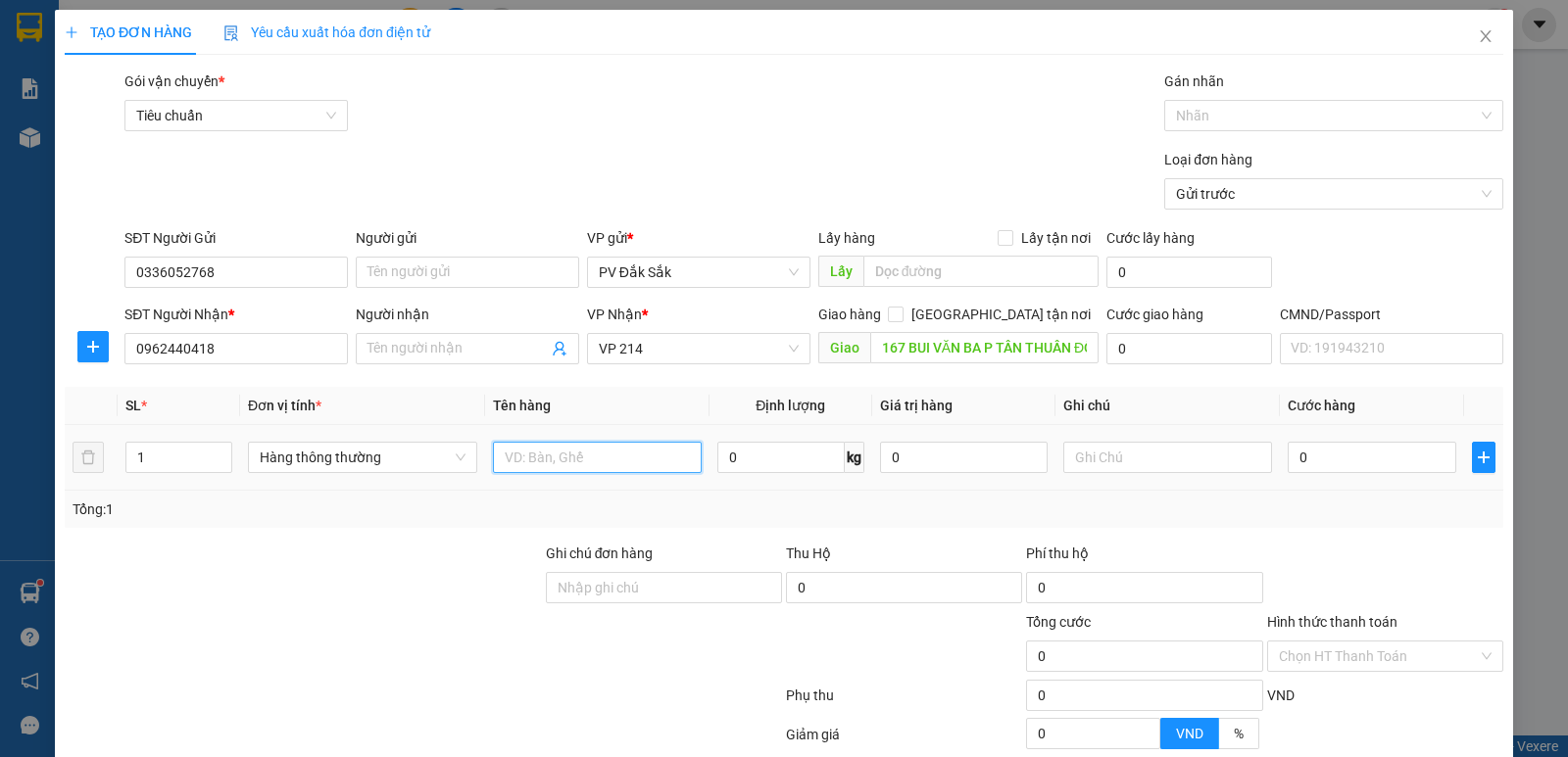
type input "D"
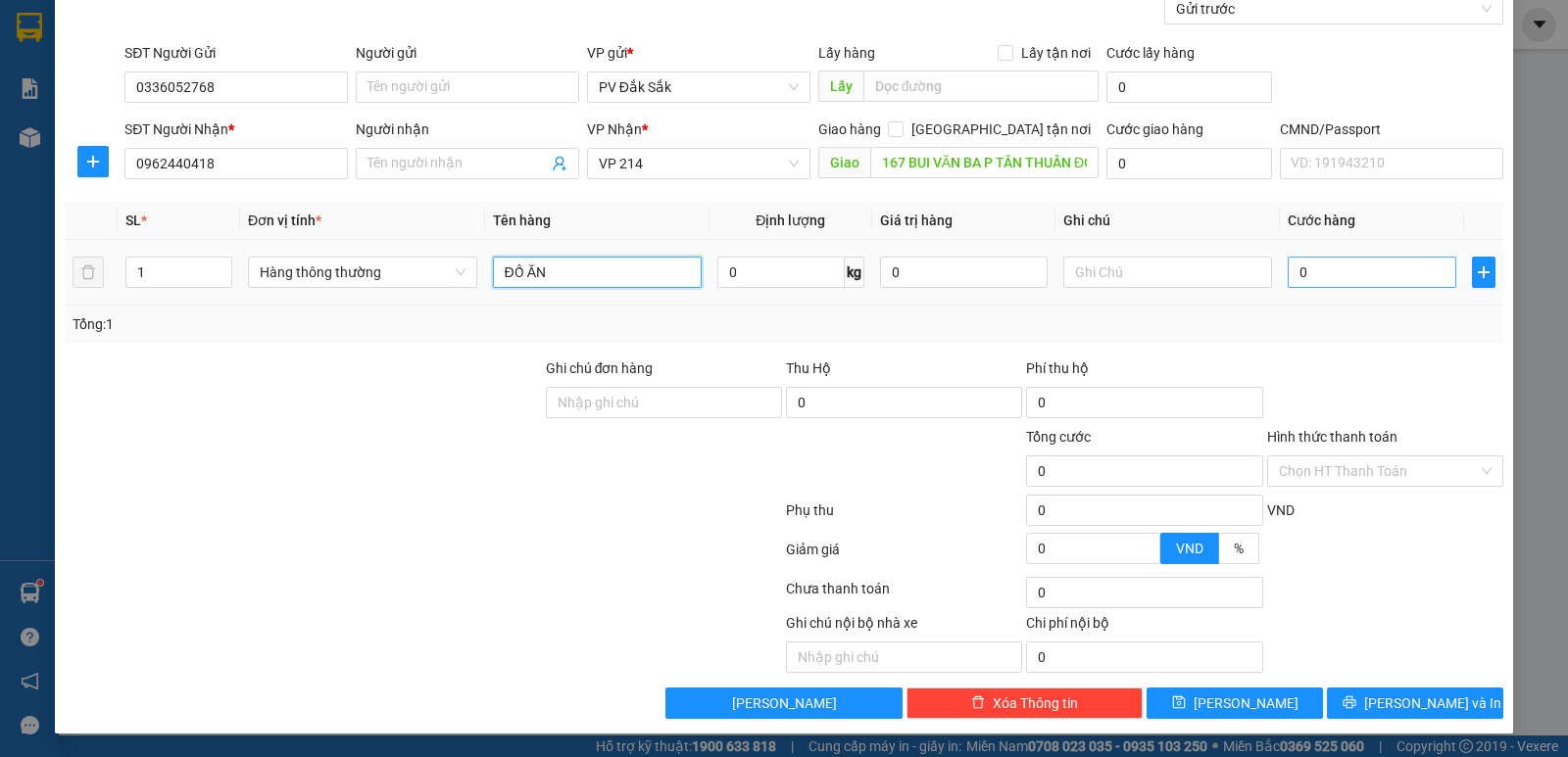
type input "ĐỒ ĂN"
click at [1317, 275] on input "0" at bounding box center [1371, 273] width 167 height 32
type input "4"
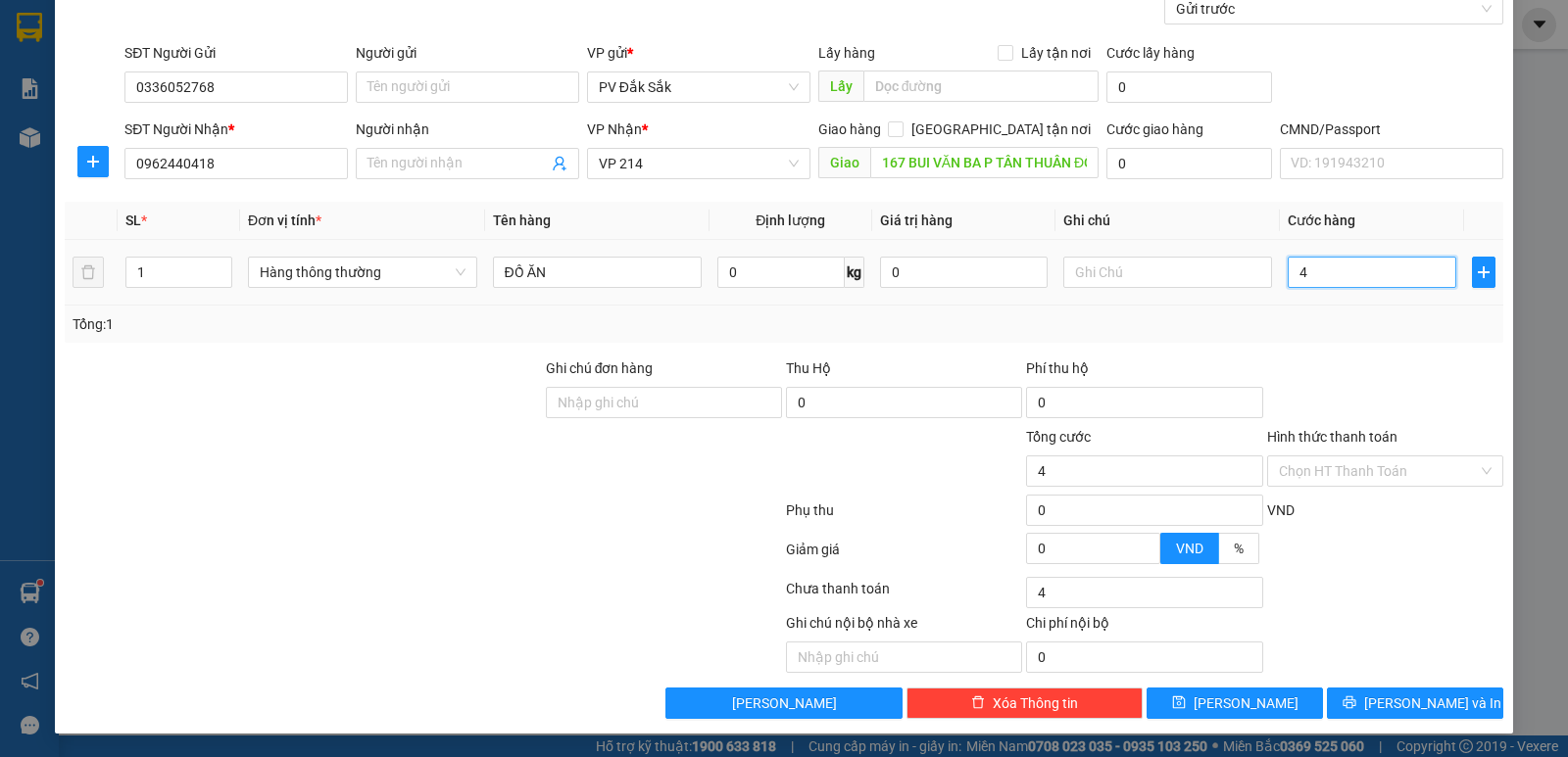
type input "40"
type input "400"
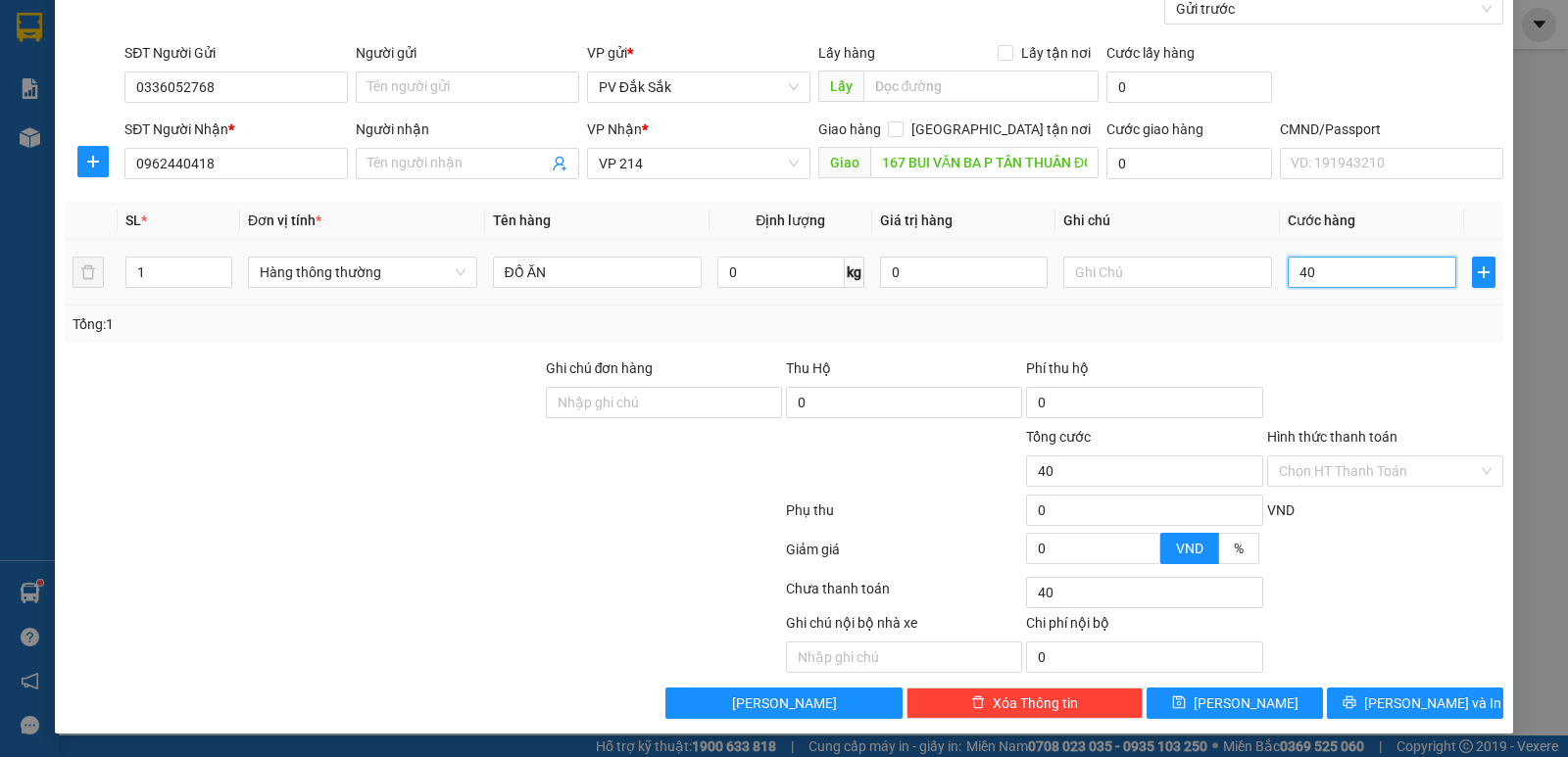
type input "400"
type input "4.000"
type input "40.000"
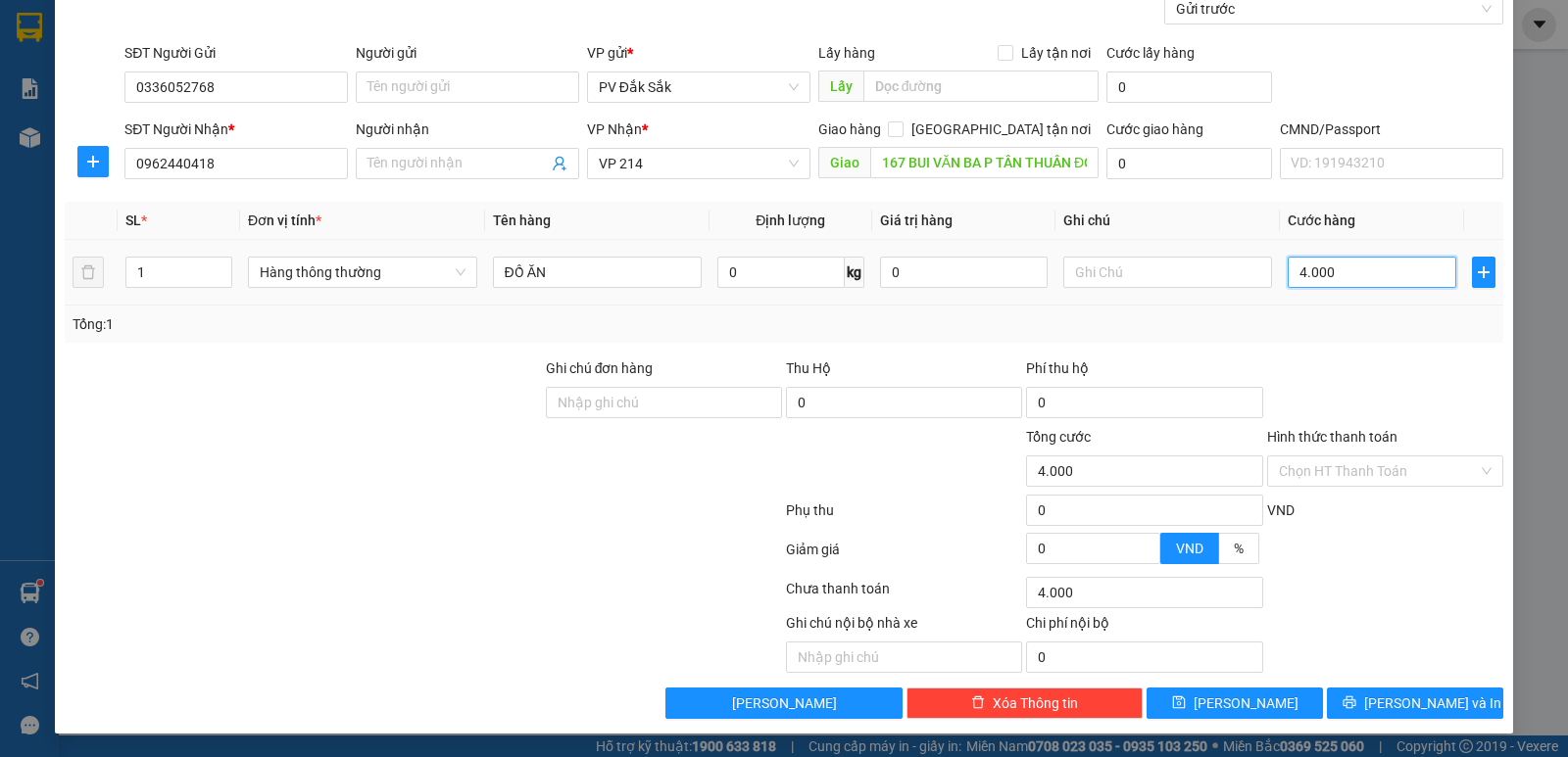
type input "40.000"
click at [1217, 698] on button "Lưu" at bounding box center [1235, 704] width 176 height 32
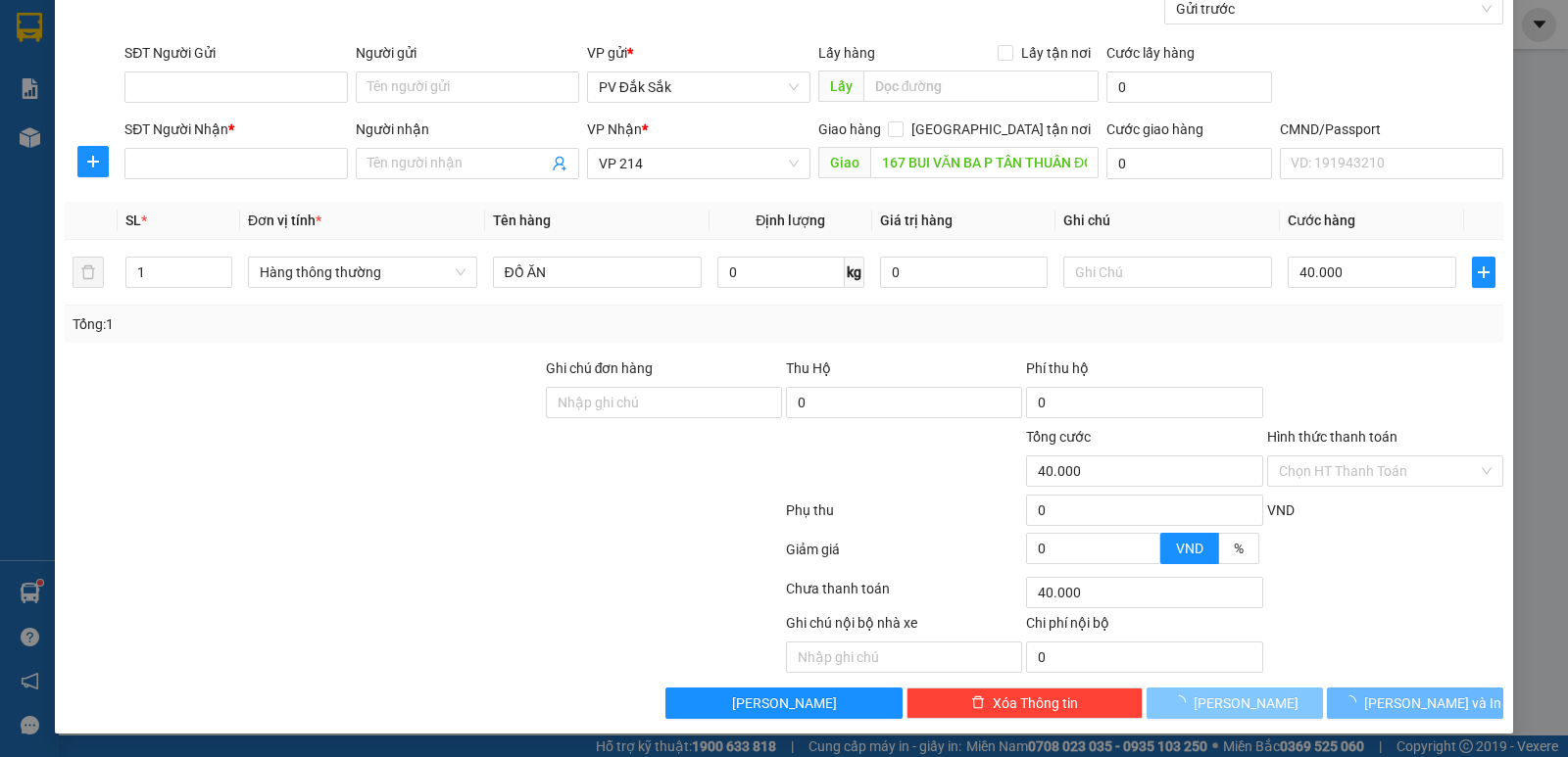
type input "0"
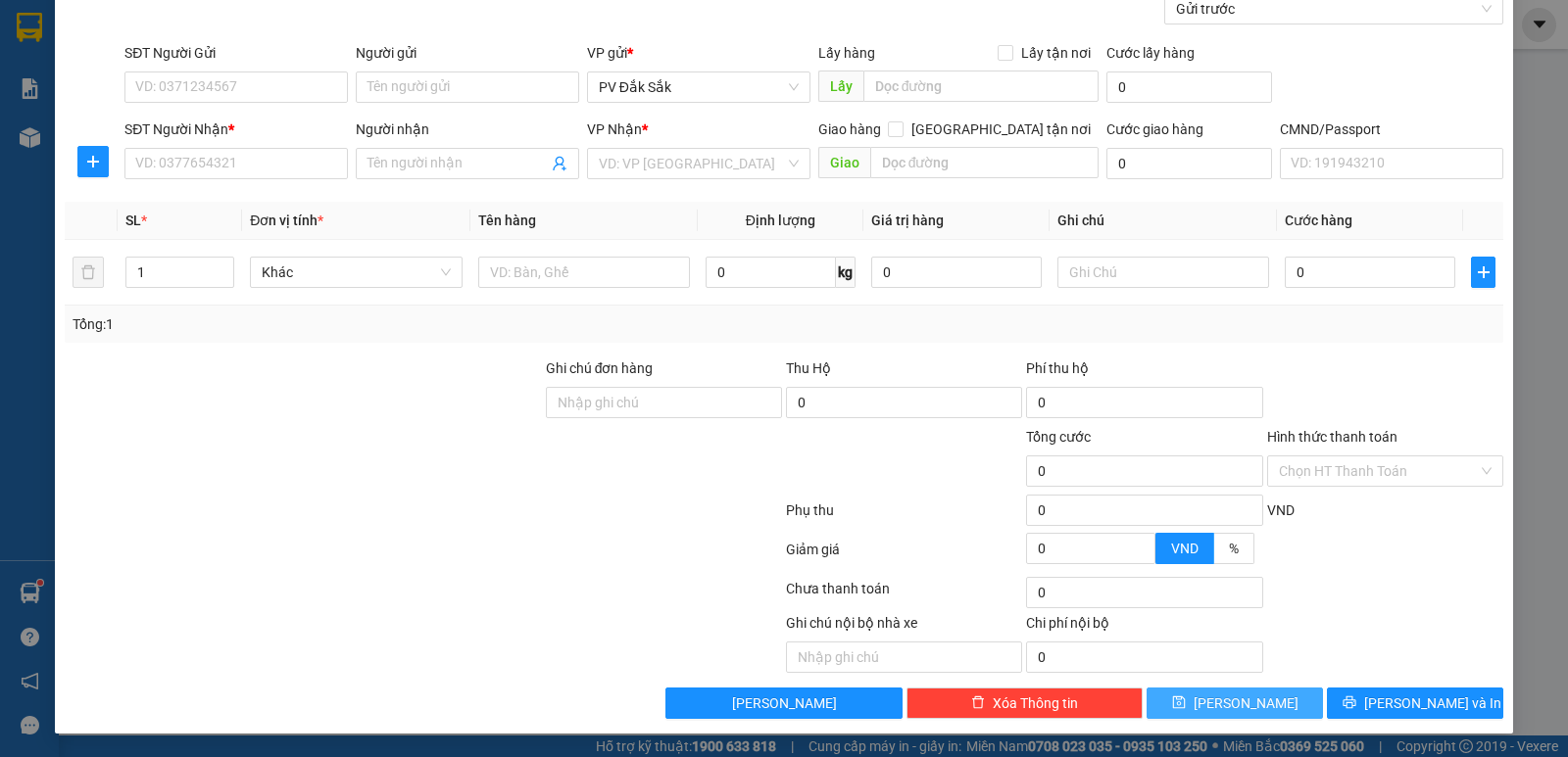
scroll to position [0, 0]
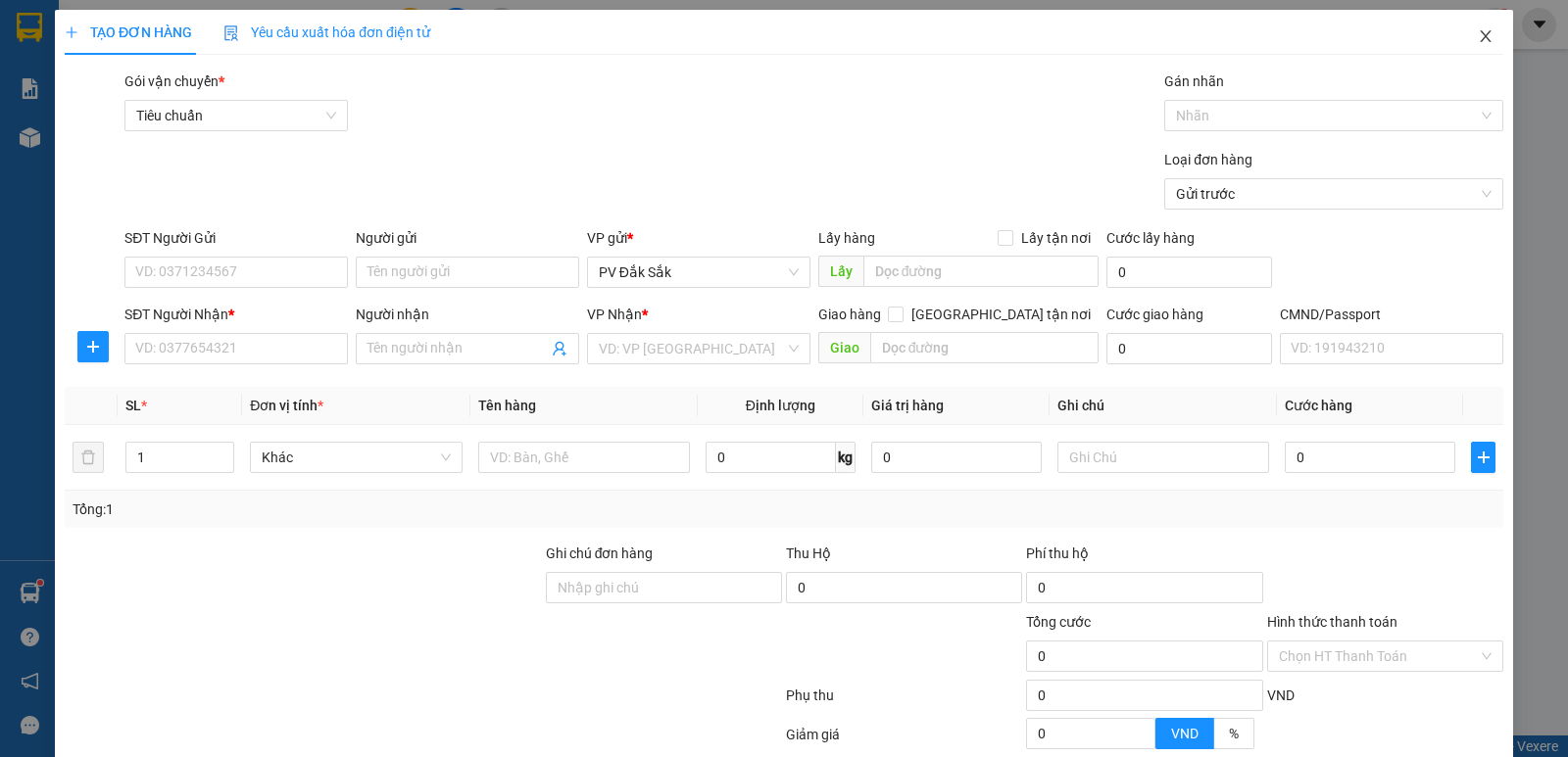
click at [1479, 33] on span "Close" at bounding box center [1485, 37] width 55 height 55
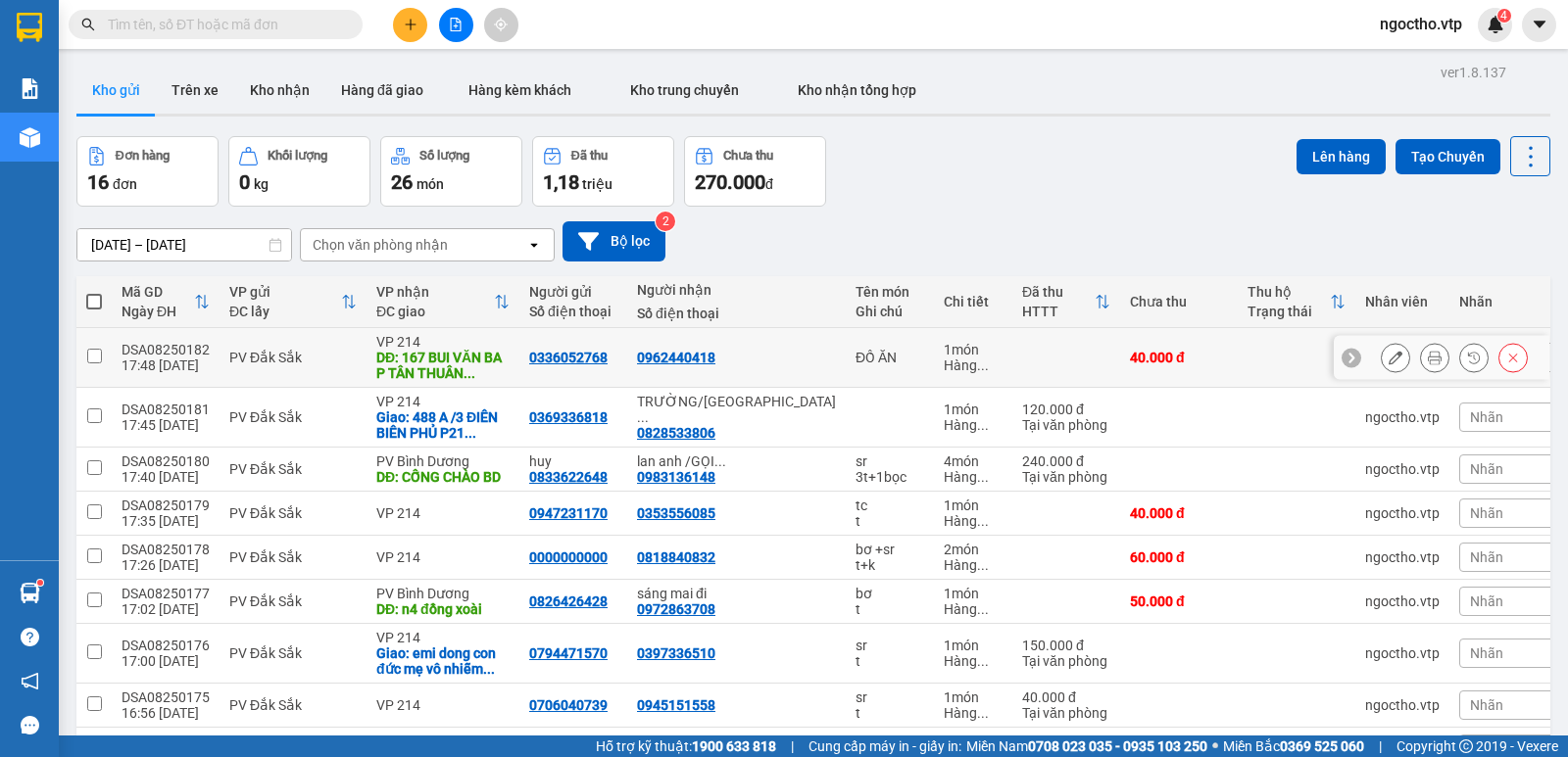
click at [1389, 356] on icon at bounding box center [1396, 358] width 14 height 14
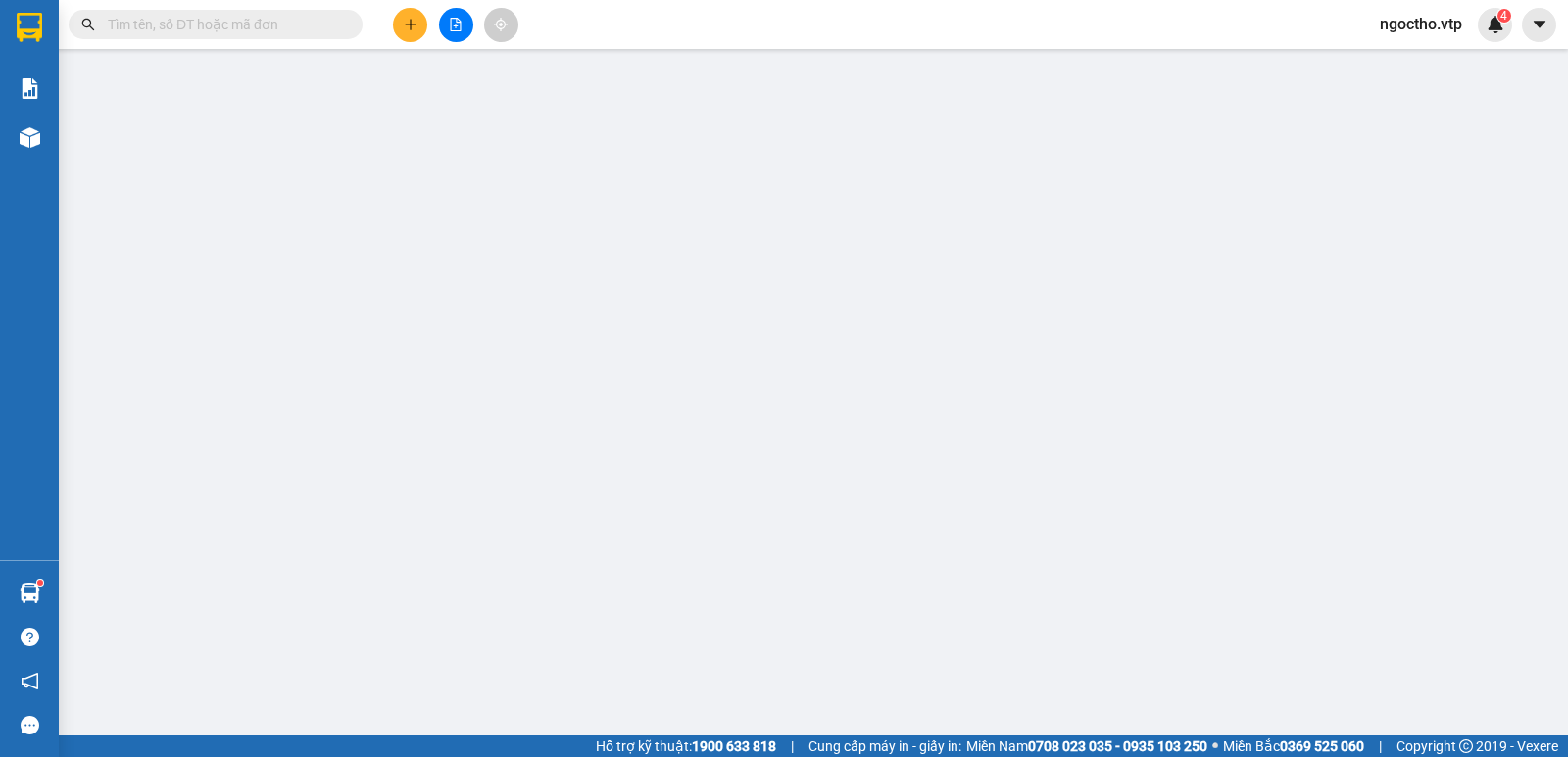
type input "0336052768"
type input "0962440418"
type input "167 BUI VĂN BA P TÂN THUÂN ĐÔNG Q7"
type input "40.000"
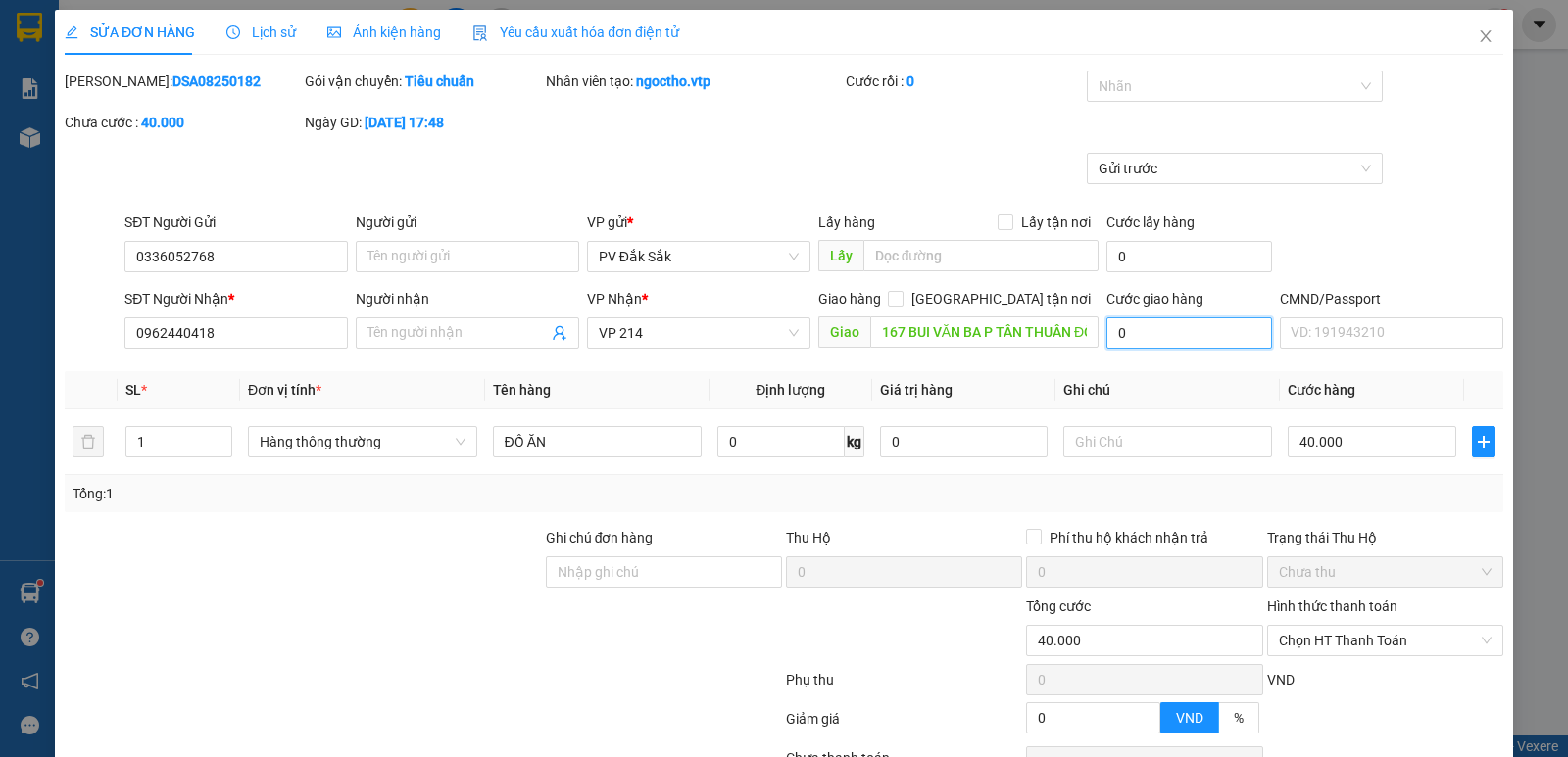
click at [1206, 333] on input "0" at bounding box center [1189, 333] width 165 height 32
type input "1"
type input "40.001"
type input "12"
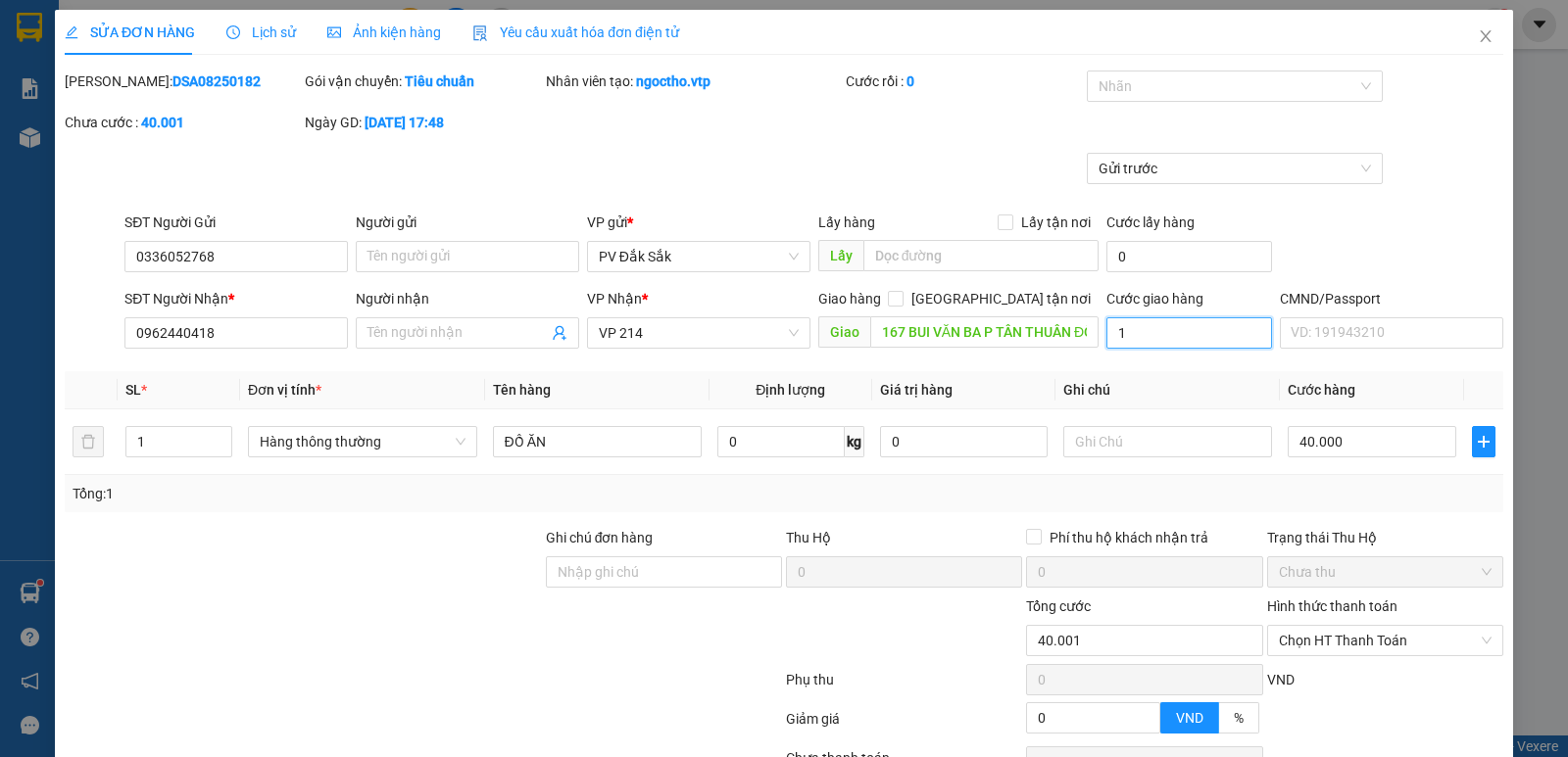
type input "40.012"
type input "120"
type input "40.120"
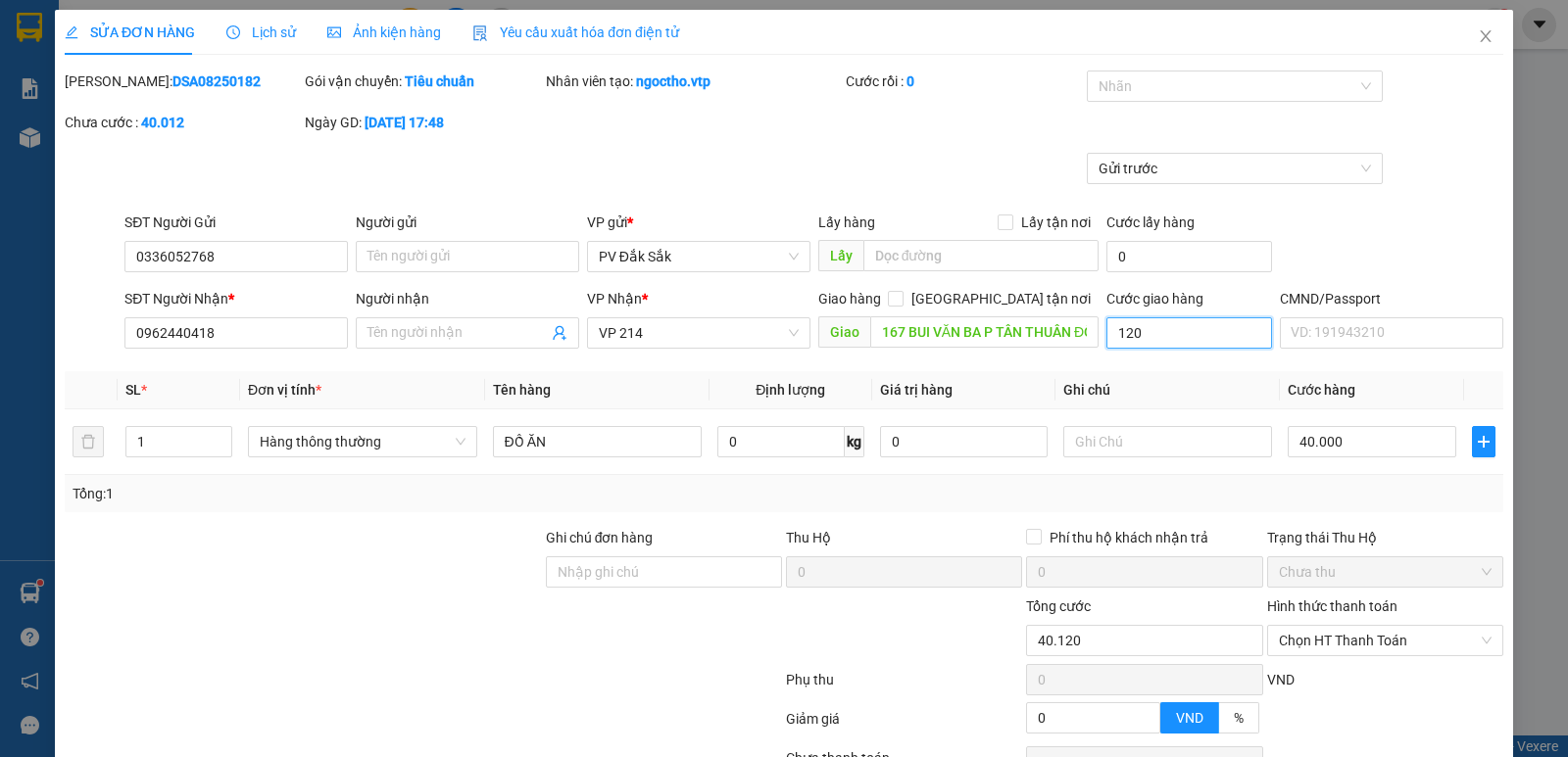
type input "1.200"
type input "41.200"
type input "12.000"
type input "52.000"
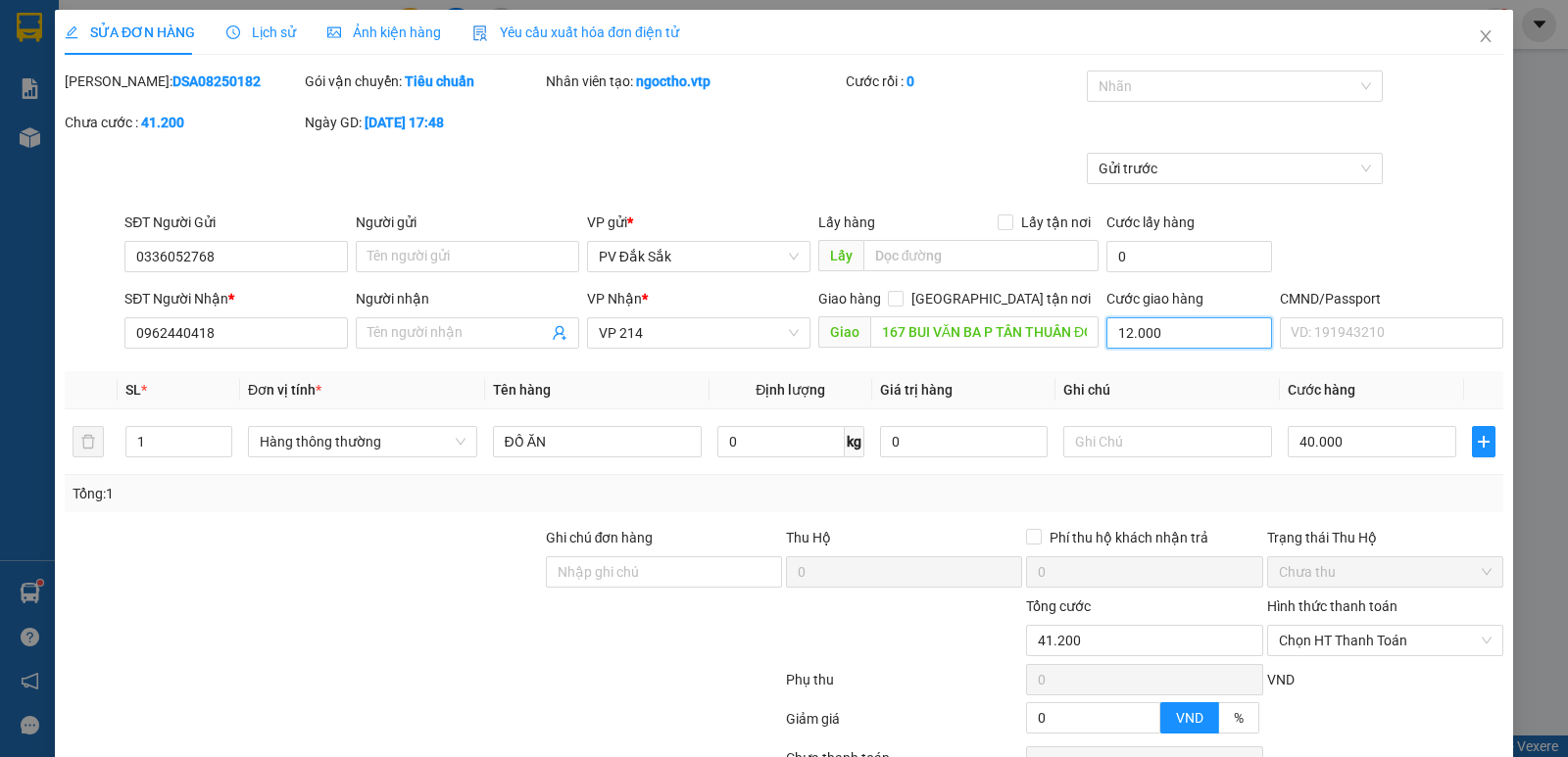
type input "52.000"
type input "120.000"
type input "160.000"
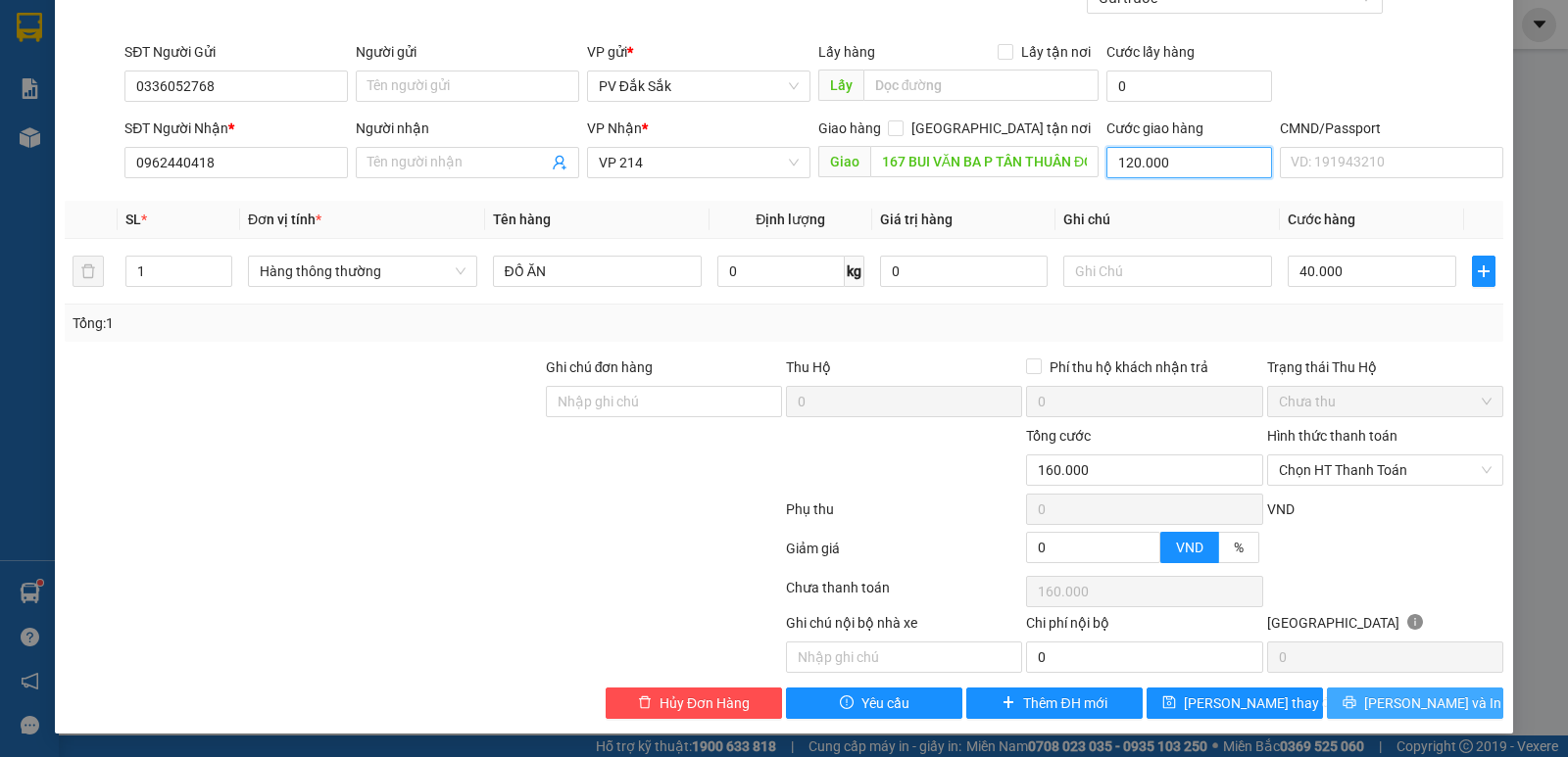
type input "120.000"
click at [1417, 713] on span "Lưu và In" at bounding box center [1433, 703] width 137 height 22
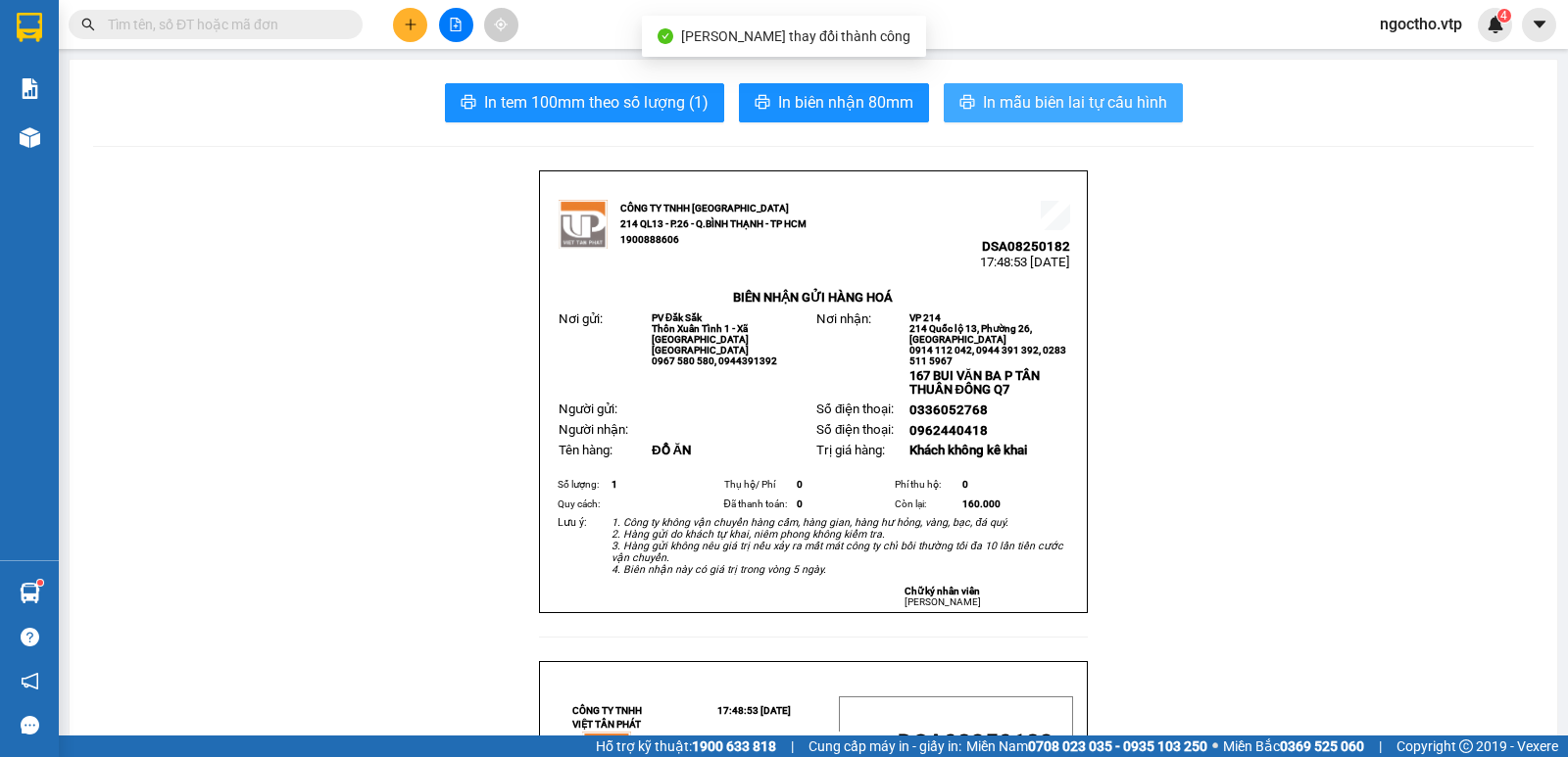
click at [1048, 98] on span "In mẫu biên lai tự cấu hình" at bounding box center [1075, 102] width 184 height 25
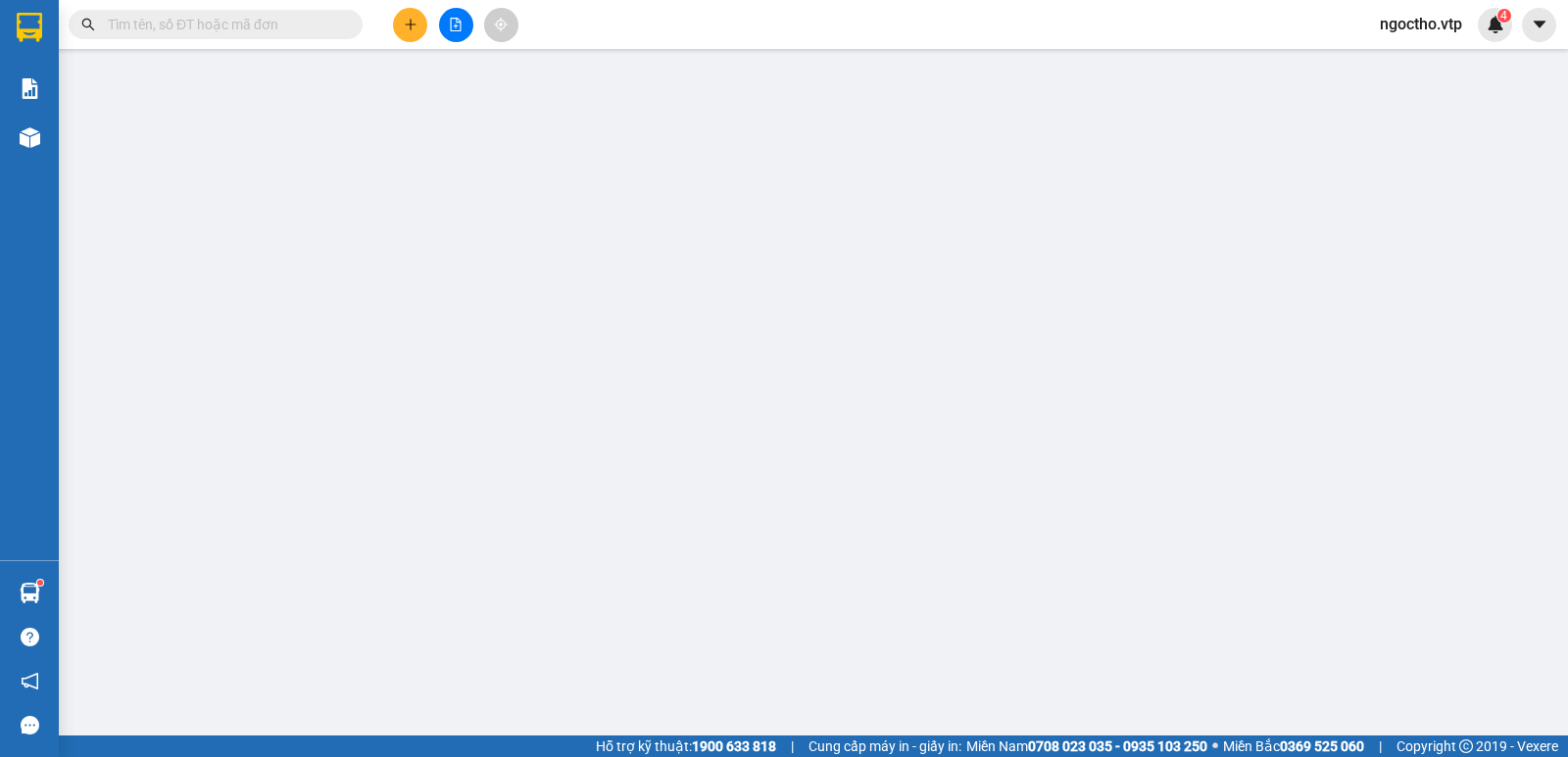
type input "0336052768"
type input "0962440418"
type input "167 BUI VĂN BA P TÂN THUÂN ĐÔNG Q7"
type input "120.000"
type input "160.000"
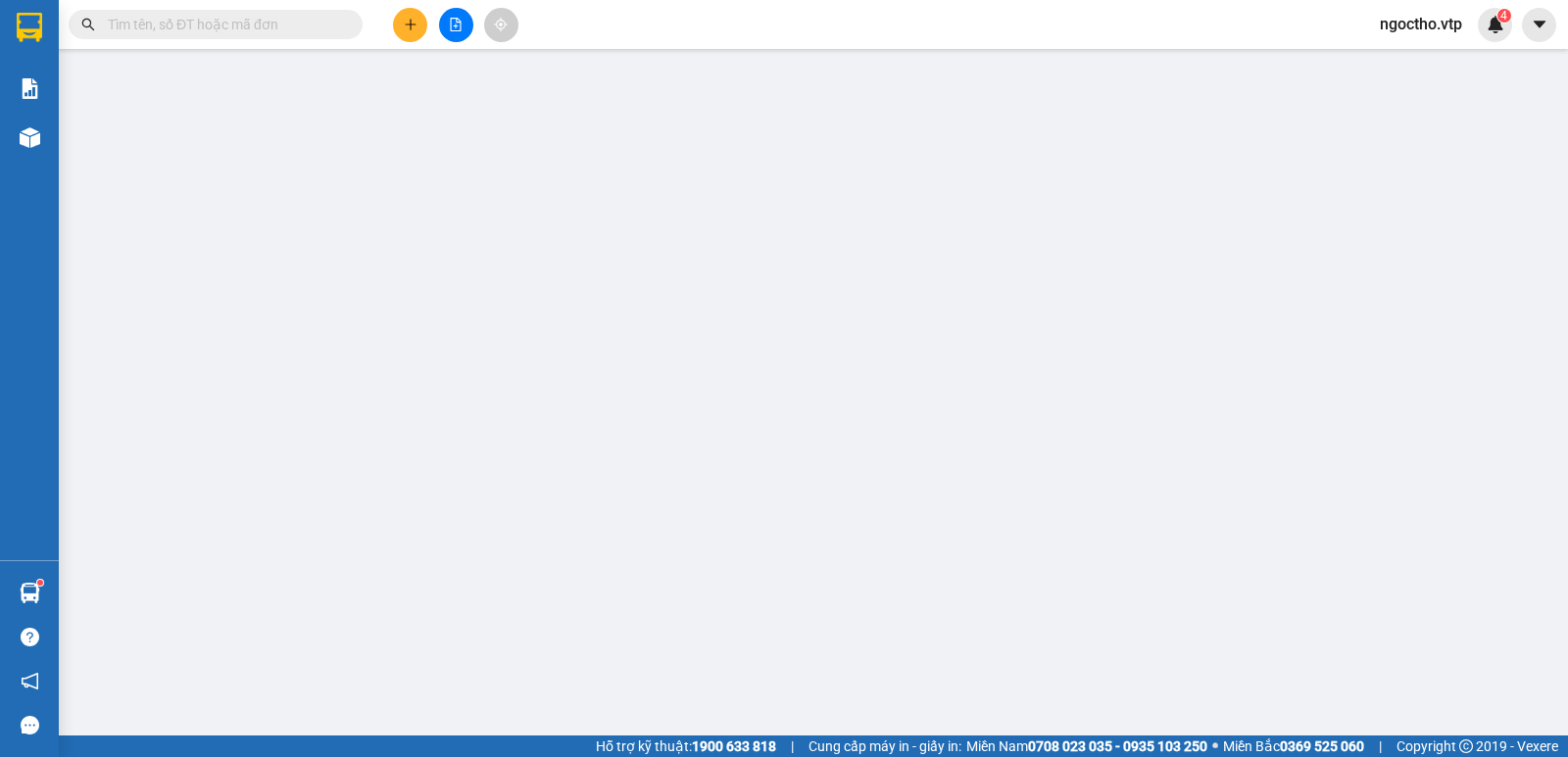
type input "160.000"
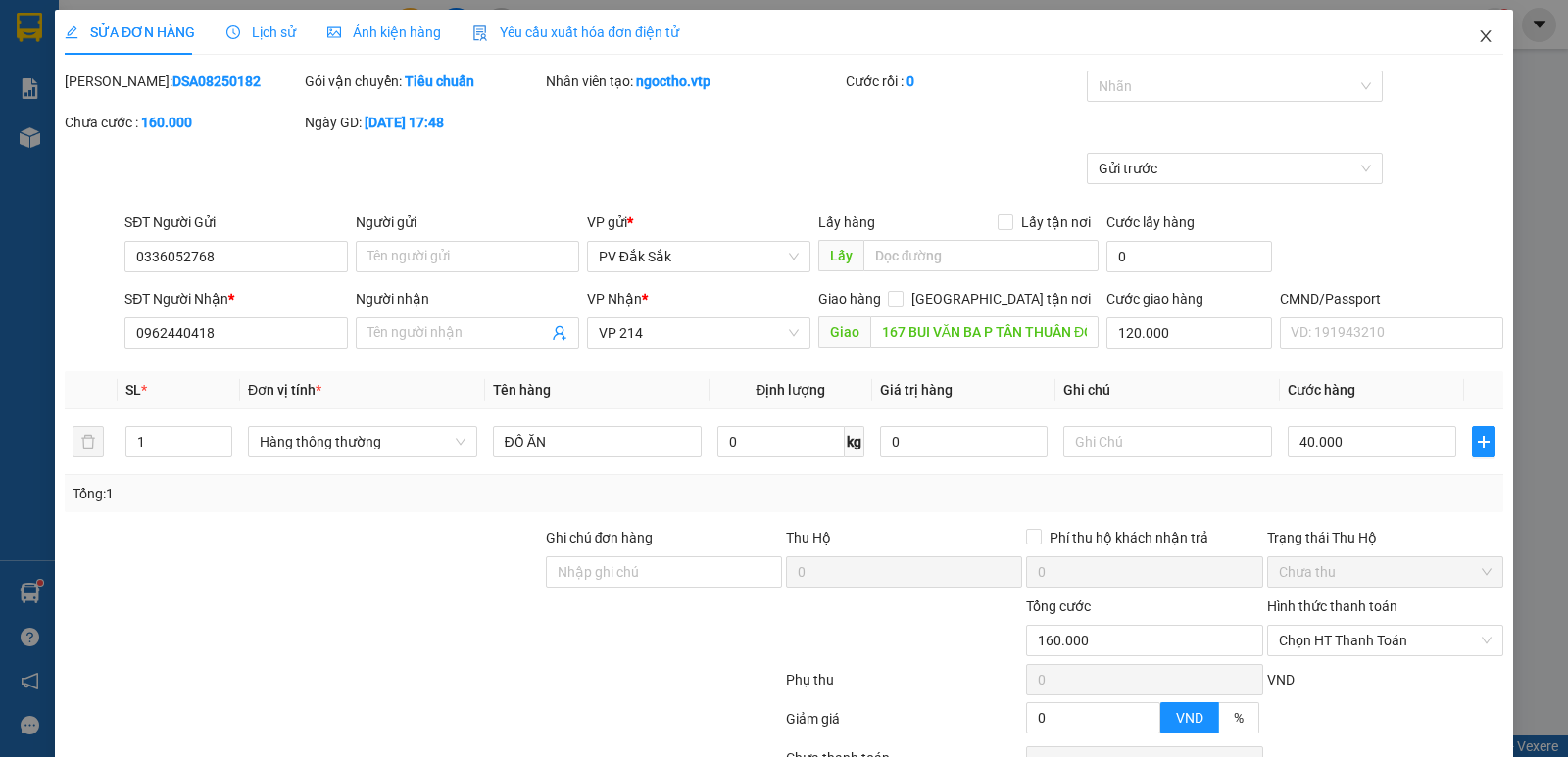
click at [1459, 37] on span "Close" at bounding box center [1485, 37] width 55 height 55
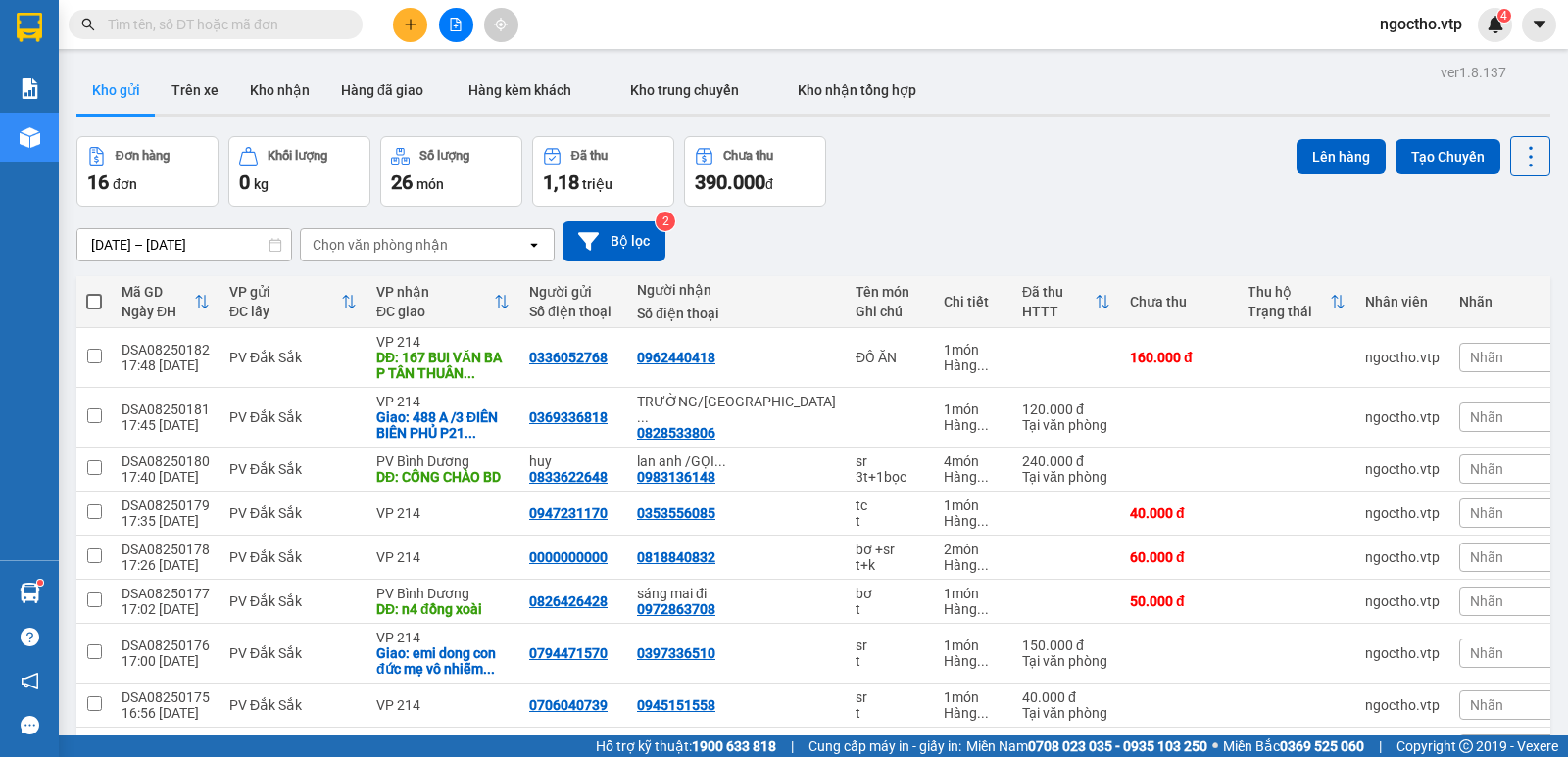
click at [408, 31] on icon "plus" at bounding box center [411, 25] width 14 height 14
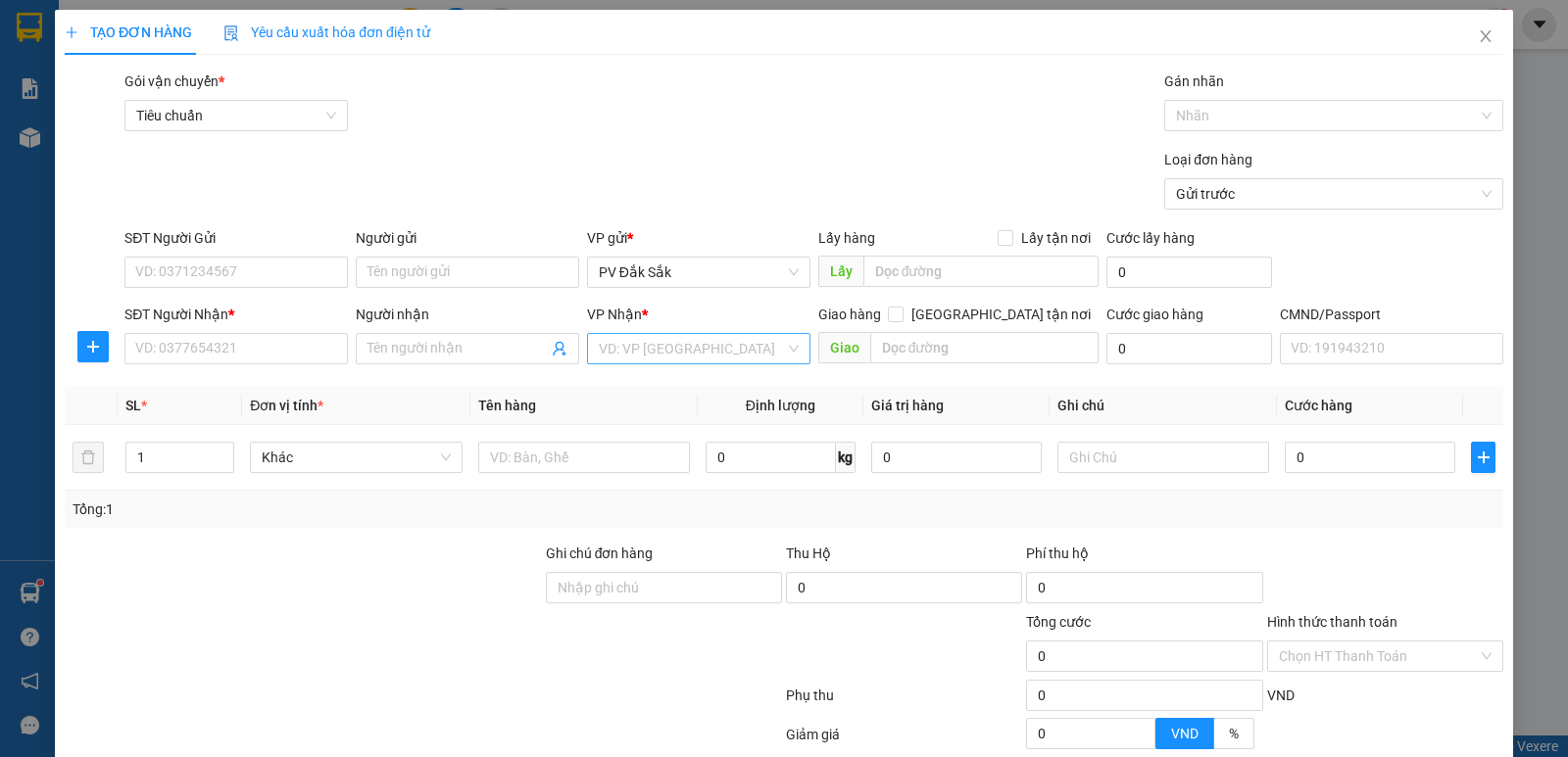
click at [629, 361] on input "search" at bounding box center [691, 349] width 186 height 30
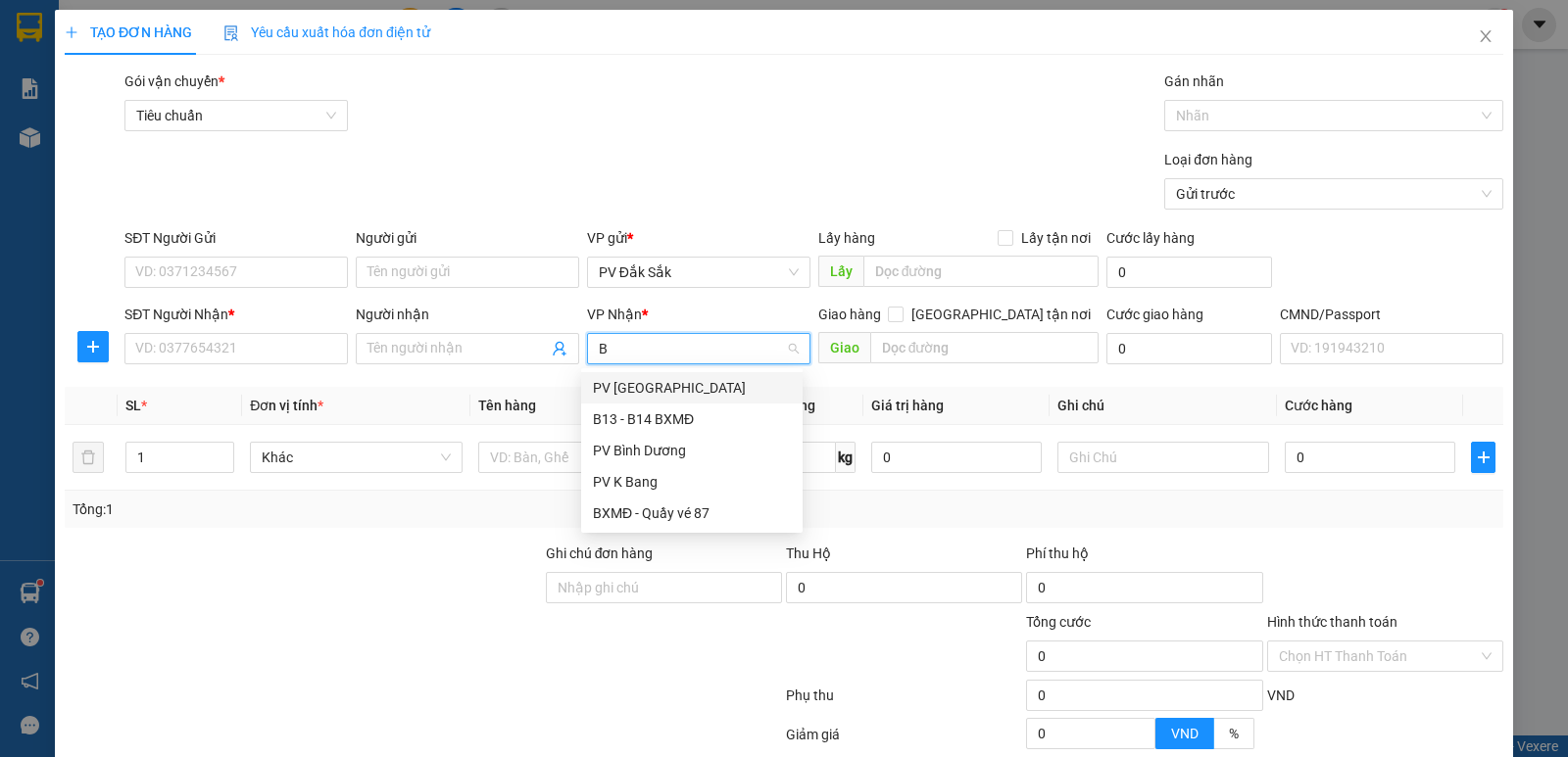
type input "BD"
click at [632, 392] on div "PV Bình Dương" at bounding box center [691, 388] width 198 height 22
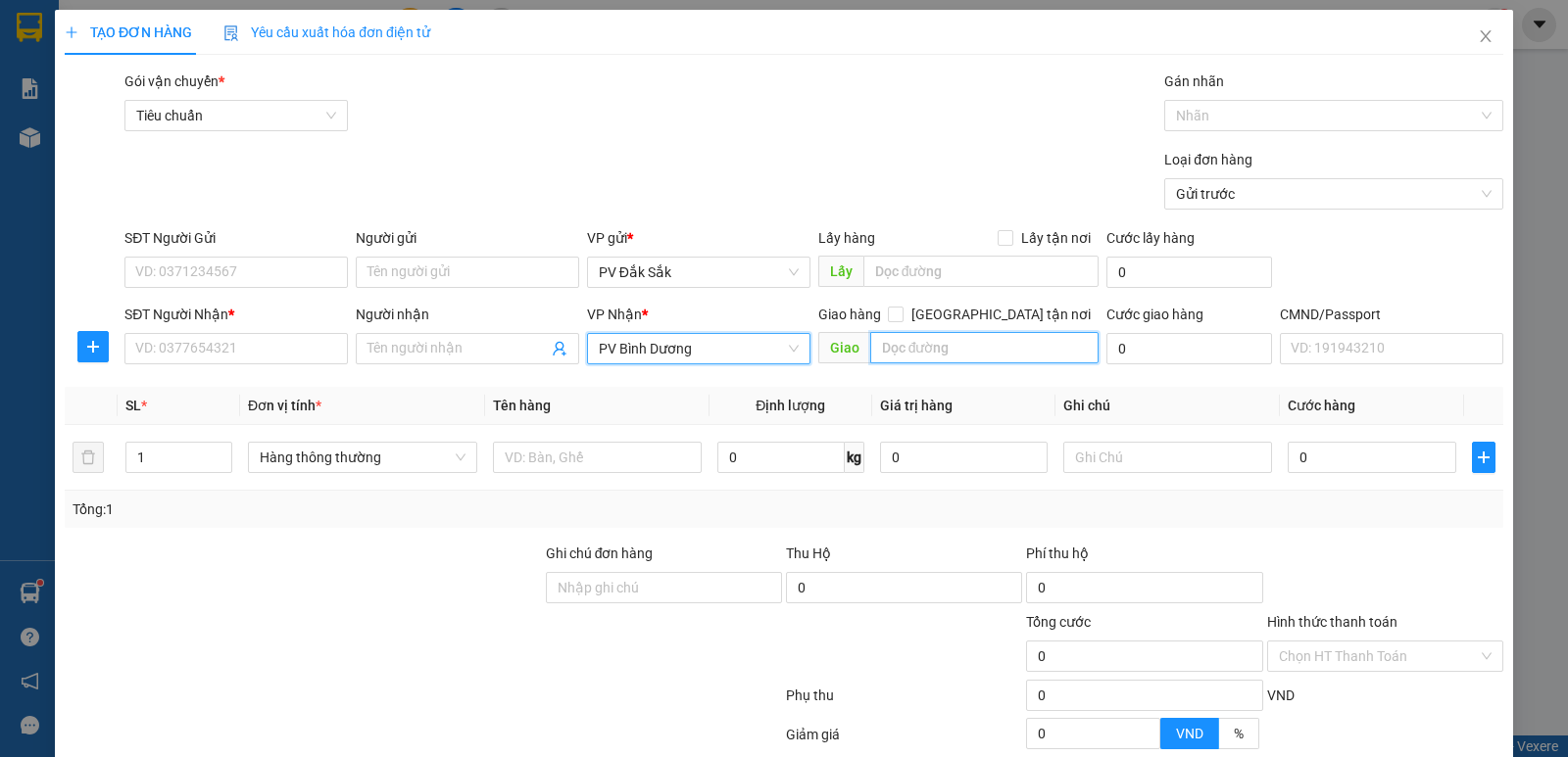
click at [957, 358] on input "text" at bounding box center [985, 348] width 230 height 32
type input "CỔNG XANH"
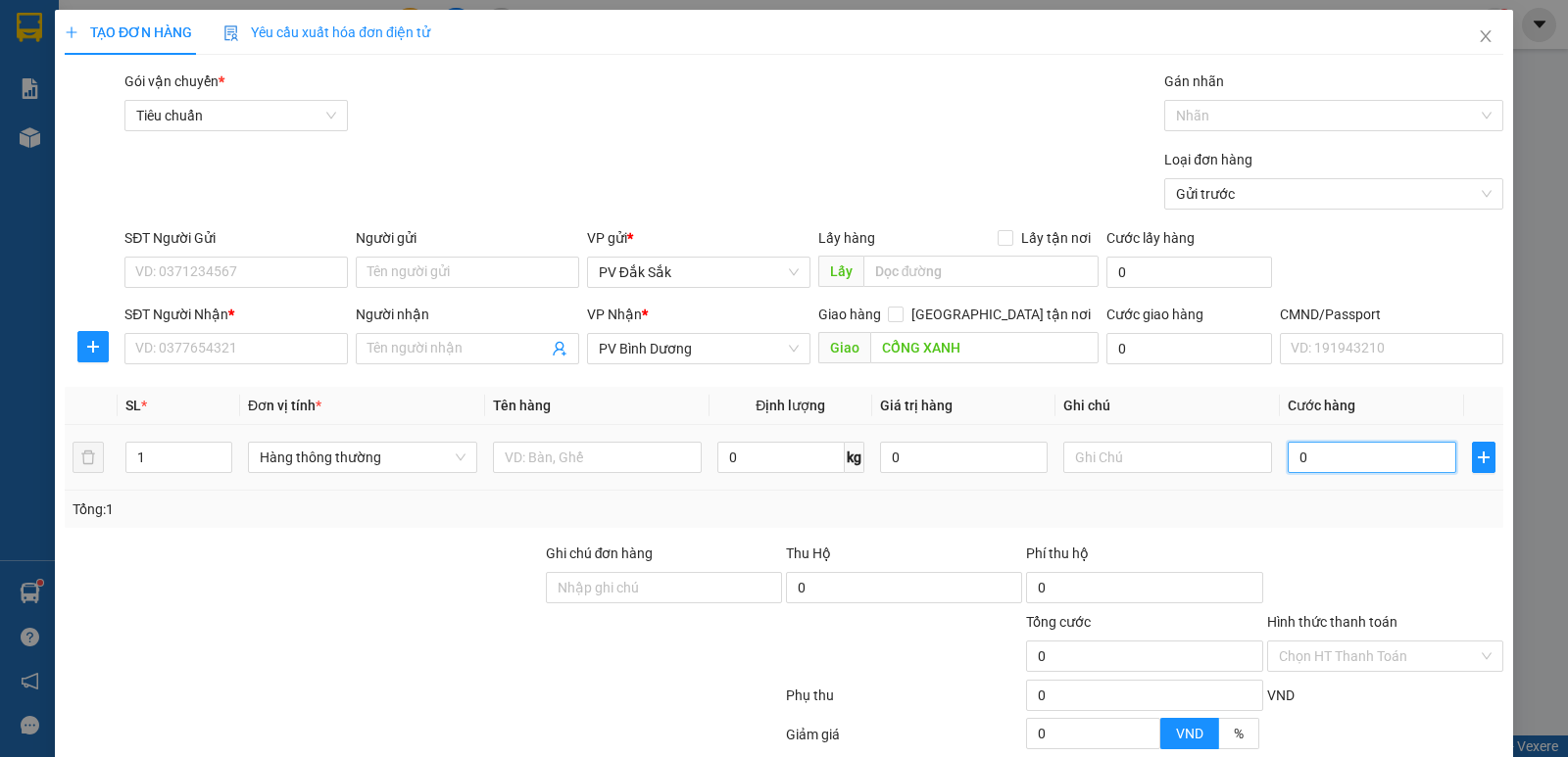
click at [1310, 456] on input "0" at bounding box center [1371, 458] width 167 height 32
type input "4"
type input "40"
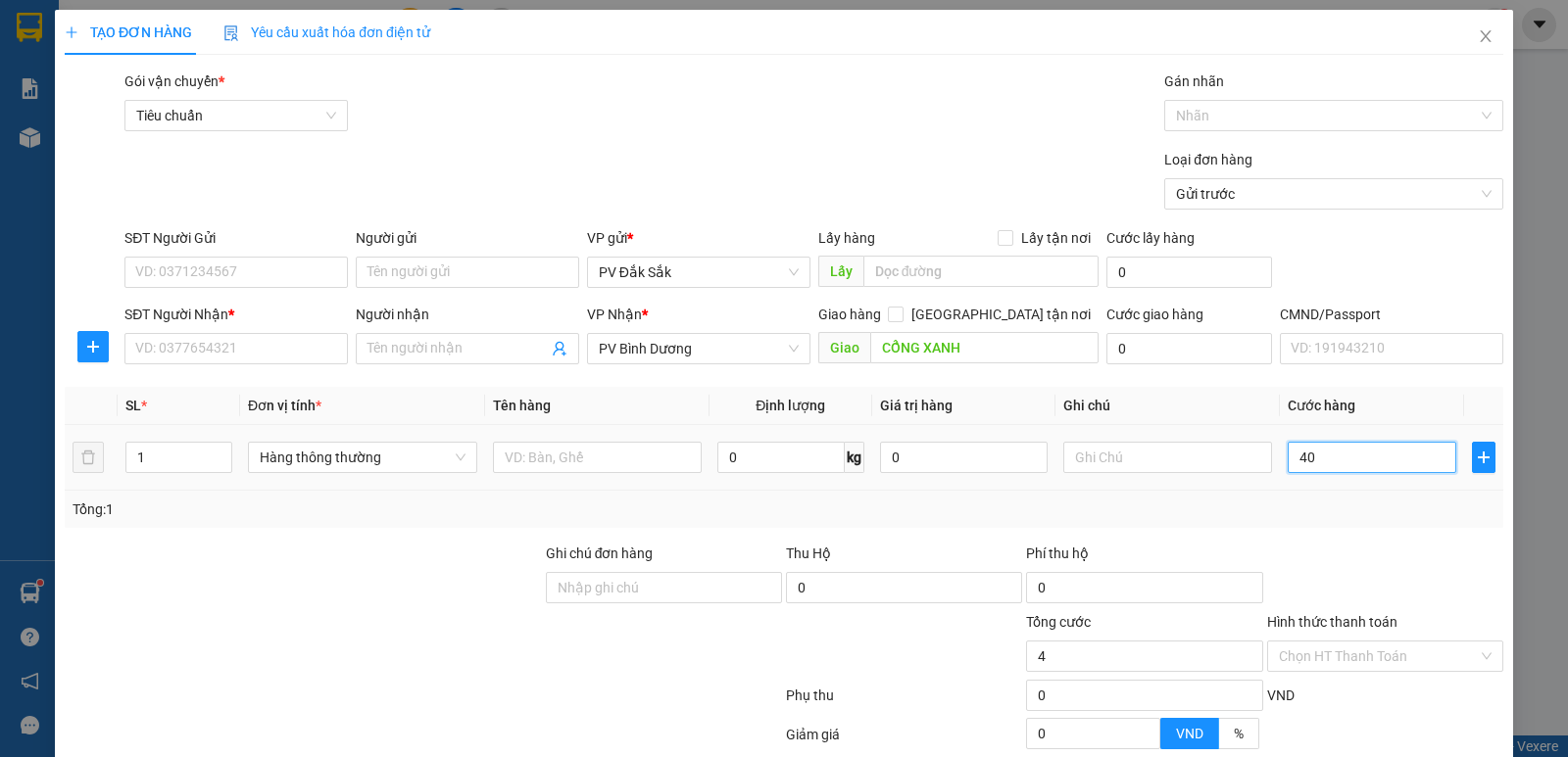
type input "40"
type input "400"
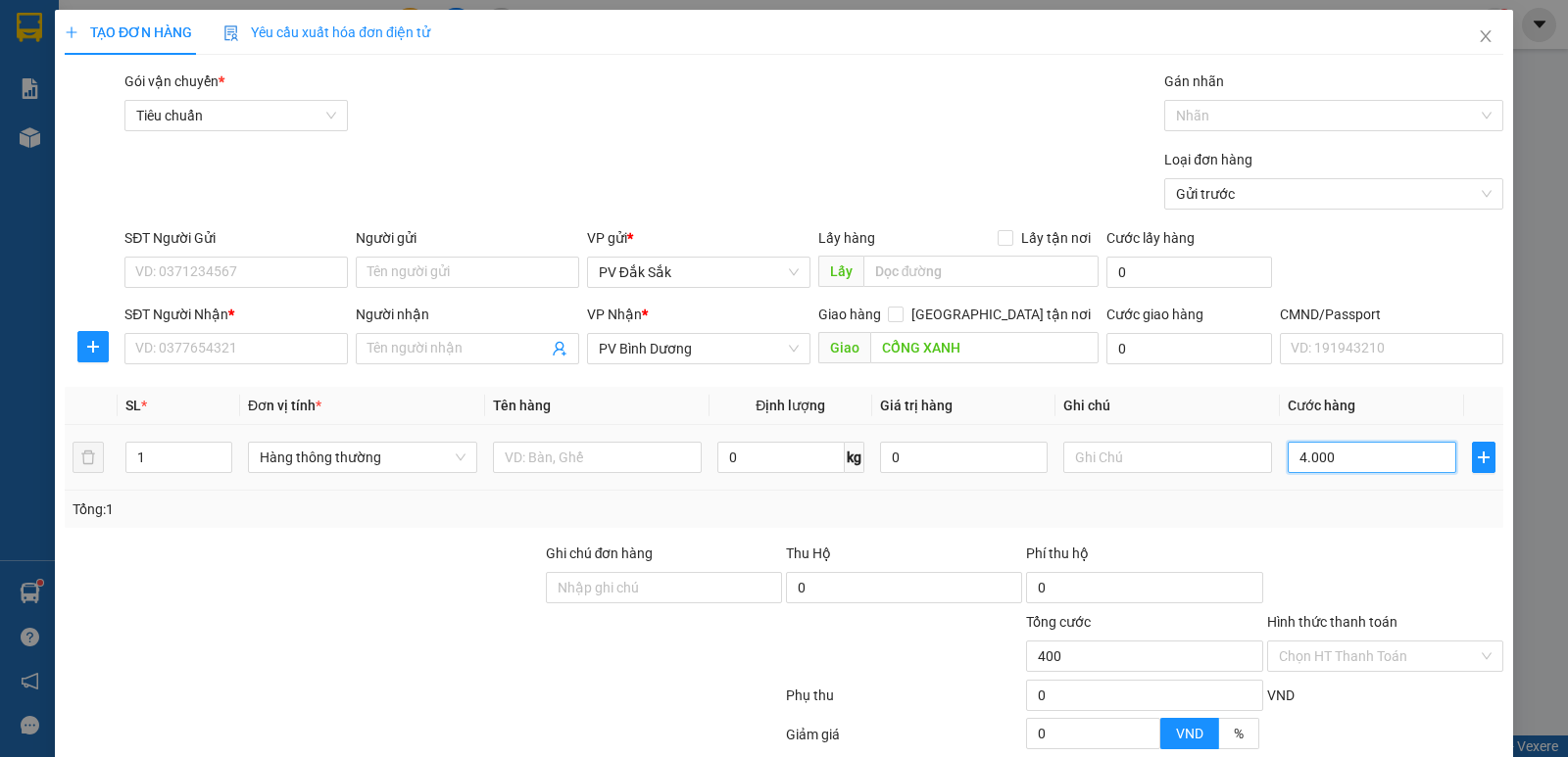
type input "40.000"
click at [541, 472] on input "text" at bounding box center [597, 458] width 209 height 32
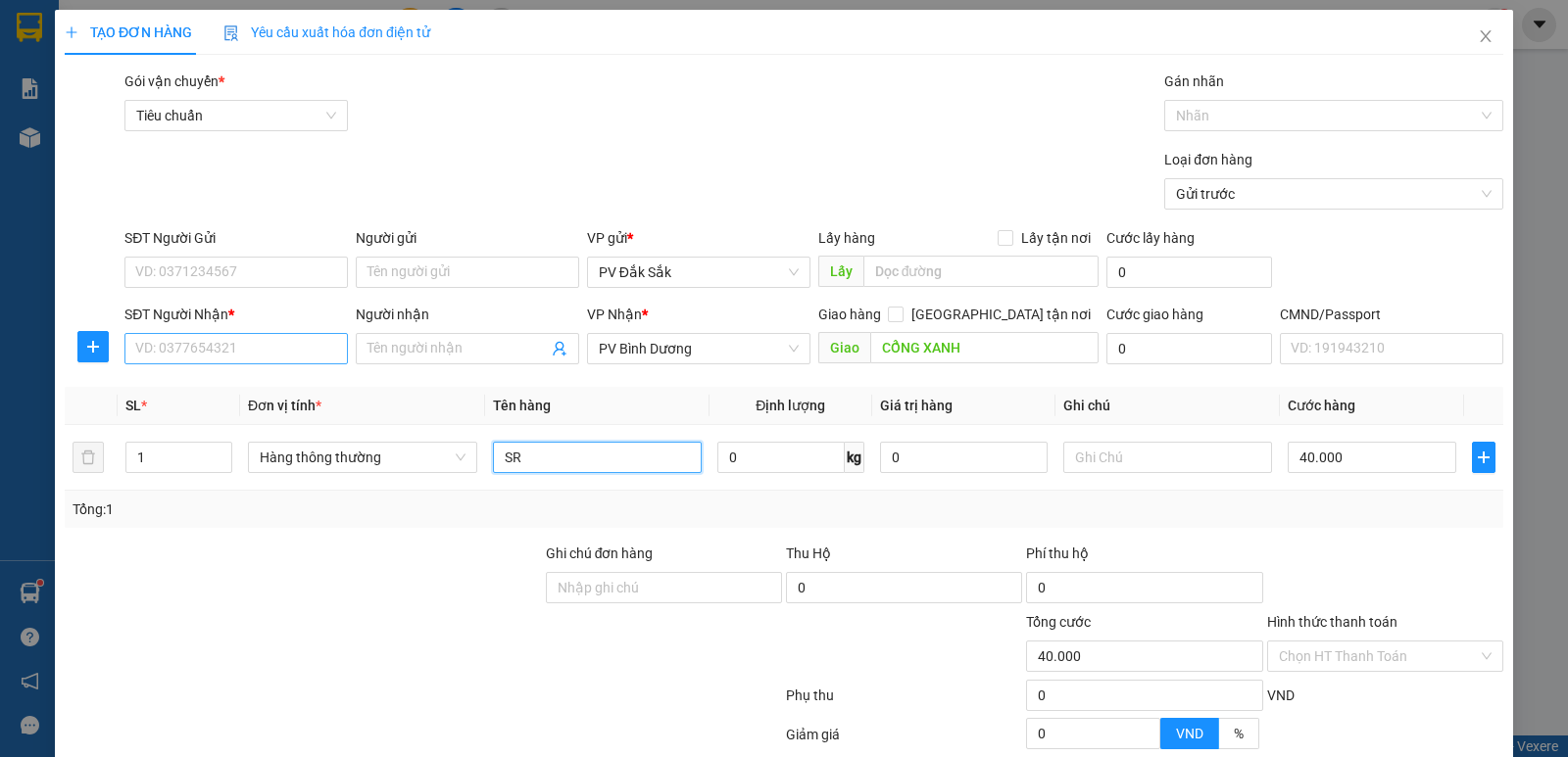
type input "SR"
click at [173, 355] on input "SĐT Người Nhận *" at bounding box center [236, 349] width 224 height 32
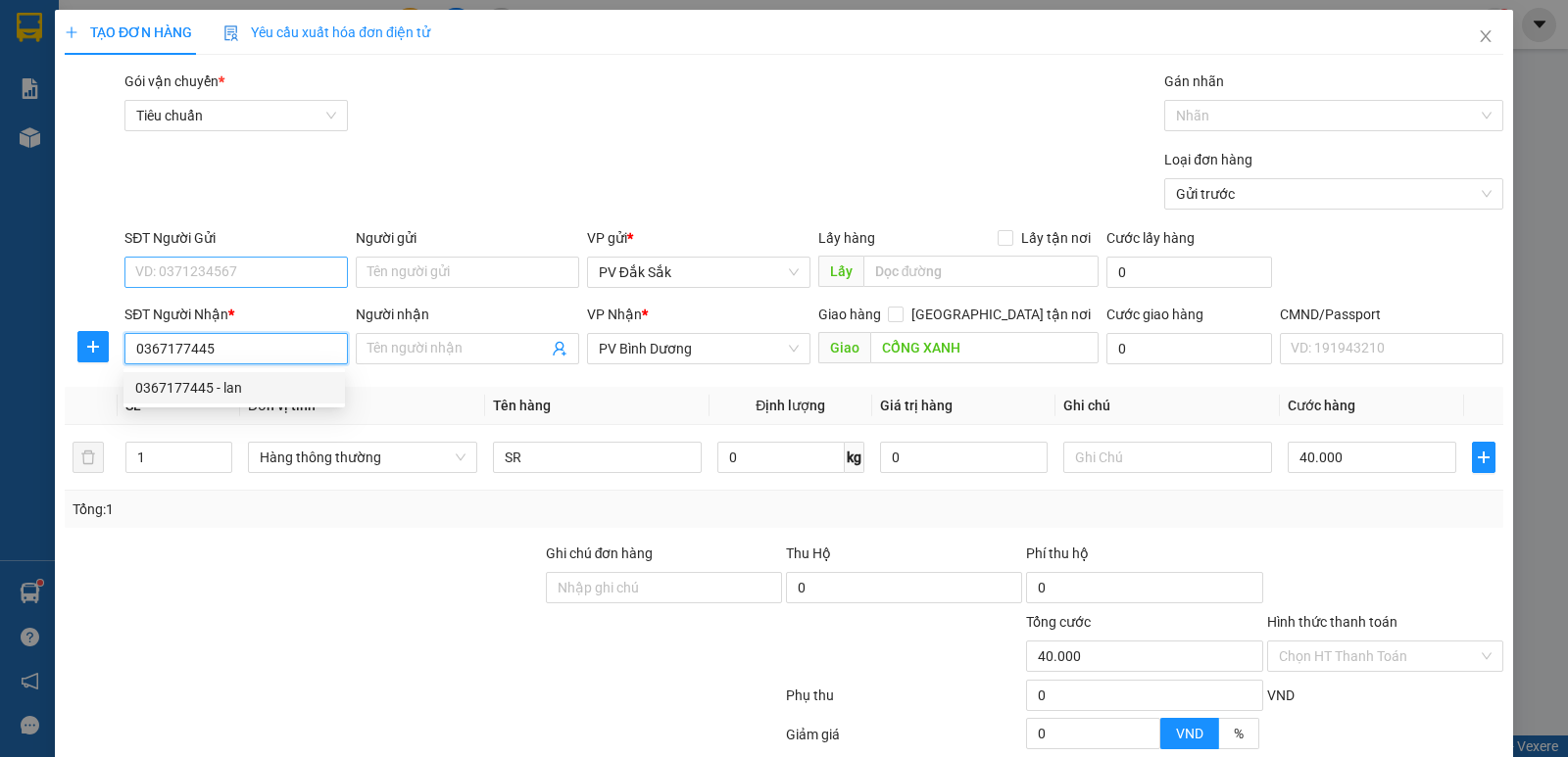
type input "0367177445"
click at [193, 281] on input "SĐT Người Gửi" at bounding box center [236, 273] width 224 height 32
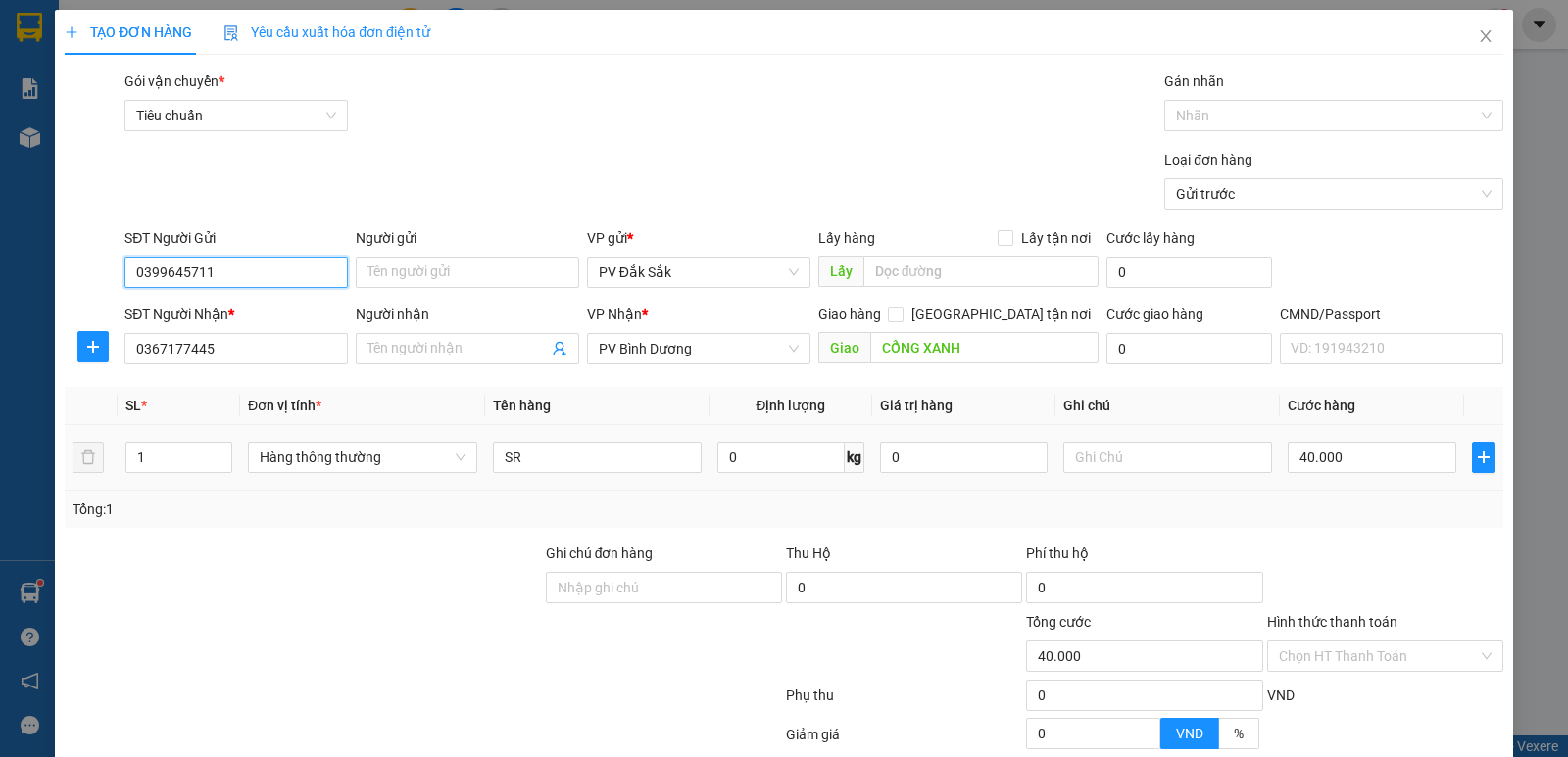
scroll to position [185, 0]
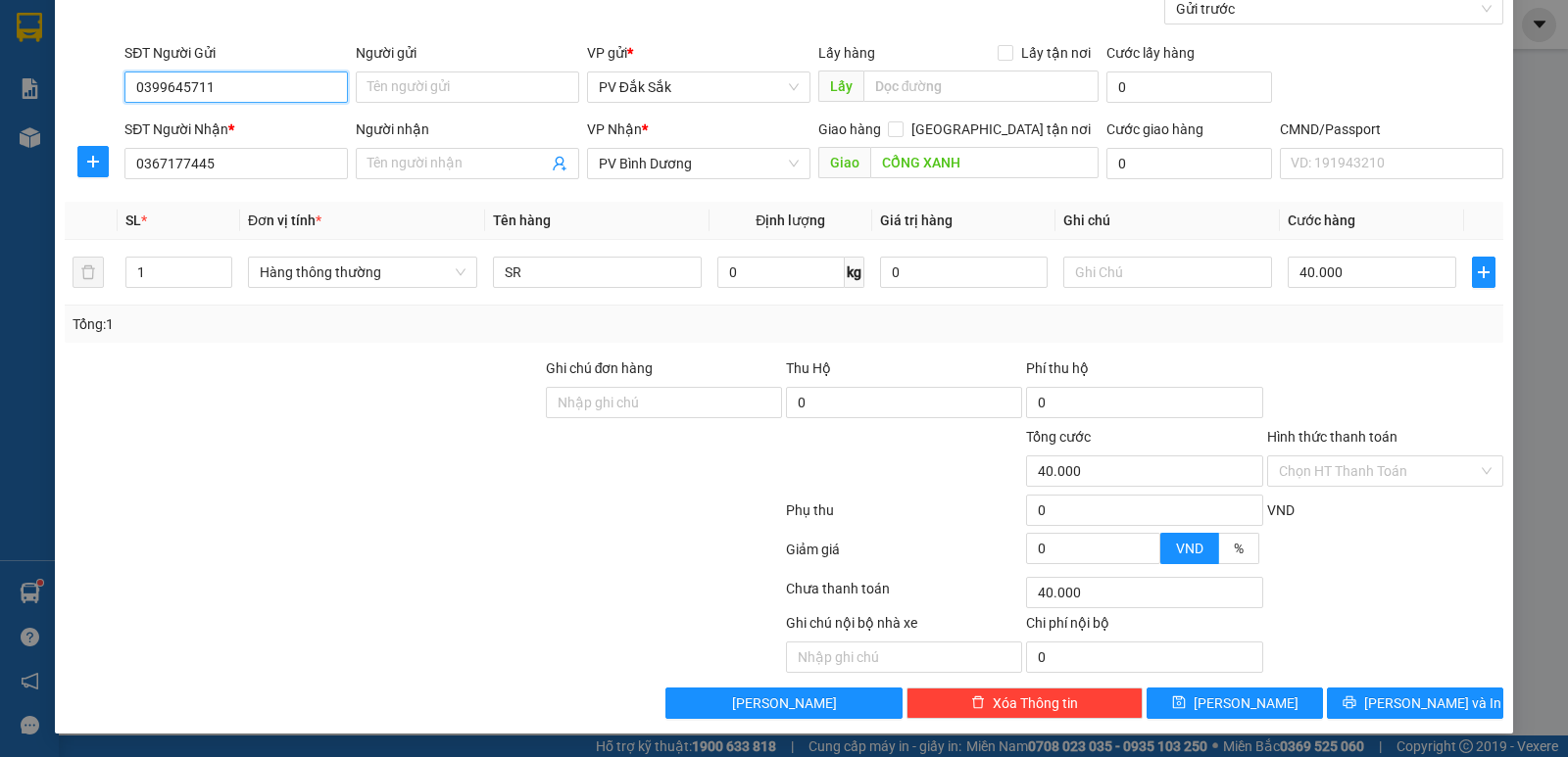
type input "0399645711"
click at [1444, 719] on div "TẠO ĐƠN HÀNG Yêu cầu xuất hóa đơn điện tử Transit Pickup Surcharge Ids Transit …" at bounding box center [784, 280] width 1459 height 909
click at [1443, 704] on button "Lưu và In" at bounding box center [1415, 704] width 176 height 32
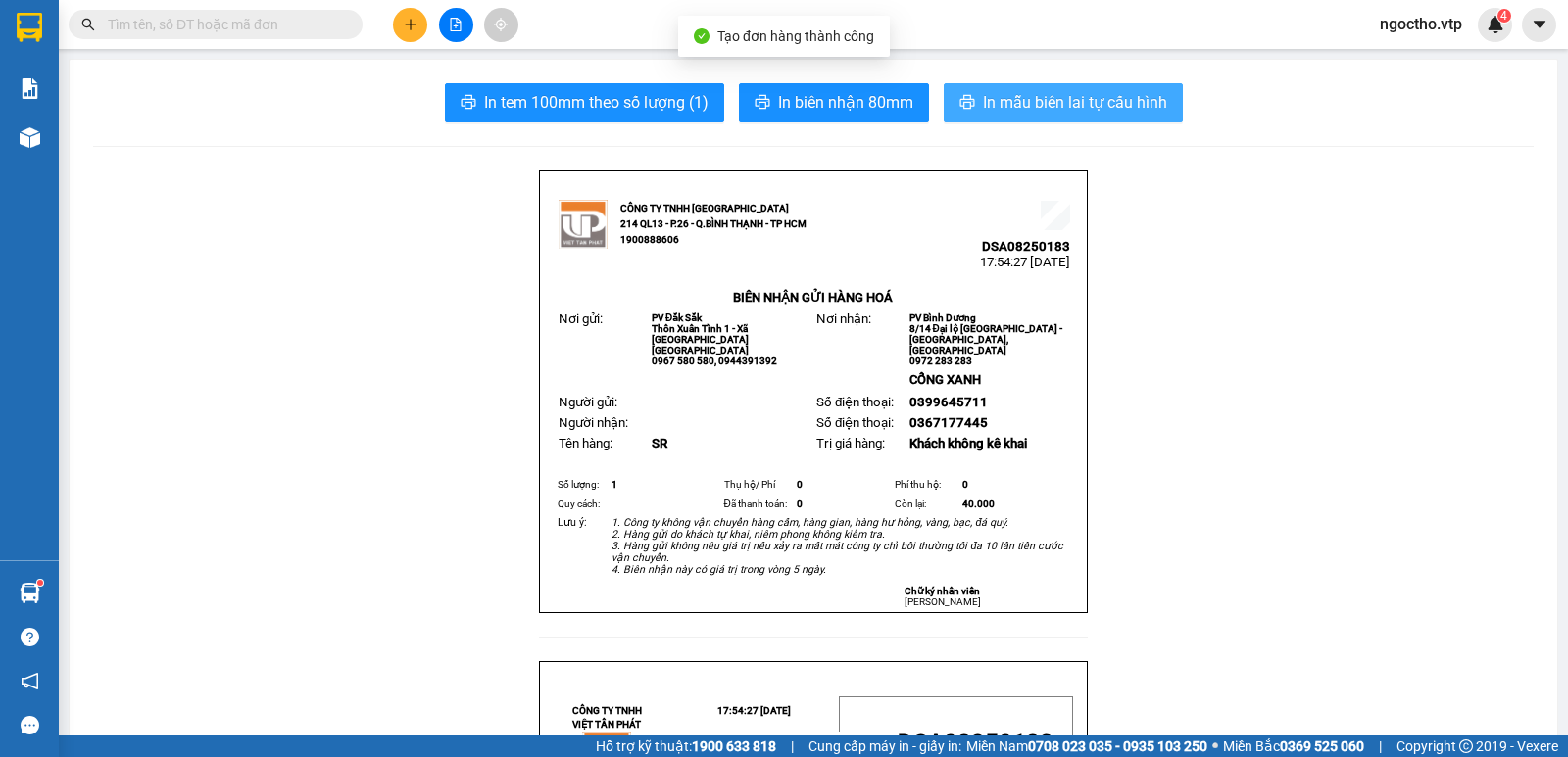
click at [1062, 103] on span "In mẫu biên lai tự cấu hình" at bounding box center [1075, 102] width 184 height 25
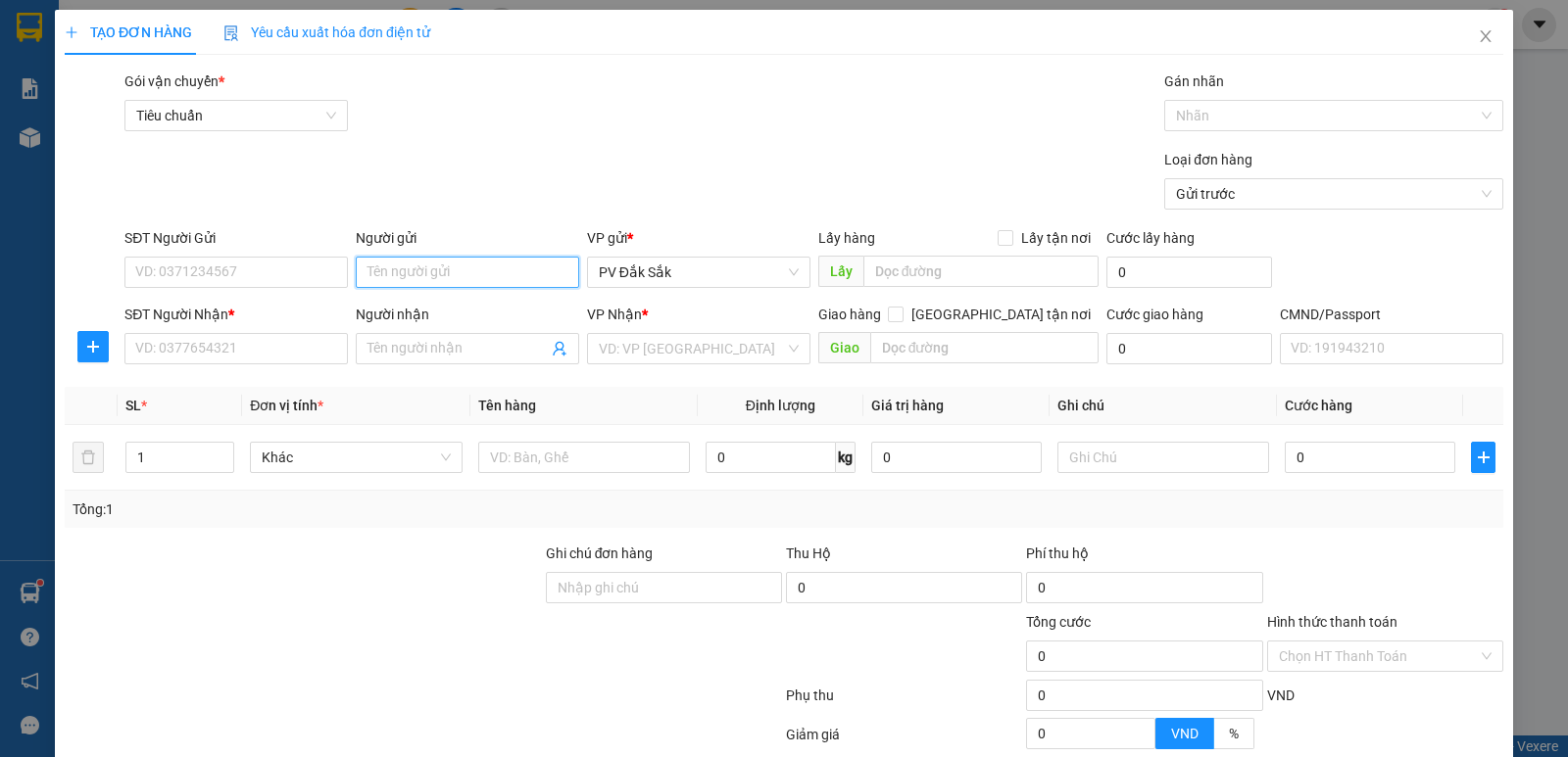
click at [398, 284] on input "Người gửi" at bounding box center [468, 273] width 224 height 32
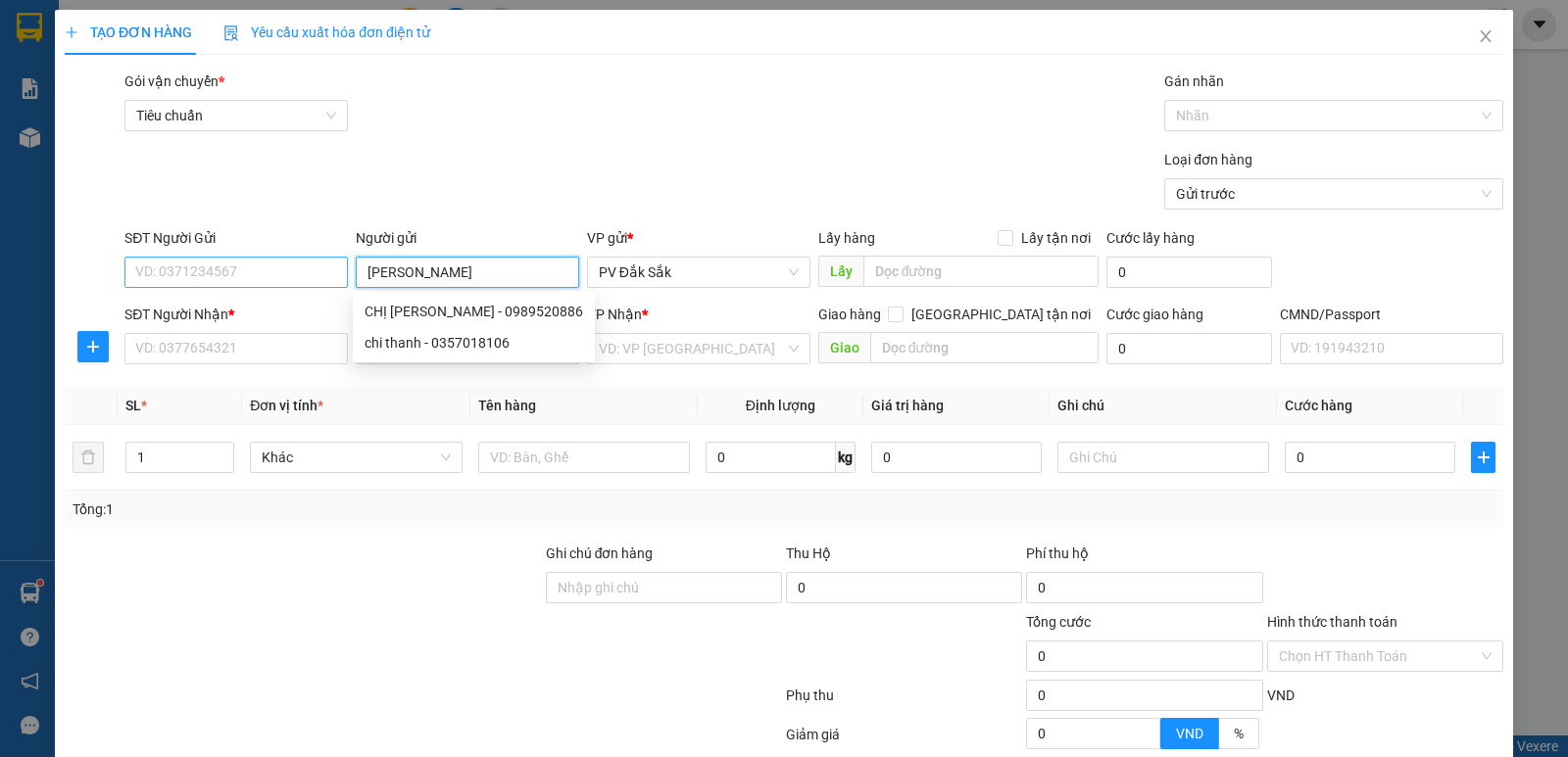
type input "CHI THANH"
click at [264, 284] on input "SĐT Người Gửi" at bounding box center [236, 273] width 224 height 32
click at [480, 271] on input "CHI THANH" at bounding box center [468, 273] width 224 height 32
click at [261, 260] on input "SĐT Người Gửi" at bounding box center [236, 273] width 224 height 32
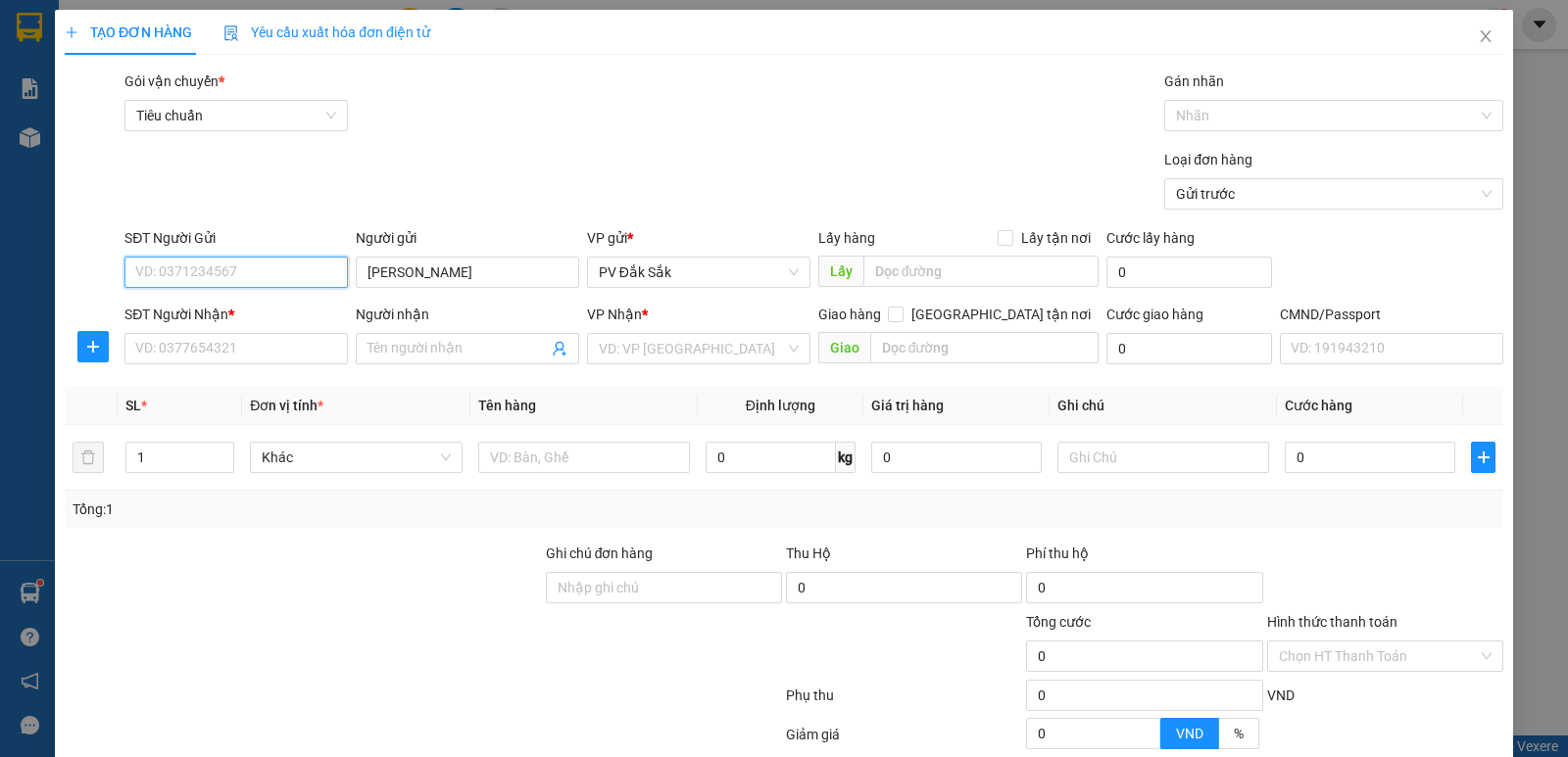
click at [270, 275] on input "SĐT Người Gửi" at bounding box center [236, 273] width 224 height 32
type input "0357018106"
click at [222, 306] on div "0357018106 - chi thanh" at bounding box center [234, 311] width 198 height 22
type input "chi thanh"
type input "0357018106"
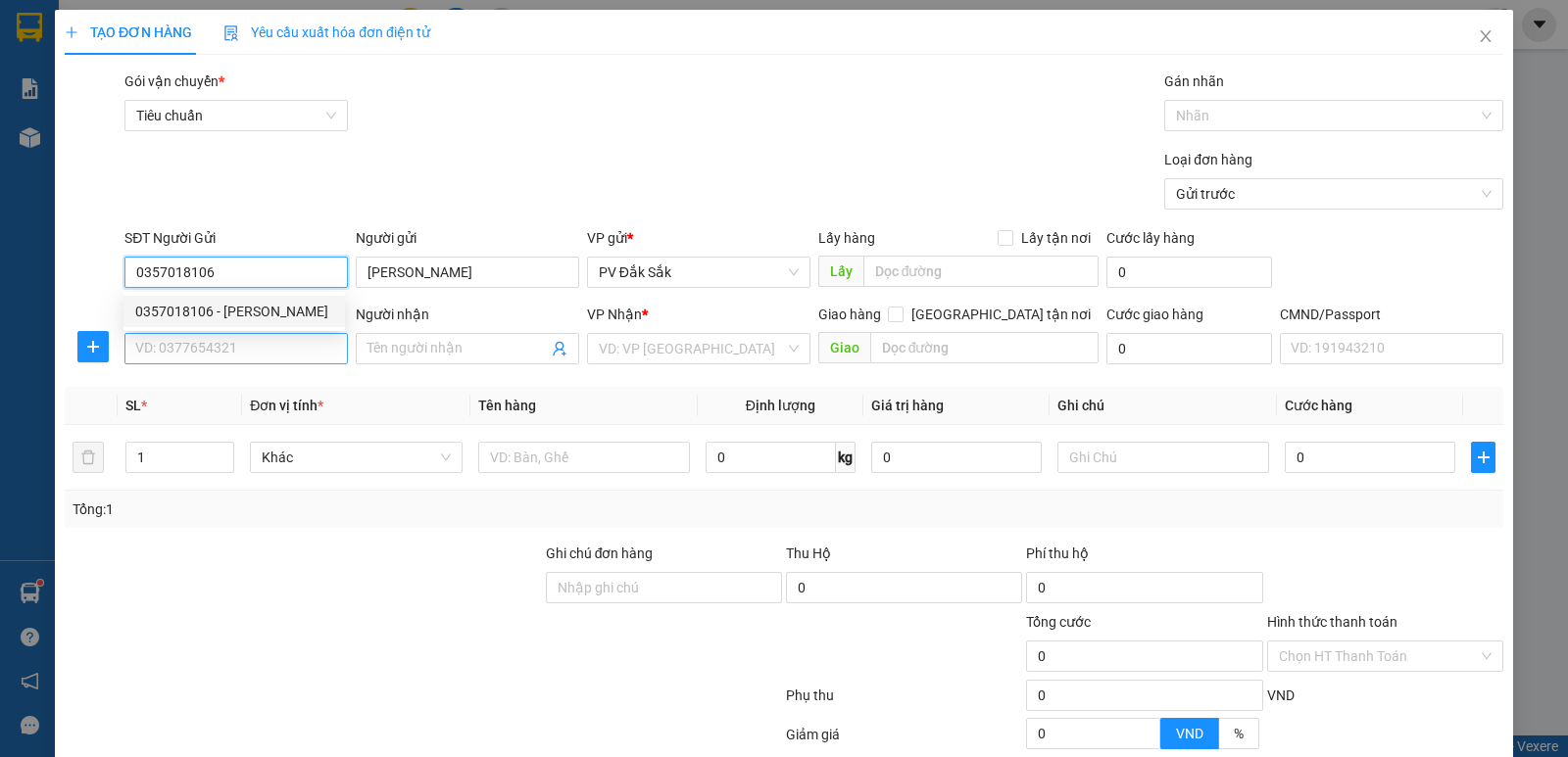
type input "chi thanh"
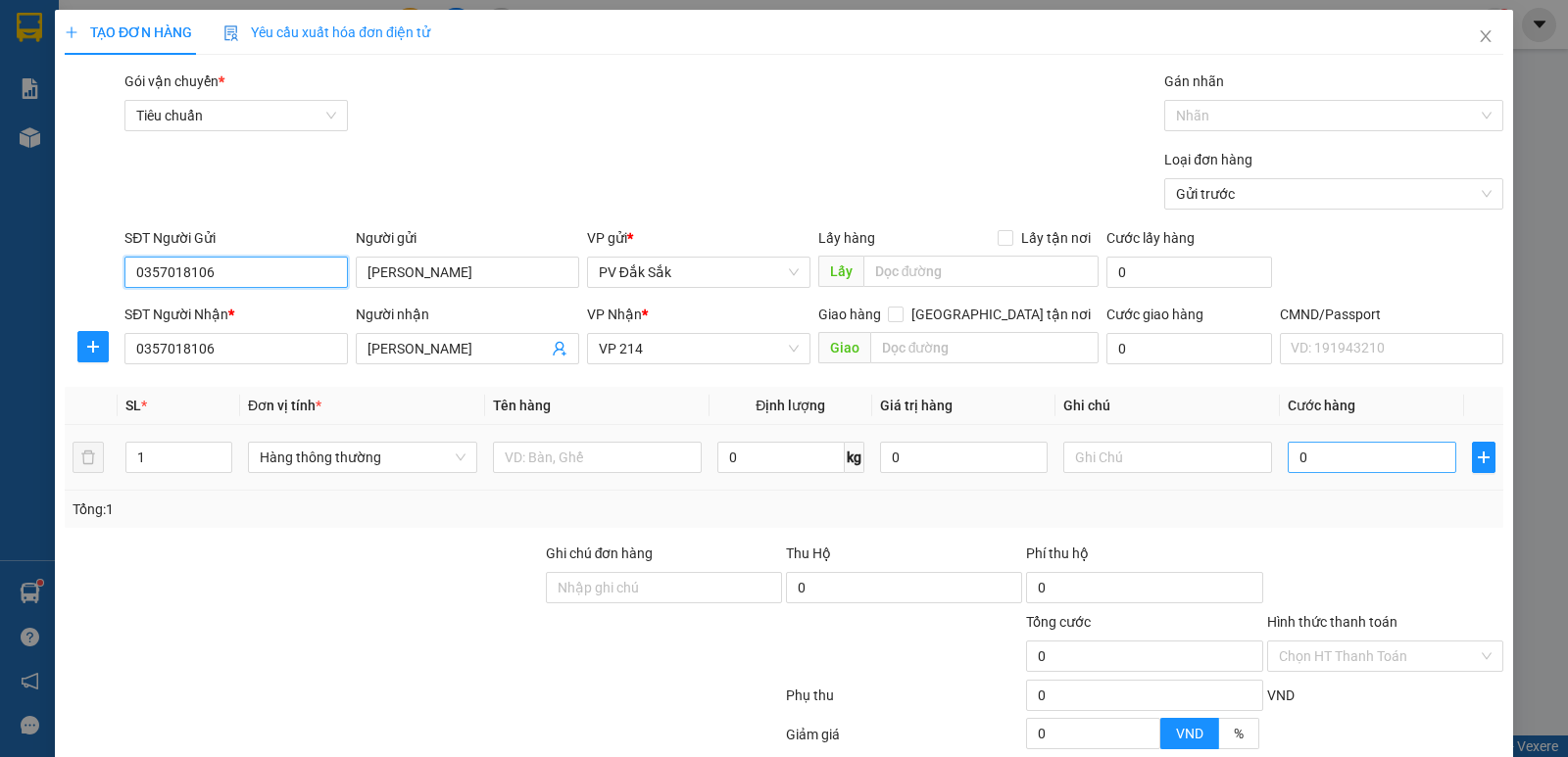
type input "0357018106"
click at [1309, 450] on input "0" at bounding box center [1371, 458] width 167 height 32
type input "8"
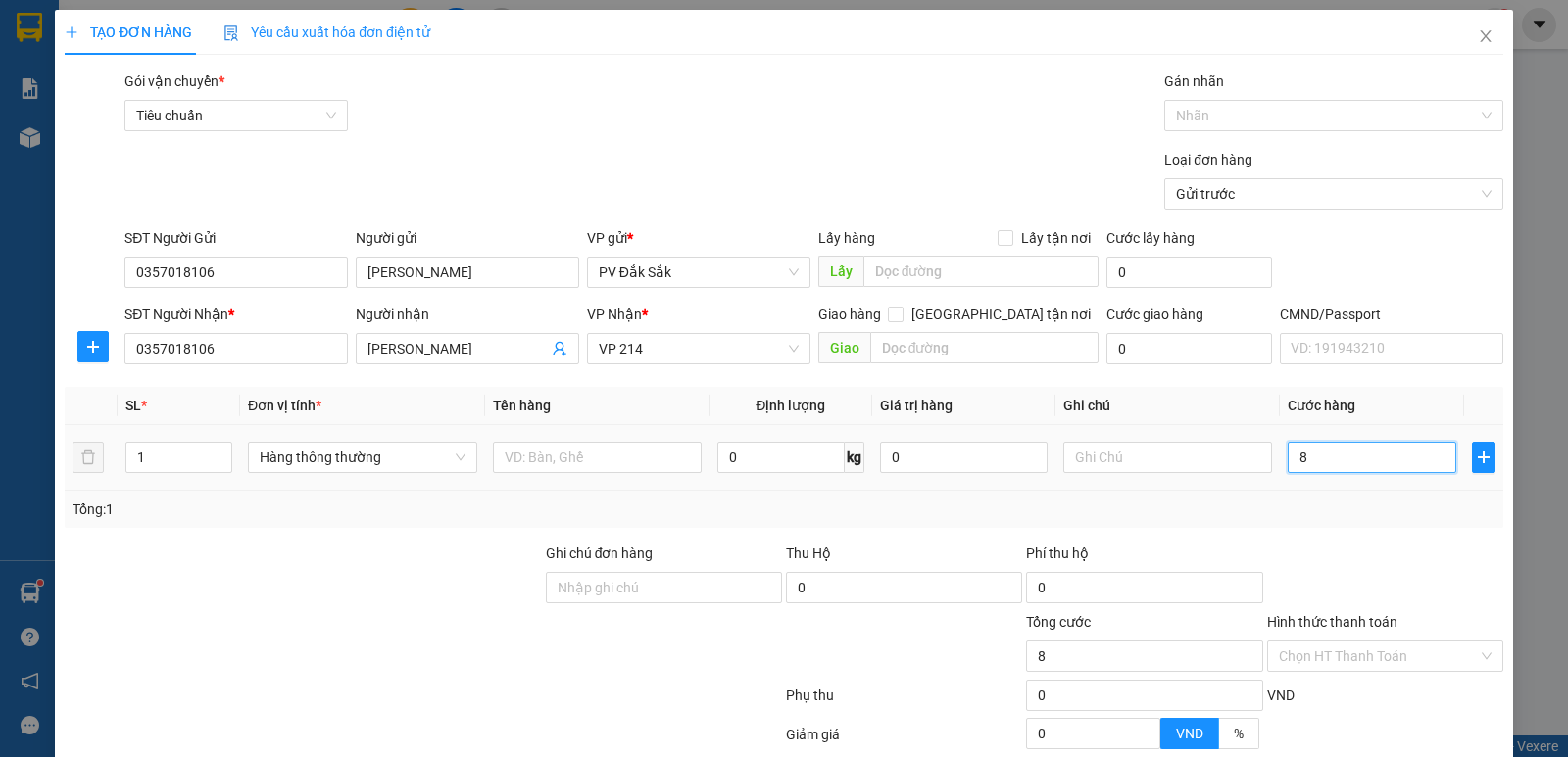
type input "80"
type input "800"
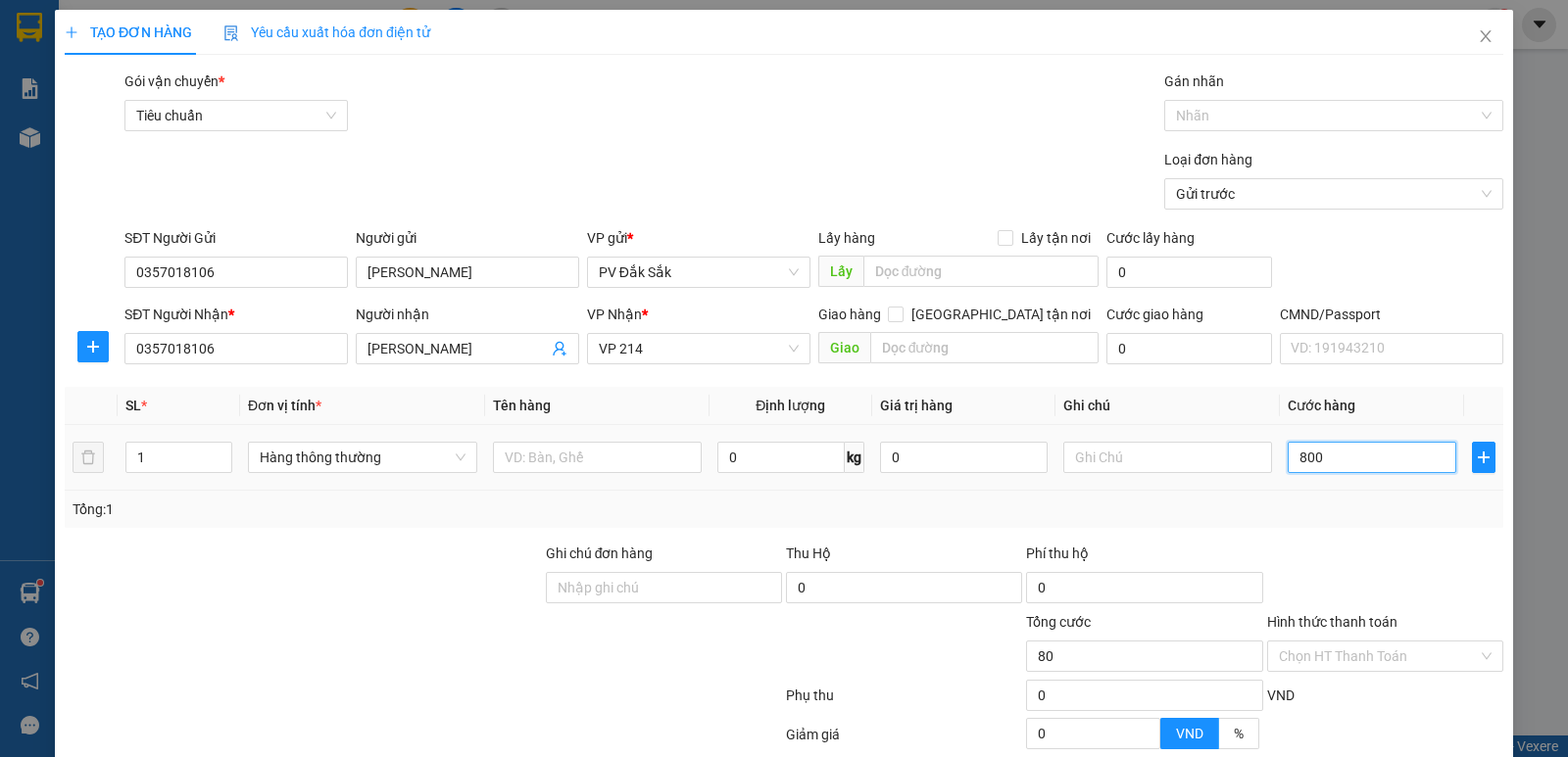
type input "800"
type input "8.000"
type input "80.000"
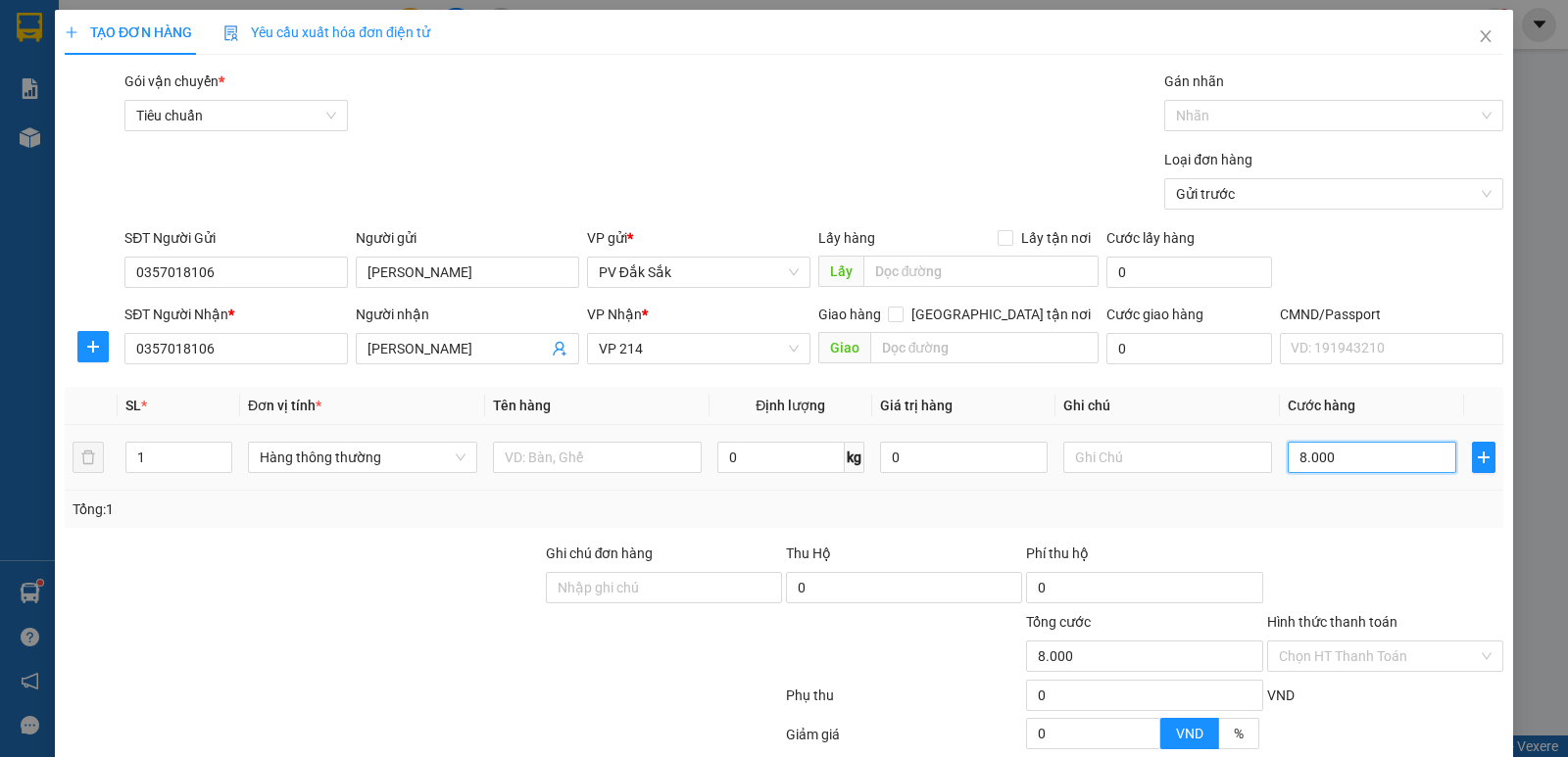
type input "80.000"
type input "8.000"
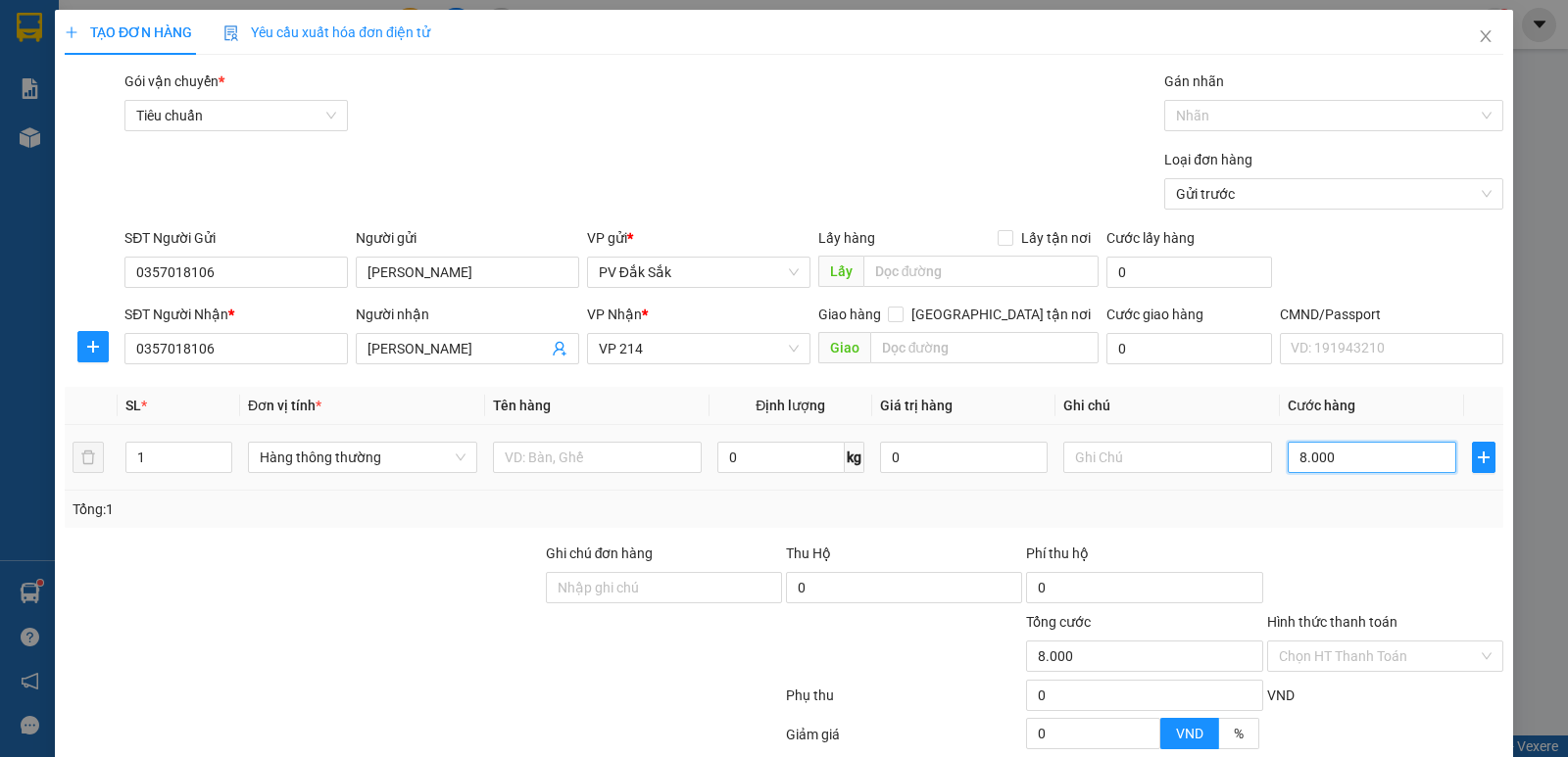
type input "800"
type input "80"
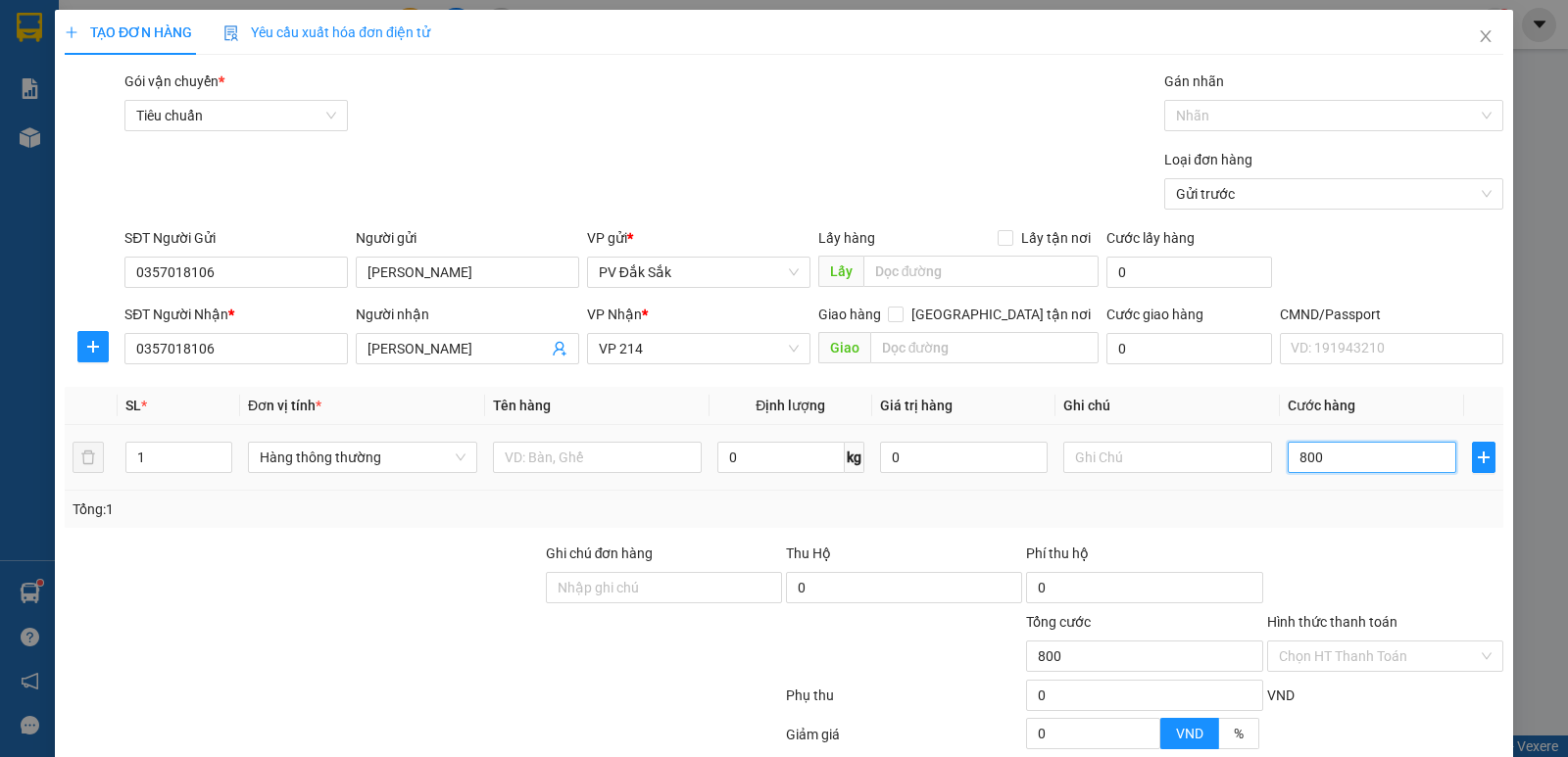
type input "80"
type input "8"
type input "0"
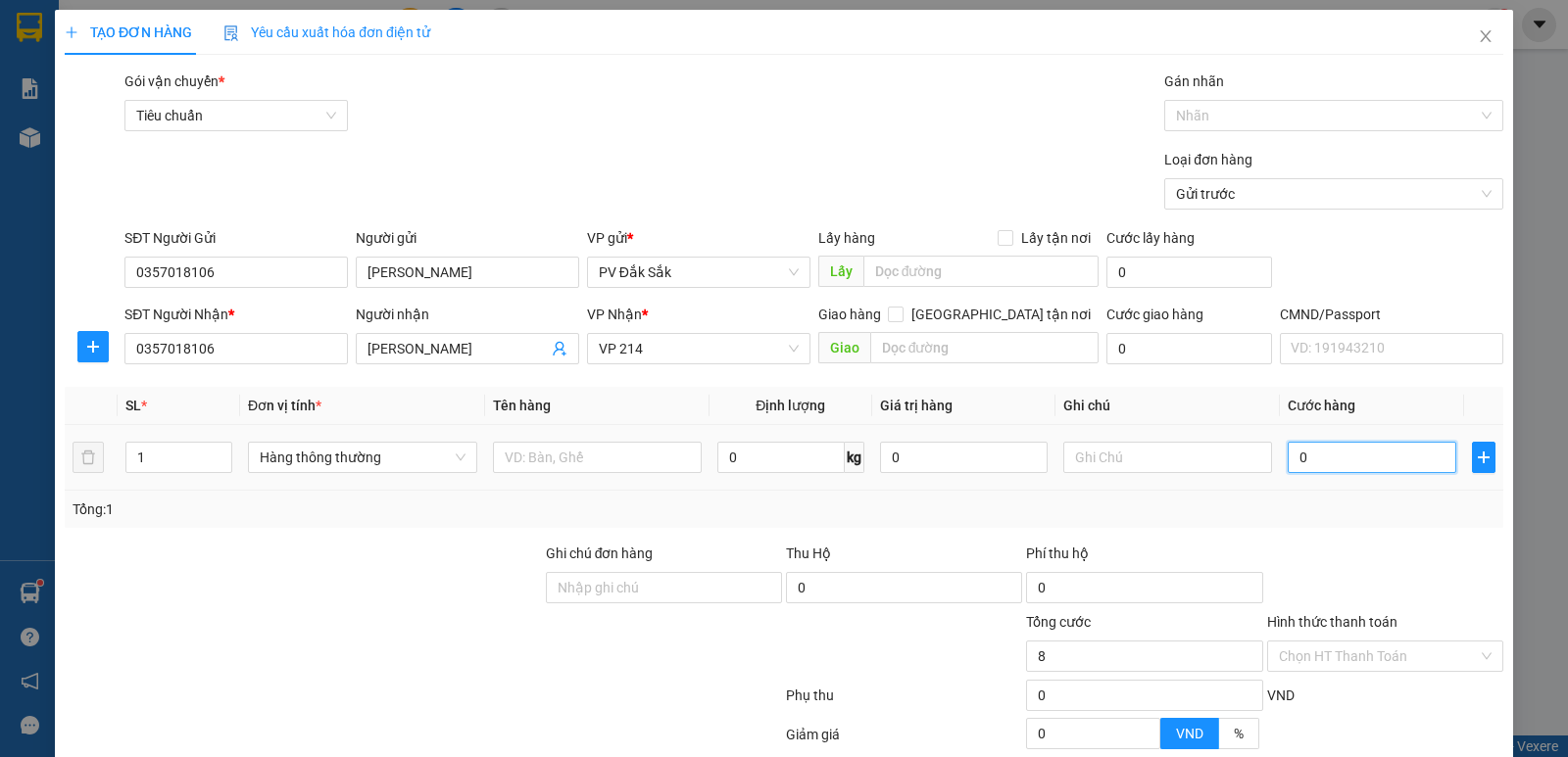
type input "0"
click at [523, 454] on input "text" at bounding box center [597, 458] width 209 height 32
type input "SR"
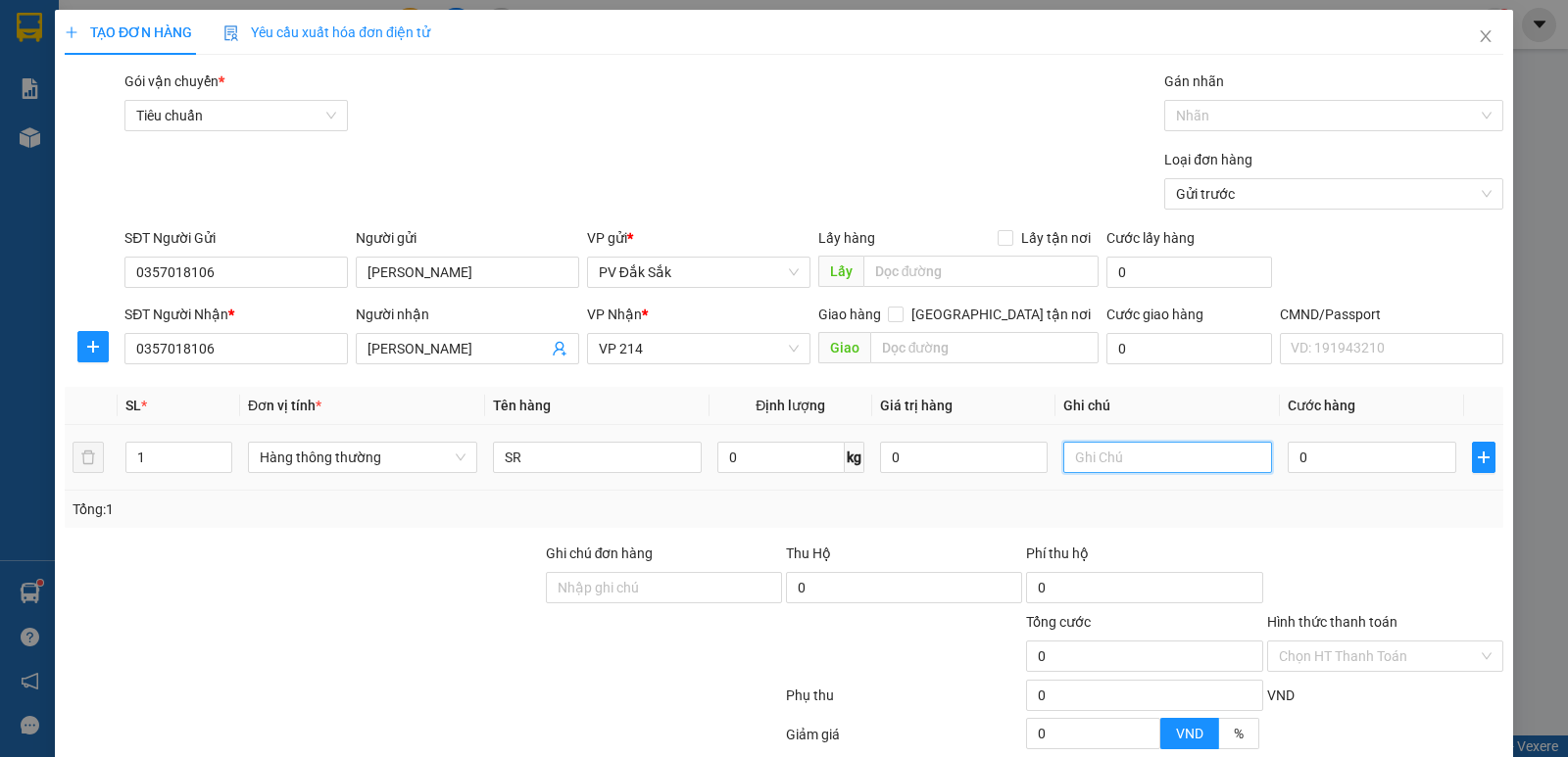
click at [1084, 450] on input "text" at bounding box center [1168, 458] width 209 height 32
type input "T"
click at [1330, 452] on input "0" at bounding box center [1371, 458] width 167 height 32
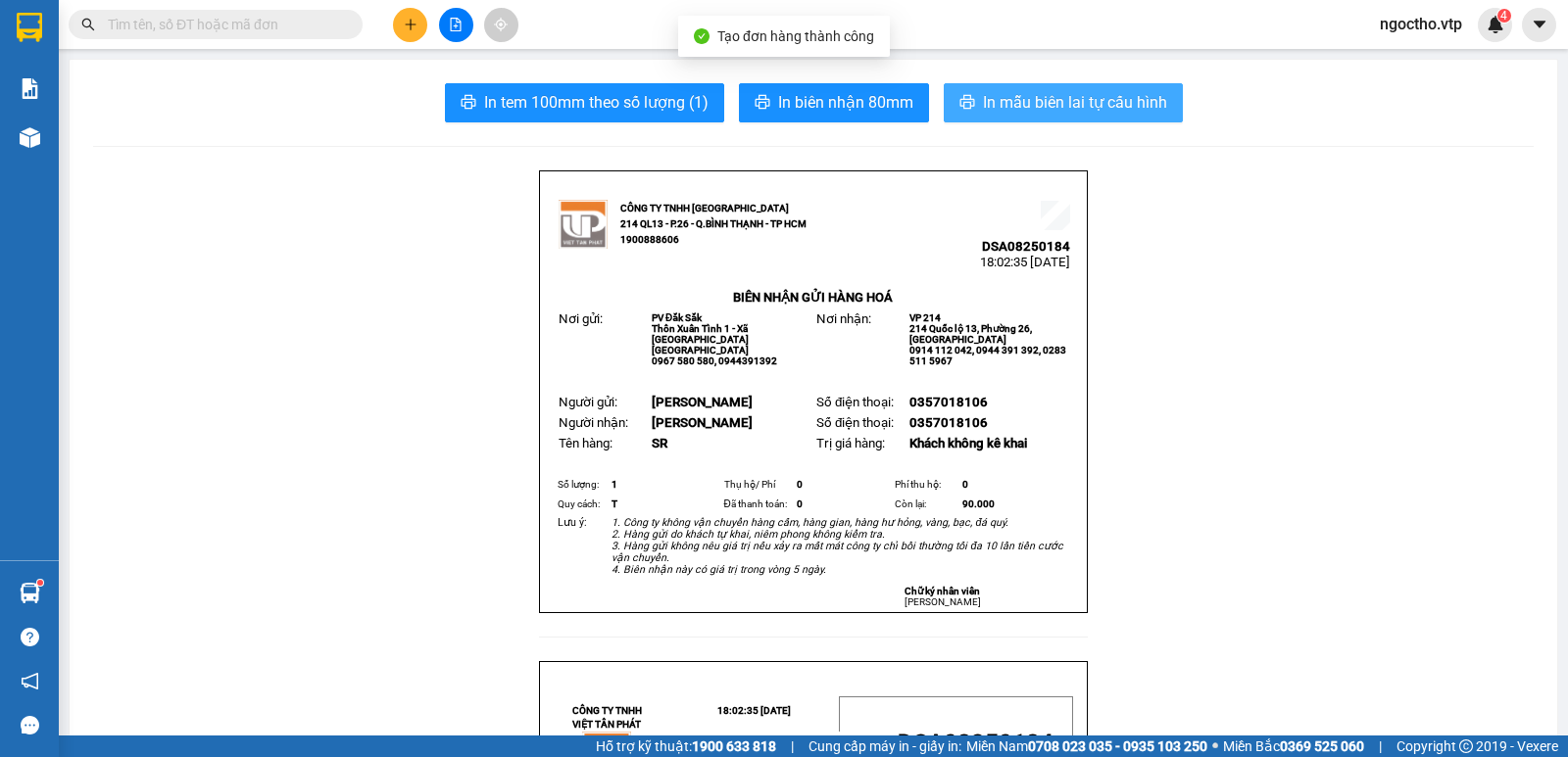
click at [1039, 88] on button "In mẫu biên lai tự cấu hình" at bounding box center [1064, 102] width 239 height 39
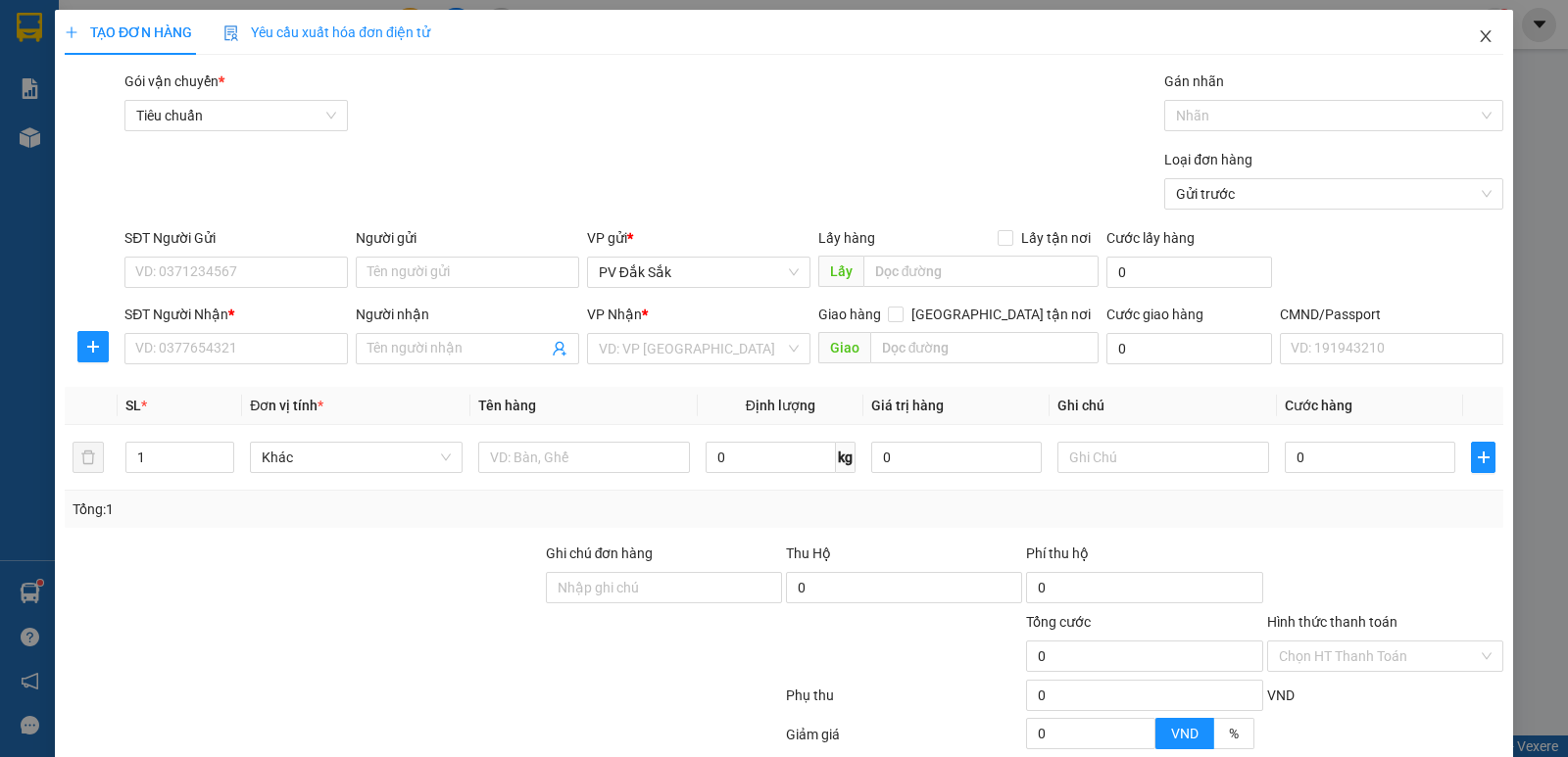
click at [1479, 36] on icon "close" at bounding box center [1484, 37] width 11 height 12
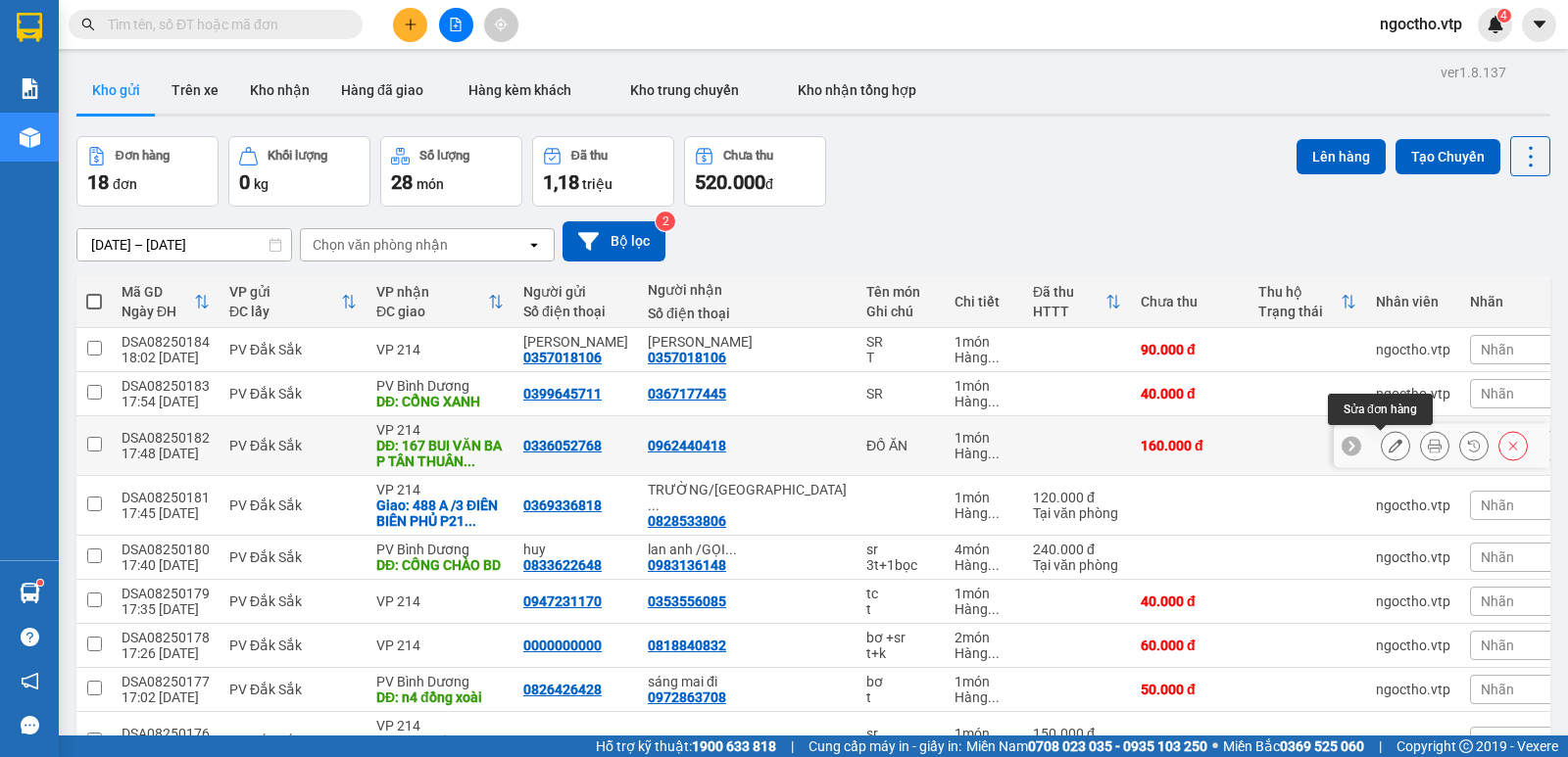
click at [1381, 442] on div at bounding box center [1396, 446] width 30 height 30
click at [1382, 445] on button at bounding box center [1396, 446] width 28 height 34
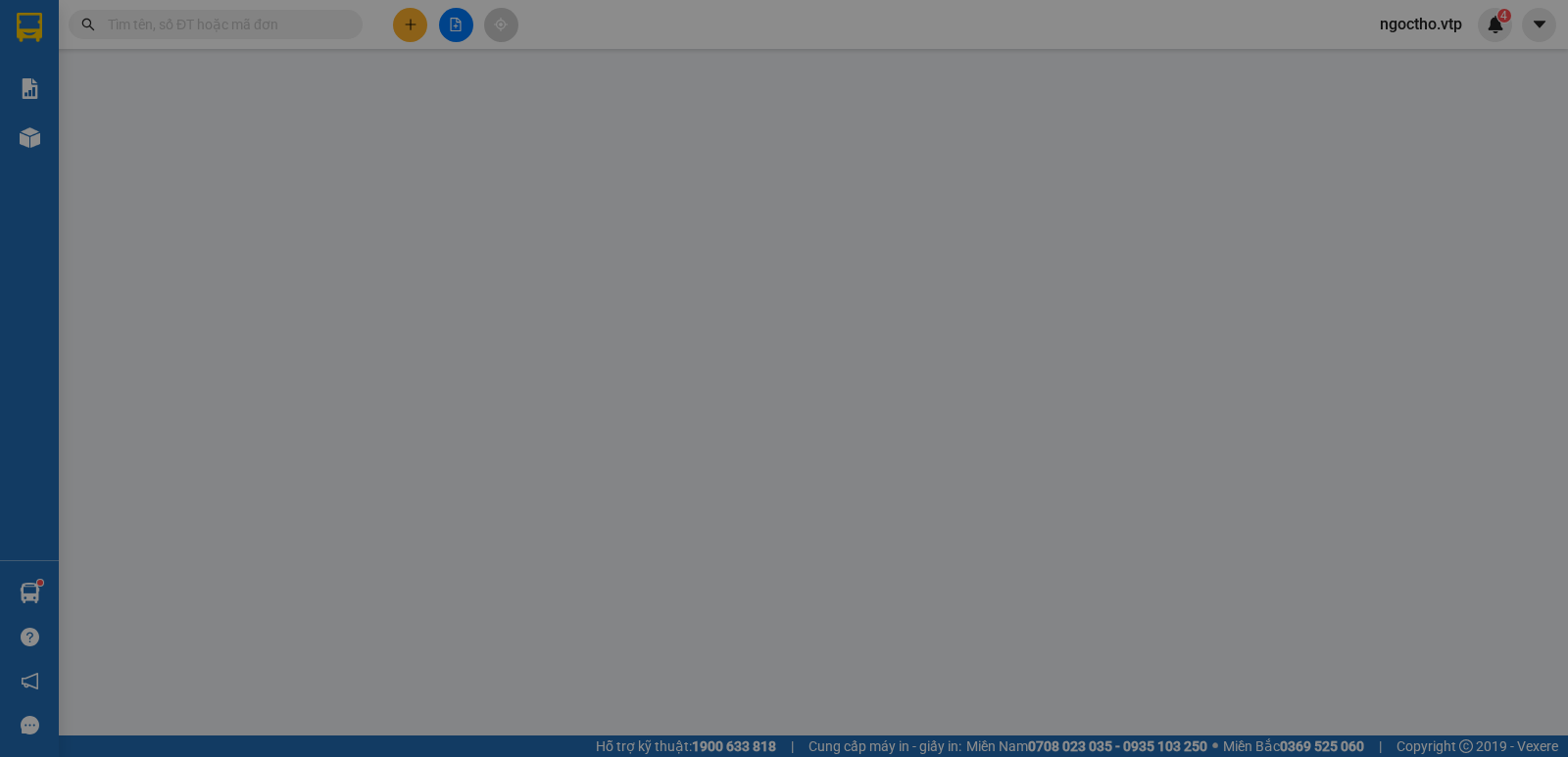
type input "0336052768"
type input "0962440418"
type input "167 BUI VĂN BA P TÂN THUÂN ĐÔNG Q7"
type input "120.000"
type input "160.000"
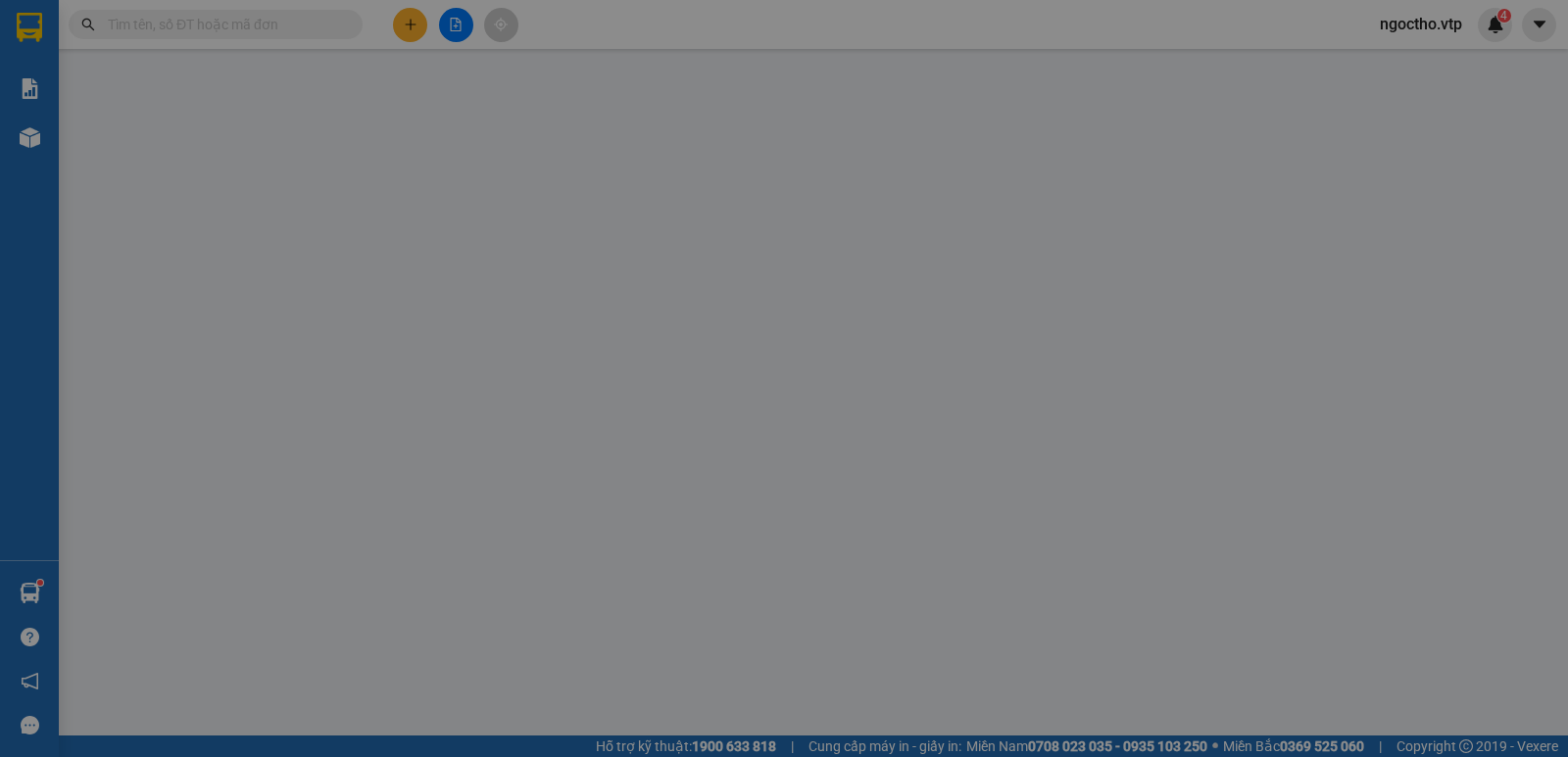
type input "160.000"
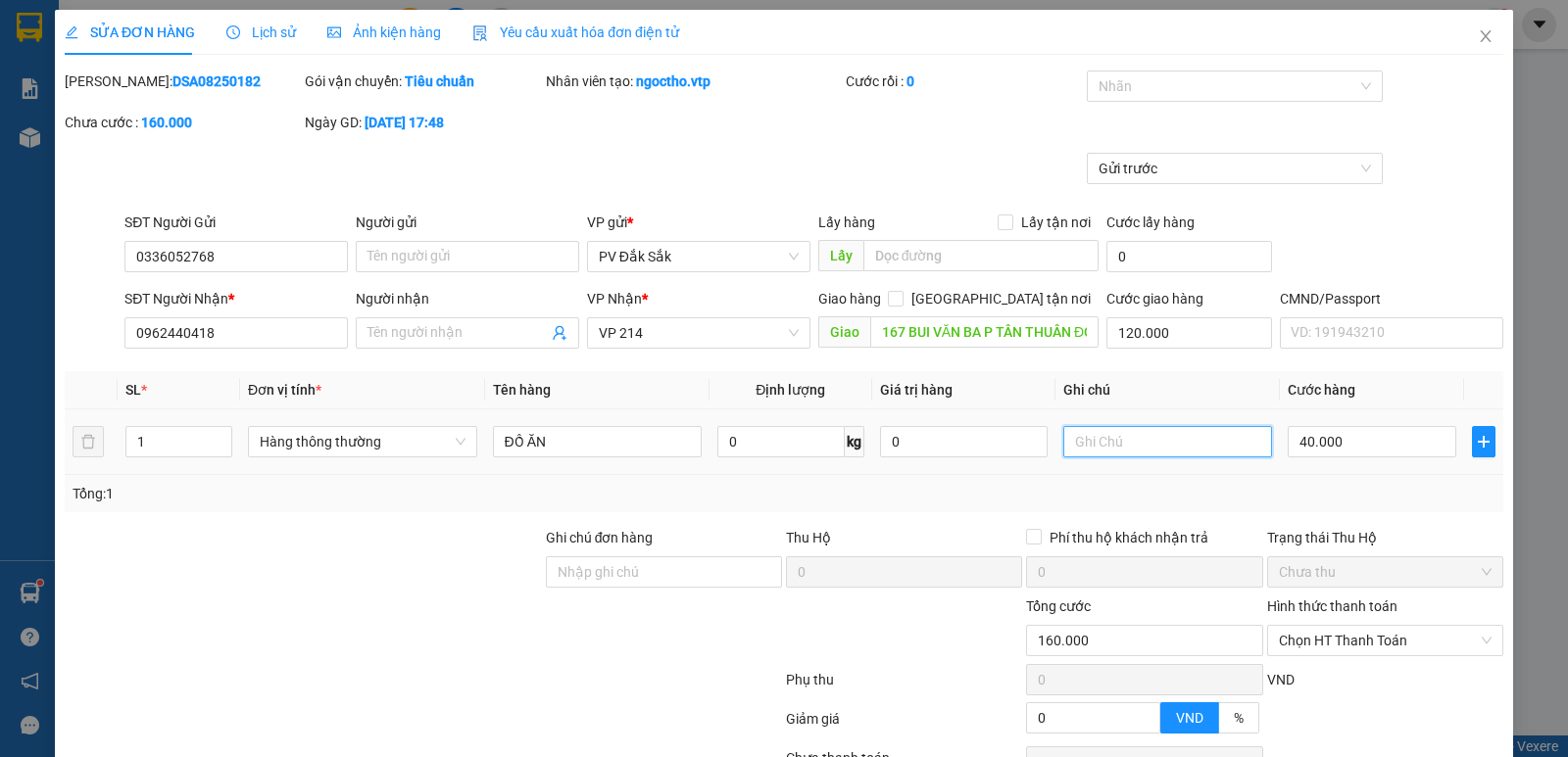
click at [1106, 444] on input "text" at bounding box center [1168, 442] width 209 height 32
type input "B"
type input "TÚM"
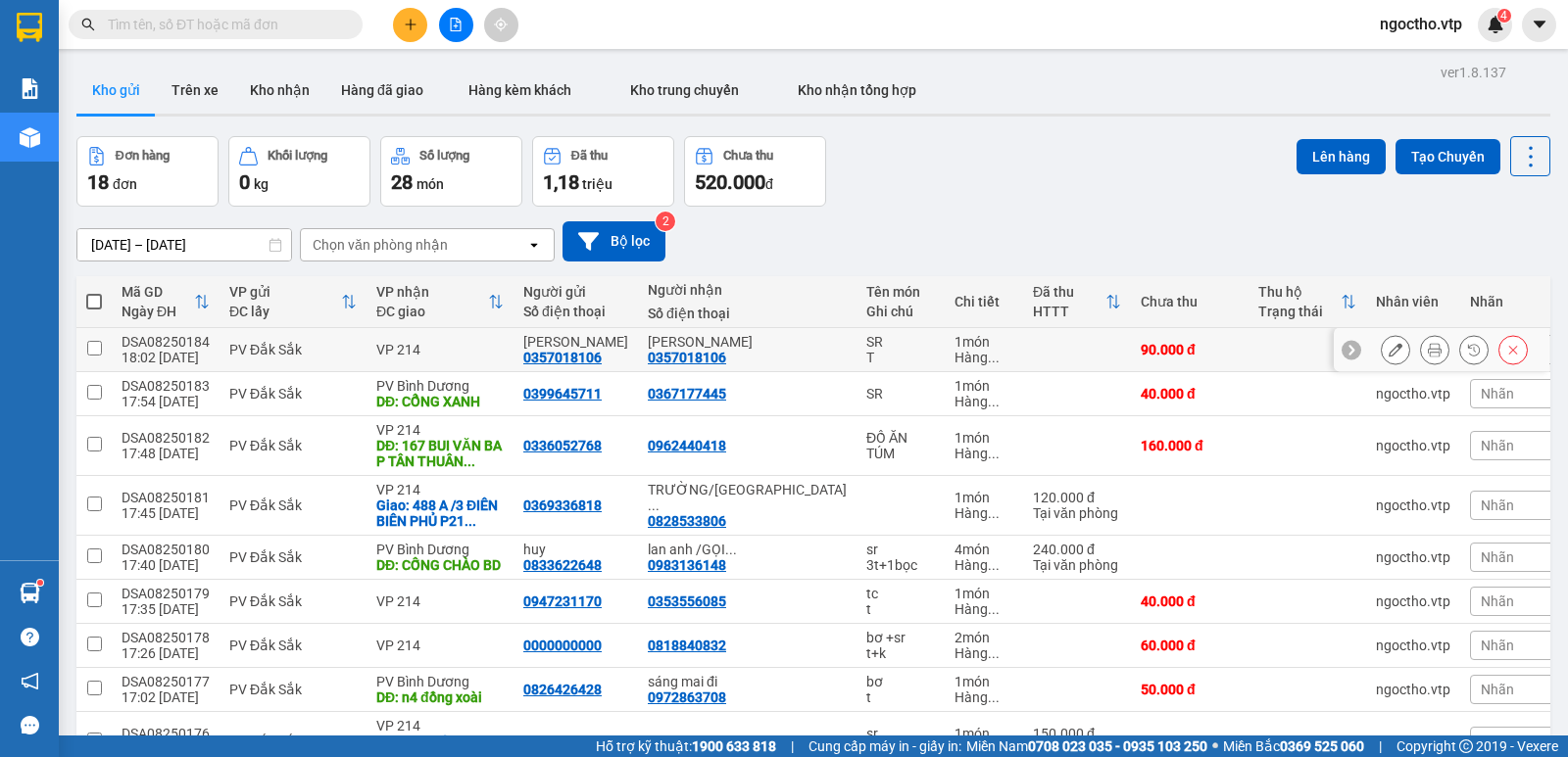
click at [1389, 352] on icon at bounding box center [1396, 350] width 14 height 14
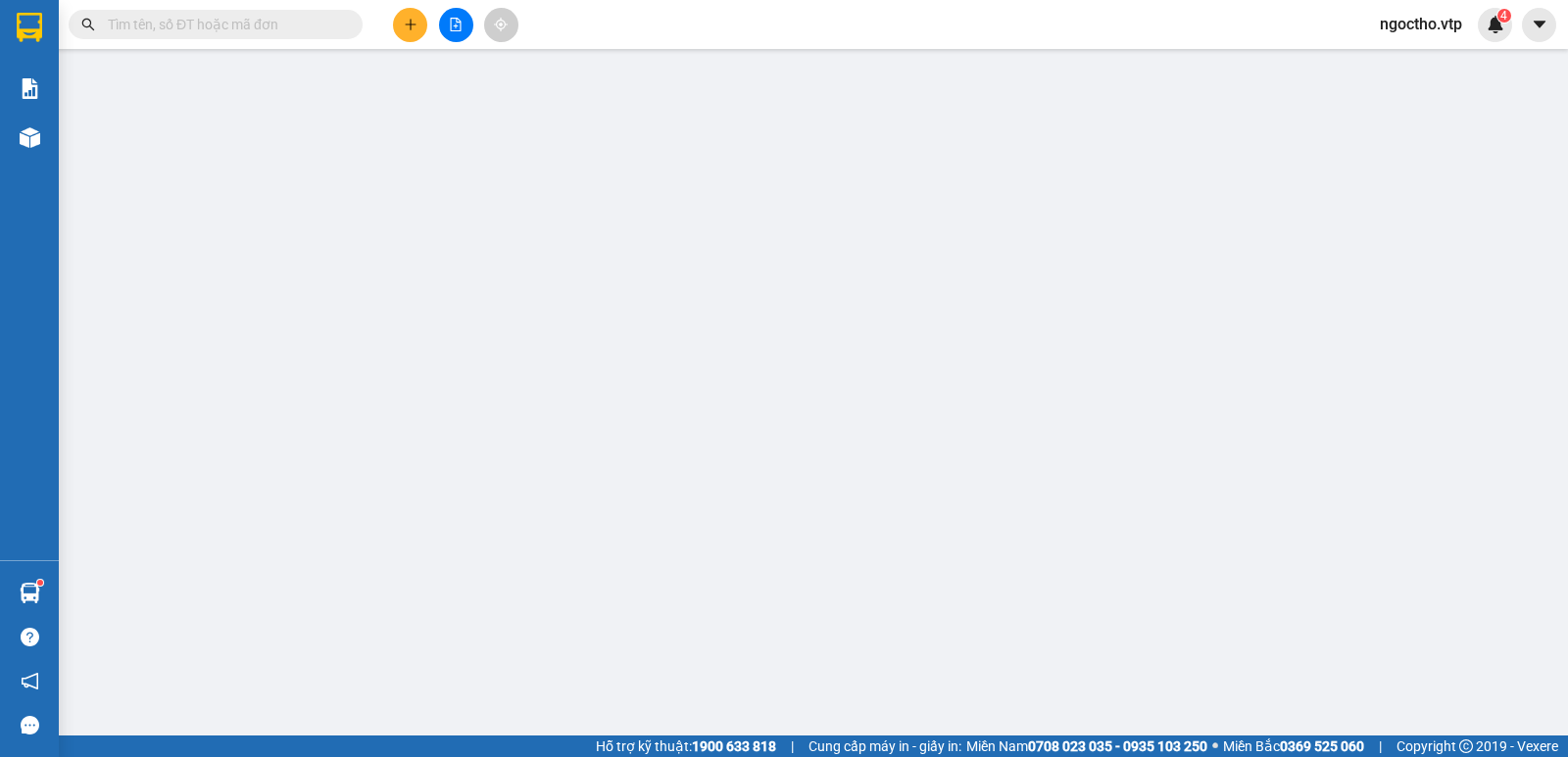
type input "0357018106"
type input "chi thanh"
type input "0357018106"
type input "chi thanh"
type input "90.000"
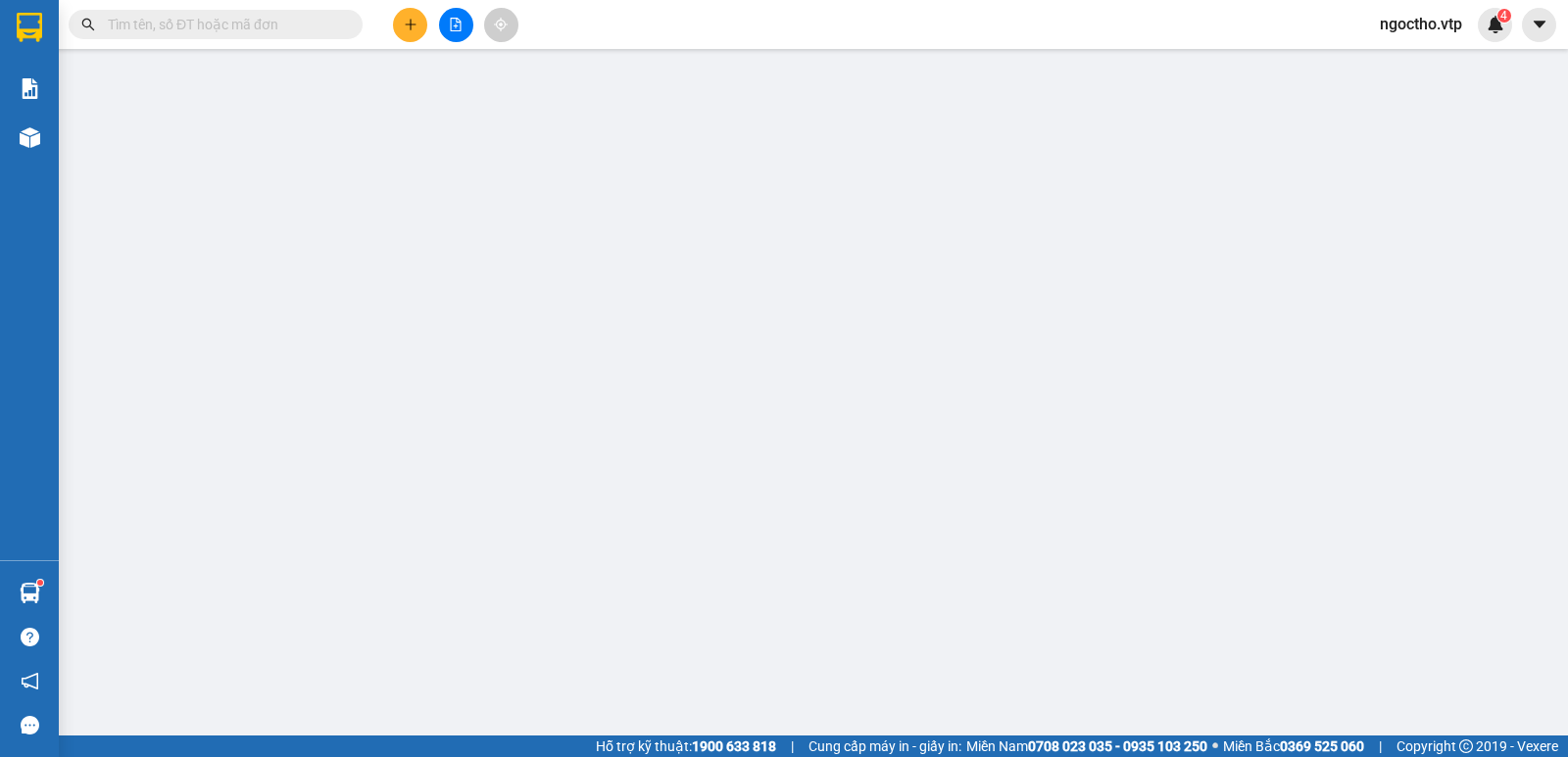
type input "90.000"
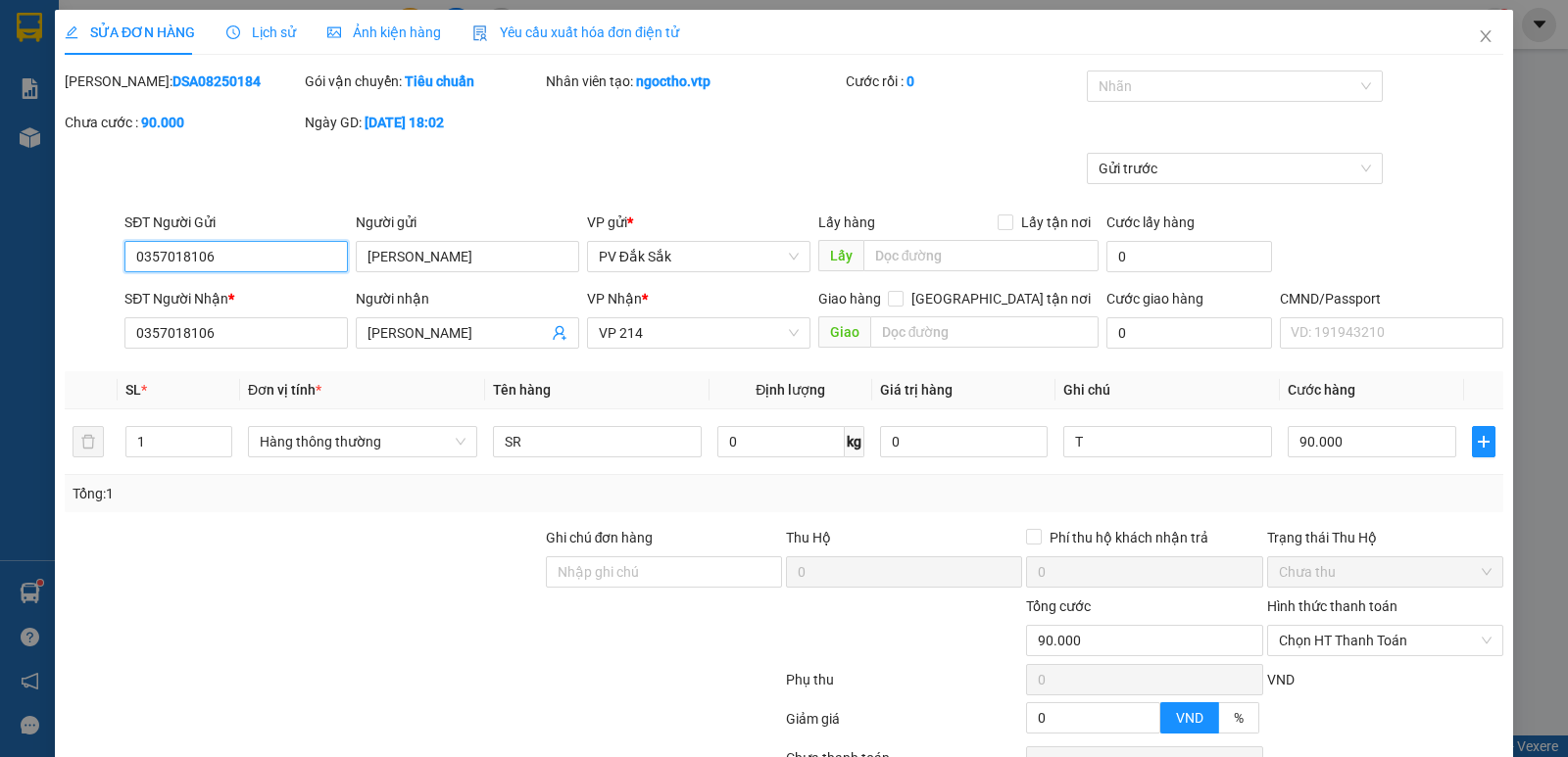
drag, startPoint x: 225, startPoint y: 259, endPoint x: 0, endPoint y: 262, distance: 225.0
click at [8, 258] on div "SỬA ĐƠN HÀNG Lịch sử Ảnh kiện hàng Yêu cầu xuất hóa đơn điện tử Total Paid Fee …" at bounding box center [784, 378] width 1568 height 757
click at [1477, 35] on icon "close" at bounding box center [1485, 37] width 16 height 16
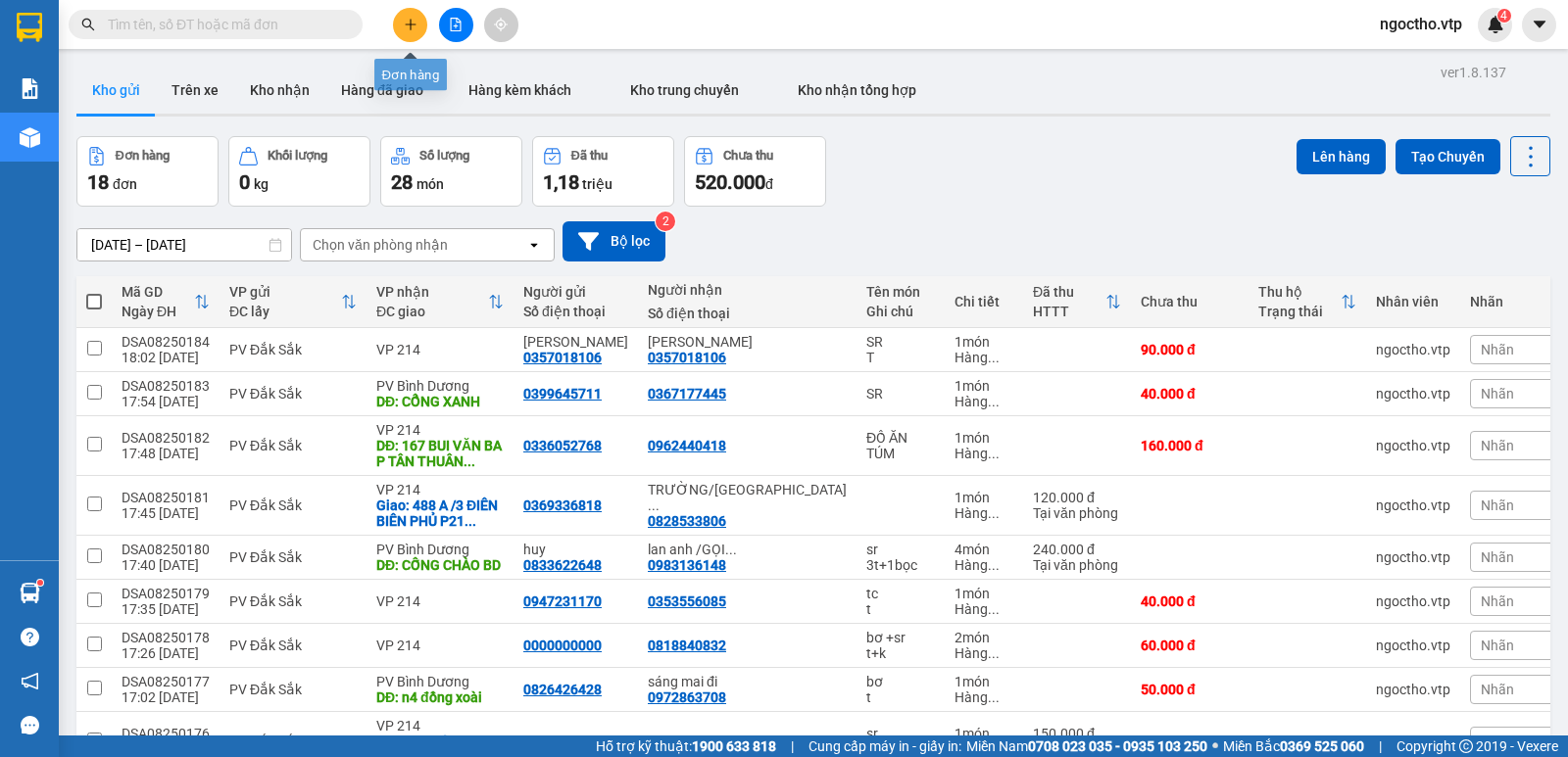
click at [413, 15] on button at bounding box center [410, 25] width 34 height 34
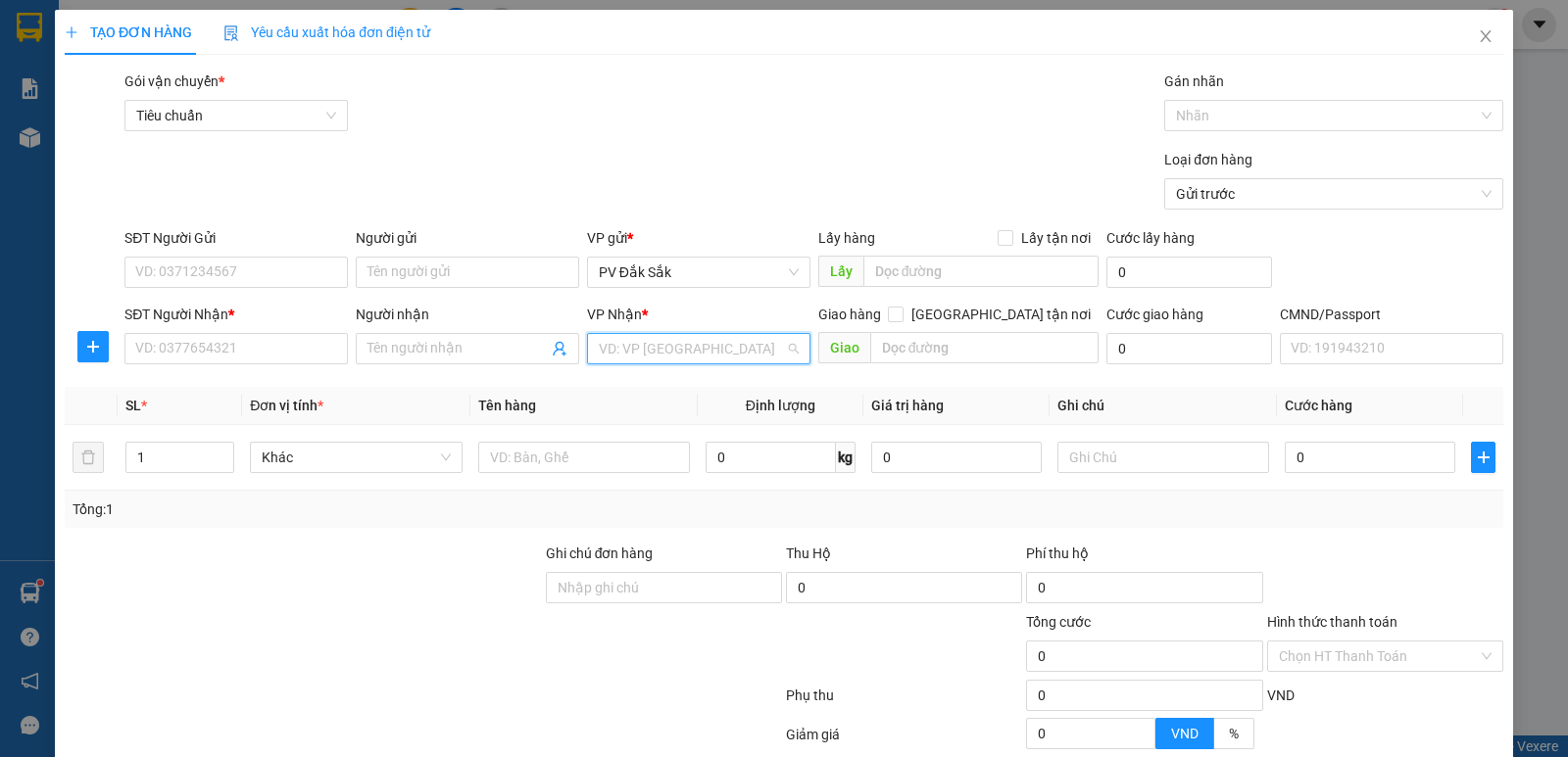
click at [629, 360] on input "search" at bounding box center [691, 349] width 186 height 30
type input "214"
click at [626, 381] on div "VP 214" at bounding box center [691, 388] width 198 height 22
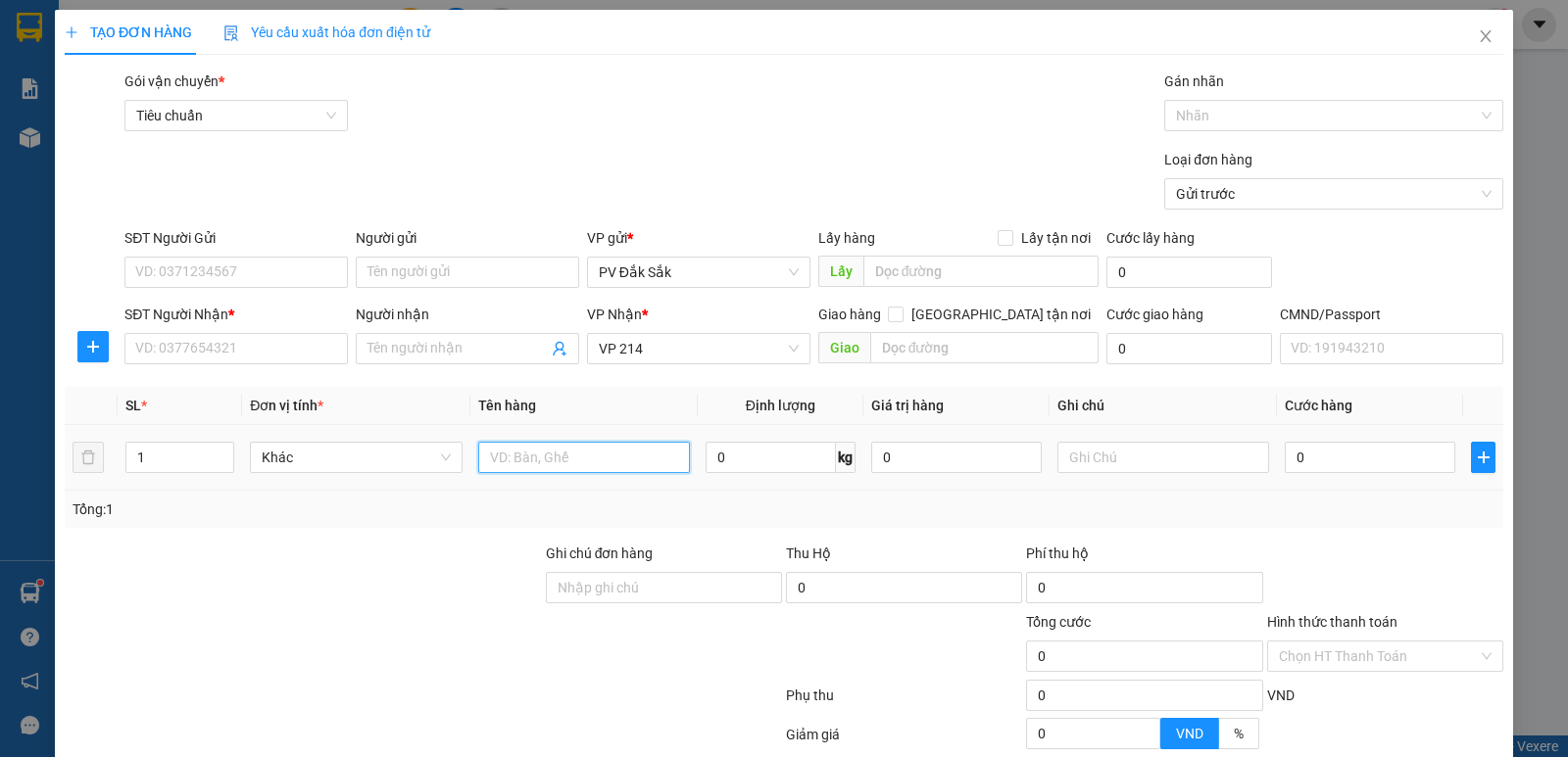
click at [492, 465] on input "text" at bounding box center [584, 458] width 212 height 32
type input "S"
type input "BƠ"
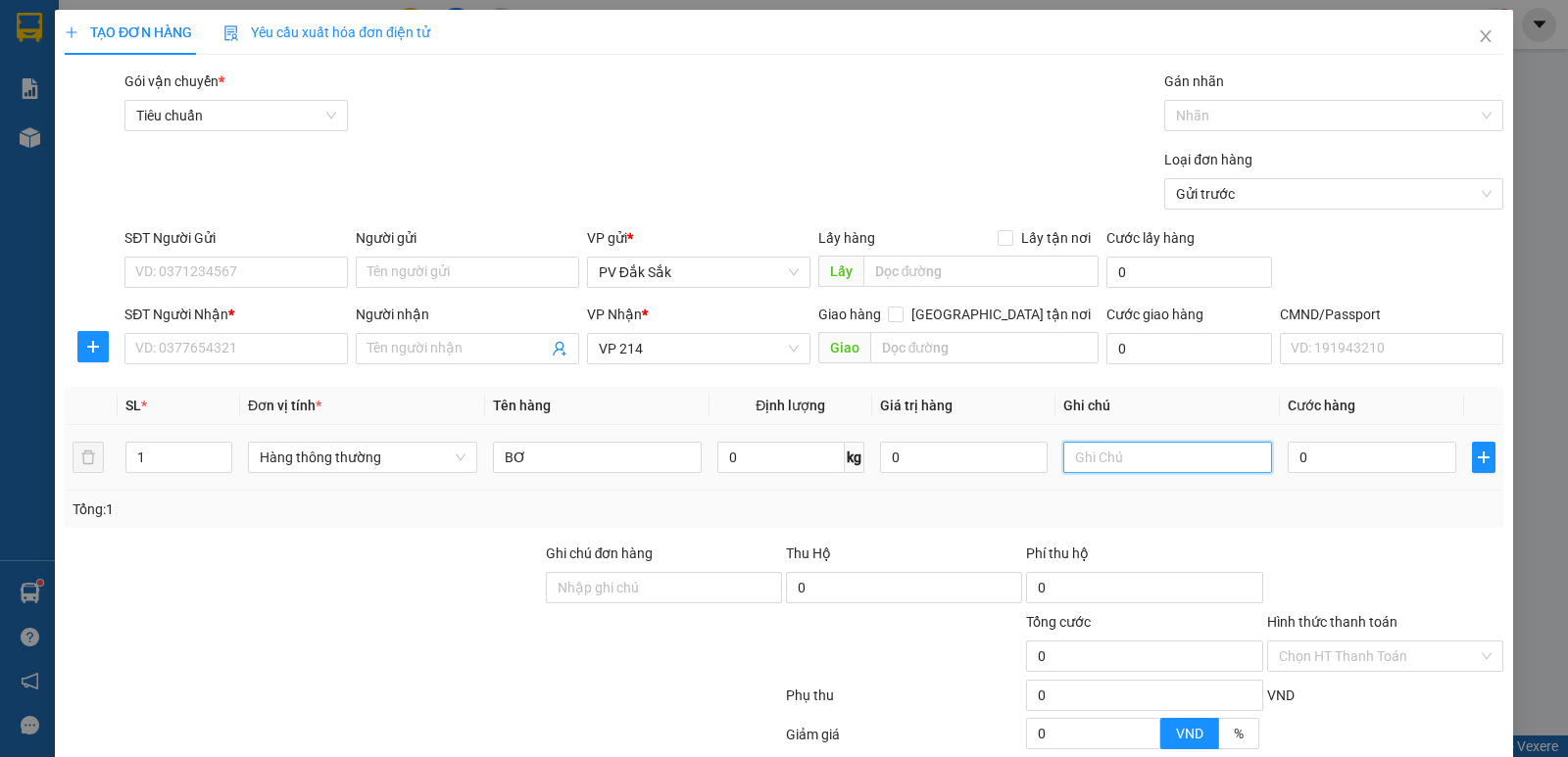
click at [1064, 446] on input "text" at bounding box center [1168, 458] width 209 height 32
type input "T"
click at [1332, 467] on input "0" at bounding box center [1371, 458] width 167 height 32
type input "4"
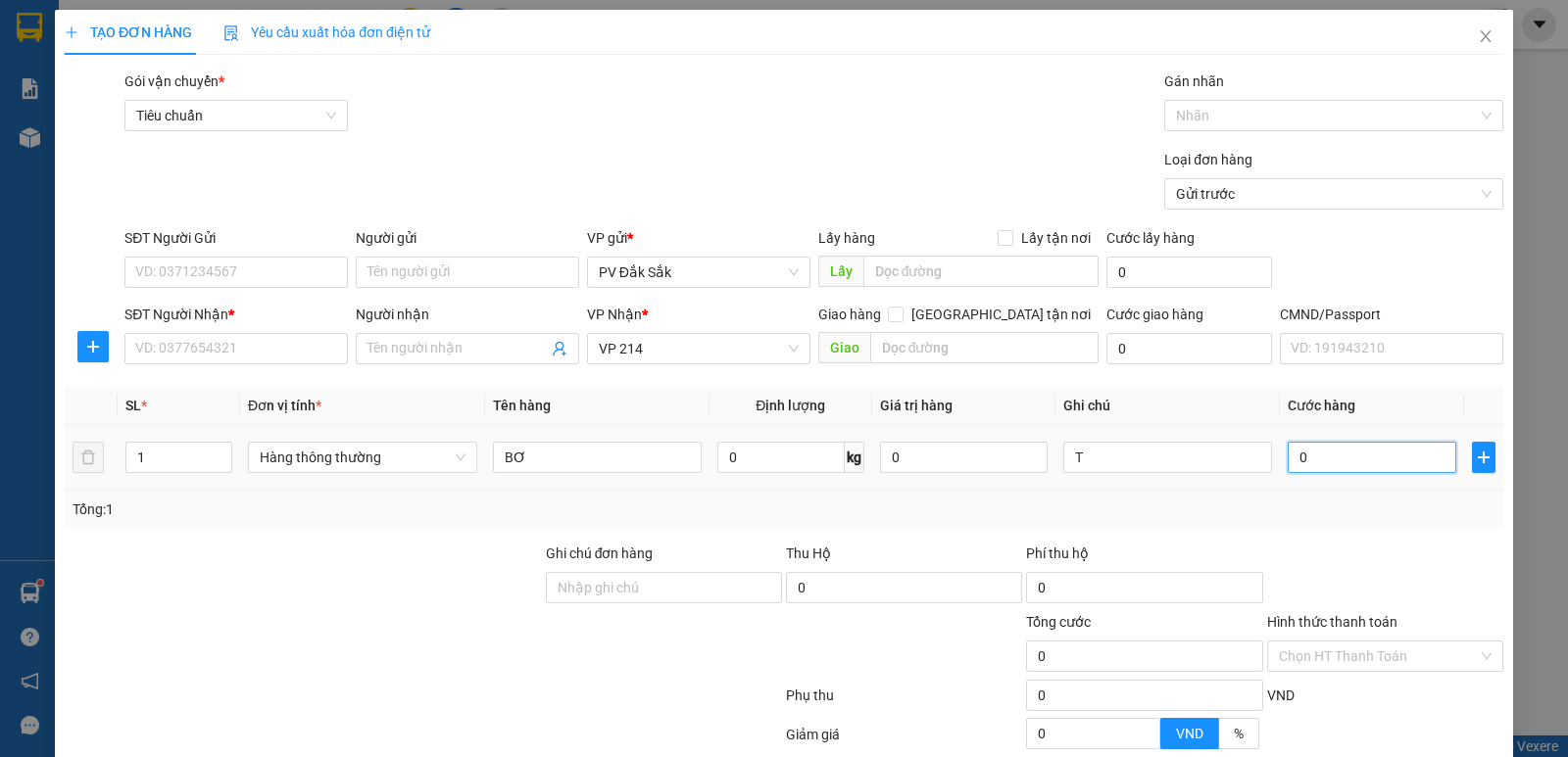
type input "4"
type input "40"
type input "400"
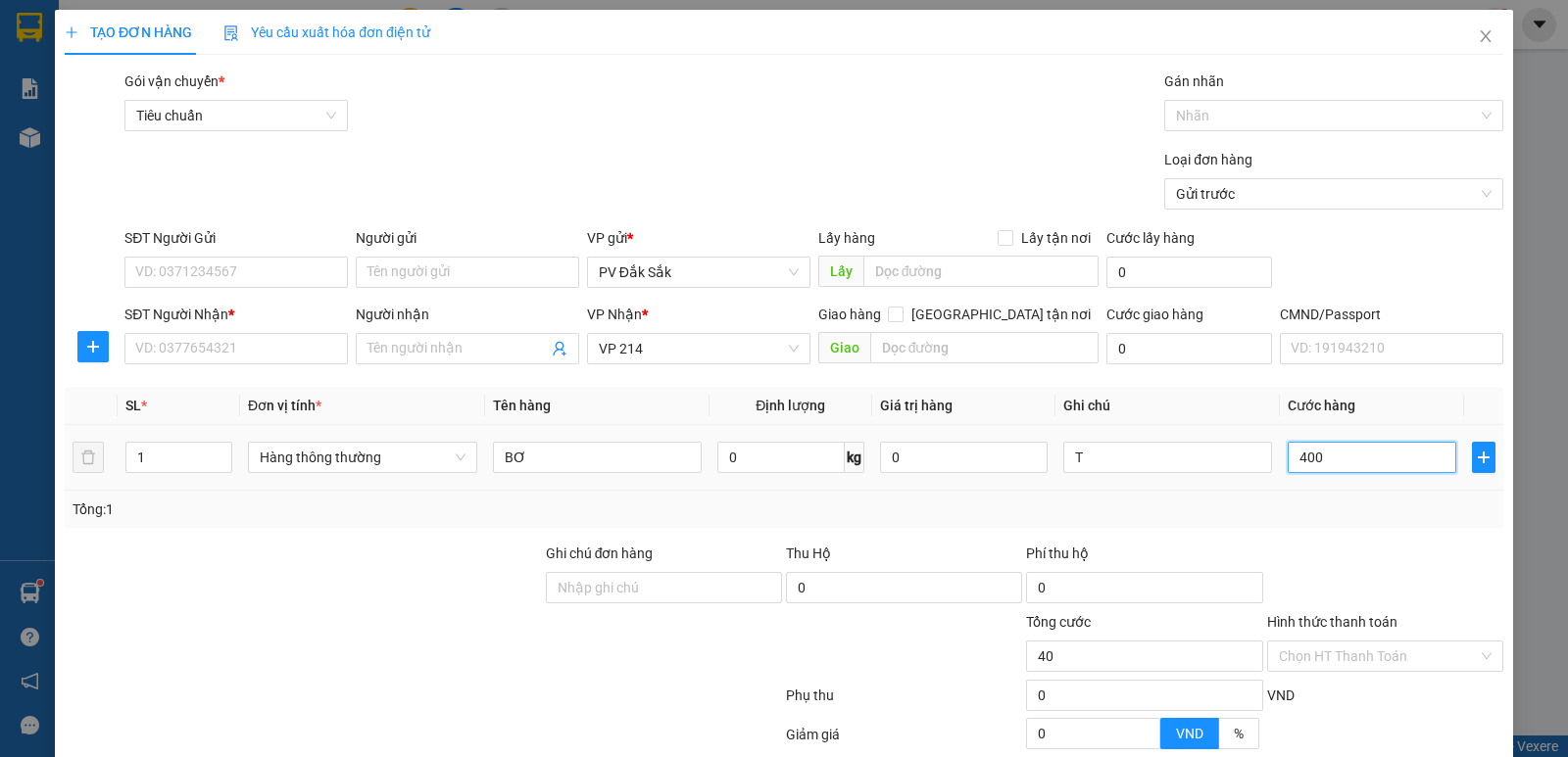
type input "400"
type input "4.000"
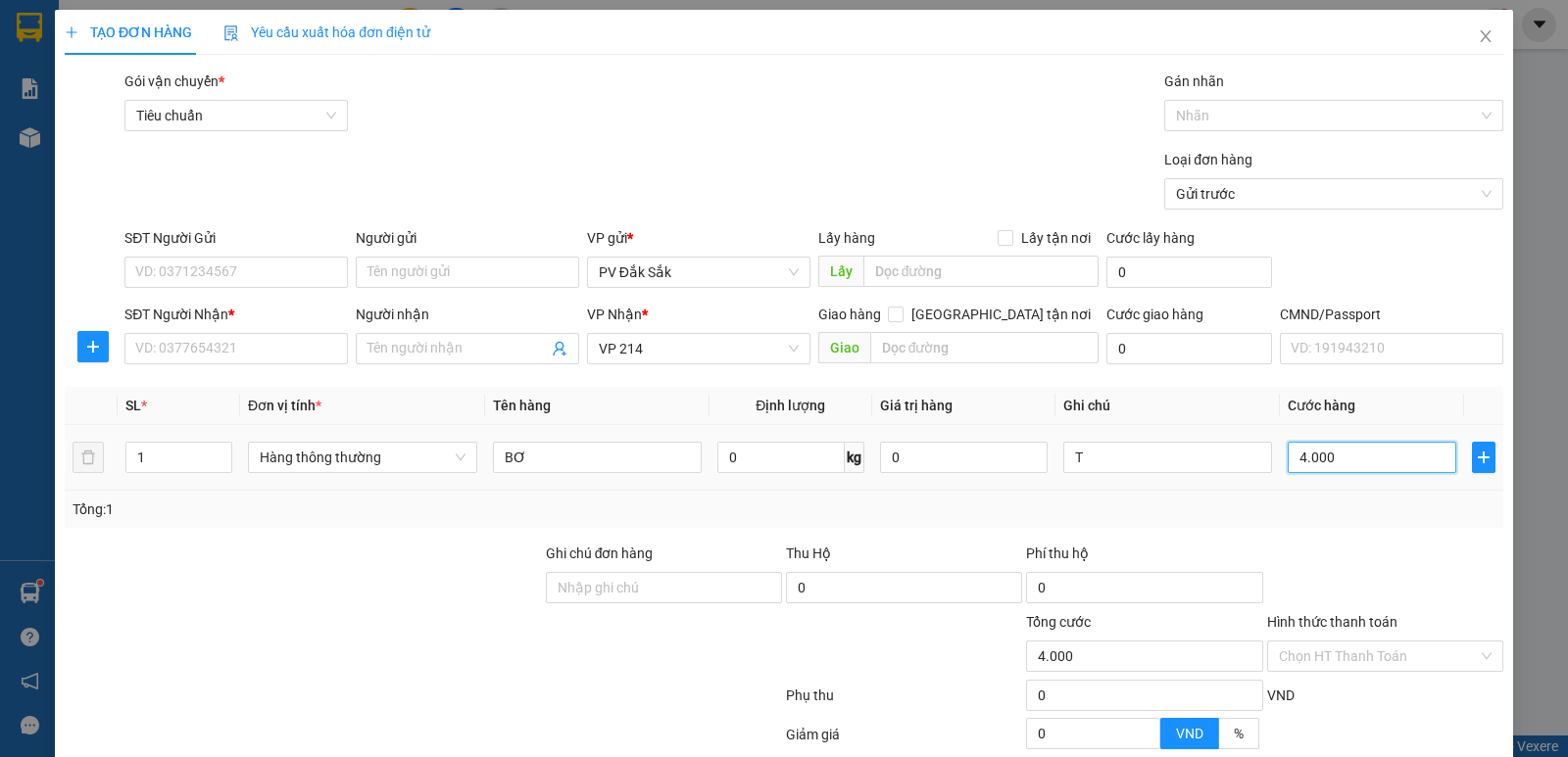
type input "40.000"
type input "400.000"
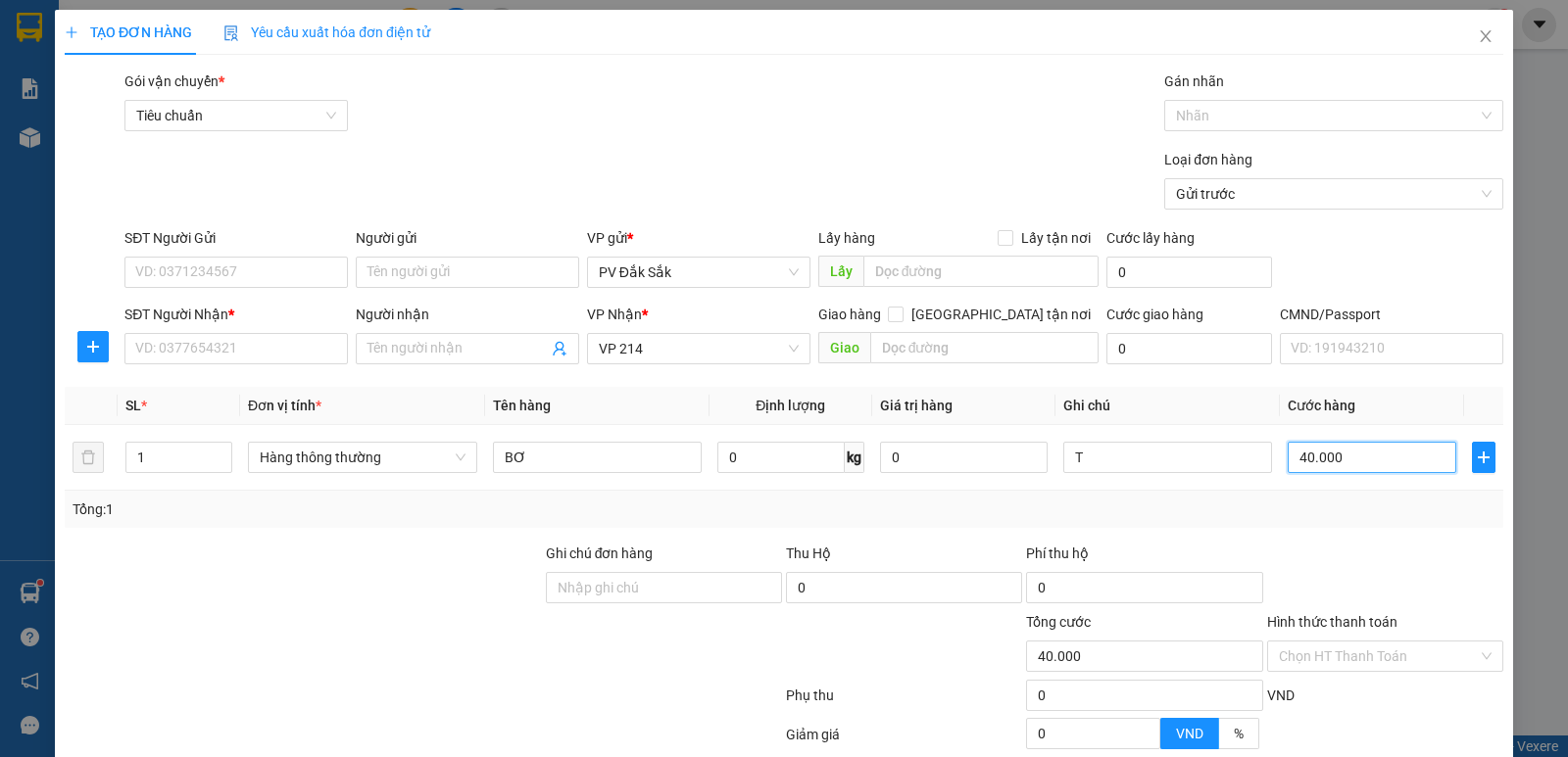
type input "400.000"
type input "40.000"
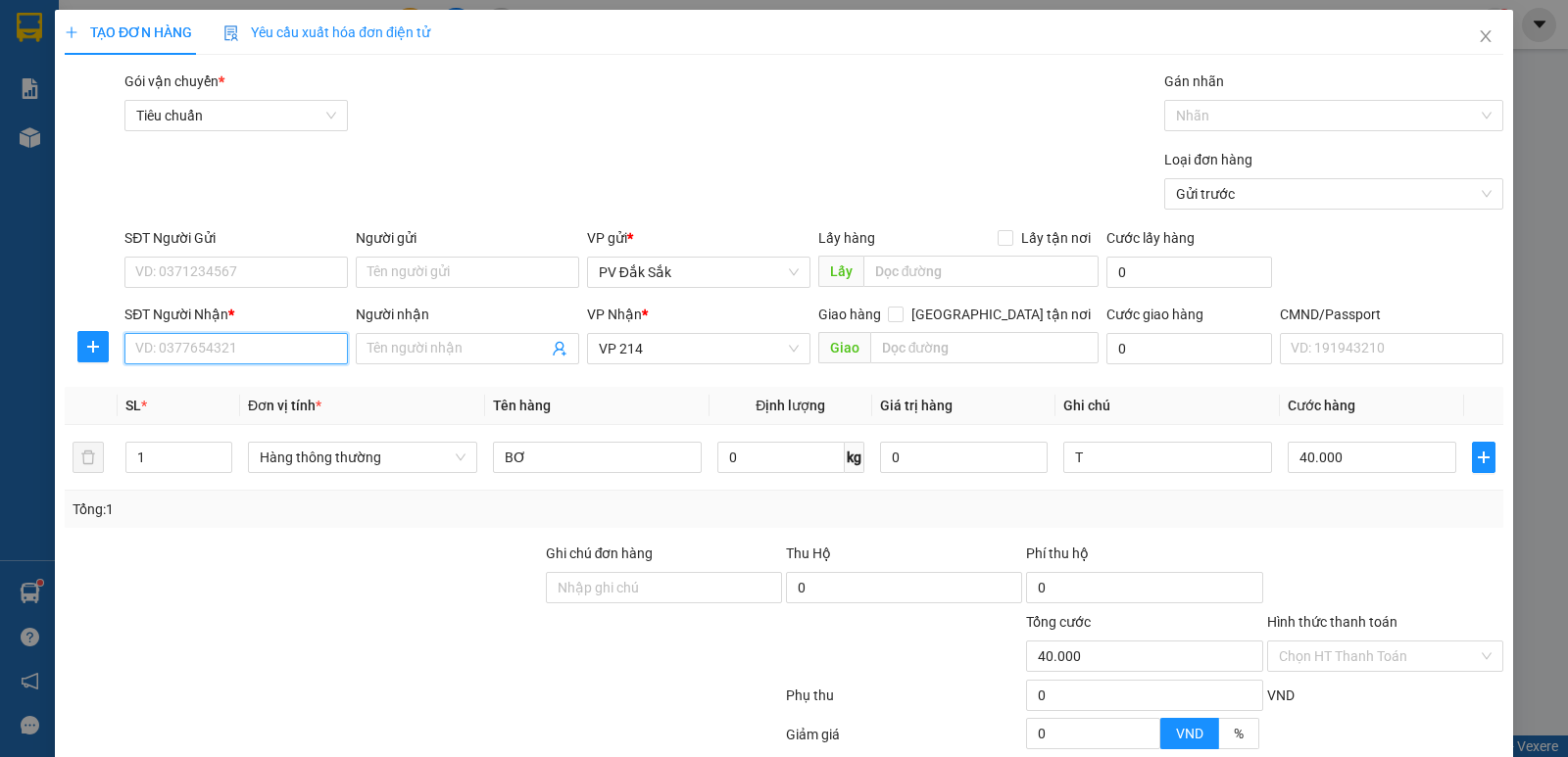
click at [190, 334] on input "SĐT Người Nhận *" at bounding box center [236, 349] width 224 height 32
type input "0"
type input "0813782268"
click at [229, 400] on div "0813782268 - na" at bounding box center [234, 388] width 222 height 32
type input "na"
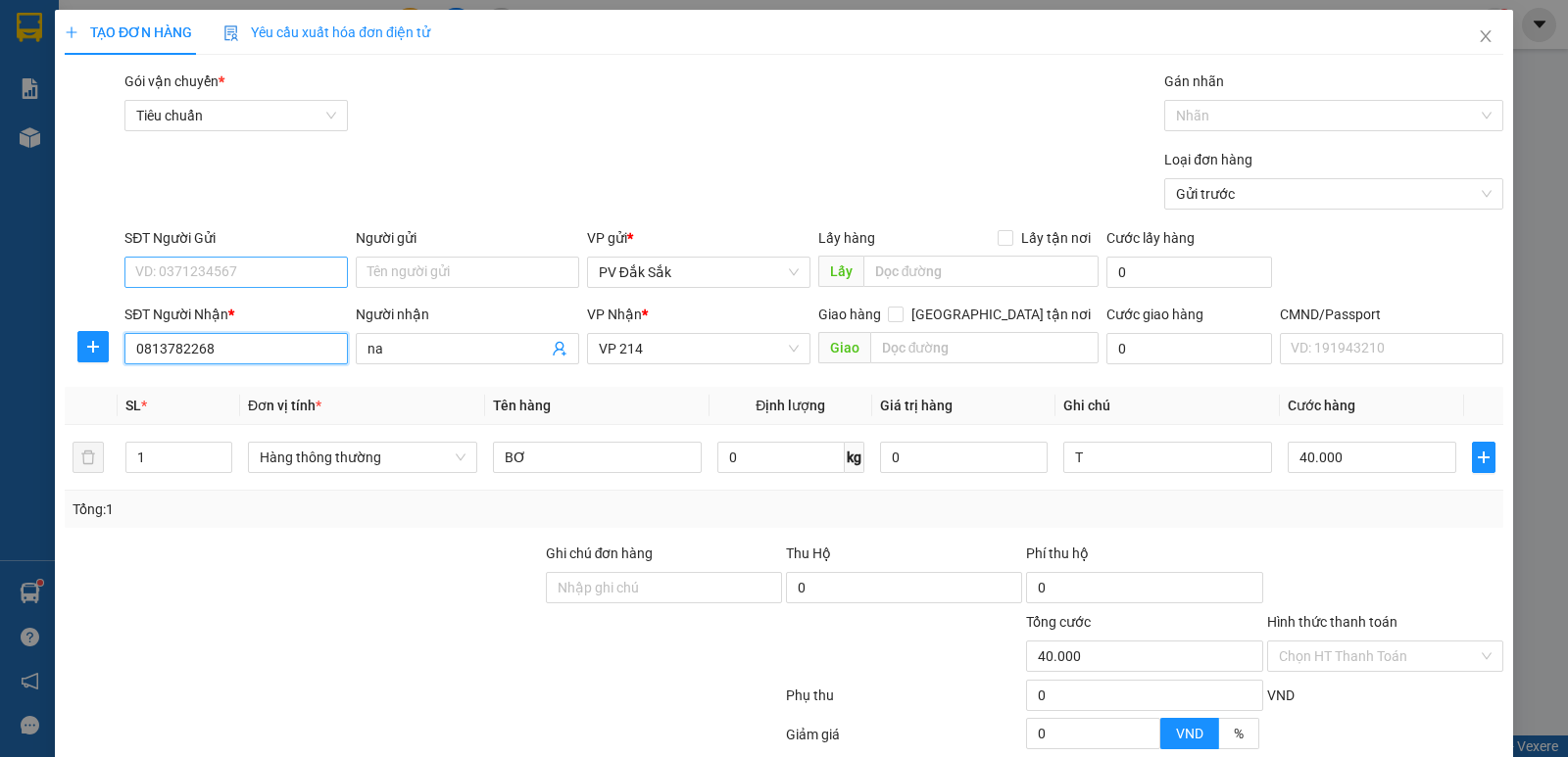
type input "0813782268"
click at [205, 275] on input "SĐT Người Gửi" at bounding box center [236, 273] width 224 height 32
click at [220, 315] on div "0794604263 - tâm" at bounding box center [234, 311] width 198 height 22
type input "0794604263"
type input "tâm"
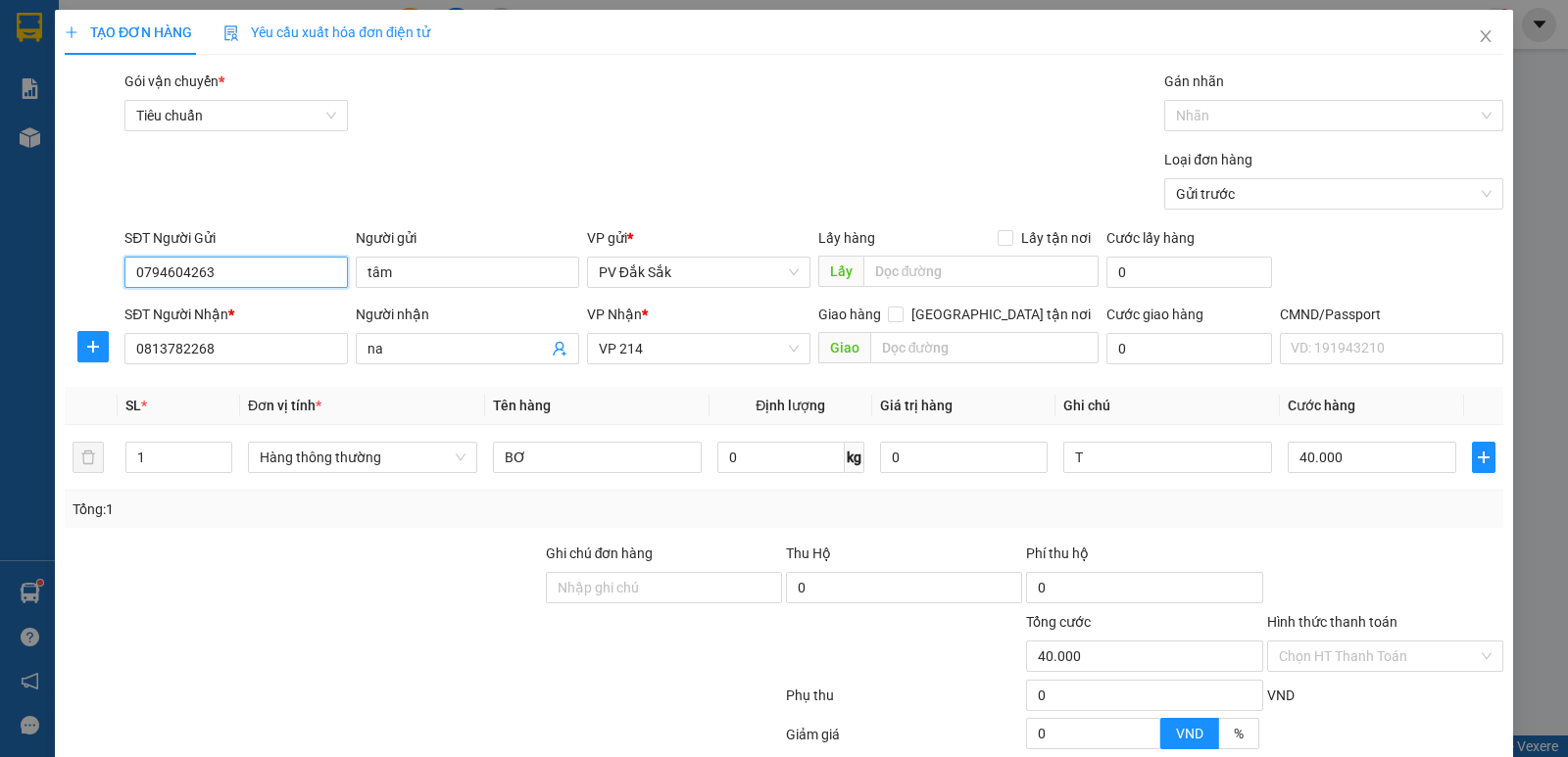
drag, startPoint x: 240, startPoint y: 267, endPoint x: 0, endPoint y: 270, distance: 240.0
click at [0, 273] on div "TẠO ĐƠN HÀNG Yêu cầu xuất hóa đơn điện tử Transit Pickup Surcharge Ids Transit …" at bounding box center [784, 378] width 1568 height 757
type input "0344710838"
click at [1317, 615] on label "Hình thức thanh toán" at bounding box center [1332, 623] width 130 height 16
click at [1317, 642] on input "Hình thức thanh toán" at bounding box center [1378, 657] width 199 height 30
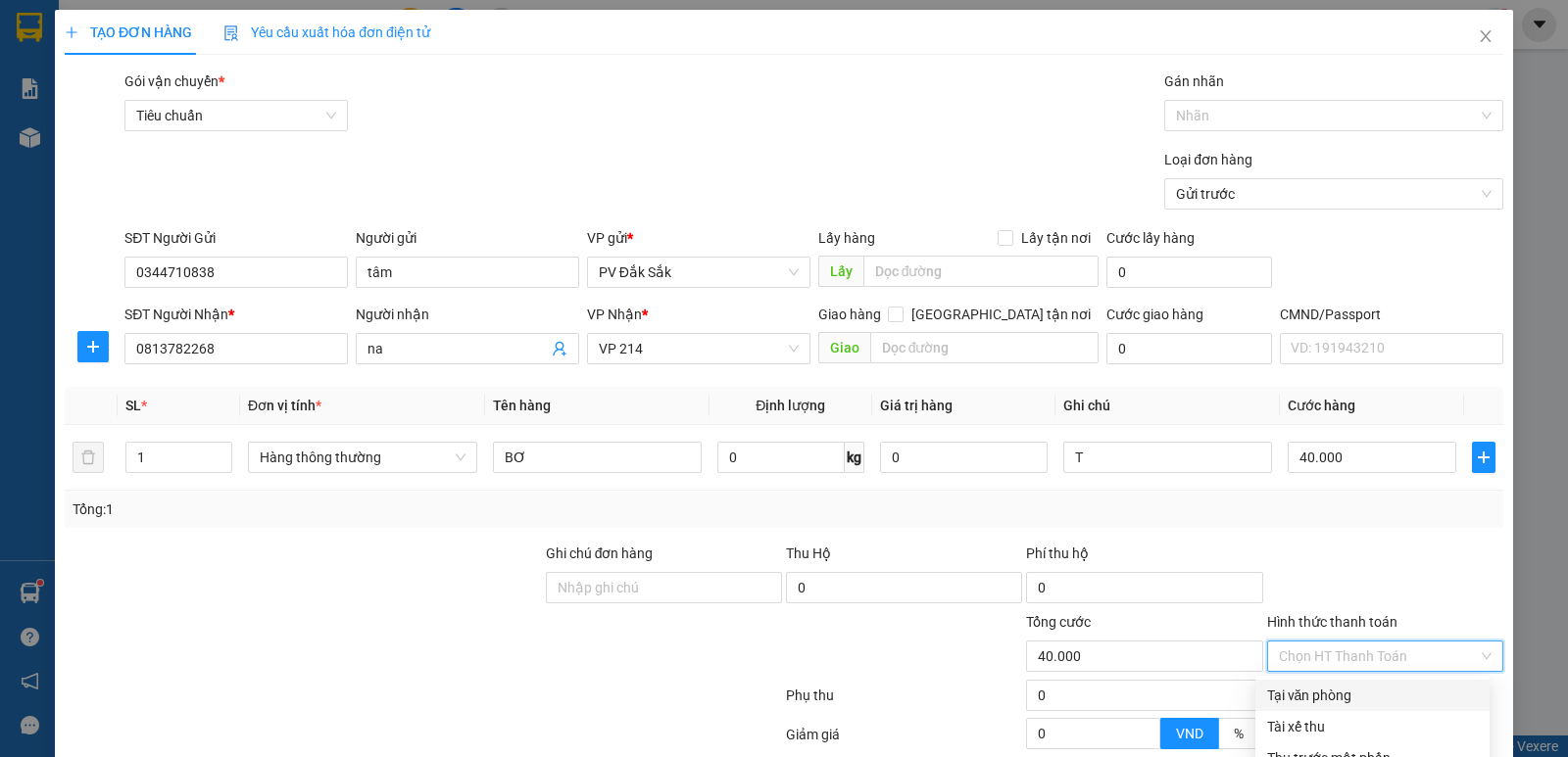
click at [1292, 685] on div "Tại văn phòng" at bounding box center [1373, 696] width 211 height 22
type input "0"
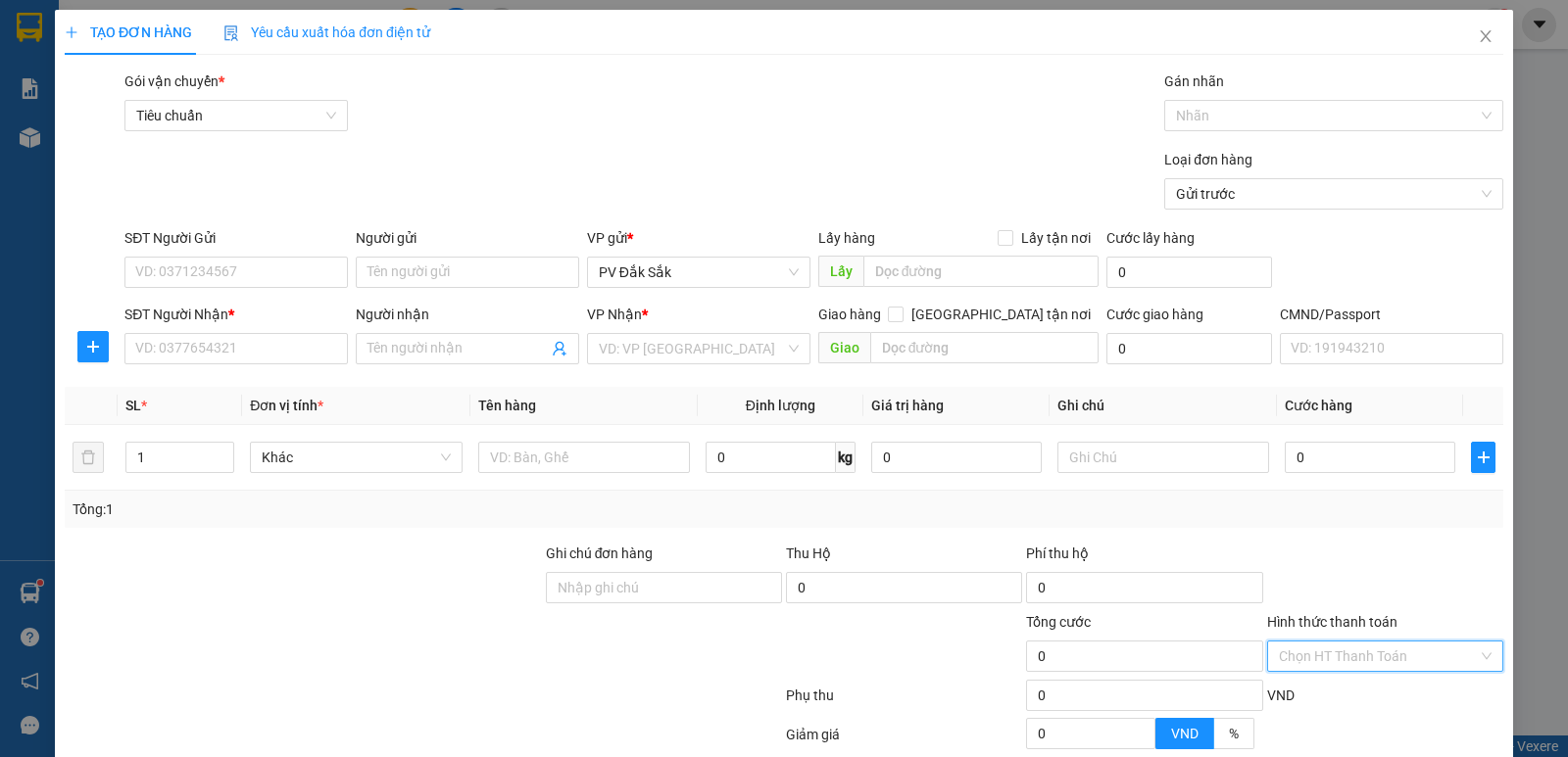
drag, startPoint x: 1294, startPoint y: 479, endPoint x: 1323, endPoint y: 478, distance: 29.0
click at [1296, 642] on input "Hình thức thanh toán" at bounding box center [1378, 657] width 199 height 30
drag, startPoint x: 1389, startPoint y: 468, endPoint x: 1264, endPoint y: 468, distance: 125.0
click at [1268, 641] on div "Chọn HT Thanh Toán" at bounding box center [1385, 657] width 236 height 32
click at [1477, 42] on icon "close" at bounding box center [1485, 37] width 16 height 16
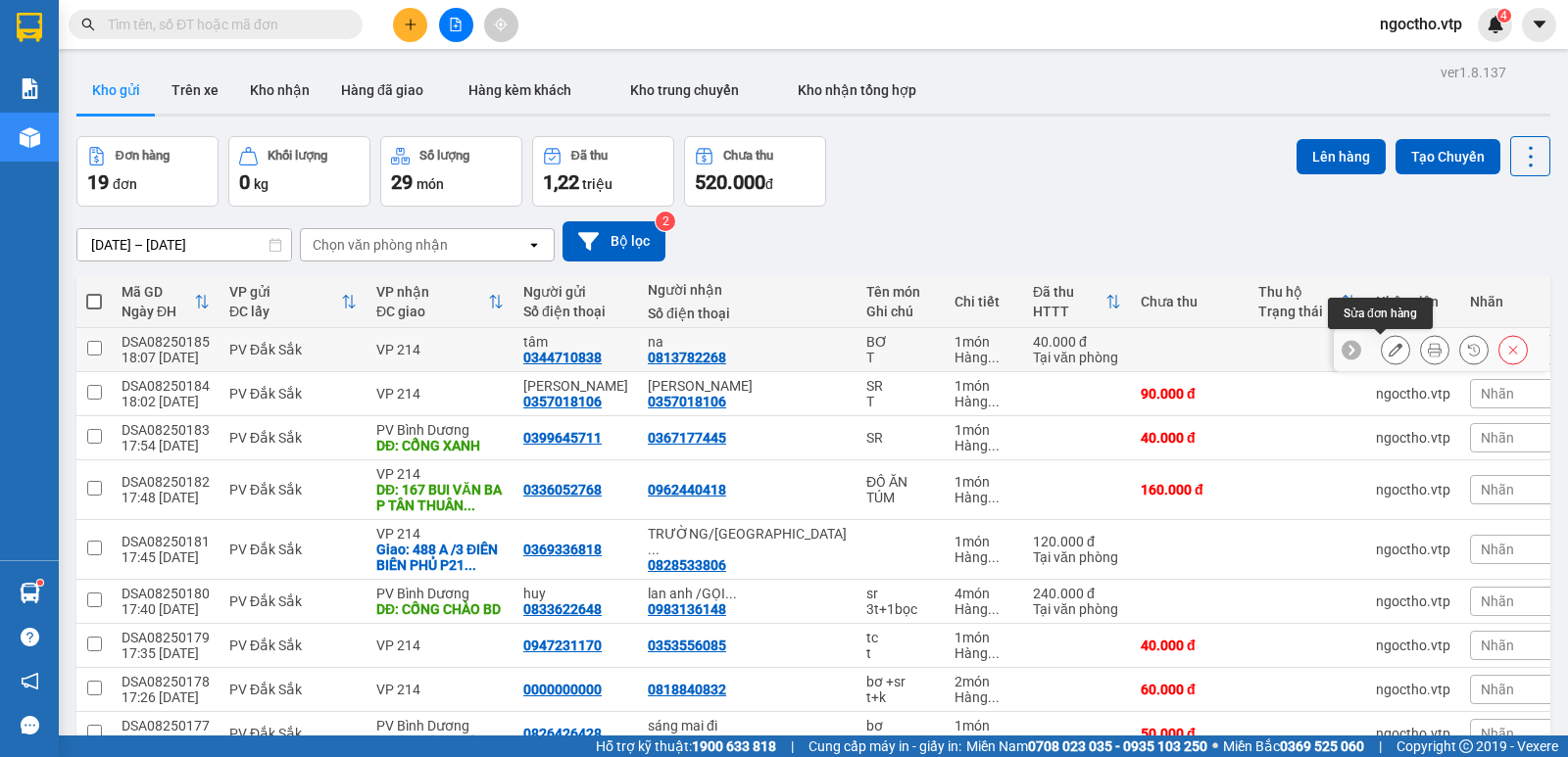
click at [1382, 353] on button at bounding box center [1396, 350] width 28 height 34
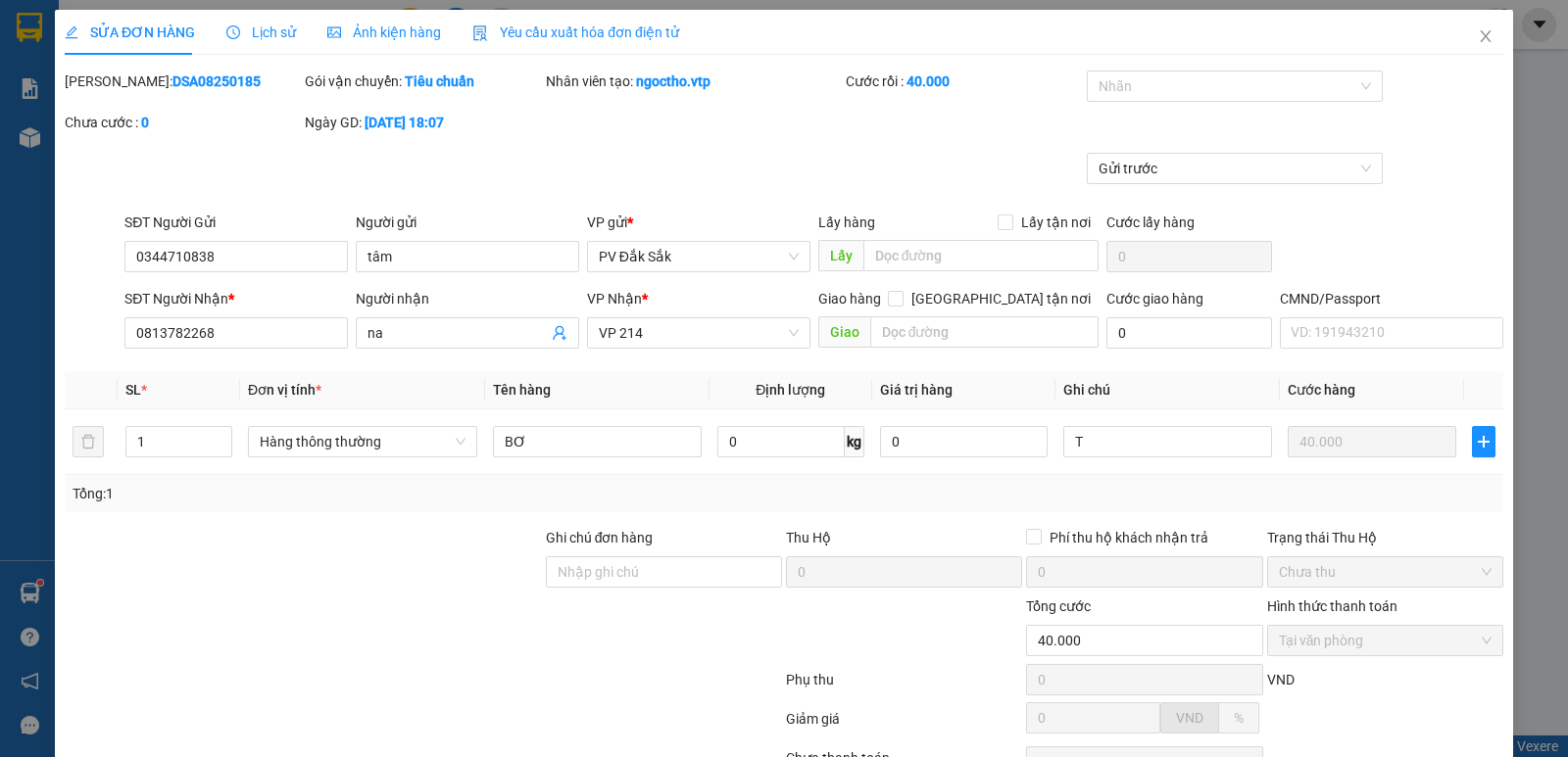
click at [1290, 599] on label "Hình thức thanh toán" at bounding box center [1332, 607] width 130 height 16
click at [1481, 37] on span "Close" at bounding box center [1485, 37] width 55 height 55
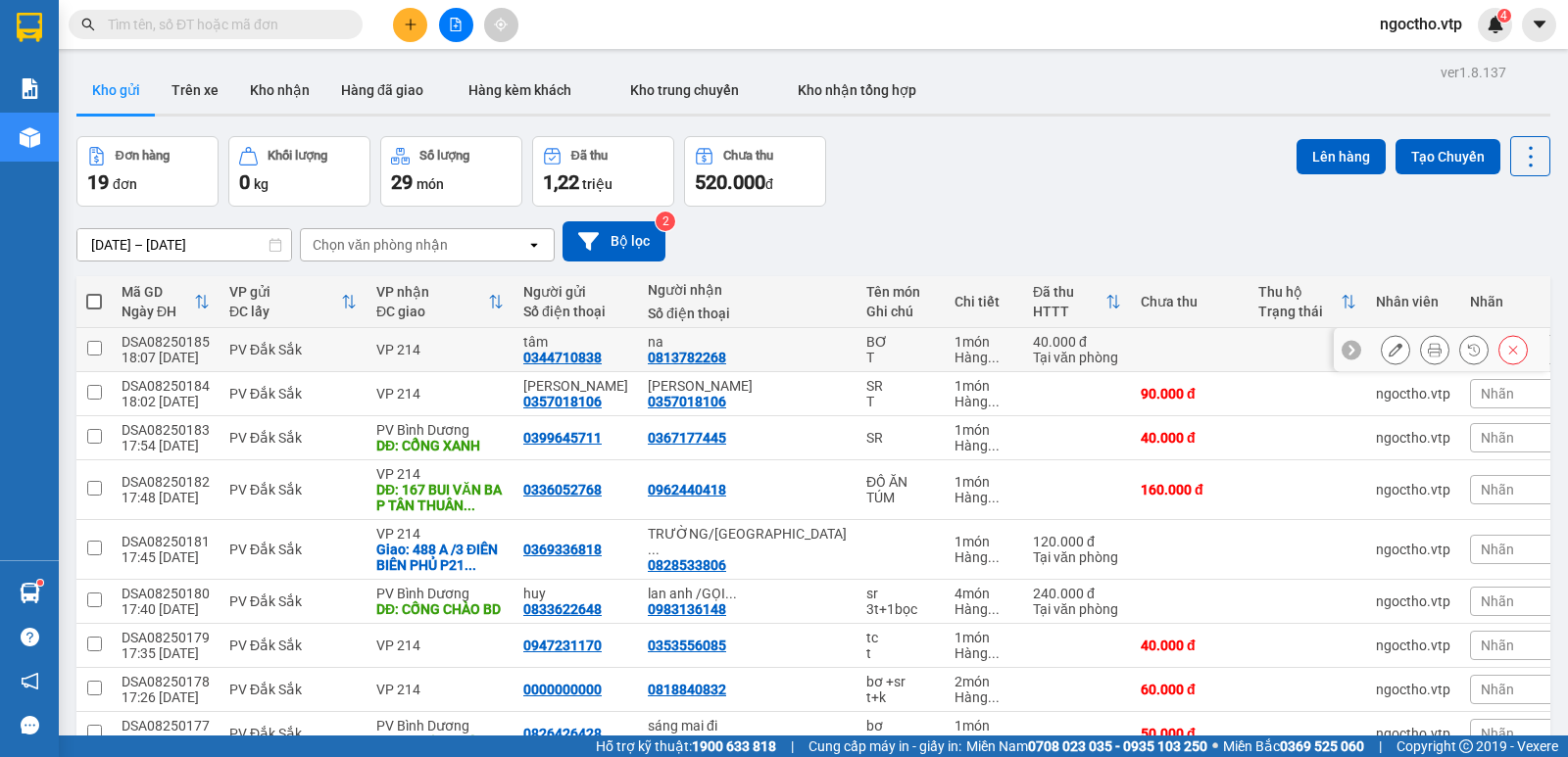
click at [1033, 350] on div "Tại văn phòng" at bounding box center [1077, 358] width 89 height 16
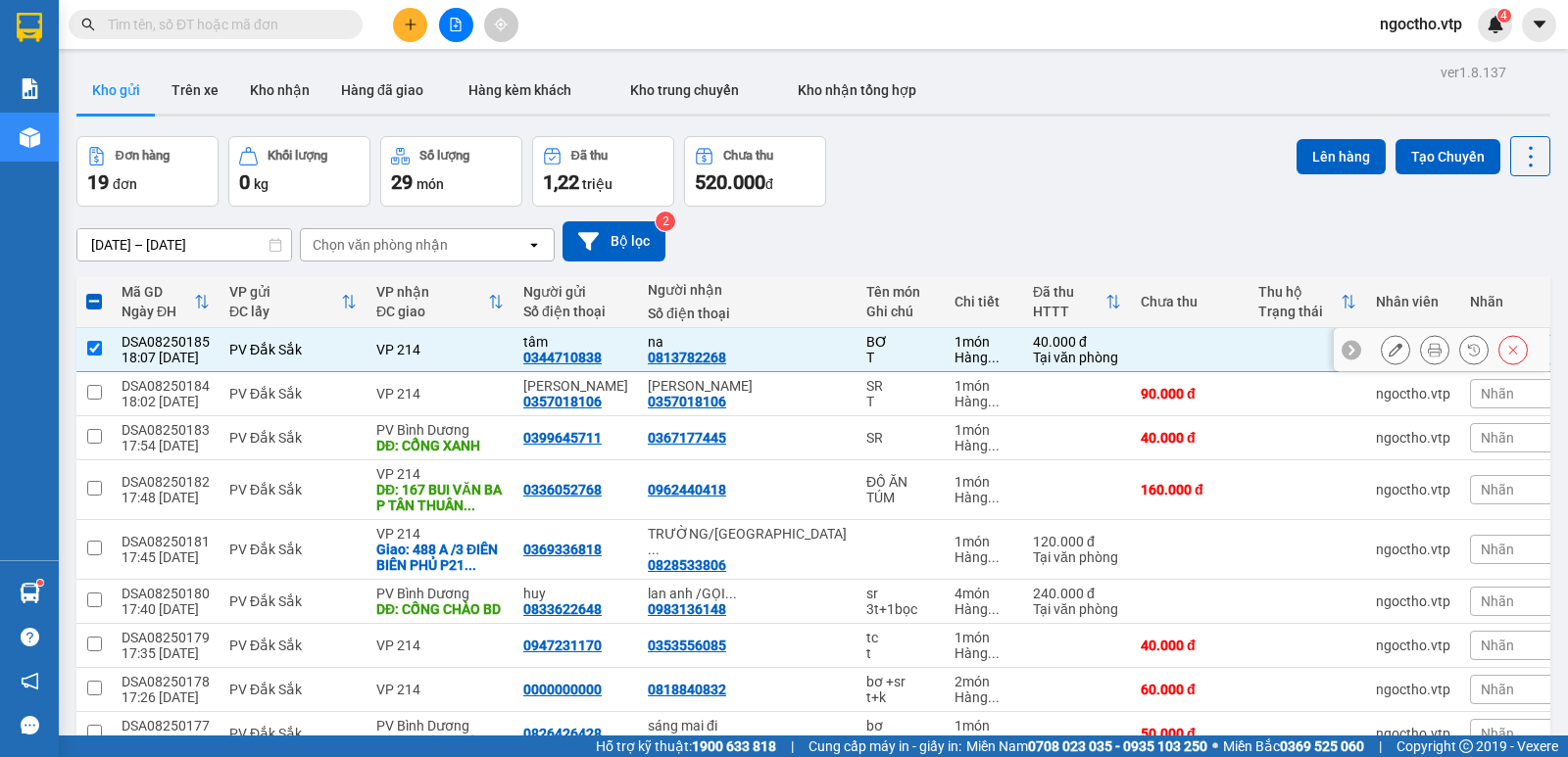
click at [86, 328] on td at bounding box center [94, 350] width 35 height 44
checkbox input "false"
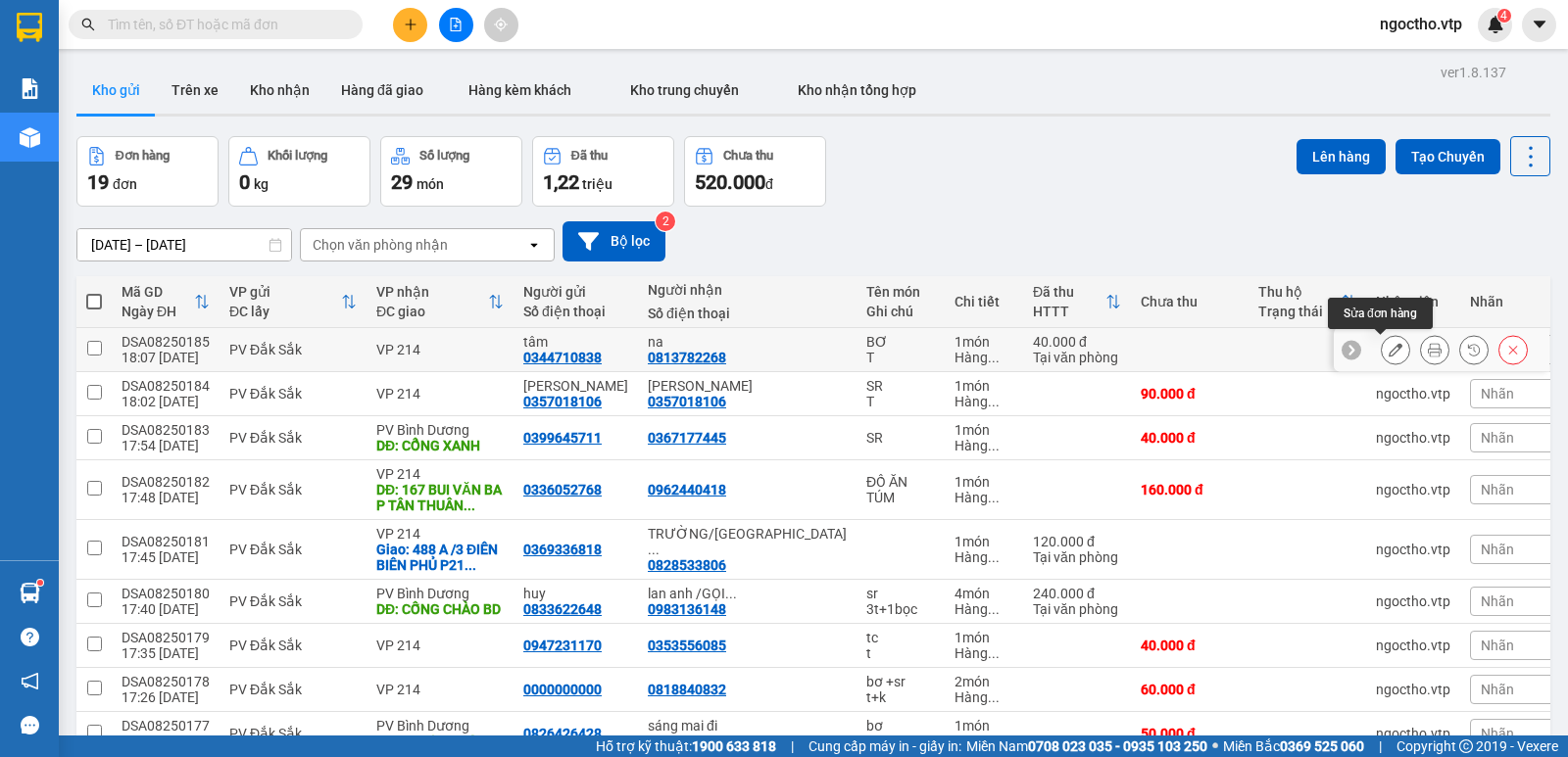
click at [1382, 333] on button at bounding box center [1396, 350] width 28 height 34
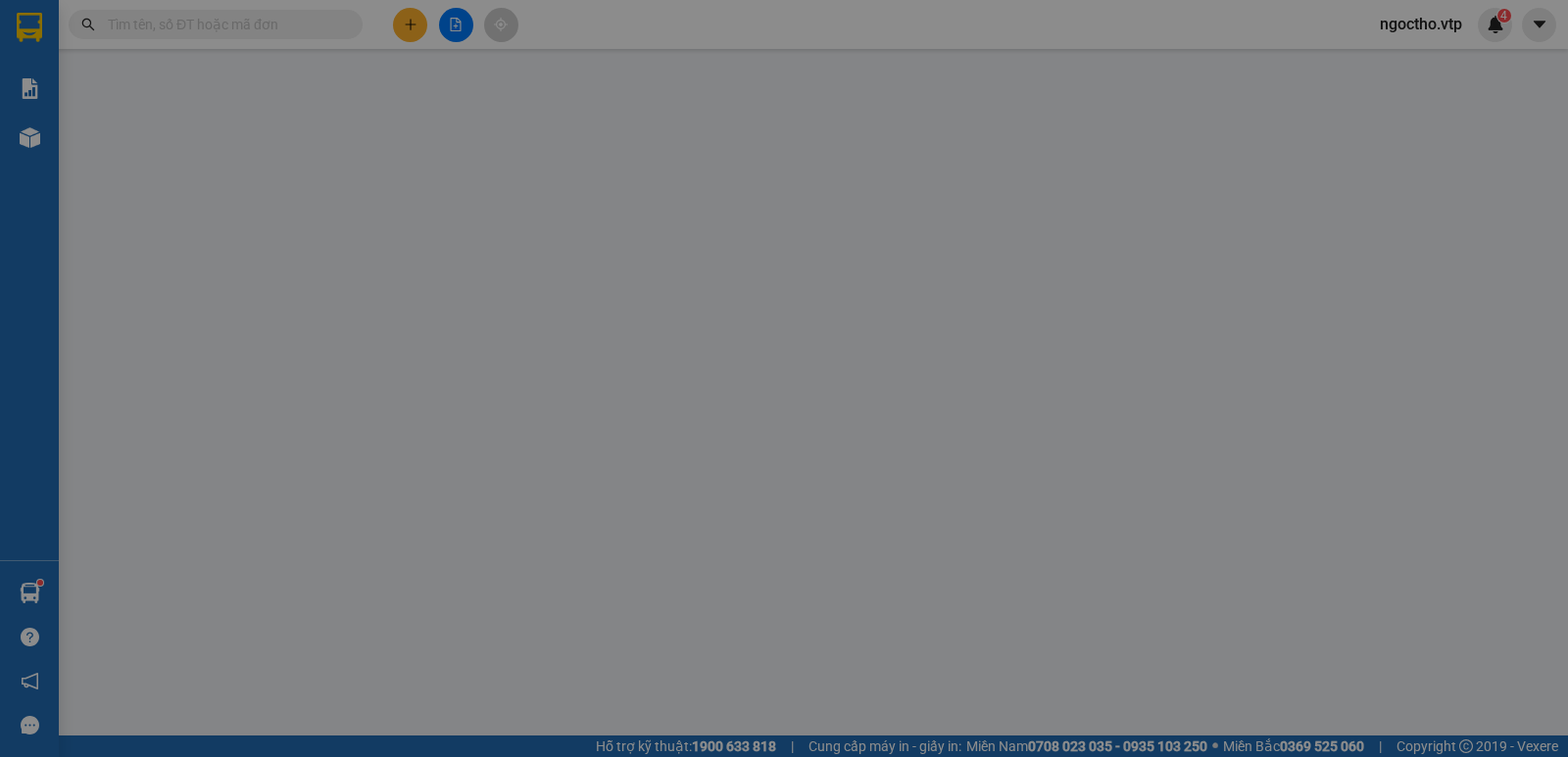
type input "0344710838"
type input "tâm"
type input "0813782268"
type input "na"
type input "40.000"
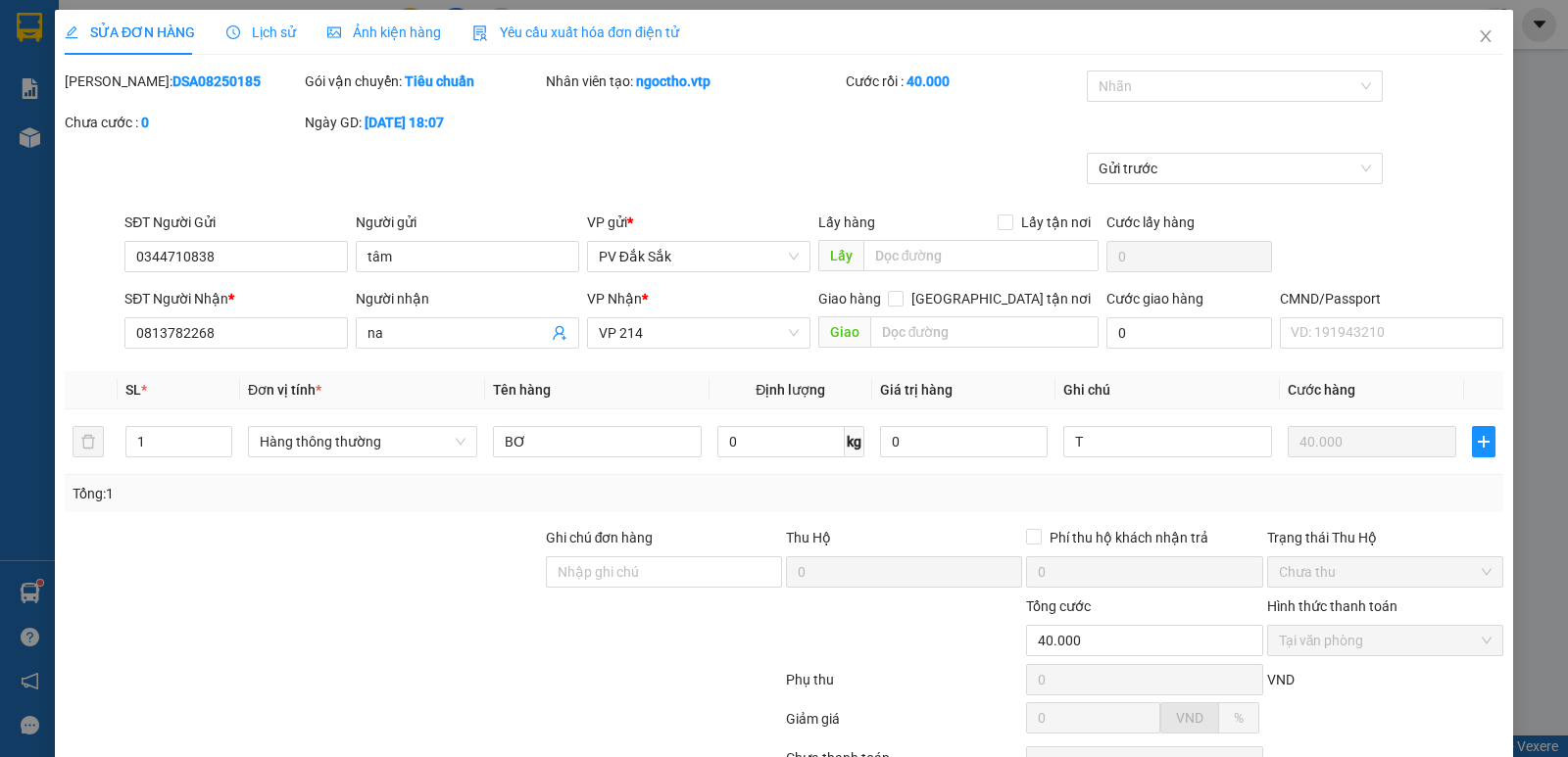
drag, startPoint x: 1389, startPoint y: 700, endPoint x: 1382, endPoint y: 690, distance: 12.2
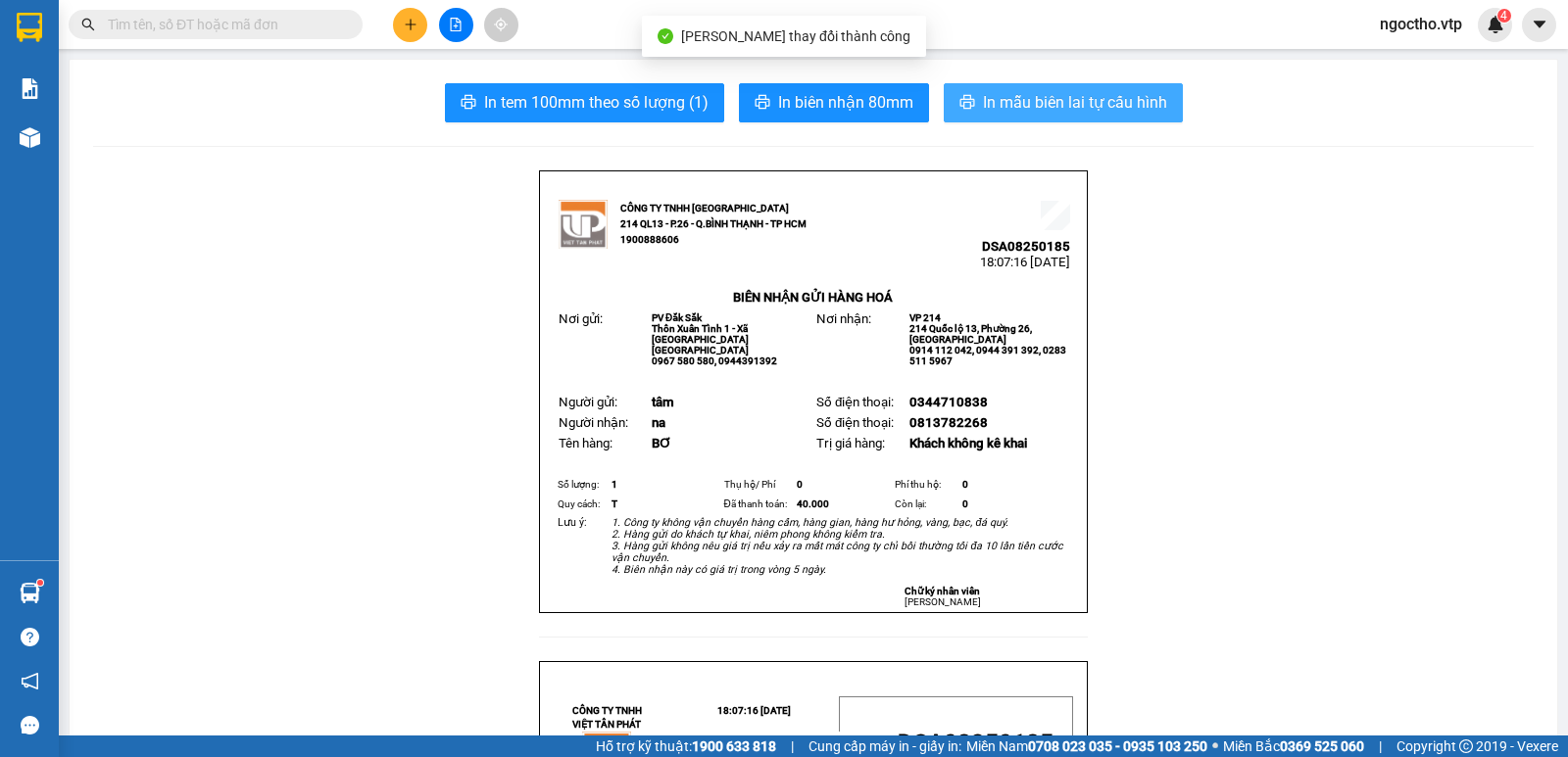
click at [1043, 104] on span "In mẫu biên lai tự cấu hình" at bounding box center [1075, 102] width 184 height 25
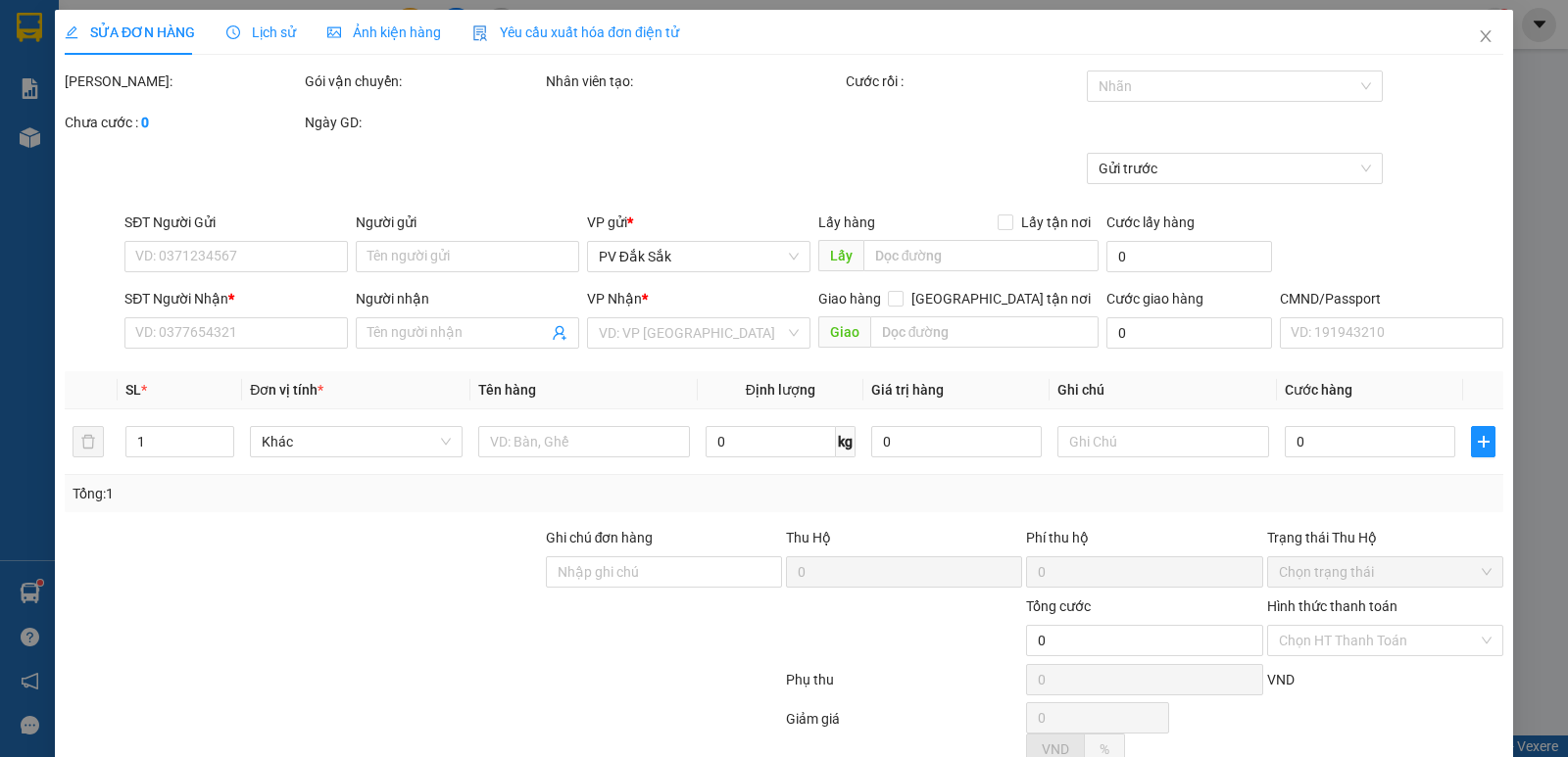
type input "0344710838"
type input "tâm"
type input "0813782268"
type input "na"
type input "40.000"
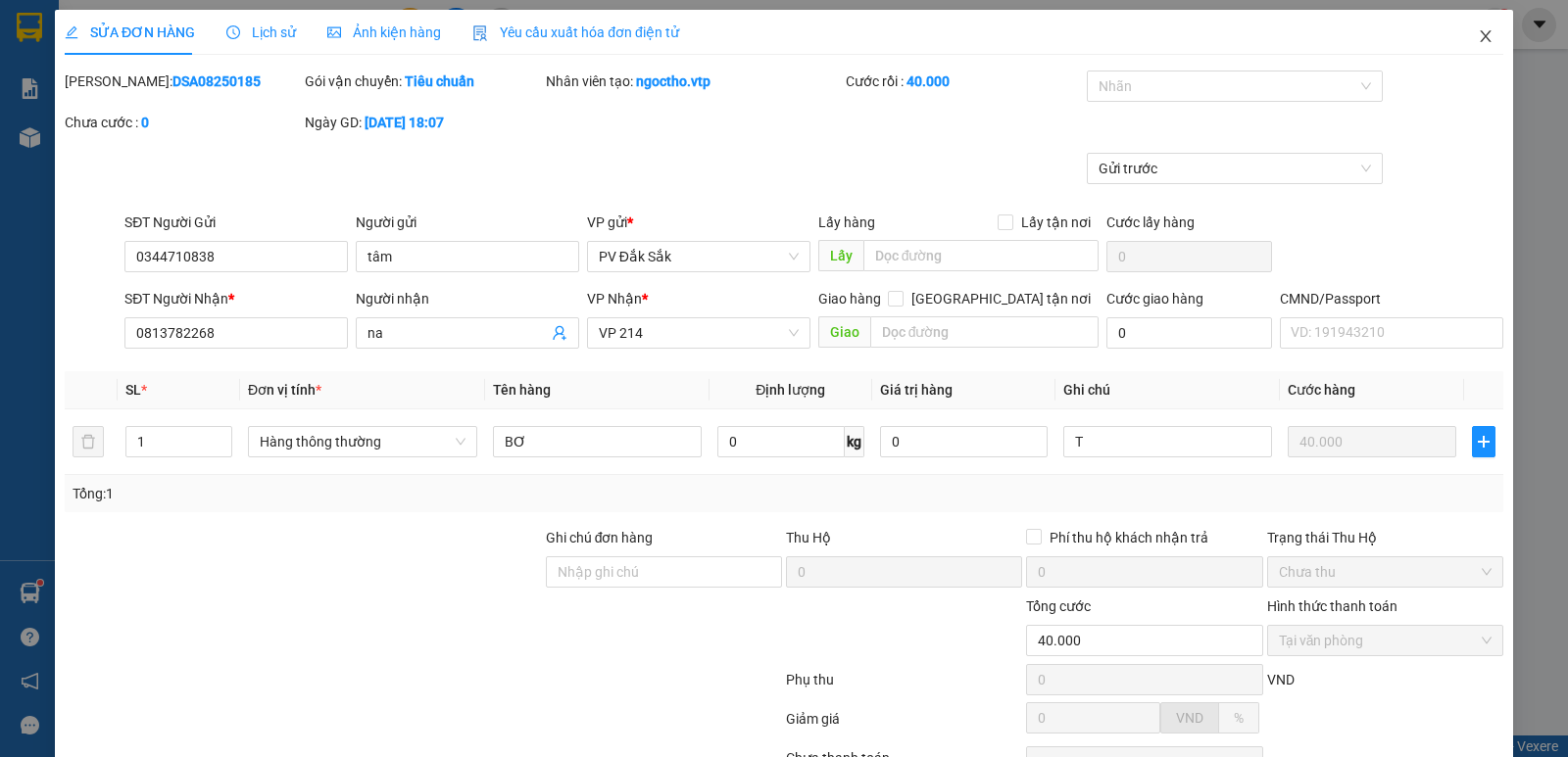
click at [1478, 35] on icon "close" at bounding box center [1485, 37] width 16 height 16
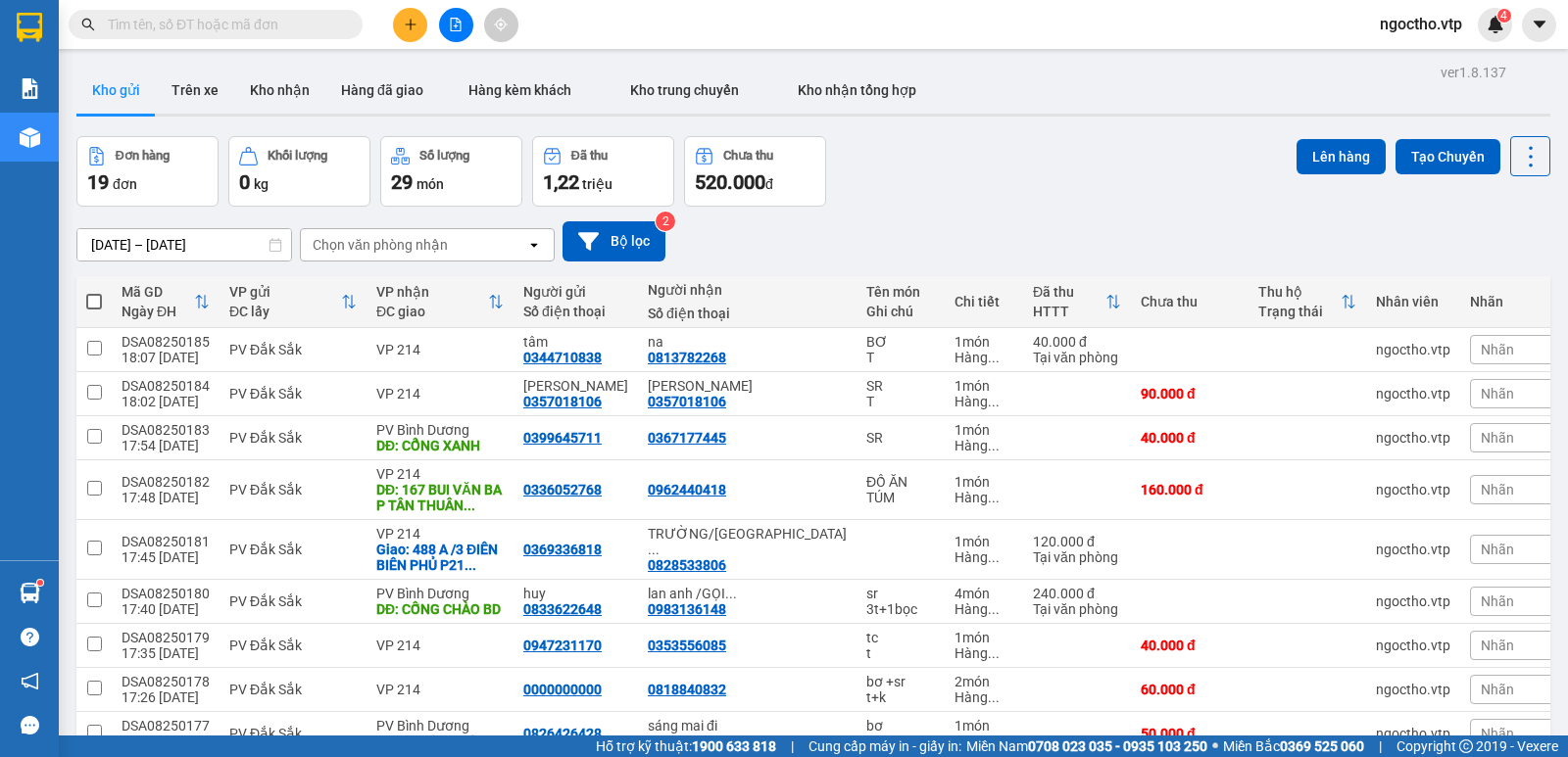
click at [115, 95] on button "Kho gửi" at bounding box center [116, 90] width 80 height 47
drag, startPoint x: 1322, startPoint y: 687, endPoint x: 1328, endPoint y: 664, distance: 23.8
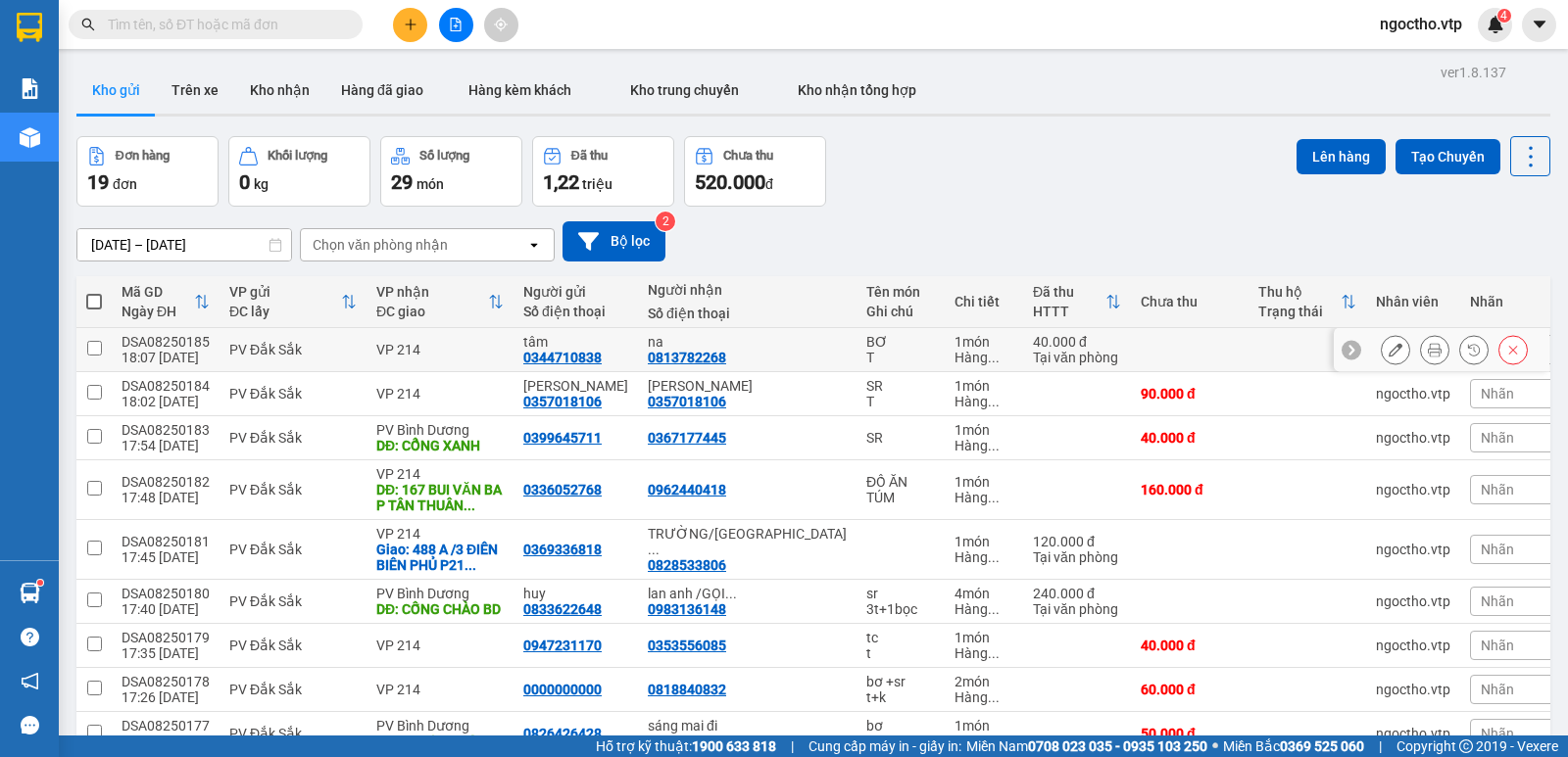
click at [623, 328] on td "tâm 0344710838" at bounding box center [575, 350] width 124 height 44
checkbox input "true"
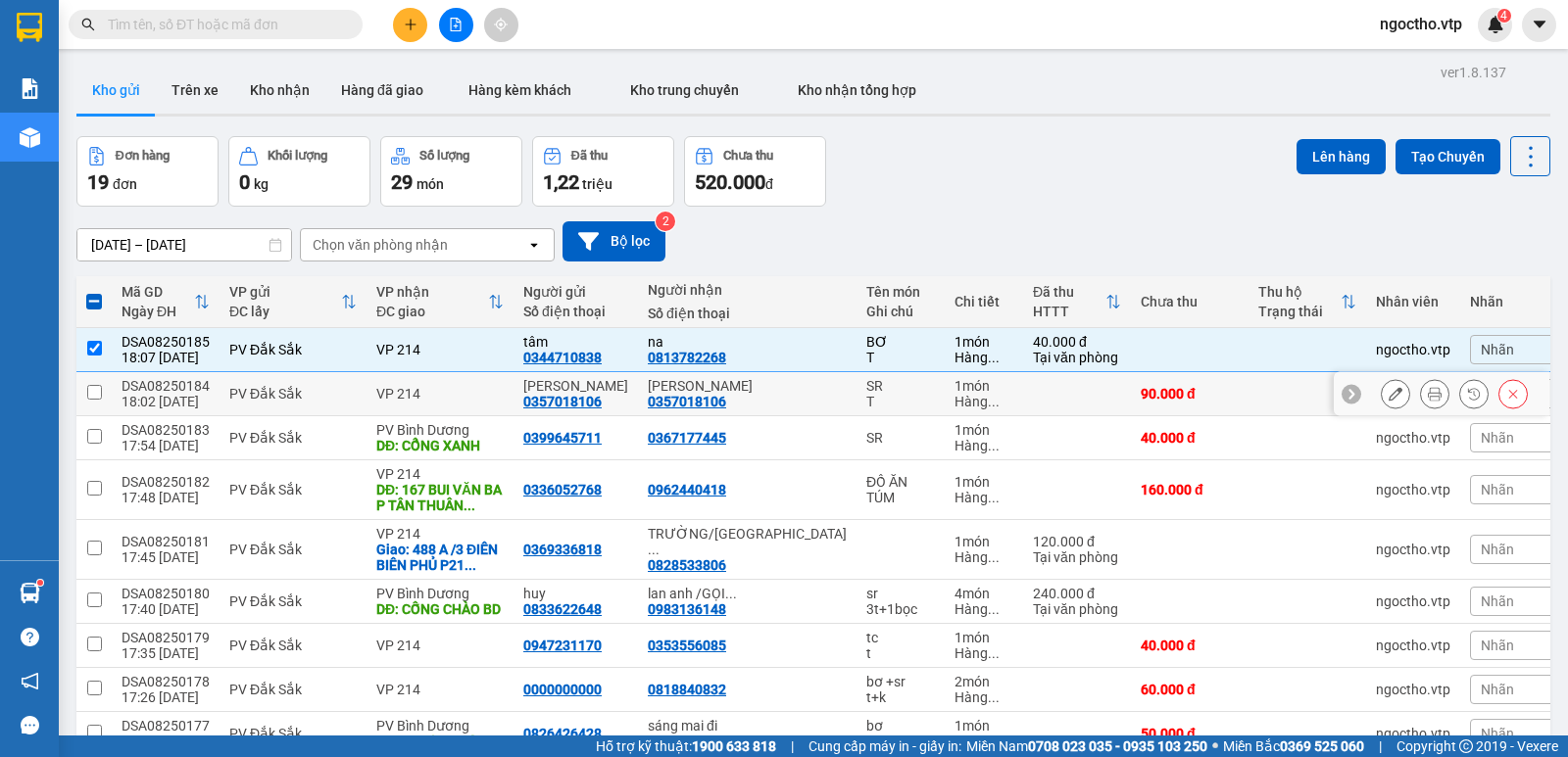
click at [646, 372] on td "chi thanh 0357018106" at bounding box center [747, 394] width 219 height 44
checkbox input "true"
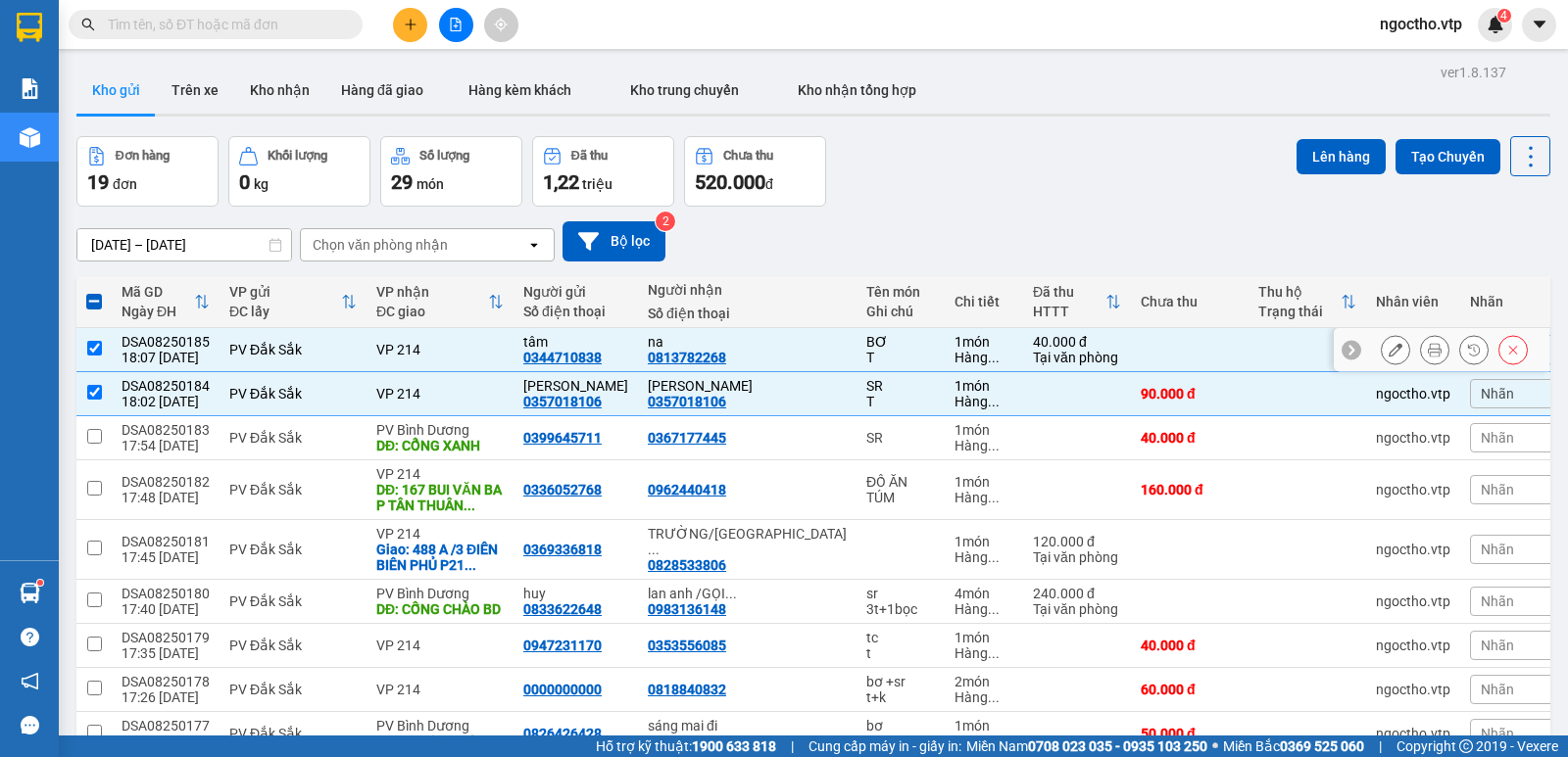
click at [89, 341] on input "checkbox" at bounding box center [95, 348] width 15 height 15
checkbox input "false"
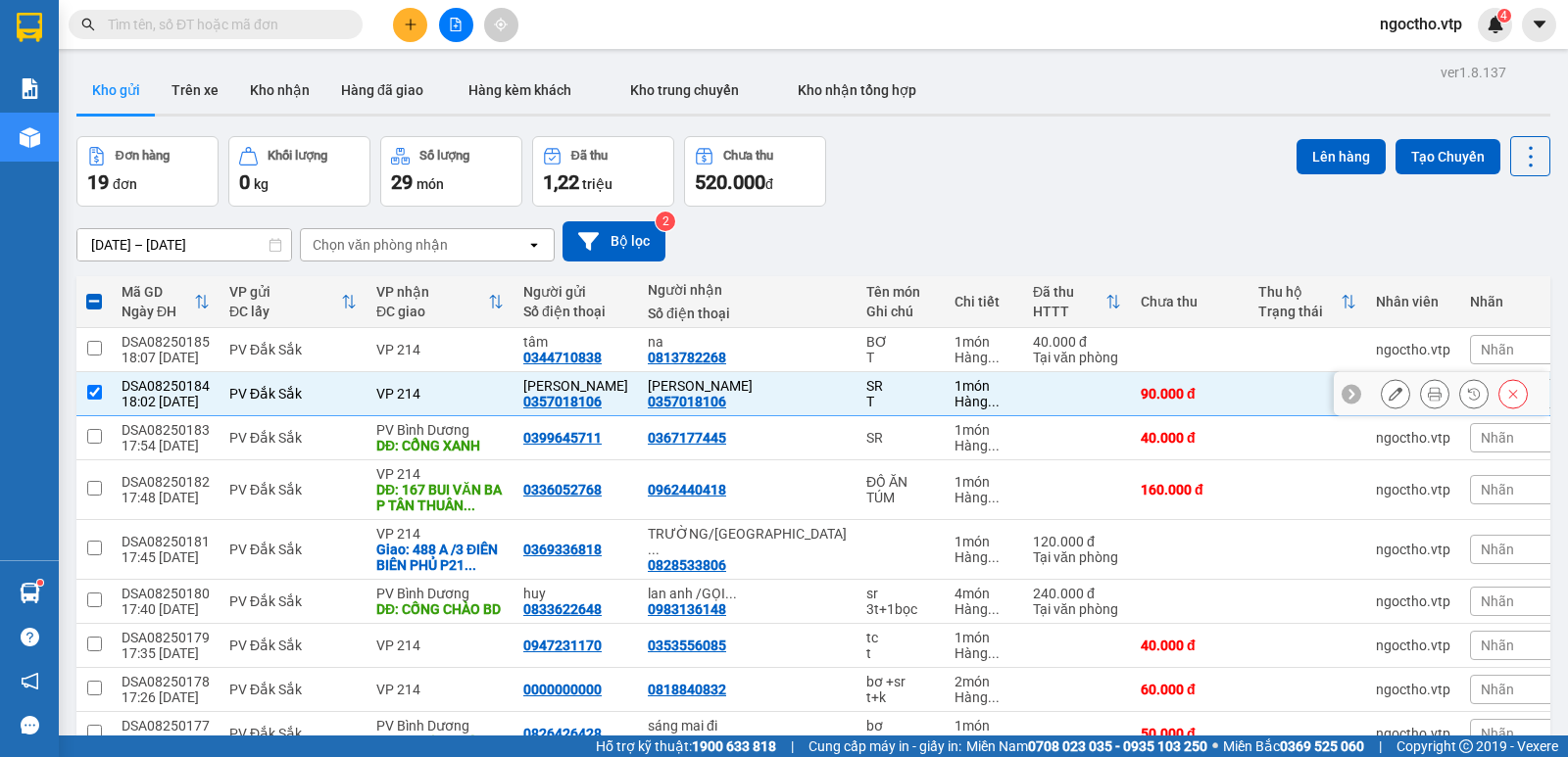
click at [1389, 387] on icon at bounding box center [1396, 394] width 14 height 14
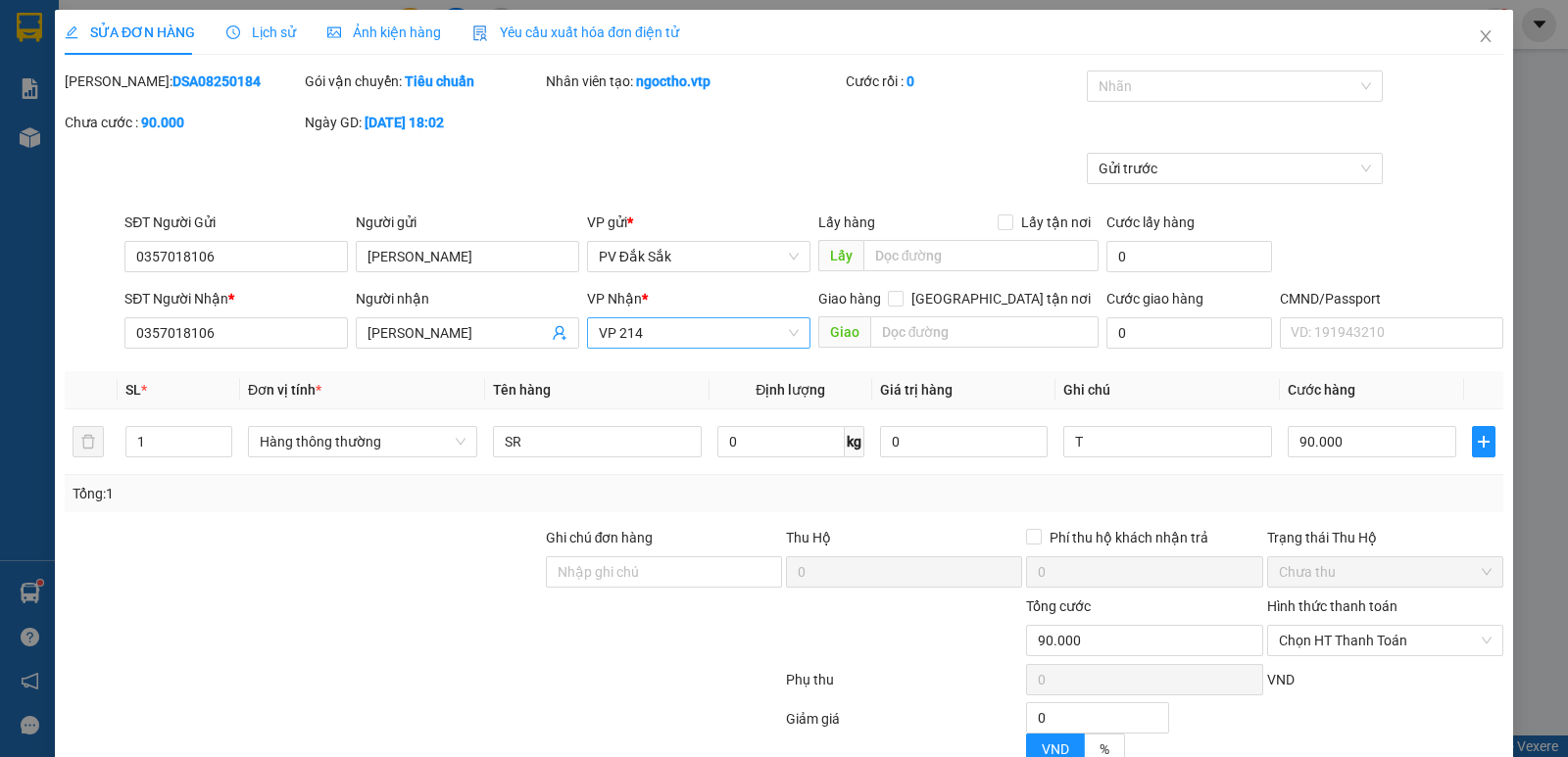
type input "0357018106"
type input "chi thanh"
type input "0357018106"
type input "chi thanh"
type input "90.000"
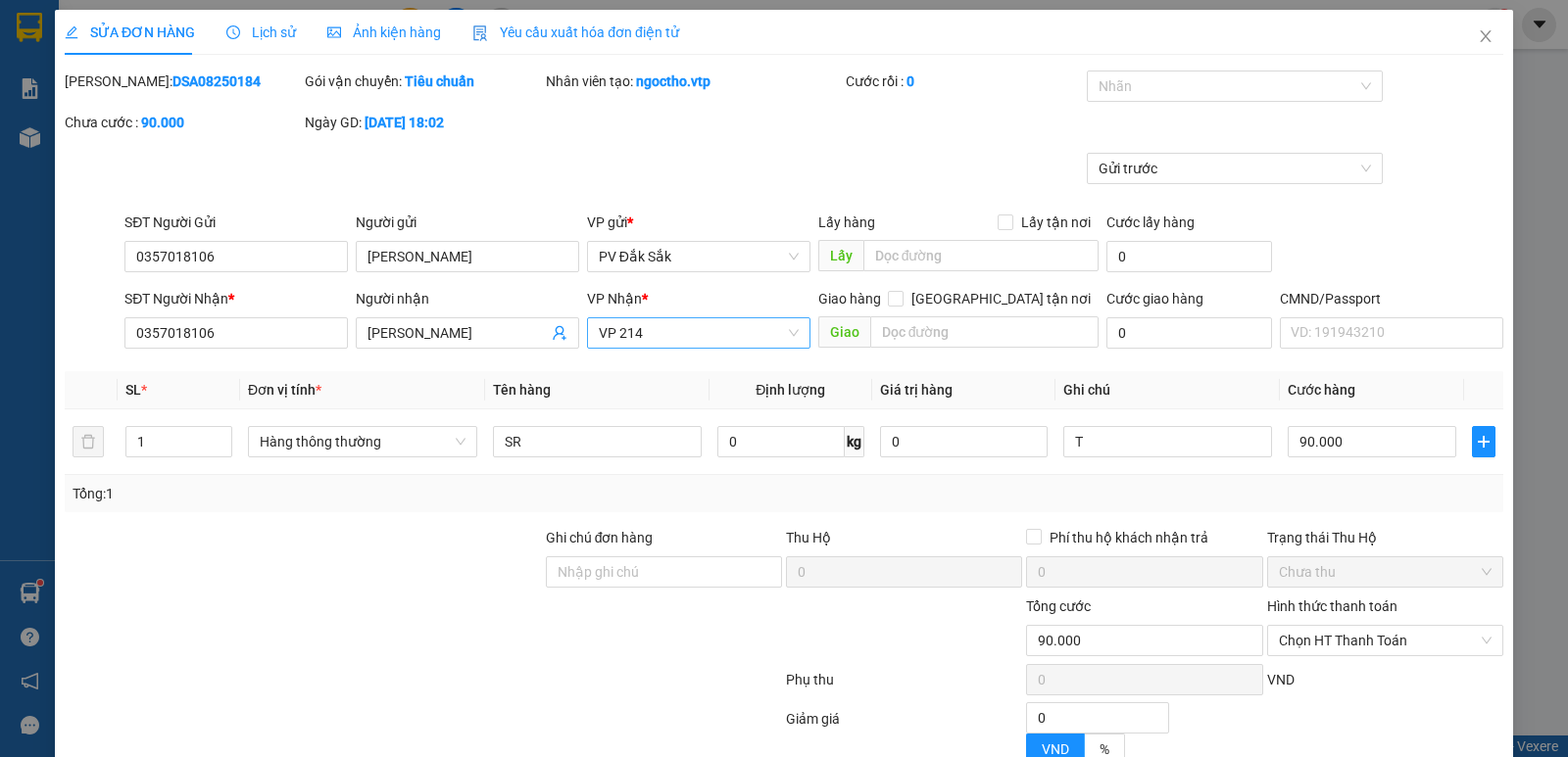
type input "90.000"
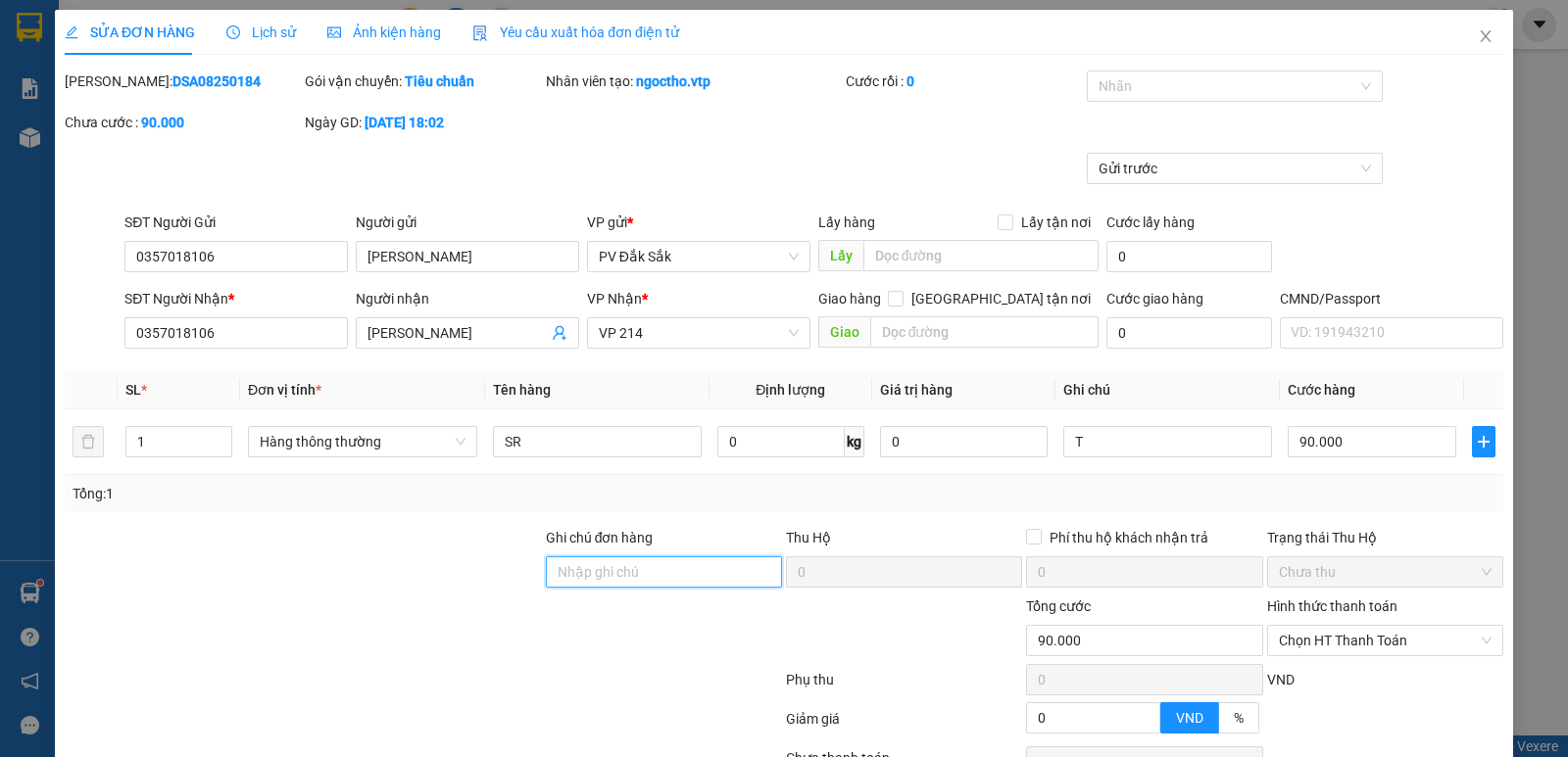
click at [555, 575] on input "Ghi chú đơn hàng" at bounding box center [664, 573] width 236 height 32
click at [1106, 85] on div at bounding box center [1225, 87] width 268 height 24
type input "CK 90K TK 68 18H14P 12/8"
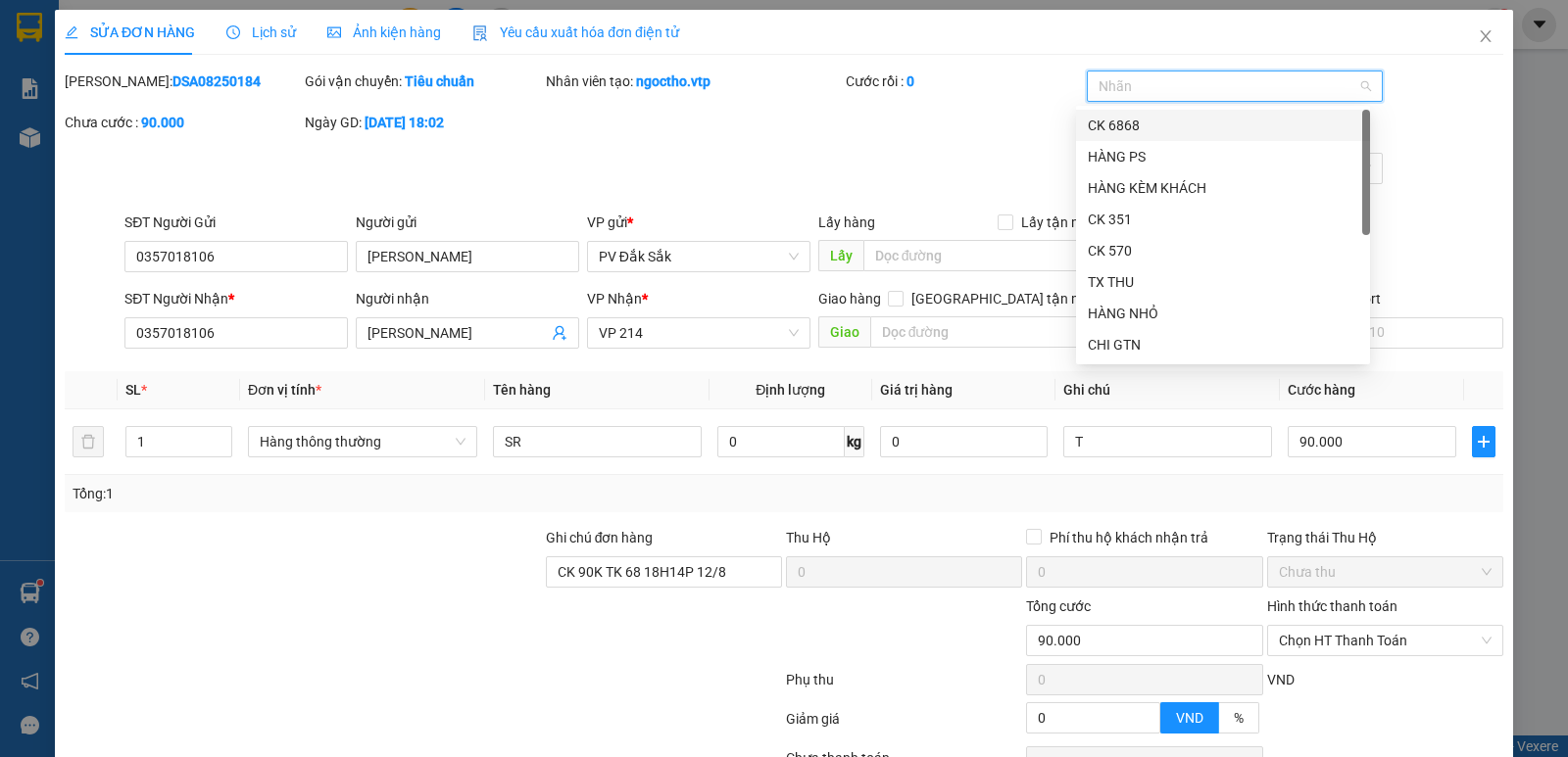
click at [1123, 135] on div "CK 6868" at bounding box center [1223, 125] width 271 height 22
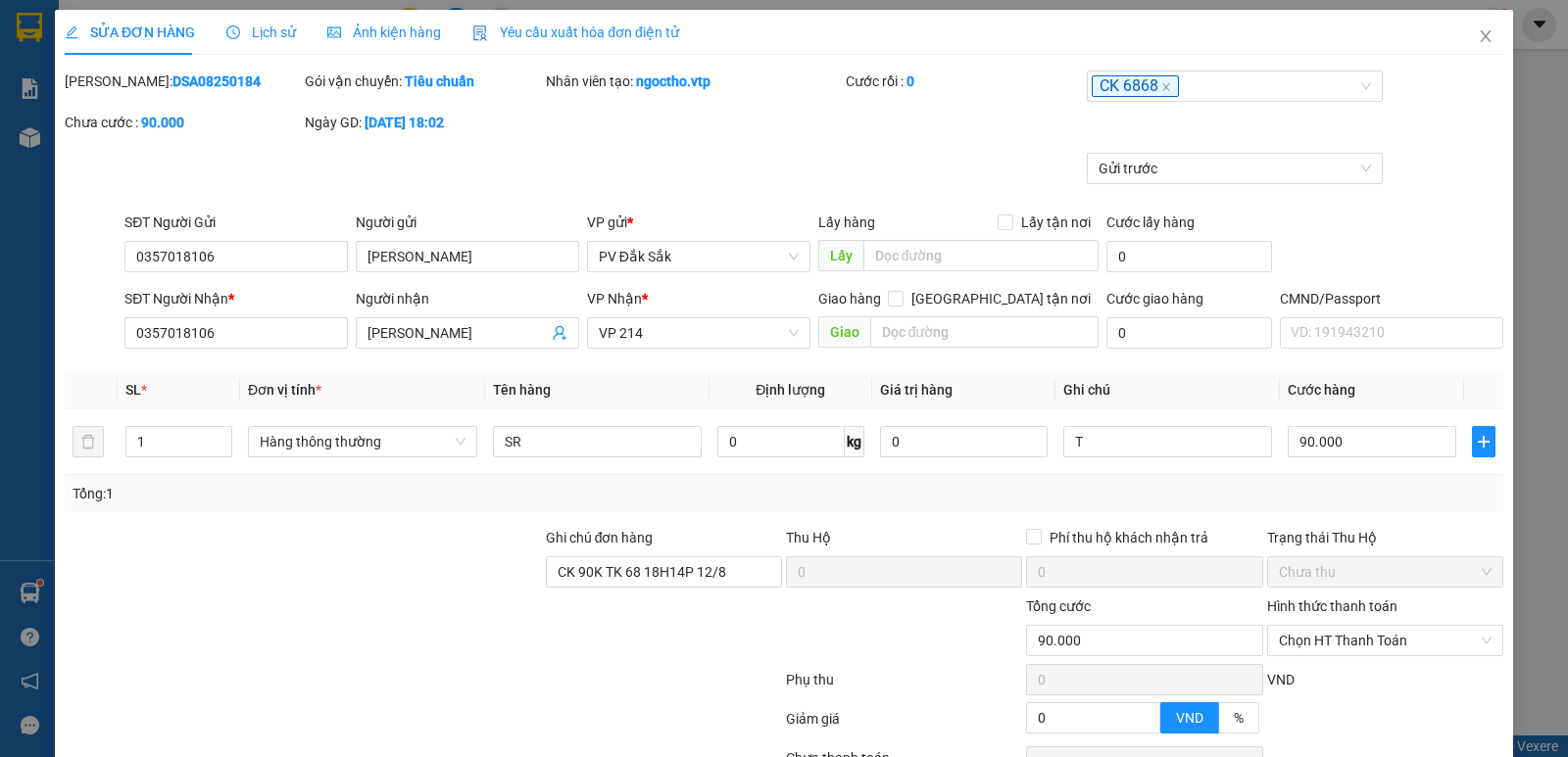
click at [1355, 608] on label "Hình thức thanh toán" at bounding box center [1332, 607] width 130 height 16
click at [1355, 626] on input "Hình thức thanh toán" at bounding box center [1378, 641] width 199 height 30
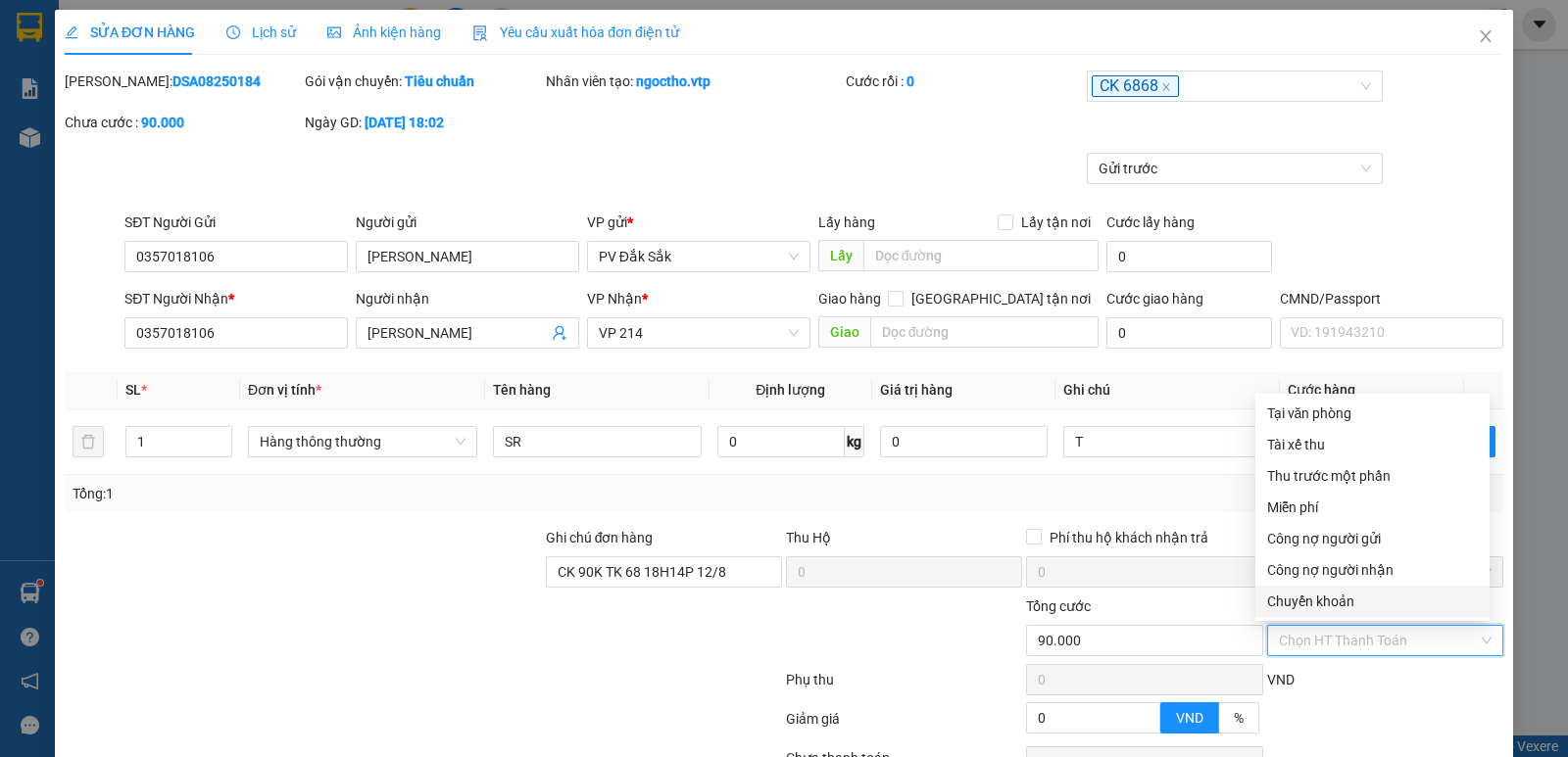
click at [1337, 611] on div "Chuyển khoản" at bounding box center [1373, 602] width 211 height 22
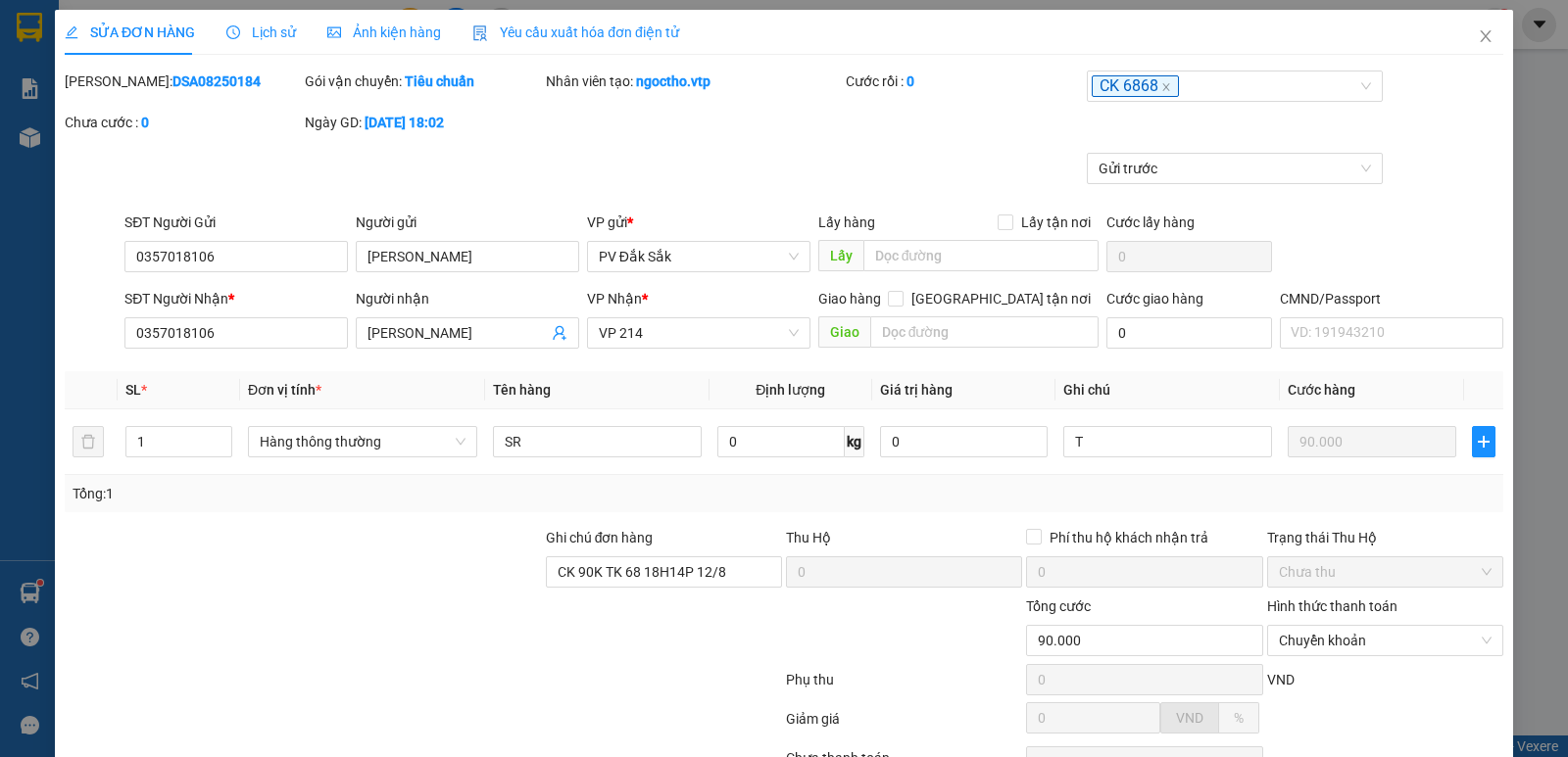
click at [1477, 34] on icon "close" at bounding box center [1485, 37] width 16 height 16
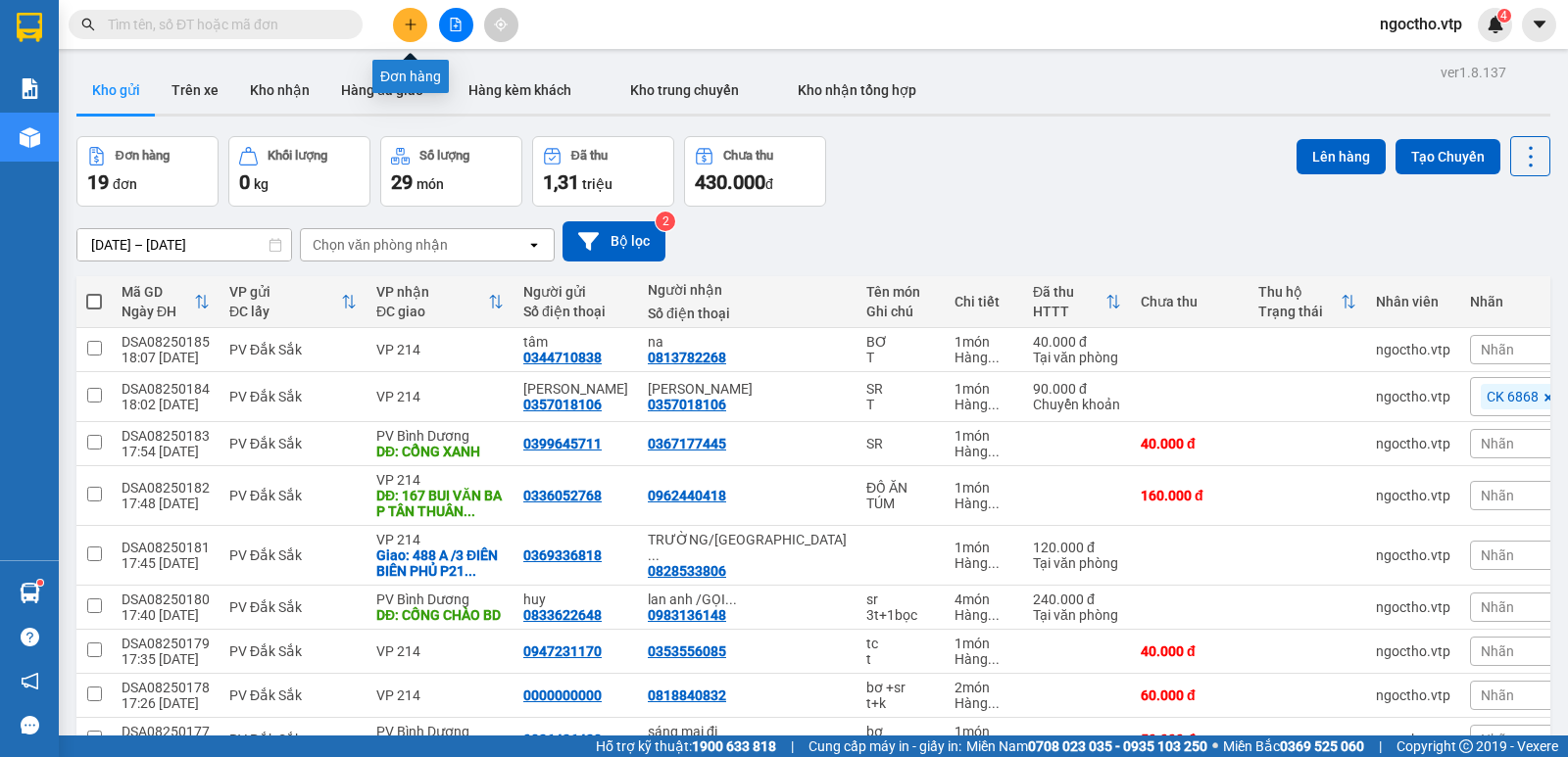
click at [402, 31] on button at bounding box center [410, 25] width 34 height 34
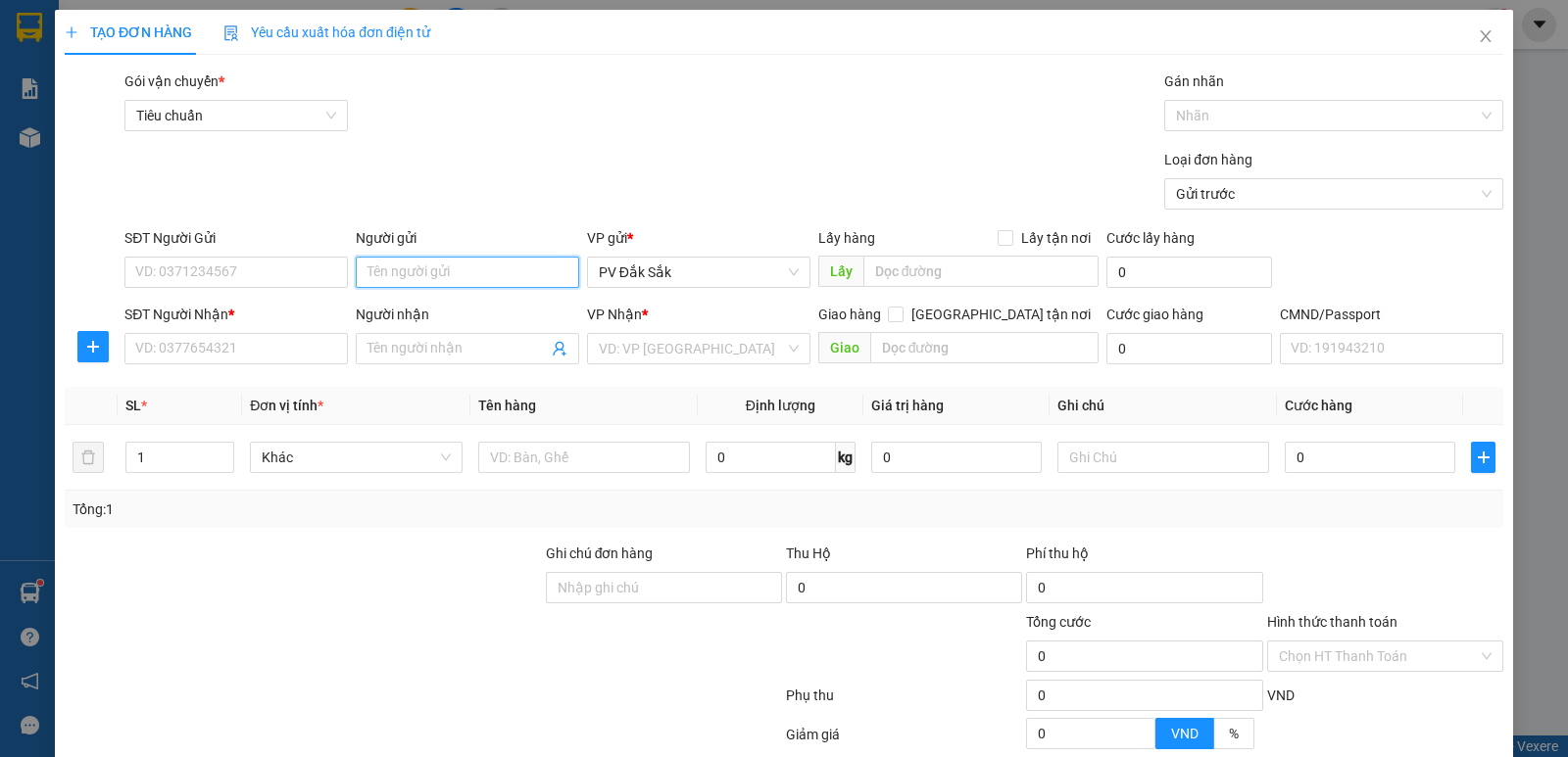
click at [383, 275] on input "Người gửi" at bounding box center [468, 273] width 224 height 32
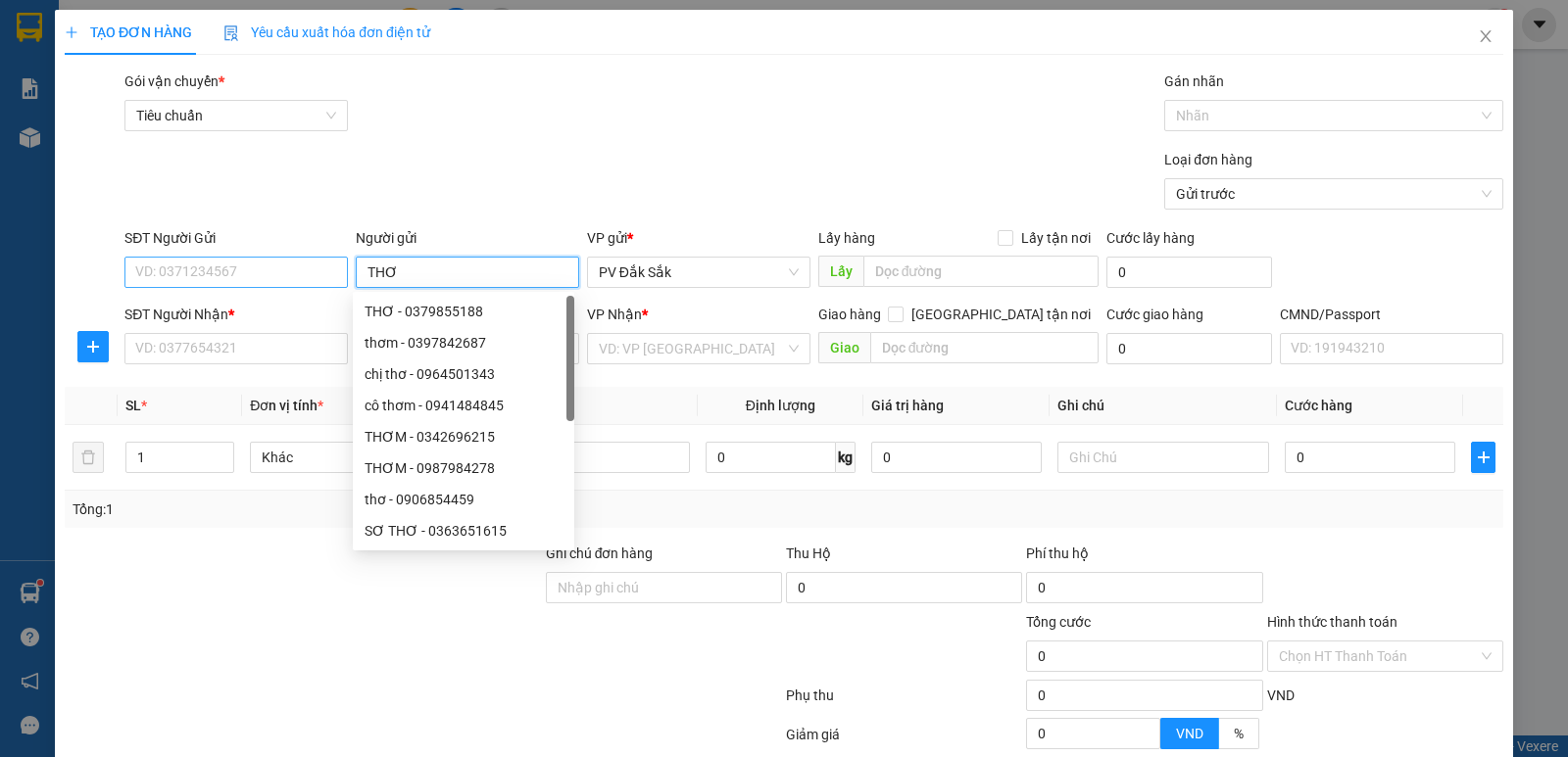
type input "THƠ"
click at [129, 274] on input "SĐT Người Gửi" at bounding box center [236, 273] width 224 height 32
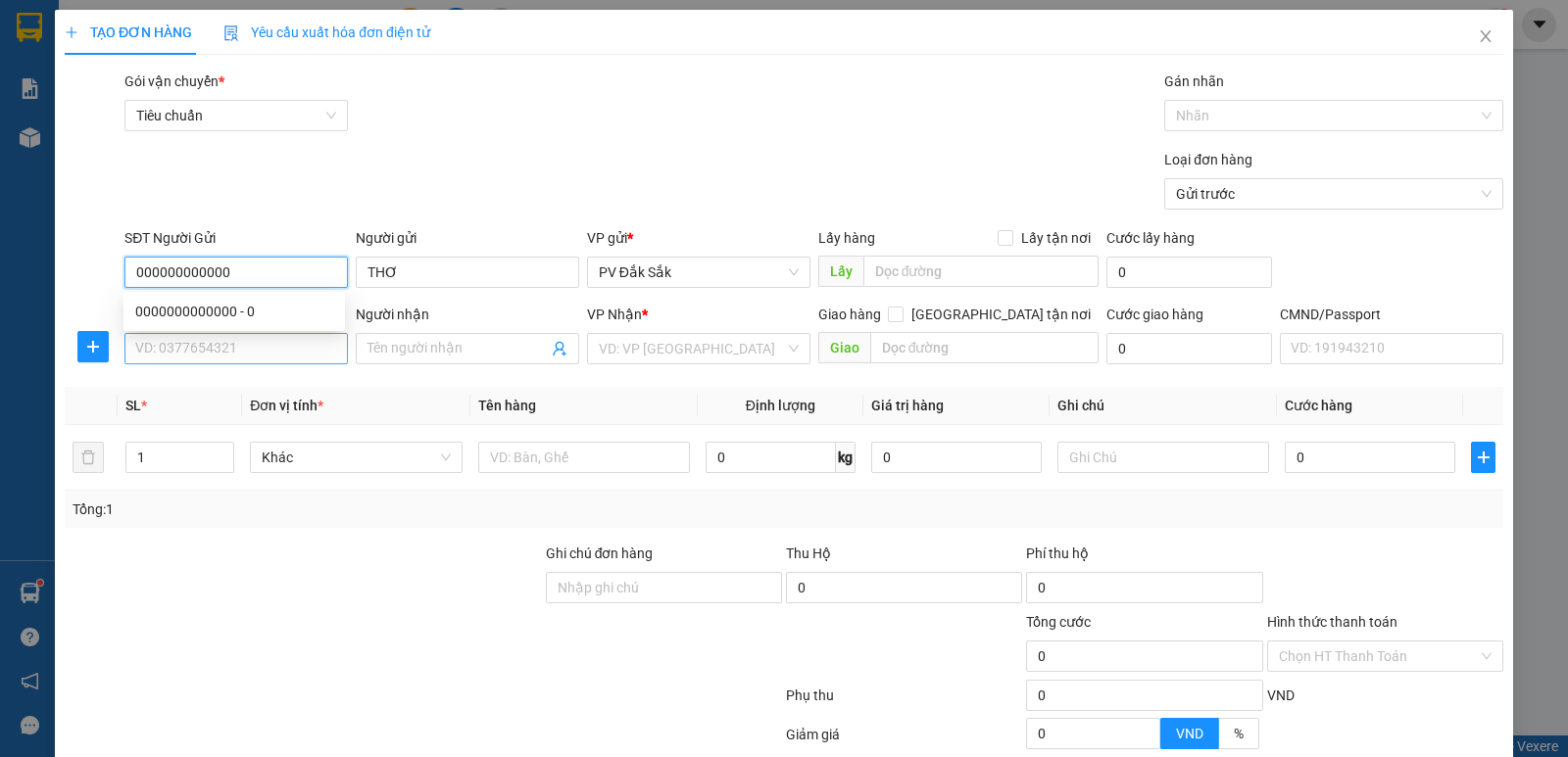
type input "000000000000"
click at [166, 342] on input "SĐT Người Nhận *" at bounding box center [236, 349] width 224 height 32
type input "000000000000"
click at [397, 351] on input "Người nhận" at bounding box center [457, 349] width 180 height 22
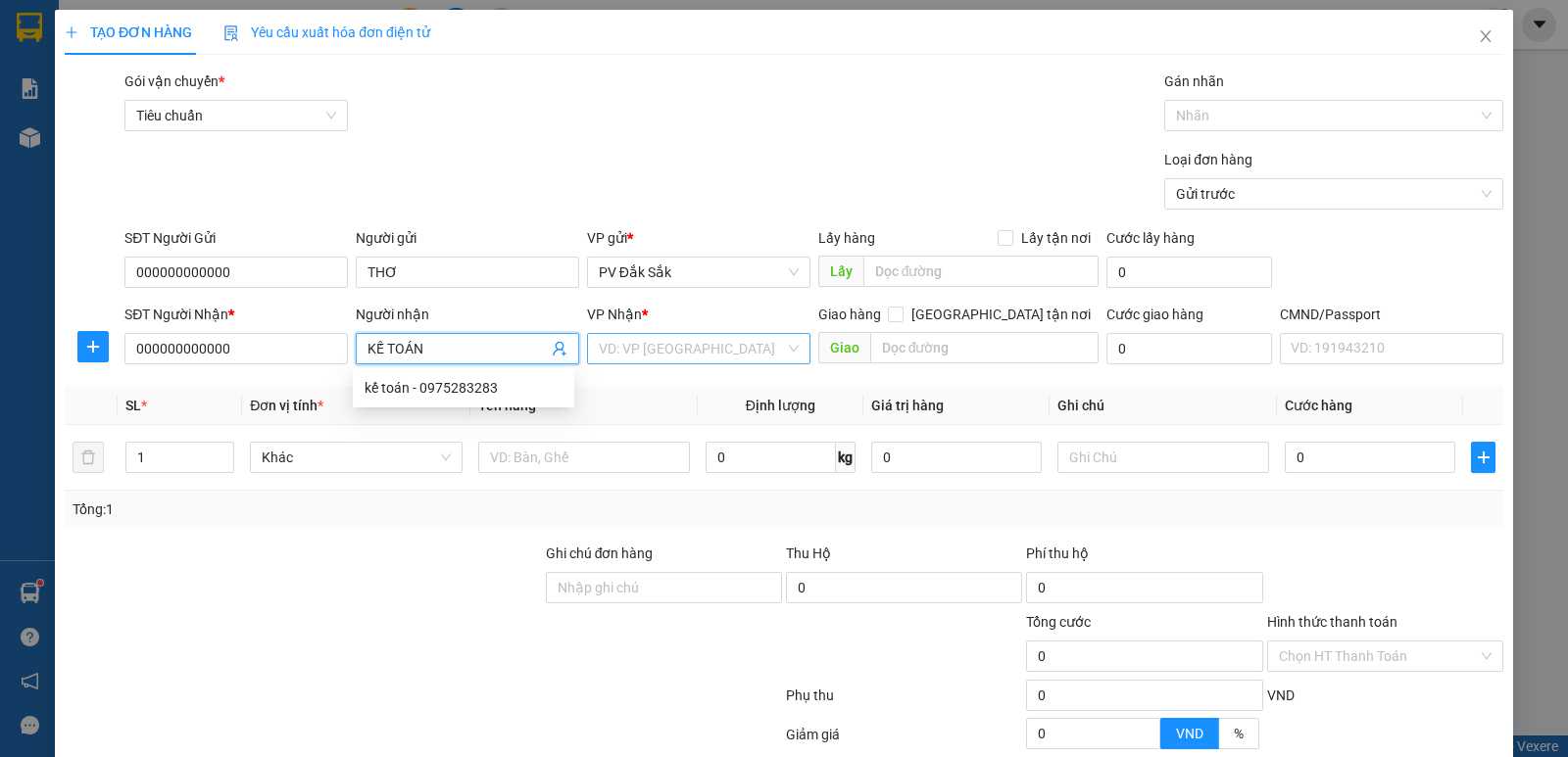
type input "KẾ TOÁN"
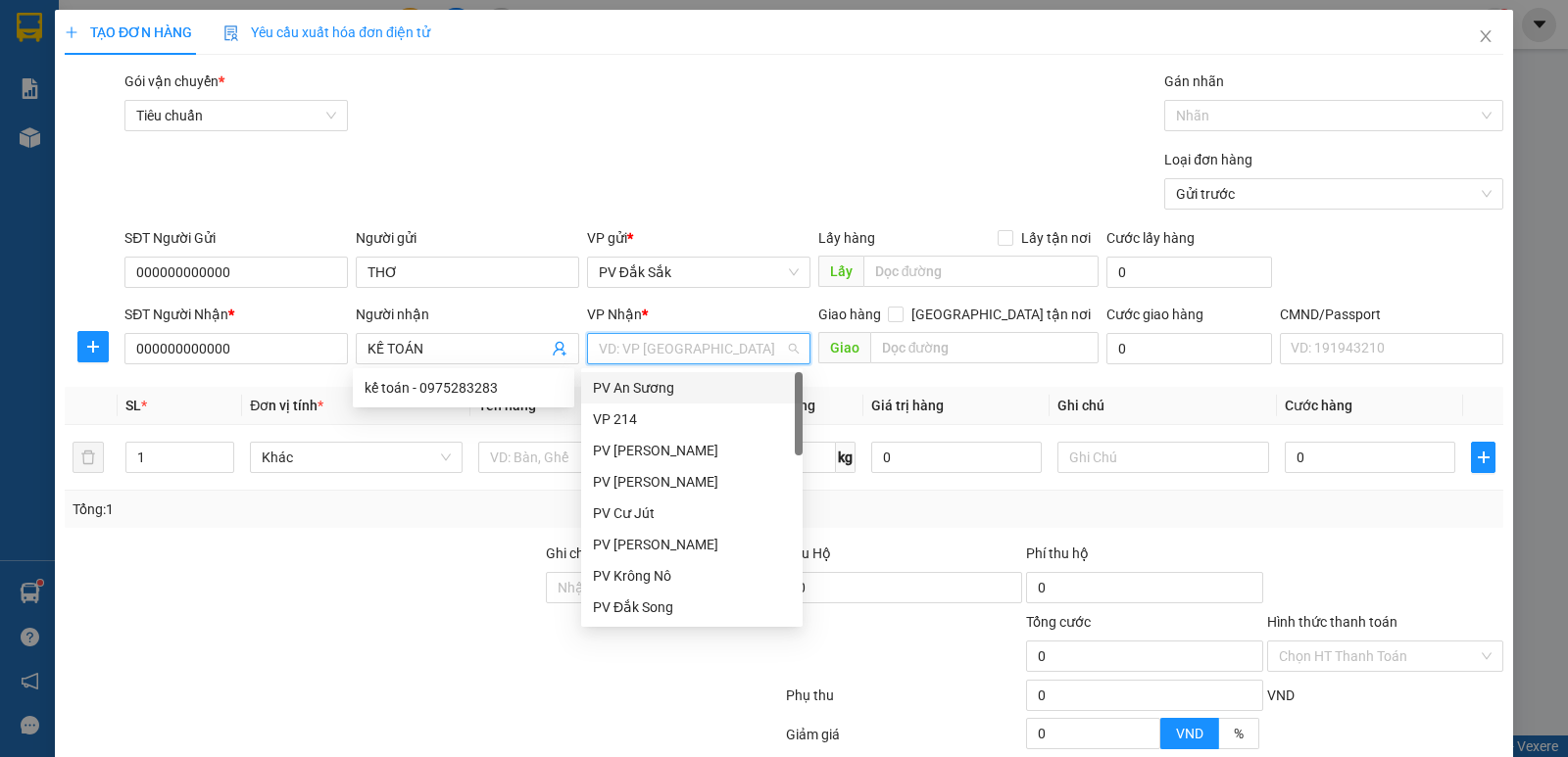
click at [642, 336] on input "search" at bounding box center [691, 349] width 186 height 30
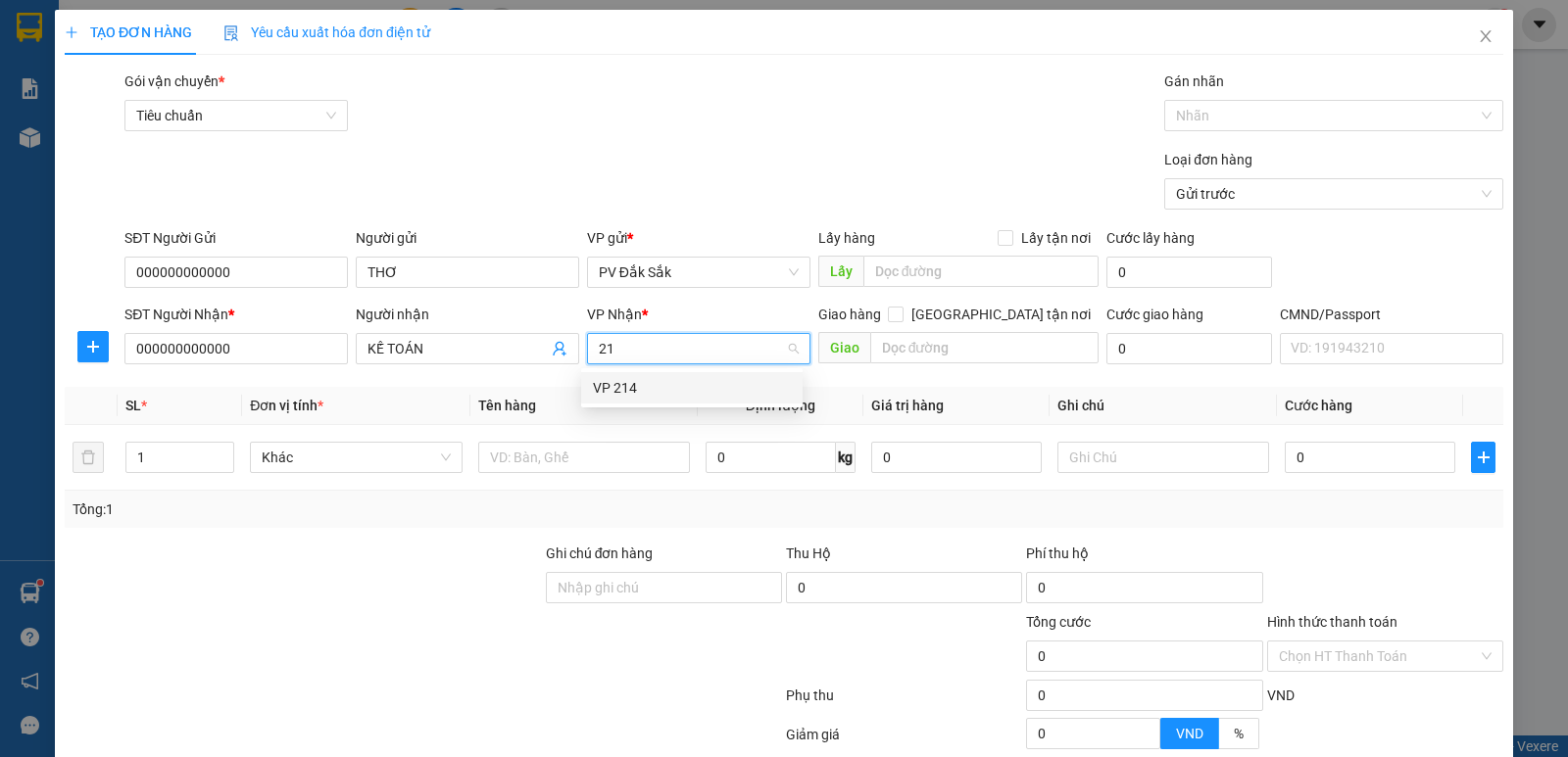
type input "214"
click at [624, 394] on div "VP 214" at bounding box center [691, 388] width 198 height 22
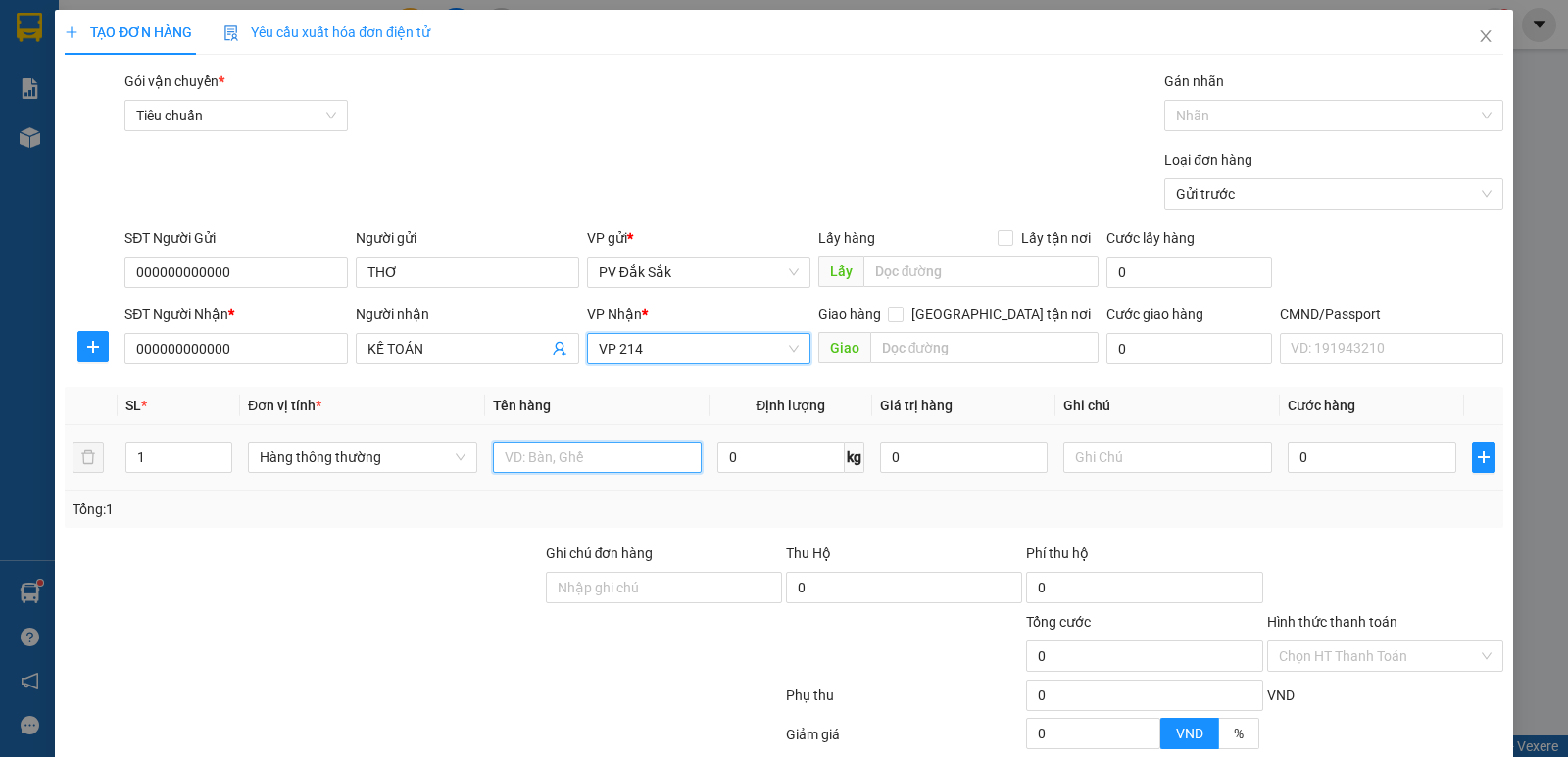
click at [590, 450] on input "text" at bounding box center [597, 458] width 209 height 32
type input "V"
type input "BÁO CÁO 12/8"
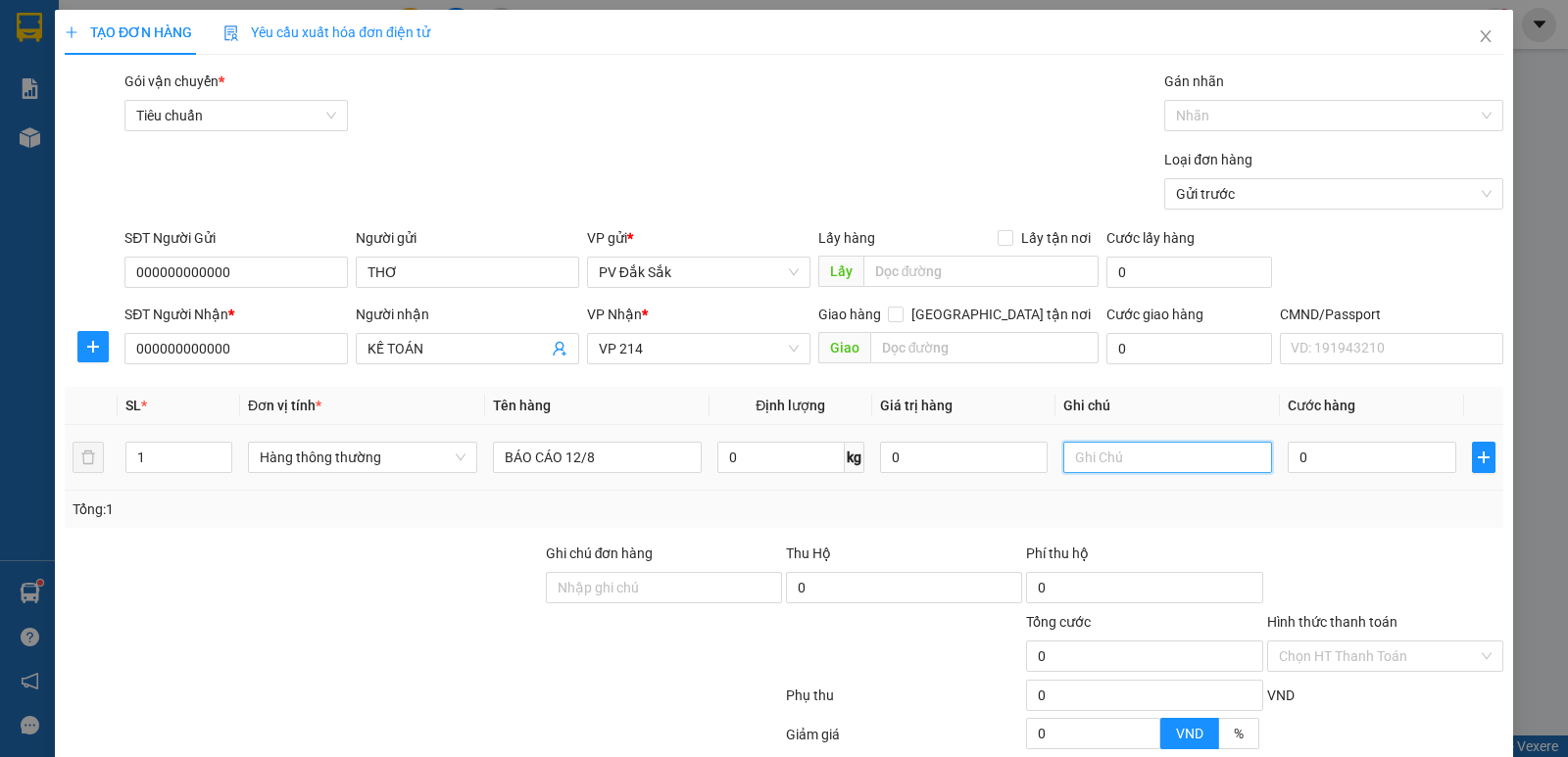
click at [1067, 465] on input "text" at bounding box center [1168, 458] width 209 height 32
type input "BÌ"
click at [1381, 615] on label "Hình thức thanh toán" at bounding box center [1332, 623] width 130 height 16
click at [1381, 642] on input "Hình thức thanh toán" at bounding box center [1378, 657] width 199 height 30
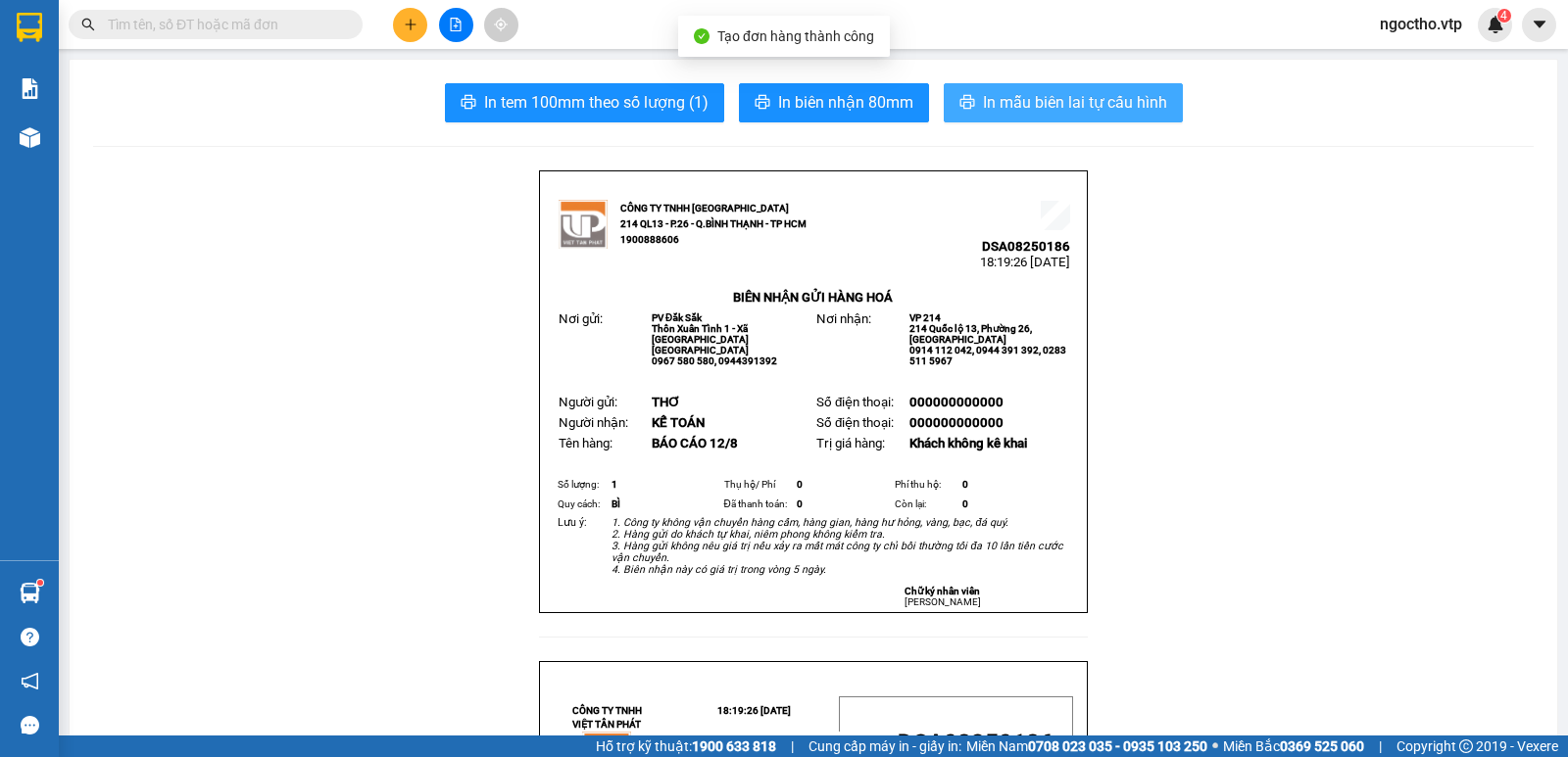
click at [1006, 95] on span "In mẫu biên lai tự cấu hình" at bounding box center [1075, 102] width 184 height 25
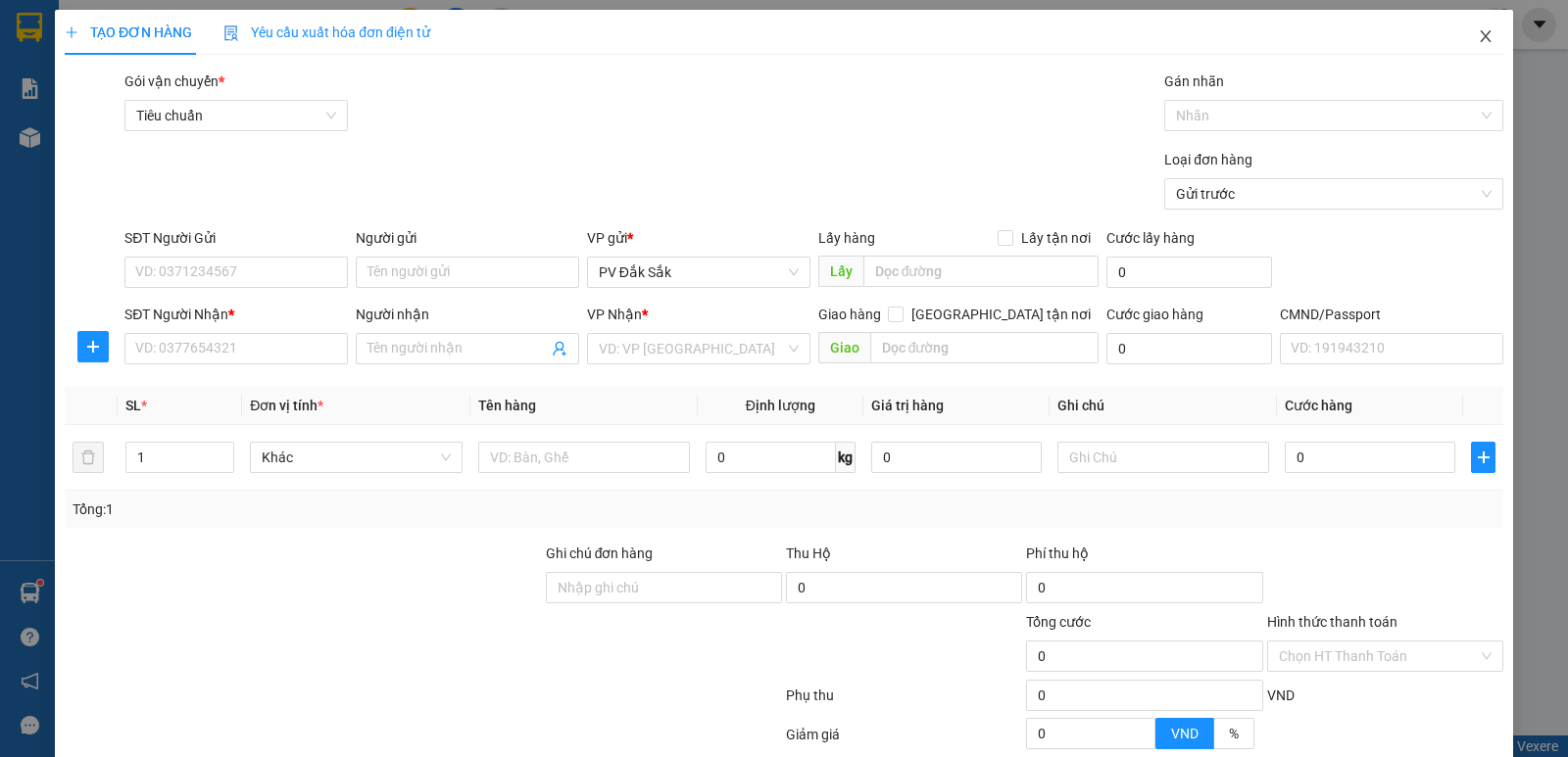
click at [1477, 33] on icon "close" at bounding box center [1485, 37] width 16 height 16
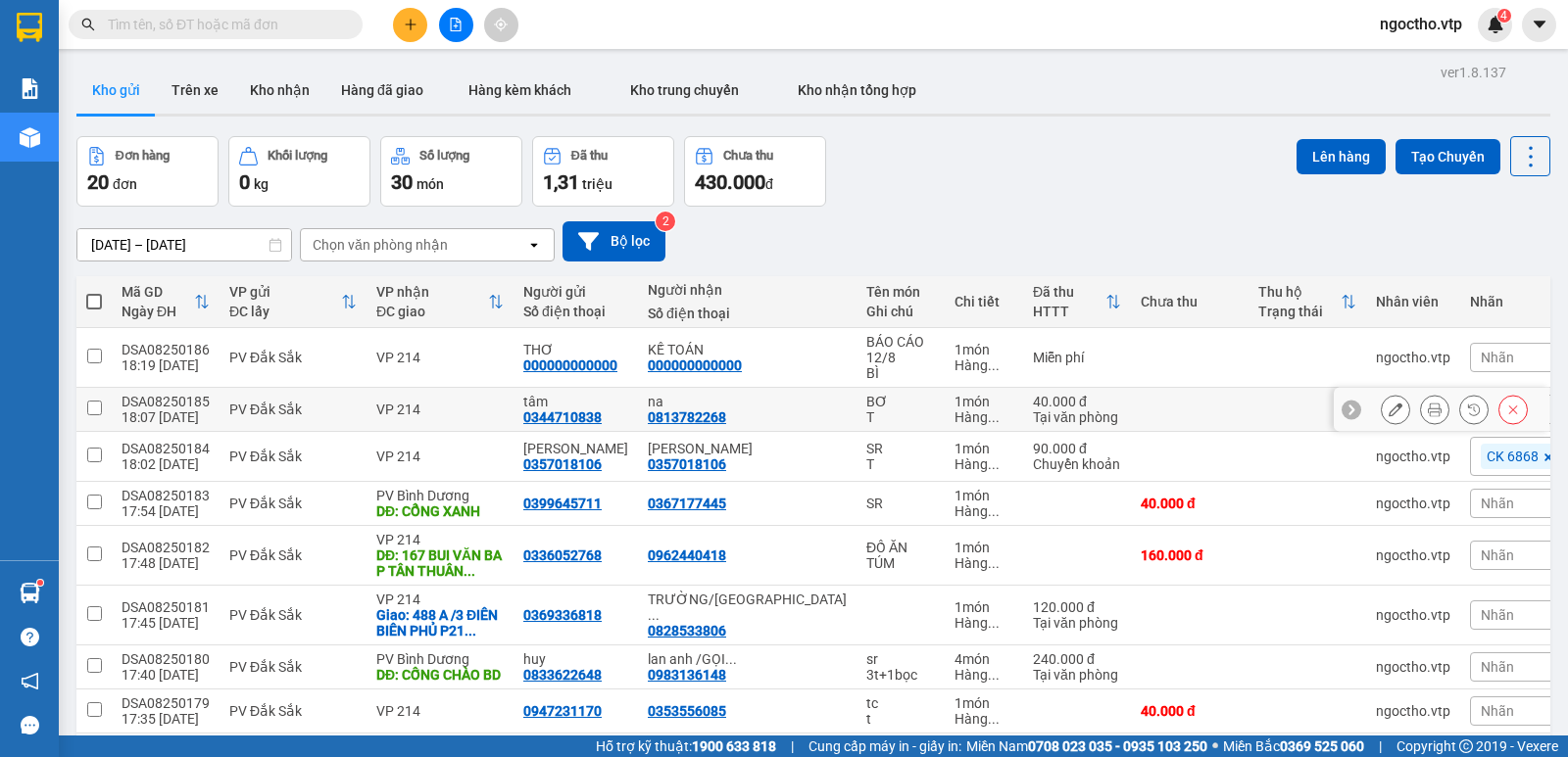
click at [698, 410] on div "0813782268" at bounding box center [686, 418] width 79 height 16
click at [1389, 414] on icon at bounding box center [1396, 410] width 14 height 14
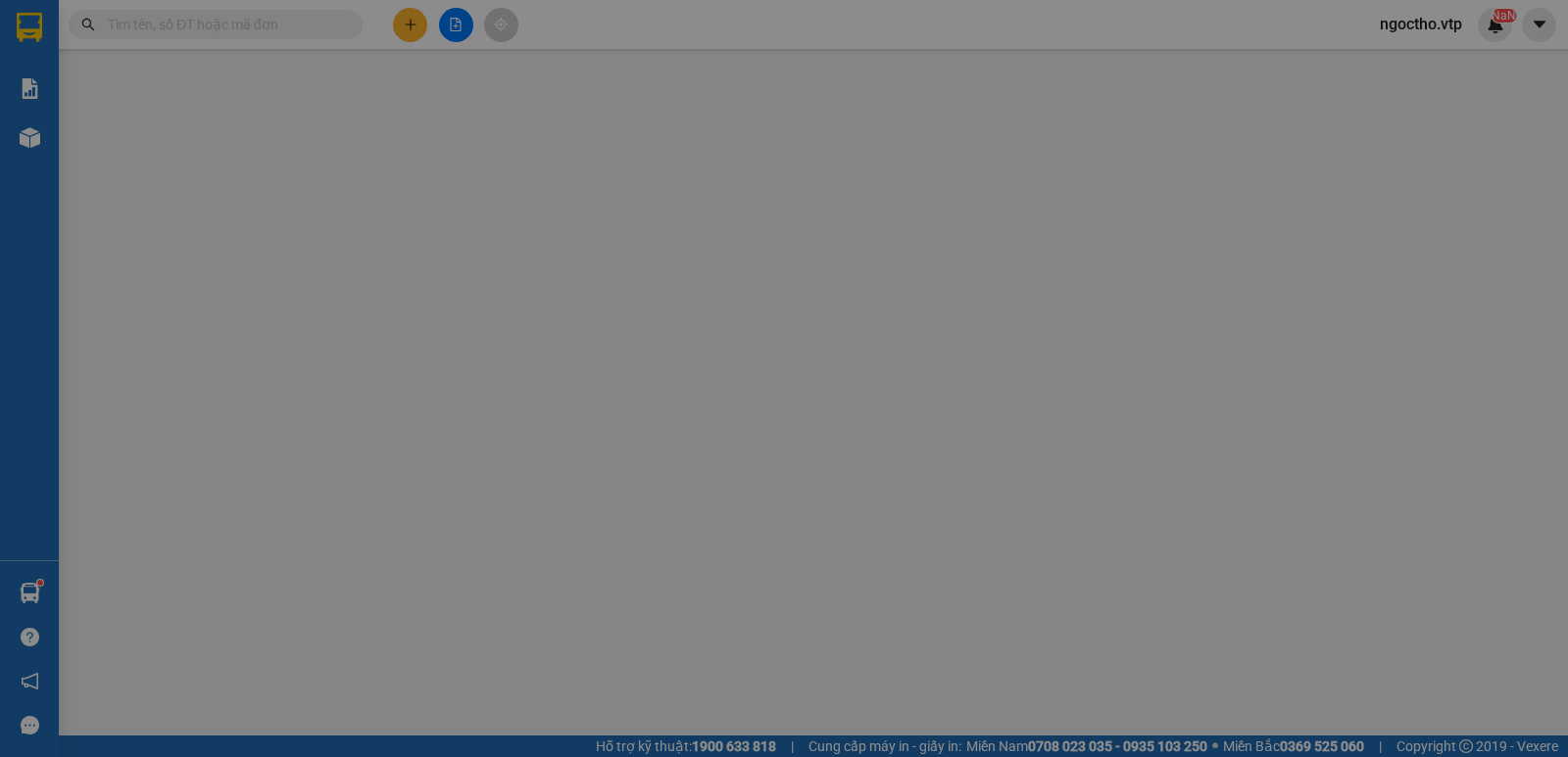
type input "0344710838"
type input "tâm"
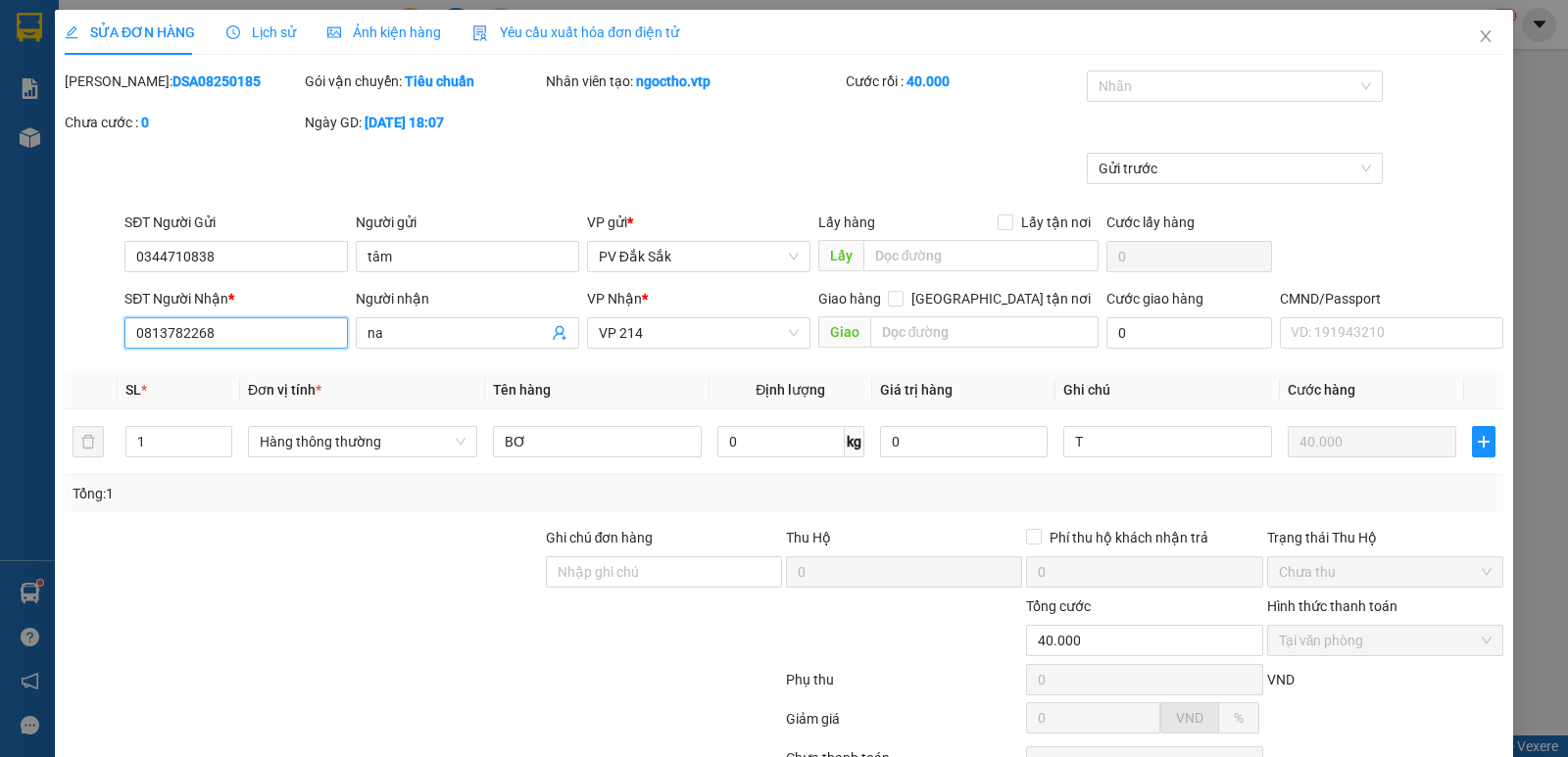
drag, startPoint x: 237, startPoint y: 327, endPoint x: 78, endPoint y: 326, distance: 159.0
click at [98, 326] on div "SĐT Người Nhận * 0813782268 0813782268 Người nhận na VP Nhận * VP 214 Giao hàng…" at bounding box center [784, 322] width 1443 height 69
click at [1478, 35] on icon "close" at bounding box center [1485, 37] width 16 height 16
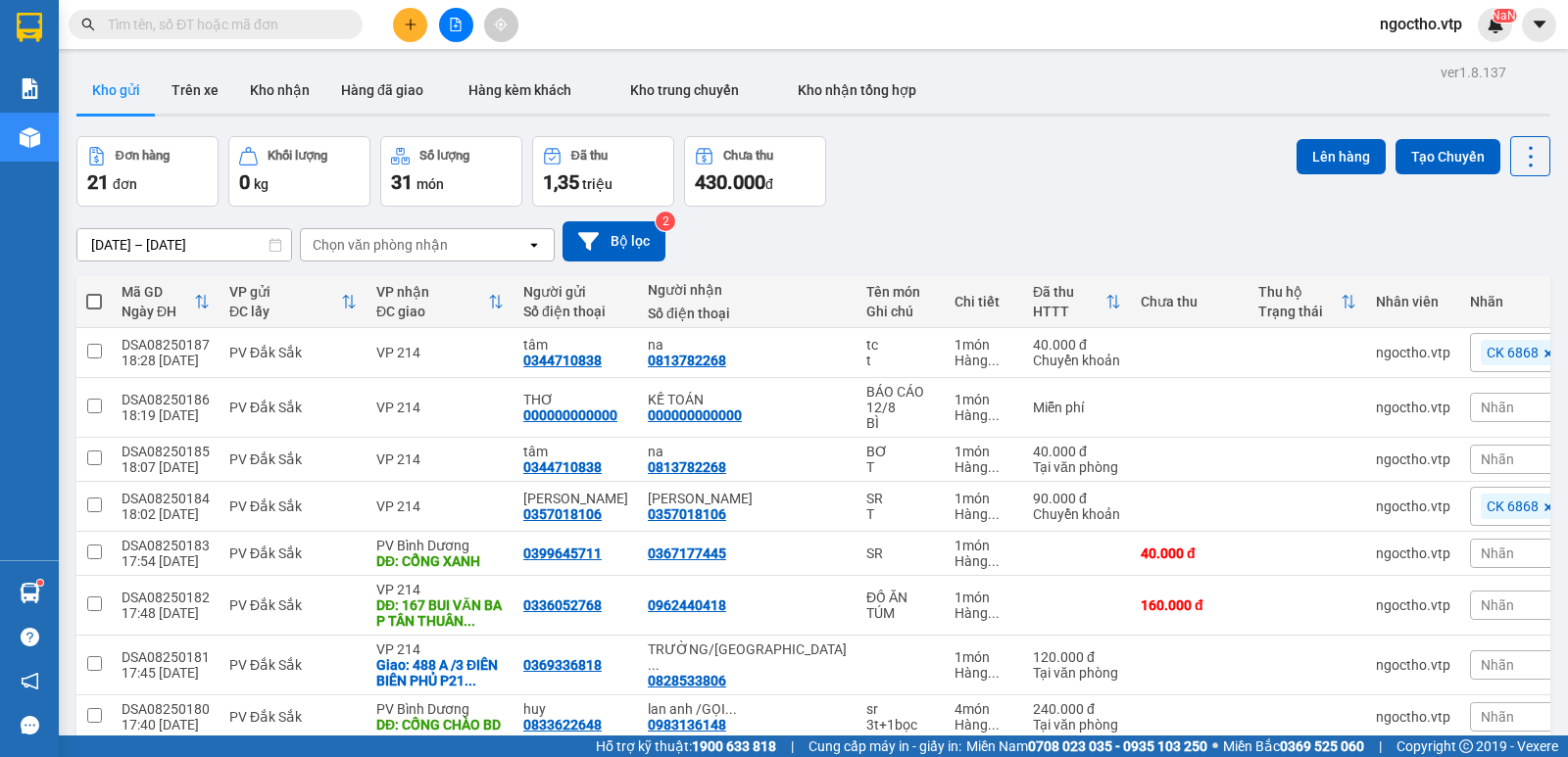
click at [98, 88] on button "Kho gửi" at bounding box center [116, 90] width 80 height 47
click at [404, 28] on icon "plus" at bounding box center [411, 25] width 14 height 14
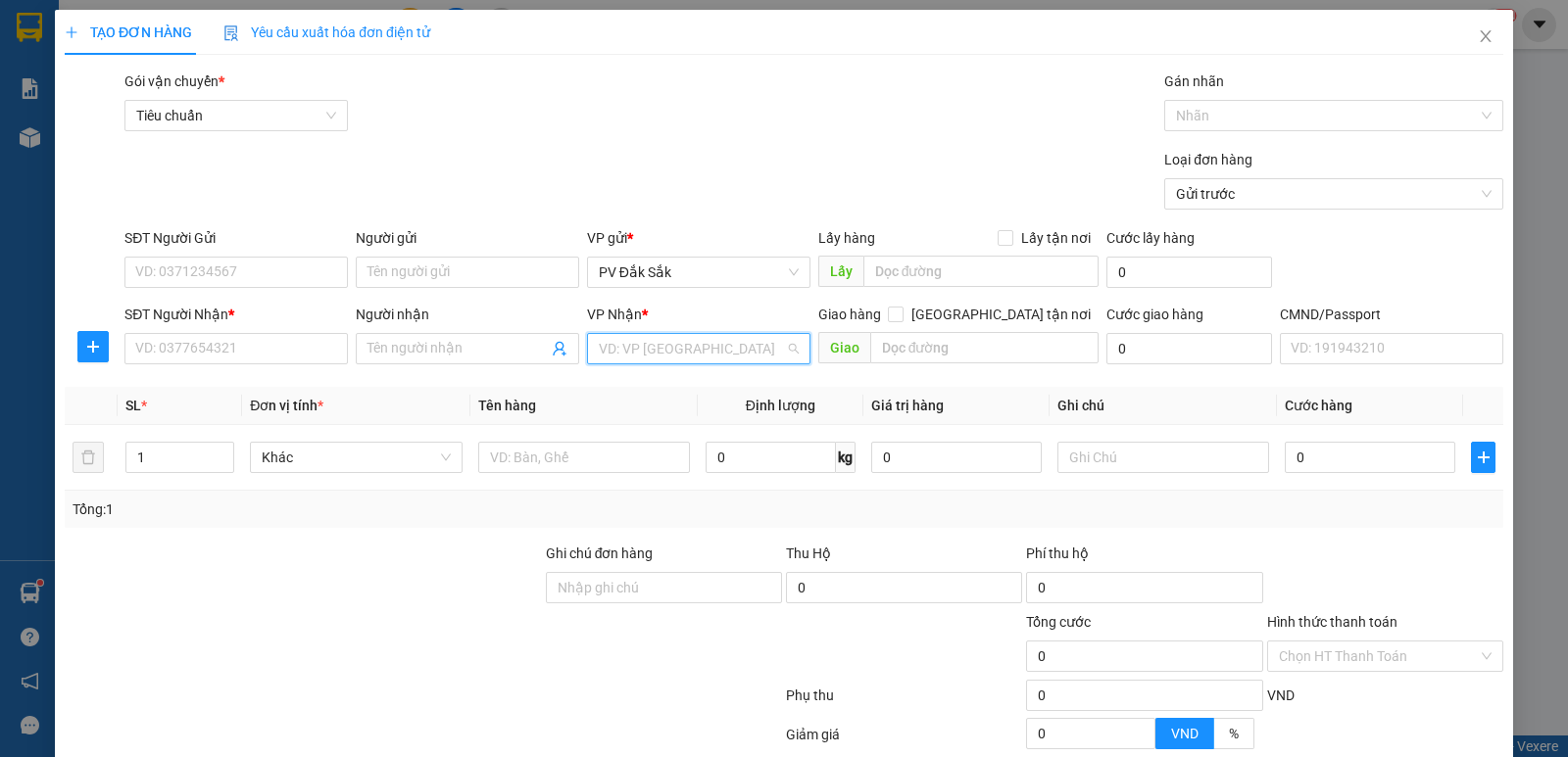
click at [636, 342] on input "search" at bounding box center [691, 349] width 186 height 30
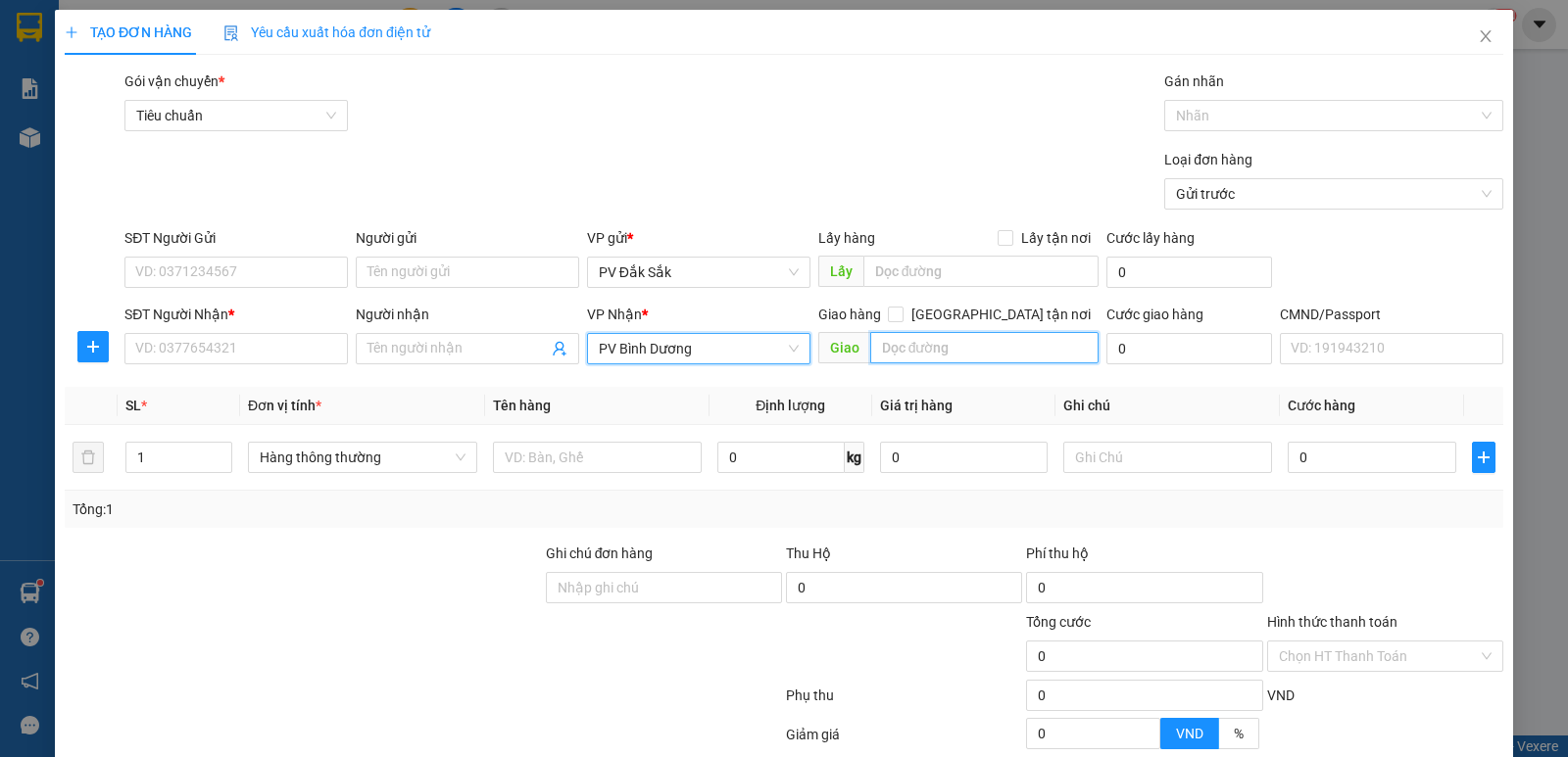
click at [898, 360] on input "text" at bounding box center [985, 348] width 230 height 32
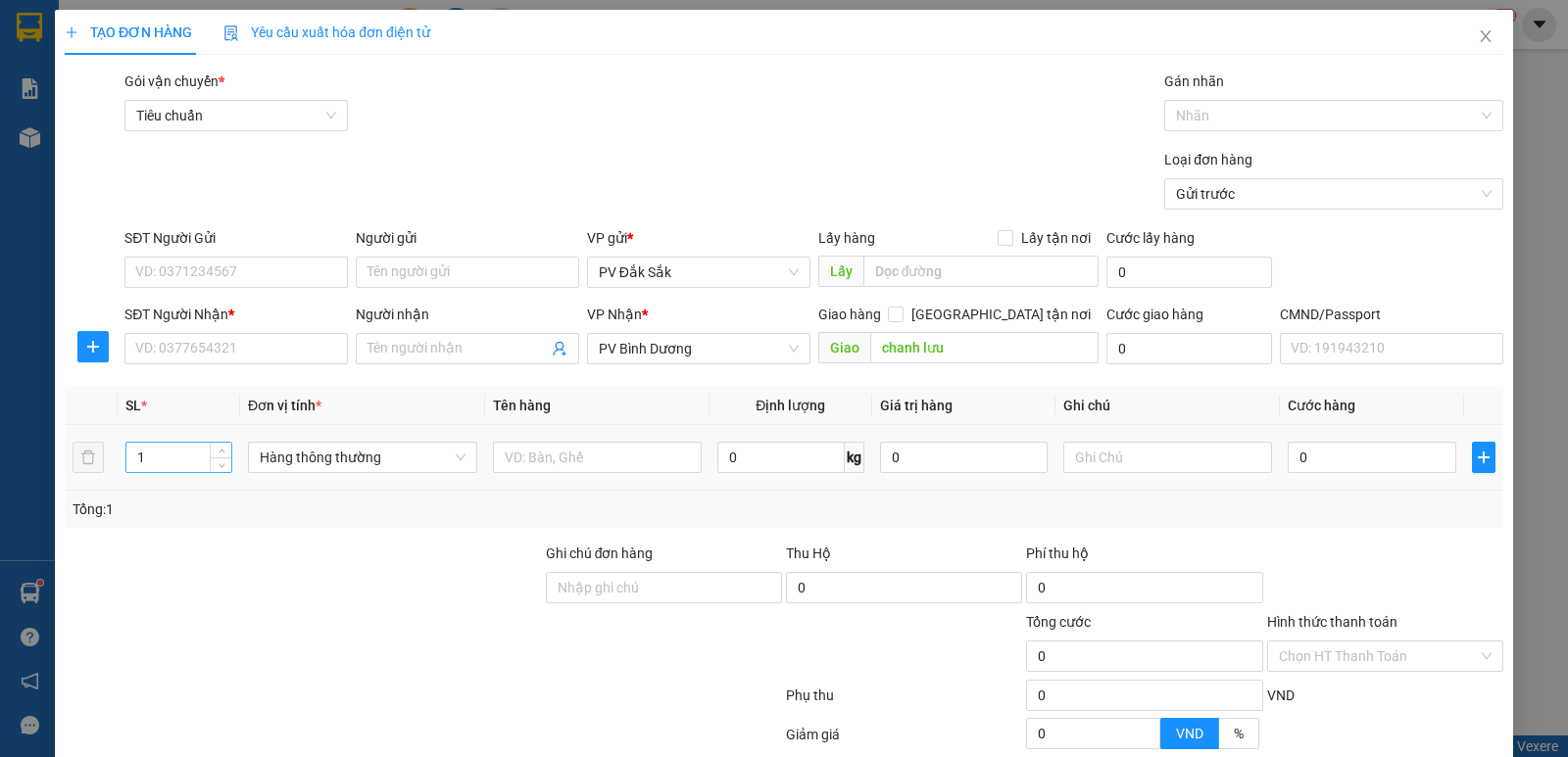
click at [142, 454] on input "1" at bounding box center [178, 458] width 104 height 30
click at [547, 467] on input "text" at bounding box center [597, 458] width 209 height 32
click at [1100, 445] on input "text" at bounding box center [1168, 458] width 209 height 32
click at [1356, 466] on input "0" at bounding box center [1371, 458] width 167 height 32
click at [188, 361] on input "SĐT Người Nhận *" at bounding box center [236, 349] width 224 height 32
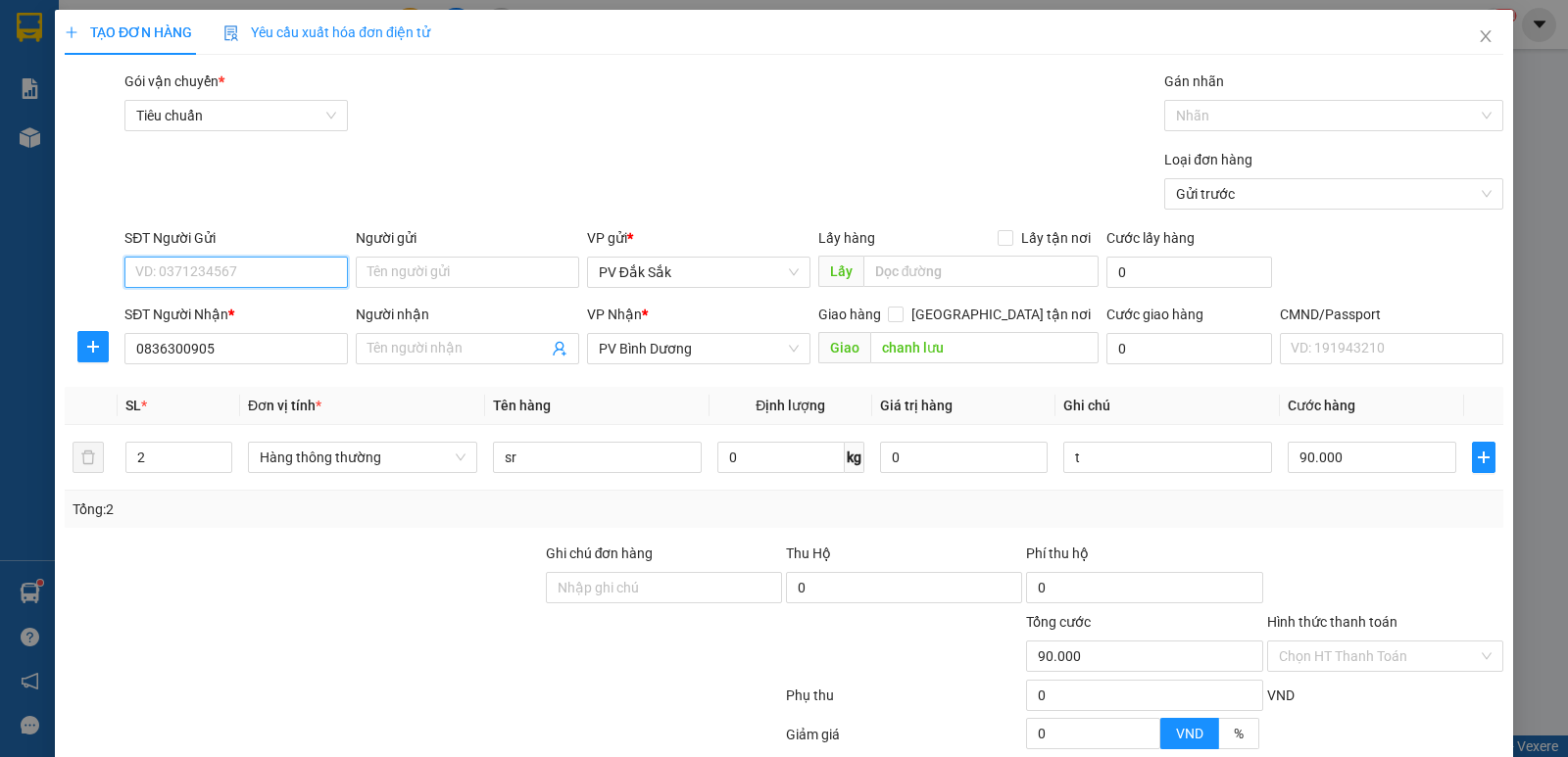
click at [131, 283] on input "SĐT Người Gửi" at bounding box center [236, 273] width 224 height 32
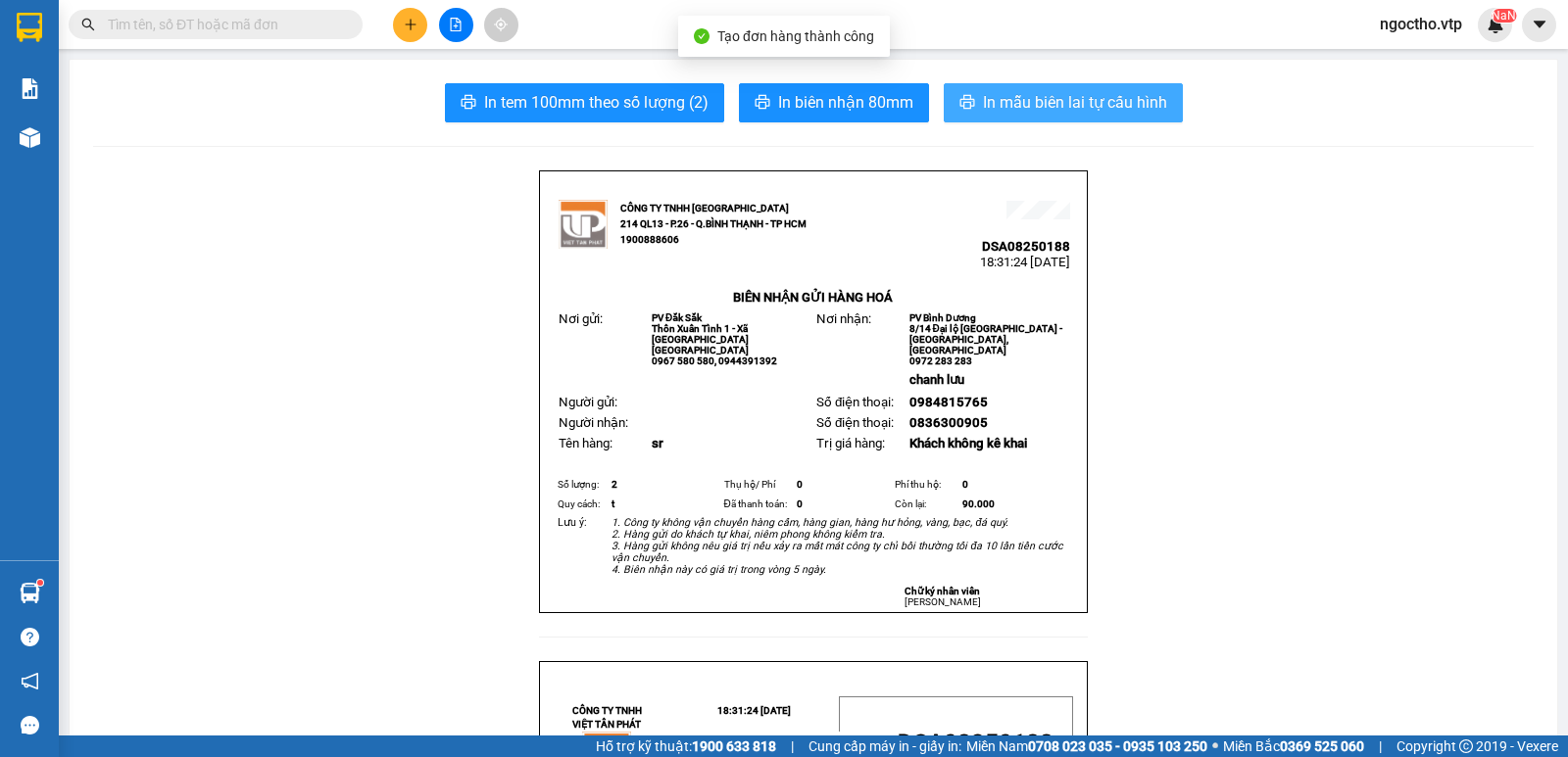
click at [1075, 109] on span "In mẫu biên lai tự cấu hình" at bounding box center [1075, 102] width 184 height 25
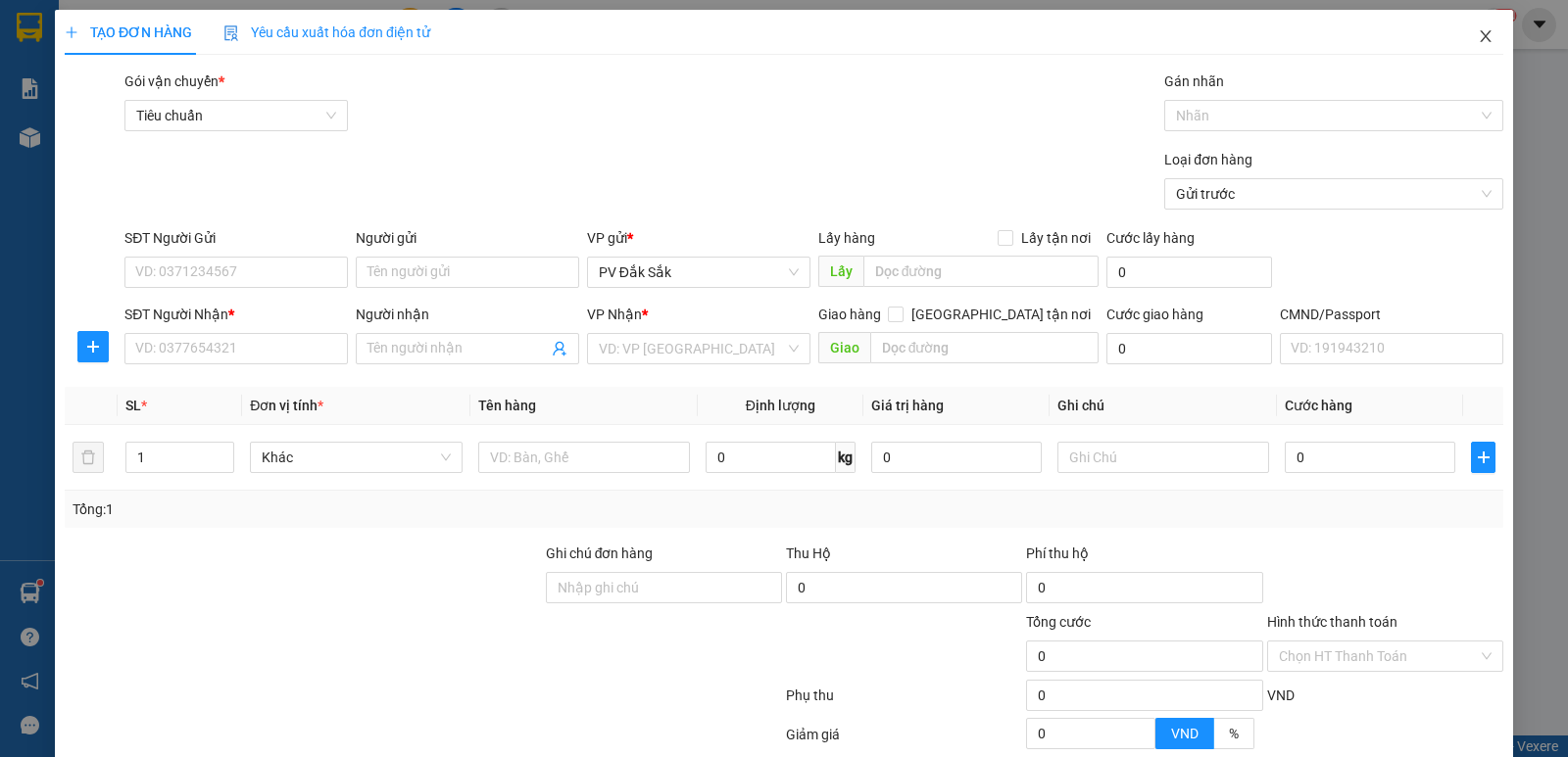
click at [1484, 33] on span "Close" at bounding box center [1485, 37] width 55 height 55
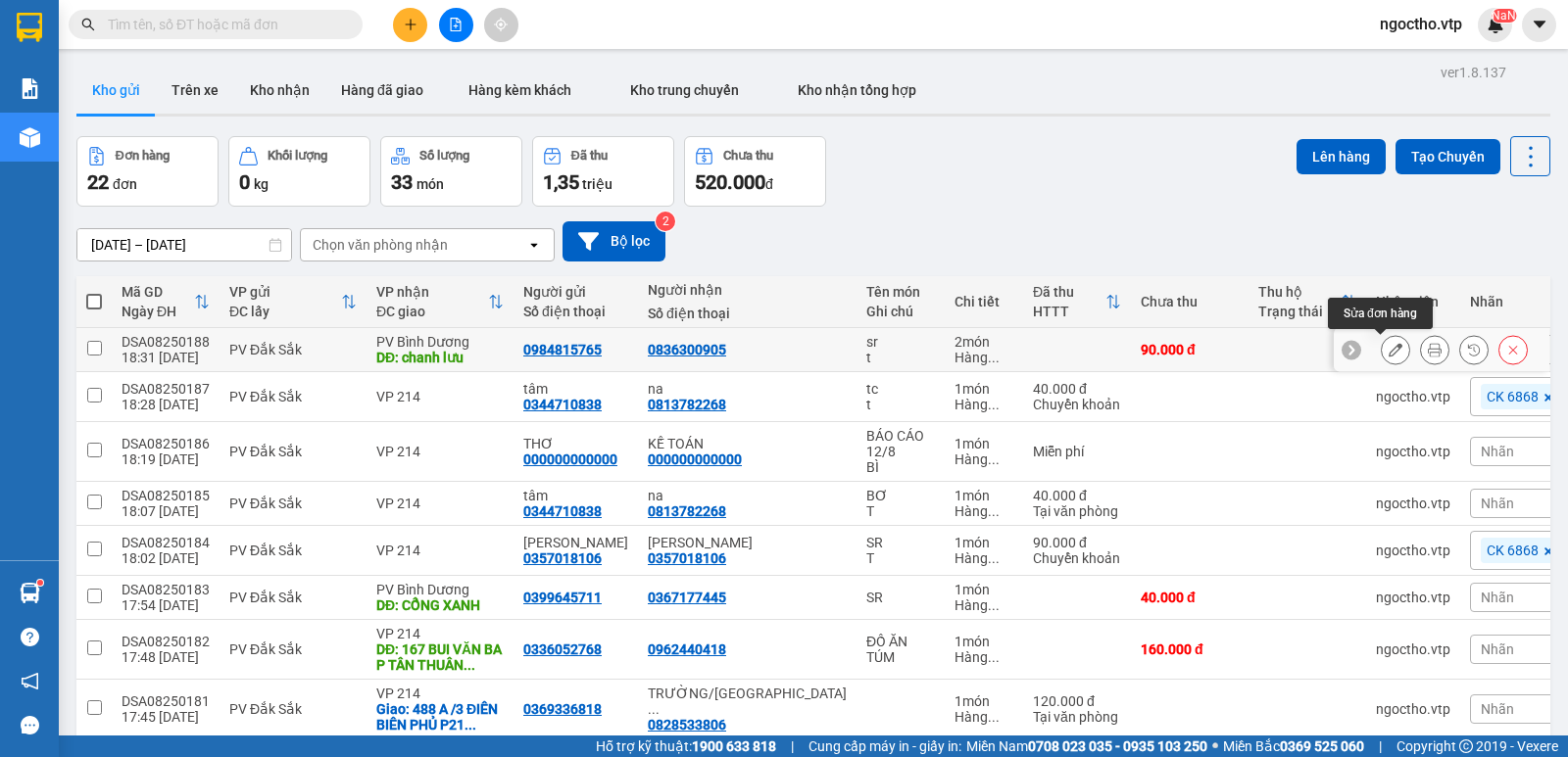
click at [1388, 353] on button at bounding box center [1396, 350] width 28 height 34
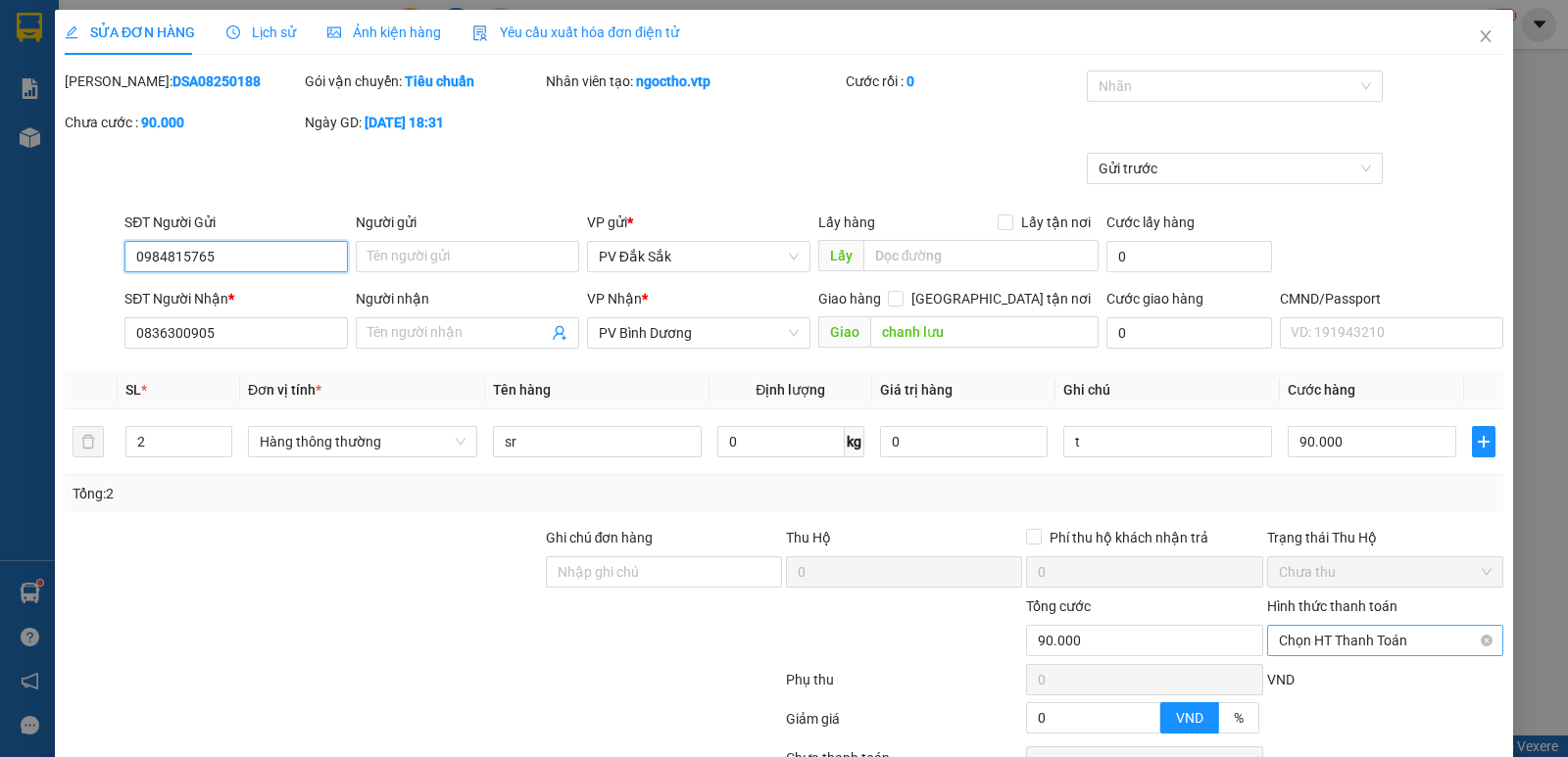
click at [1345, 626] on span "Chọn HT Thanh Toán" at bounding box center [1385, 641] width 213 height 30
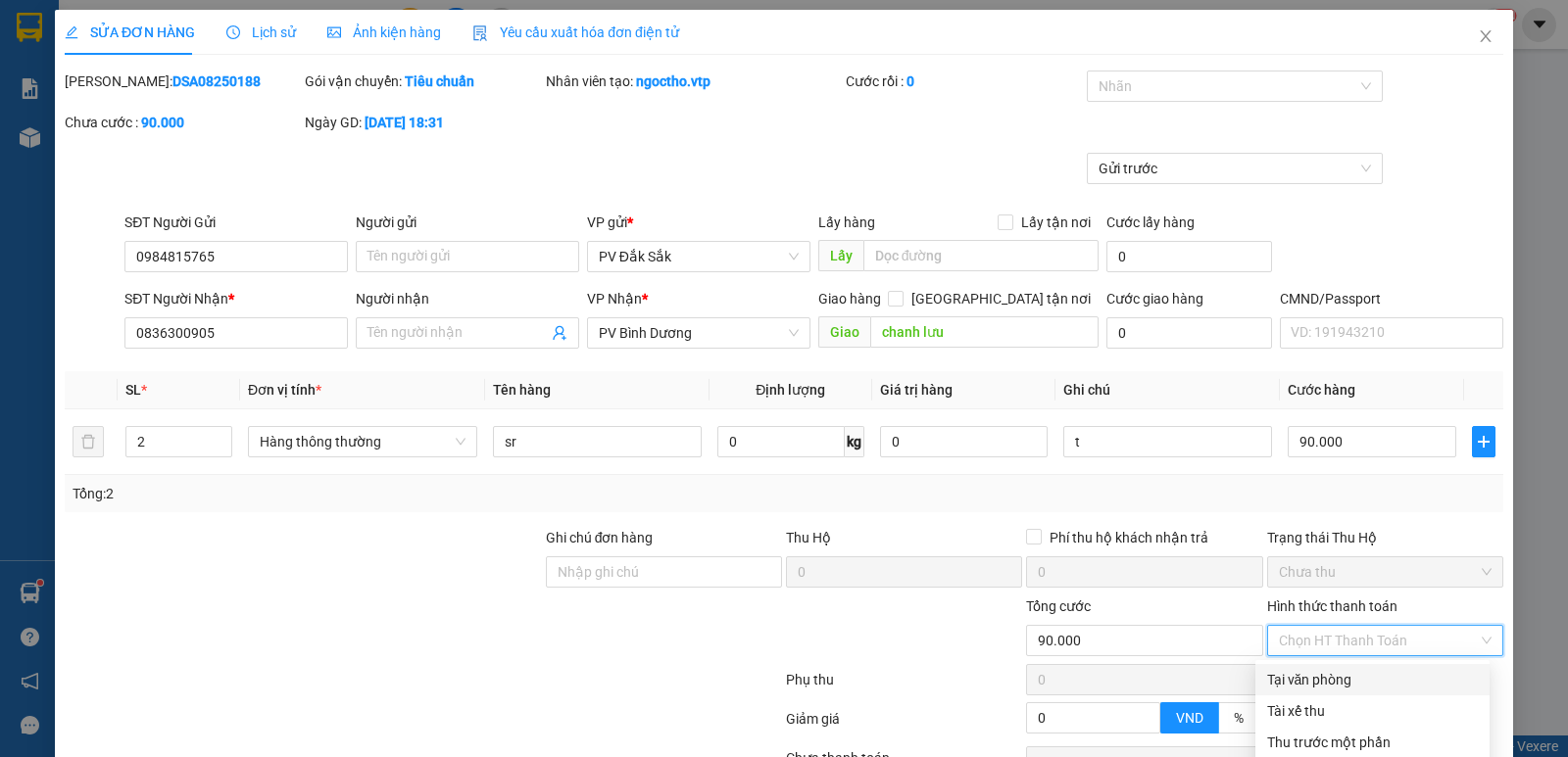
click at [1345, 669] on div "Tại văn phòng" at bounding box center [1373, 680] width 211 height 22
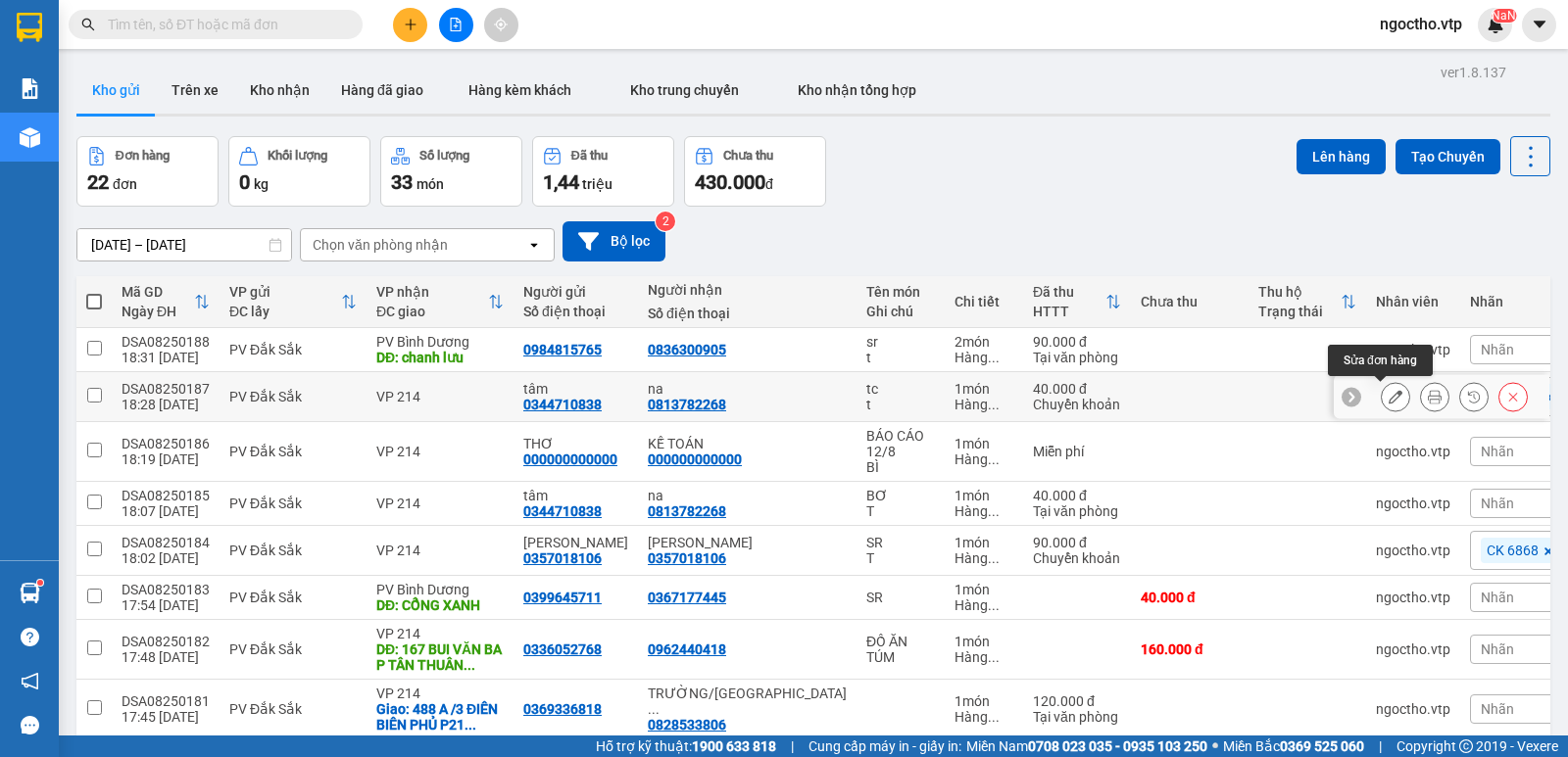
click at [1389, 401] on icon at bounding box center [1396, 397] width 14 height 14
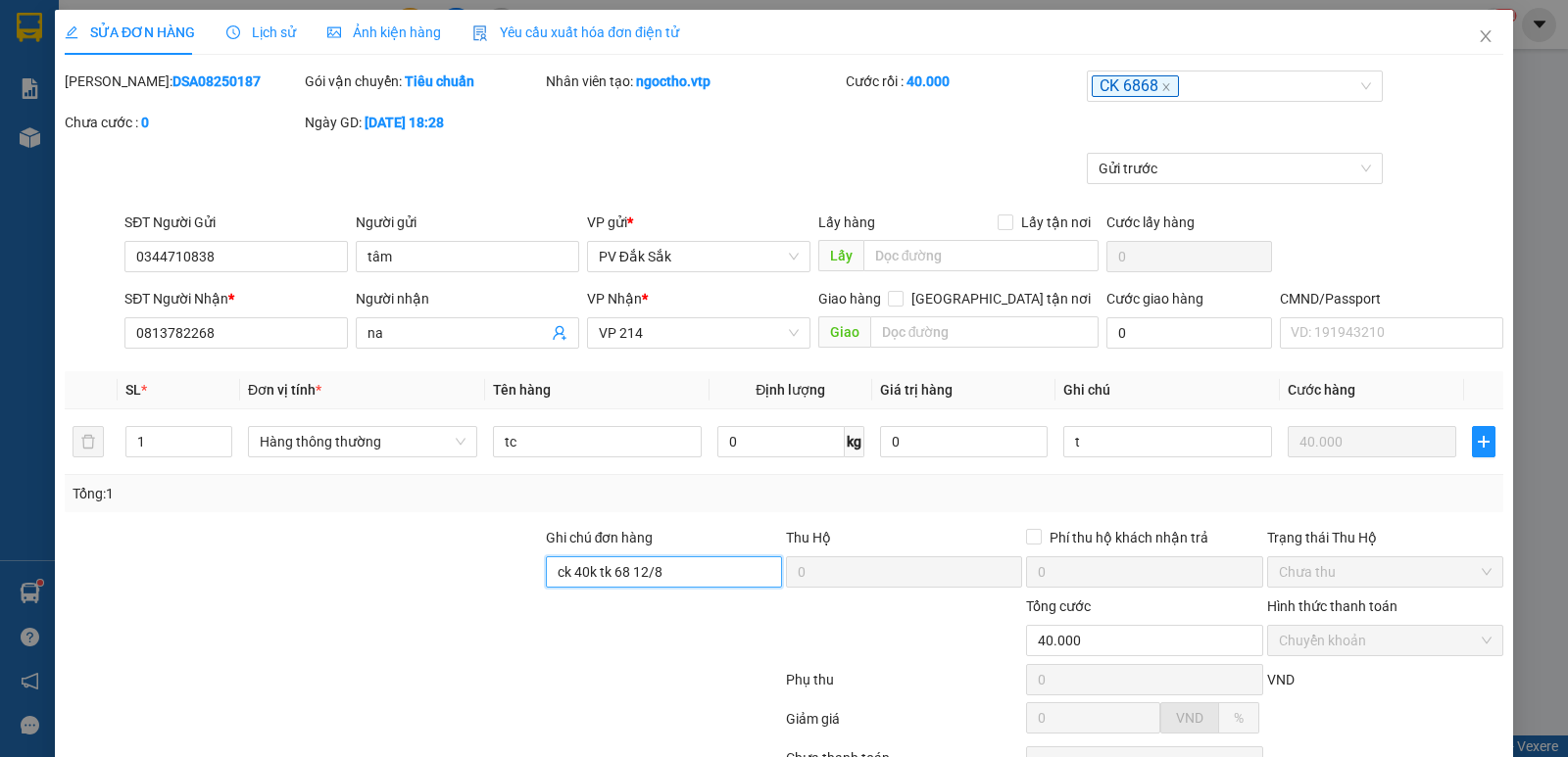
click at [672, 573] on input "ck 40k tk 68 12/8" at bounding box center [664, 573] width 236 height 32
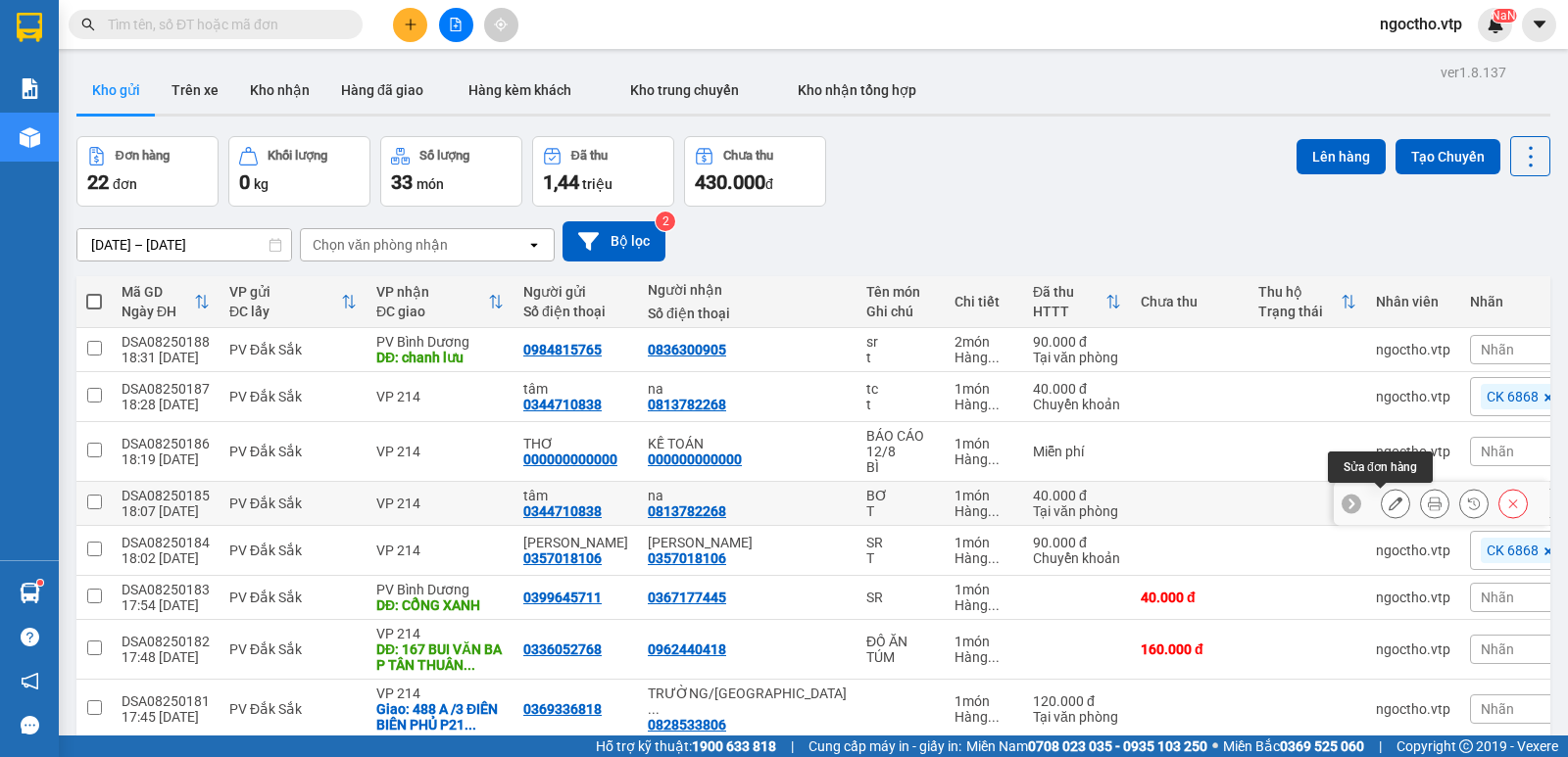
click at [1382, 497] on button at bounding box center [1396, 504] width 28 height 34
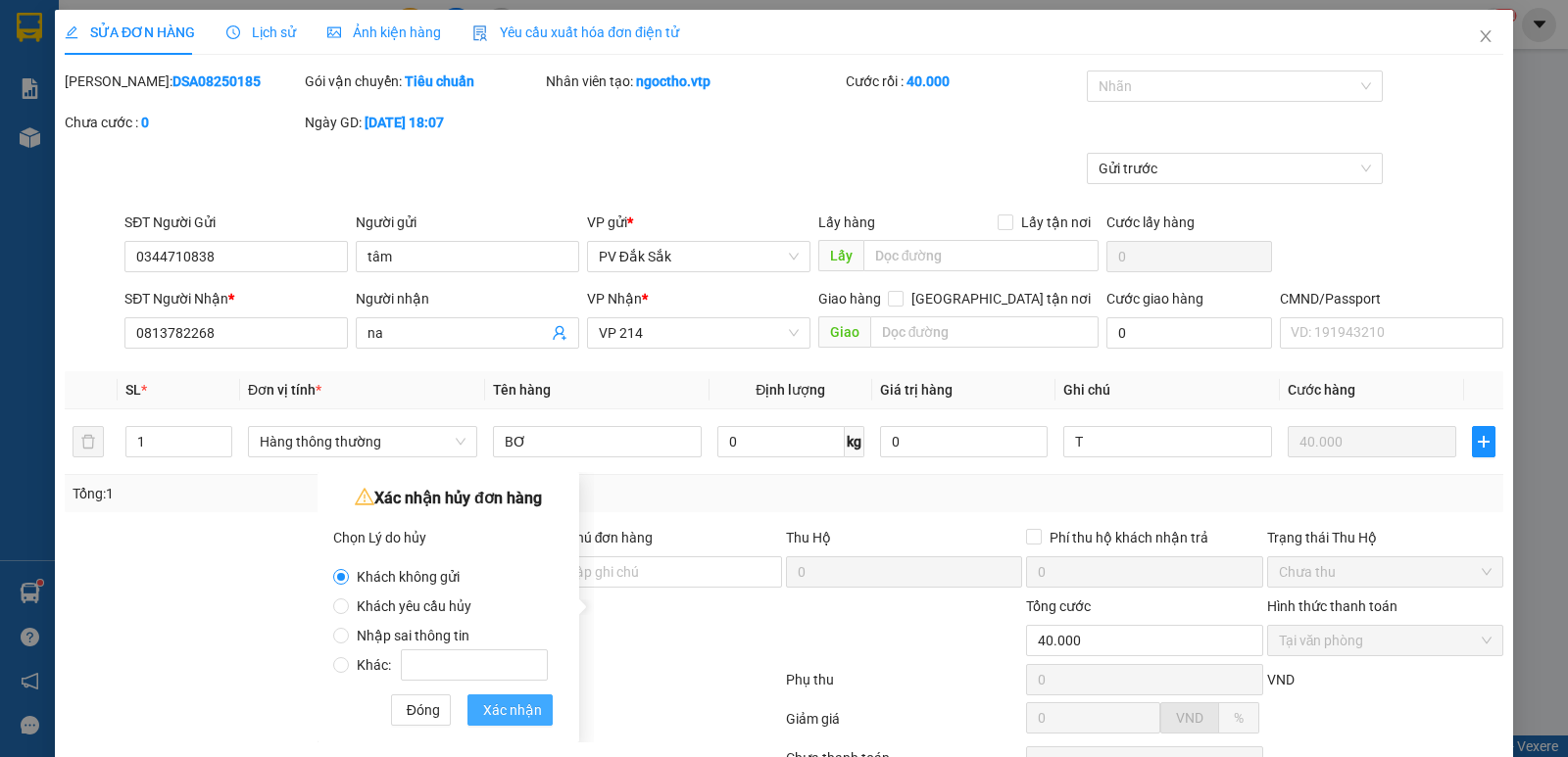
click at [500, 719] on span "Xác nhận" at bounding box center [512, 710] width 59 height 22
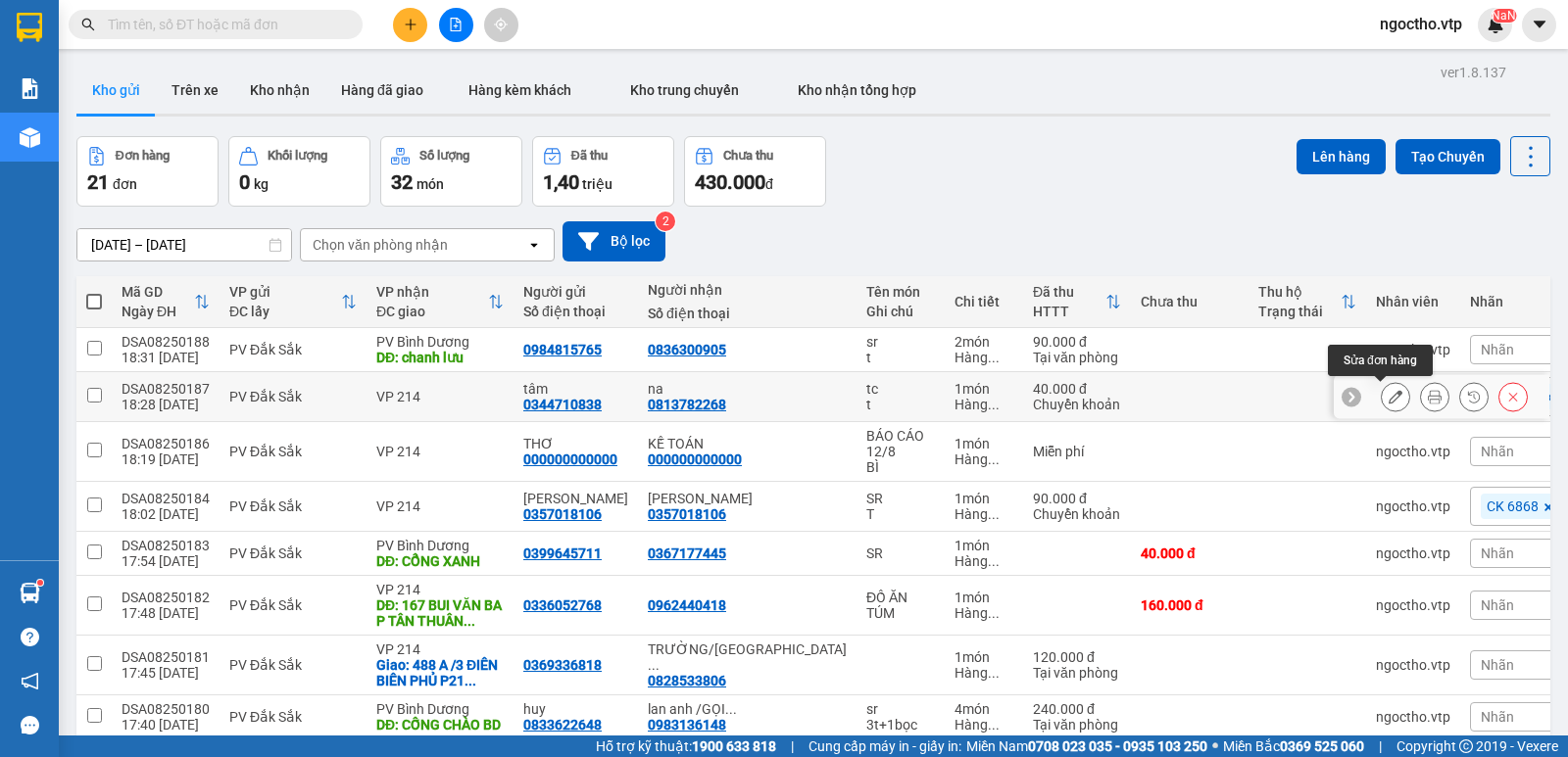
click at [1381, 401] on div at bounding box center [1396, 397] width 30 height 30
click at [1389, 399] on button at bounding box center [1396, 397] width 28 height 34
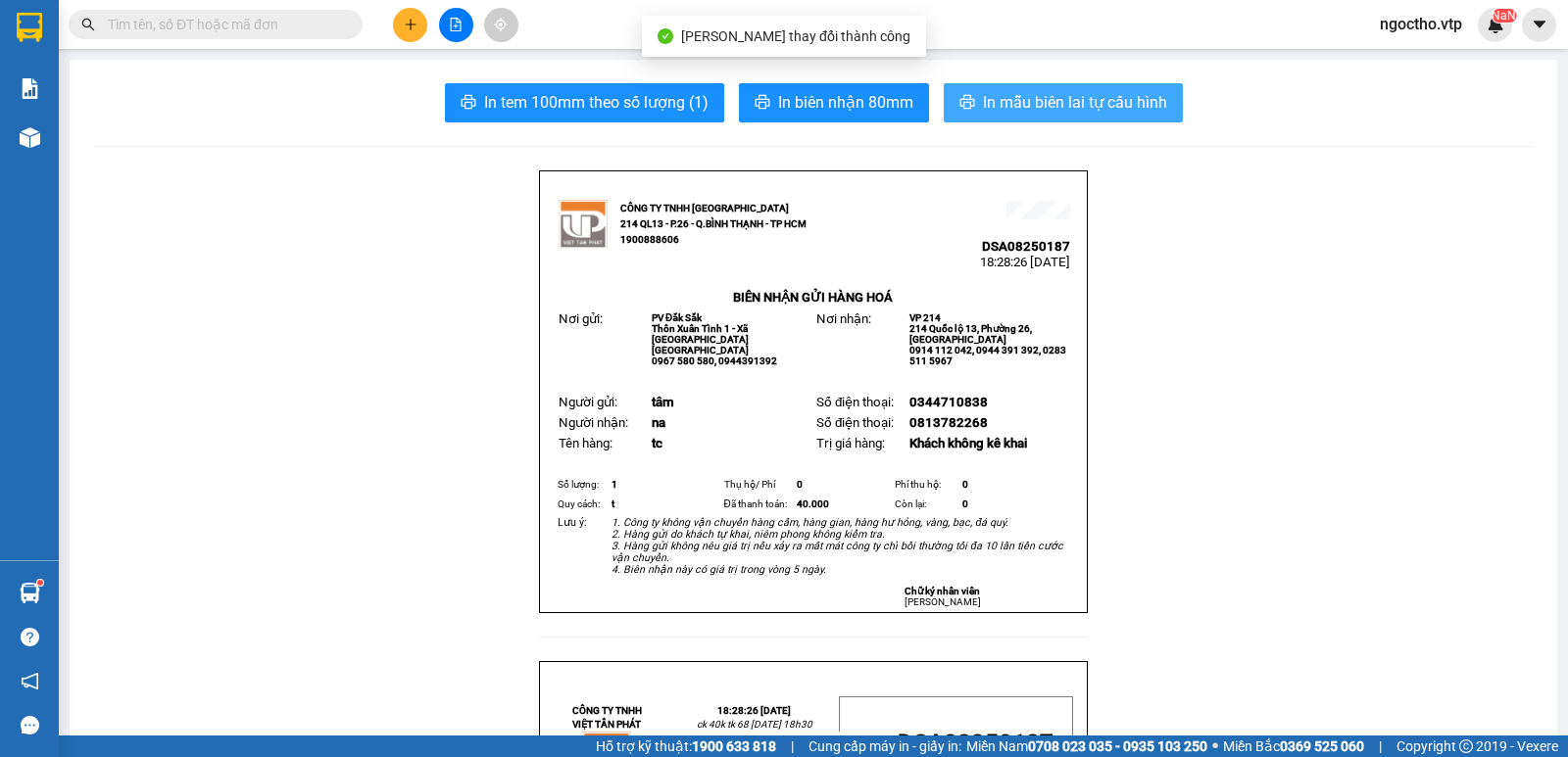
click at [1057, 109] on span "In mẫu biên lai tự cấu hình" at bounding box center [1075, 102] width 184 height 25
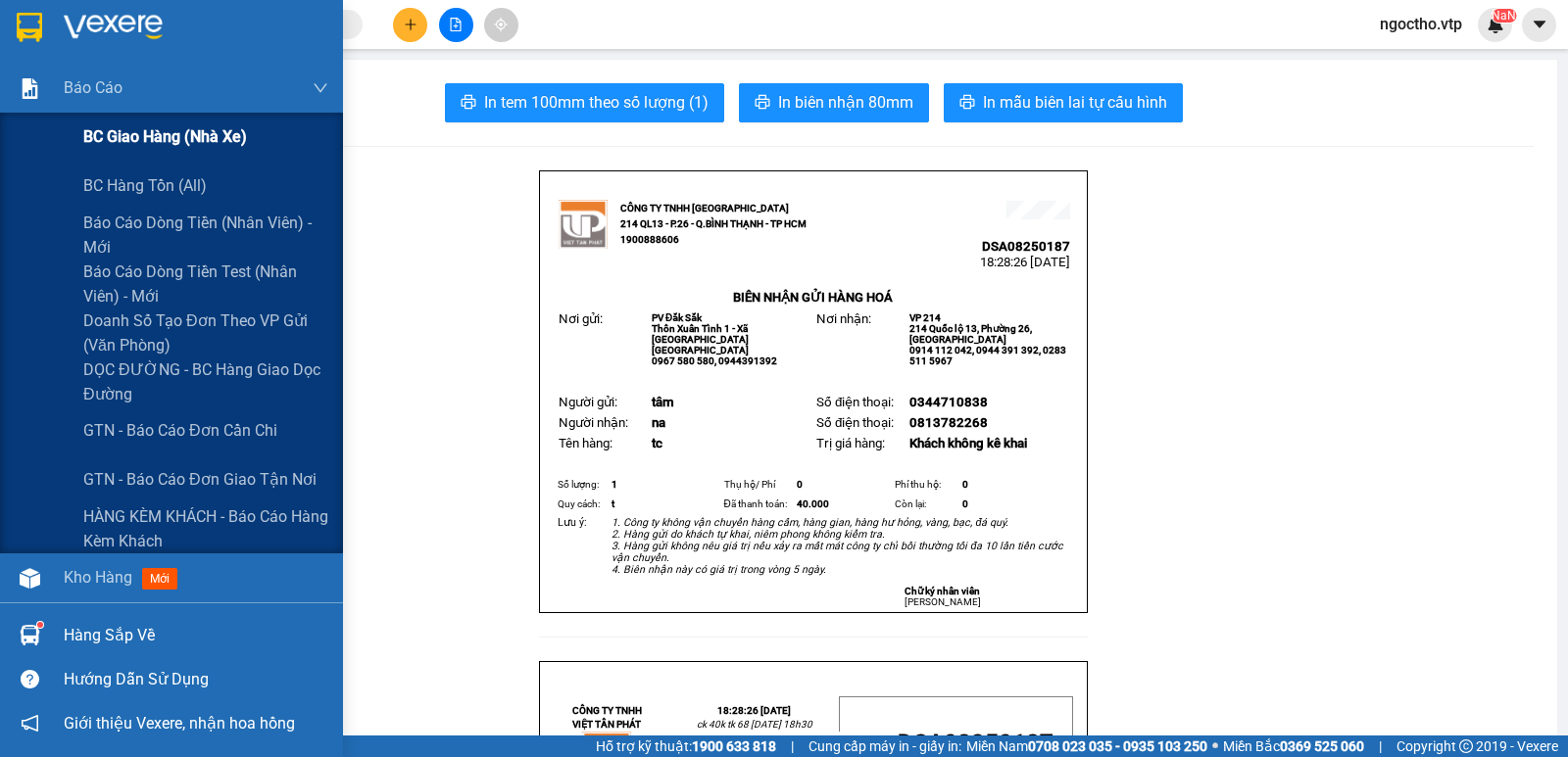
click at [144, 136] on span "BC giao hàng (nhà xe)" at bounding box center [165, 136] width 164 height 25
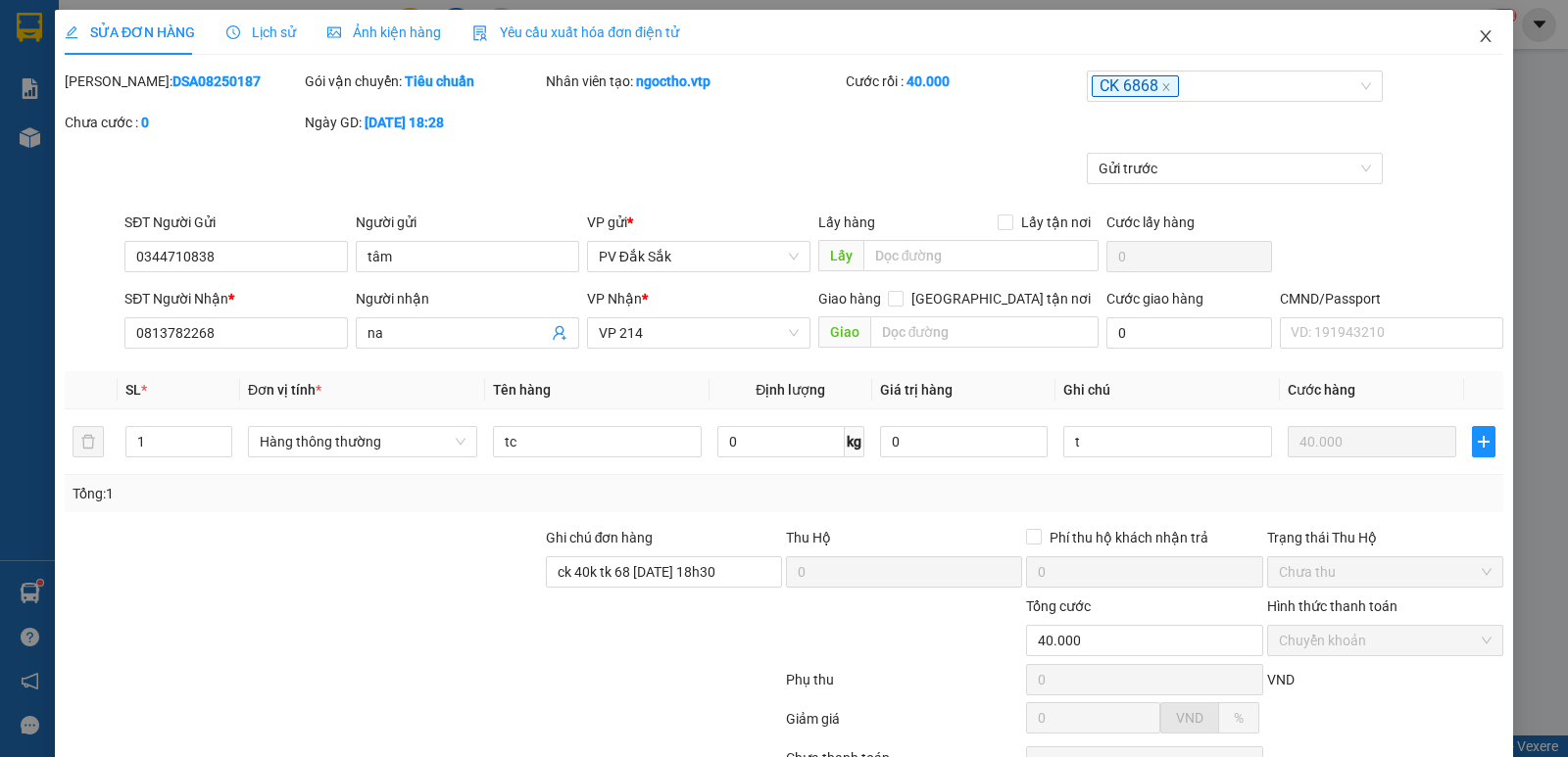
click at [1479, 41] on icon "close" at bounding box center [1484, 37] width 11 height 12
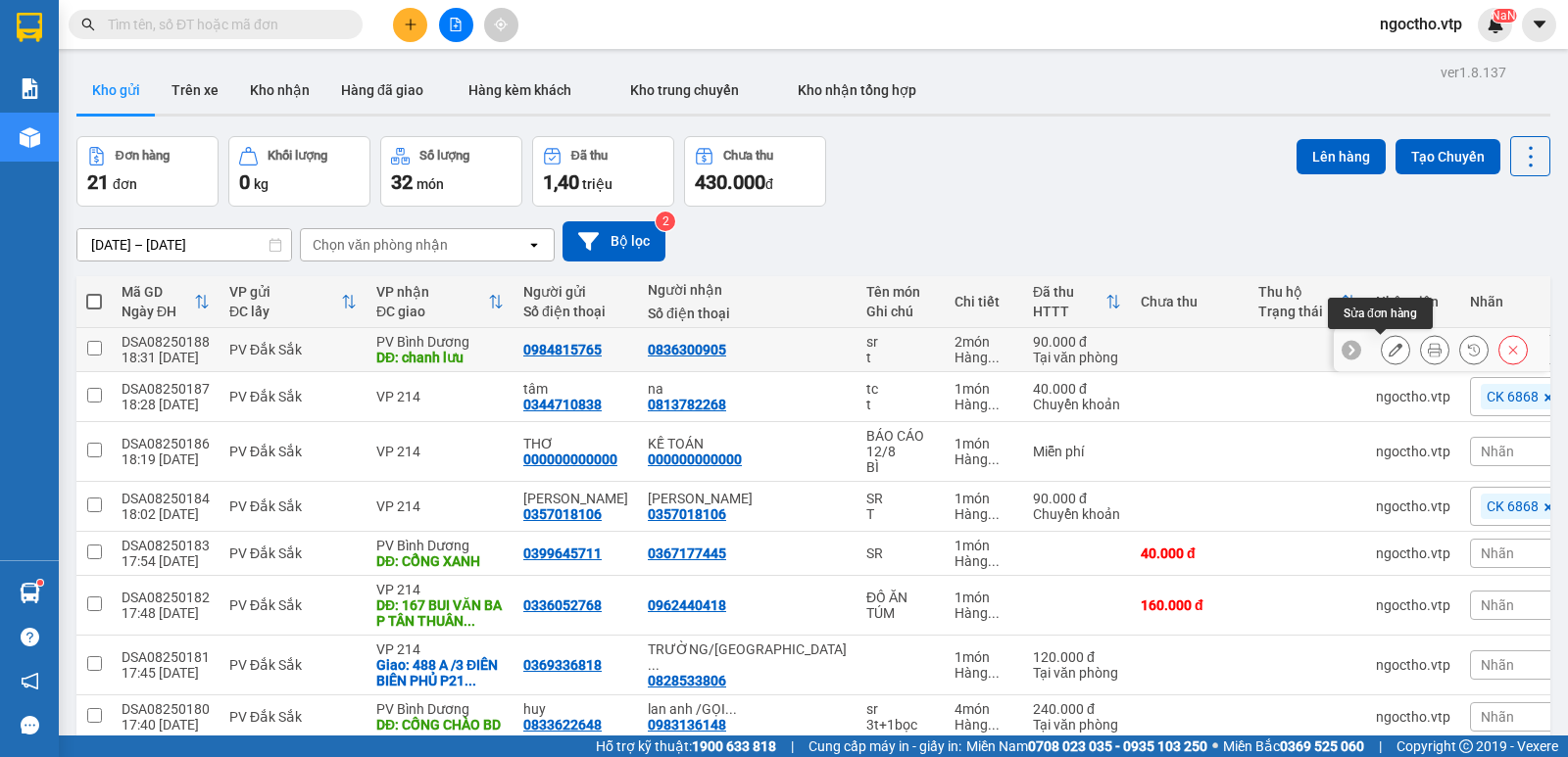
click at [1389, 352] on icon at bounding box center [1396, 350] width 14 height 14
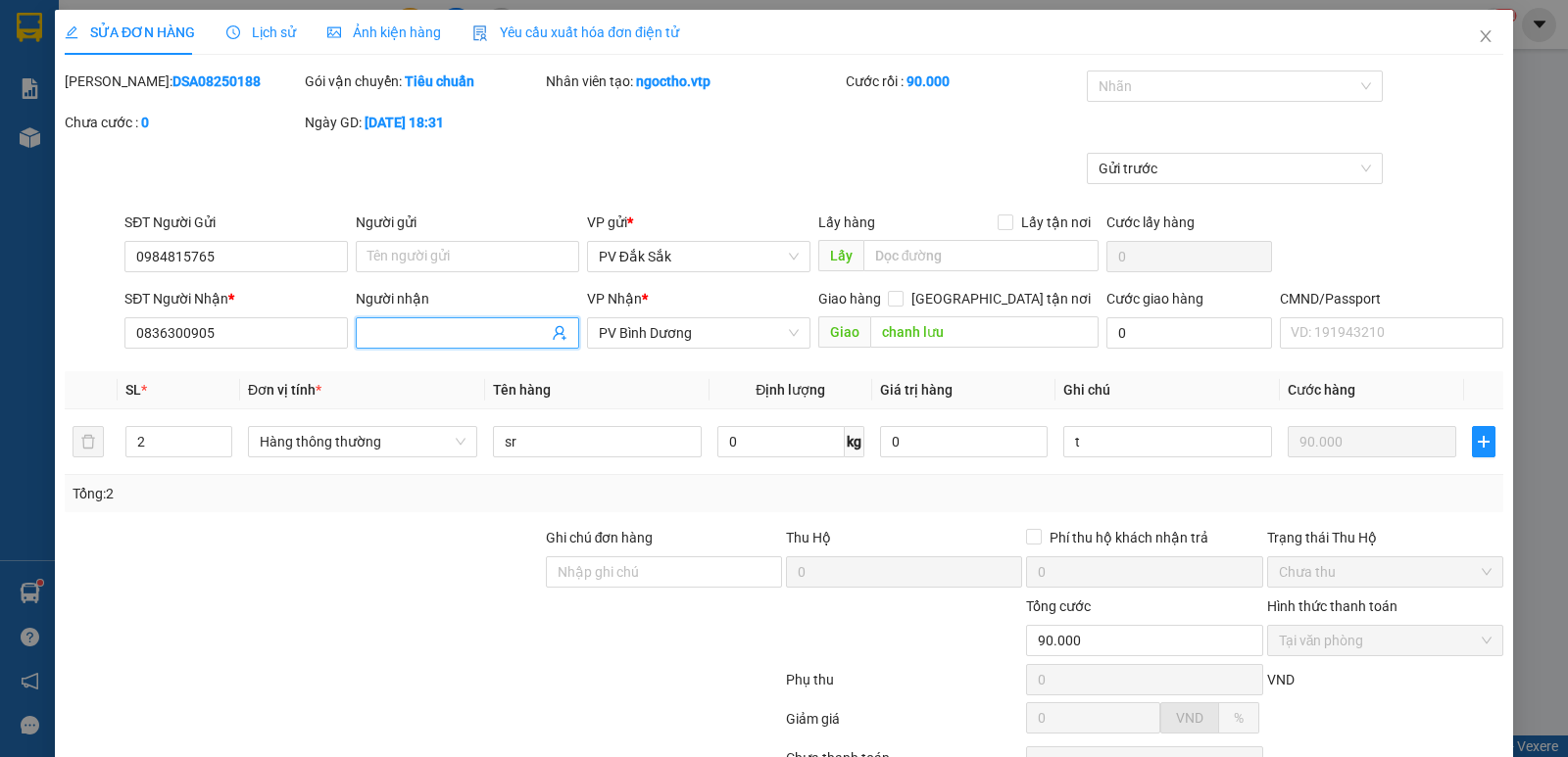
click at [442, 337] on input "Người nhận" at bounding box center [457, 333] width 180 height 22
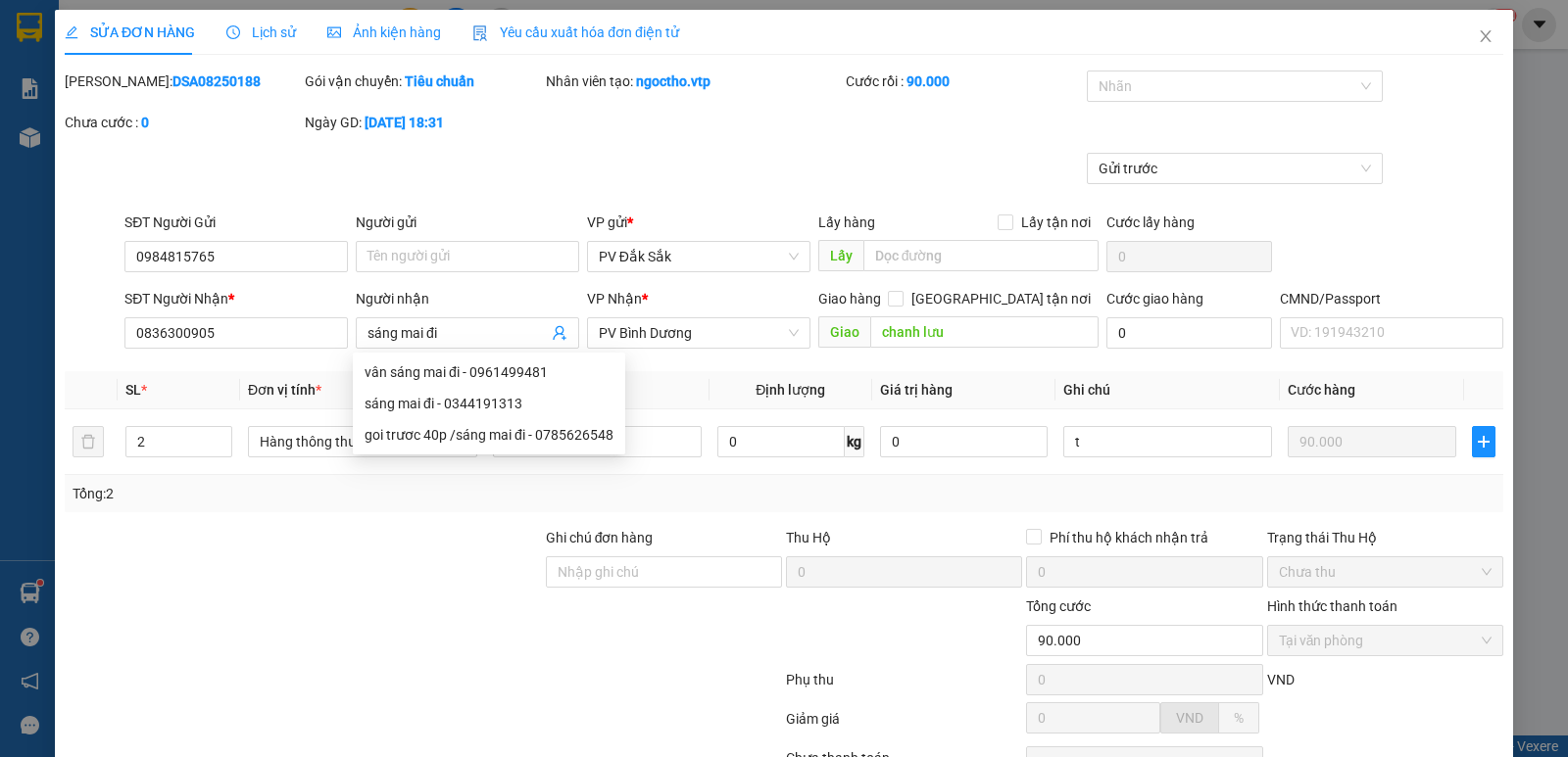
drag, startPoint x: 1230, startPoint y: 714, endPoint x: 1220, endPoint y: 688, distance: 27.9
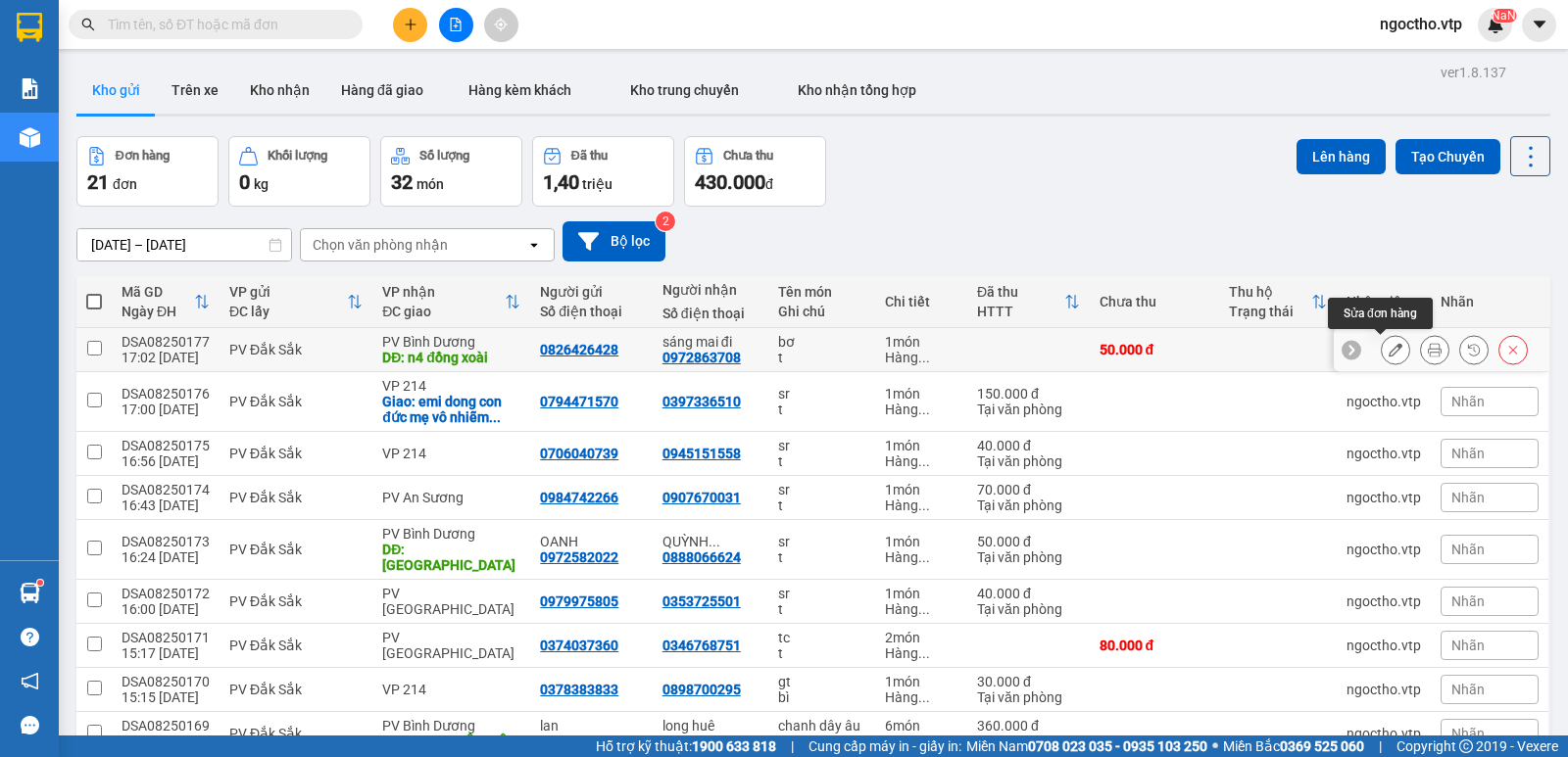
click at [1382, 333] on button at bounding box center [1396, 350] width 28 height 34
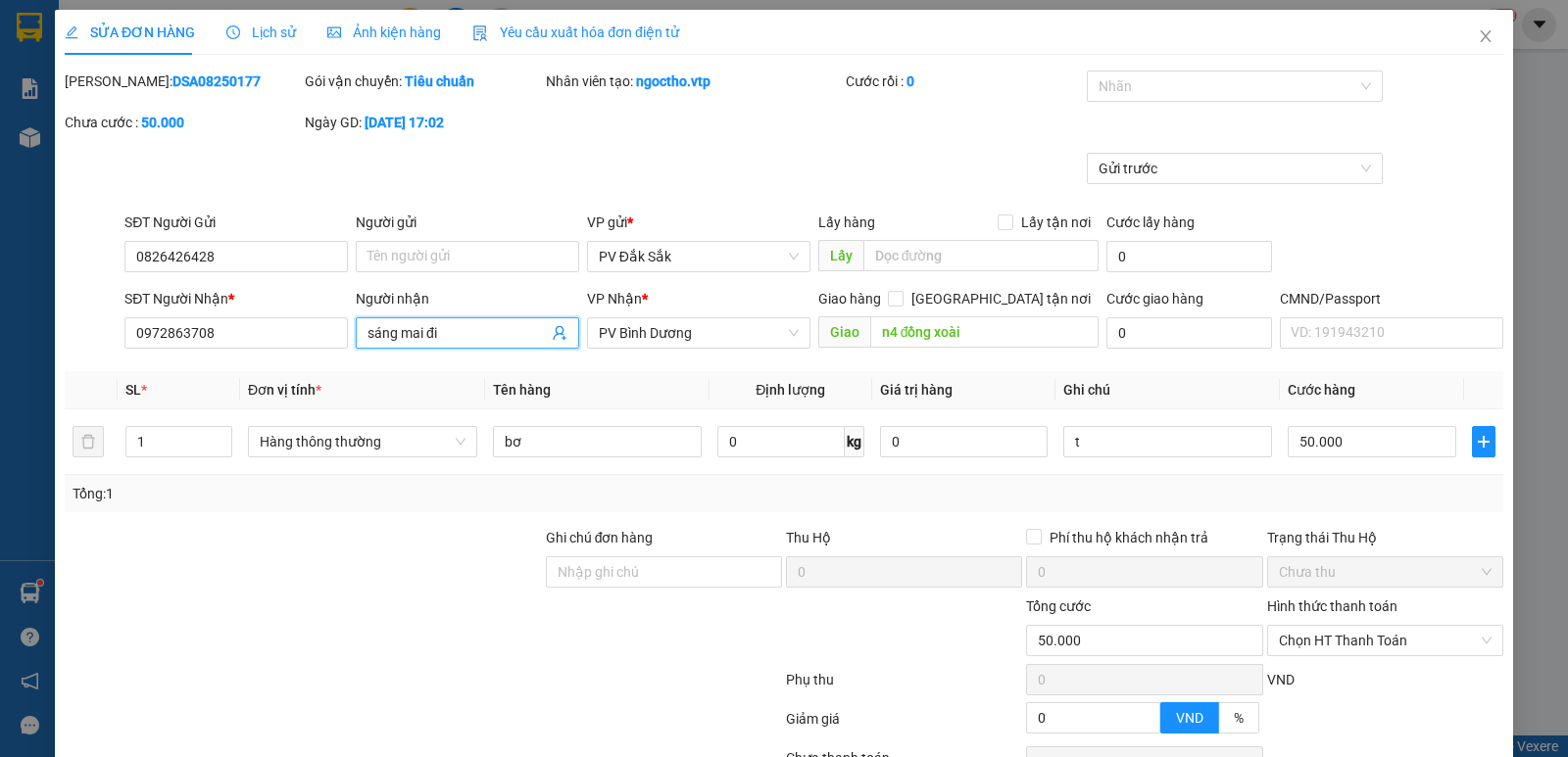
click at [474, 322] on input "sáng mai đi" at bounding box center [457, 333] width 180 height 22
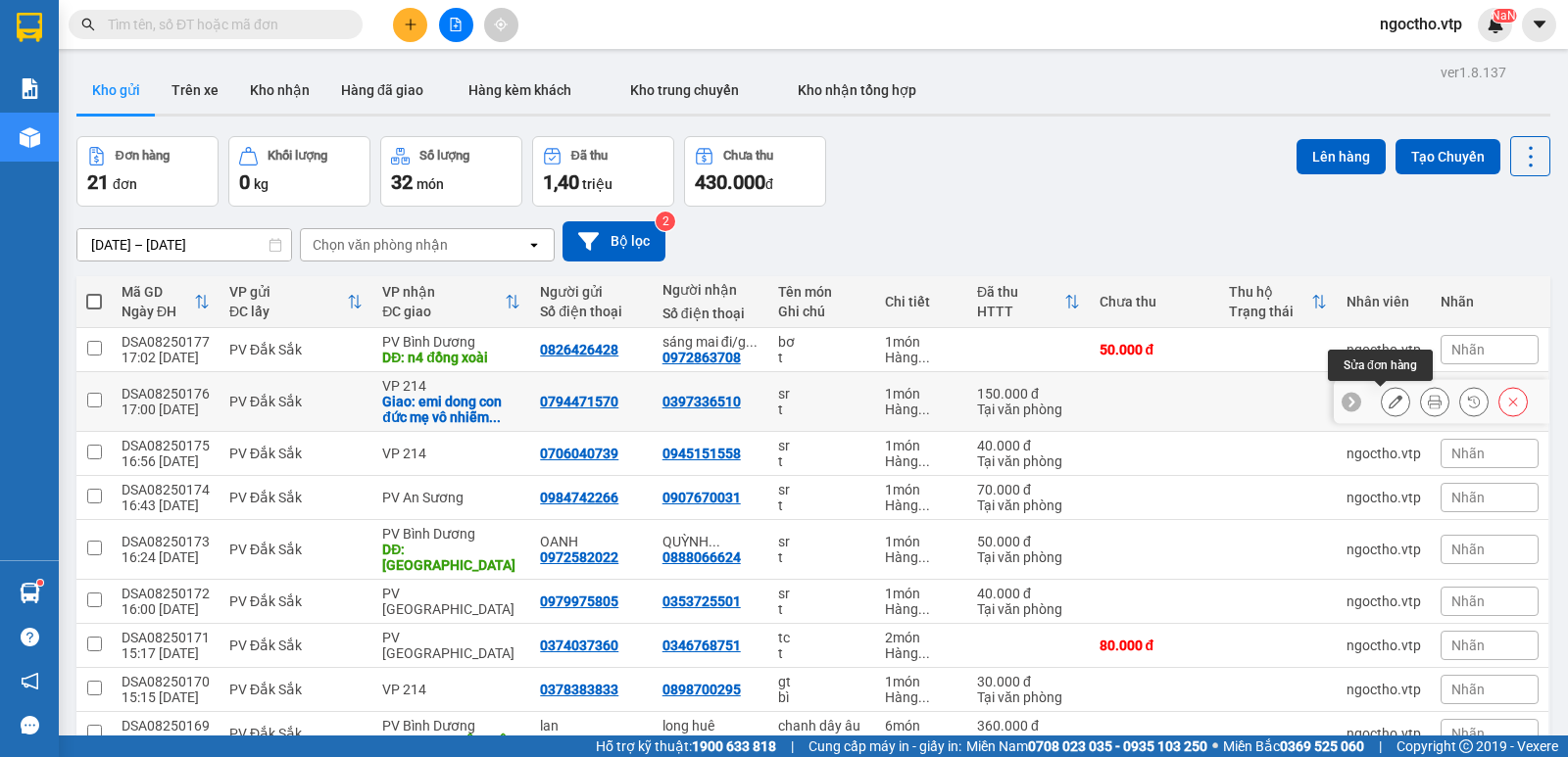
click at [1382, 385] on button at bounding box center [1396, 402] width 28 height 34
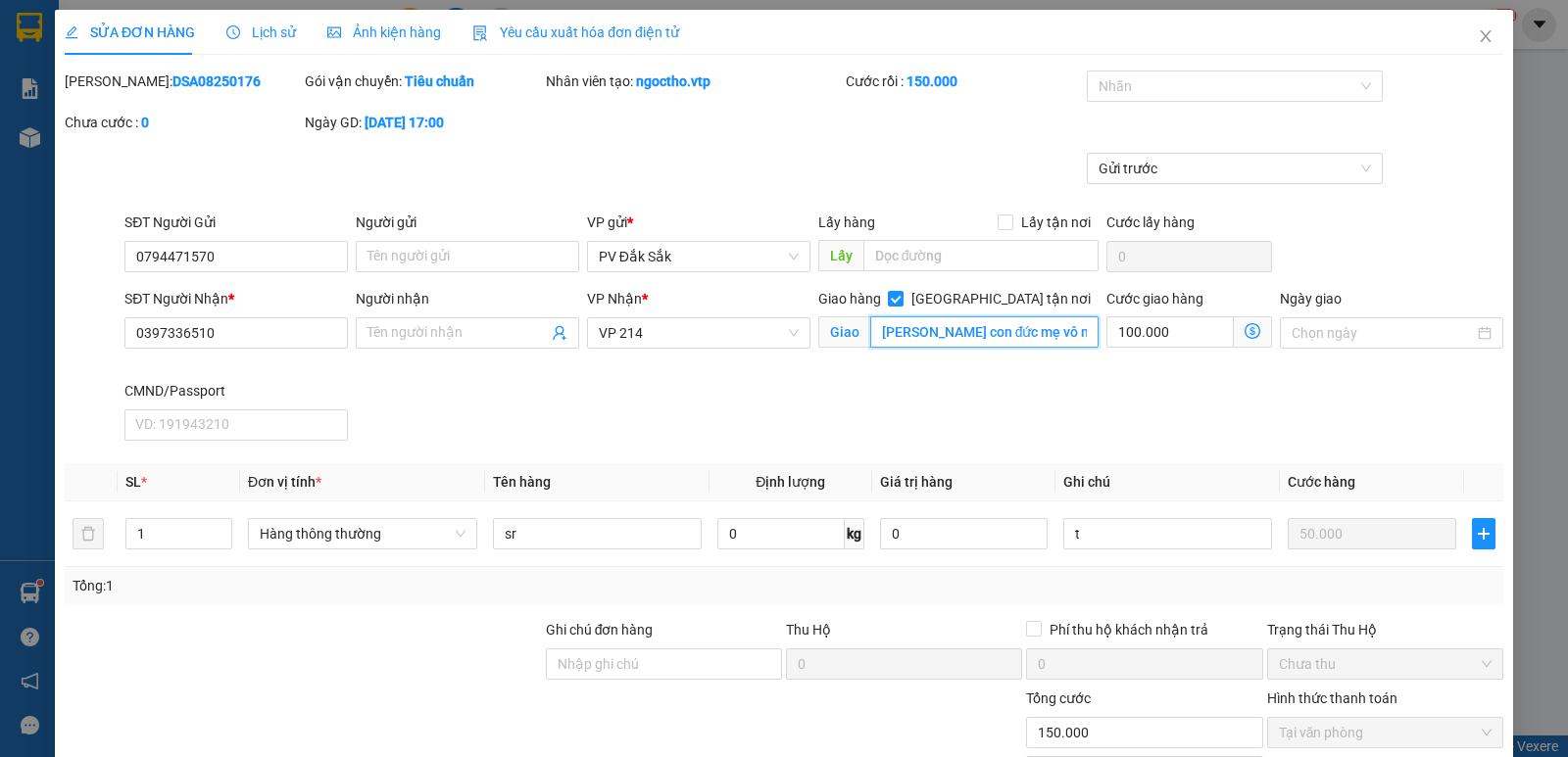
click at [889, 345] on input "emi dong con đức mẹ vô nhiễm phương bình chiêu thủ đức" at bounding box center [985, 332] width 230 height 32
click at [878, 332] on input "emi dong con đức mẹ vô nhiễm phương bình chiêu thủ đức" at bounding box center [985, 332] width 230 height 32
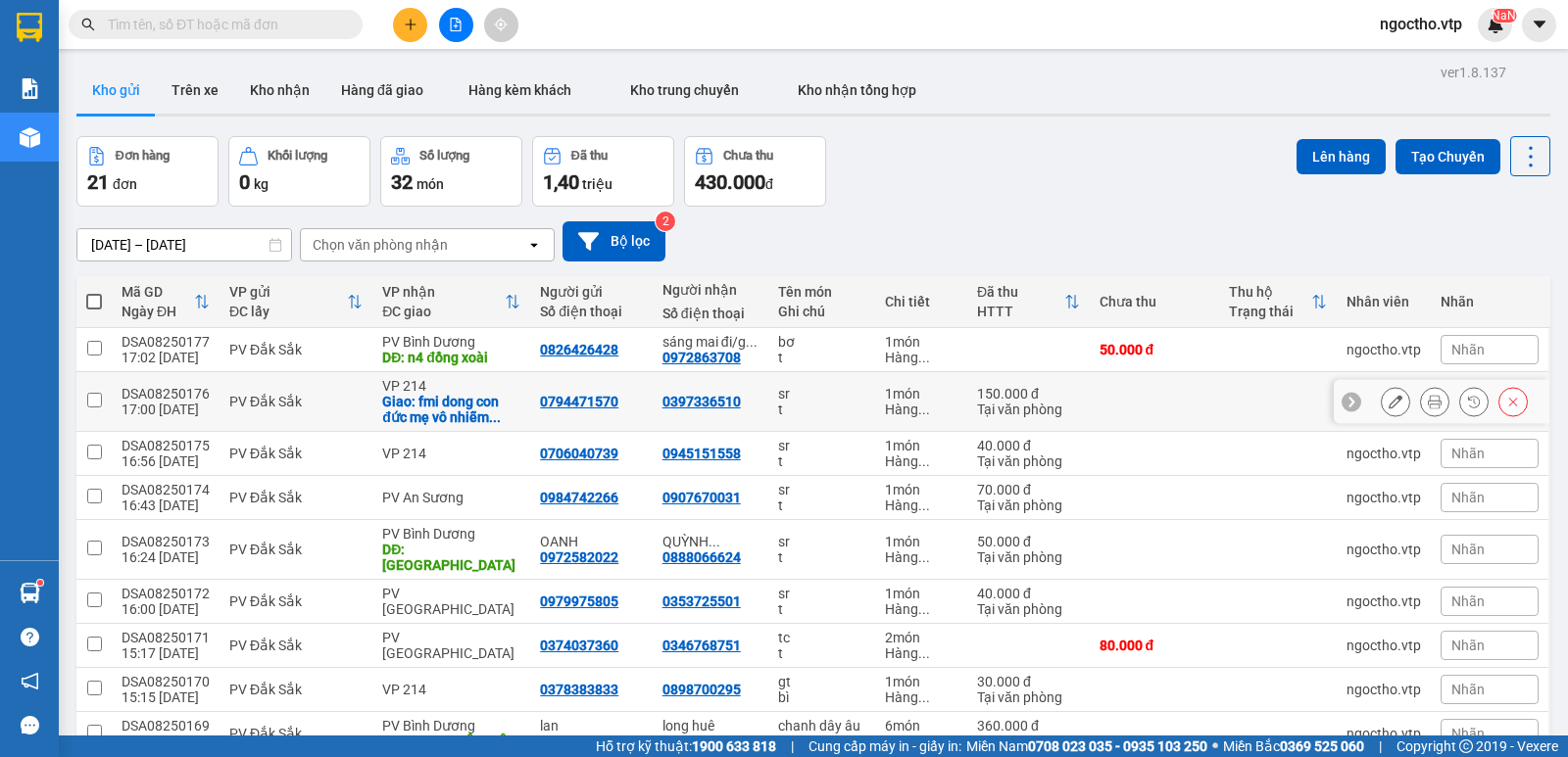
drag, startPoint x: 105, startPoint y: 399, endPoint x: 111, endPoint y: 355, distance: 44.4
click at [107, 399] on td at bounding box center [94, 402] width 35 height 60
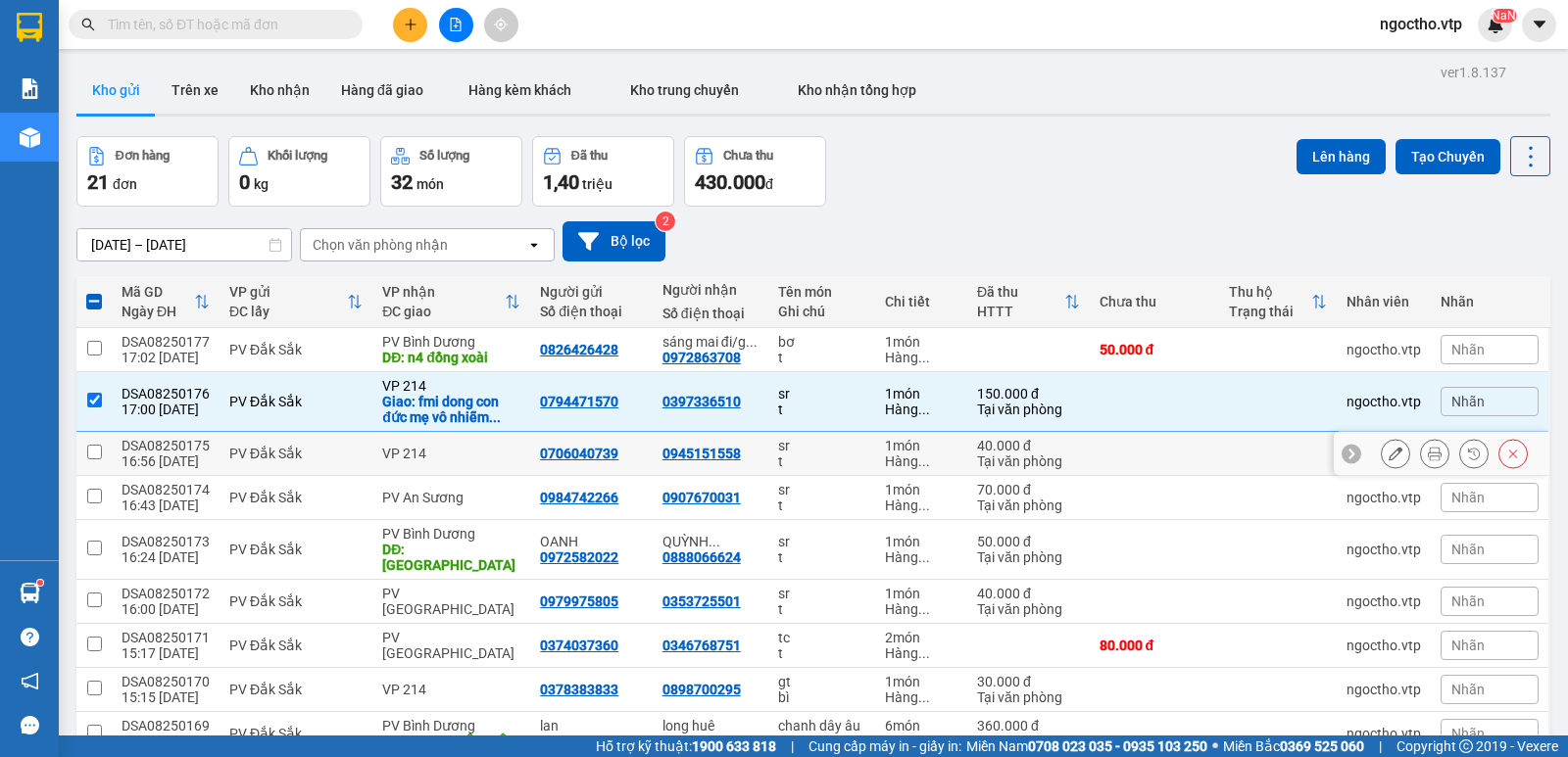
click at [91, 459] on input "checkbox" at bounding box center [95, 452] width 15 height 15
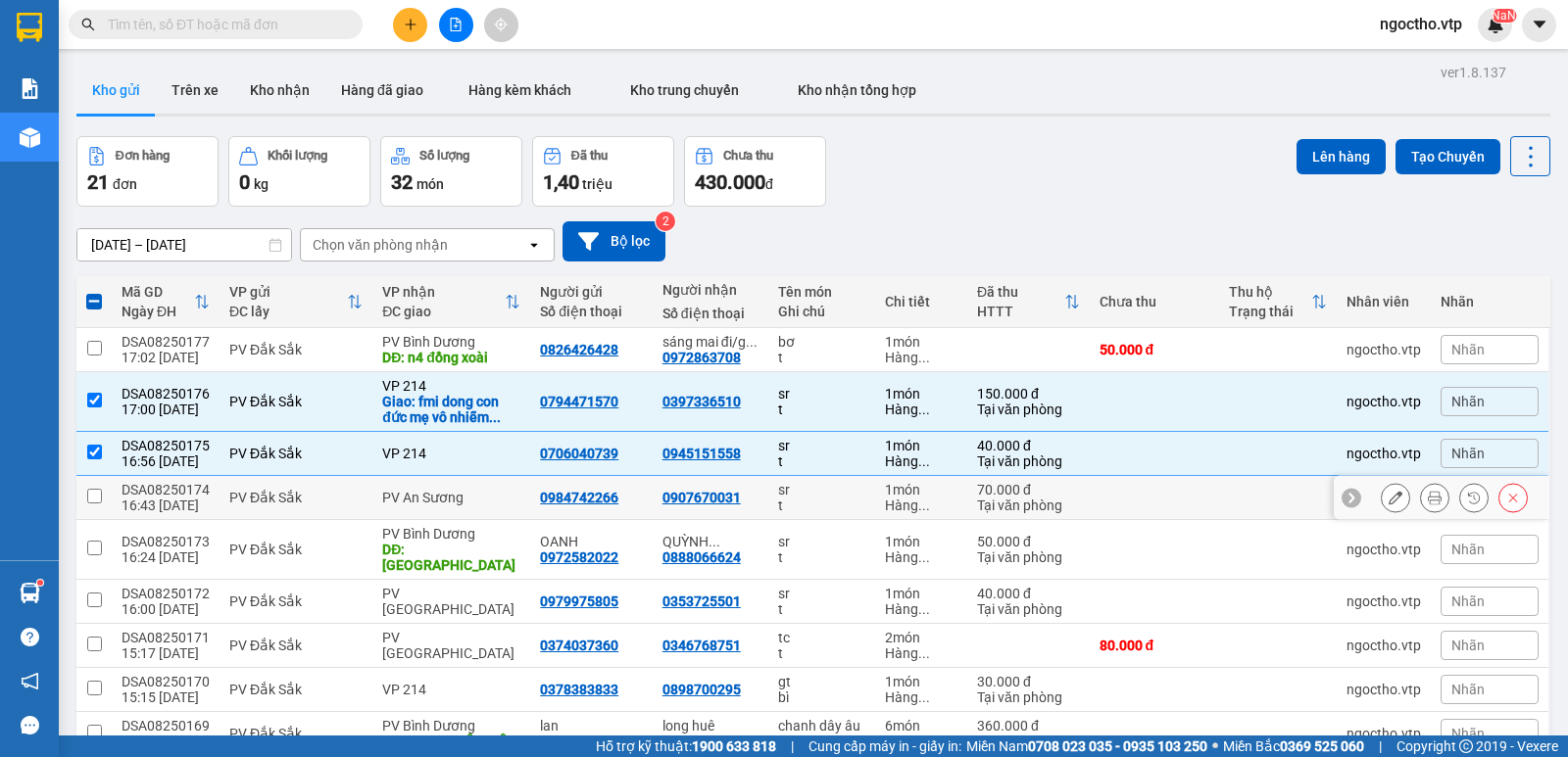
click at [100, 505] on td at bounding box center [94, 498] width 35 height 44
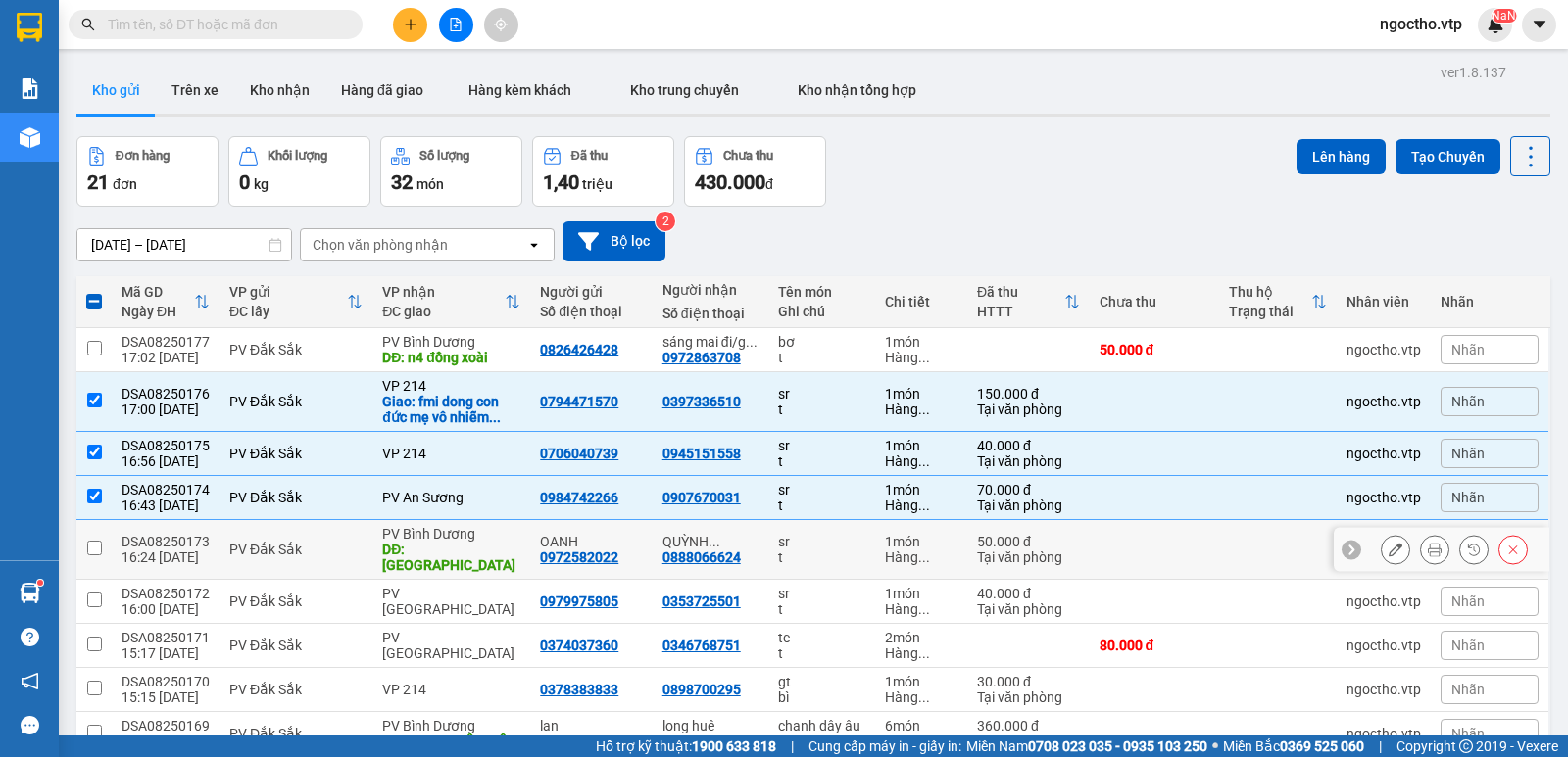
click at [90, 542] on input "checkbox" at bounding box center [95, 548] width 15 height 15
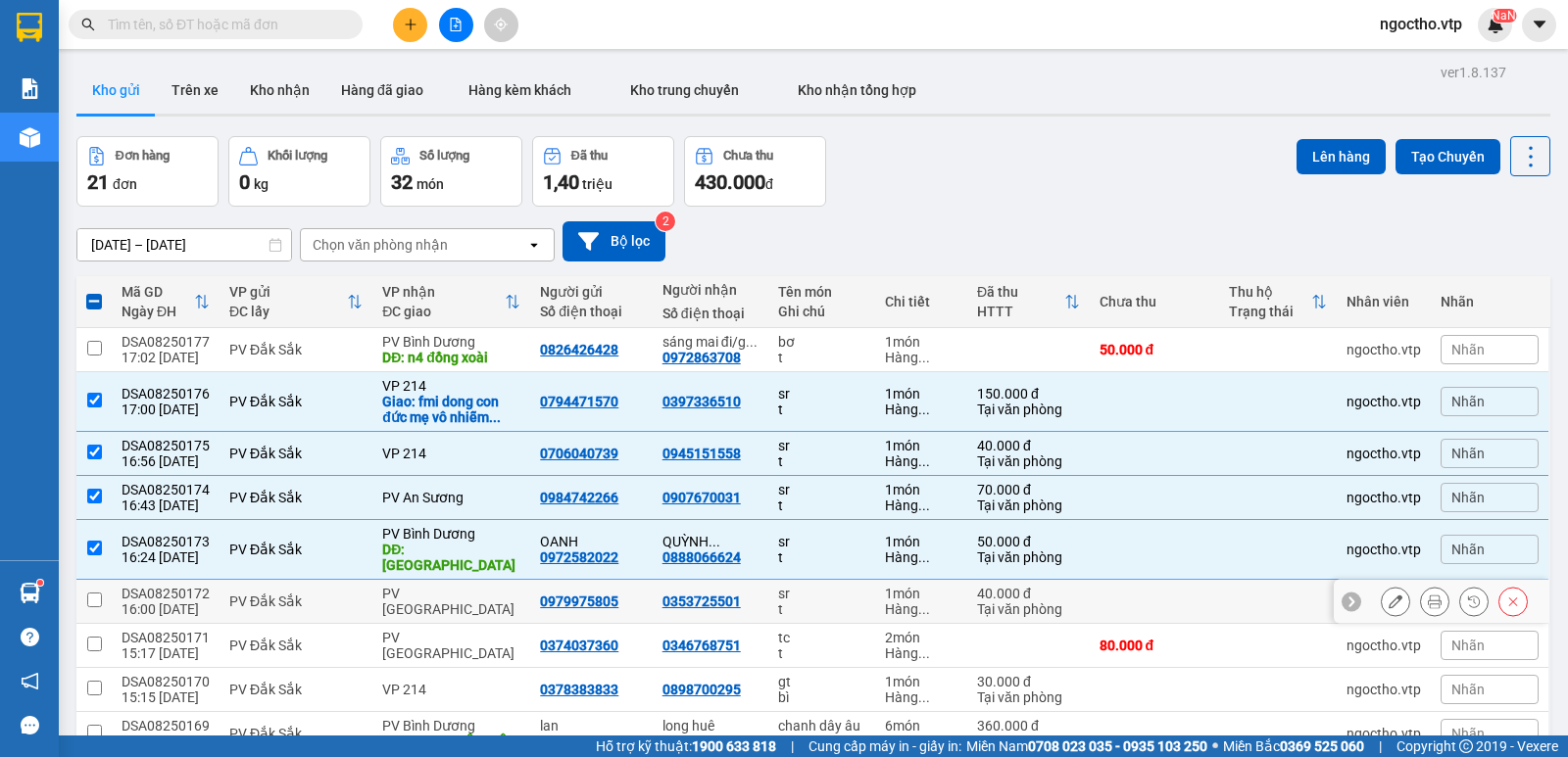
click at [96, 593] on input "checkbox" at bounding box center [95, 600] width 15 height 15
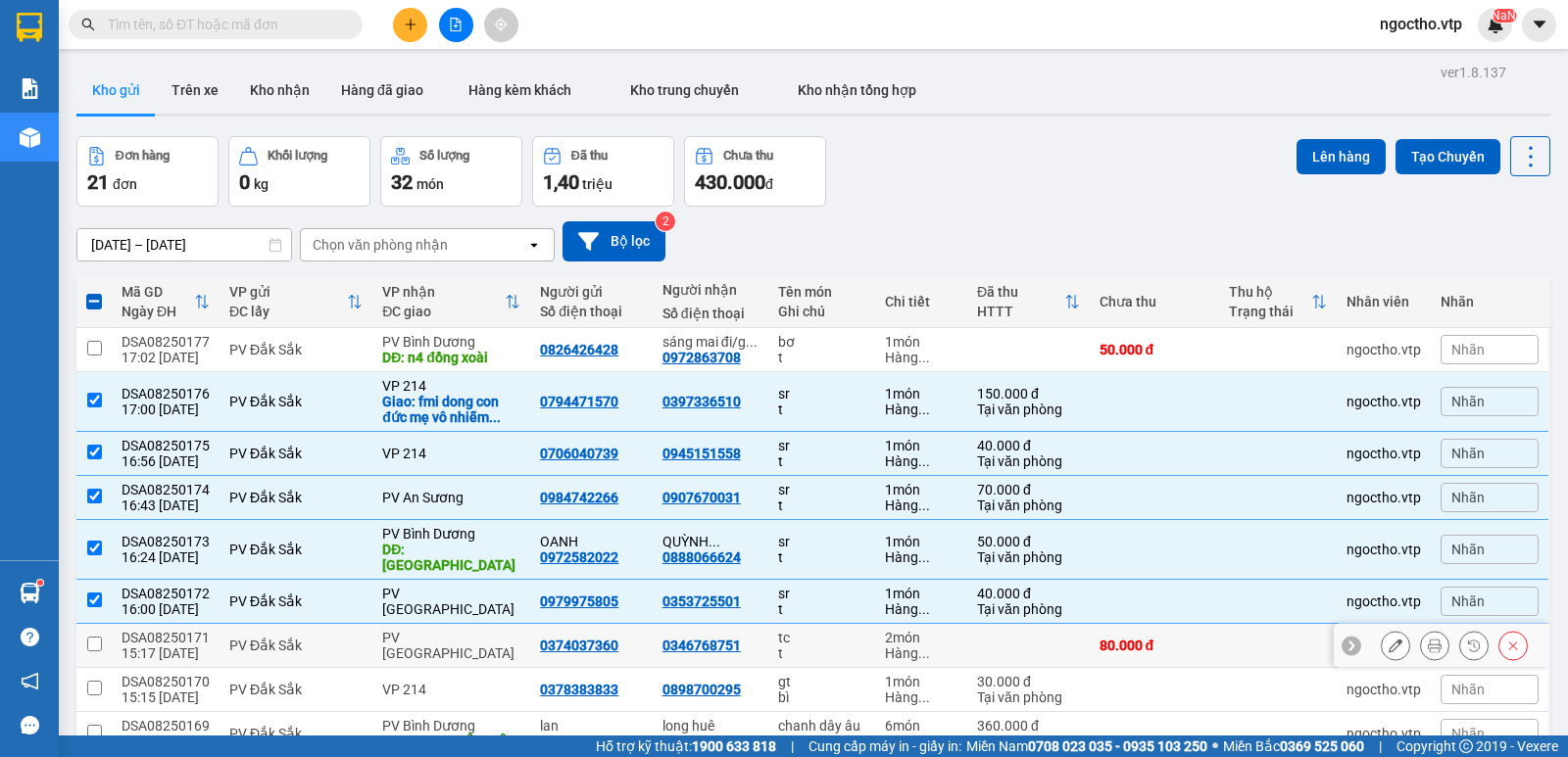
drag, startPoint x: 94, startPoint y: 628, endPoint x: 98, endPoint y: 674, distance: 46.2
click at [94, 637] on input "checkbox" at bounding box center [95, 644] width 15 height 15
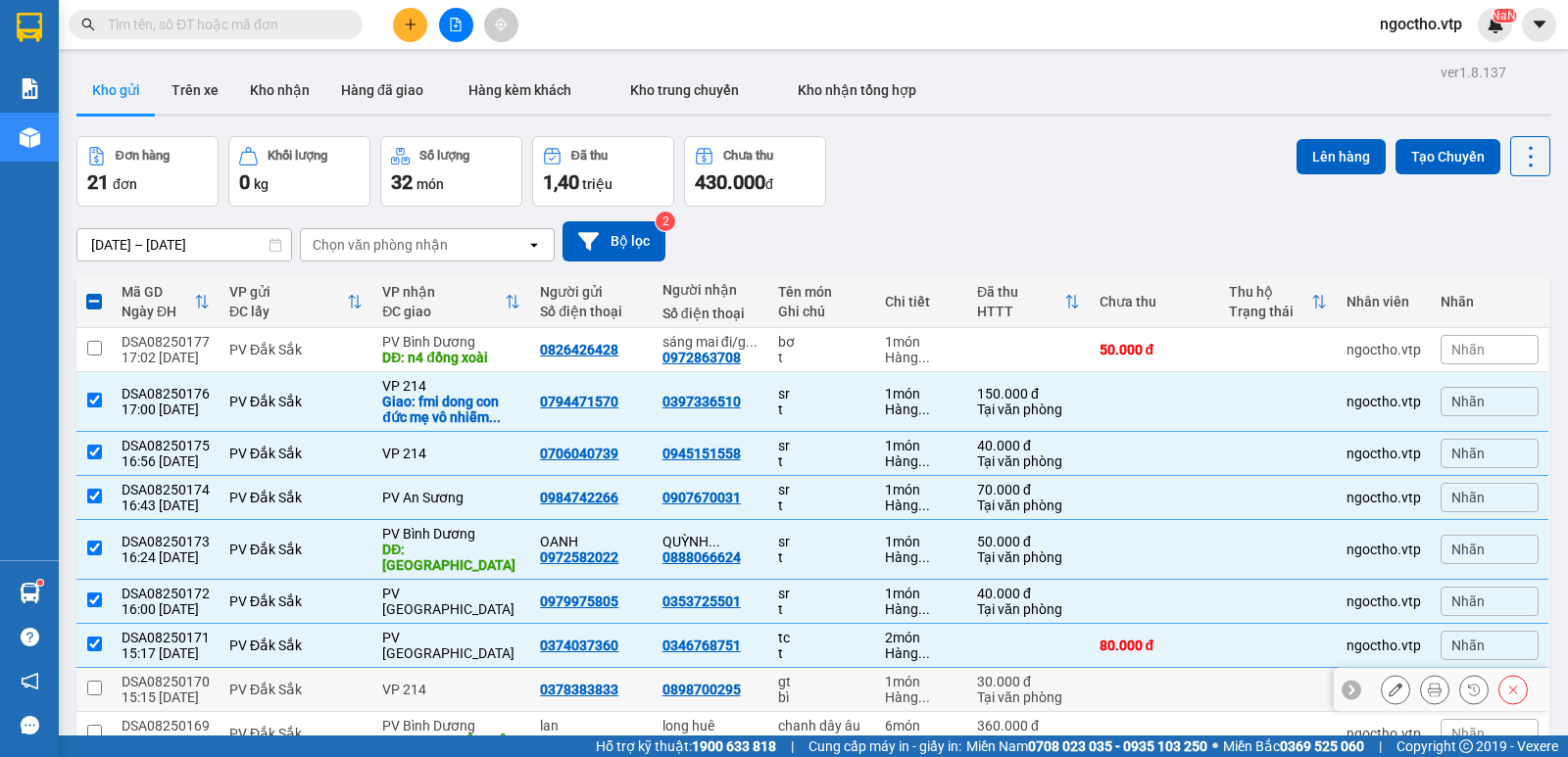
click at [98, 681] on input "checkbox" at bounding box center [95, 688] width 15 height 15
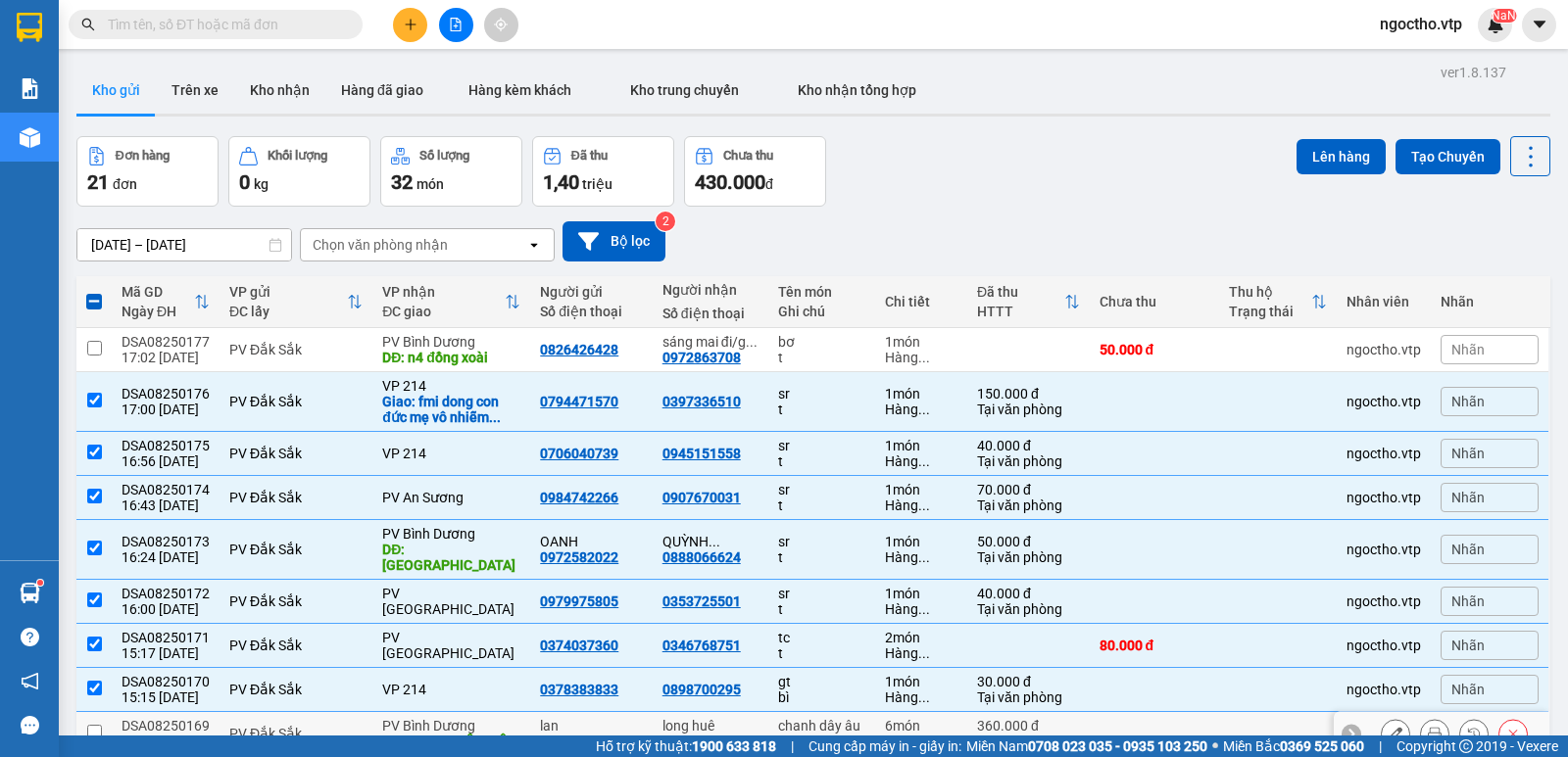
click at [92, 725] on input "checkbox" at bounding box center [95, 732] width 15 height 15
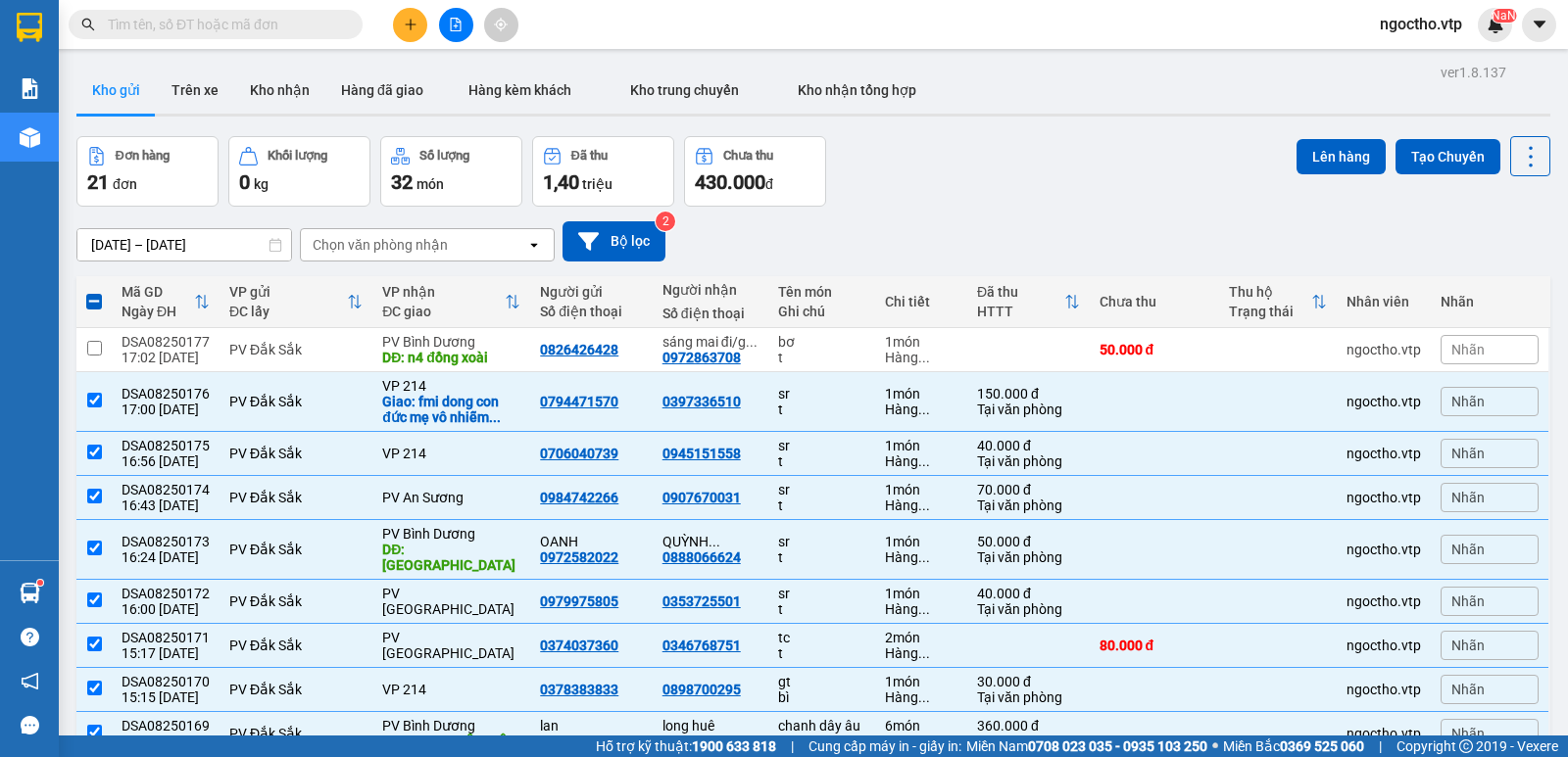
click at [1320, 141] on button "Lên hàng" at bounding box center [1341, 156] width 90 height 35
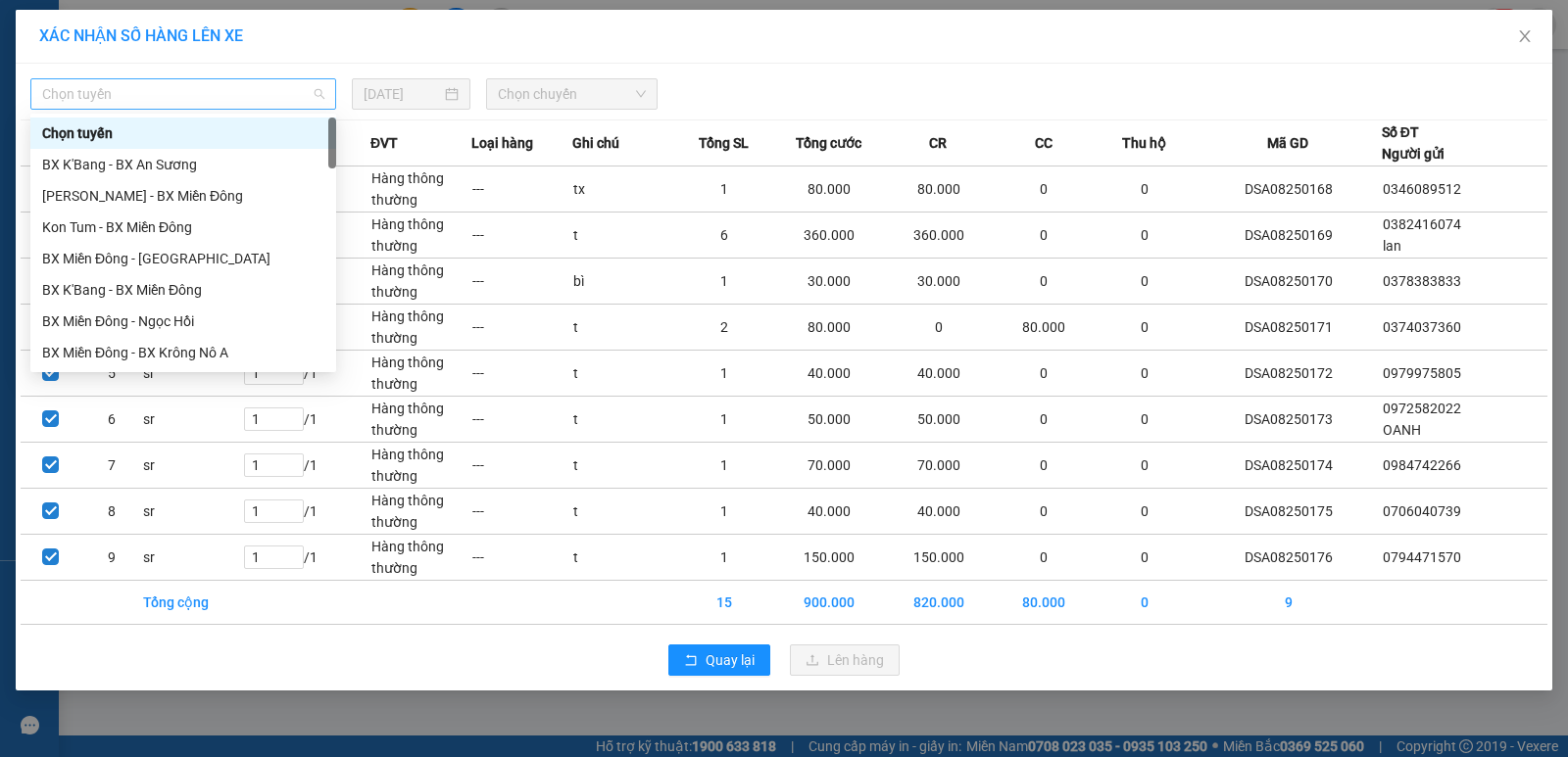
click at [246, 94] on span "Chọn tuyến" at bounding box center [183, 95] width 283 height 30
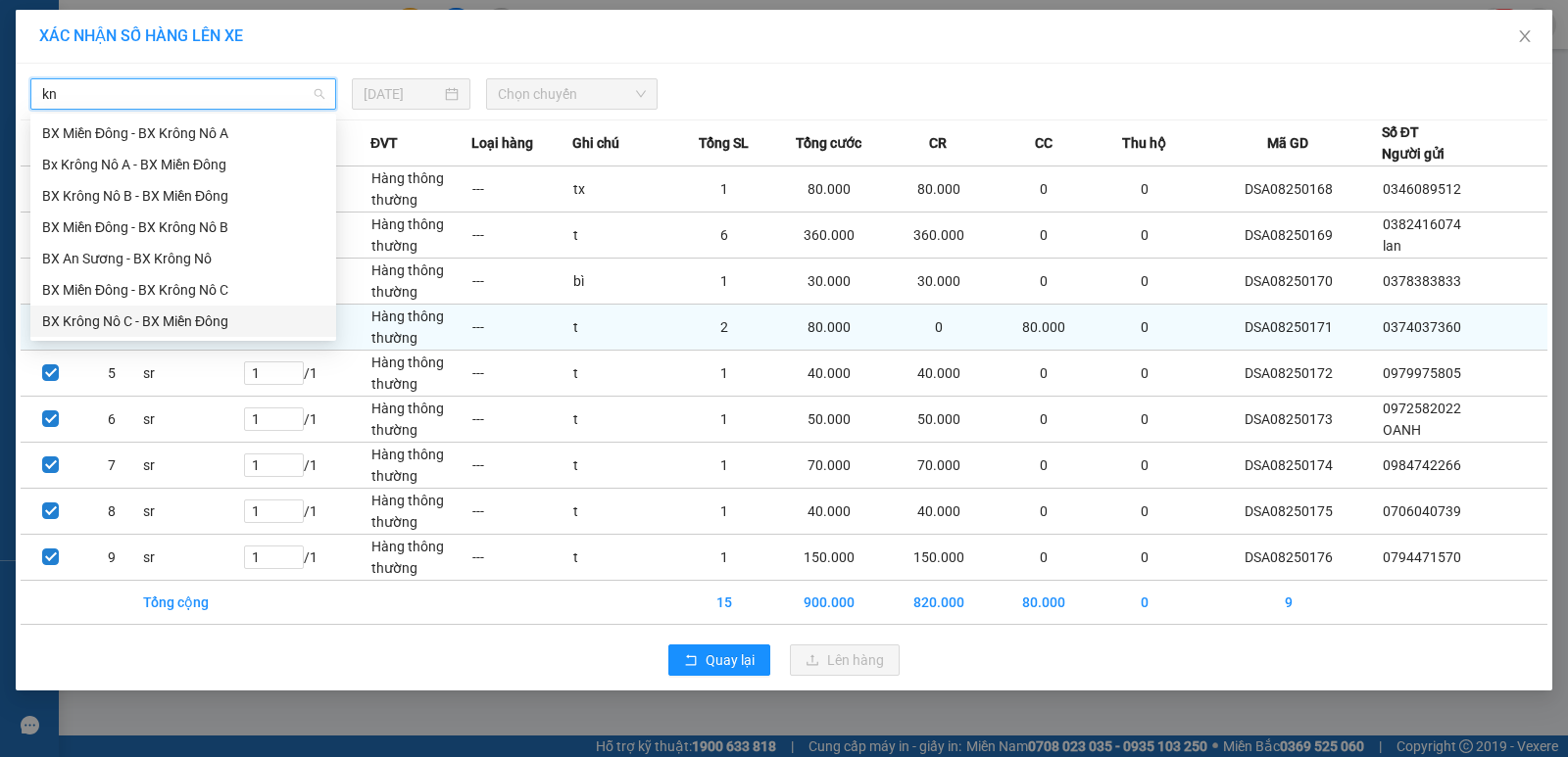
click at [165, 321] on div "BX Krông Nô C - BX Miền Đông" at bounding box center [183, 321] width 283 height 22
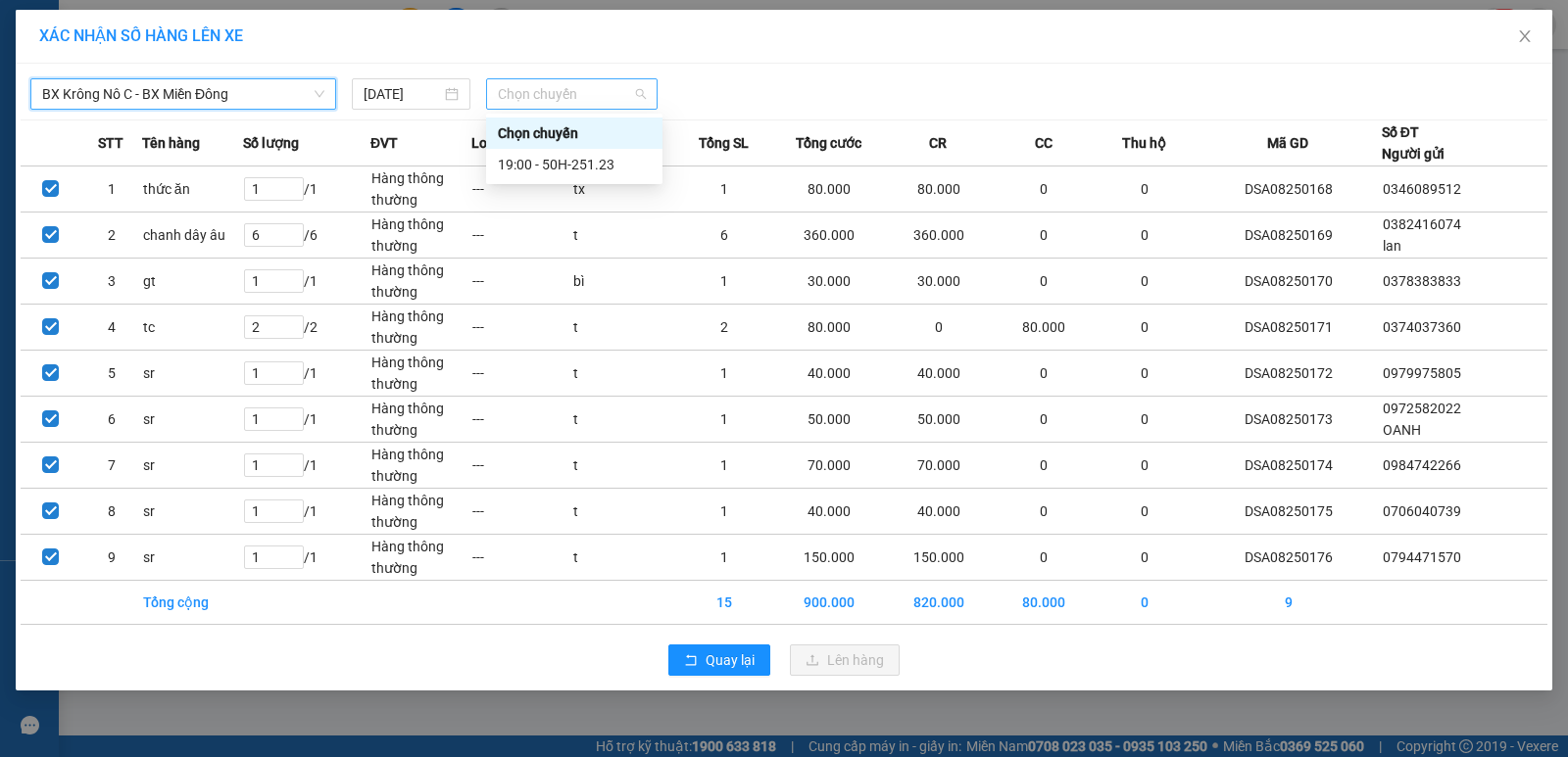
click at [502, 94] on span "Chọn chuyến" at bounding box center [571, 95] width 148 height 30
click at [552, 157] on div "19:00 - 50H-251.23" at bounding box center [574, 165] width 153 height 22
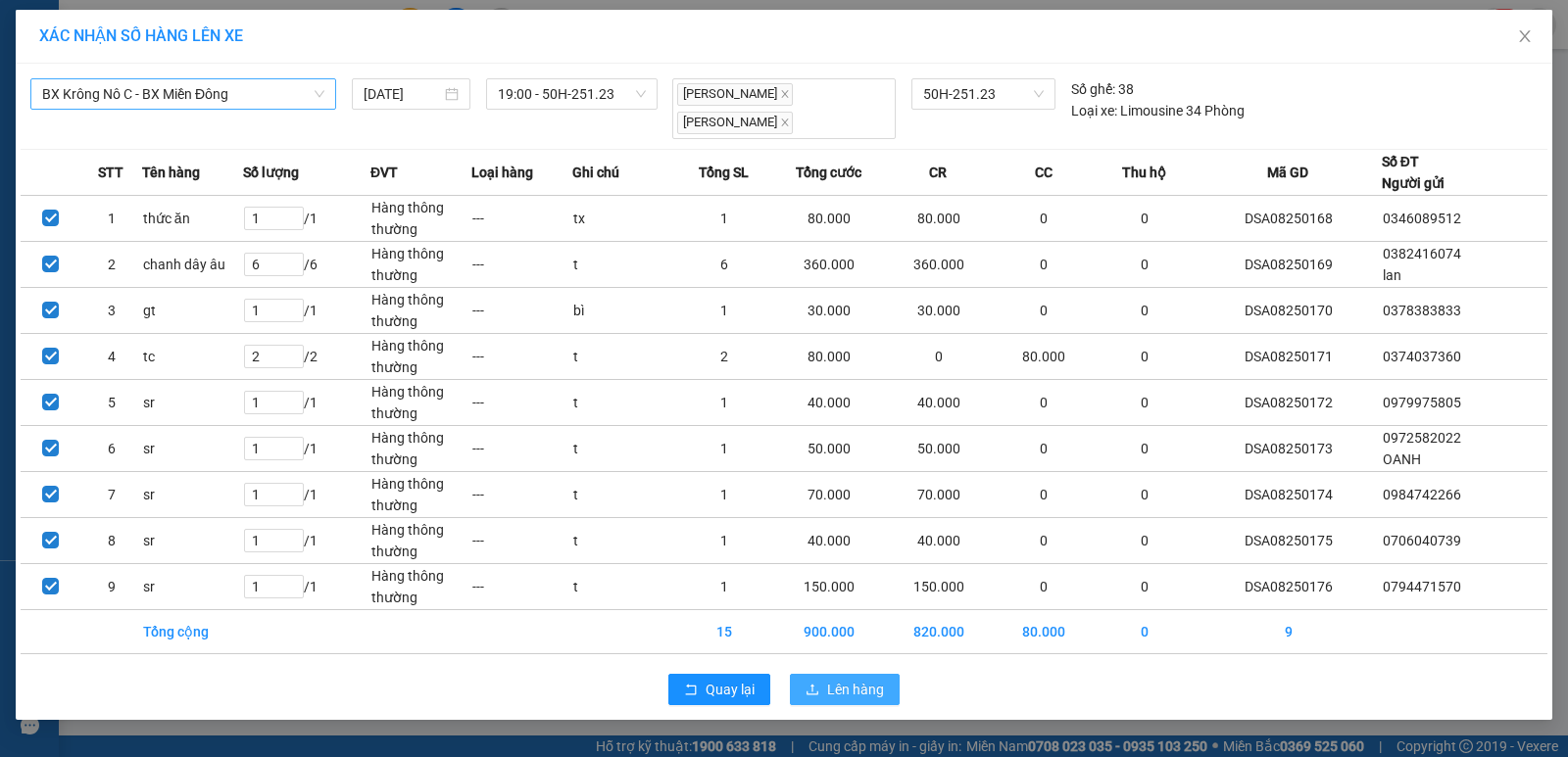
drag, startPoint x: 862, startPoint y: 684, endPoint x: 854, endPoint y: 668, distance: 17.9
click at [862, 683] on button "Lên hàng" at bounding box center [845, 690] width 109 height 32
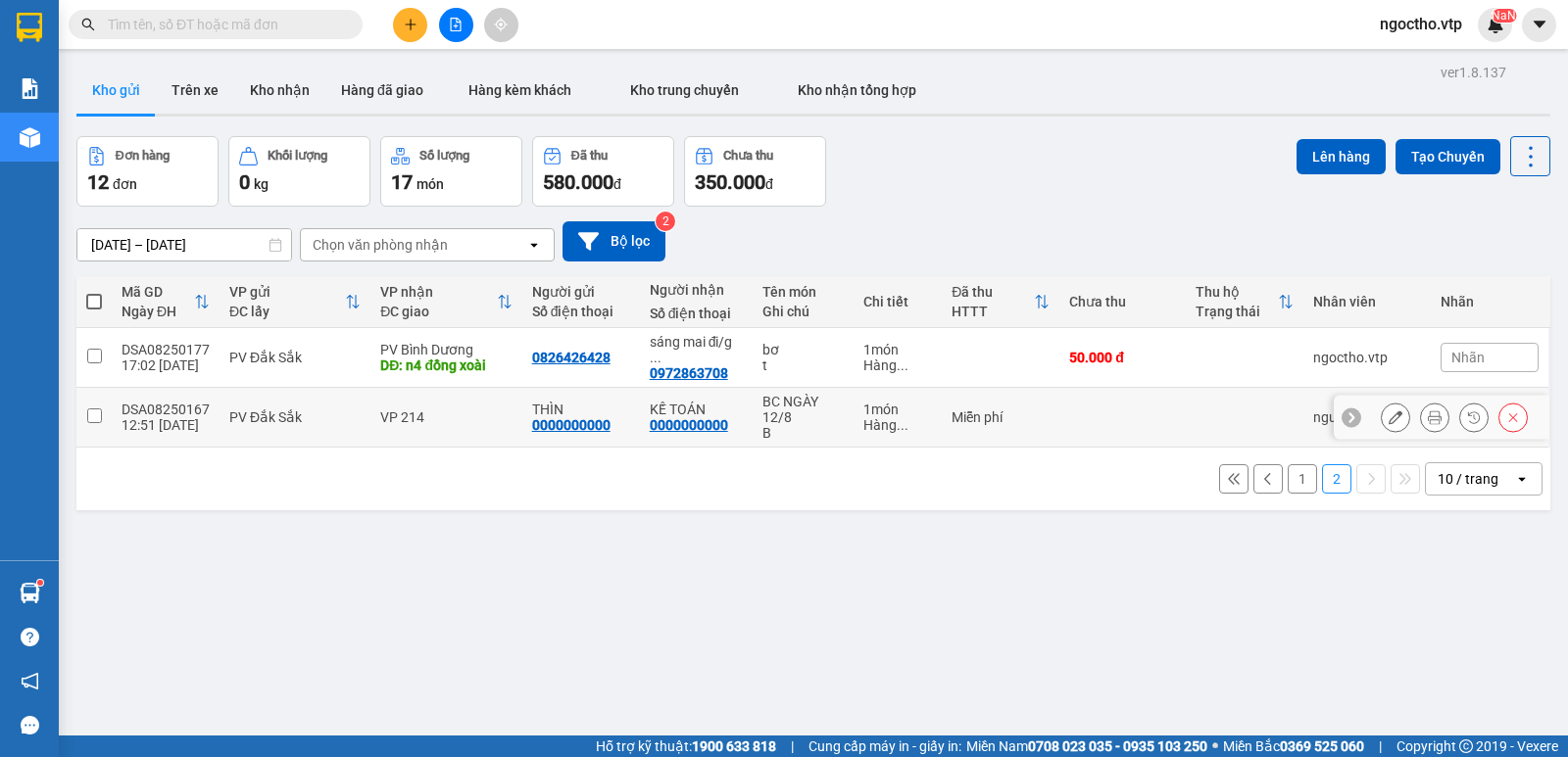
click at [99, 409] on input "checkbox" at bounding box center [95, 416] width 15 height 15
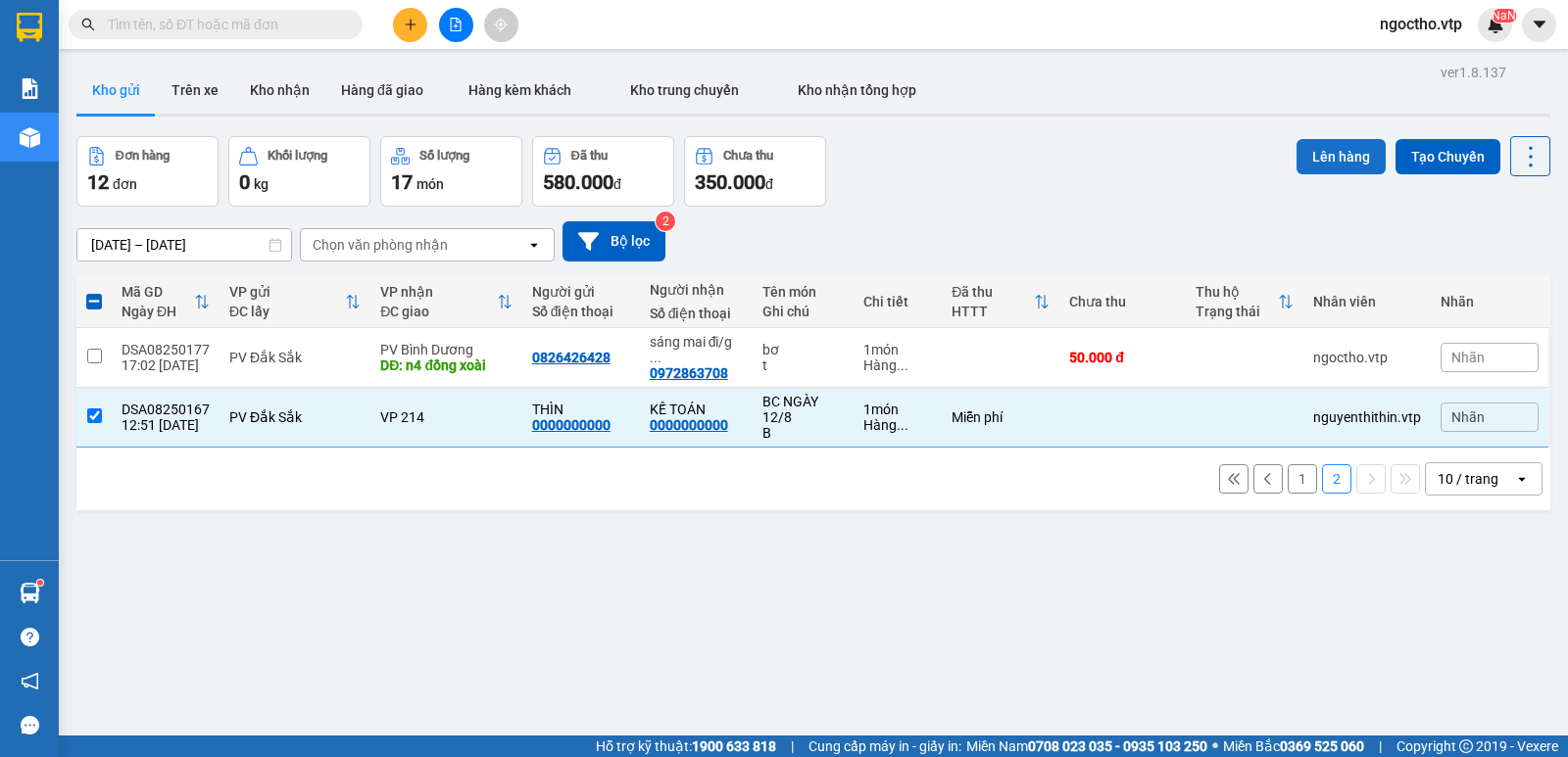
click at [1326, 139] on button "Lên hàng" at bounding box center [1341, 156] width 90 height 35
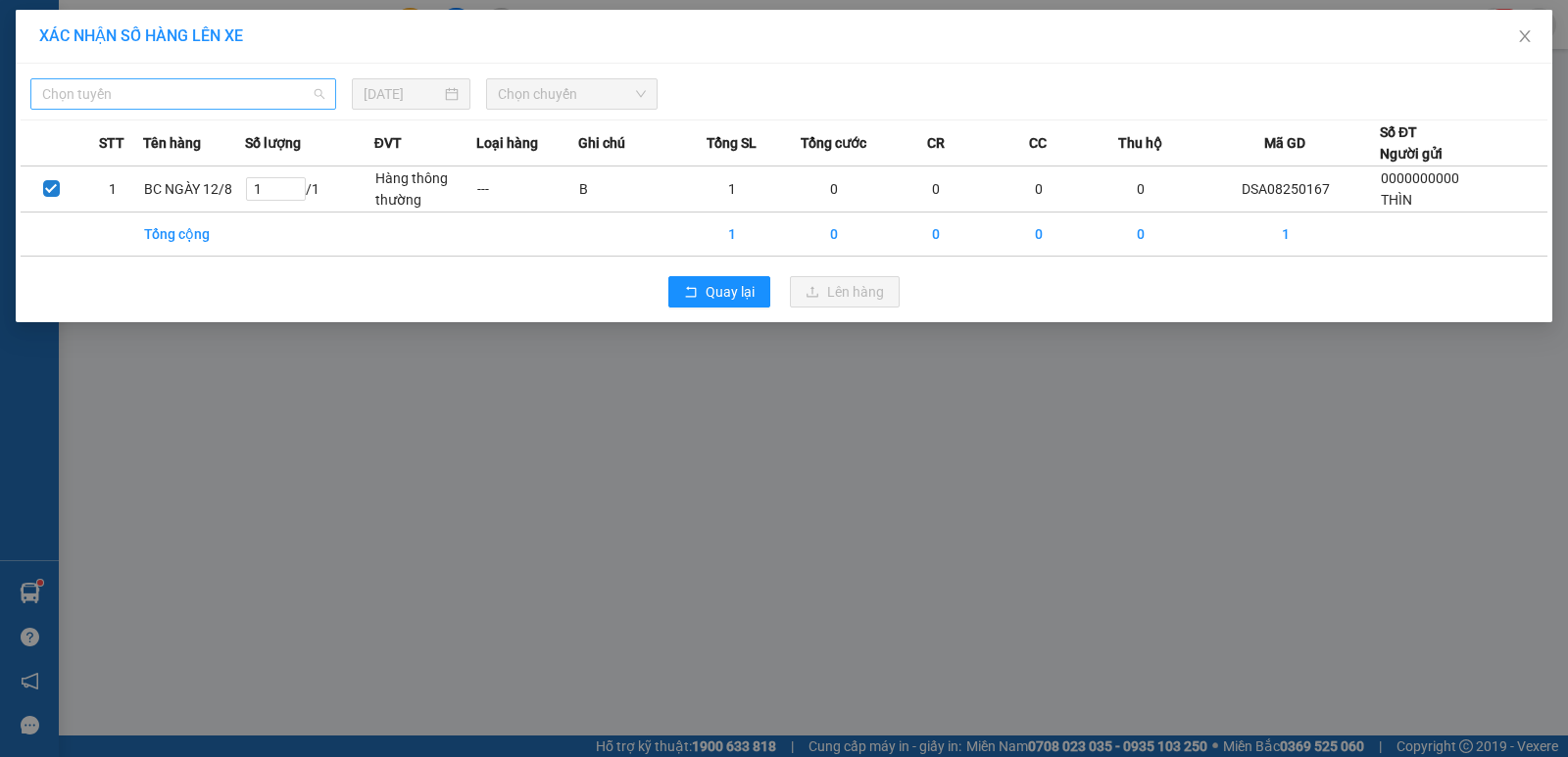
click at [172, 80] on span "Chọn tuyến" at bounding box center [183, 95] width 283 height 30
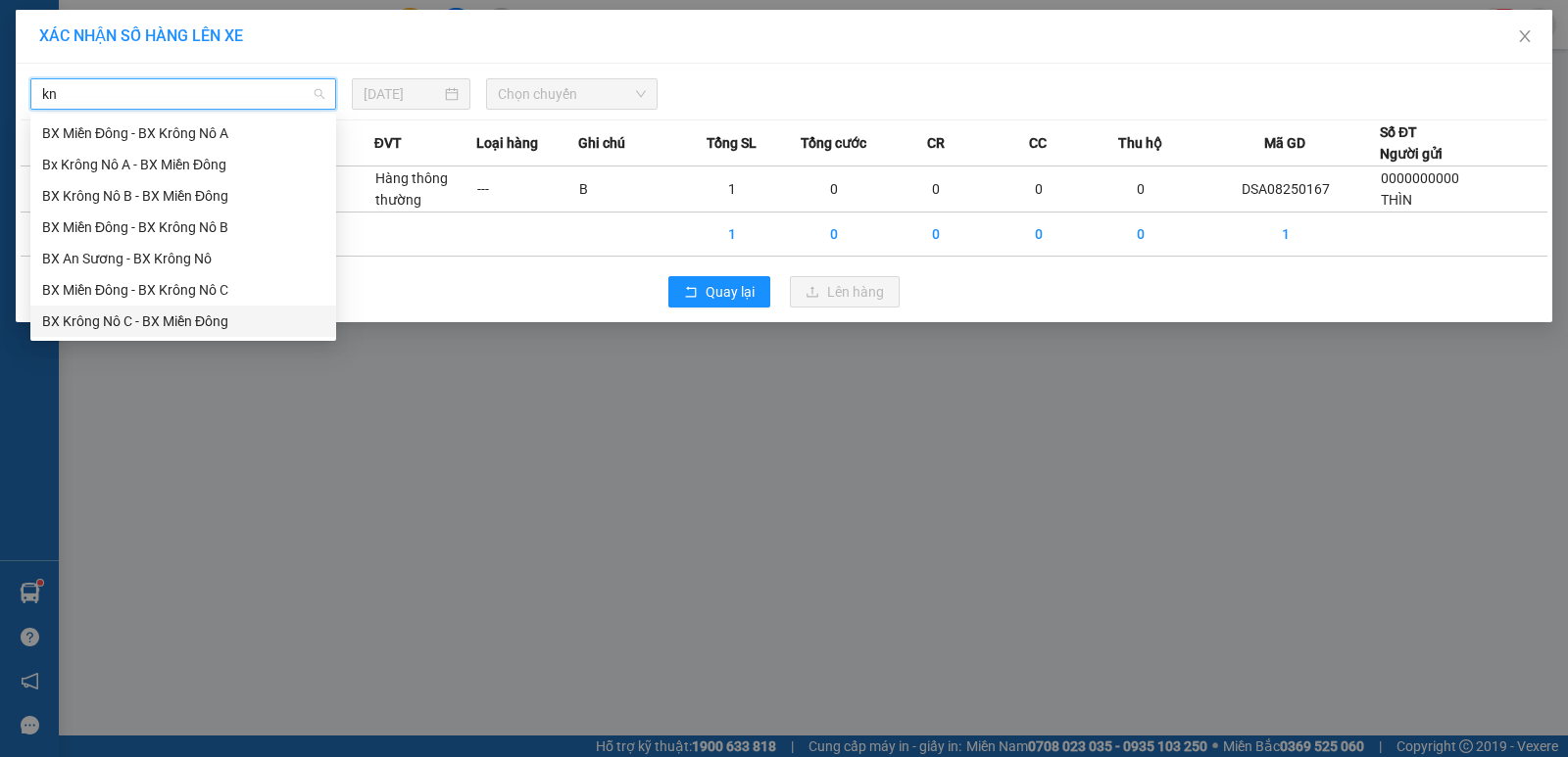
drag, startPoint x: 146, startPoint y: 322, endPoint x: 232, endPoint y: 273, distance: 99.0
click at [146, 321] on div "BX Krông Nô C - BX Miền Đông" at bounding box center [183, 321] width 283 height 22
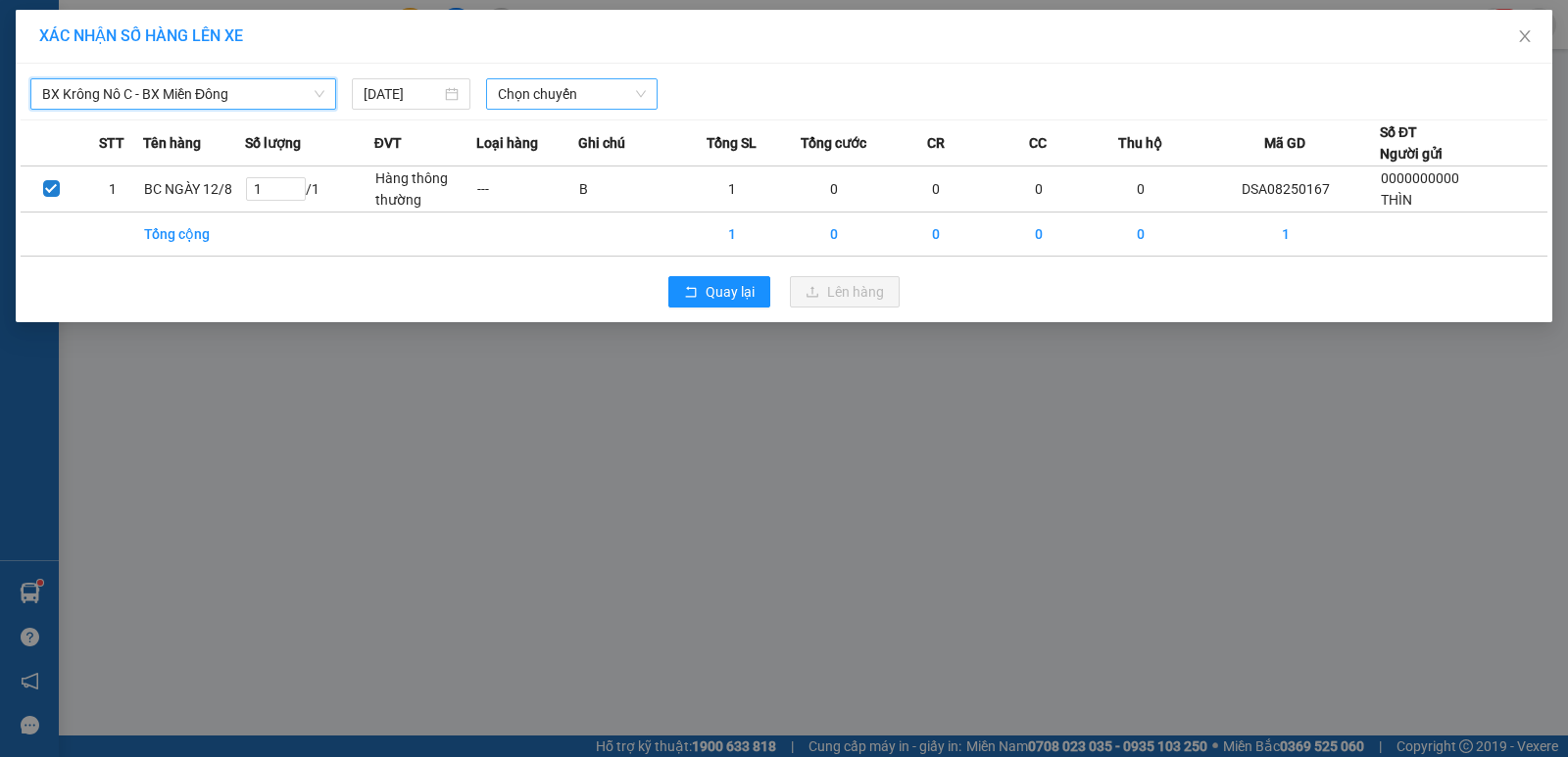
click at [491, 93] on div "Chọn chuyến" at bounding box center [572, 95] width 171 height 32
click at [543, 160] on div "19:00 - 50H-251.23" at bounding box center [574, 165] width 153 height 22
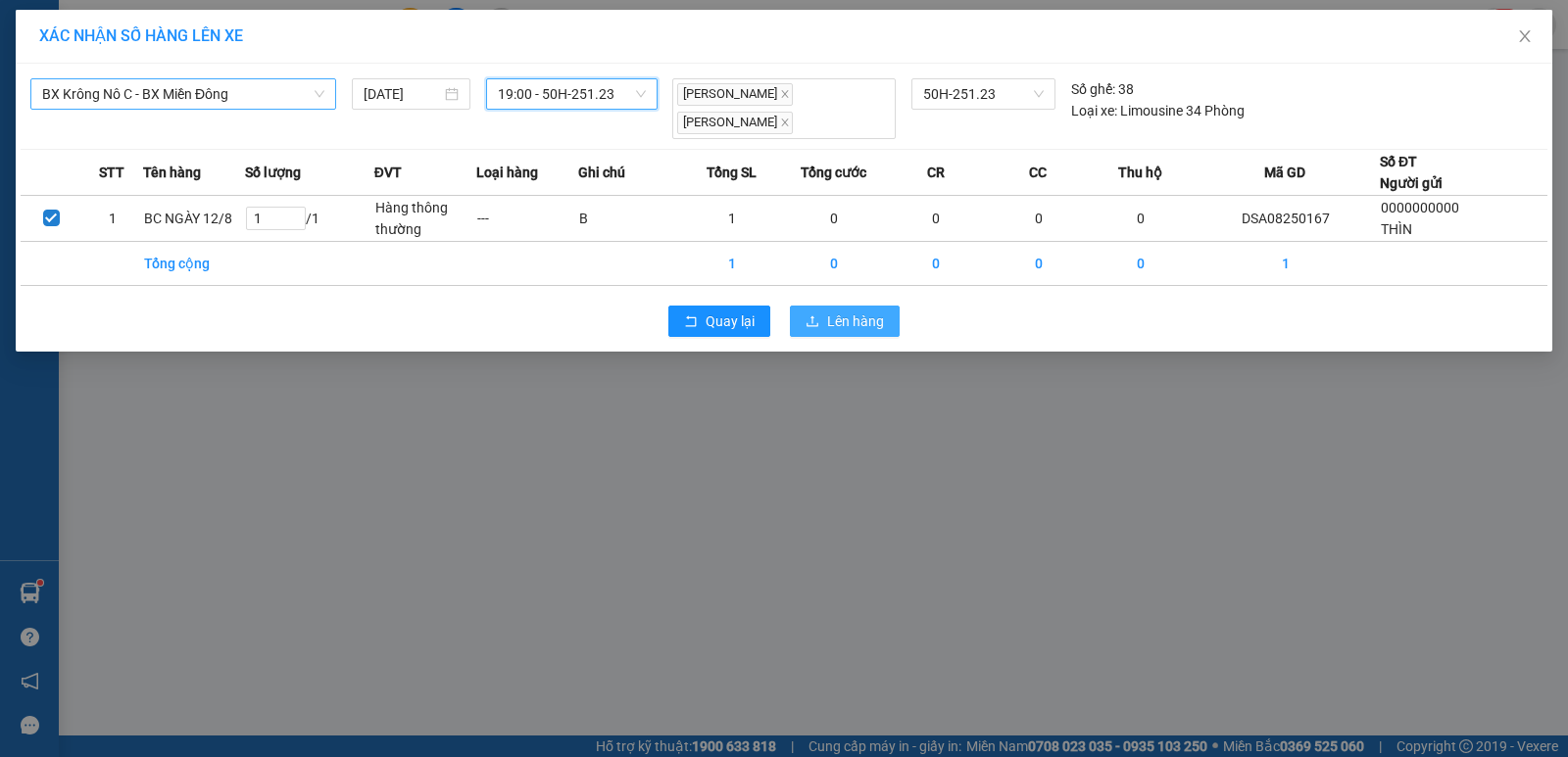
click at [860, 310] on span "Lên hàng" at bounding box center [855, 321] width 57 height 22
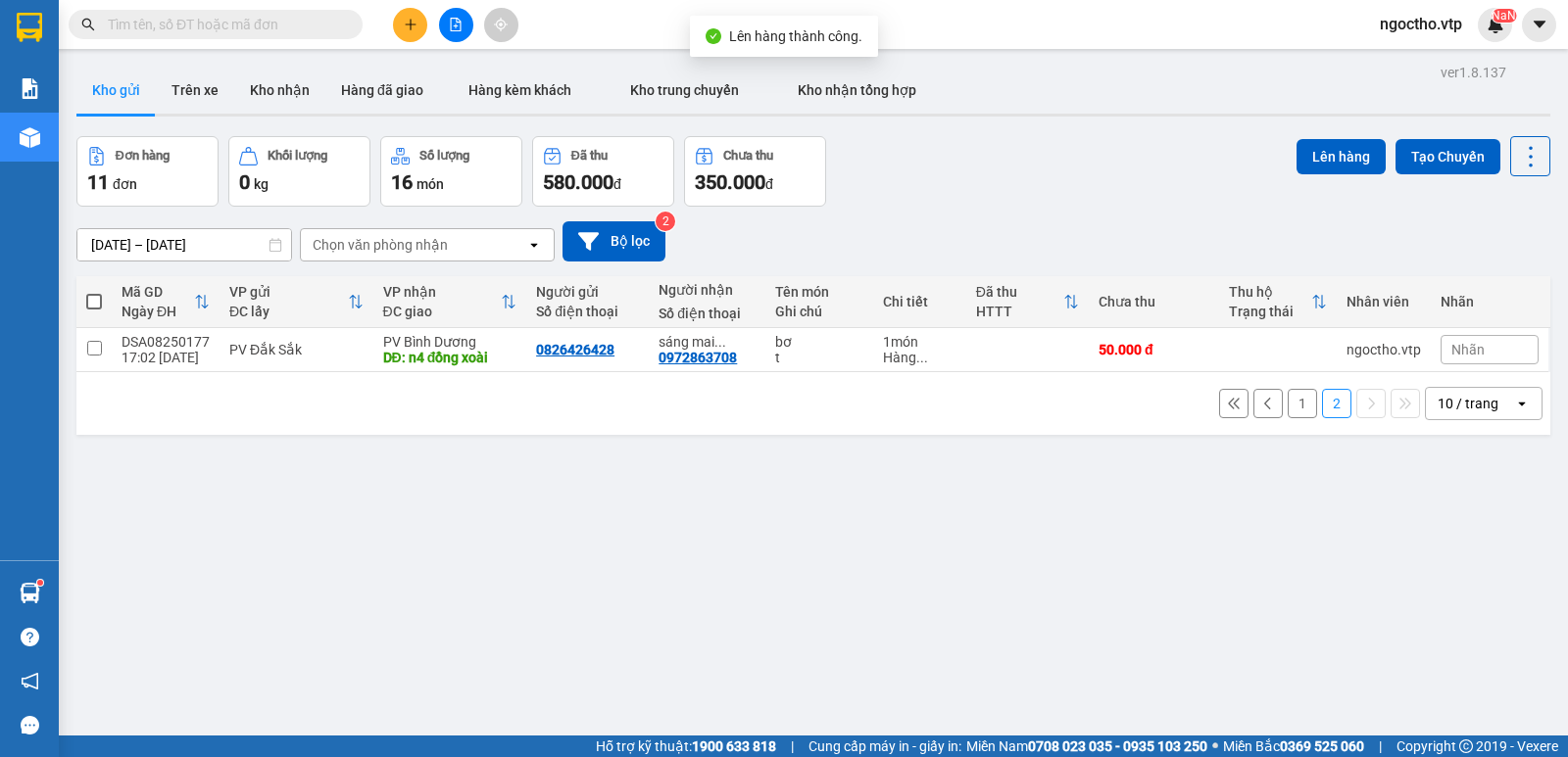
click at [1287, 419] on div "1 2 10 / trang open" at bounding box center [814, 403] width 1459 height 33
click at [1287, 408] on button "1" at bounding box center [1302, 404] width 30 height 30
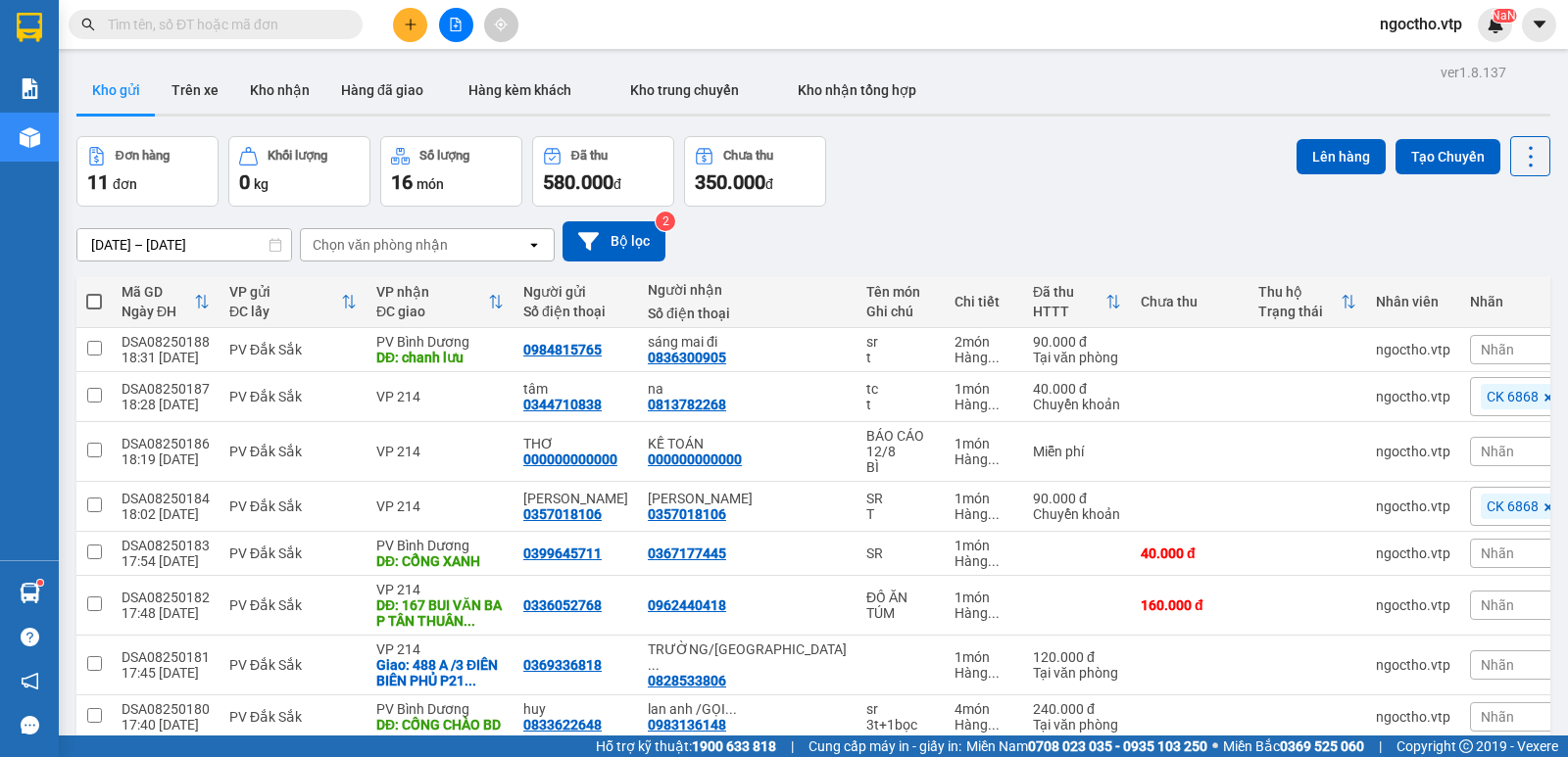
drag, startPoint x: 99, startPoint y: 633, endPoint x: 87, endPoint y: 600, distance: 35.1
drag, startPoint x: 93, startPoint y: 595, endPoint x: 97, endPoint y: 558, distance: 37.2
click at [94, 740] on td at bounding box center [94, 762] width 35 height 44
click at [97, 708] on input "checkbox" at bounding box center [95, 715] width 15 height 15
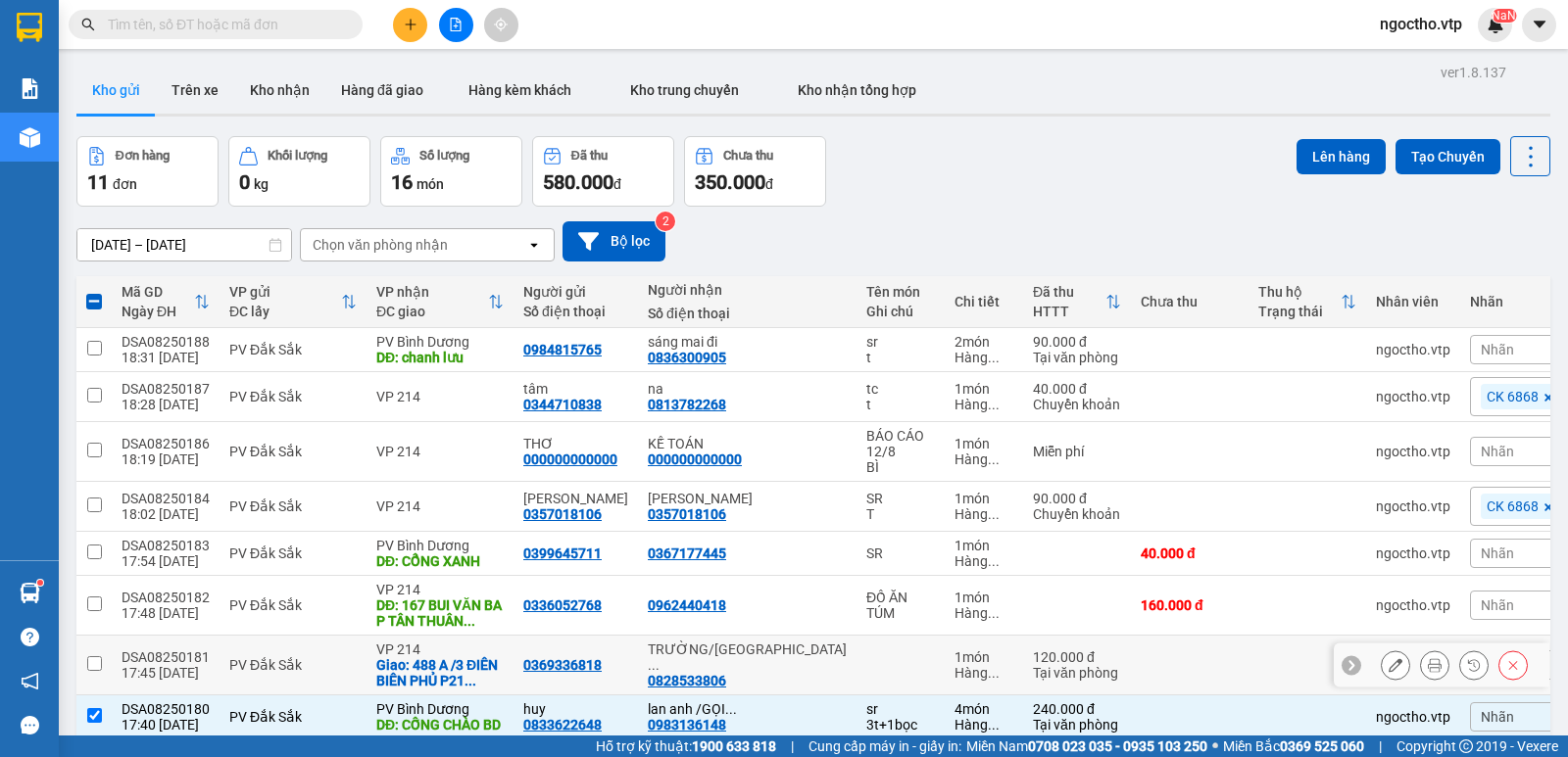
drag, startPoint x: 103, startPoint y: 477, endPoint x: 101, endPoint y: 445, distance: 32.1
click at [103, 636] on td at bounding box center [94, 665] width 35 height 60
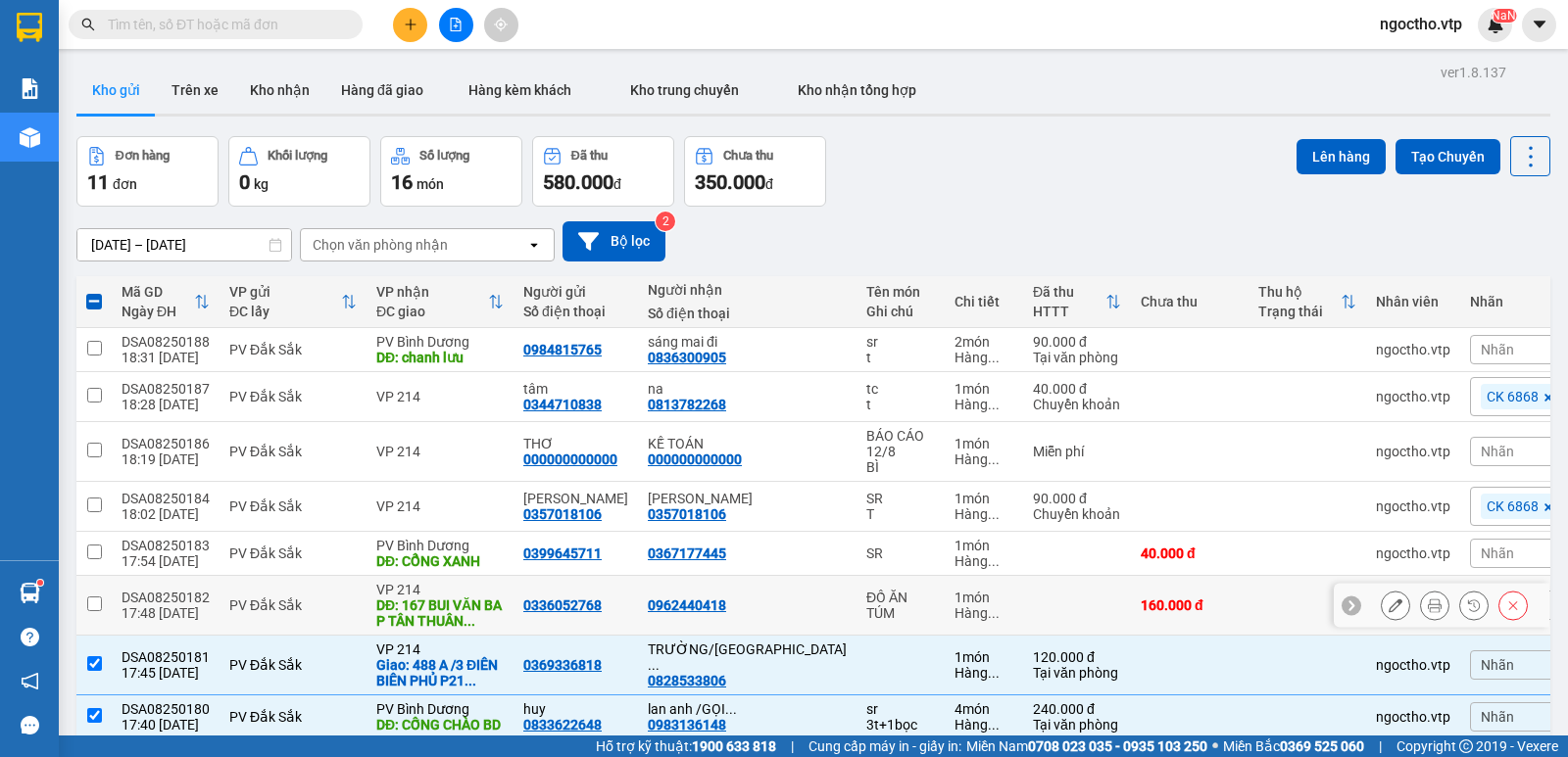
drag, startPoint x: 99, startPoint y: 415, endPoint x: 98, endPoint y: 377, distance: 38.0
click at [99, 597] on input "checkbox" at bounding box center [95, 604] width 15 height 15
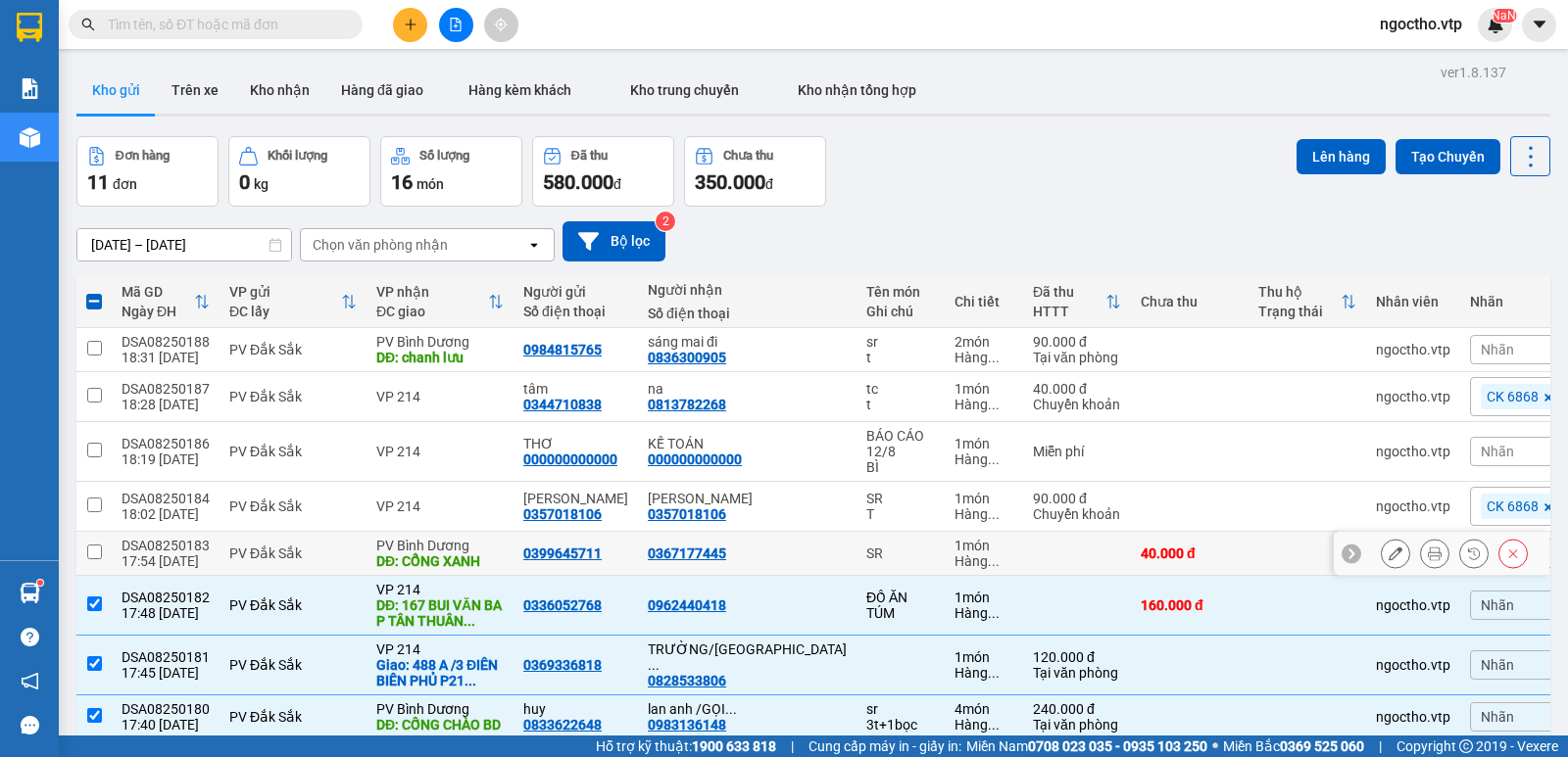
click at [98, 545] on input "checkbox" at bounding box center [95, 552] width 15 height 15
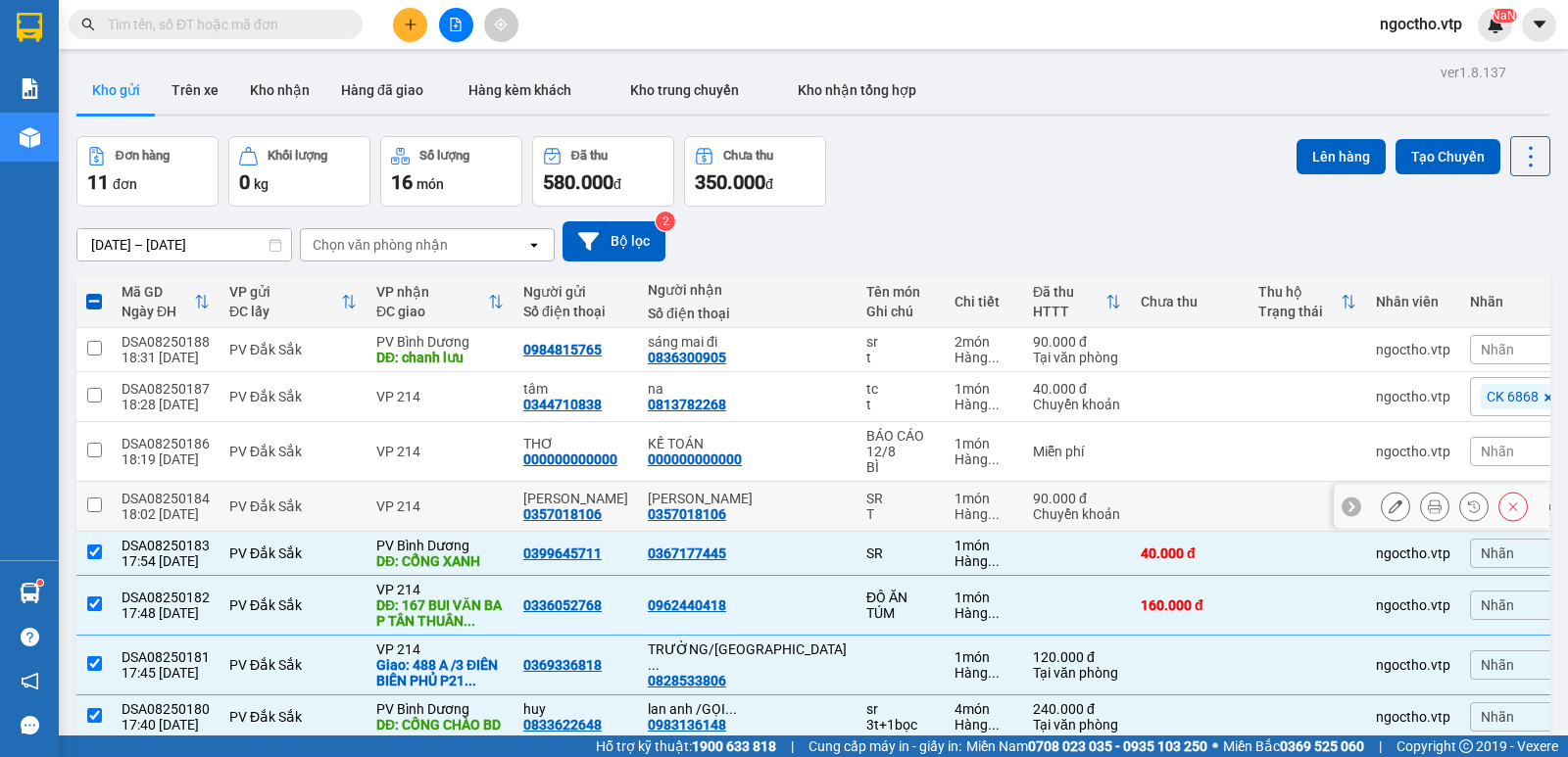
click at [95, 497] on input "checkbox" at bounding box center [95, 504] width 15 height 15
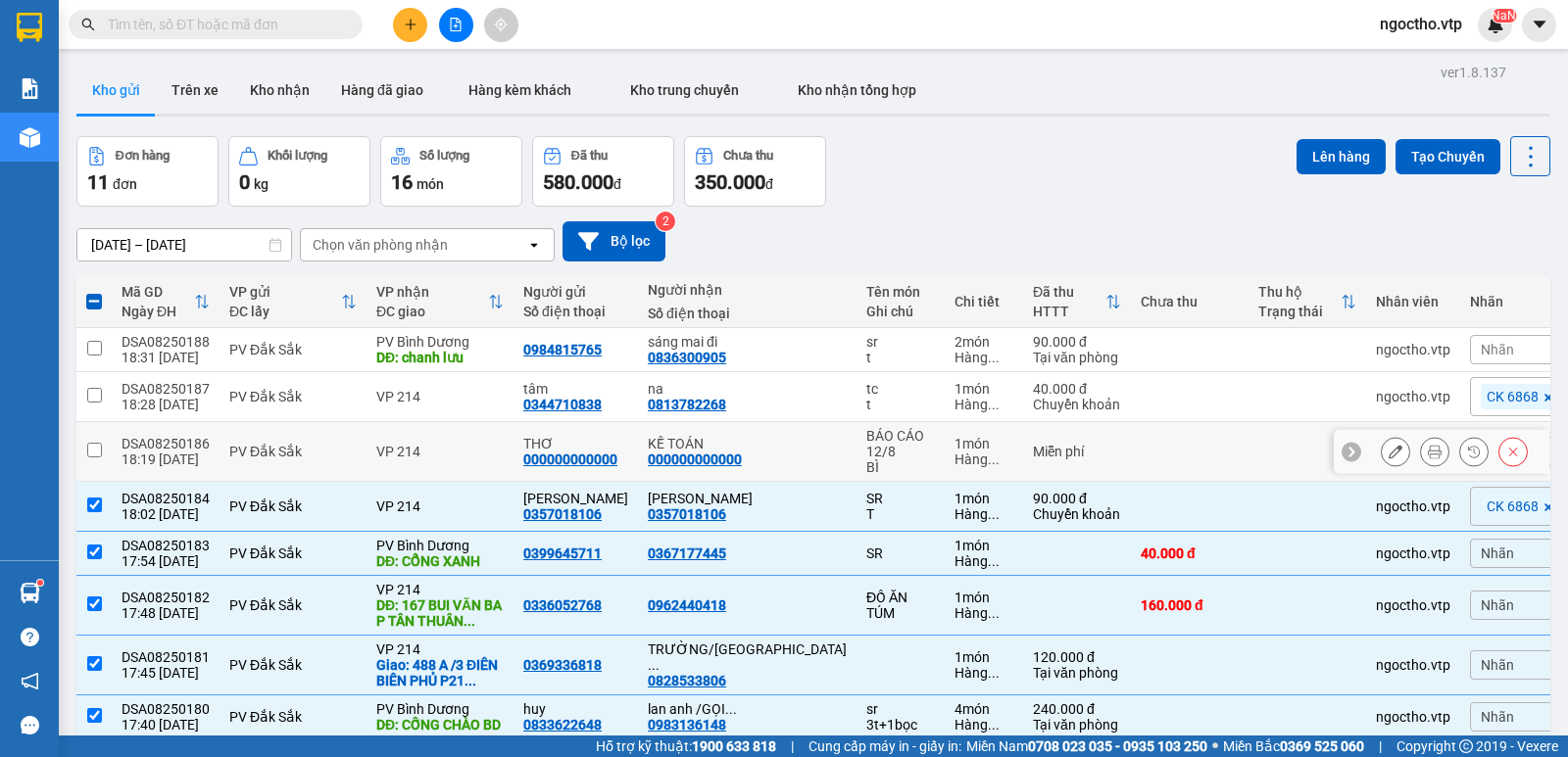
click at [98, 443] on input "checkbox" at bounding box center [95, 450] width 15 height 15
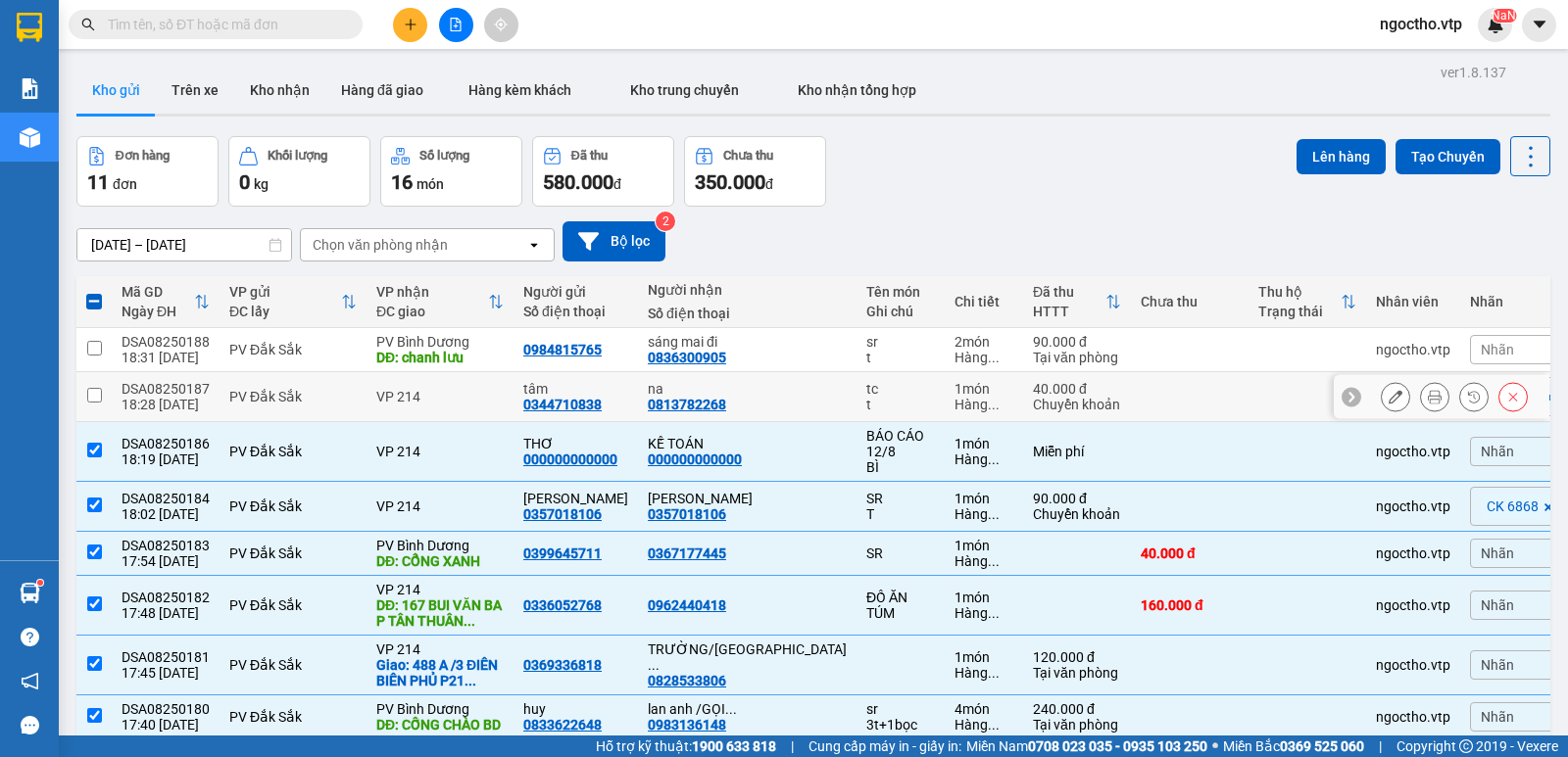
click at [98, 388] on input "checkbox" at bounding box center [95, 395] width 15 height 15
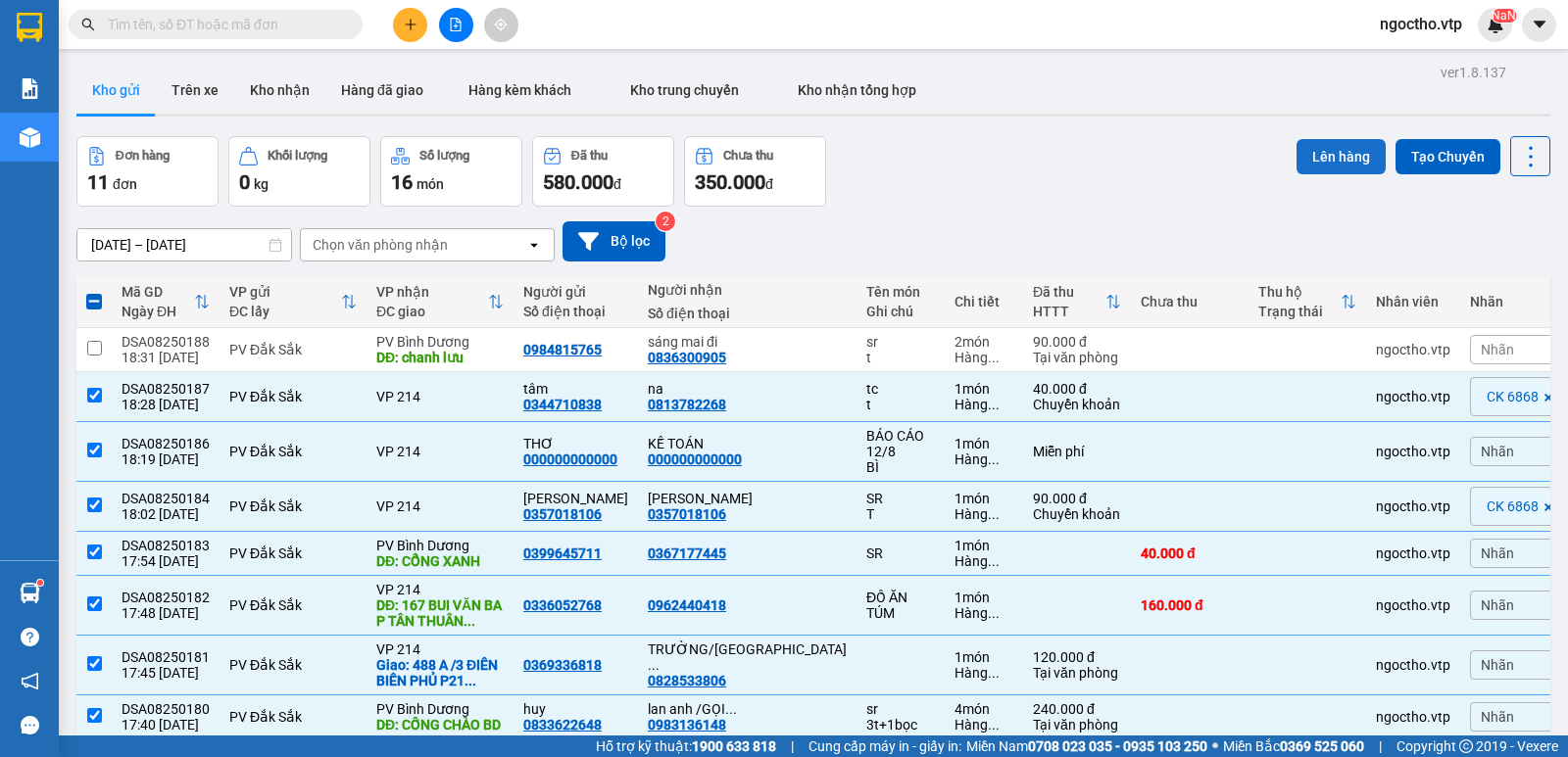
click at [1317, 166] on button "Lên hàng" at bounding box center [1341, 156] width 90 height 35
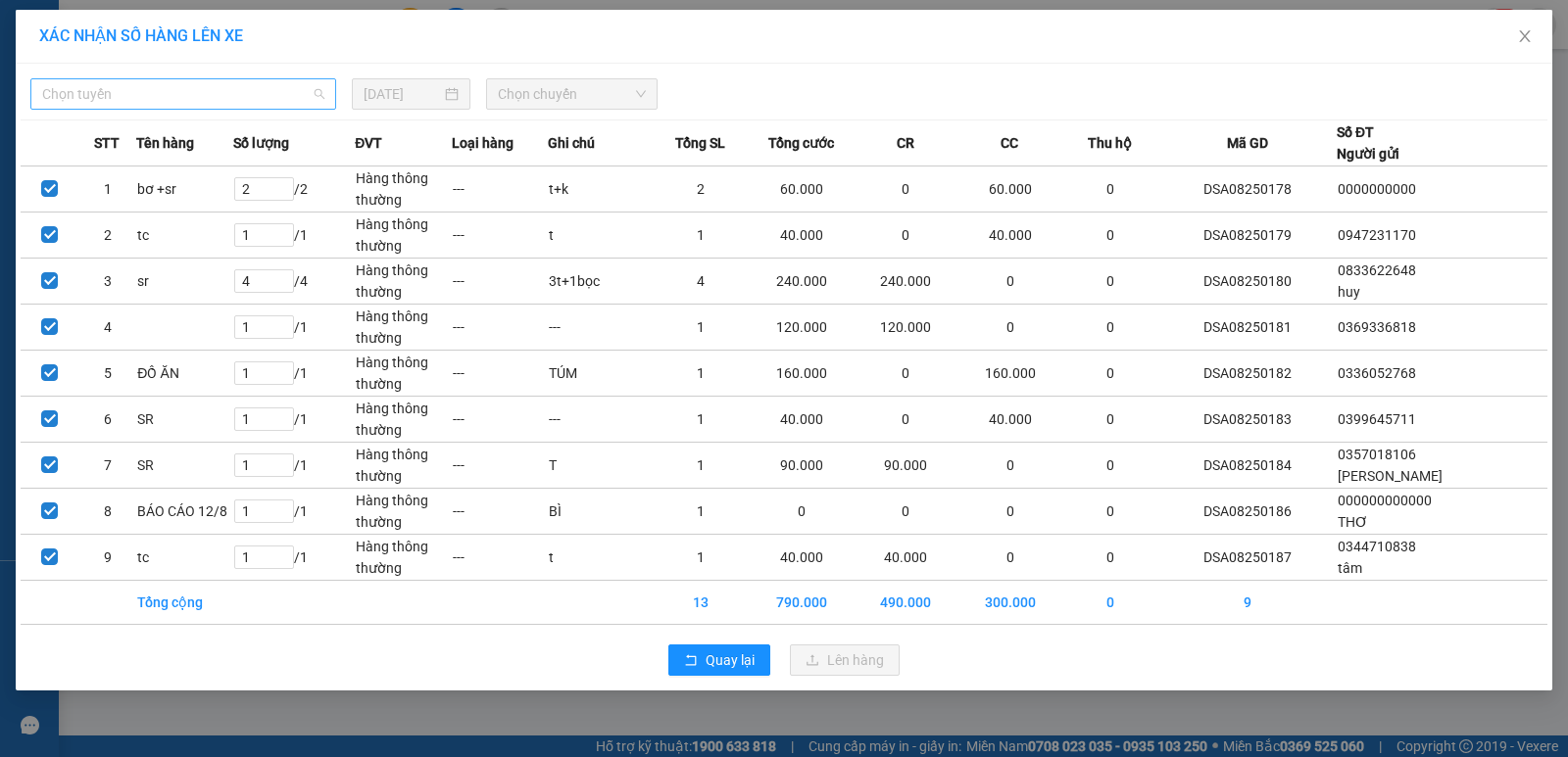
click at [253, 91] on span "Chọn tuyến" at bounding box center [183, 95] width 283 height 30
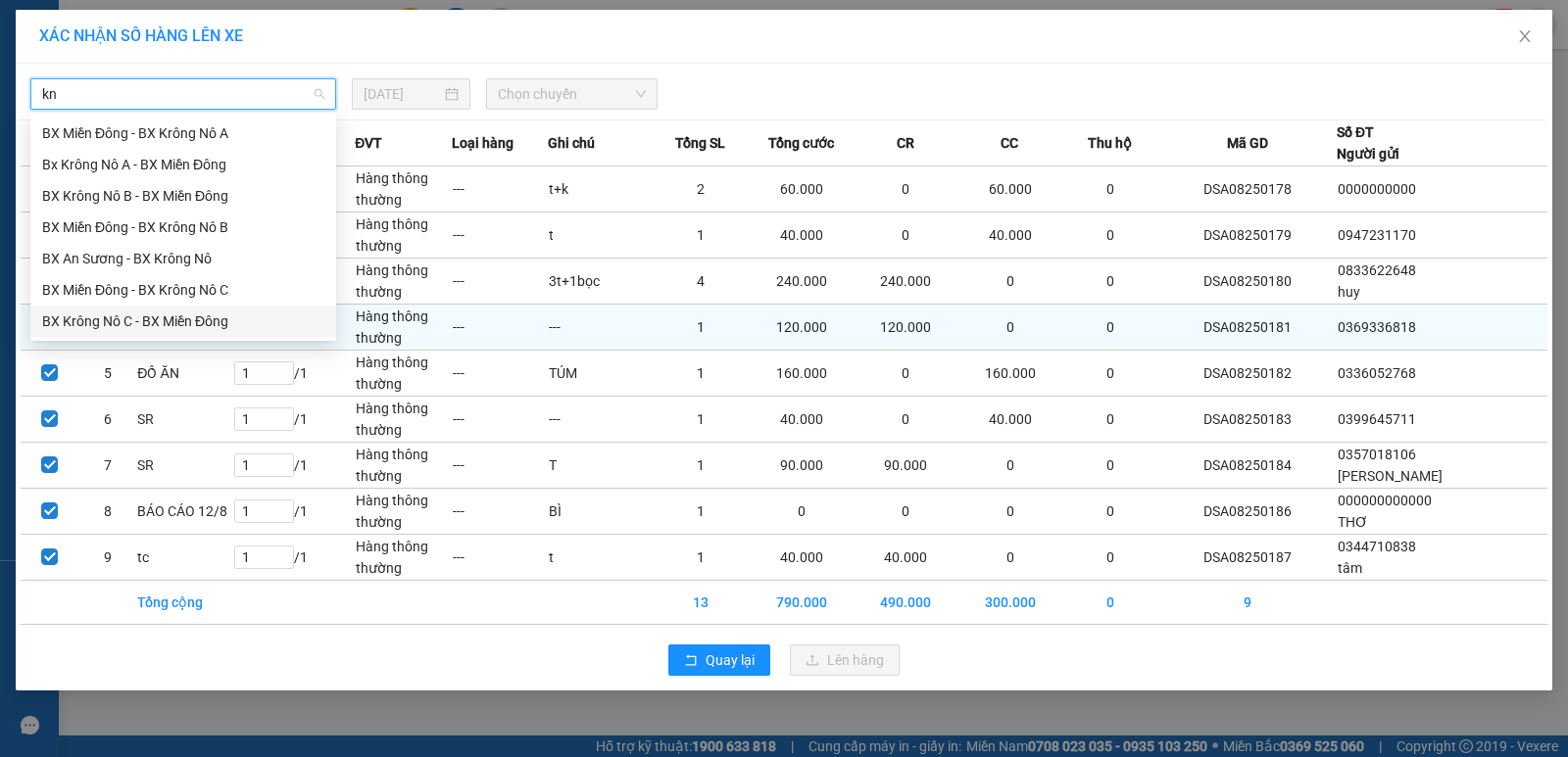
click at [216, 308] on div "BX Krông Nô C - BX Miền Đông" at bounding box center [183, 321] width 305 height 32
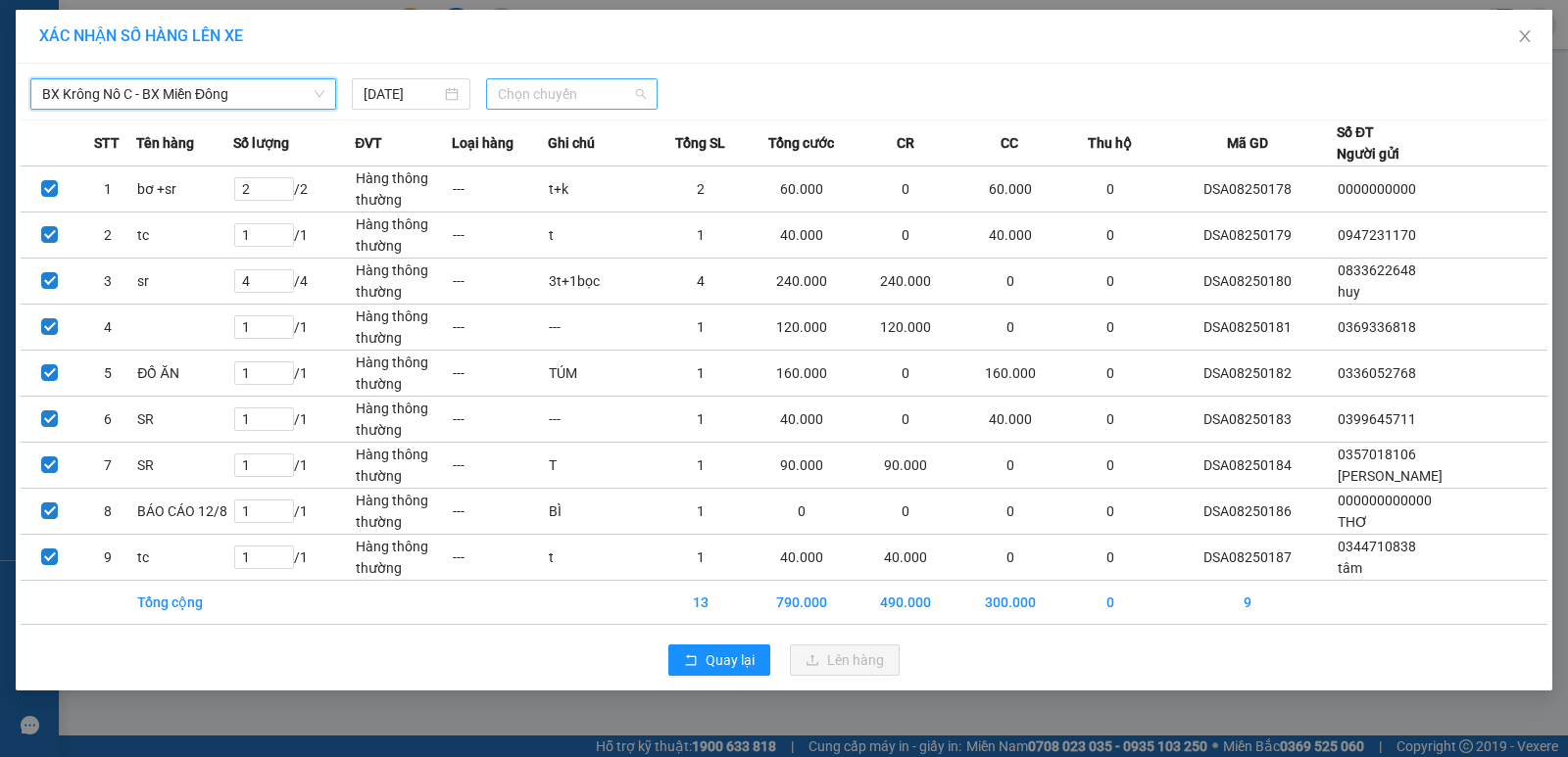
click at [547, 97] on span "Chọn chuyến" at bounding box center [571, 95] width 148 height 30
click at [556, 153] on div "19:00 - 50H-251.23" at bounding box center [574, 165] width 176 height 32
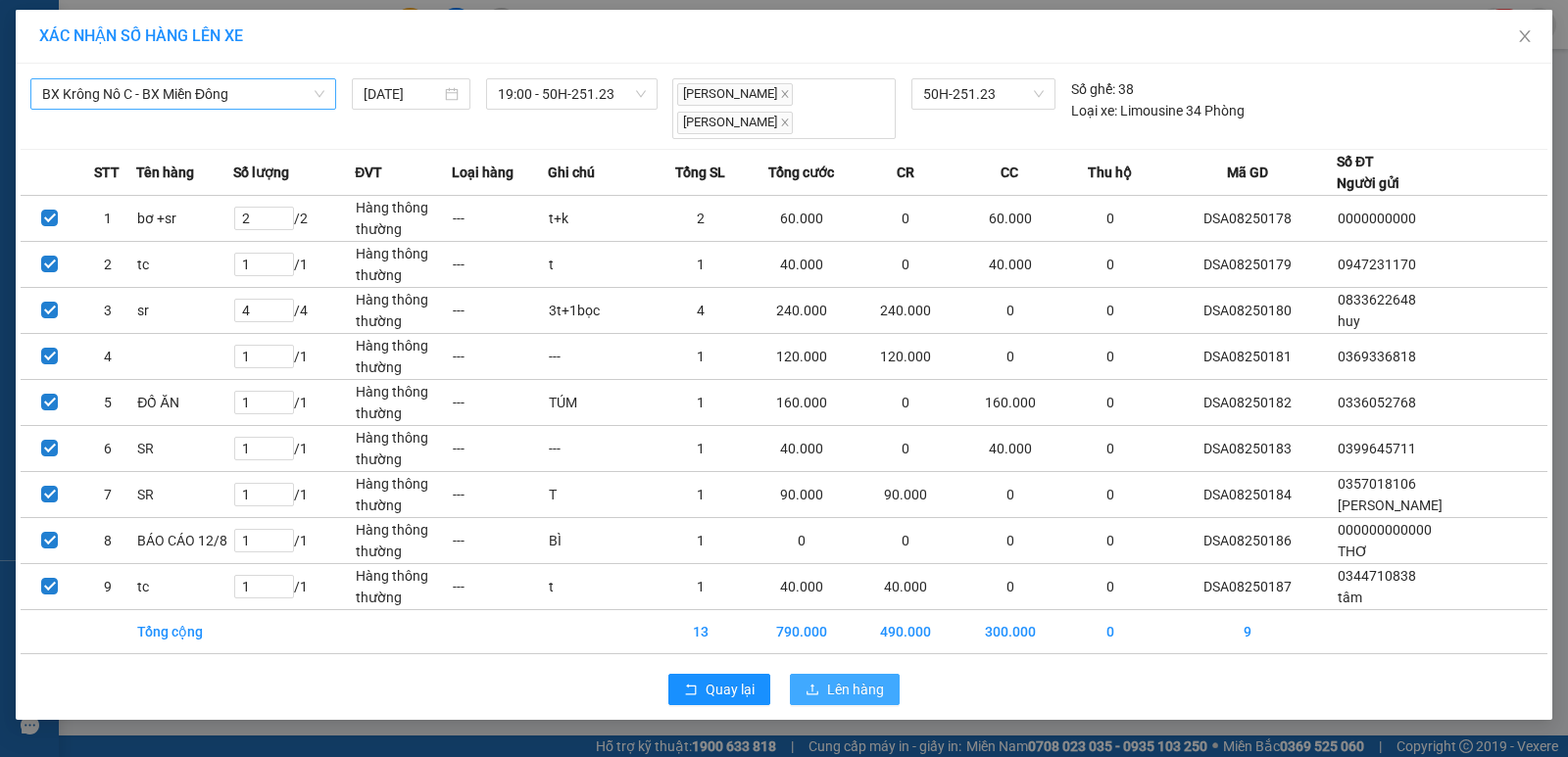
click at [872, 681] on span "Lên hàng" at bounding box center [855, 690] width 57 height 22
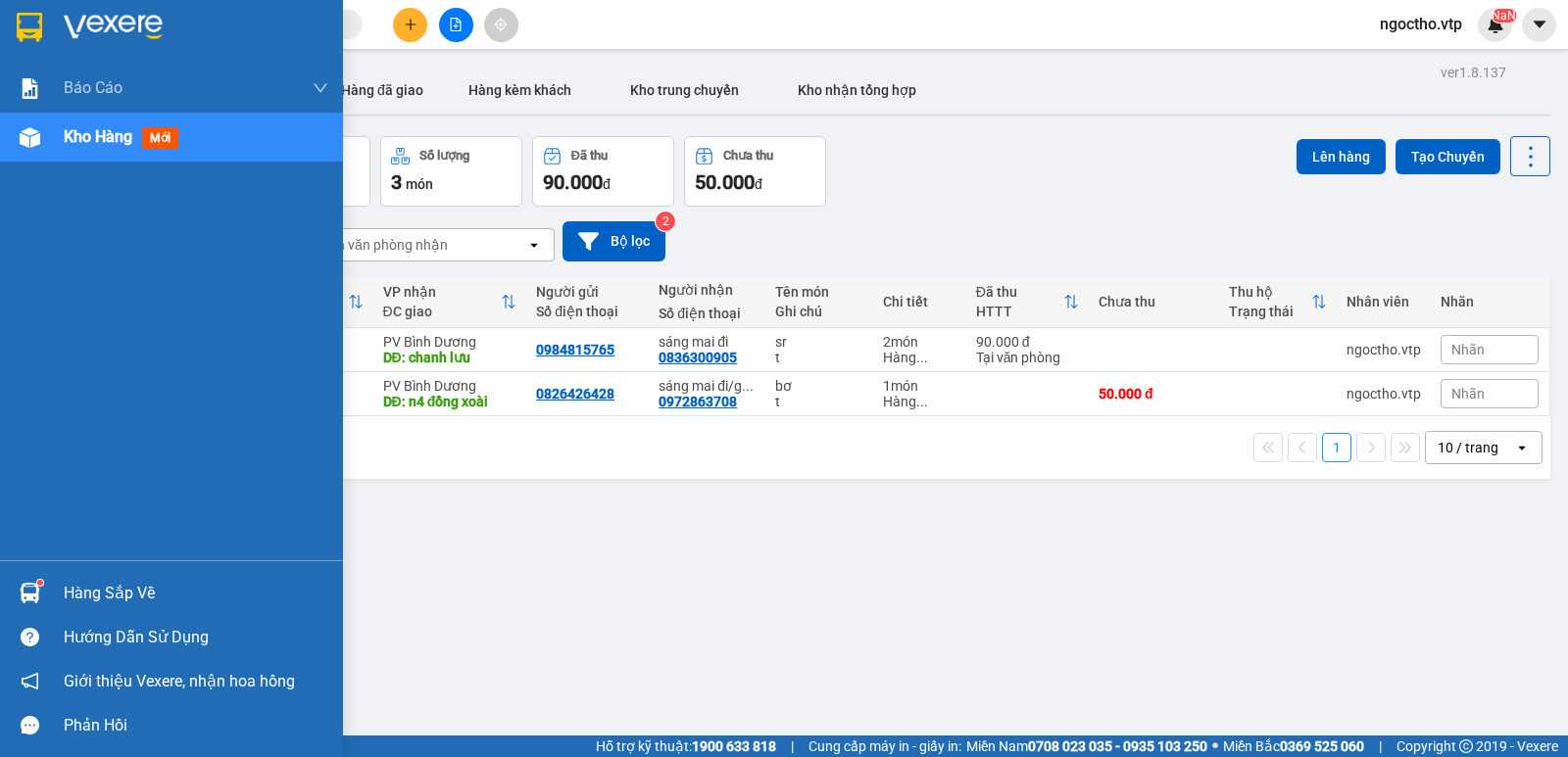
click at [57, 585] on div "Hàng sắp về" at bounding box center [171, 593] width 343 height 44
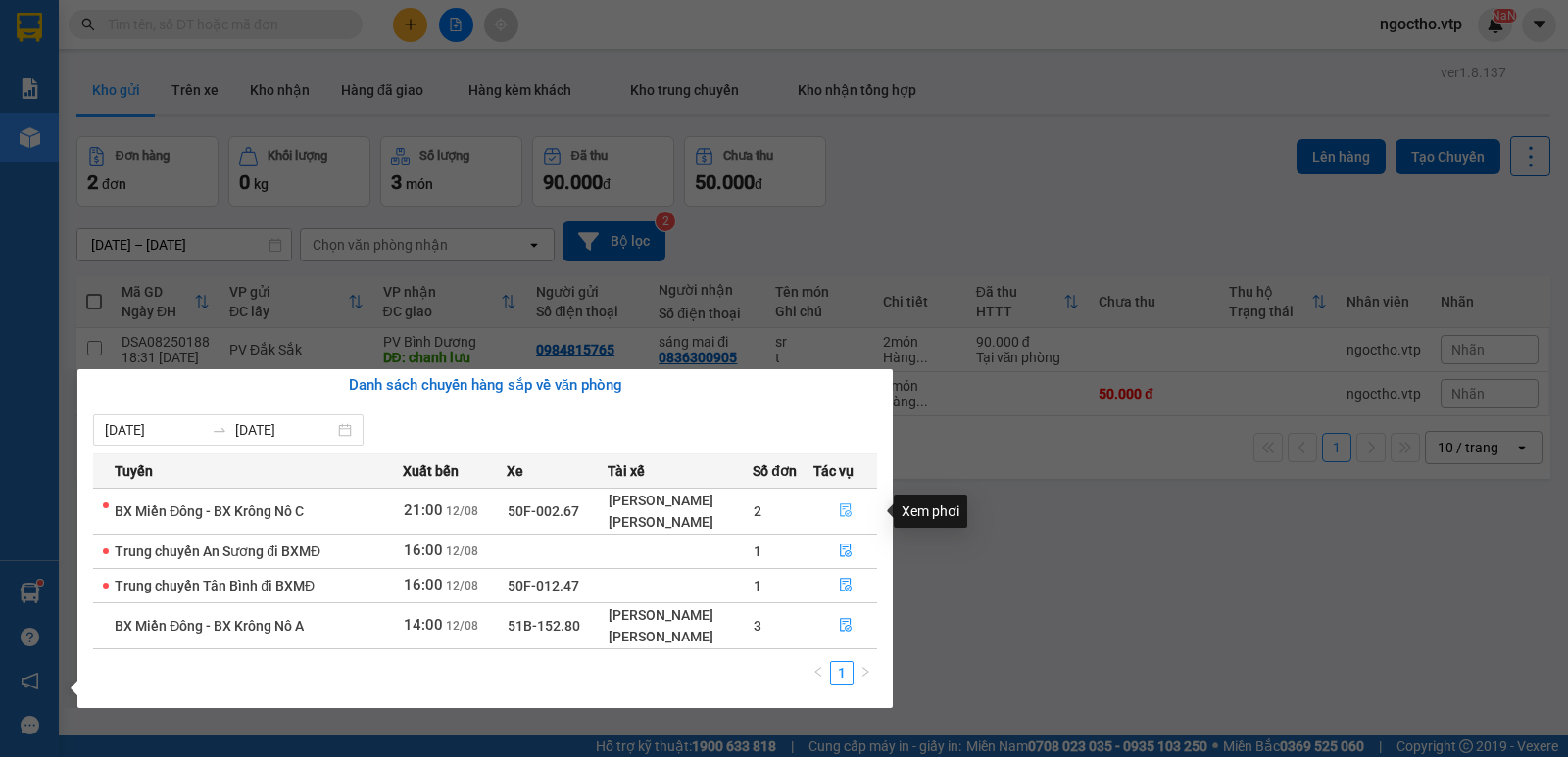
click at [847, 507] on icon "file-done" at bounding box center [846, 511] width 12 height 14
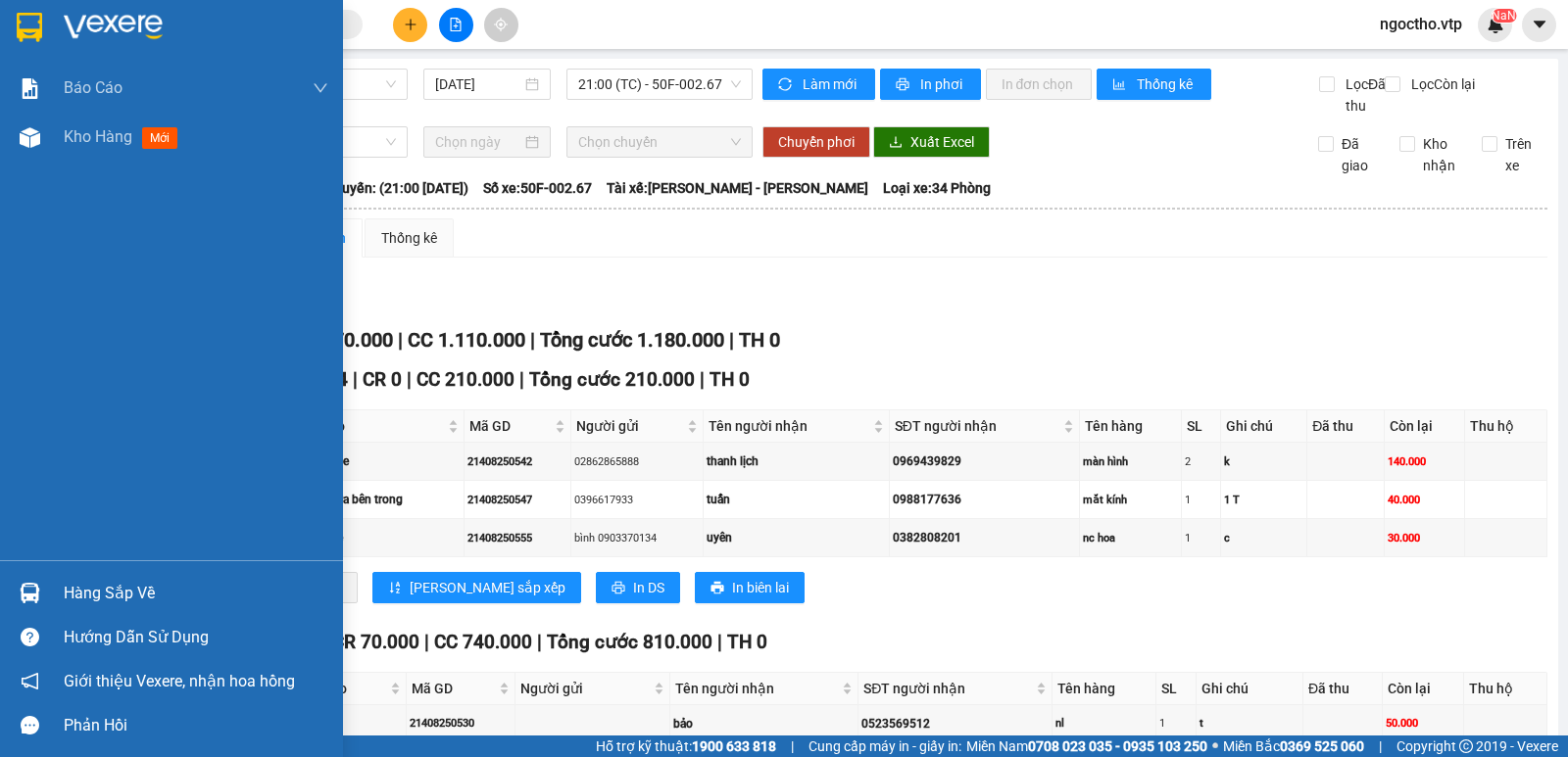
click at [27, 588] on img at bounding box center [30, 593] width 21 height 21
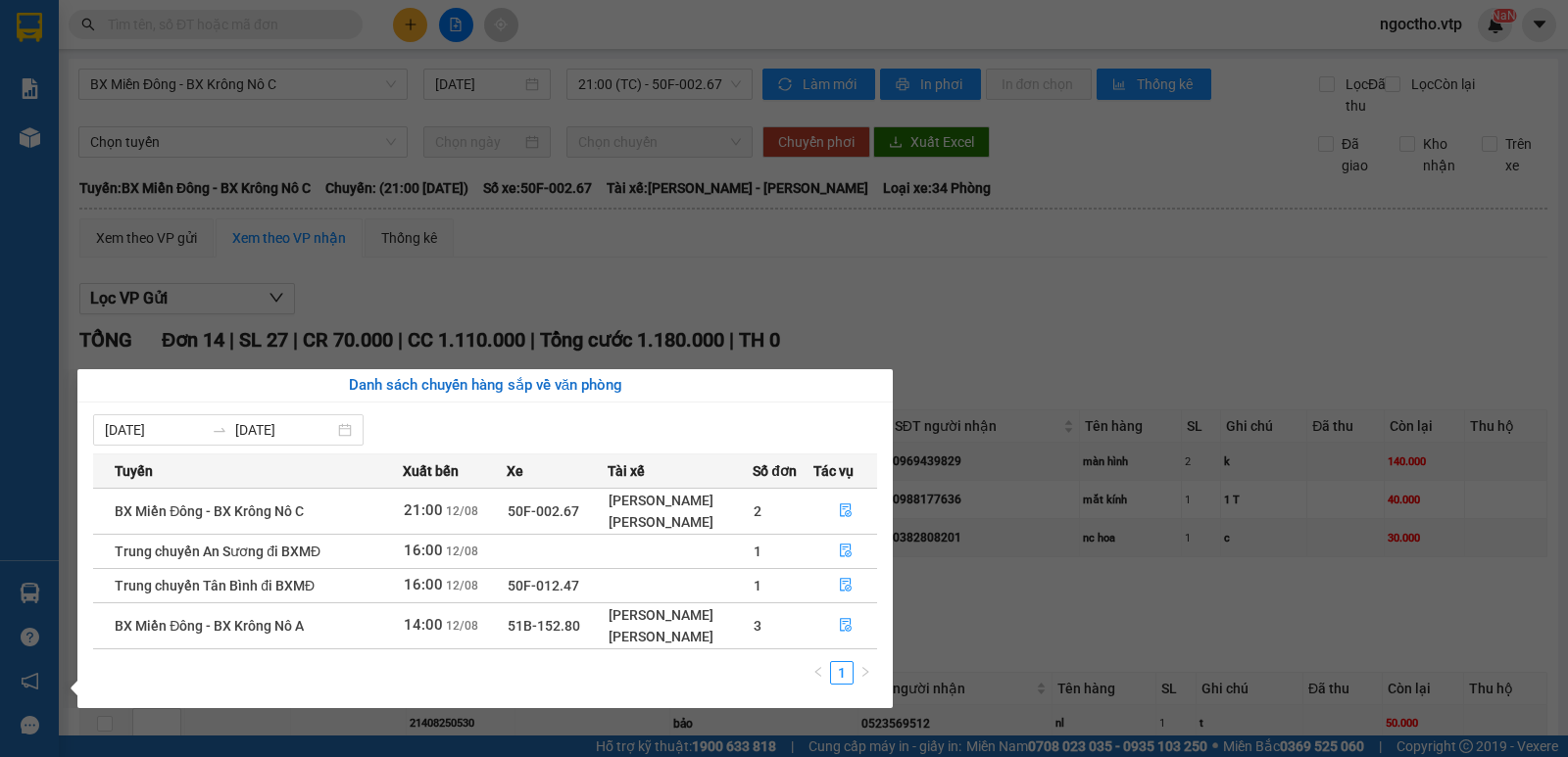
click at [475, 592] on td "16:00 12/08" at bounding box center [455, 585] width 103 height 34
click at [849, 588] on icon "file-done" at bounding box center [846, 585] width 14 height 14
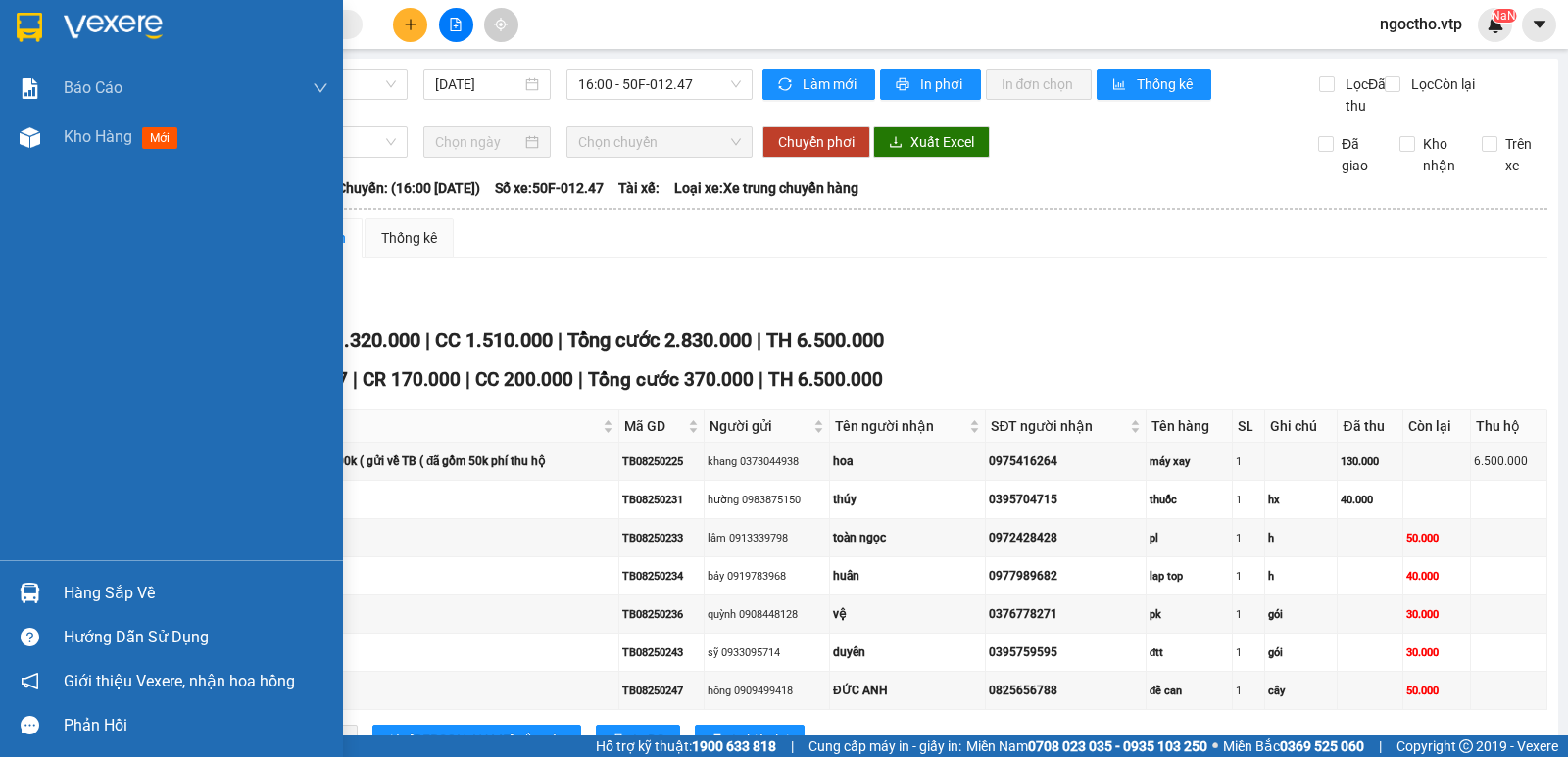
click at [35, 579] on div at bounding box center [30, 593] width 34 height 34
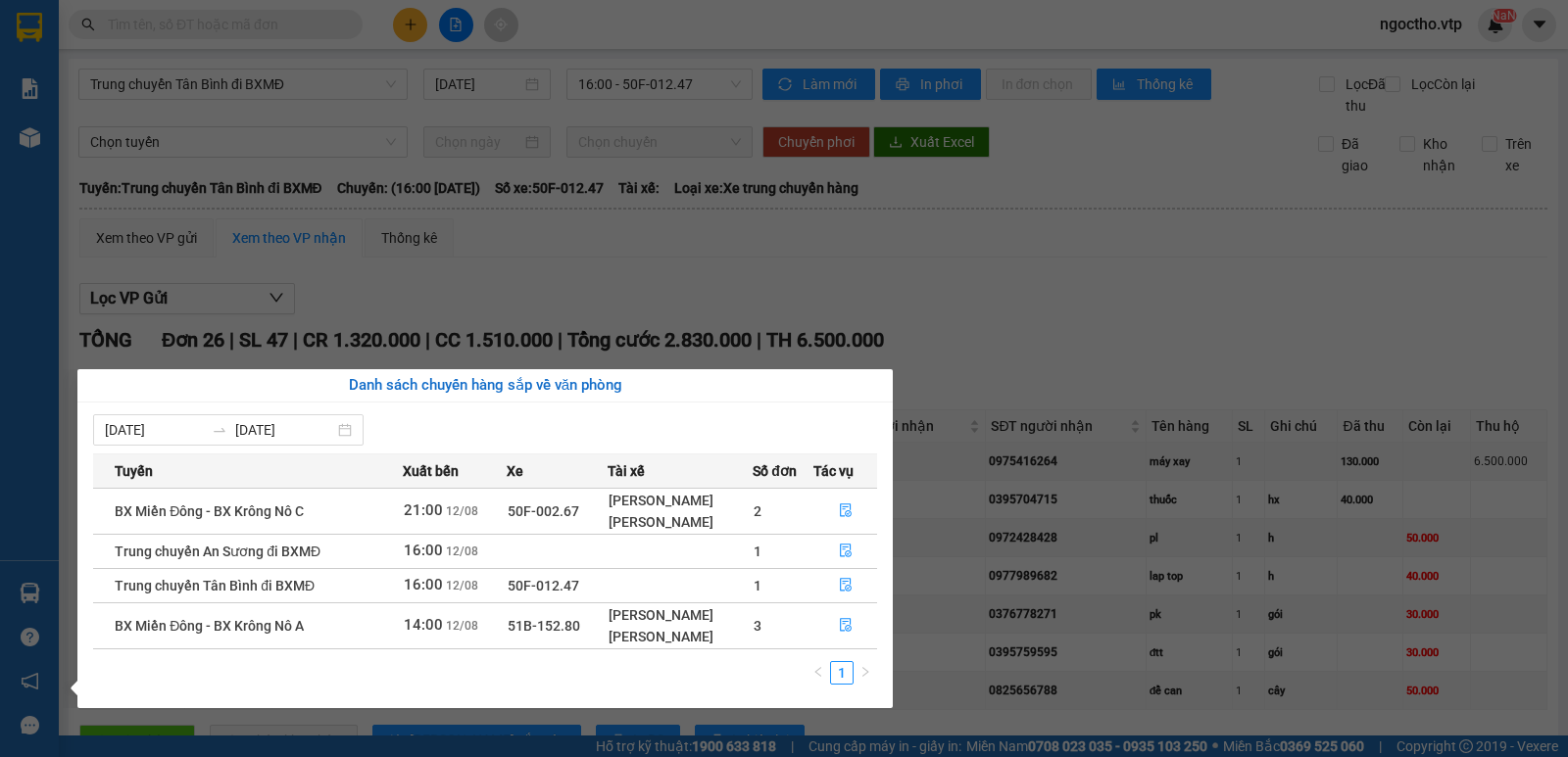
click at [512, 586] on span "50F-012.47" at bounding box center [543, 586] width 72 height 16
click at [841, 551] on icon "file-done" at bounding box center [846, 551] width 14 height 14
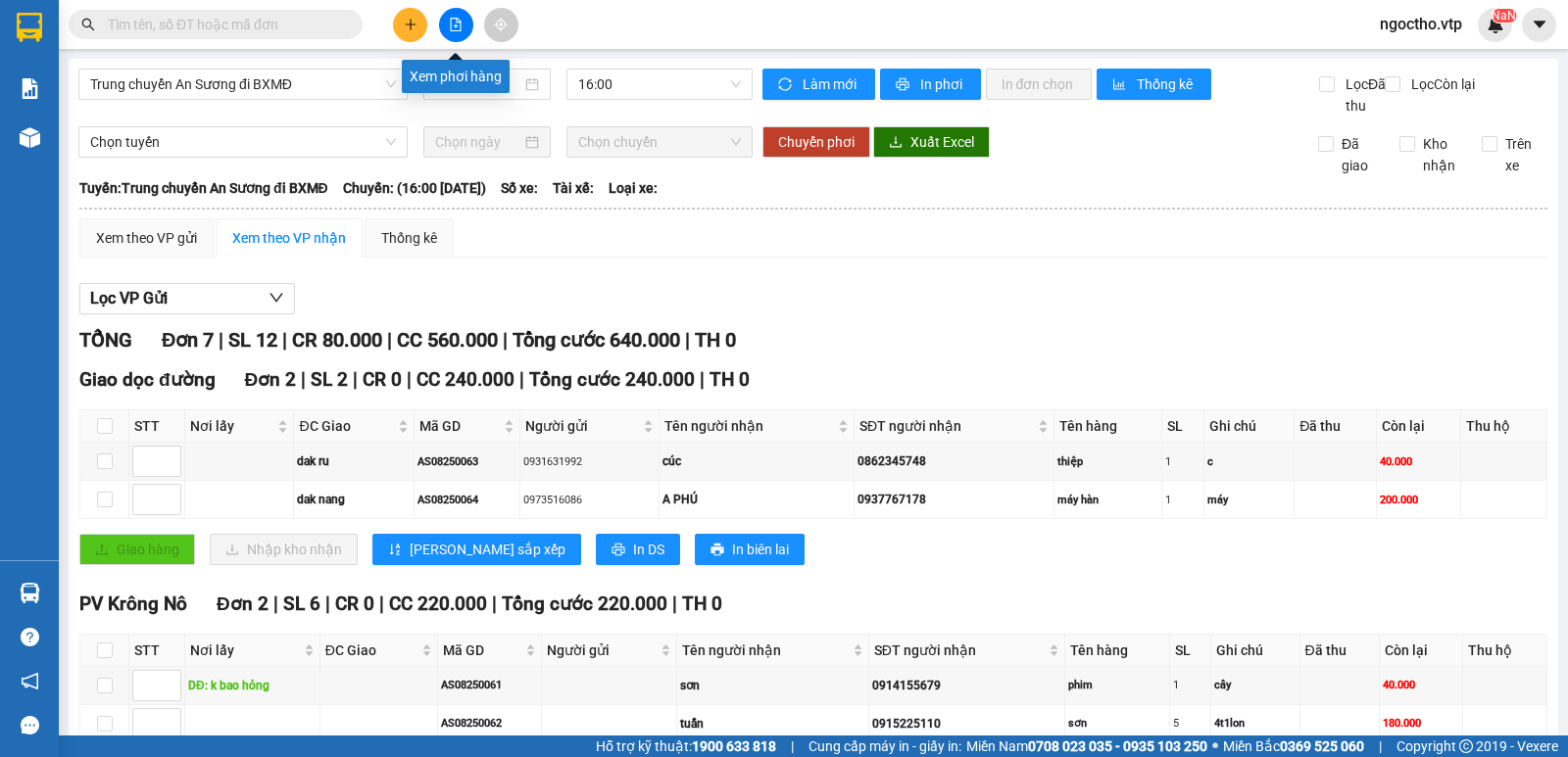
click at [447, 38] on button at bounding box center [456, 25] width 34 height 34
click at [462, 30] on icon "file-add" at bounding box center [456, 25] width 14 height 14
click at [195, 25] on input "text" at bounding box center [223, 25] width 231 height 22
click at [162, 22] on input "text" at bounding box center [223, 25] width 231 height 22
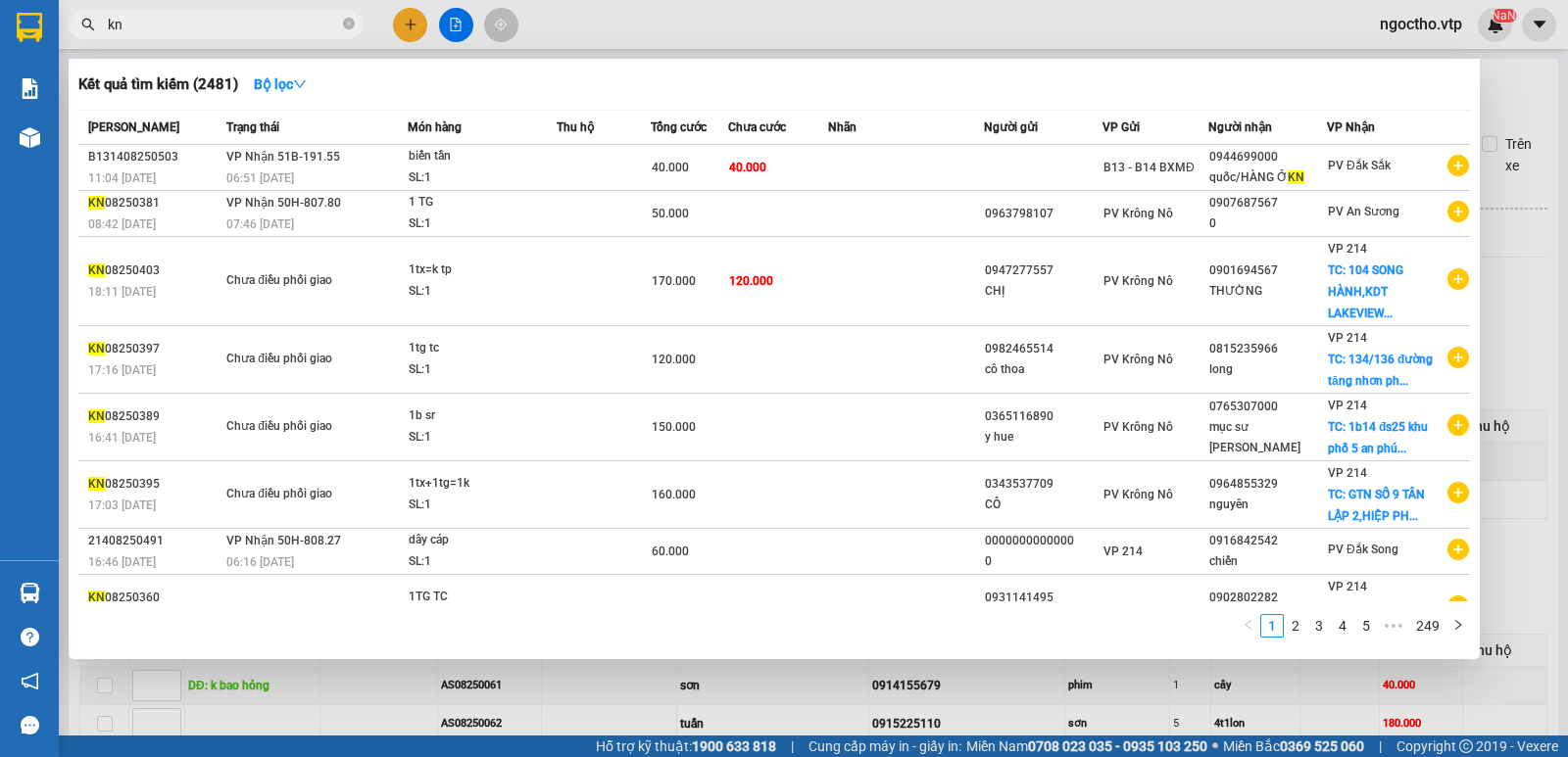
click at [598, 25] on div at bounding box center [784, 378] width 1568 height 757
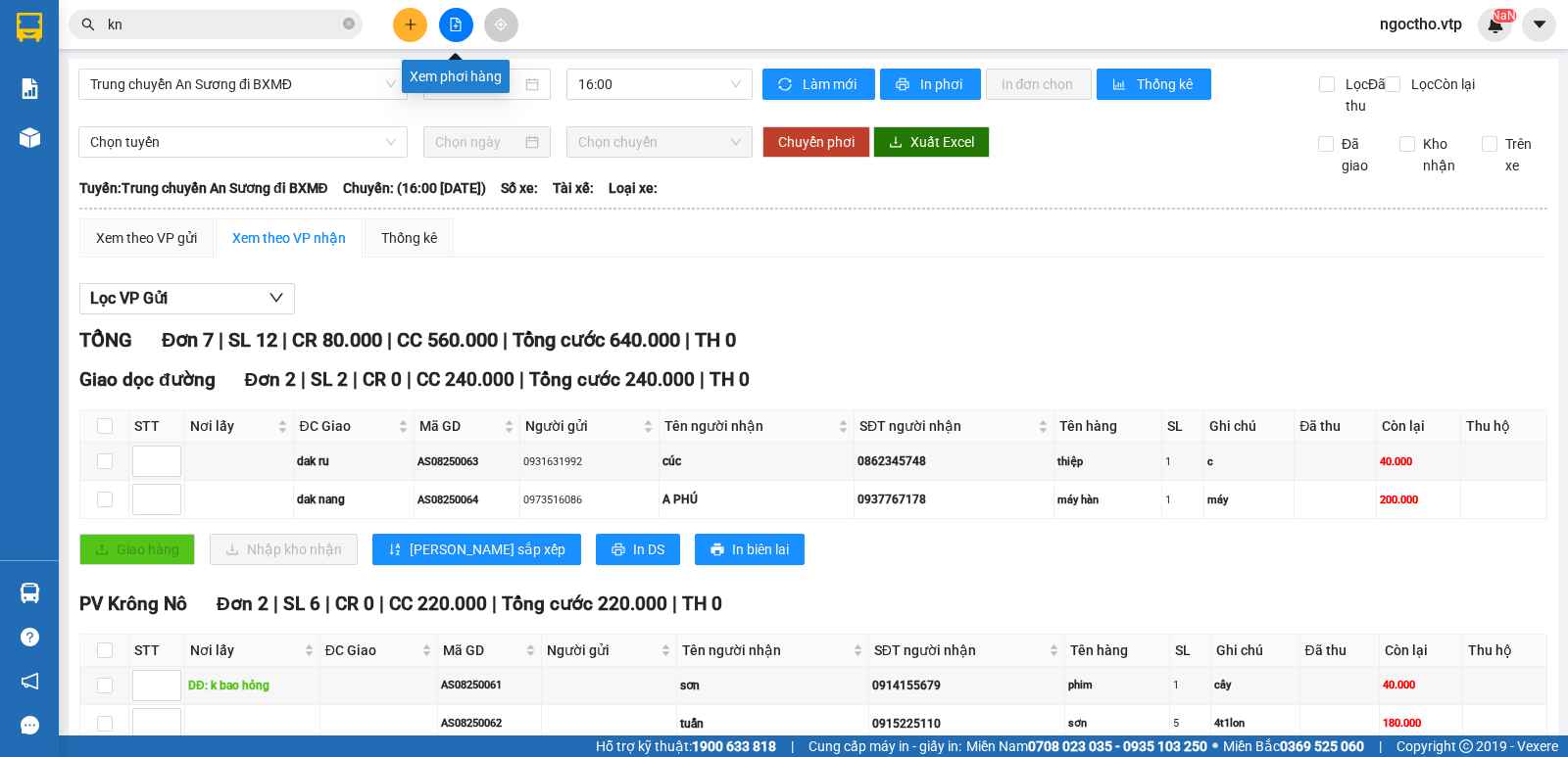
click at [446, 31] on button at bounding box center [456, 25] width 34 height 34
click at [456, 21] on icon "file-add" at bounding box center [456, 25] width 14 height 14
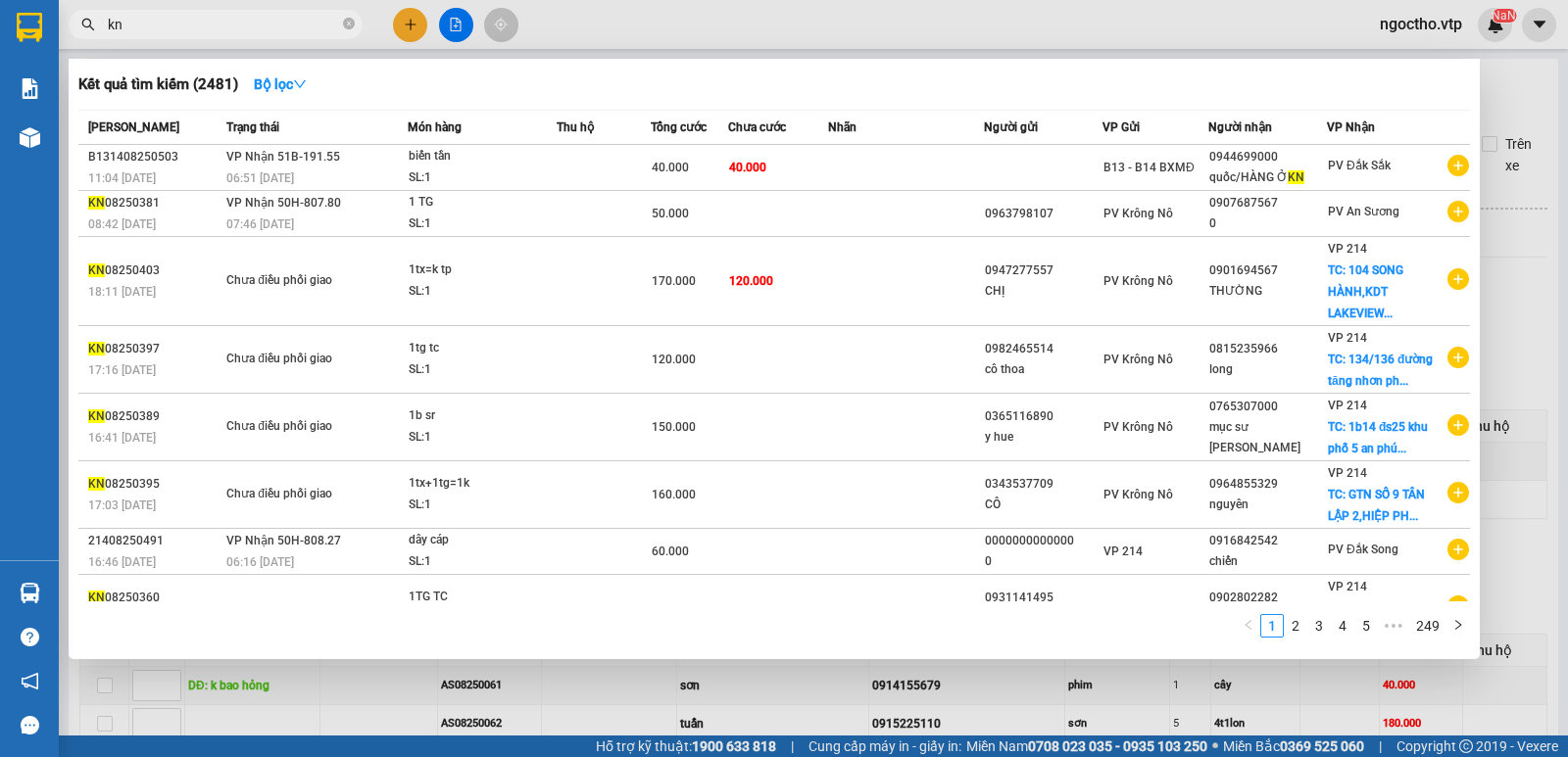
click at [189, 33] on input "kn" at bounding box center [223, 25] width 231 height 22
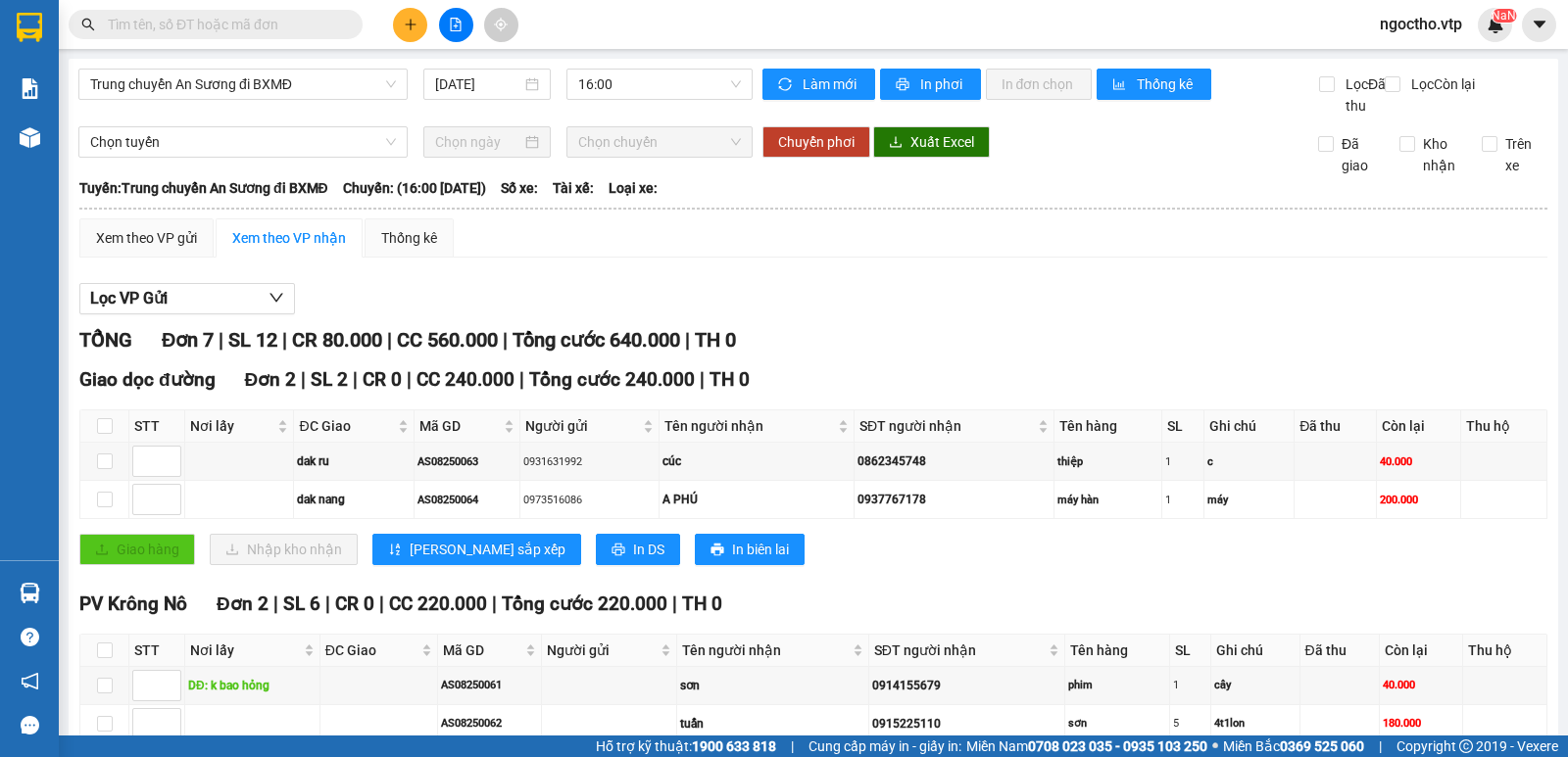
click at [454, 34] on button at bounding box center [456, 25] width 34 height 34
click at [468, 25] on button at bounding box center [456, 25] width 34 height 34
click at [451, 27] on icon "file-add" at bounding box center [456, 25] width 11 height 14
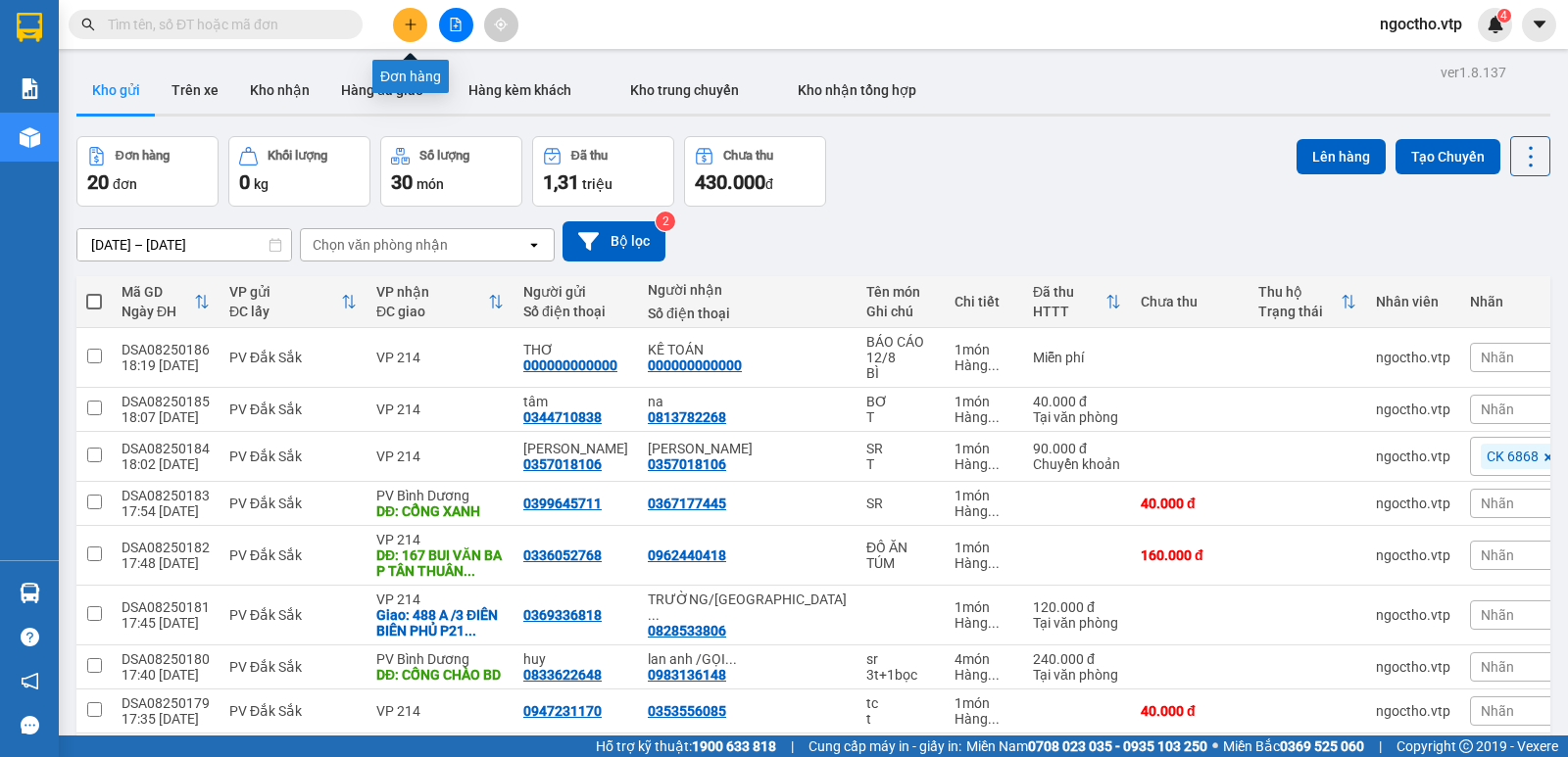
click at [408, 27] on icon "plus" at bounding box center [411, 25] width 14 height 14
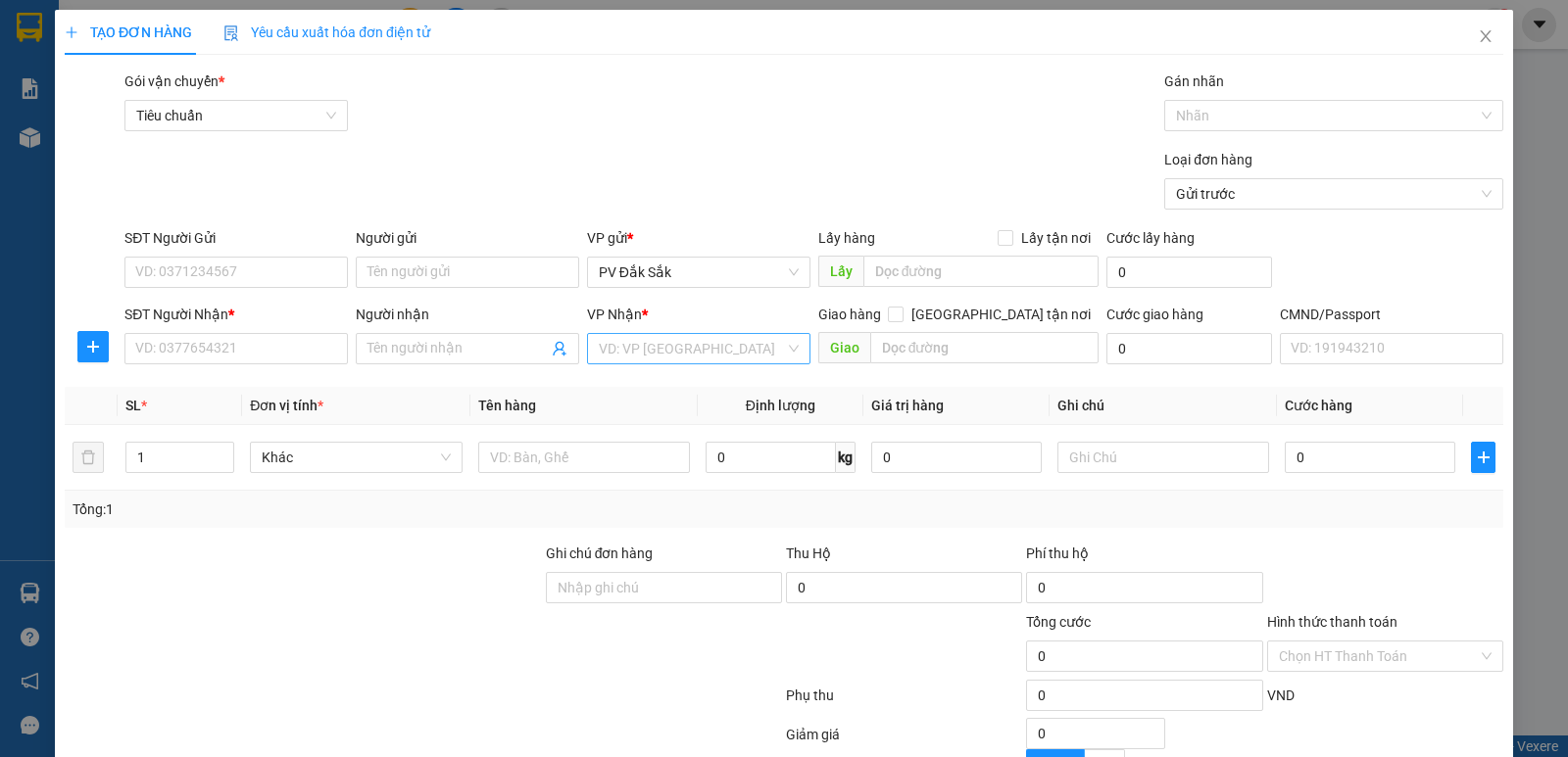
click at [634, 345] on input "search" at bounding box center [691, 349] width 186 height 30
type input "214"
drag, startPoint x: 619, startPoint y: 388, endPoint x: 300, endPoint y: 377, distance: 319.2
click at [618, 388] on div "VP 214" at bounding box center [691, 388] width 198 height 22
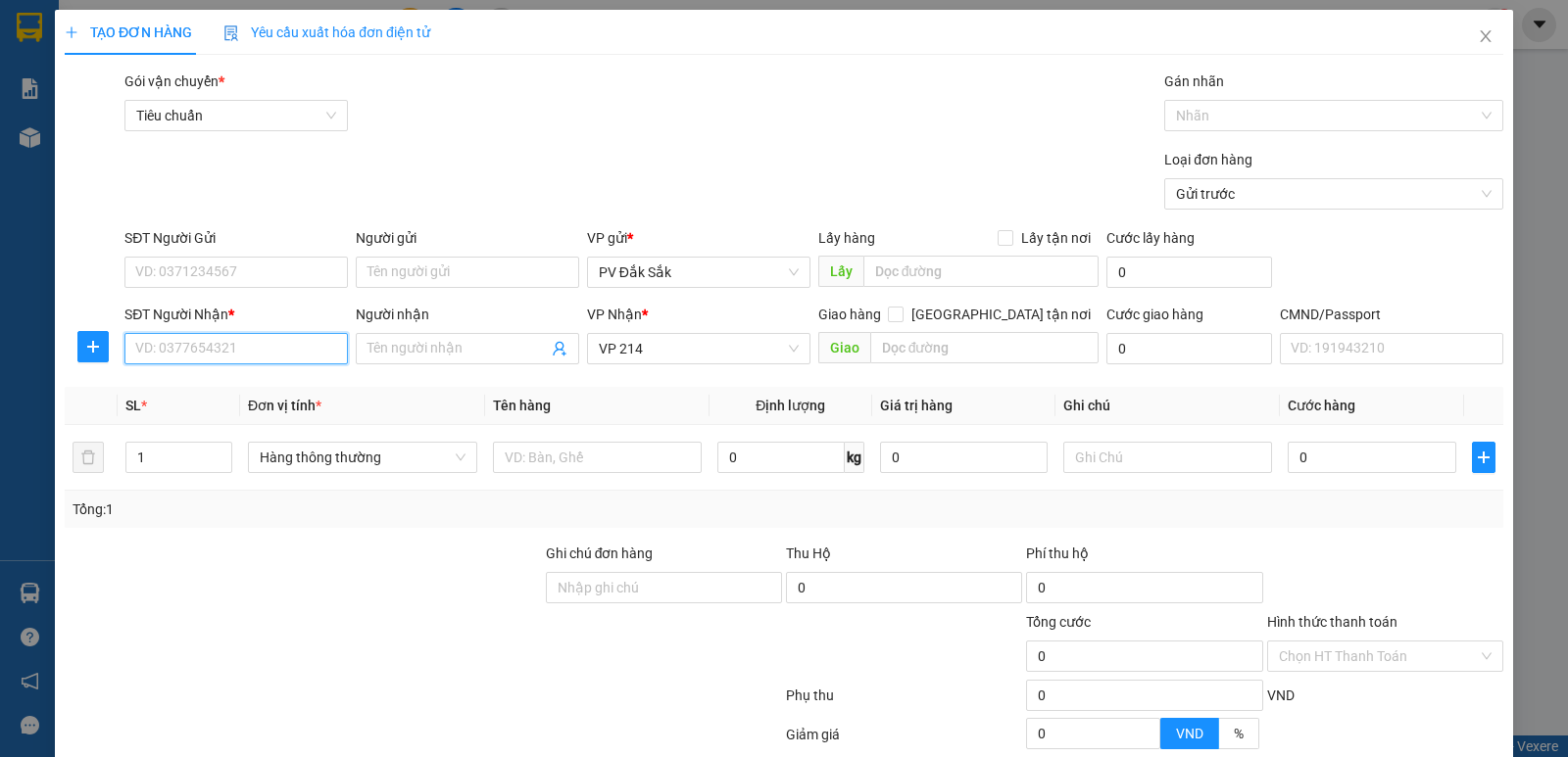
click at [204, 340] on input "SĐT Người Nhận *" at bounding box center [236, 349] width 224 height 32
click at [368, 346] on input "Người nhận" at bounding box center [457, 349] width 180 height 22
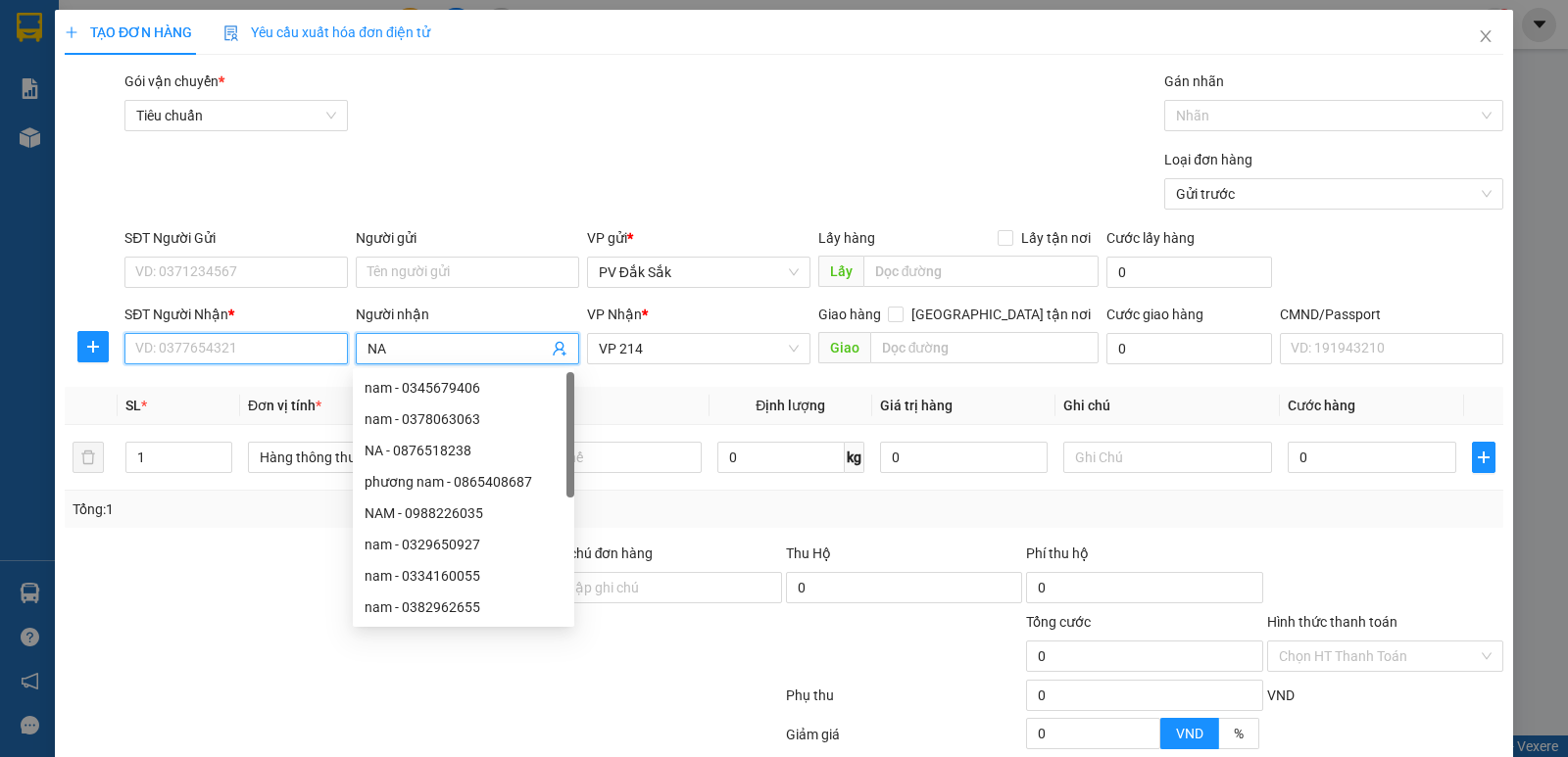
click at [262, 343] on input "SĐT Người Nhận *" at bounding box center [236, 349] width 224 height 32
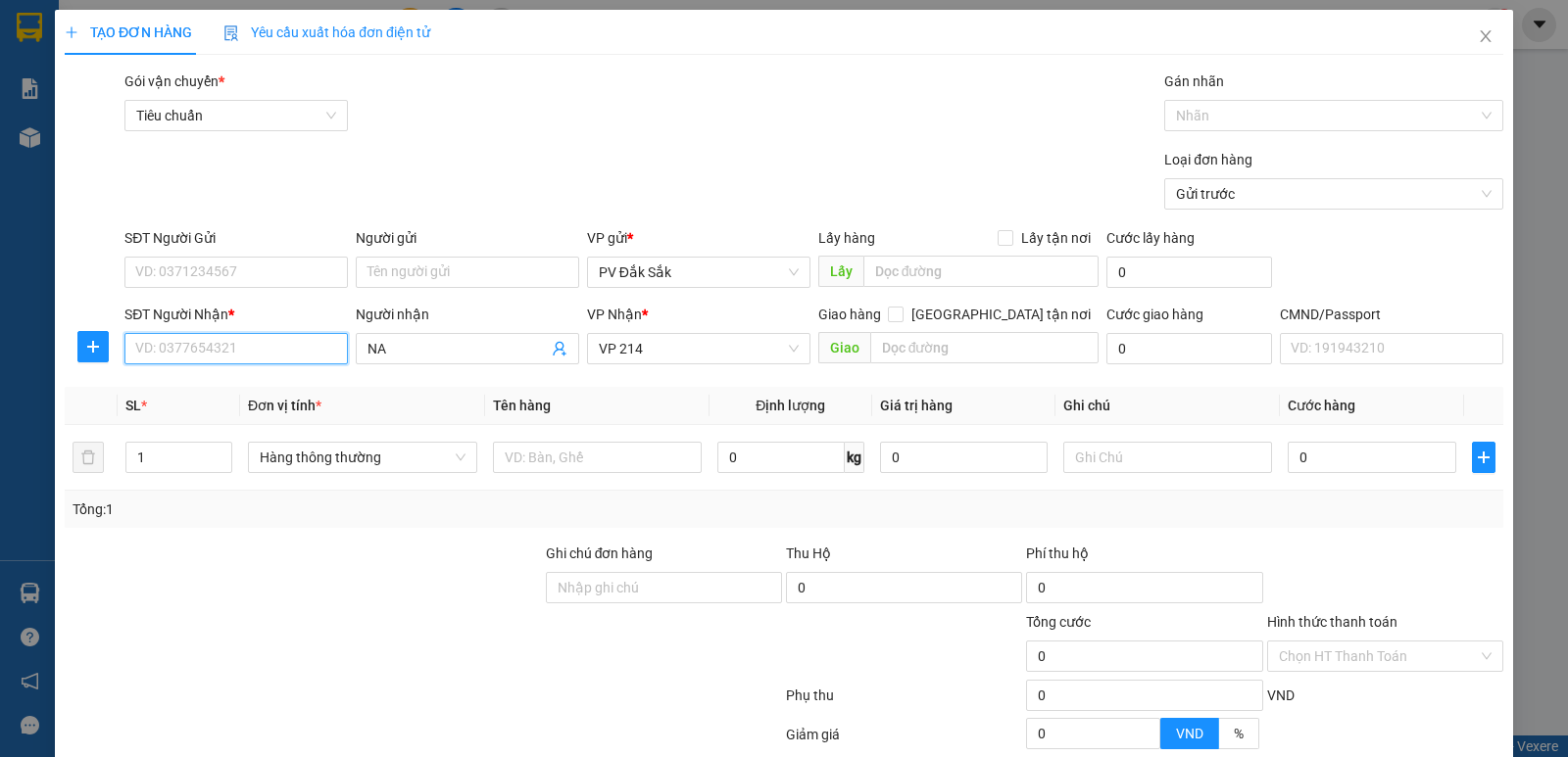
click at [262, 343] on input "SĐT Người Nhận *" at bounding box center [236, 349] width 224 height 32
click at [411, 344] on input "NA" at bounding box center [457, 349] width 180 height 22
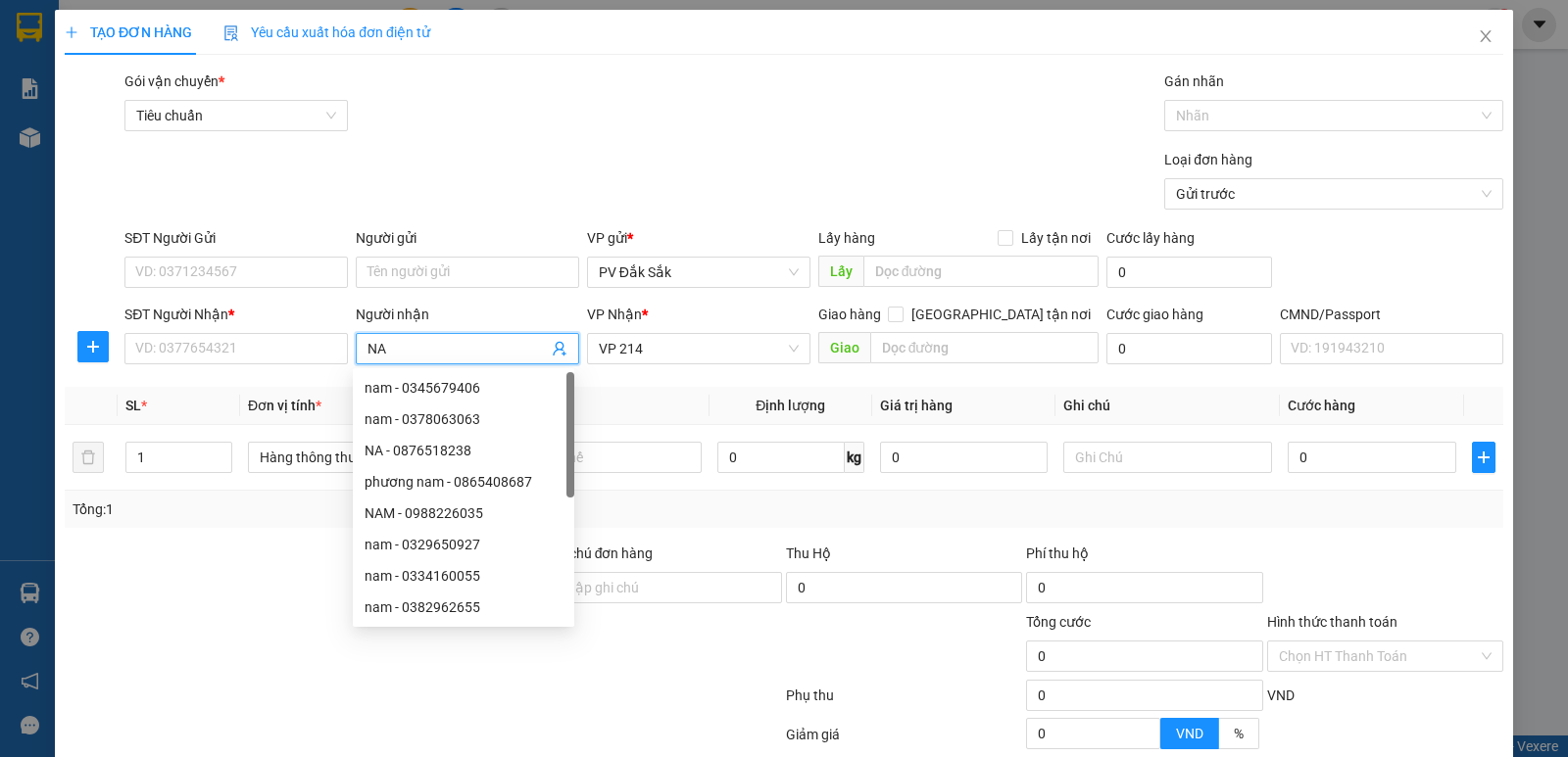
type input "N"
type input "na"
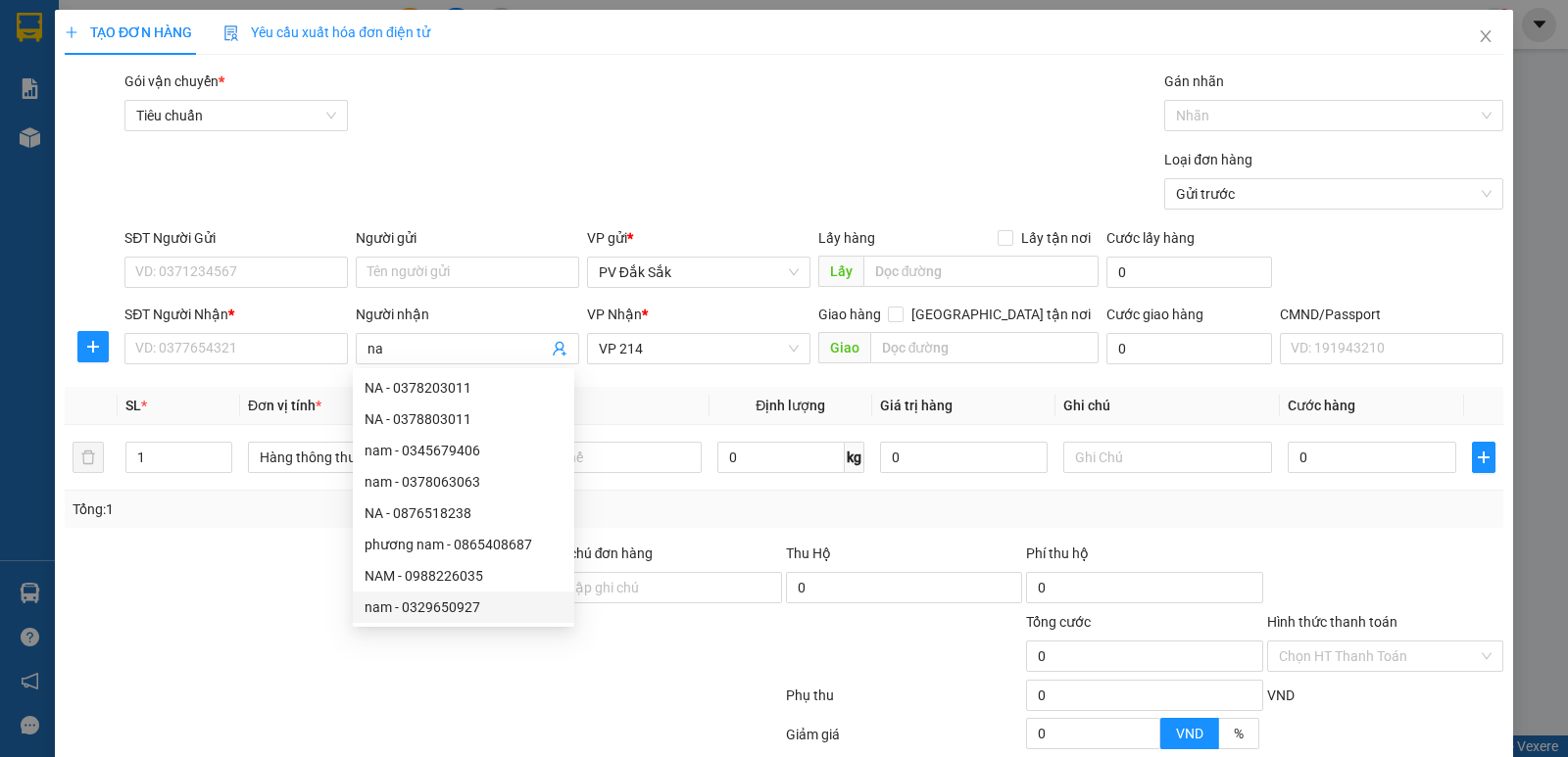
click at [303, 616] on div at bounding box center [303, 646] width 482 height 69
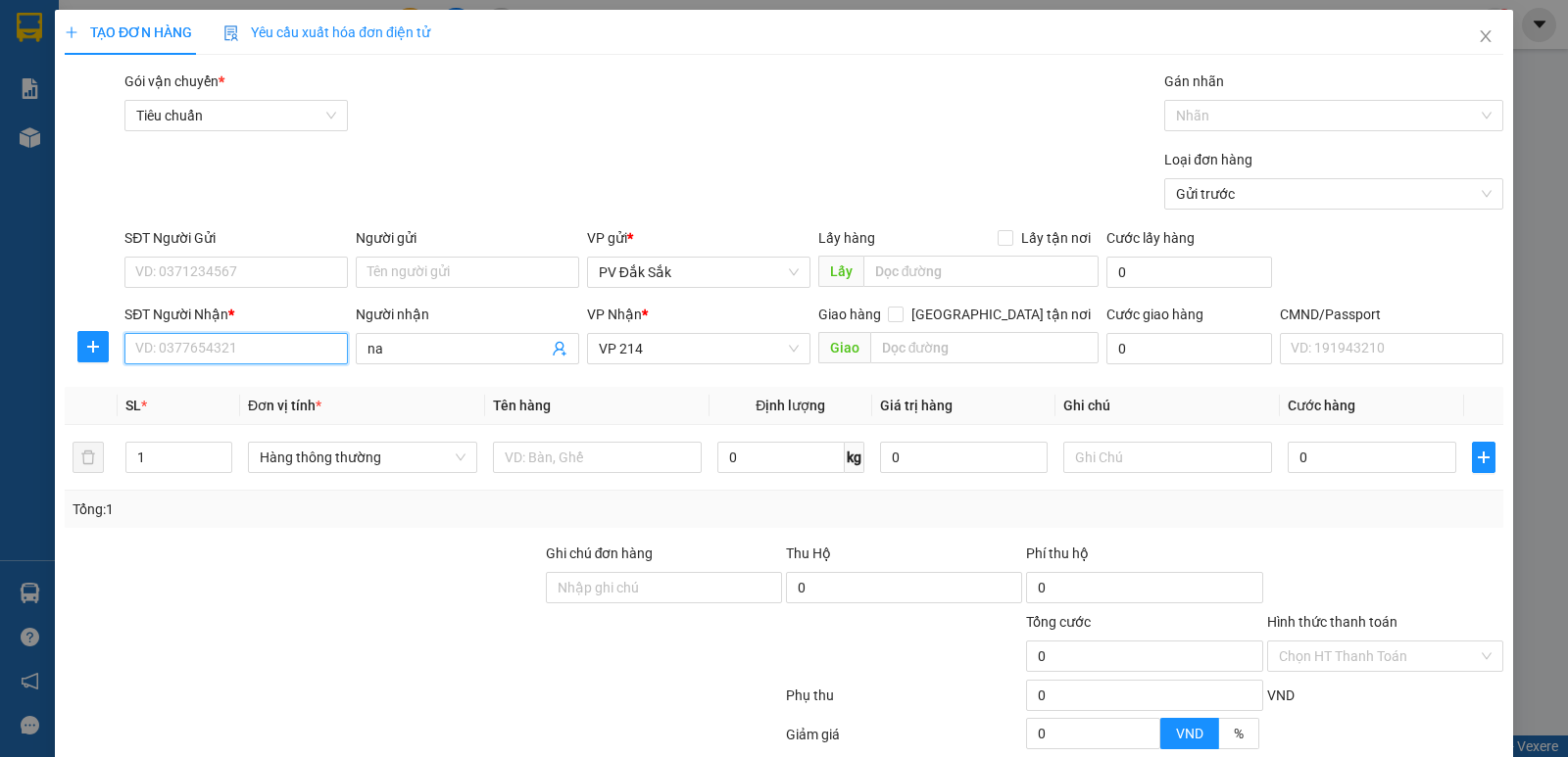
click at [153, 351] on input "SĐT Người Nhận *" at bounding box center [236, 349] width 224 height 32
paste input "0813782268"
type input "0813782268"
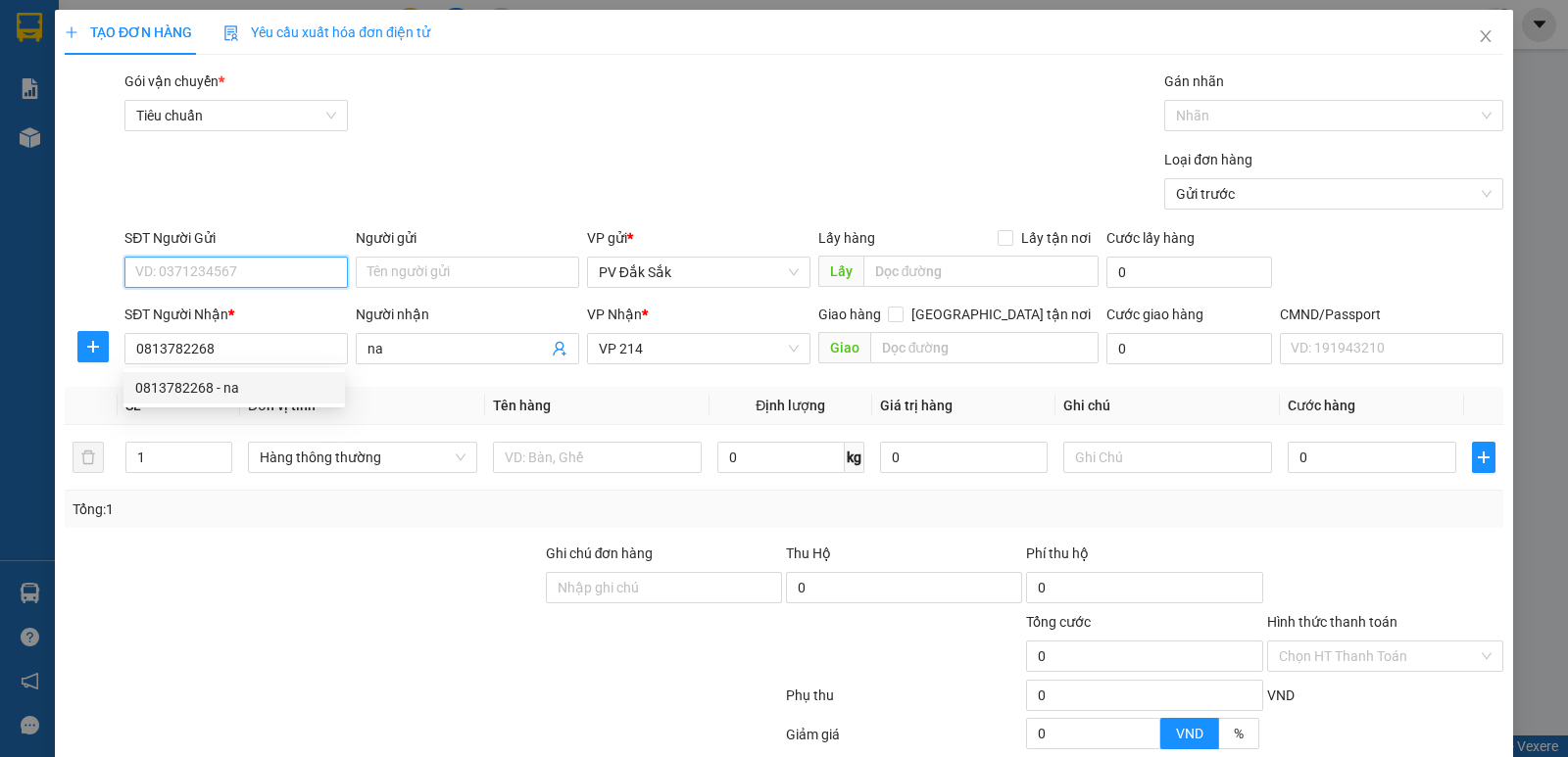
click at [161, 273] on input "SĐT Người Gửi" at bounding box center [236, 273] width 224 height 32
click at [232, 306] on div "0344710838 - tâm" at bounding box center [234, 311] width 198 height 22
type input "0344710838"
type input "tâm"
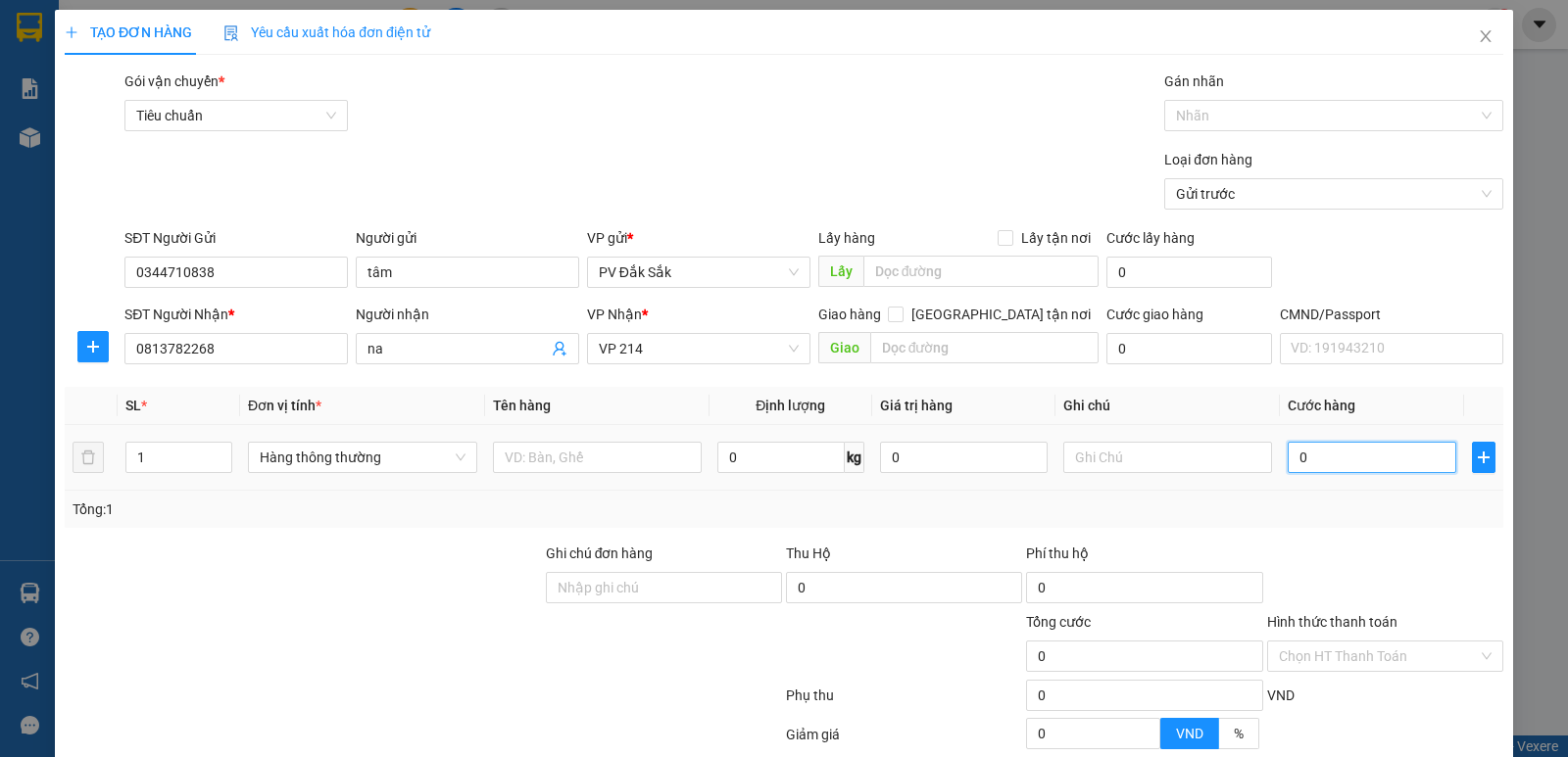
click at [1308, 453] on input "0" at bounding box center [1371, 458] width 167 height 32
type input "4"
type input "40"
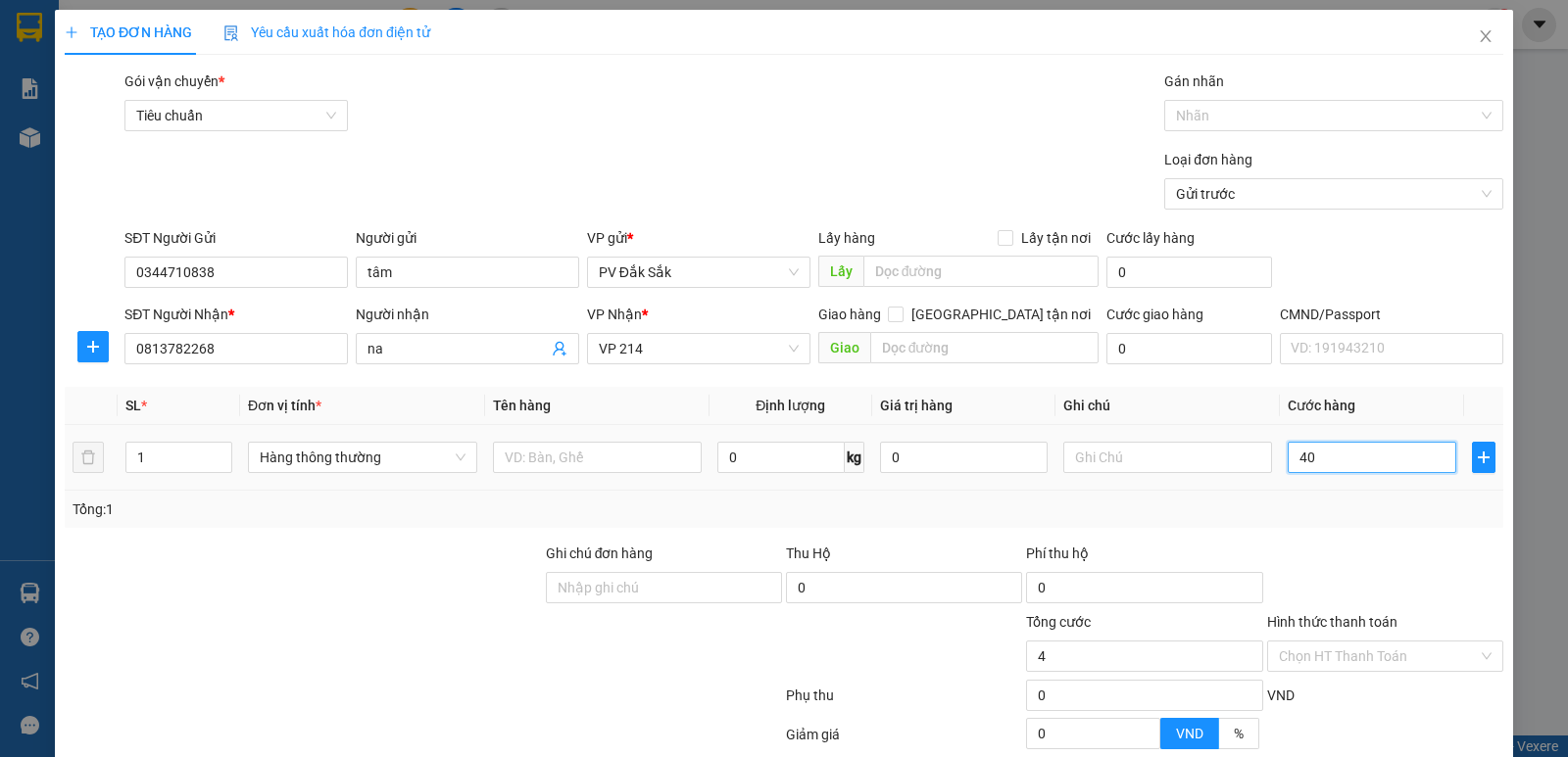
type input "40"
type input "400"
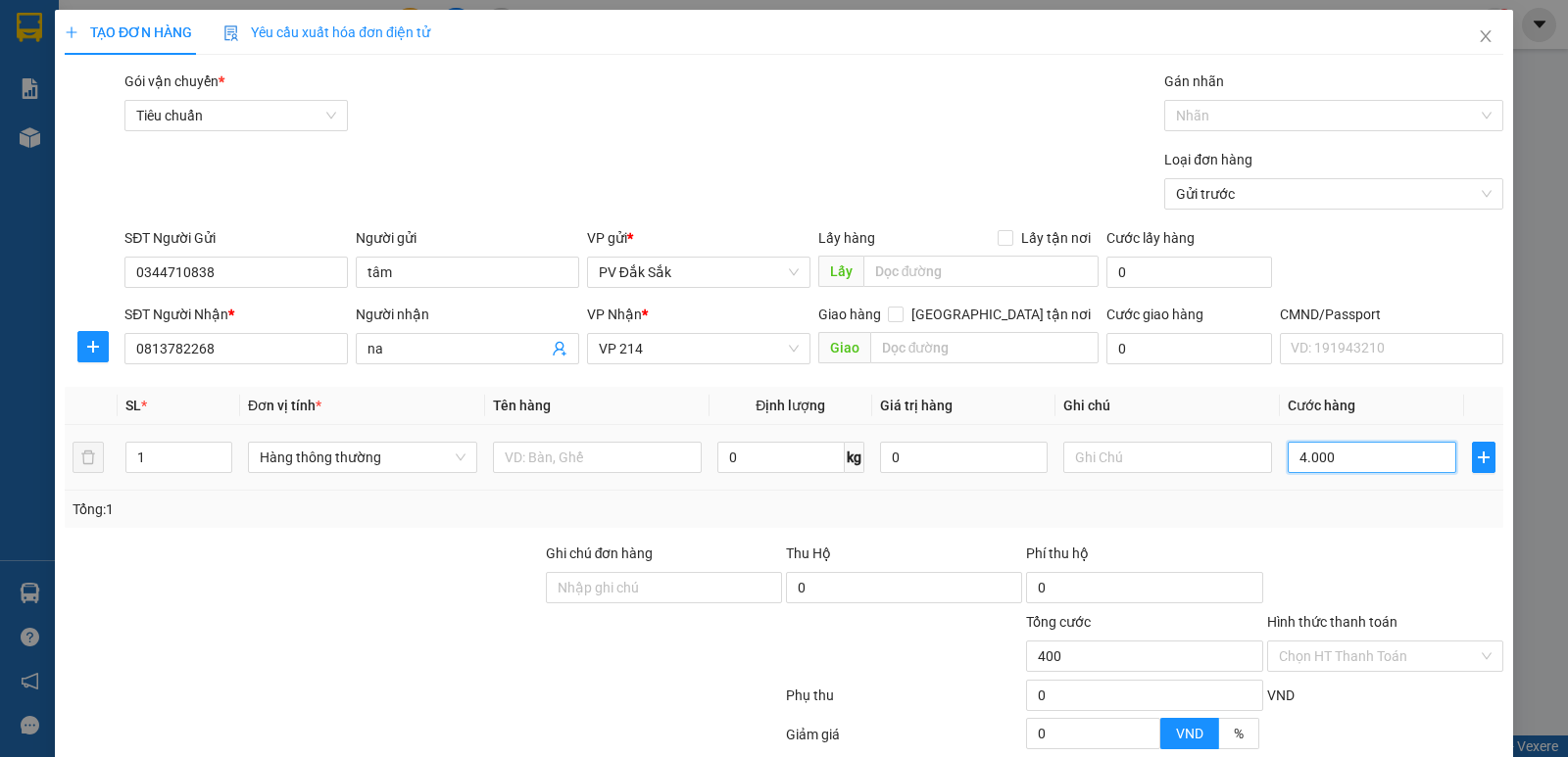
type input "40.000"
click at [506, 452] on input "text" at bounding box center [597, 458] width 209 height 32
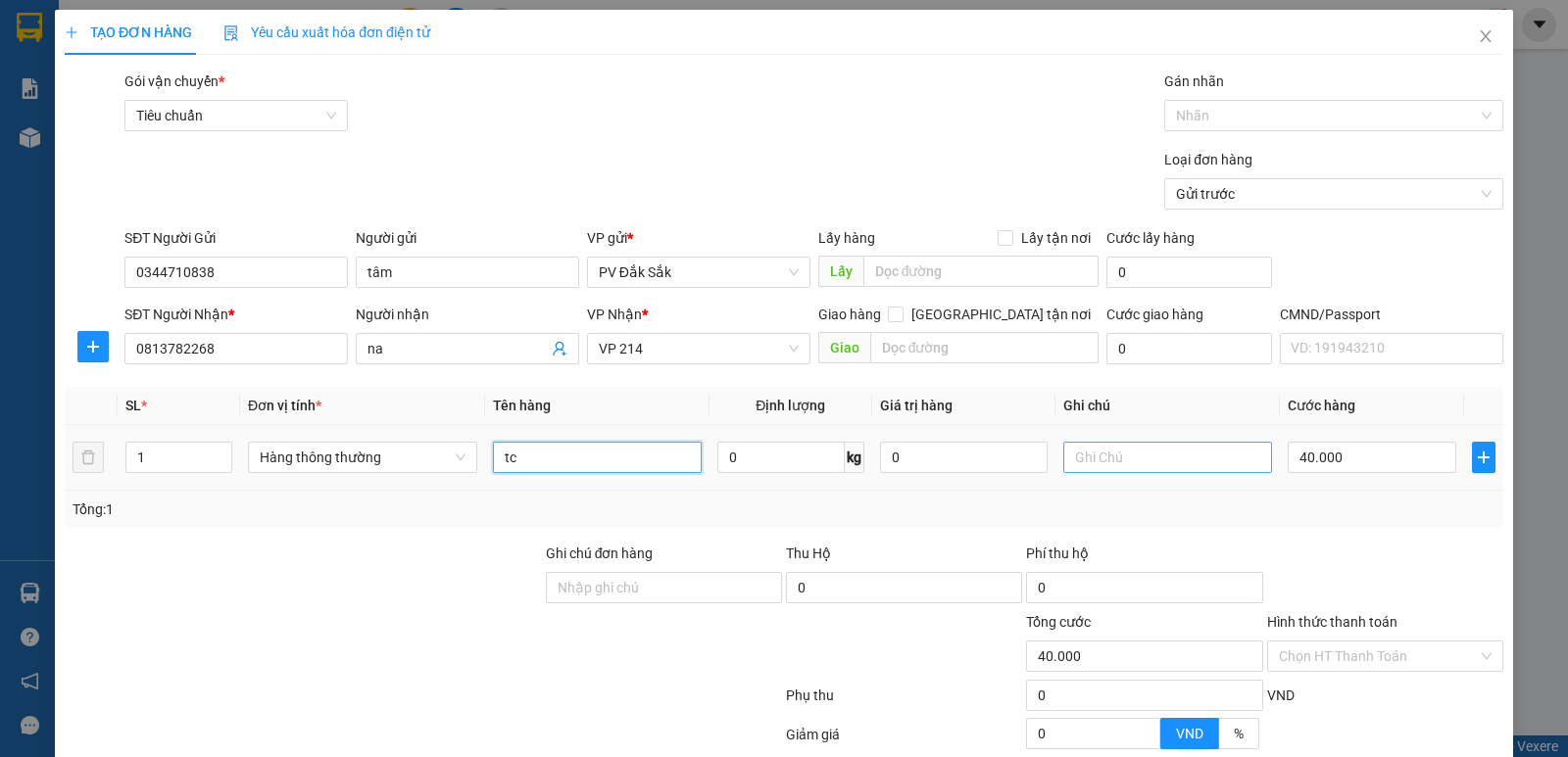
type input "tc"
click at [1077, 456] on input "text" at bounding box center [1168, 458] width 209 height 32
type input "y"
type input "r"
type input "t"
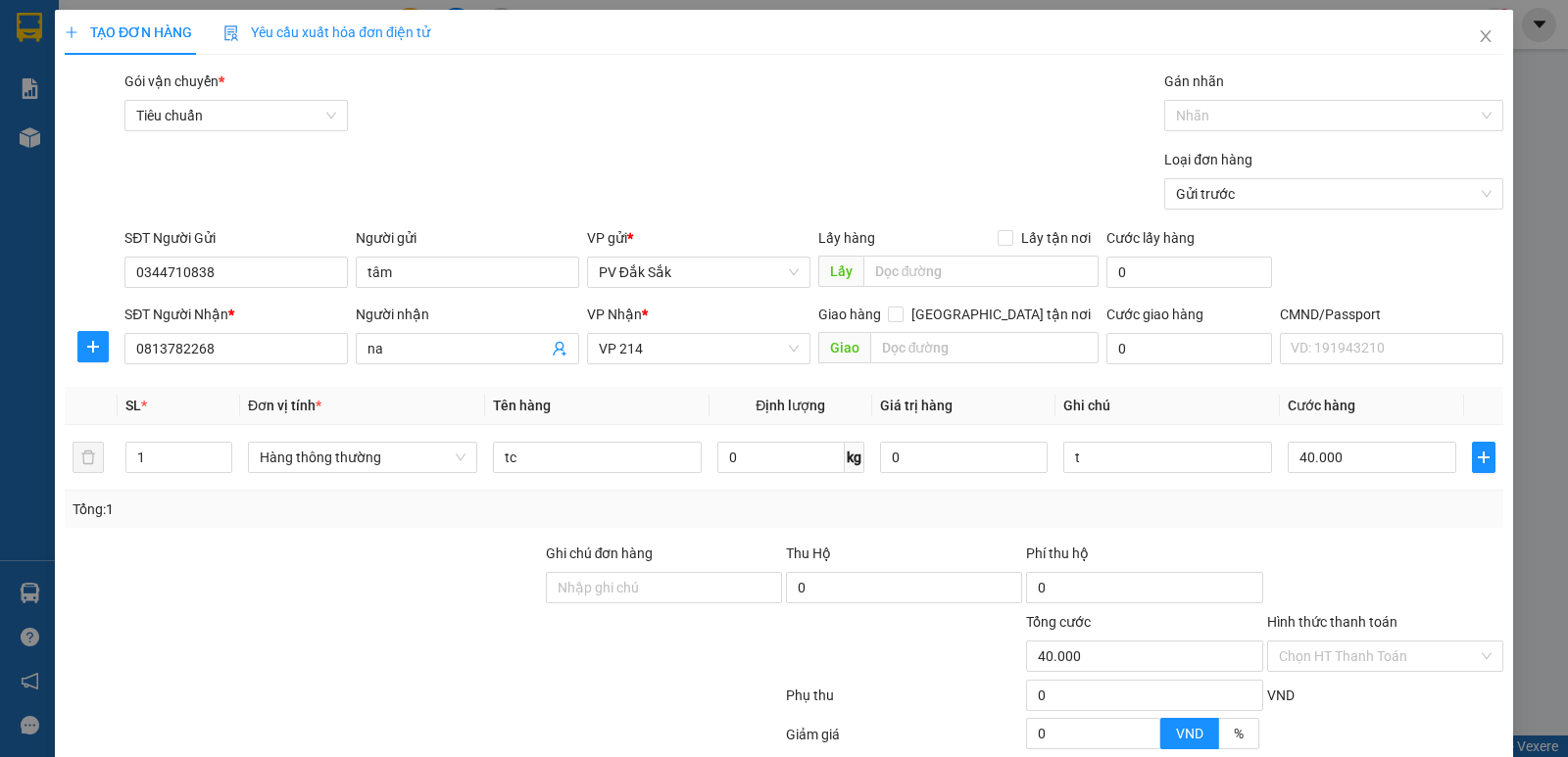
click at [1364, 627] on label "Hình thức thanh toán" at bounding box center [1332, 623] width 130 height 16
click at [1364, 642] on input "Hình thức thanh toán" at bounding box center [1378, 657] width 199 height 30
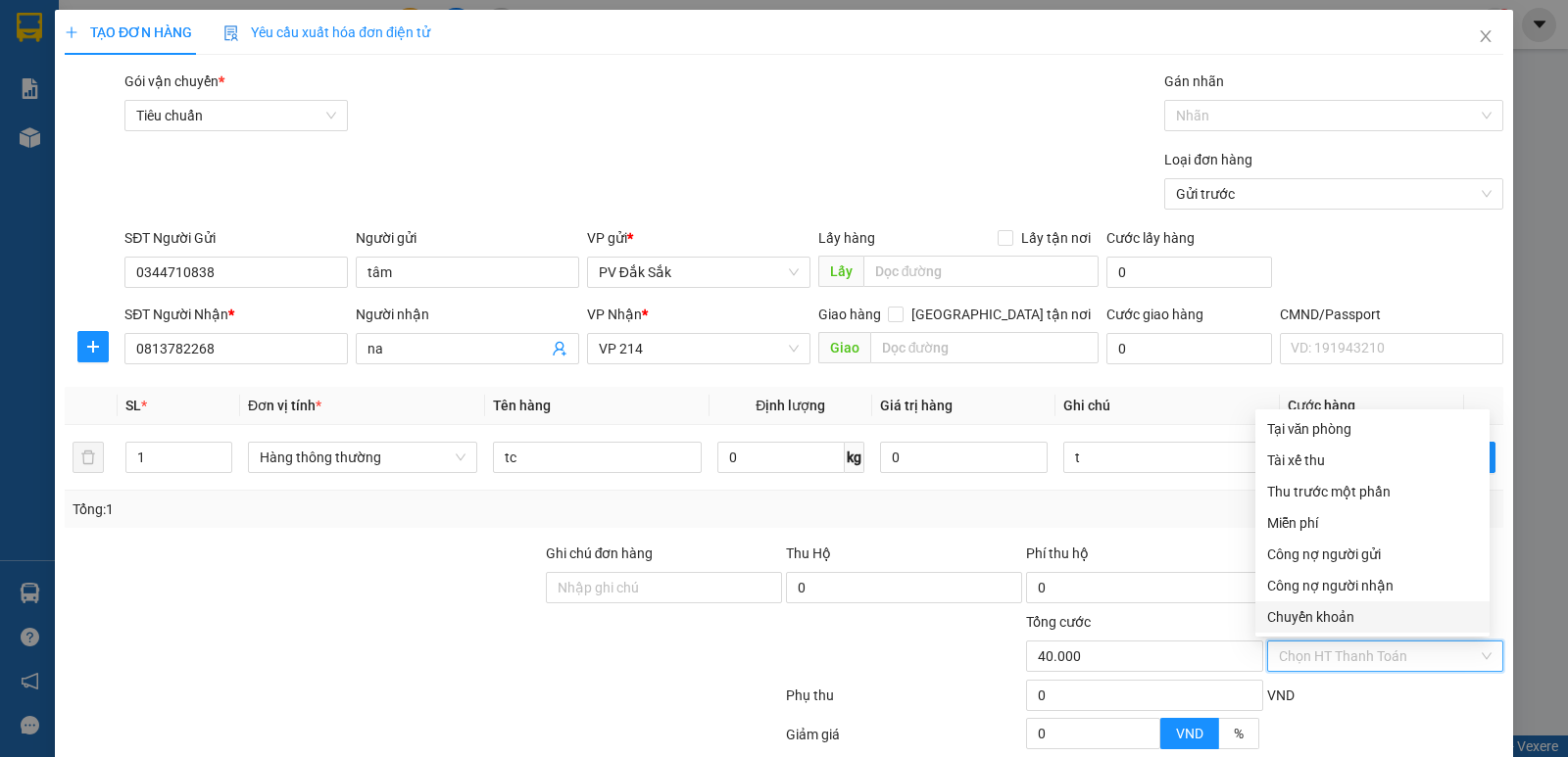
click at [1327, 619] on div "Chuyển khoản" at bounding box center [1373, 618] width 211 height 22
type input "0"
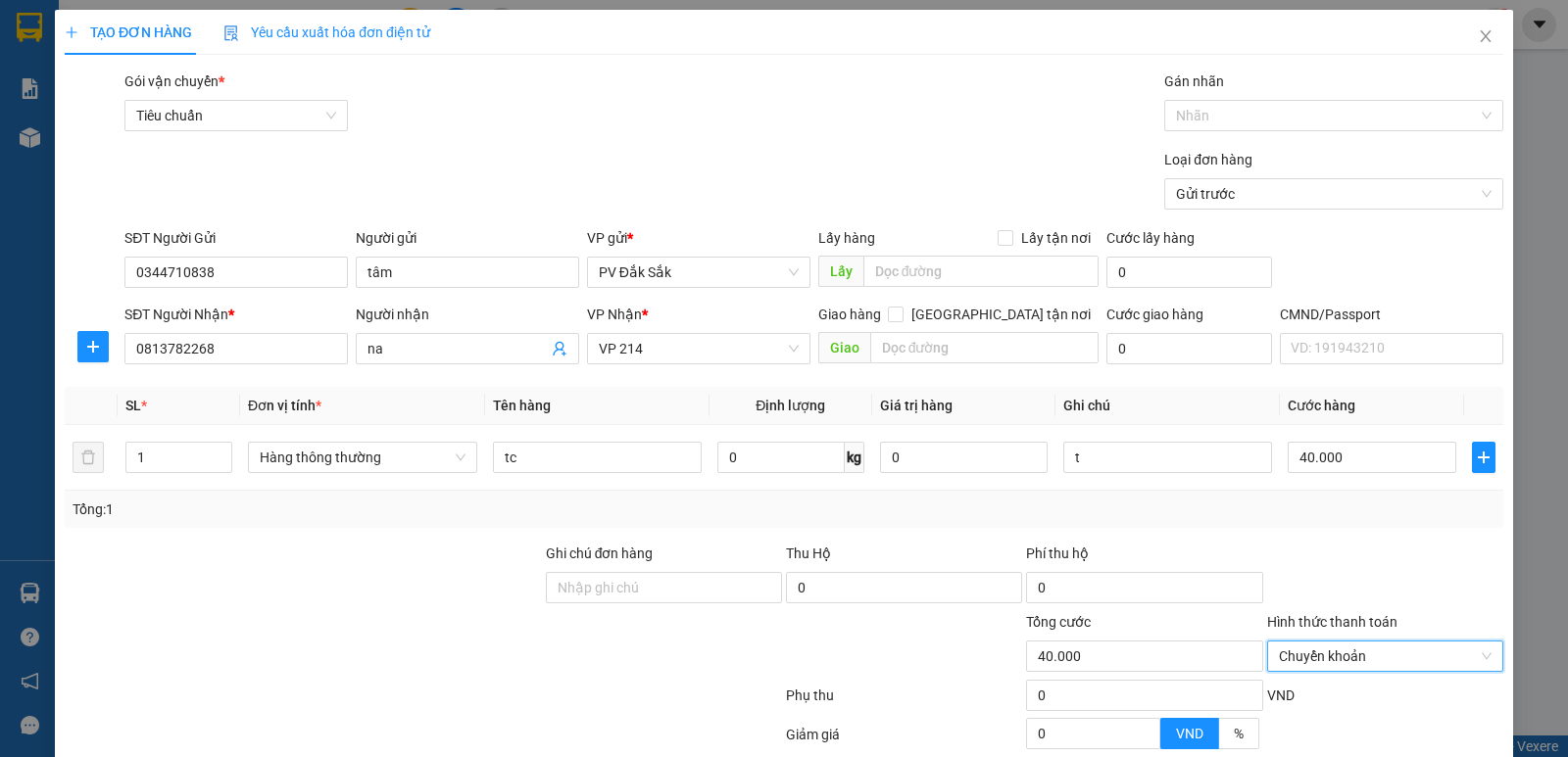
click at [1215, 95] on div "Gán nhãn" at bounding box center [1333, 86] width 339 height 30
click at [1197, 117] on div at bounding box center [1323, 115] width 309 height 24
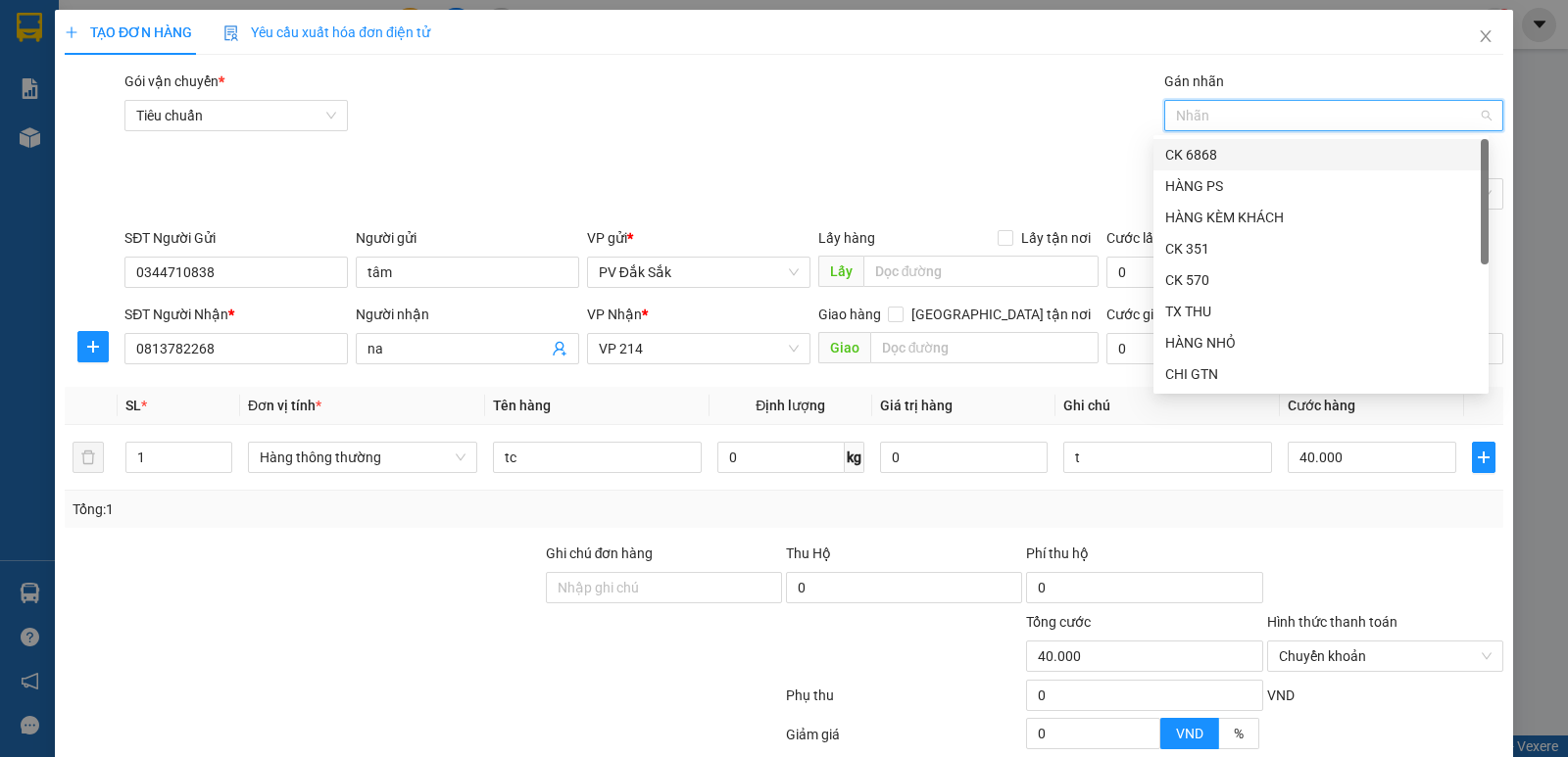
click at [1209, 161] on div "CK 6868" at bounding box center [1320, 155] width 311 height 22
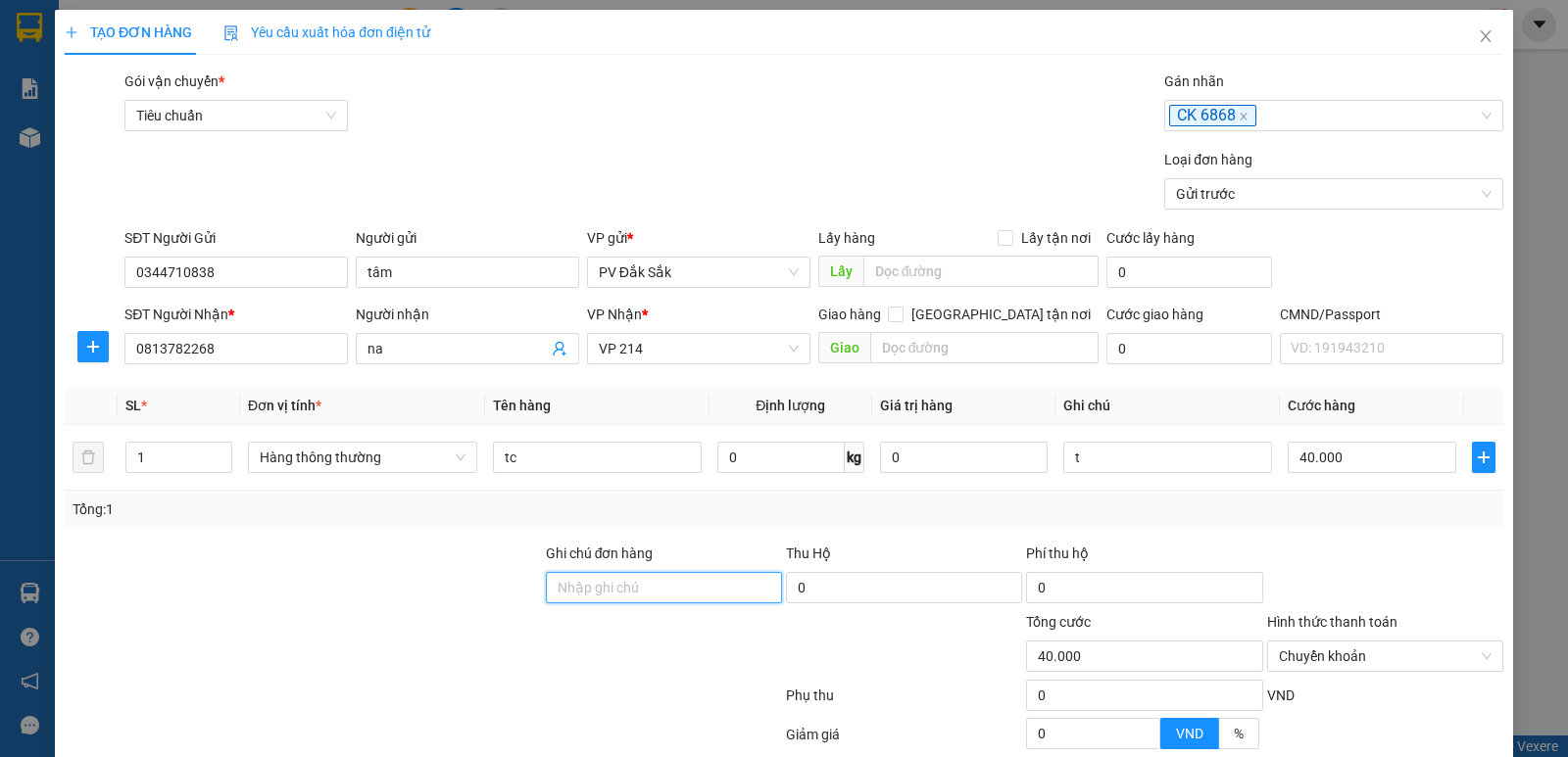
click at [596, 590] on input "Ghi chú đơn hàng" at bounding box center [664, 588] width 236 height 32
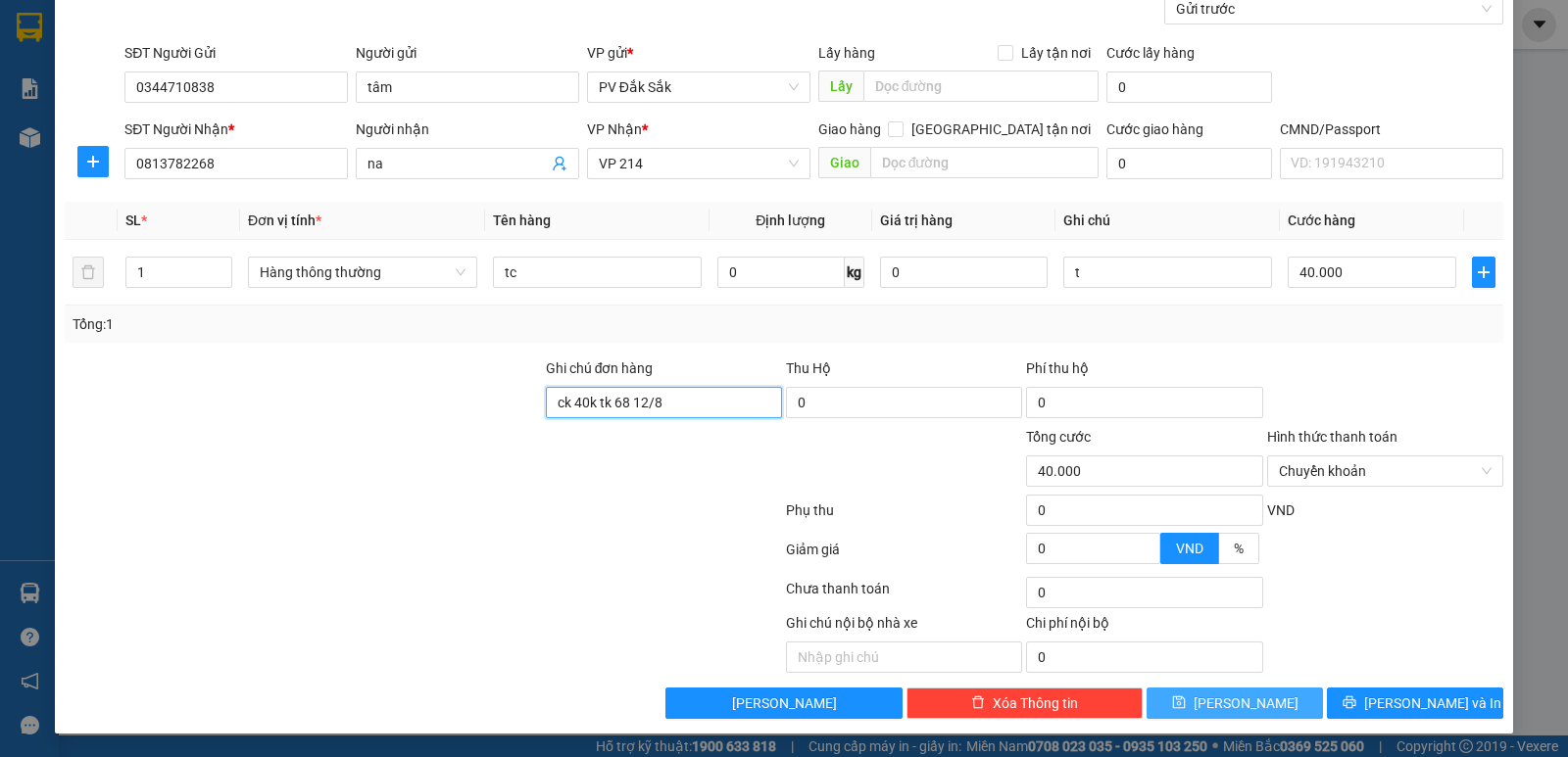
type input "ck 40k tk 68 12/8"
click at [1221, 703] on button "Lưu" at bounding box center [1235, 704] width 176 height 32
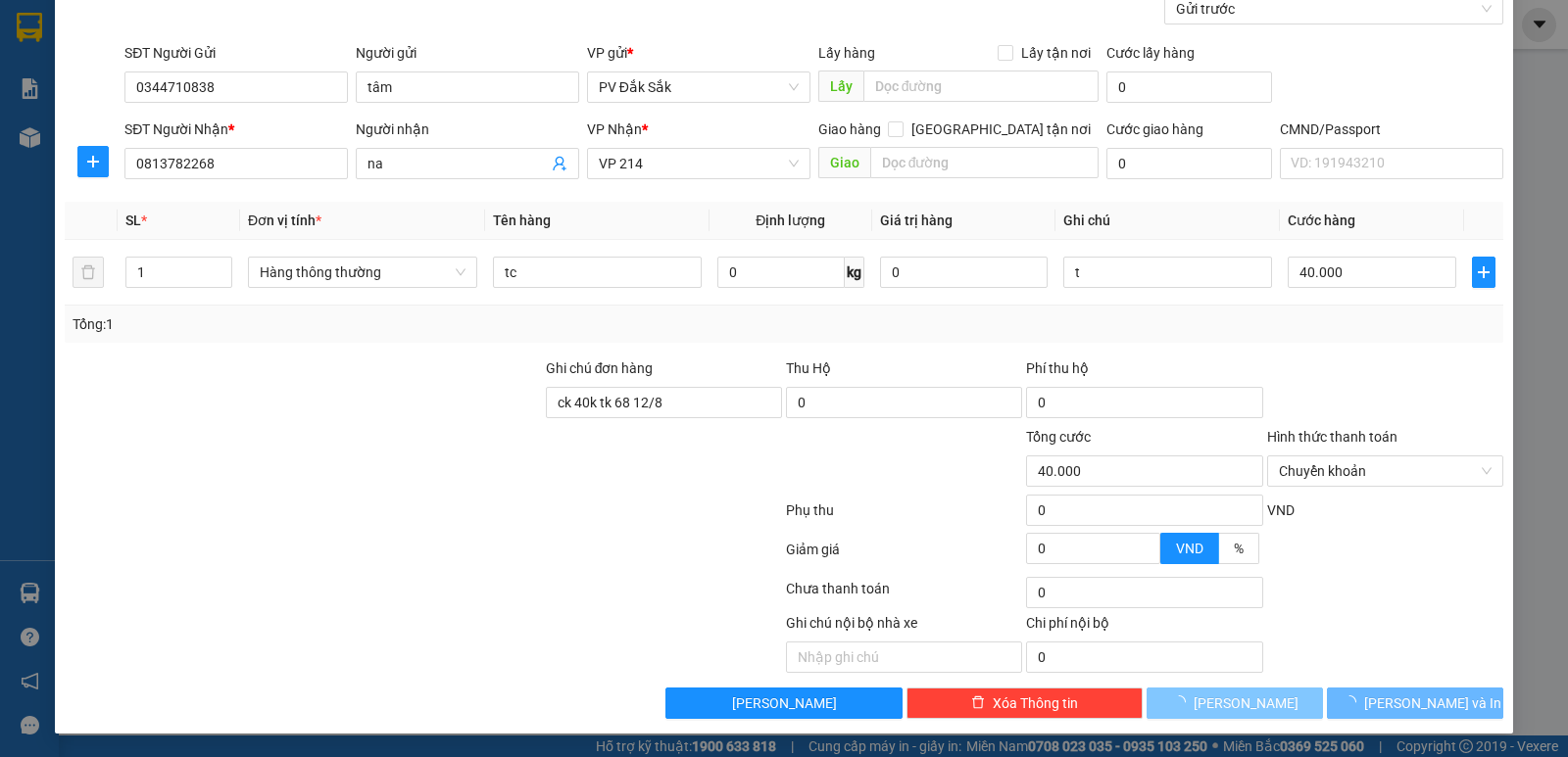
type input "0"
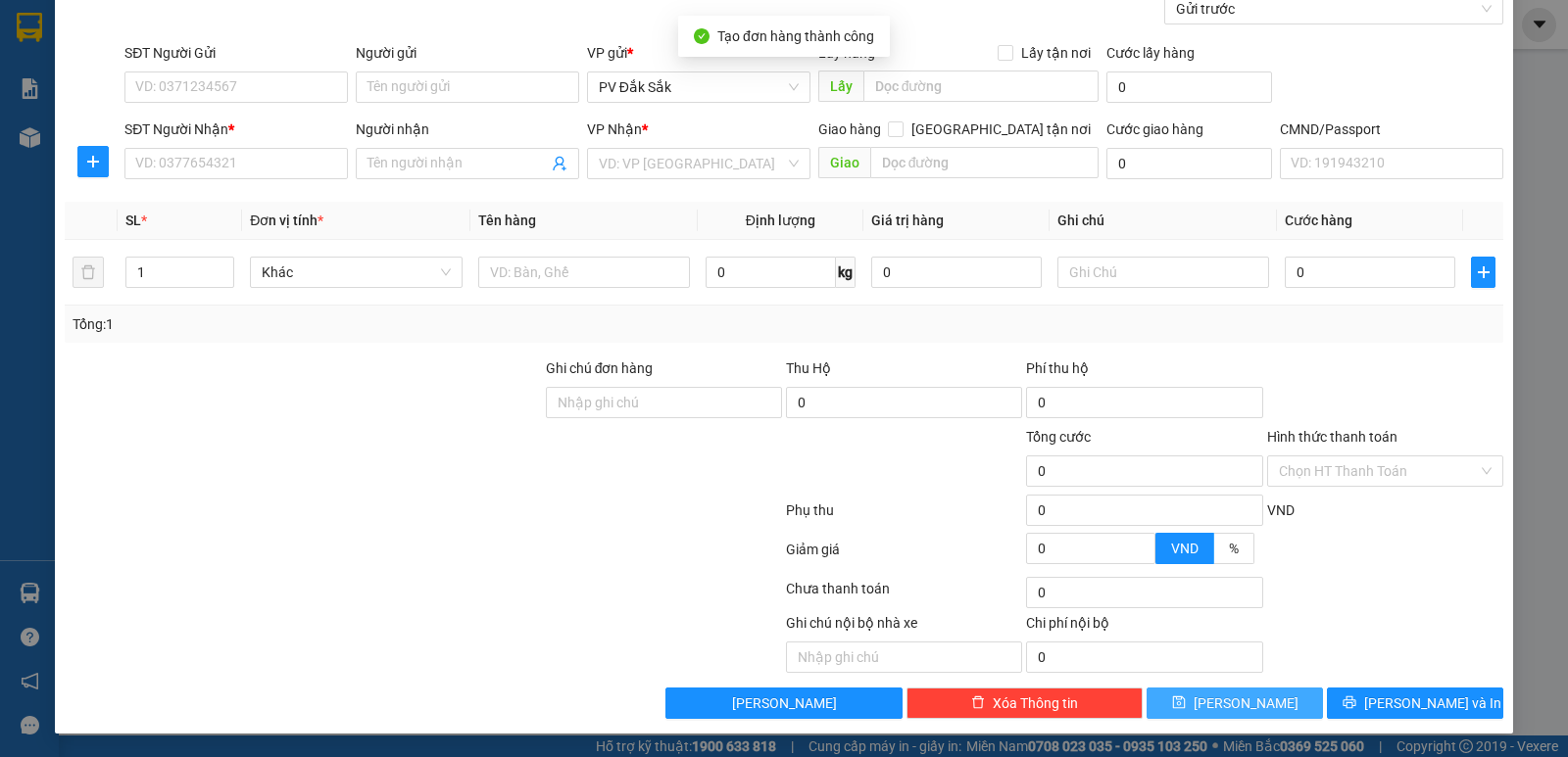
scroll to position [0, 0]
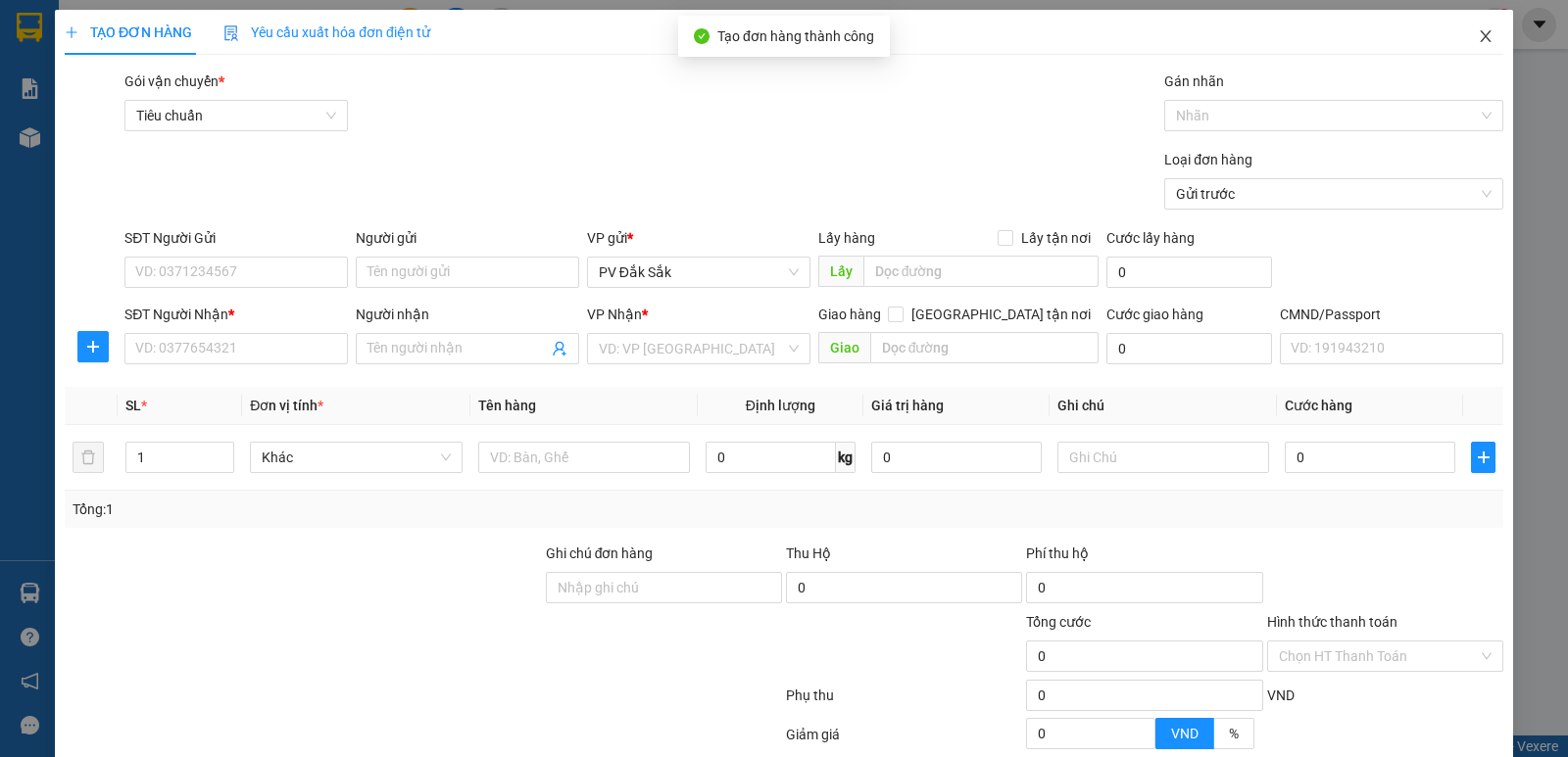
click at [1479, 36] on icon "close" at bounding box center [1484, 37] width 11 height 12
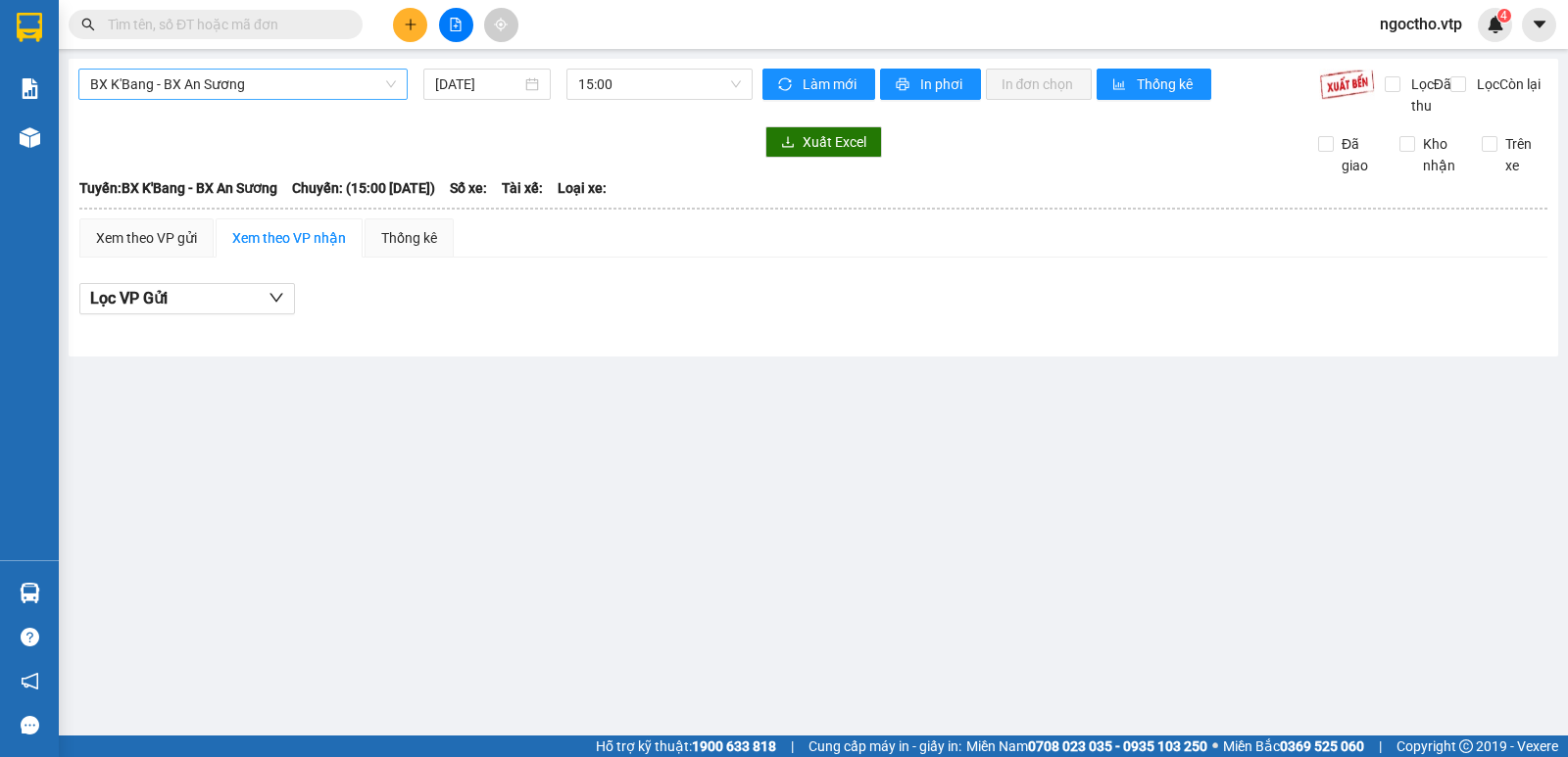
click at [274, 73] on span "BX K'Bang - BX An Sương" at bounding box center [243, 85] width 305 height 30
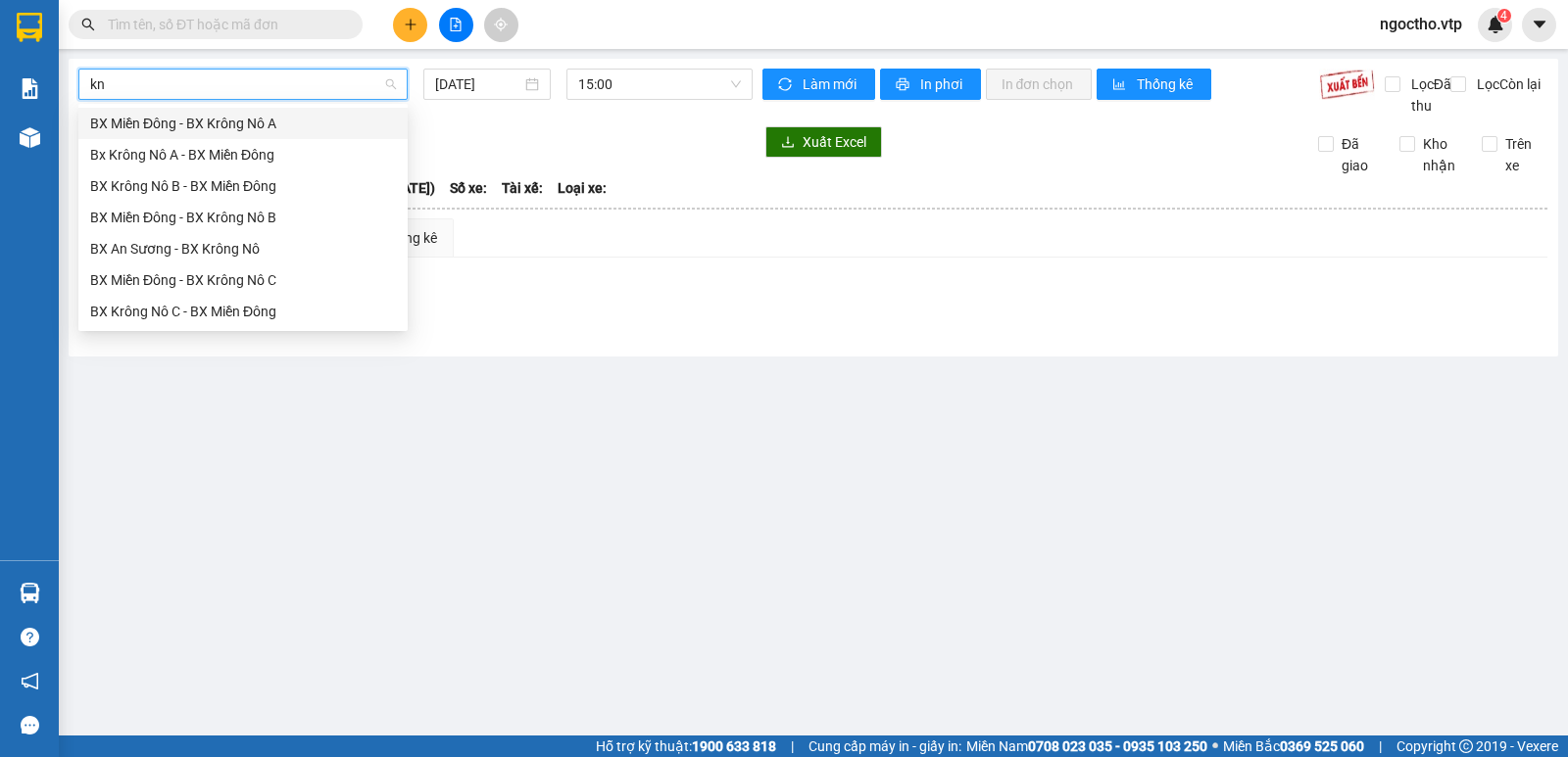
type input "knc"
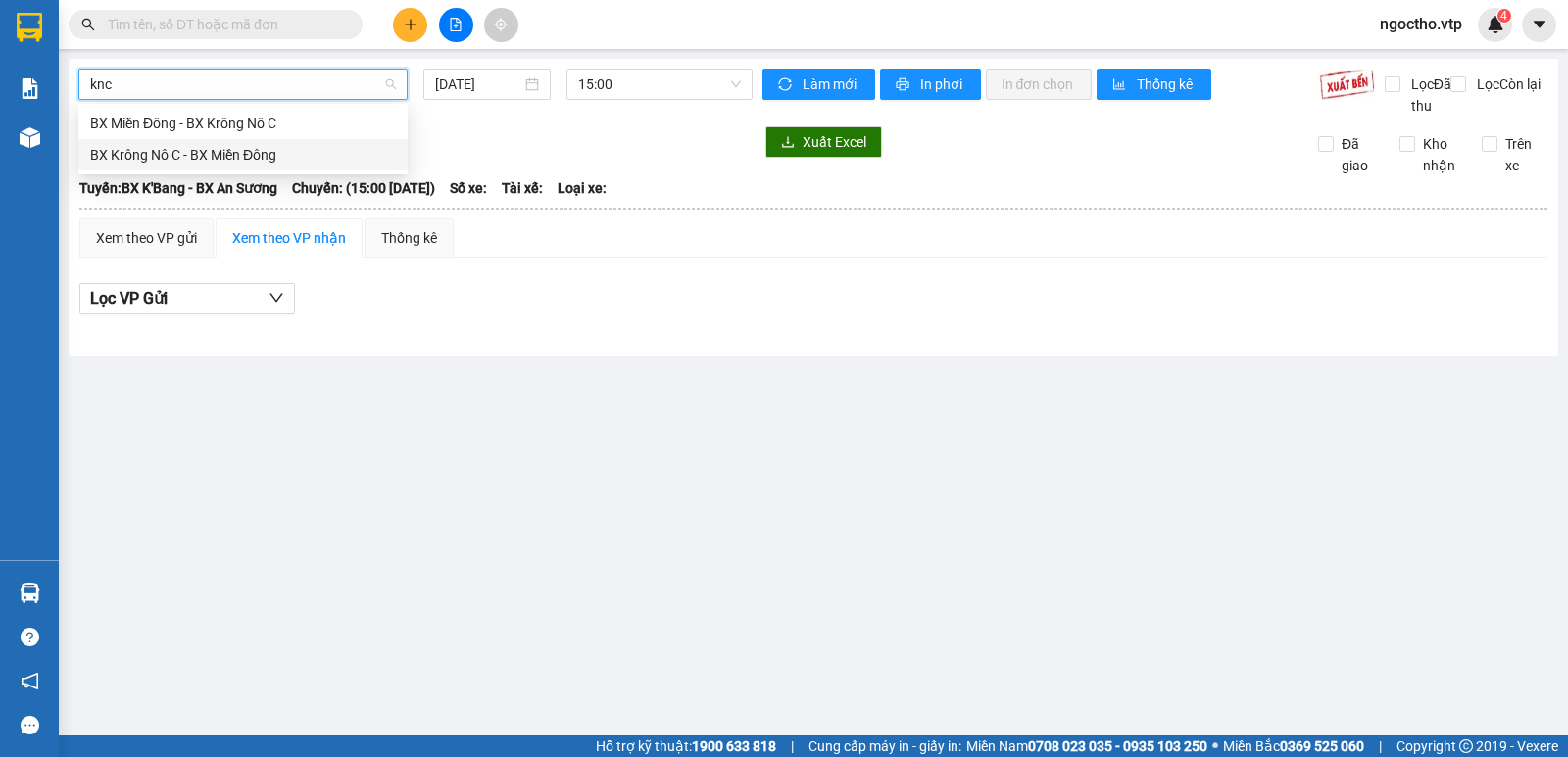
click at [249, 155] on div "BX Krông Nô C - BX Miền Đông" at bounding box center [243, 155] width 305 height 22
type input "[DATE]"
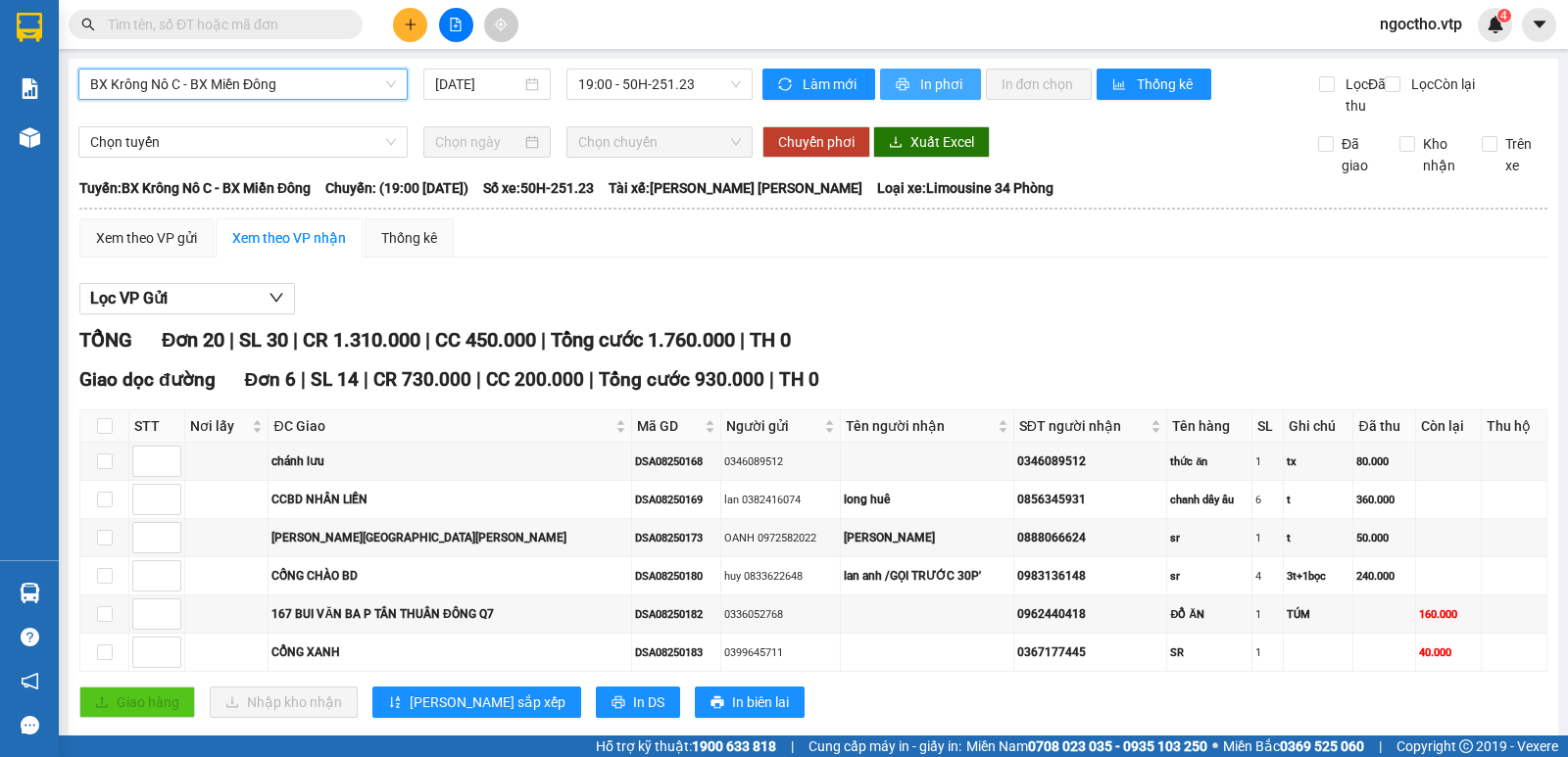
click at [940, 80] on span "In phơi" at bounding box center [942, 85] width 45 height 22
click at [924, 90] on span "In phơi" at bounding box center [942, 85] width 45 height 22
click at [920, 75] on span "In phơi" at bounding box center [942, 85] width 45 height 22
drag, startPoint x: 181, startPoint y: 14, endPoint x: 242, endPoint y: 20, distance: 61.3
click at [180, 14] on input "text" at bounding box center [223, 25] width 231 height 22
